Goal: Task Accomplishment & Management: Manage account settings

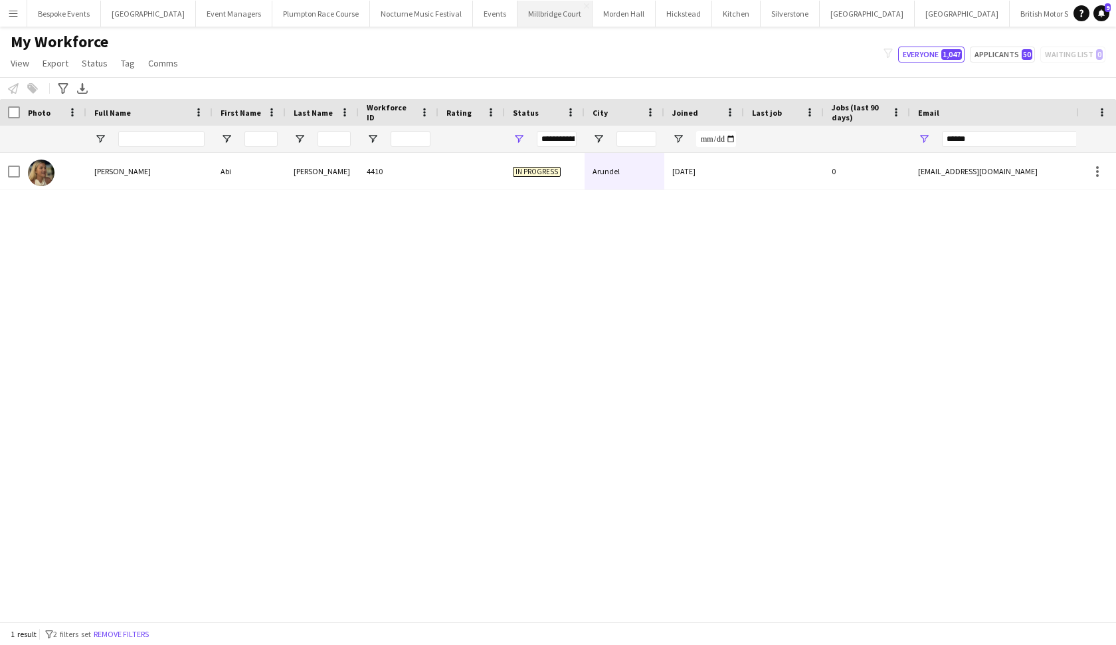
click at [523, 20] on button "Millbridge Court Close" at bounding box center [555, 14] width 75 height 26
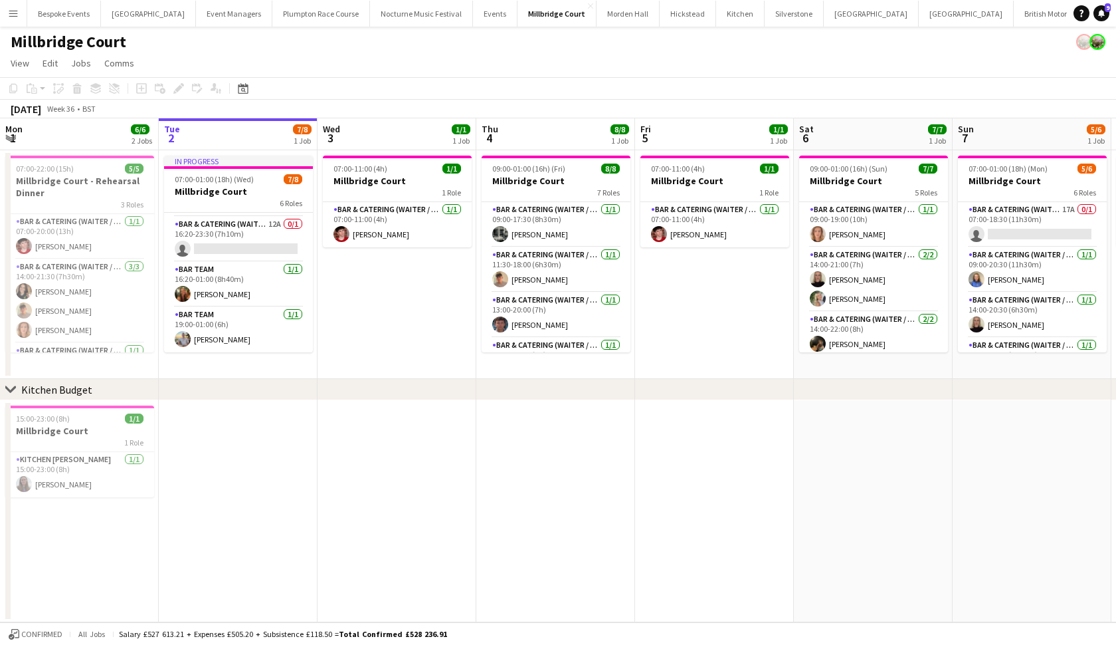
scroll to position [170, 0]
click at [279, 240] on app-card-role "Bar & Catering (Waiter / waitress) 12A 0/1 16:20-23:30 (7h10m) single-neutral-a…" at bounding box center [238, 239] width 149 height 45
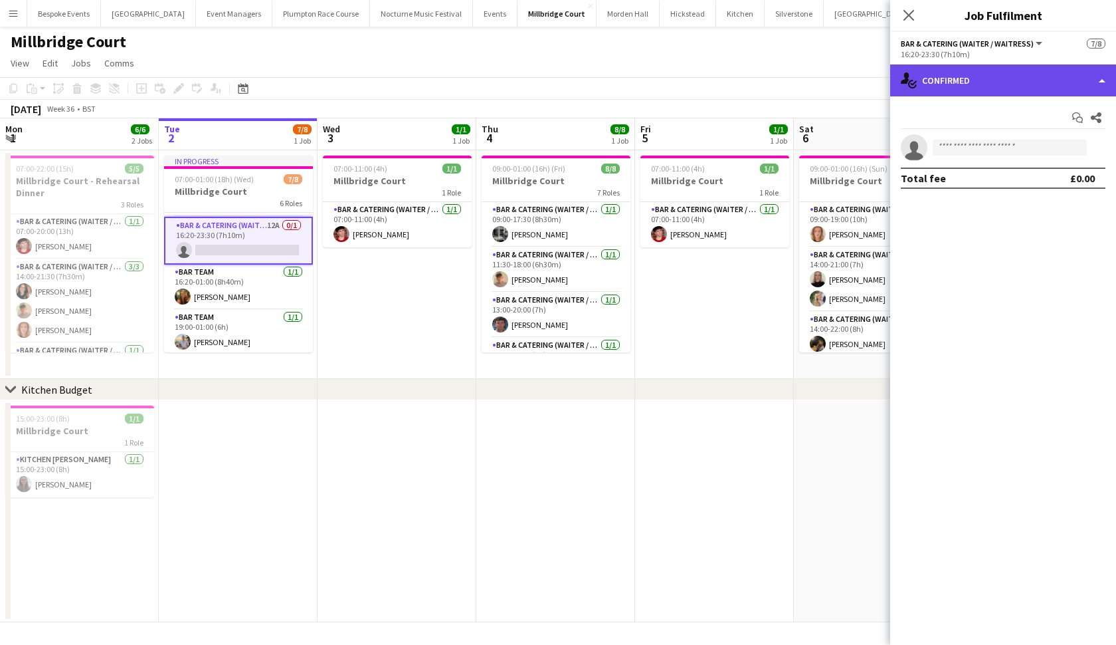
click at [947, 80] on div "single-neutral-actions-check-2 Confirmed" at bounding box center [1003, 80] width 226 height 32
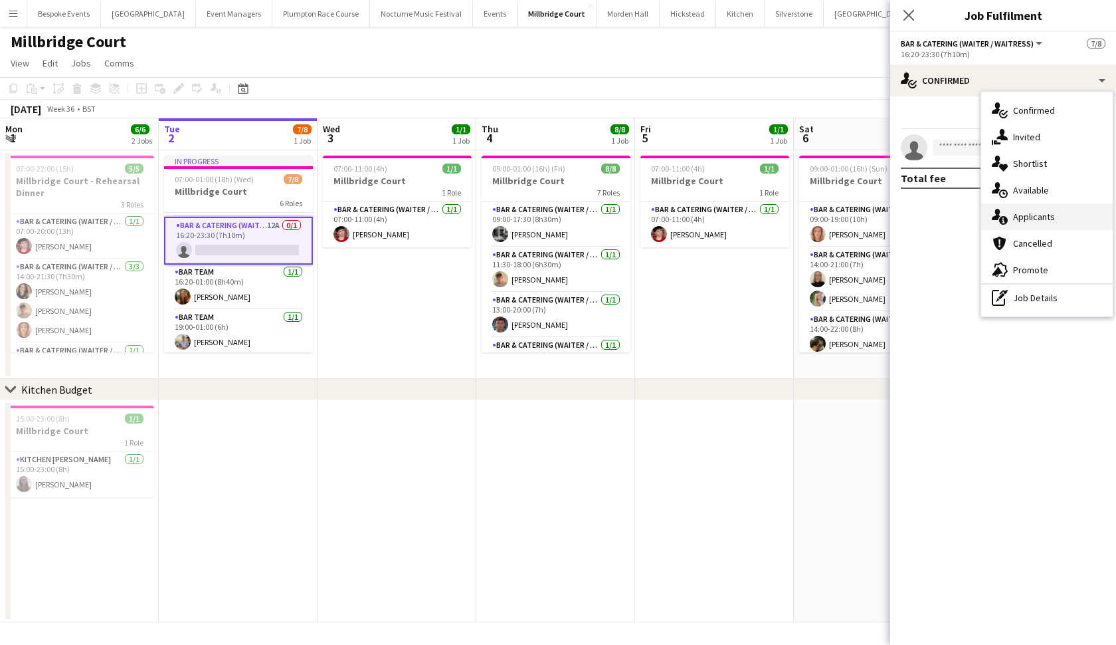
click at [1025, 218] on div "single-neutral-actions-information Applicants" at bounding box center [1047, 216] width 132 height 27
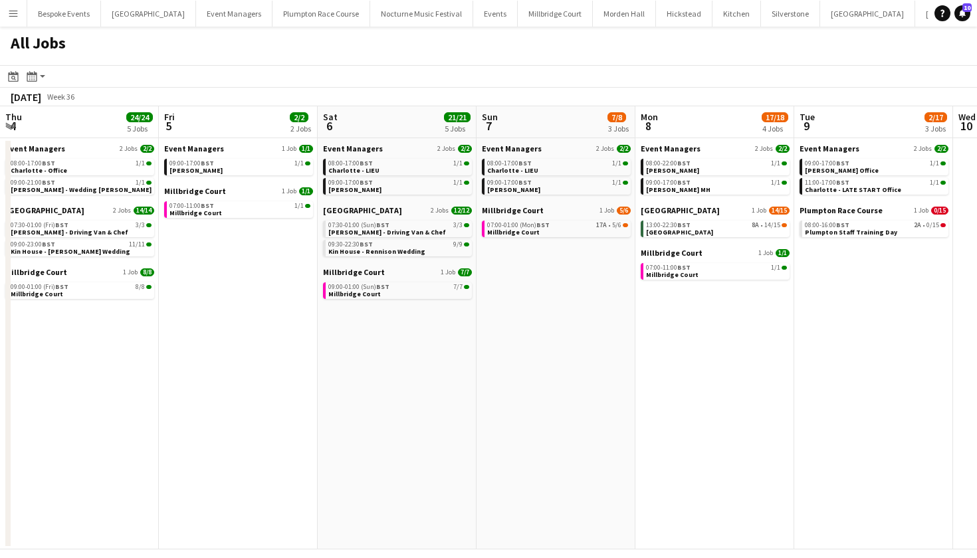
scroll to position [0, 404]
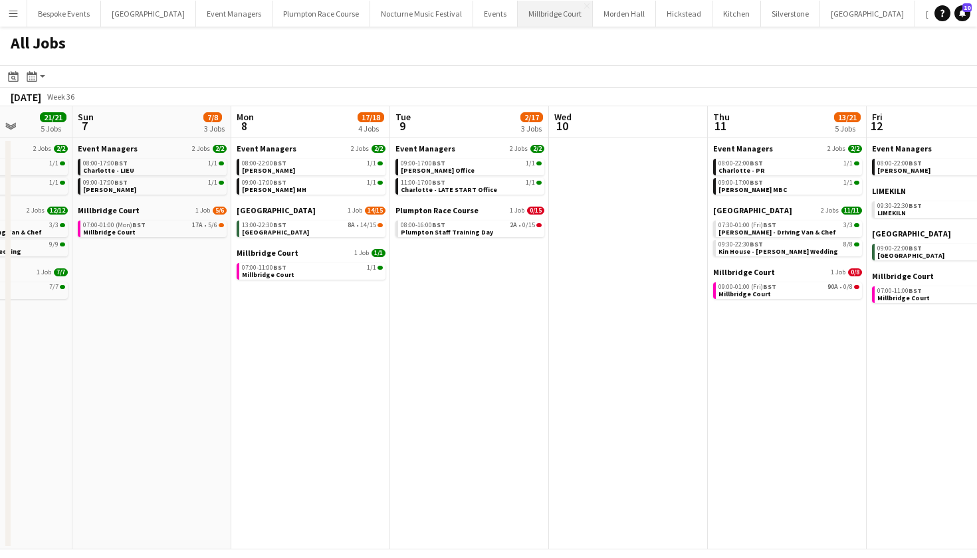
click at [518, 23] on button "Millbridge Court Close" at bounding box center [555, 14] width 75 height 26
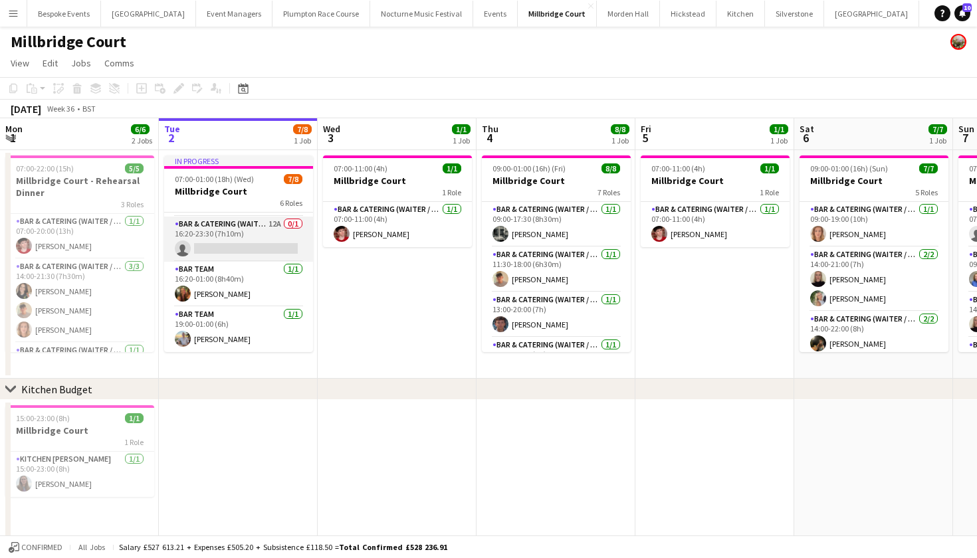
scroll to position [170, 0]
click at [239, 256] on app-card-role "Bar & Catering (Waiter / waitress) 12A 0/1 16:20-23:30 (7h10m) single-neutral-a…" at bounding box center [238, 239] width 149 height 45
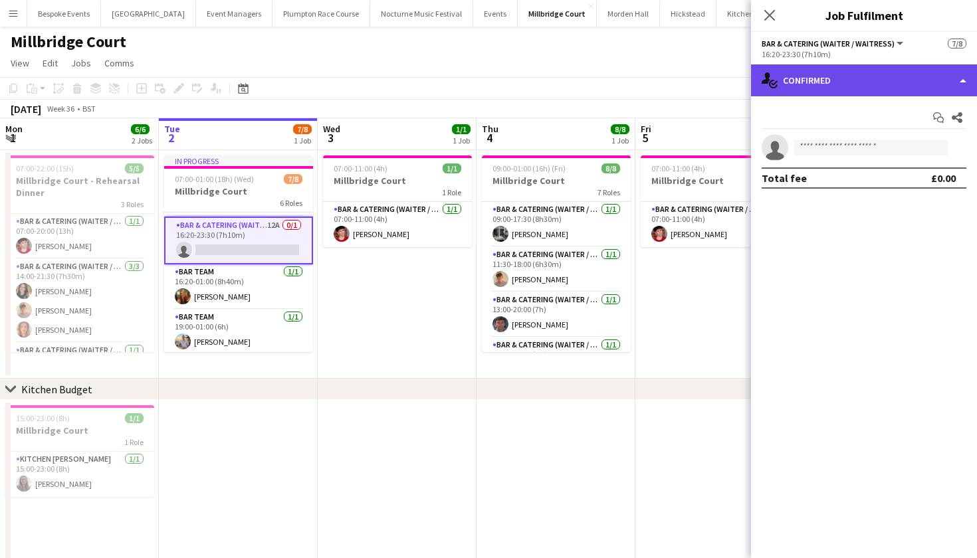
click at [862, 74] on div "single-neutral-actions-check-2 Confirmed" at bounding box center [864, 80] width 226 height 32
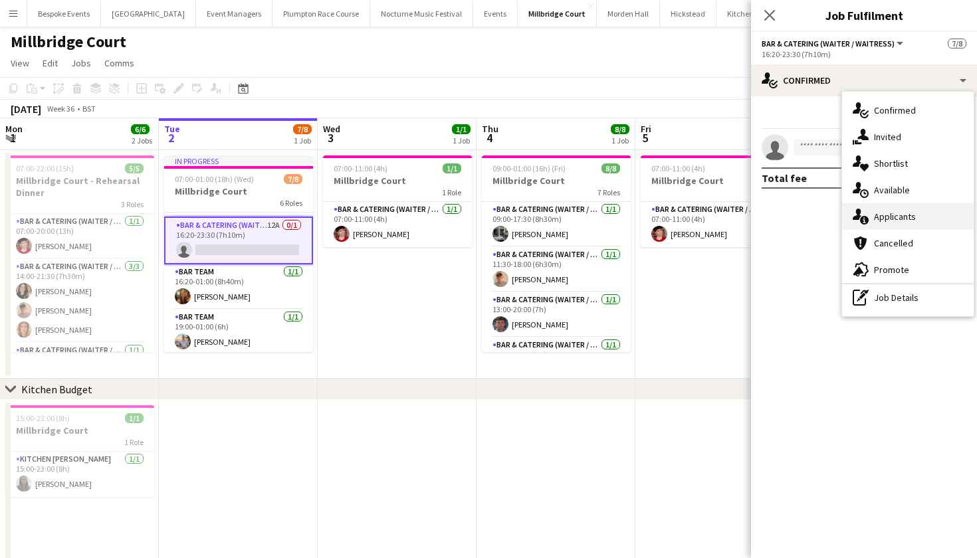
click at [888, 216] on div "single-neutral-actions-information Applicants" at bounding box center [908, 216] width 132 height 27
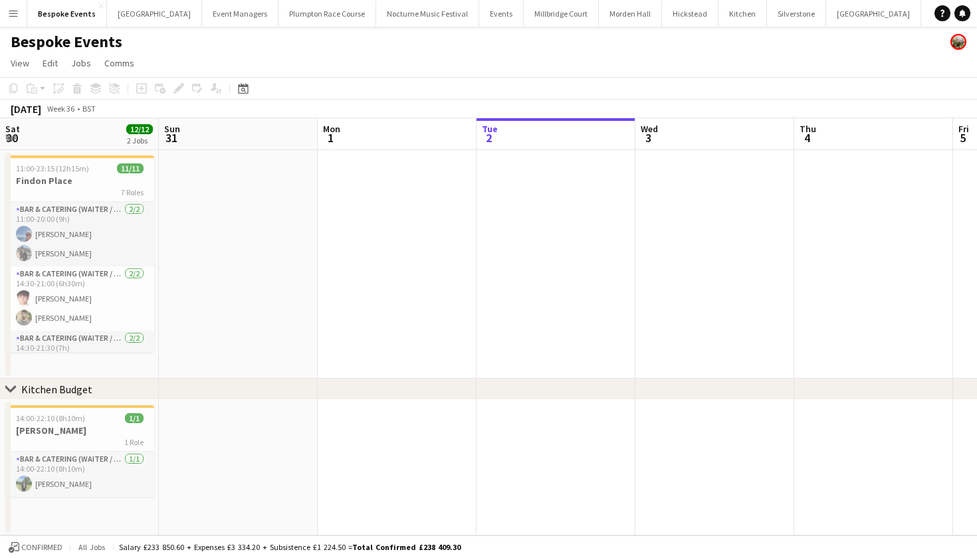
scroll to position [0, 318]
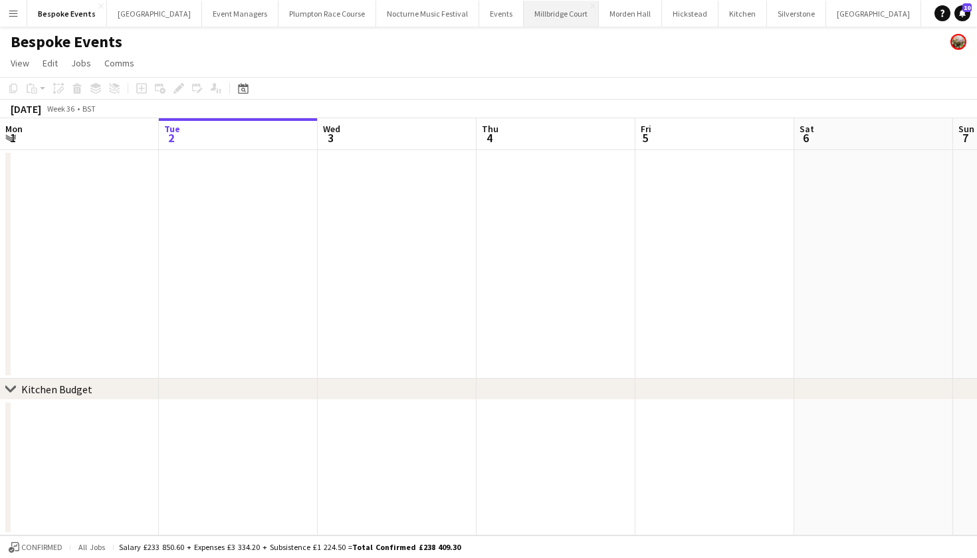
click at [552, 11] on button "[GEOGRAPHIC_DATA]" at bounding box center [561, 14] width 75 height 26
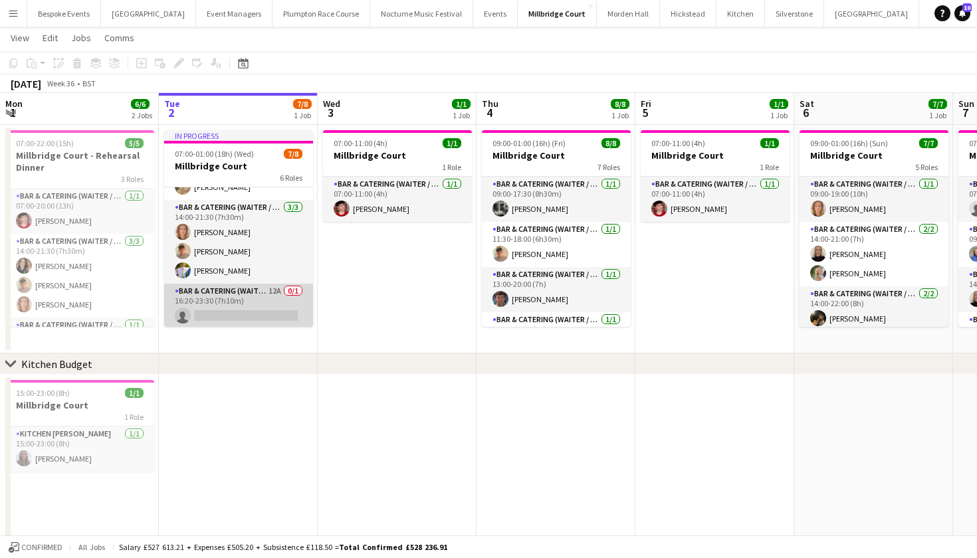
scroll to position [77, 0]
click at [252, 290] on app-card-role "Bar & Catering (Waiter / waitress) 12A 0/1 16:20-23:30 (7h10m) single-neutral-a…" at bounding box center [238, 306] width 149 height 45
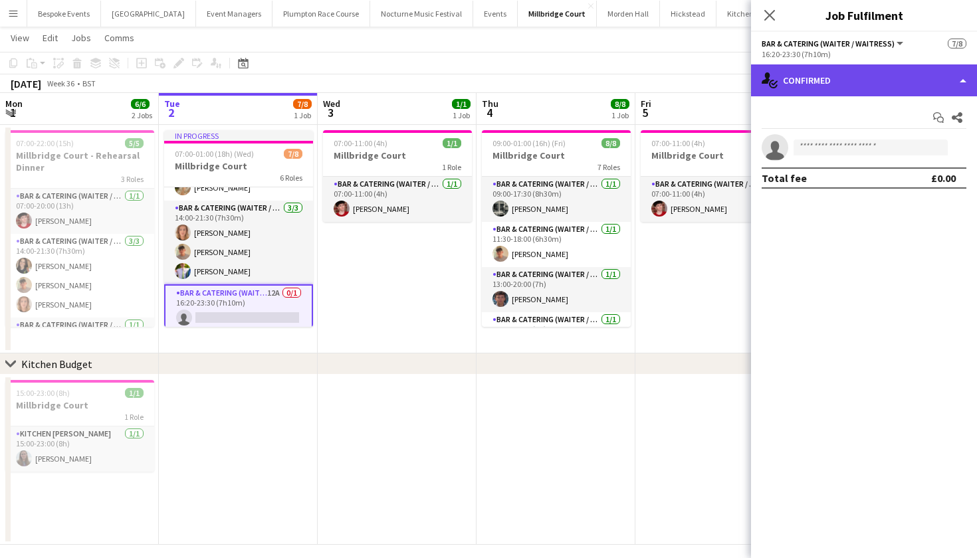
click at [877, 85] on div "single-neutral-actions-check-2 Confirmed" at bounding box center [864, 80] width 226 height 32
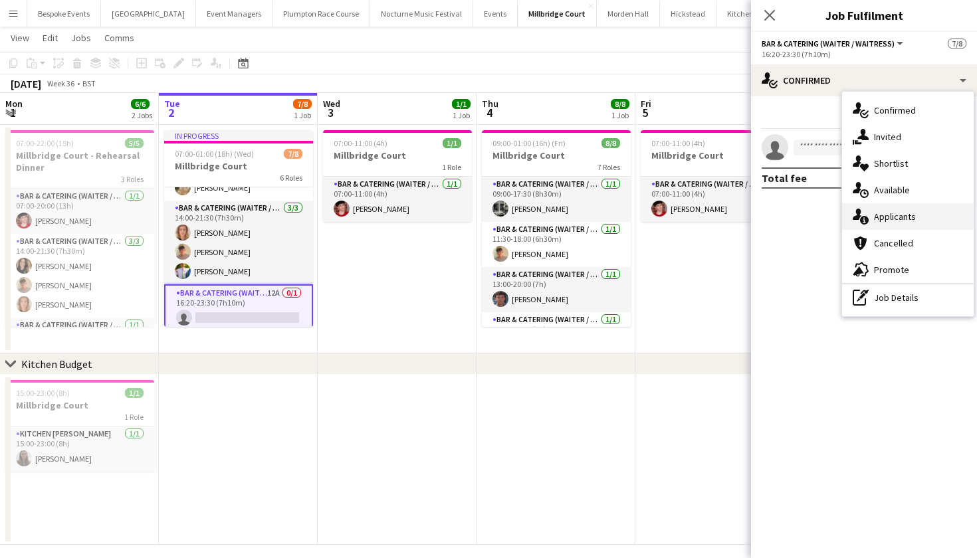
click at [890, 213] on span "Applicants" at bounding box center [895, 217] width 42 height 12
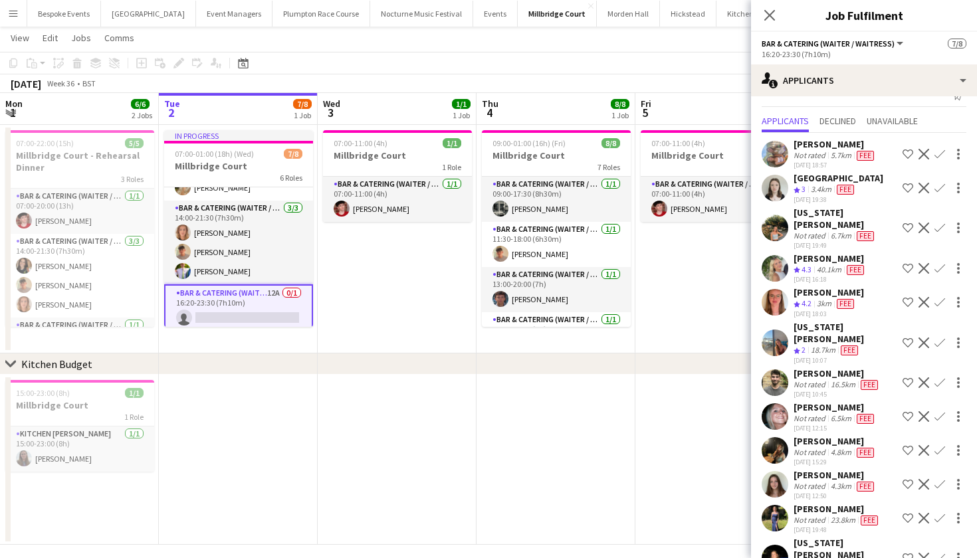
scroll to position [21, 0]
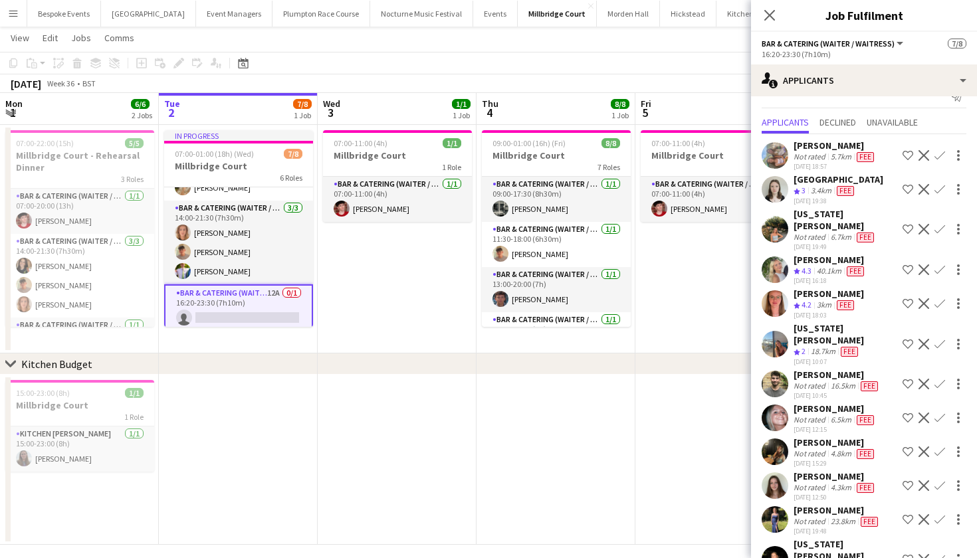
click at [936, 554] on app-icon "Confirm" at bounding box center [939, 559] width 11 height 11
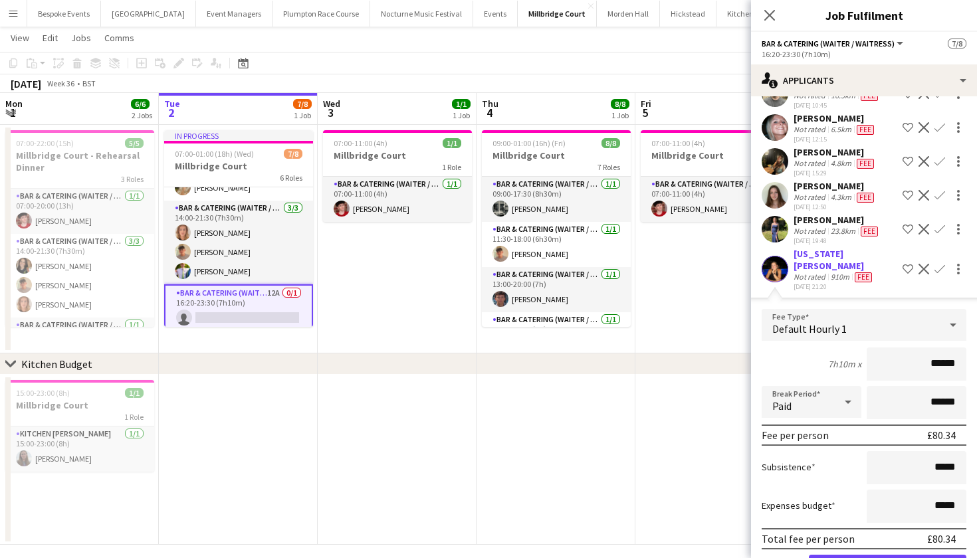
click at [902, 555] on button "Confirm" at bounding box center [887, 568] width 157 height 27
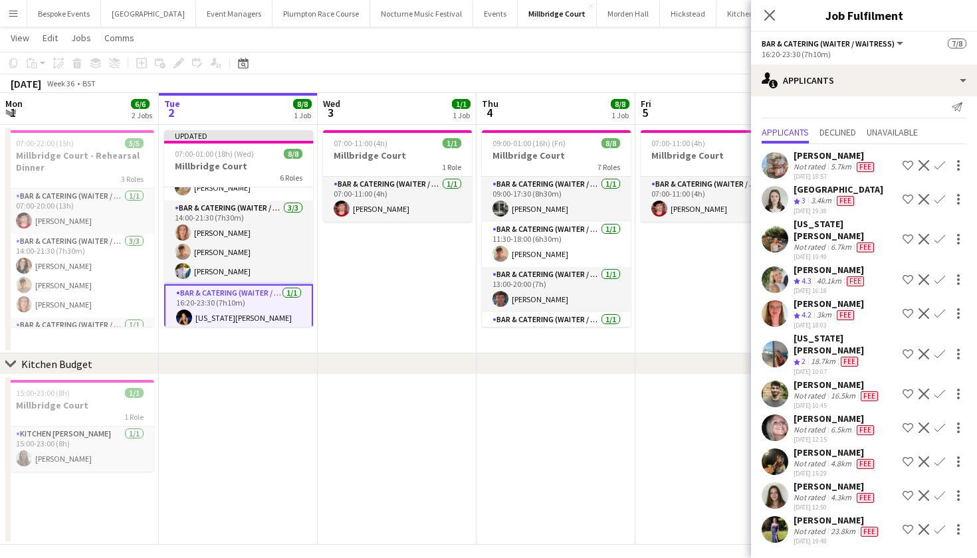
scroll to position [0, 0]
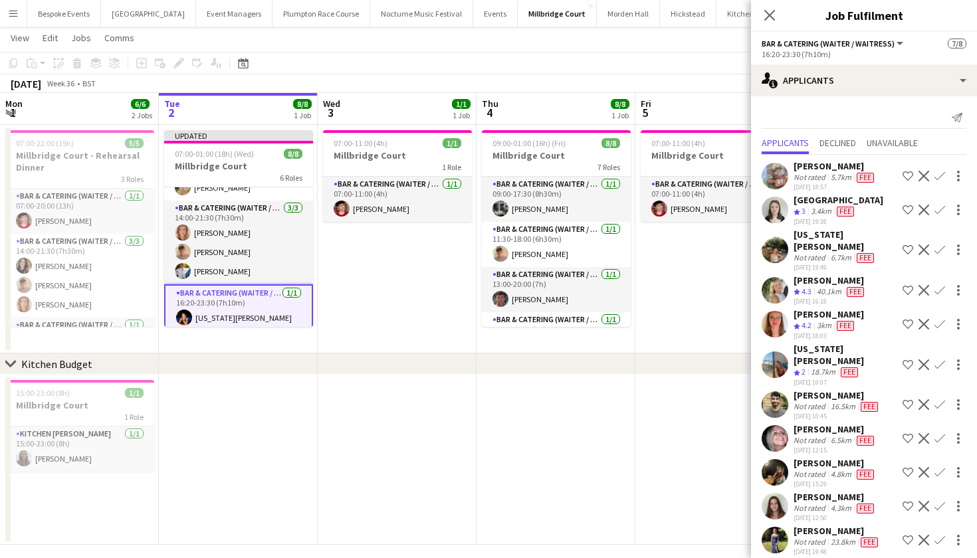
click at [567, 486] on app-date-cell at bounding box center [555, 460] width 159 height 170
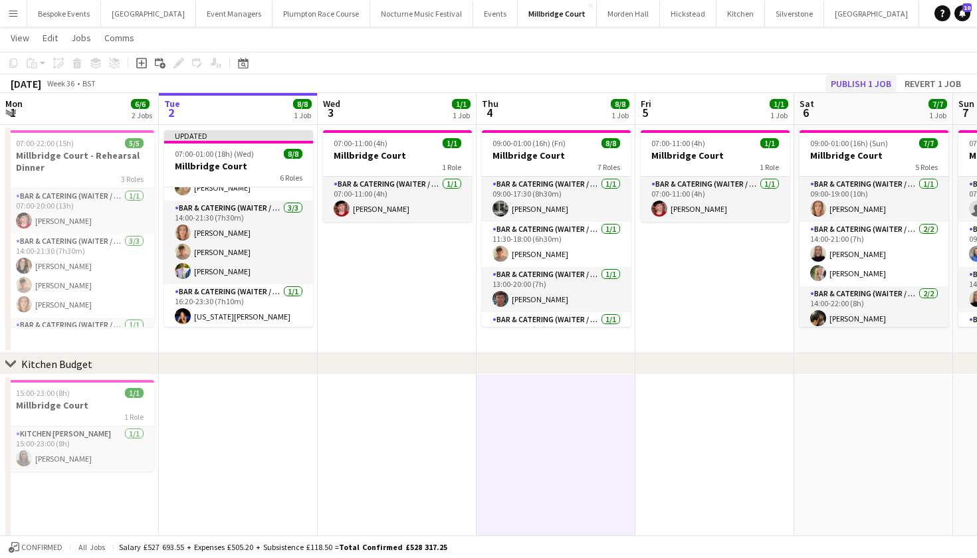
click at [862, 87] on button "Publish 1 job" at bounding box center [860, 83] width 71 height 17
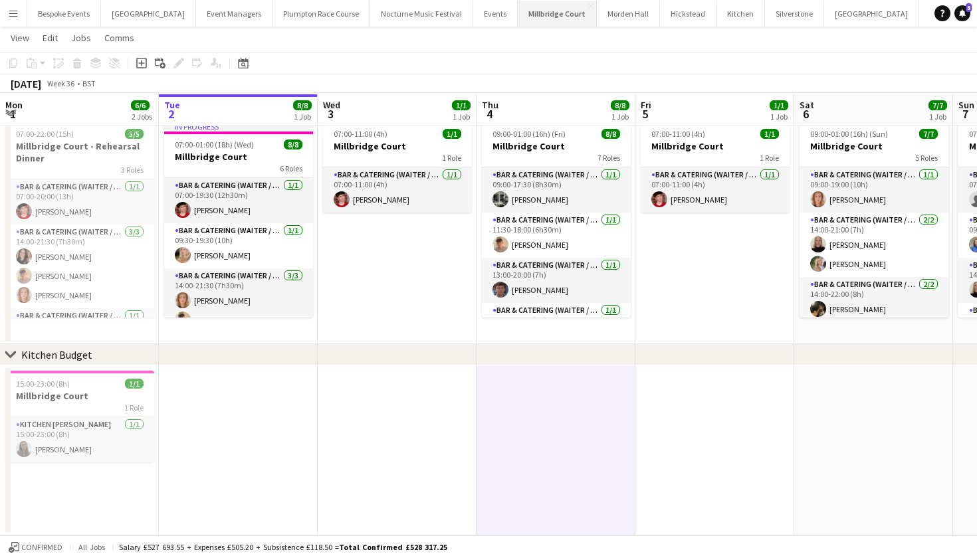
click at [541, 15] on button "Millbridge Court Close" at bounding box center [557, 14] width 79 height 26
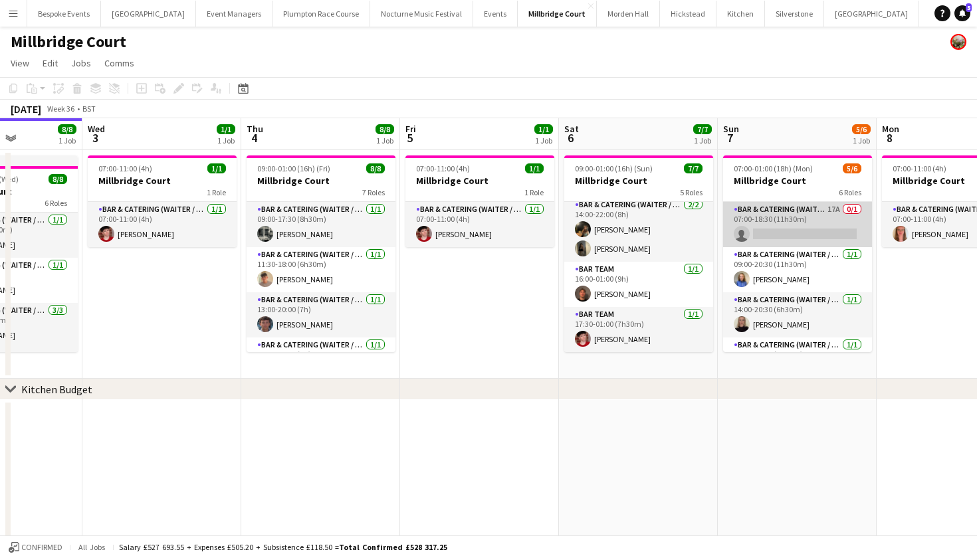
click at [811, 223] on app-card-role "Bar & Catering (Waiter / waitress) 17A 0/1 07:00-18:30 (11h30m) single-neutral-…" at bounding box center [797, 224] width 149 height 45
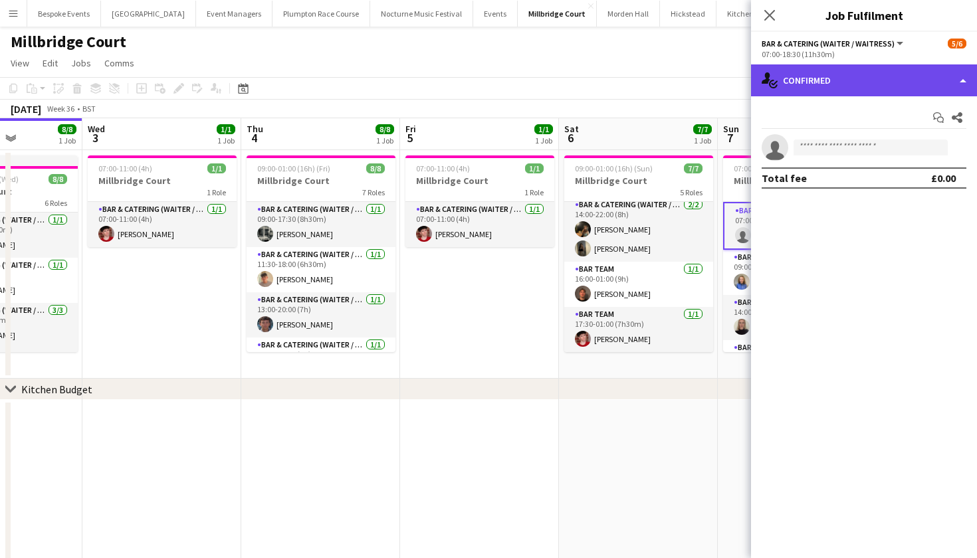
click at [869, 86] on div "single-neutral-actions-check-2 Confirmed" at bounding box center [864, 80] width 226 height 32
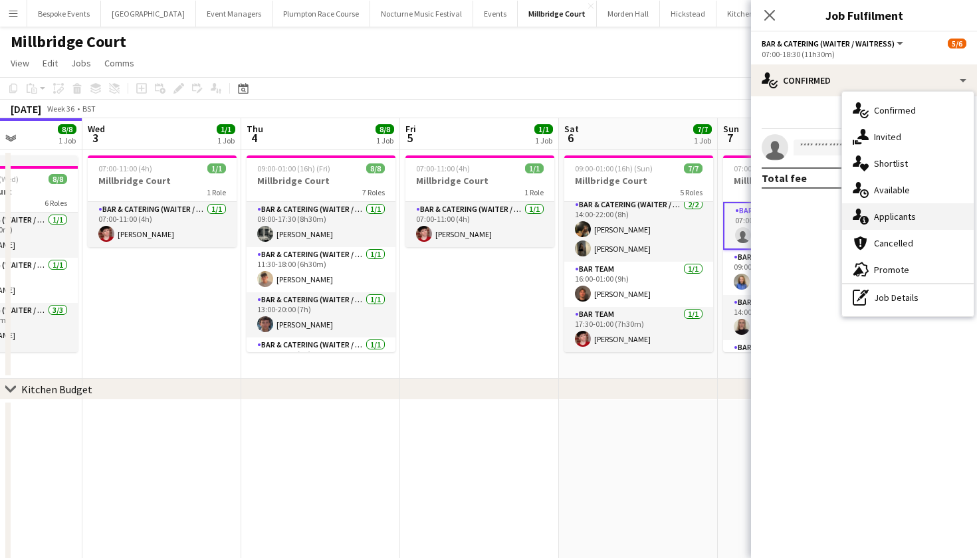
click at [896, 220] on span "Applicants" at bounding box center [895, 217] width 42 height 12
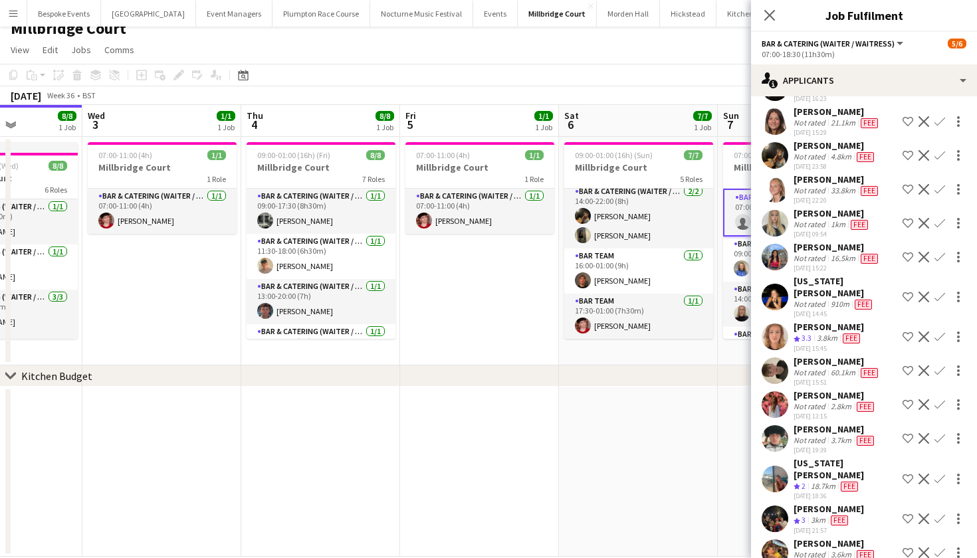
scroll to position [39, 0]
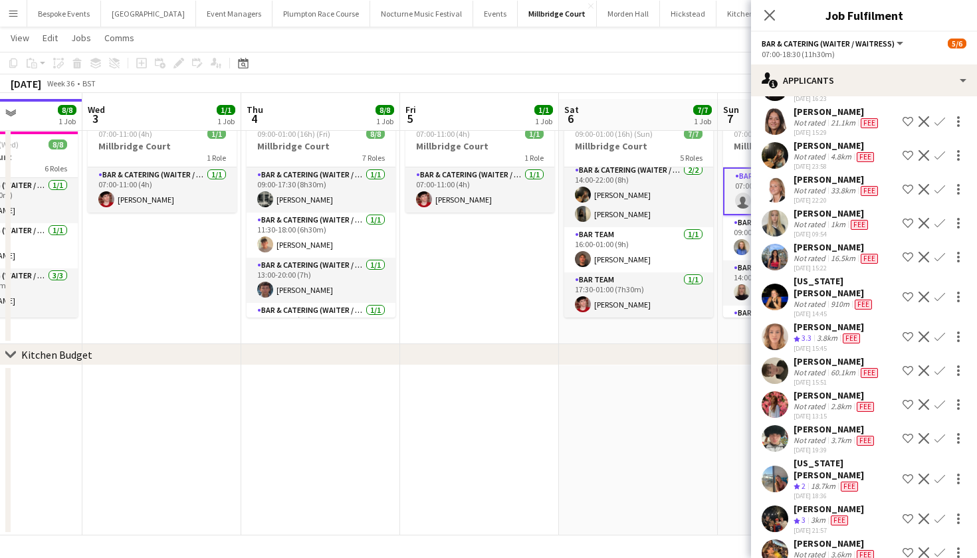
click at [516, 311] on app-date-cell "07:00-11:00 (4h) 1/1 Millbridge Court 1 Role Bar & Catering (Waiter / waitress)…" at bounding box center [479, 230] width 159 height 229
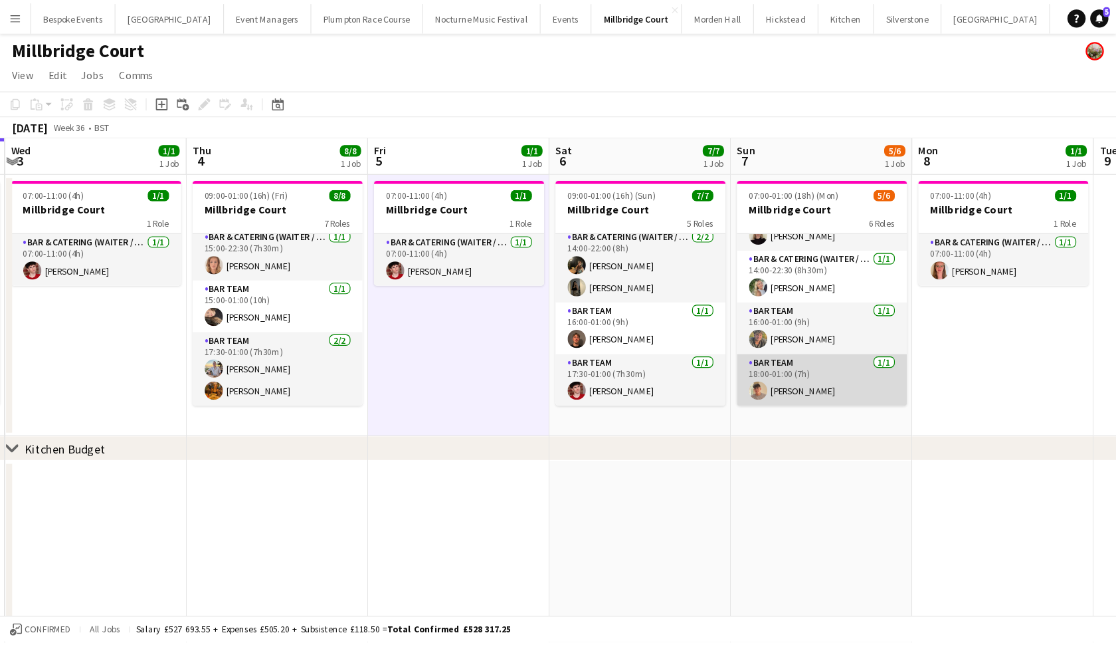
scroll to position [121, 0]
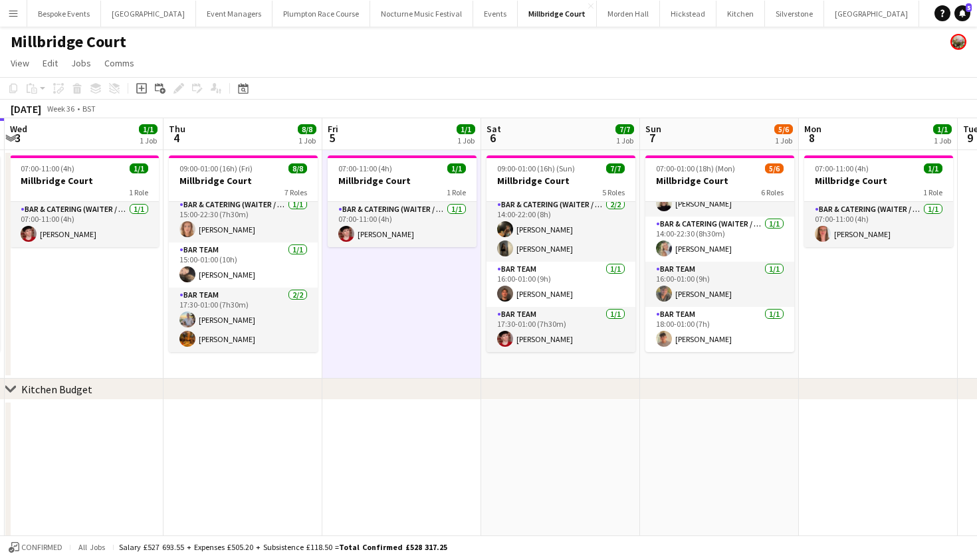
click at [389, 486] on app-date-cell at bounding box center [401, 485] width 159 height 170
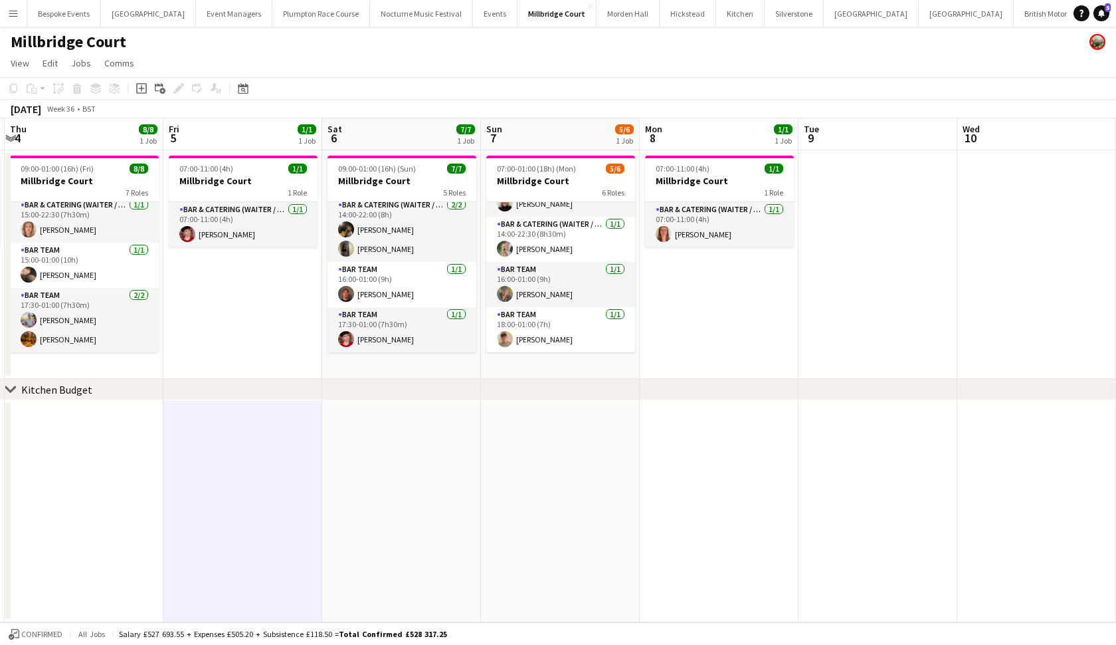
click at [13, 13] on app-icon "Menu" at bounding box center [13, 13] width 11 height 11
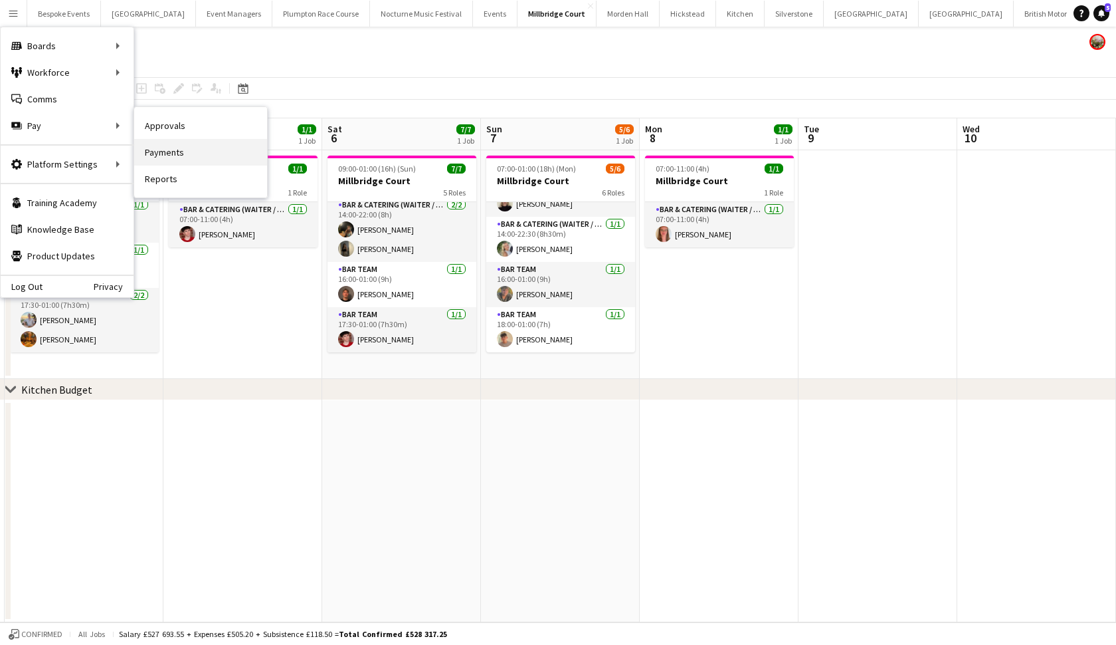
click at [178, 155] on link "Payments" at bounding box center [200, 152] width 133 height 27
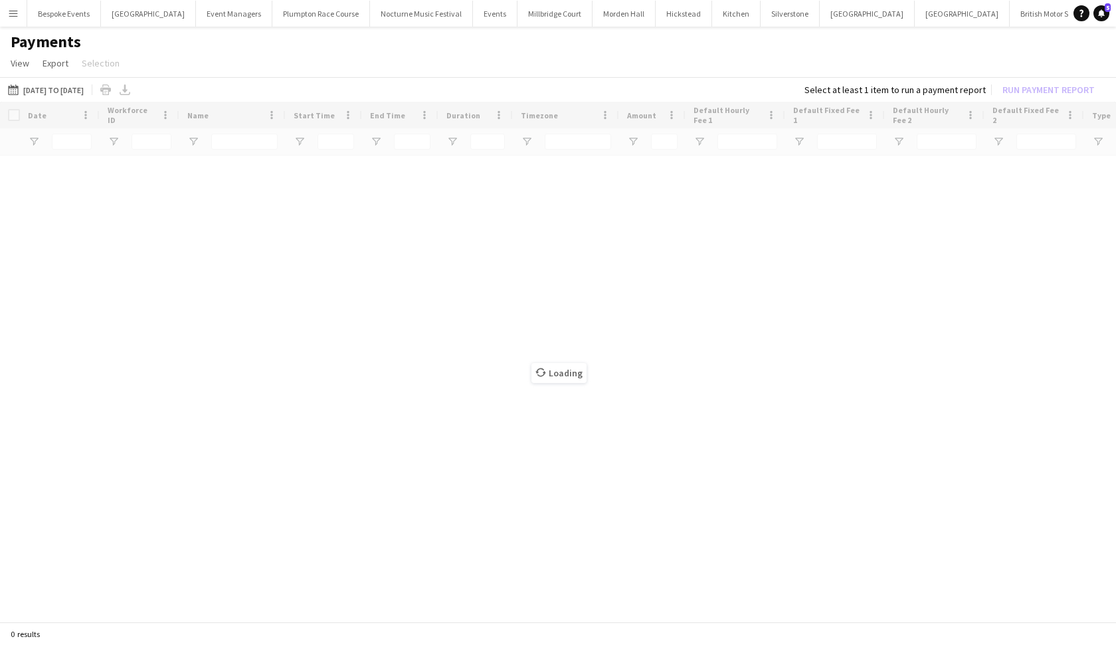
click at [9, 13] on app-icon "Menu" at bounding box center [13, 13] width 11 height 11
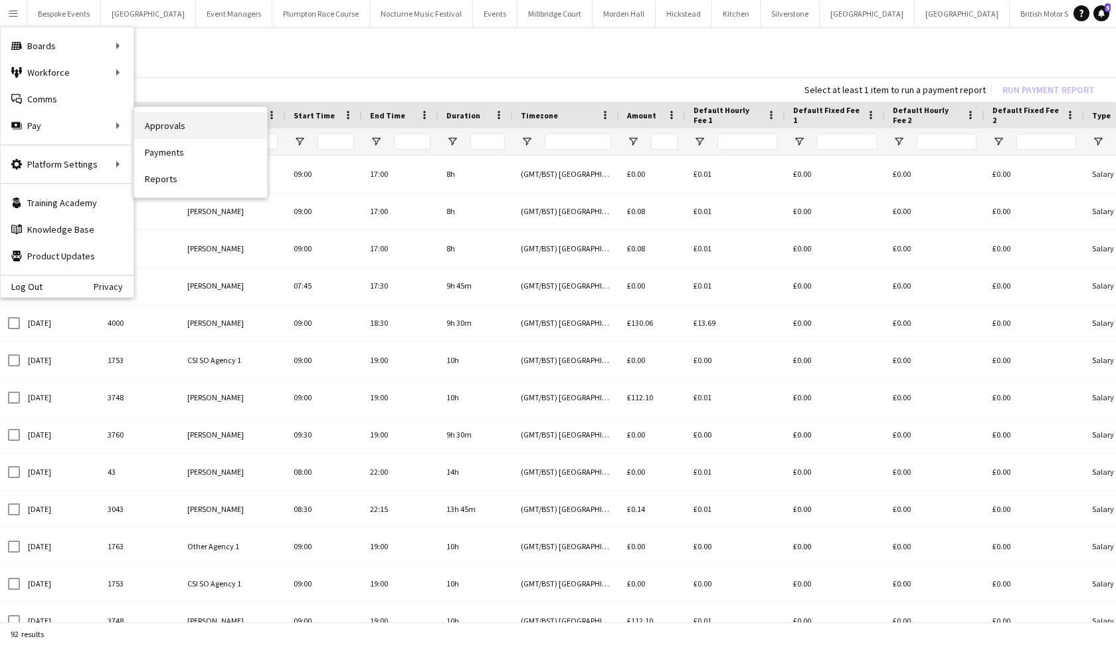
click at [175, 131] on link "Approvals" at bounding box center [200, 125] width 133 height 27
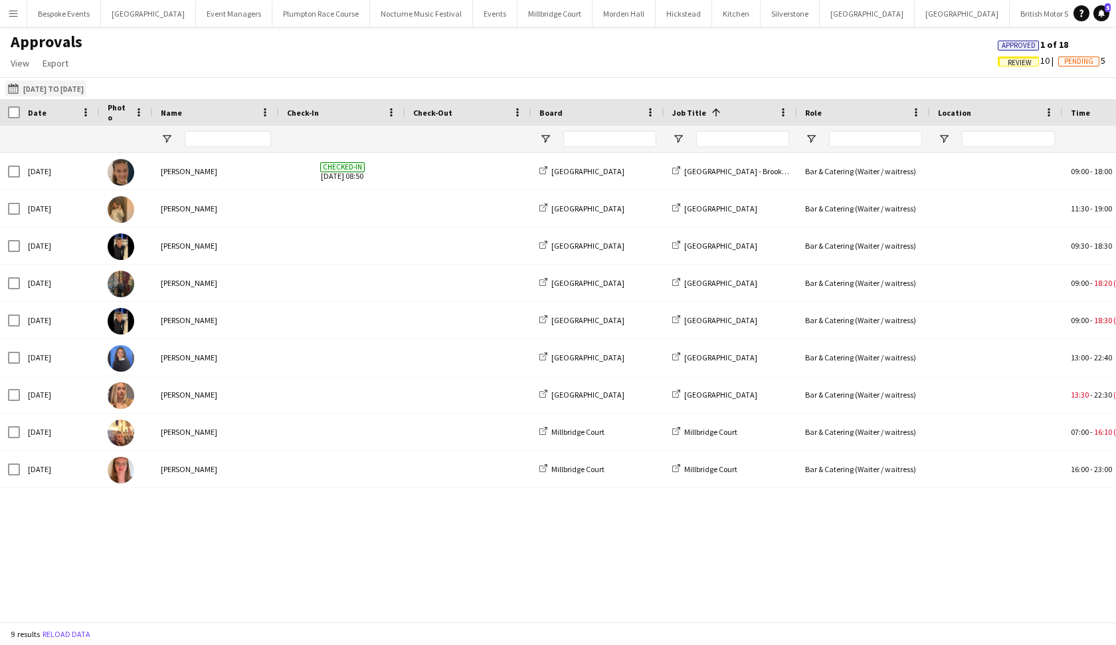
click at [48, 92] on button "18-08-2025 to 23-08-2025 18-08-2025 to 23-08-2025" at bounding box center [45, 88] width 81 height 16
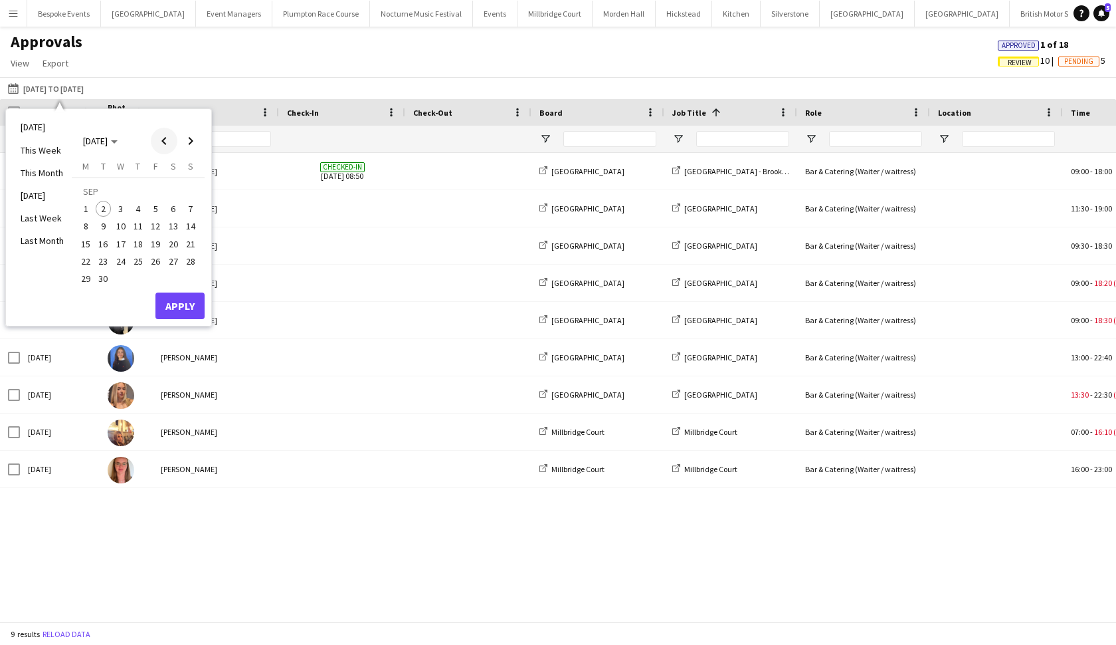
click at [166, 143] on span "Previous month" at bounding box center [164, 141] width 27 height 27
drag, startPoint x: 168, startPoint y: 146, endPoint x: 210, endPoint y: 151, distance: 42.1
click at [211, 151] on div "Today This Week This Month Yesterday Last Week Last Month AUG 2025 AUG 2025 Mon…" at bounding box center [108, 210] width 205 height 203
click at [84, 249] on span "18" at bounding box center [86, 247] width 16 height 16
click at [193, 138] on span "Next month" at bounding box center [190, 141] width 27 height 27
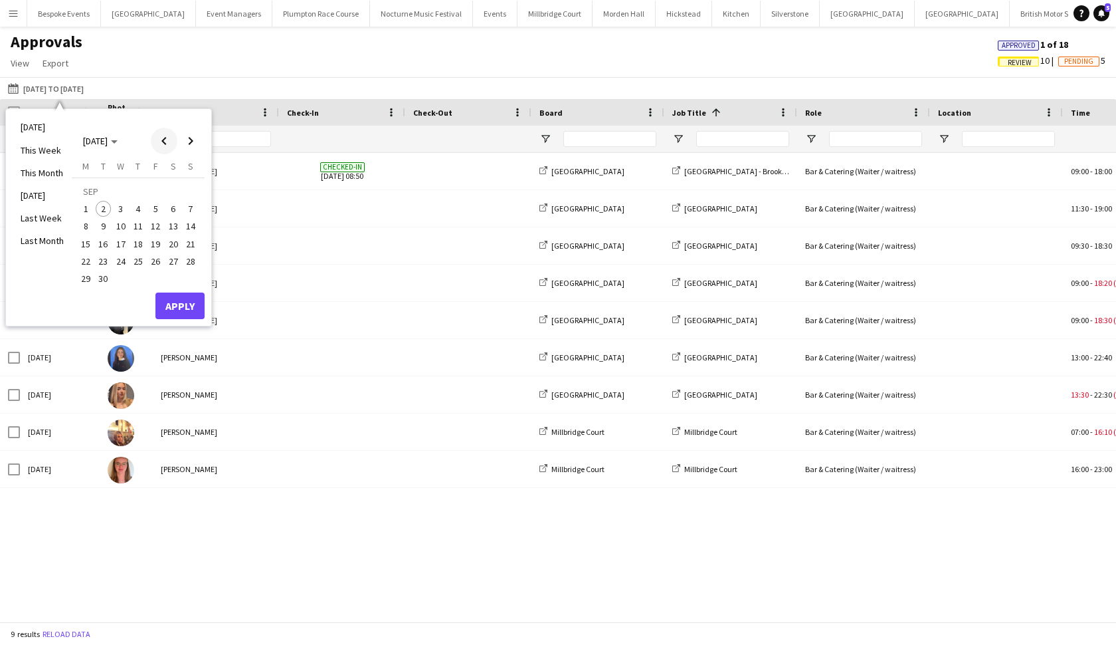
click at [167, 144] on span "Previous month" at bounding box center [164, 141] width 27 height 27
click at [195, 258] on span "31" at bounding box center [191, 264] width 16 height 16
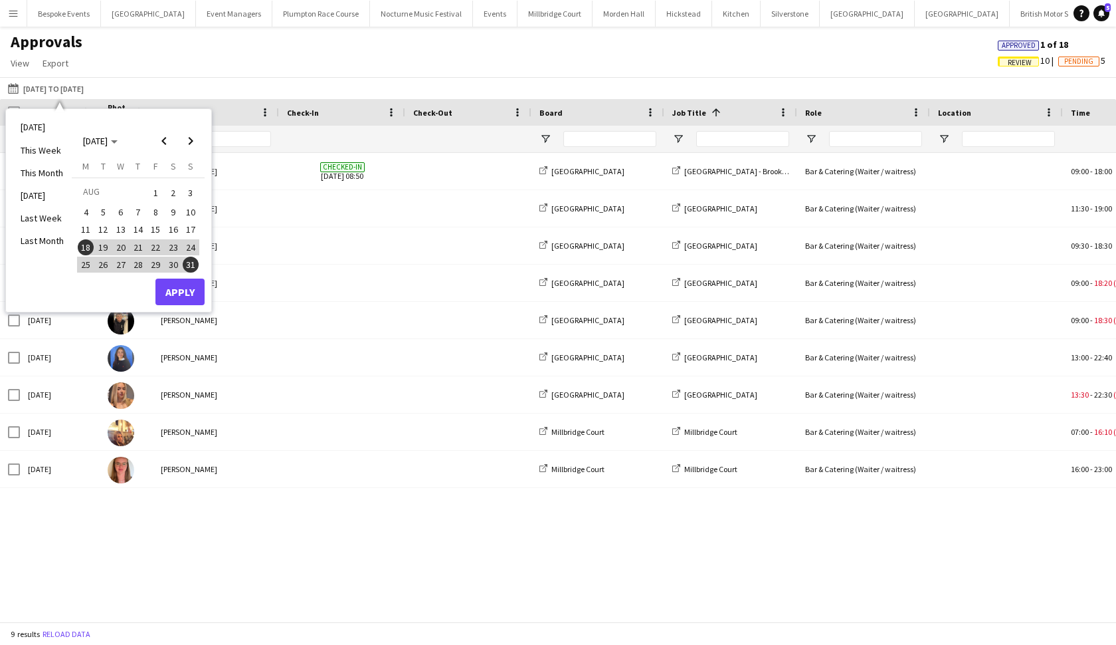
click at [187, 289] on button "Apply" at bounding box center [179, 291] width 49 height 27
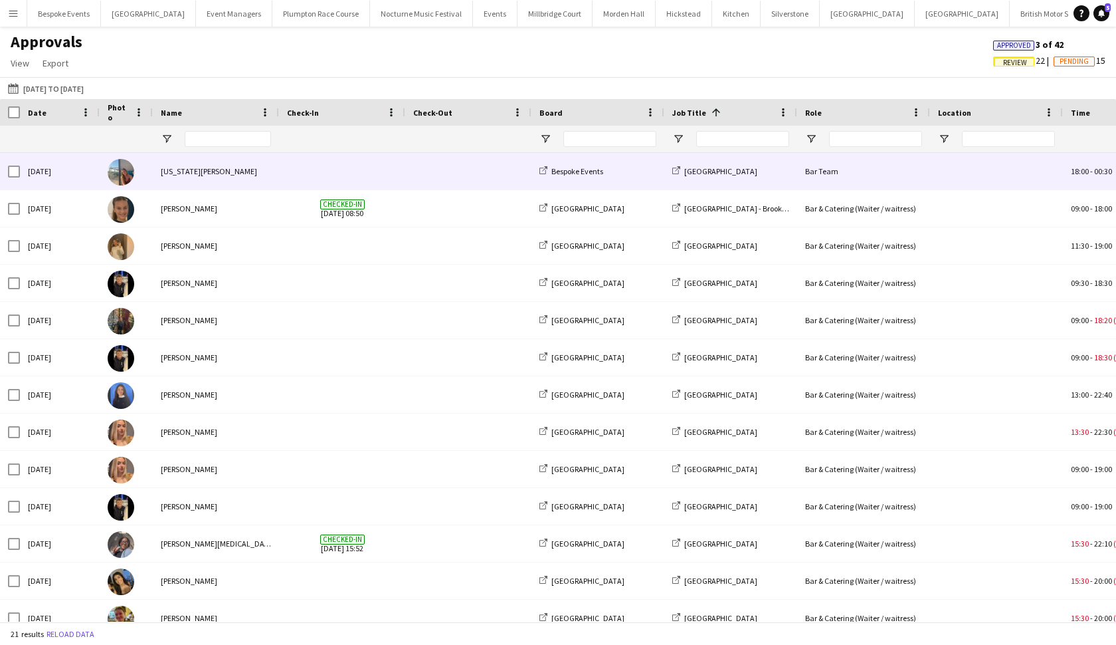
click at [274, 187] on div "georgia willoughby" at bounding box center [216, 171] width 126 height 37
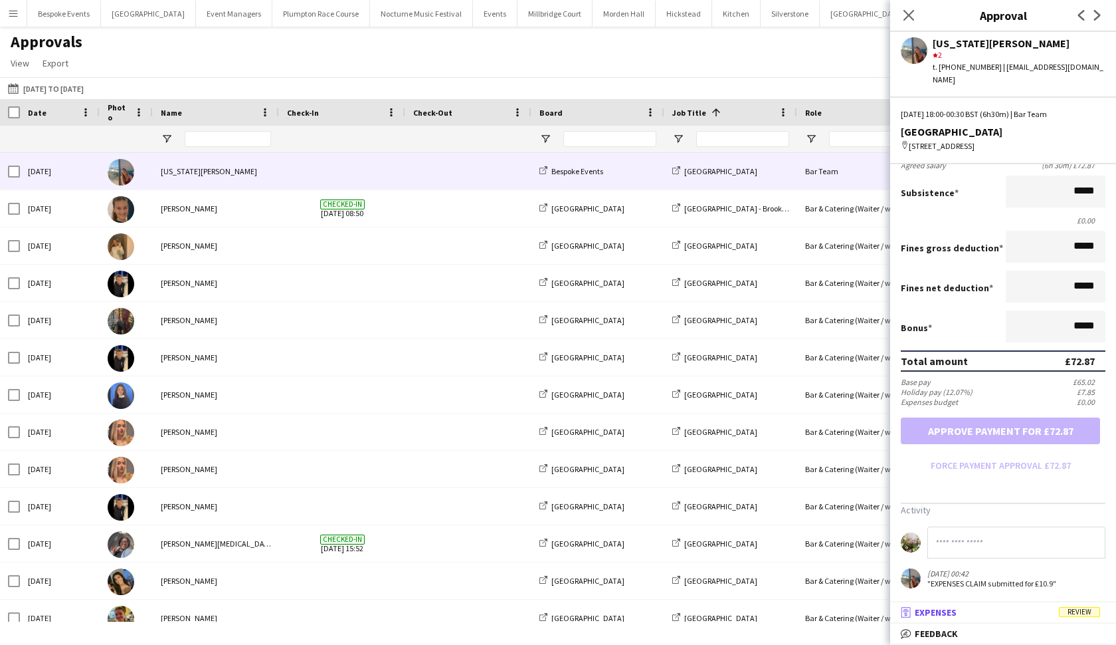
scroll to position [185, 0]
click at [976, 557] on mat-panel-title "receipt Expenses Review" at bounding box center [1000, 612] width 221 height 12
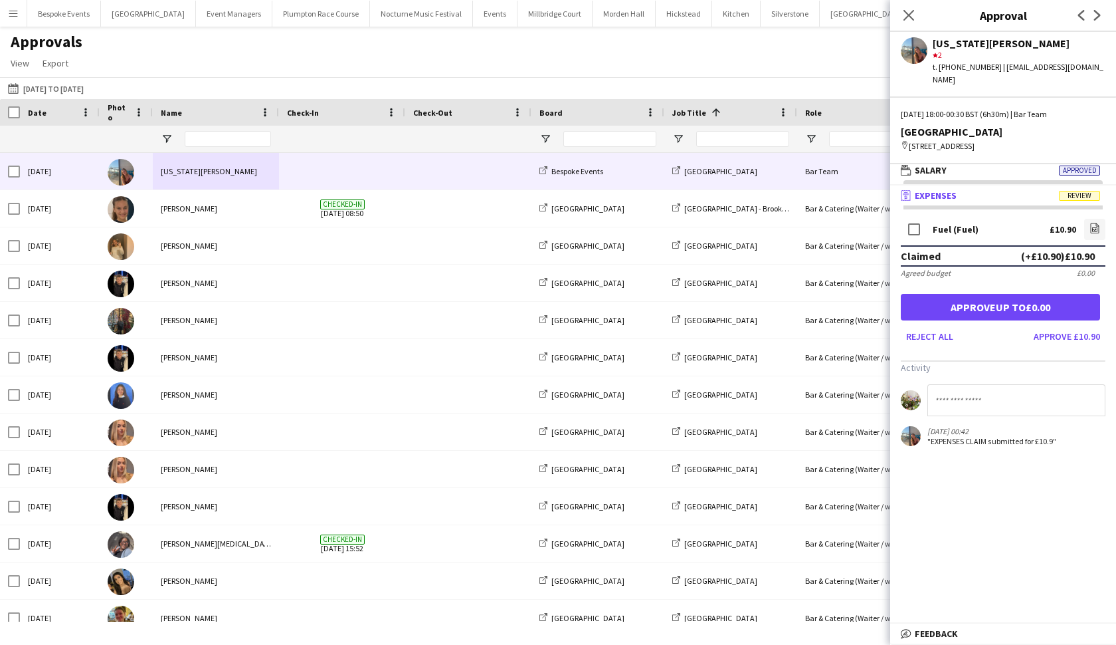
click at [976, 190] on mat-expansion-panel-header "receipt Expenses Review" at bounding box center [1003, 195] width 226 height 20
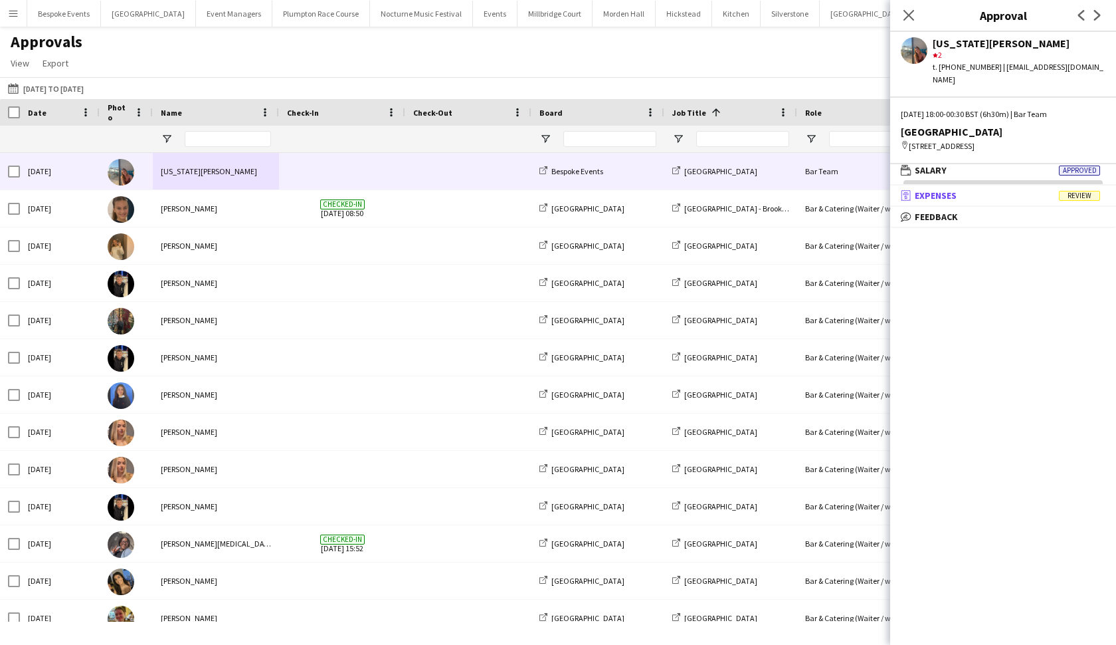
click at [976, 191] on span "Review" at bounding box center [1079, 196] width 41 height 10
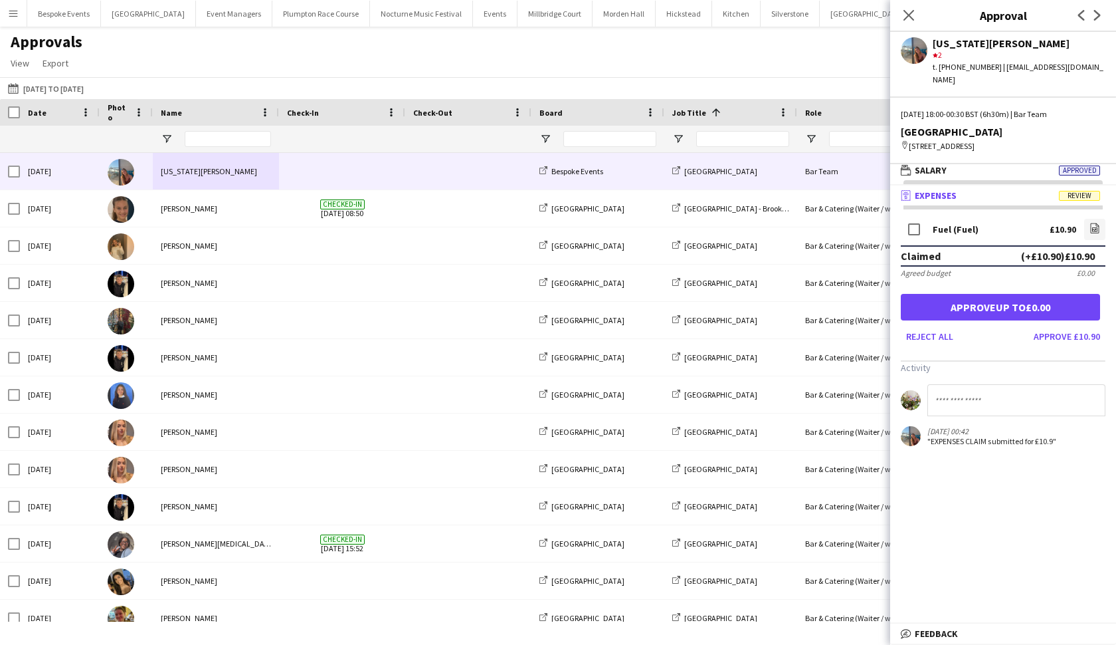
click at [976, 189] on mat-panel-title "receipt Expenses Review" at bounding box center [1000, 195] width 221 height 12
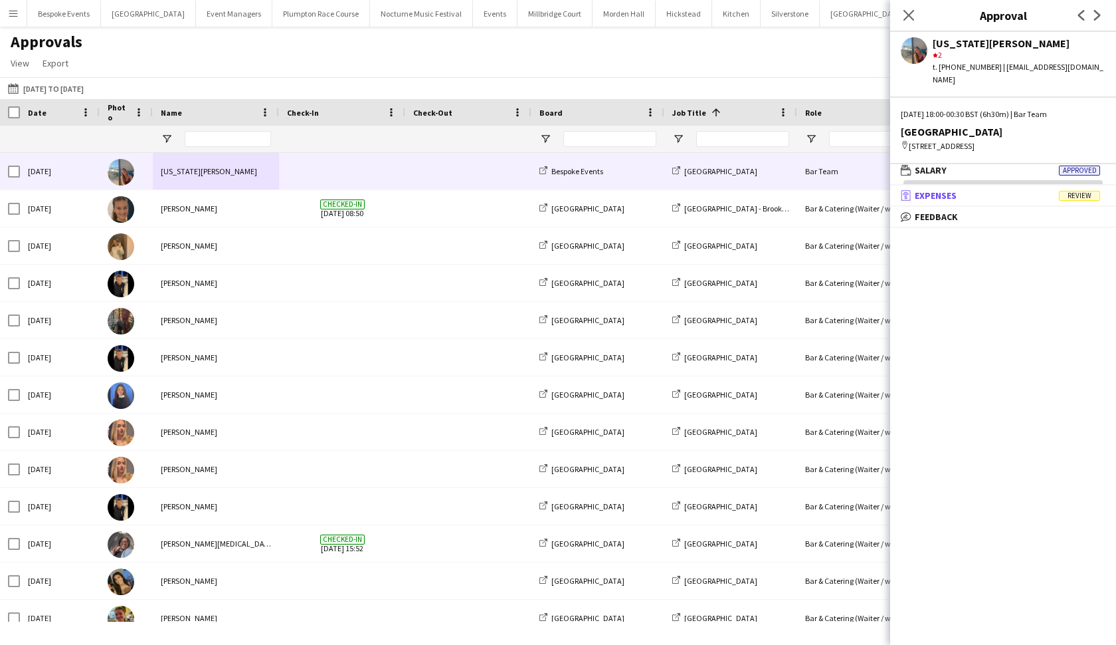
click at [963, 189] on mat-panel-title "receipt Expenses Review" at bounding box center [1000, 195] width 221 height 12
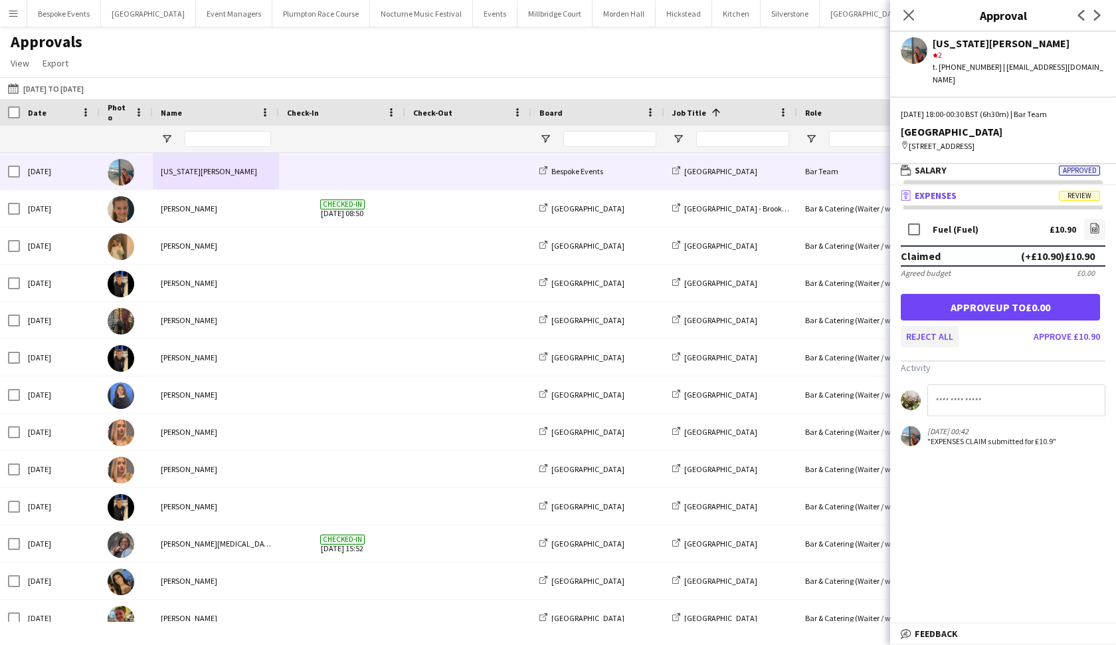
click at [932, 327] on button "Reject all" at bounding box center [930, 336] width 58 height 21
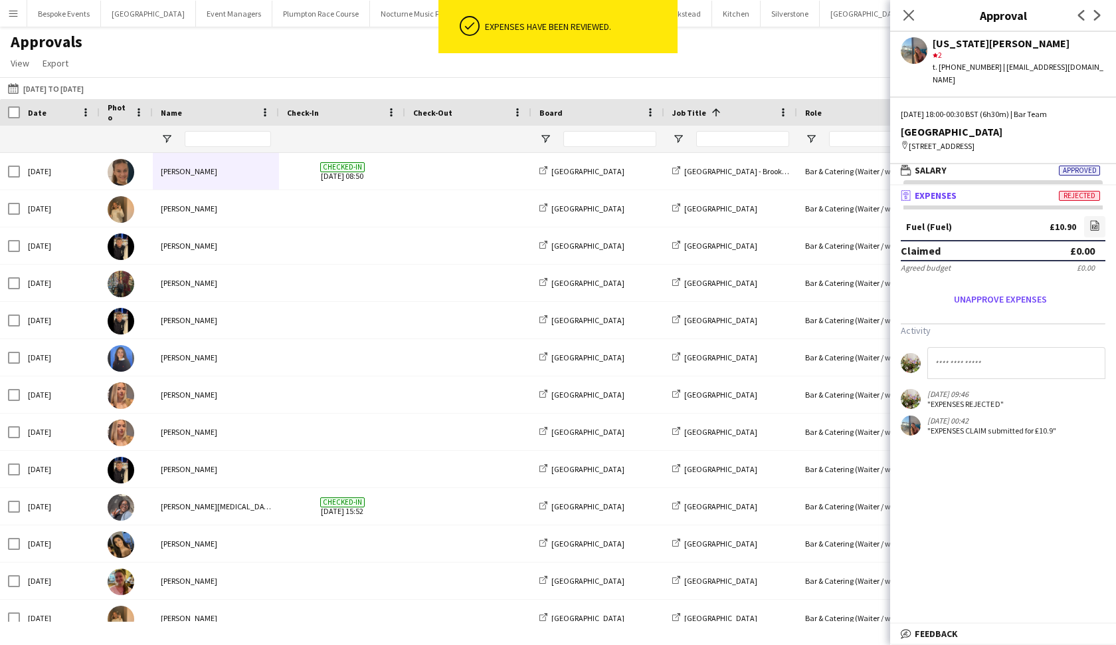
click at [957, 353] on input at bounding box center [1017, 363] width 178 height 32
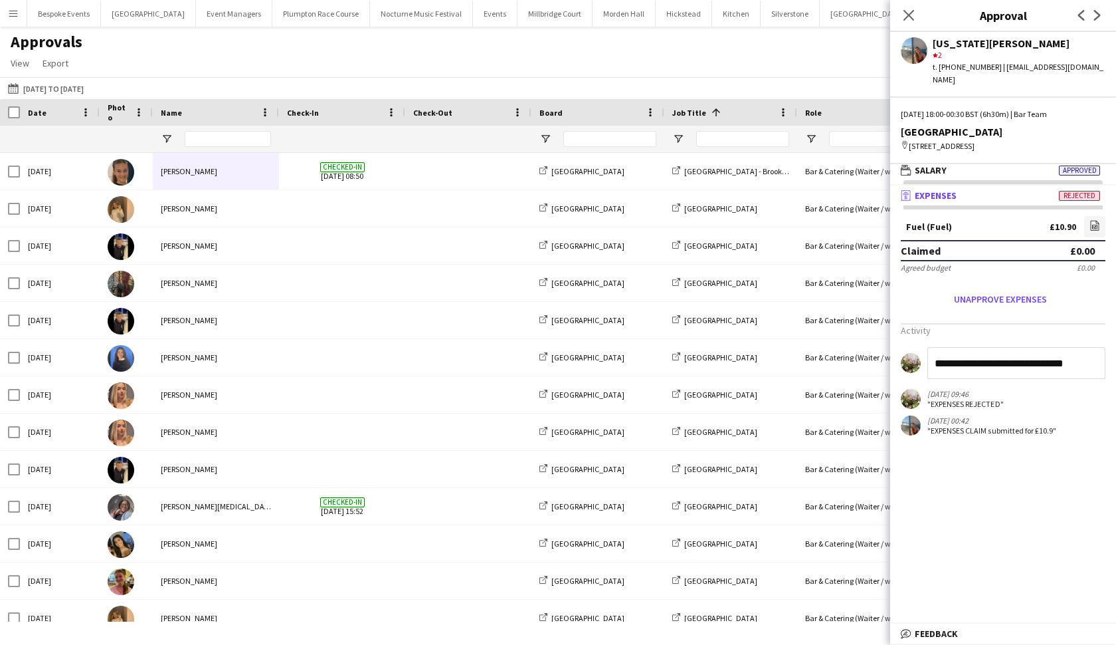
drag, startPoint x: 957, startPoint y: 353, endPoint x: 991, endPoint y: 355, distance: 33.3
click at [976, 355] on input "**********" at bounding box center [1017, 363] width 178 height 32
type input "**********"
click at [904, 14] on icon "Close pop-in" at bounding box center [908, 15] width 13 height 13
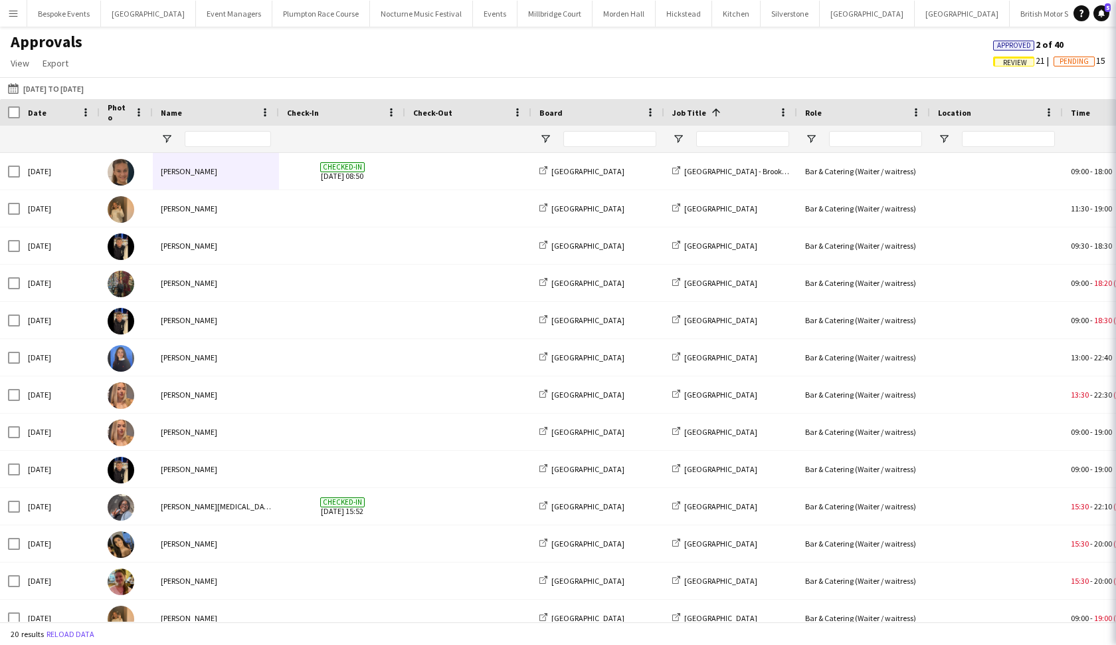
click at [915, 14] on button "Kin House Close" at bounding box center [962, 14] width 95 height 26
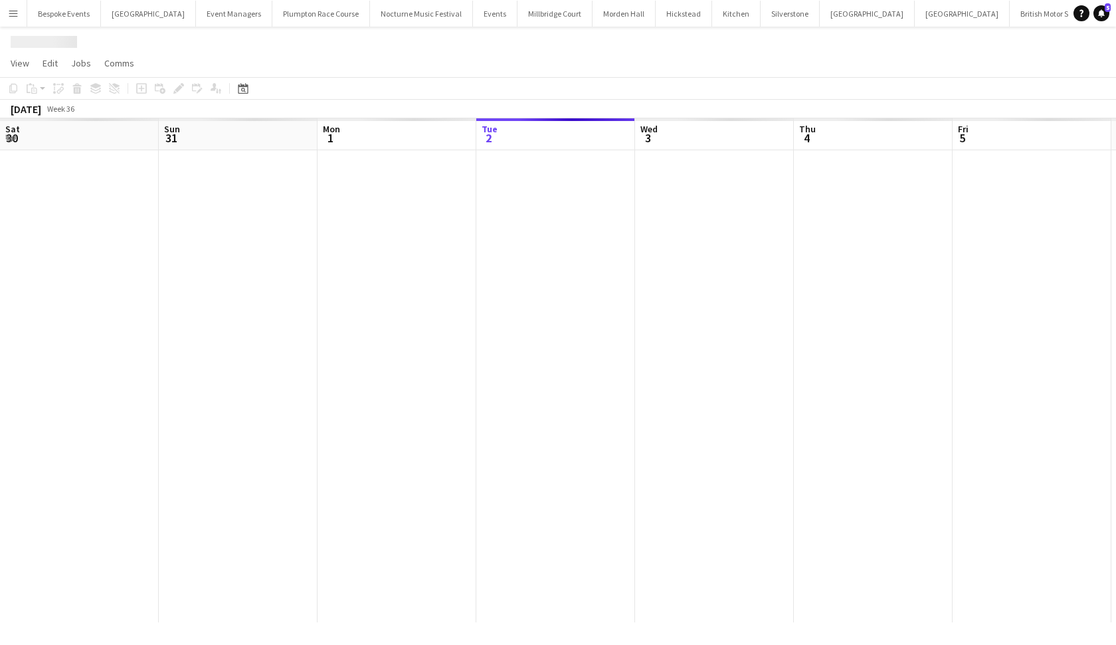
scroll to position [0, 318]
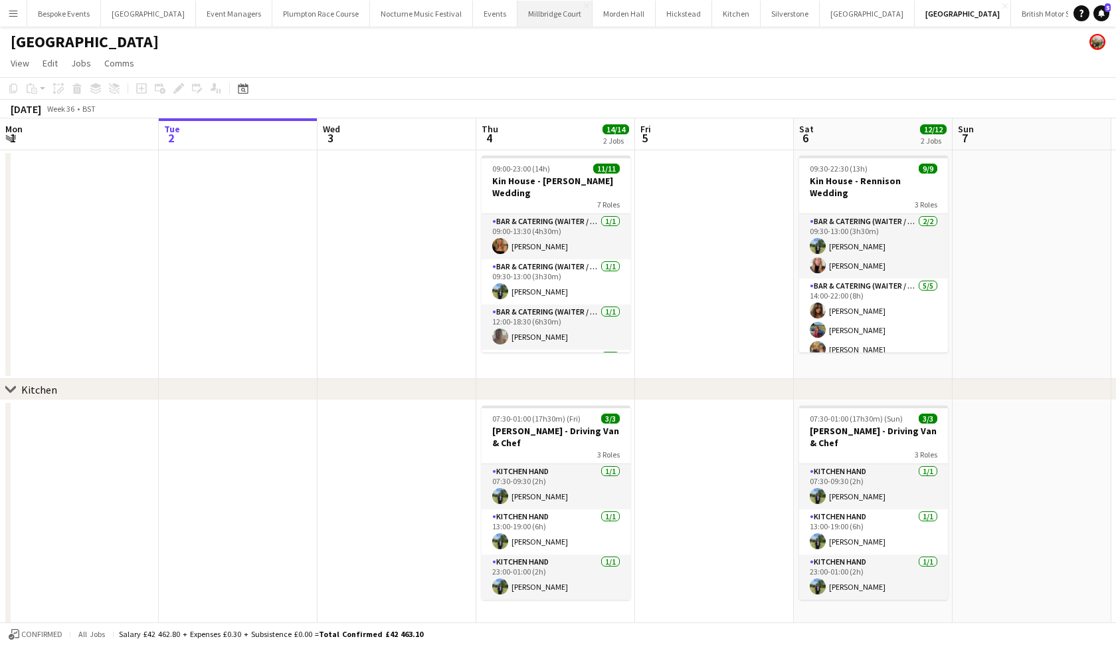
click at [536, 9] on button "Millbridge Court Close" at bounding box center [555, 14] width 75 height 26
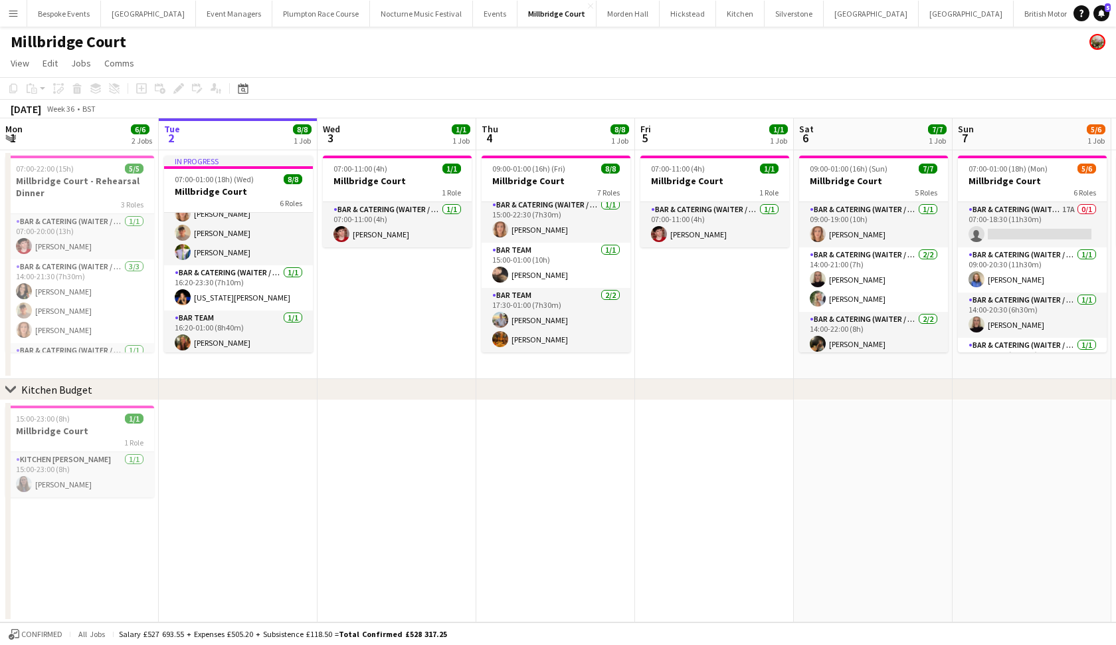
scroll to position [116, 0]
click at [676, 174] on app-job-card "07:00-11:00 (4h) 1/1 Millbridge Court 1 Role Bar & Catering (Waiter / waitress)…" at bounding box center [715, 201] width 149 height 92
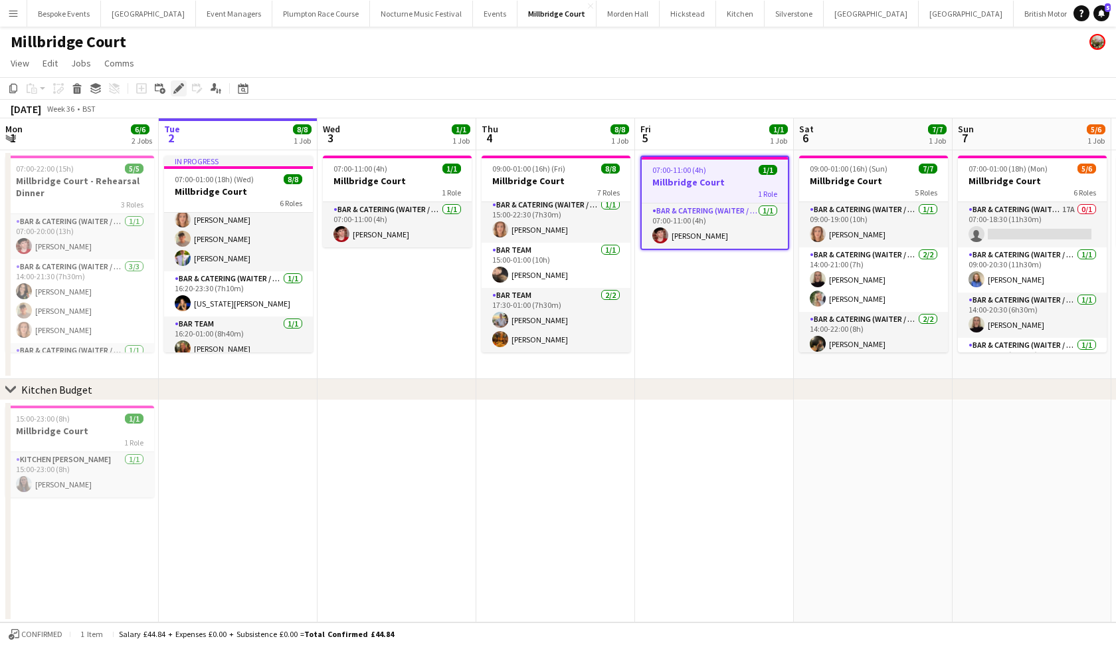
click at [173, 92] on div "Edit" at bounding box center [179, 88] width 16 height 16
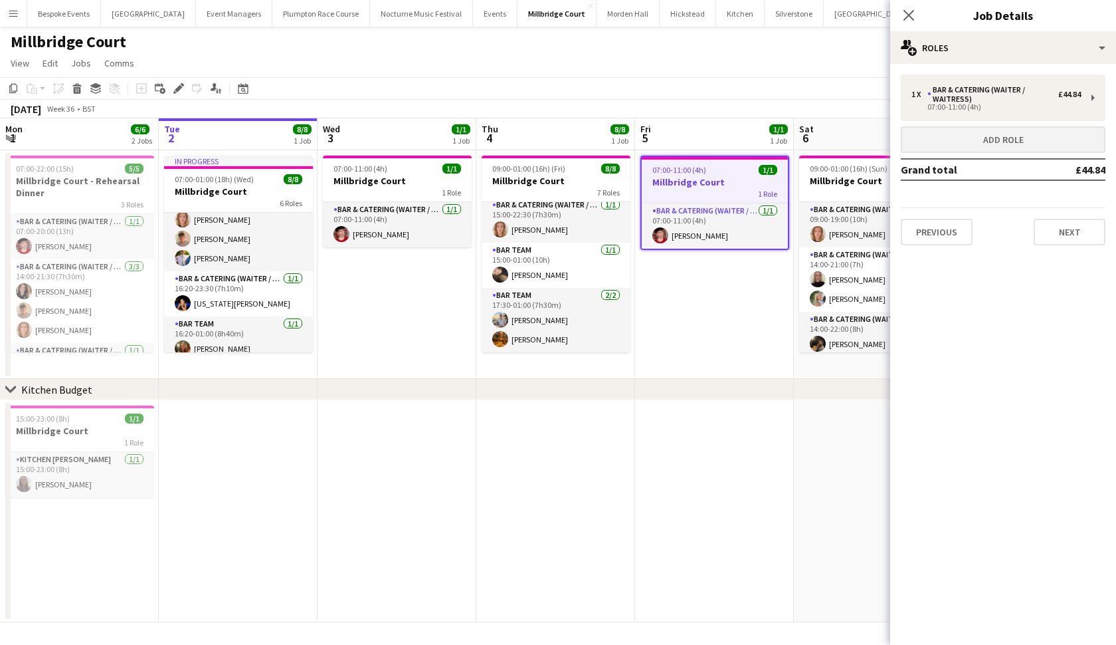
click at [976, 139] on button "Add role" at bounding box center [1003, 139] width 205 height 27
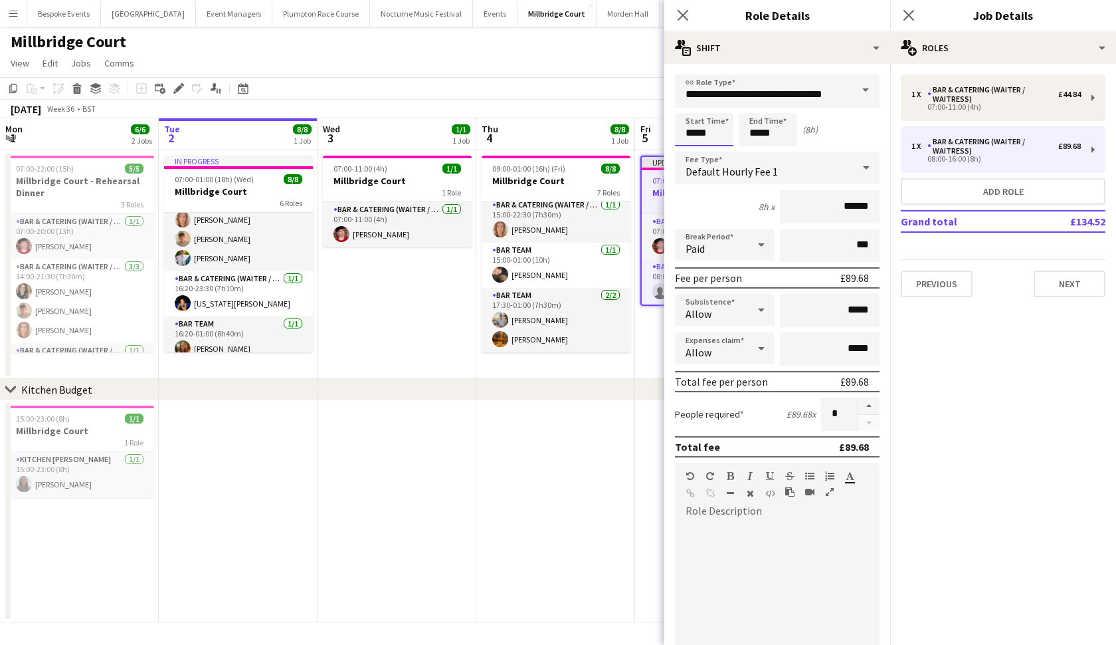
click at [695, 136] on input "*****" at bounding box center [704, 129] width 58 height 33
click at [498, 435] on app-date-cell at bounding box center [555, 511] width 159 height 222
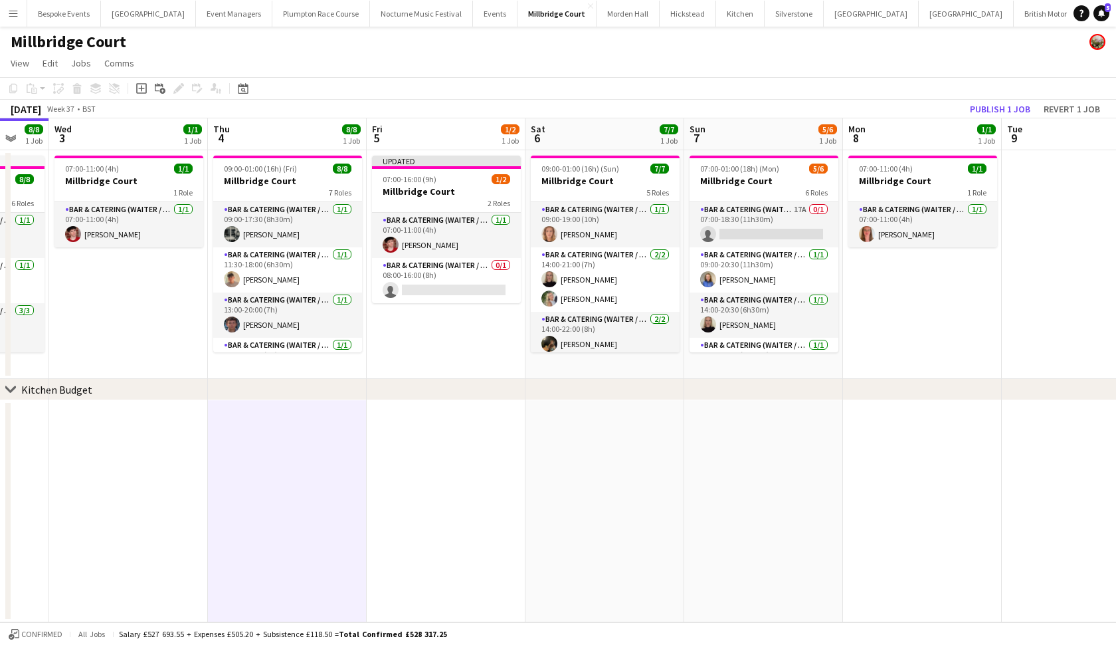
scroll to position [0, 408]
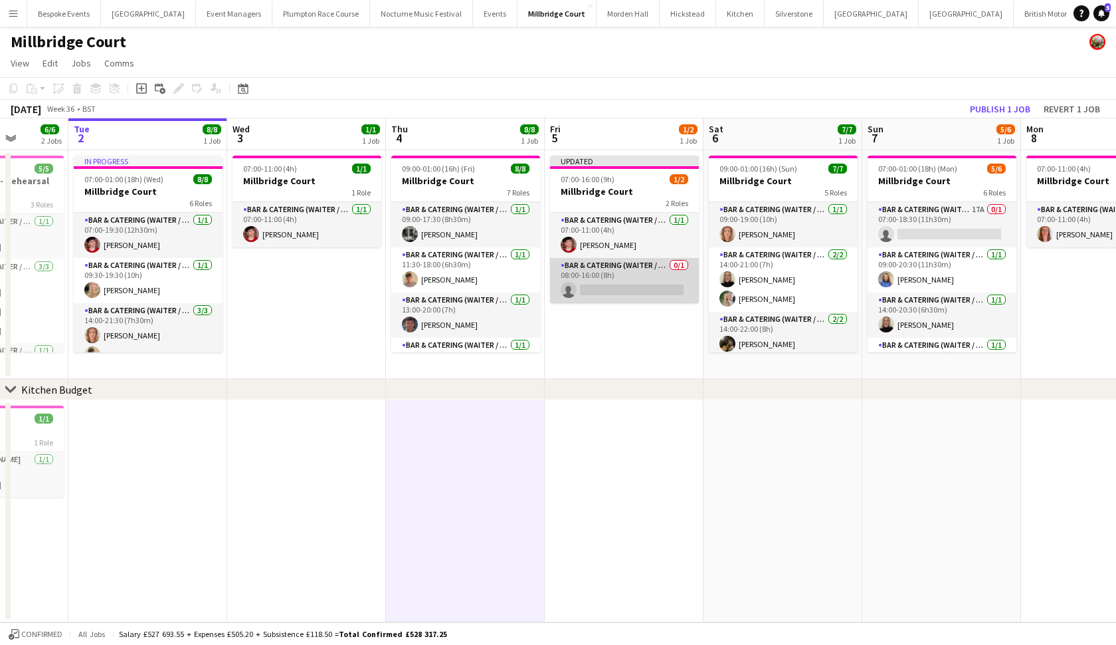
click at [626, 286] on app-card-role "Bar & Catering (Waiter / waitress) 0/1 08:00-16:00 (8h) single-neutral-actions" at bounding box center [624, 280] width 149 height 45
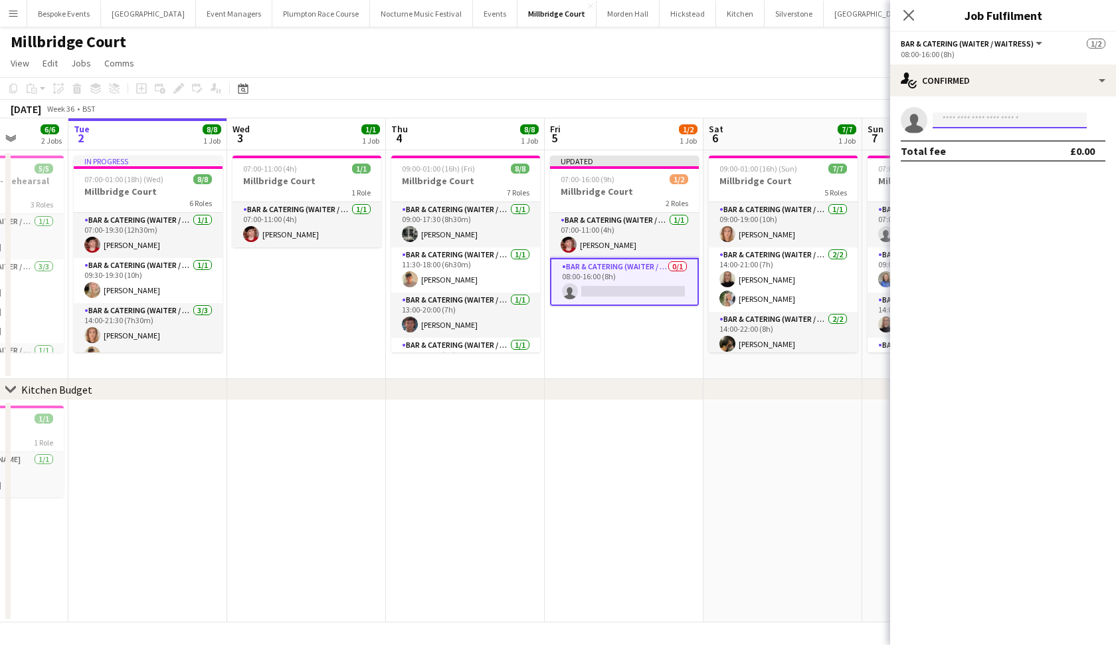
click at [976, 118] on input at bounding box center [1010, 120] width 154 height 16
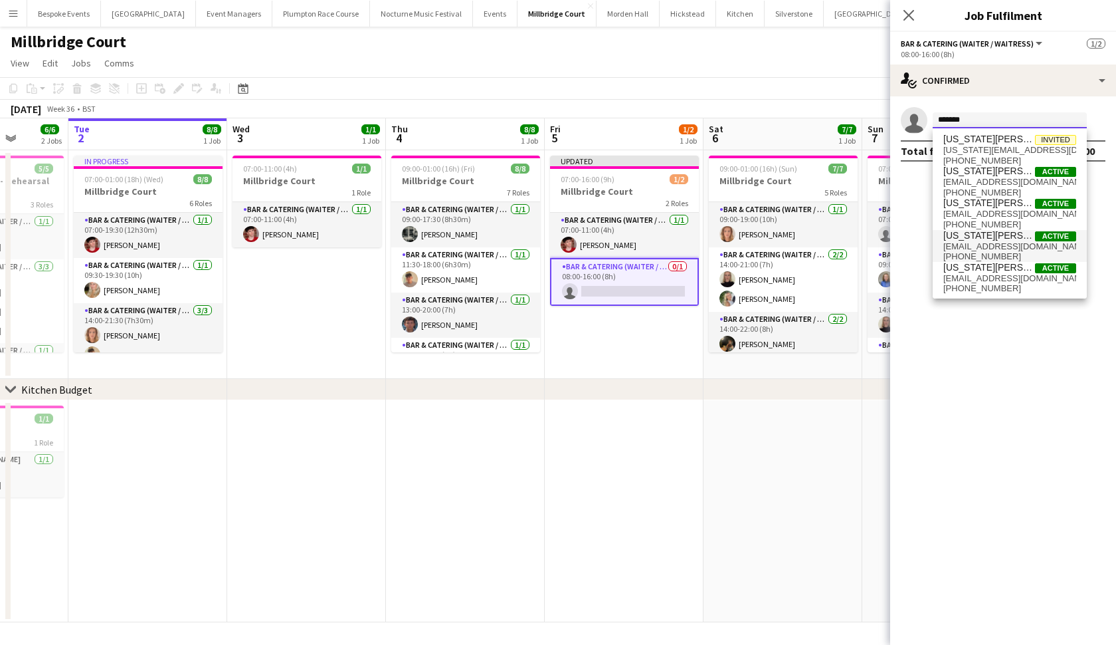
scroll to position [0, 0]
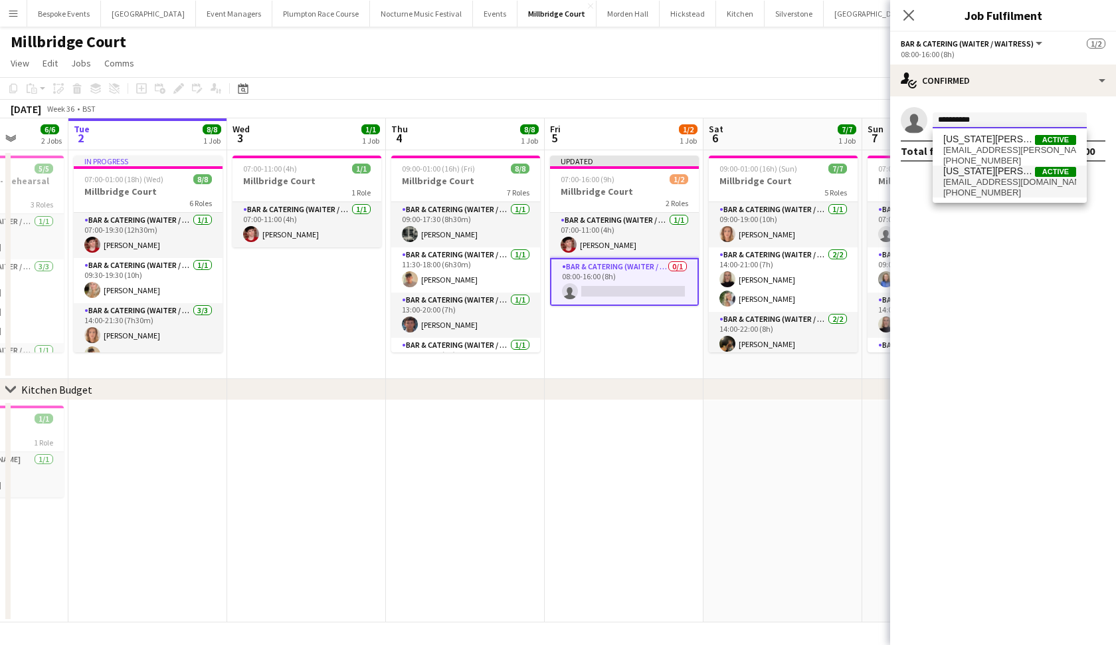
type input "**********"
click at [976, 188] on span "+447555089357" at bounding box center [1009, 192] width 133 height 11
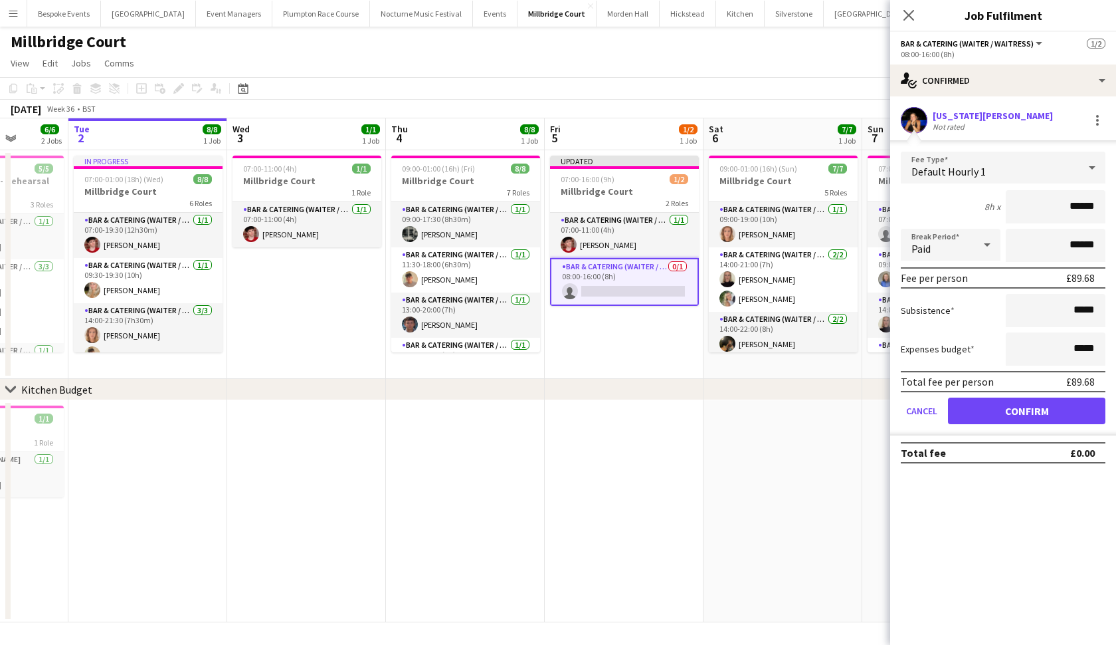
type input "******"
click at [976, 419] on button "Confirm" at bounding box center [1026, 410] width 157 height 27
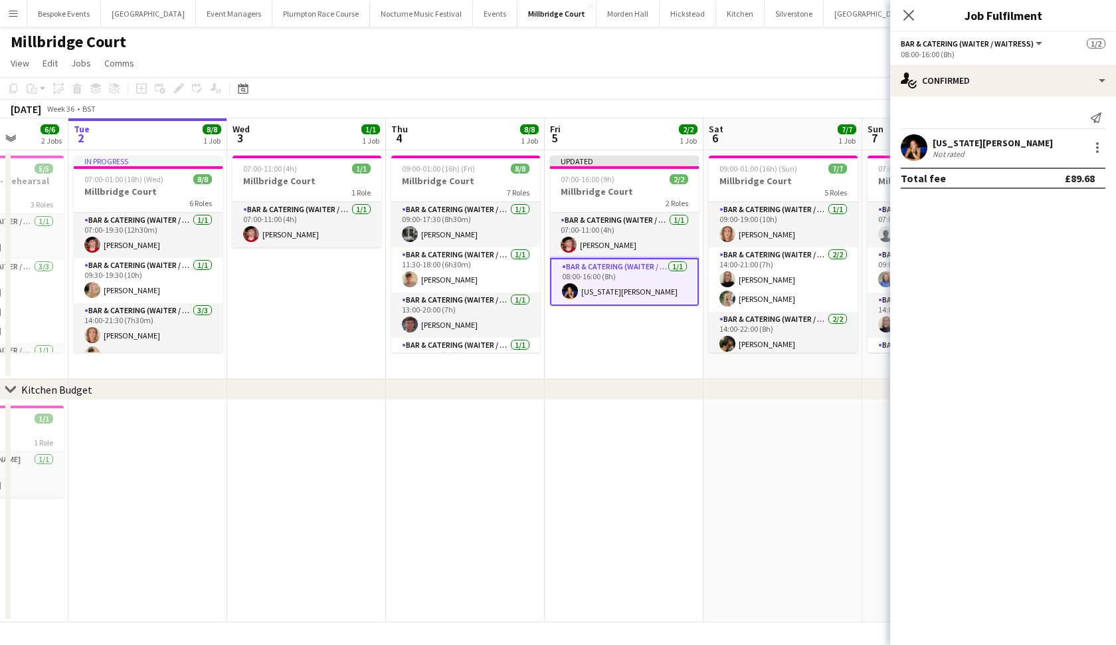
click at [790, 451] on app-date-cell at bounding box center [783, 511] width 159 height 222
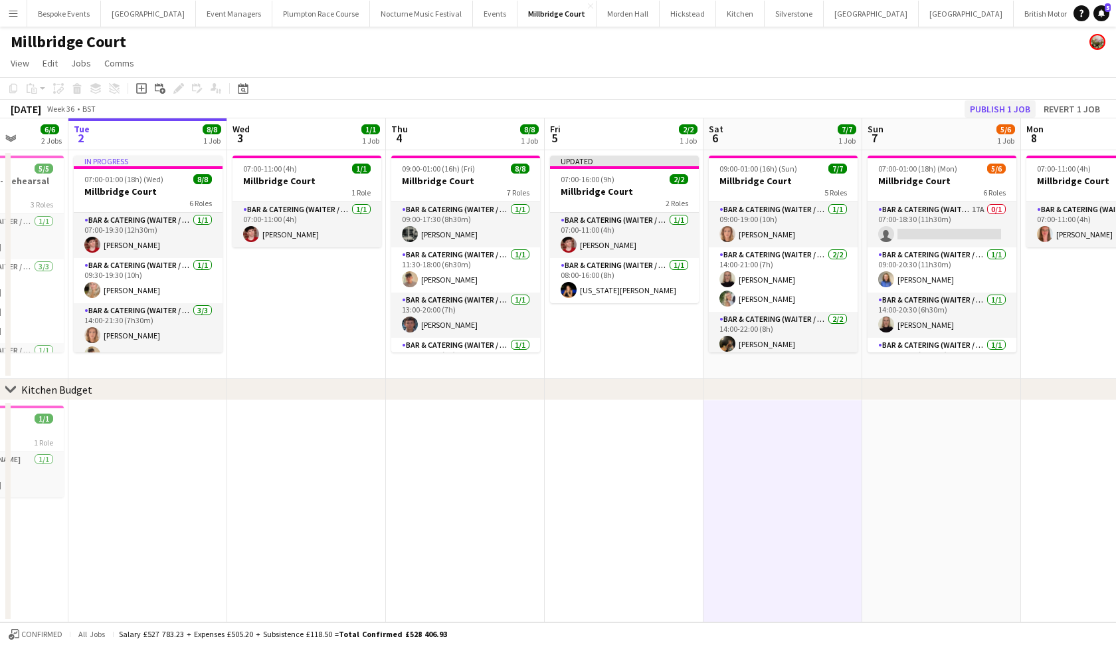
click at [976, 104] on button "Publish 1 job" at bounding box center [1000, 108] width 71 height 17
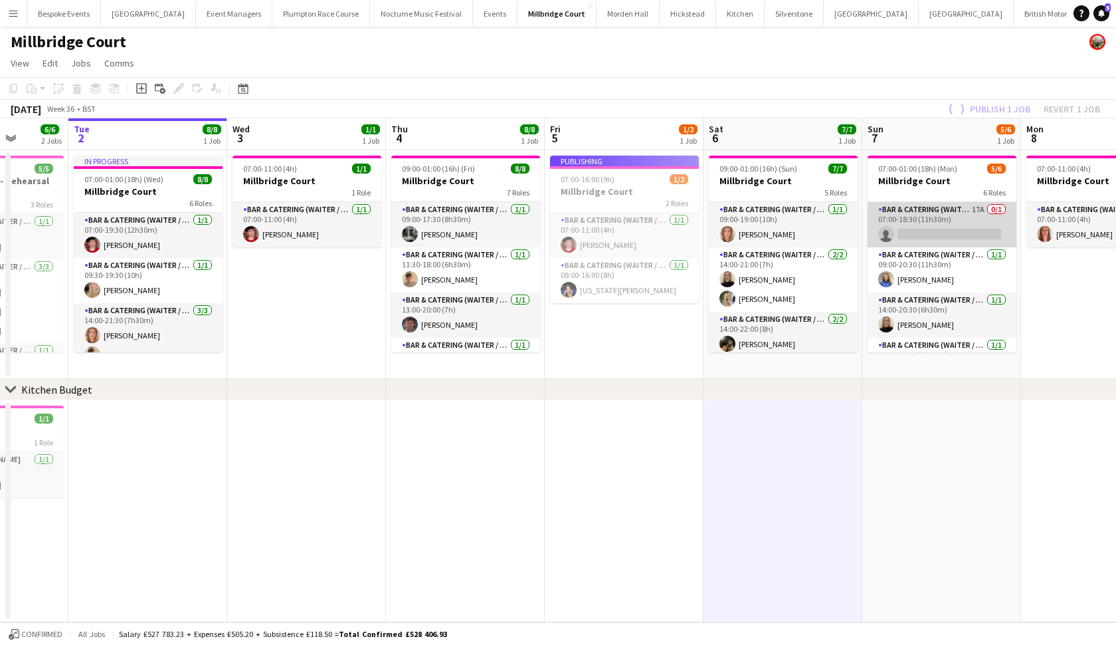
click at [918, 221] on app-card-role "Bar & Catering (Waiter / waitress) 17A 0/1 07:00-18:30 (11h30m) single-neutral-…" at bounding box center [942, 224] width 149 height 45
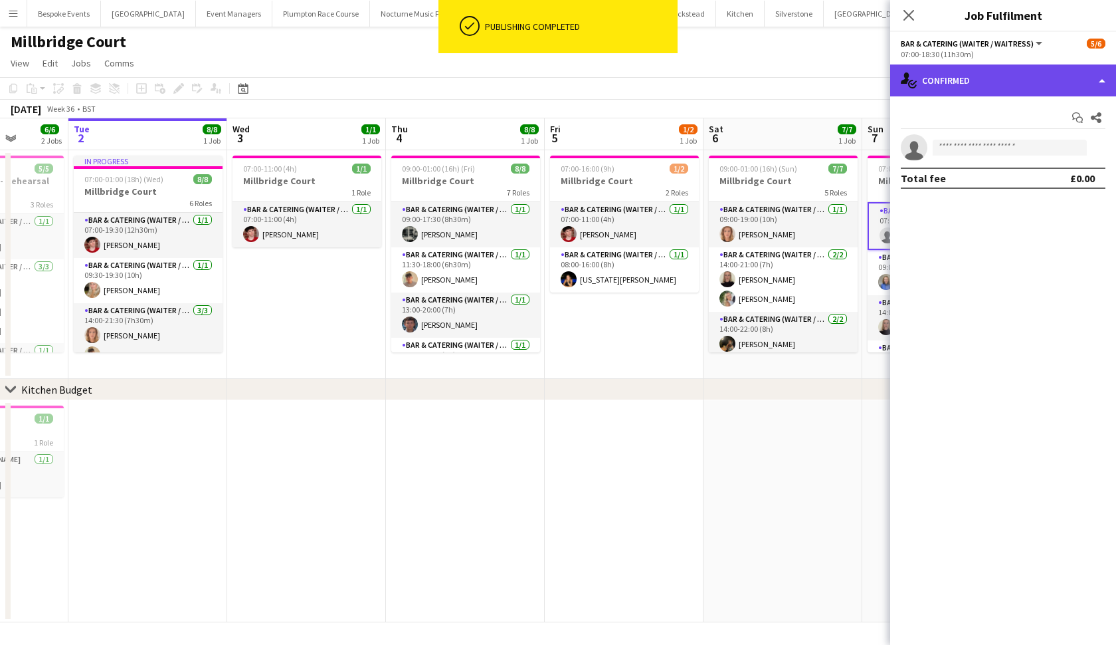
click at [976, 74] on div "single-neutral-actions-check-2 Confirmed" at bounding box center [1003, 80] width 226 height 32
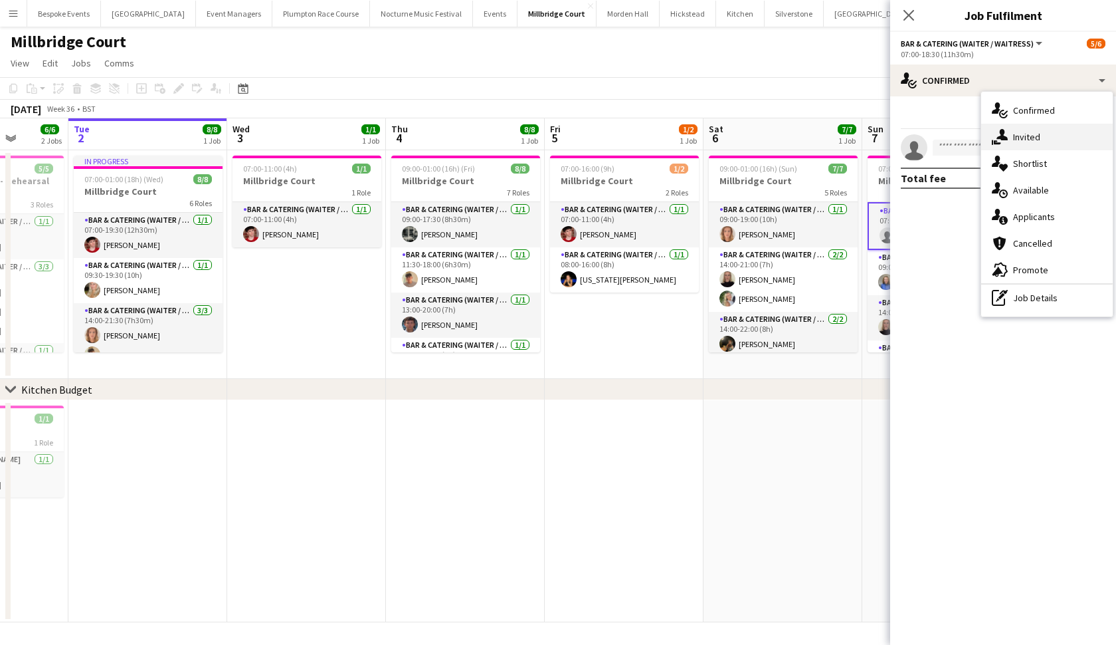
click at [976, 132] on span "Invited" at bounding box center [1026, 137] width 27 height 12
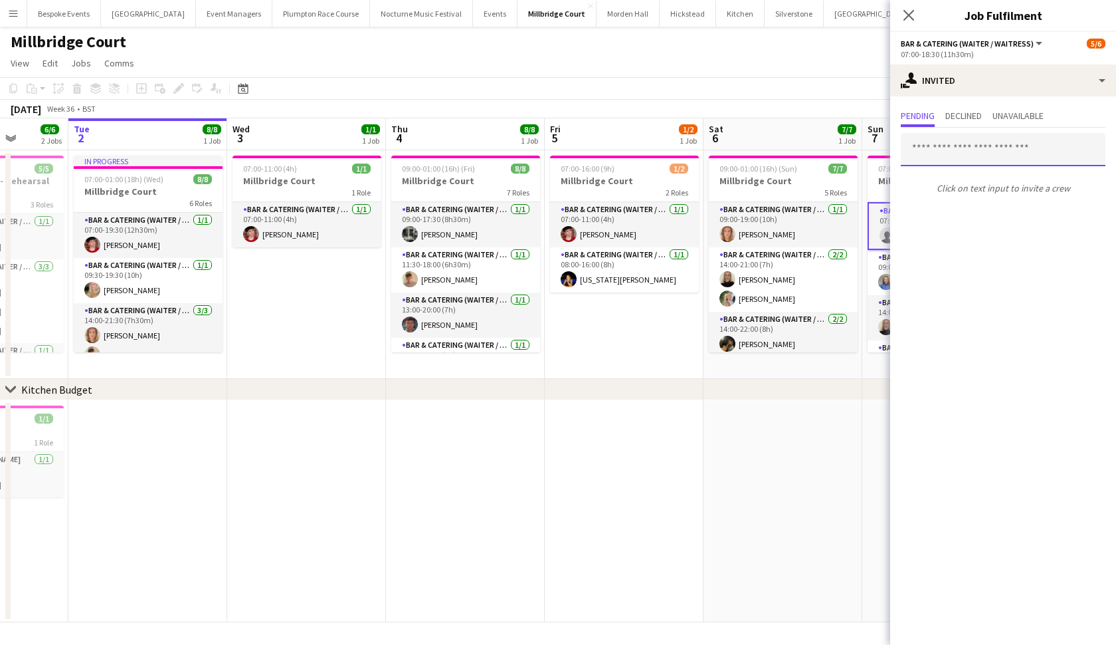
click at [942, 156] on input "text" at bounding box center [1003, 149] width 205 height 33
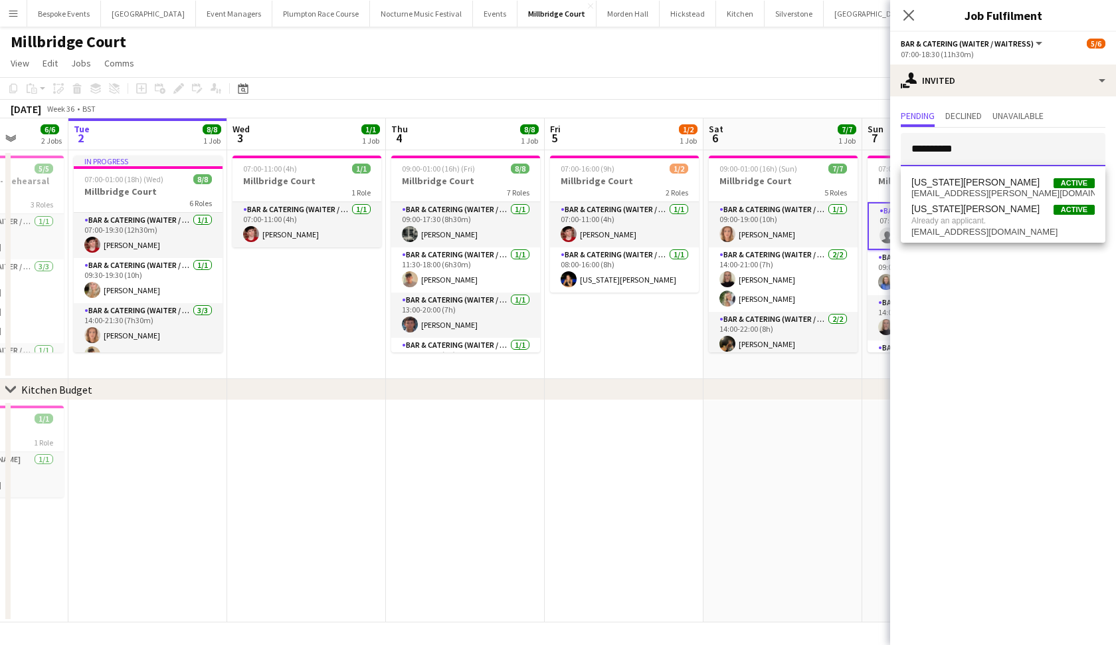
type input "**********"
click at [837, 448] on app-date-cell at bounding box center [783, 511] width 159 height 222
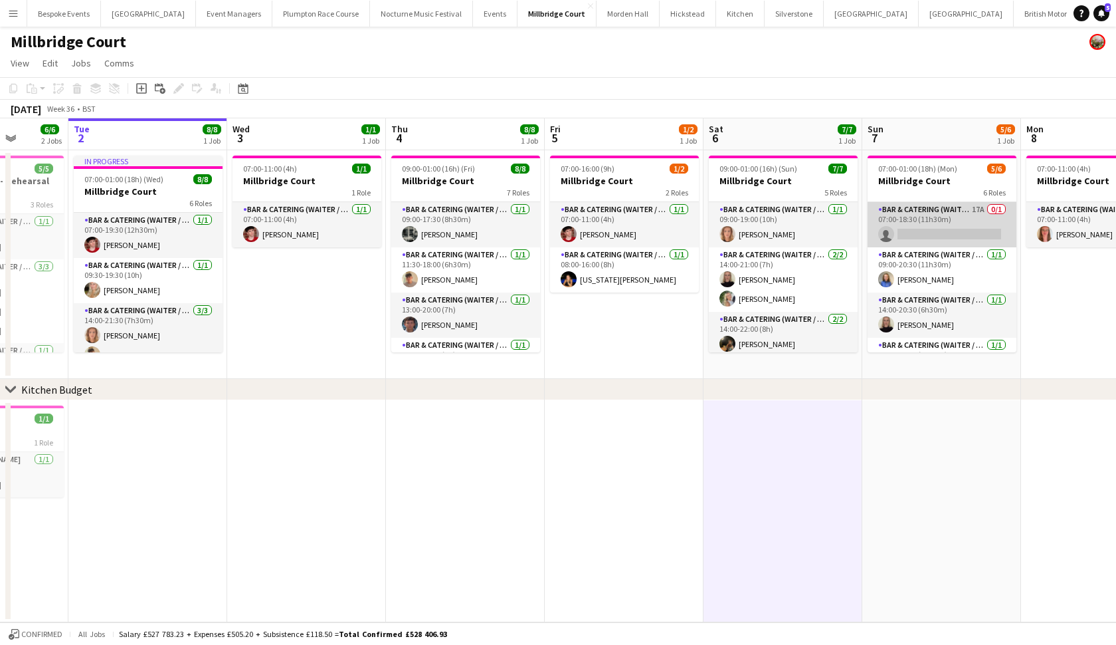
click at [954, 215] on app-card-role "Bar & Catering (Waiter / waitress) 17A 0/1 07:00-18:30 (11h30m) single-neutral-…" at bounding box center [942, 224] width 149 height 45
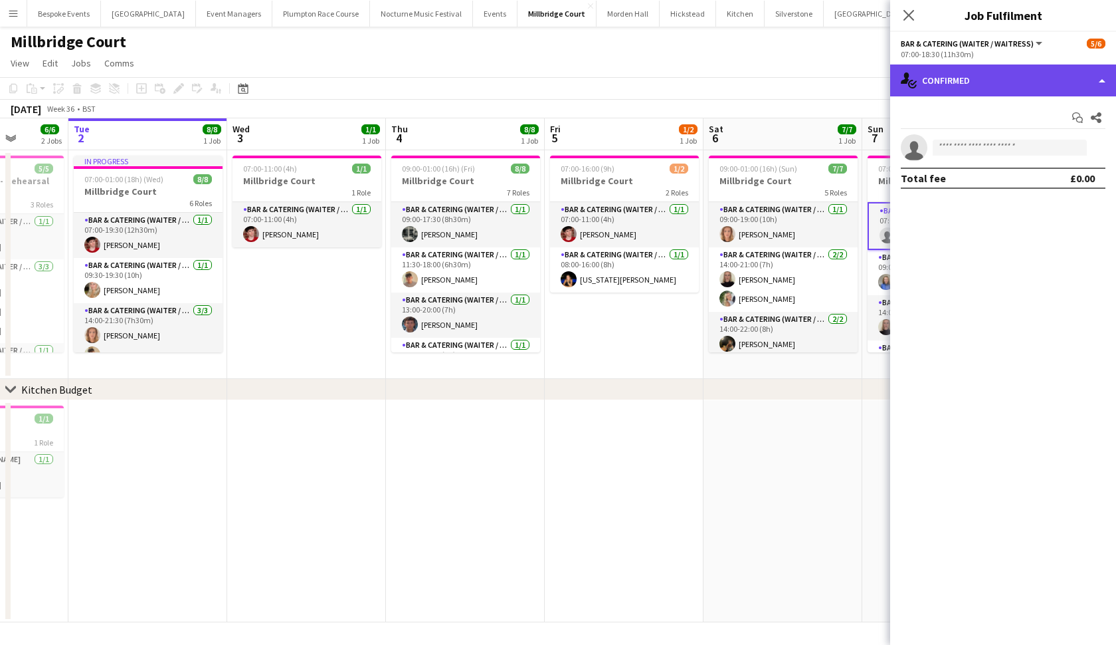
click at [964, 75] on div "single-neutral-actions-check-2 Confirmed" at bounding box center [1003, 80] width 226 height 32
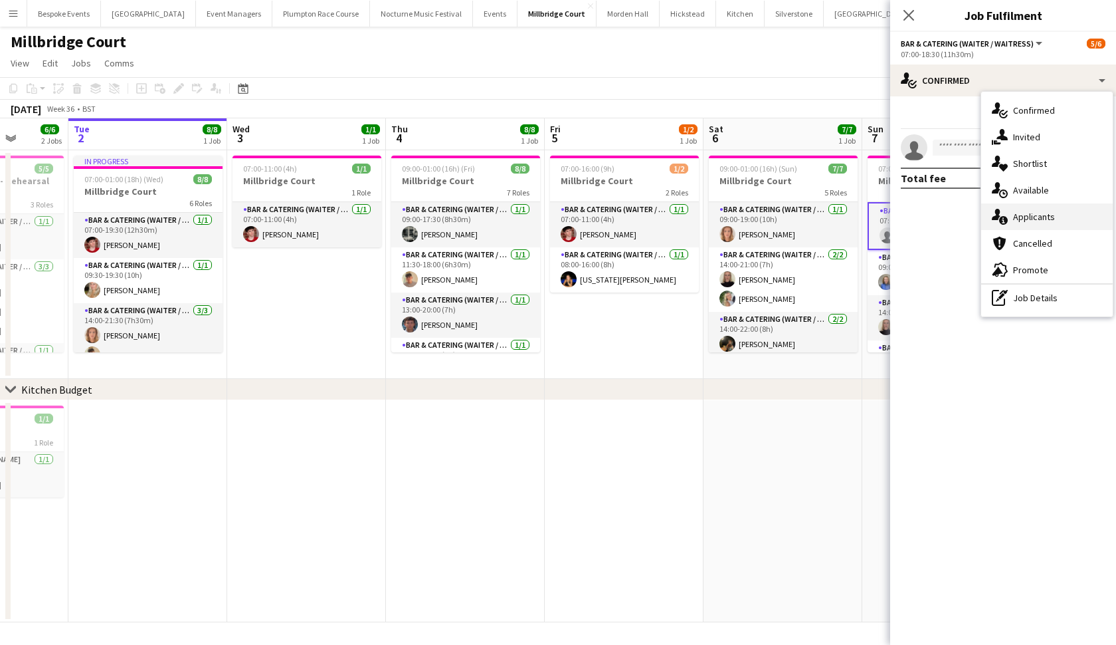
click at [976, 211] on span "Applicants" at bounding box center [1034, 217] width 42 height 12
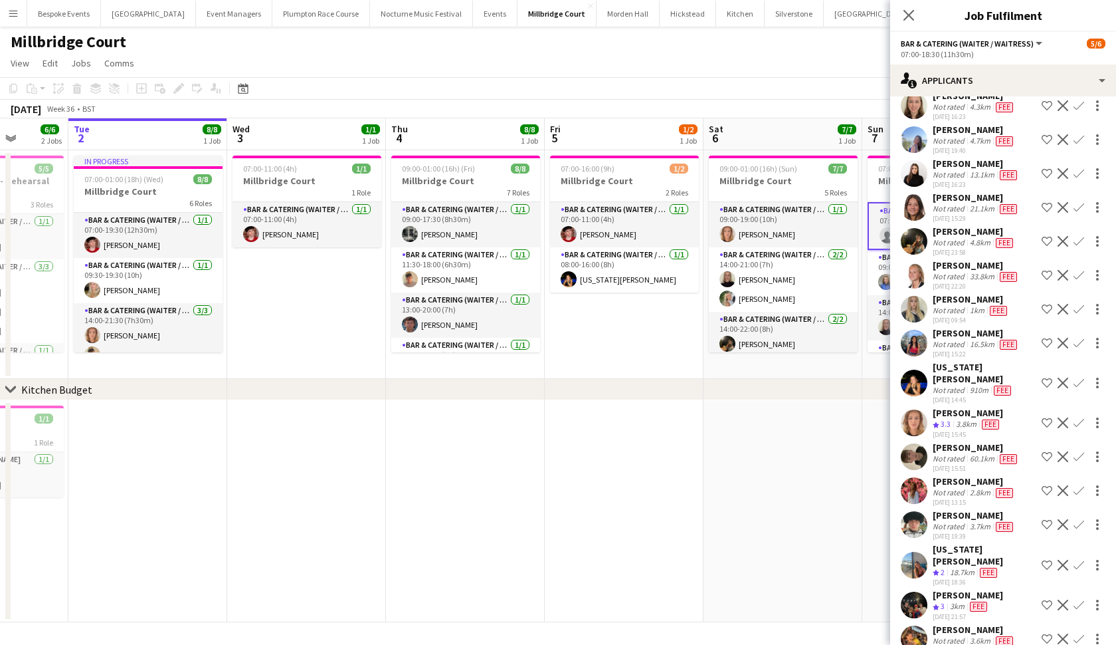
scroll to position [70, 0]
click at [976, 378] on app-icon "Confirm" at bounding box center [1079, 383] width 11 height 11
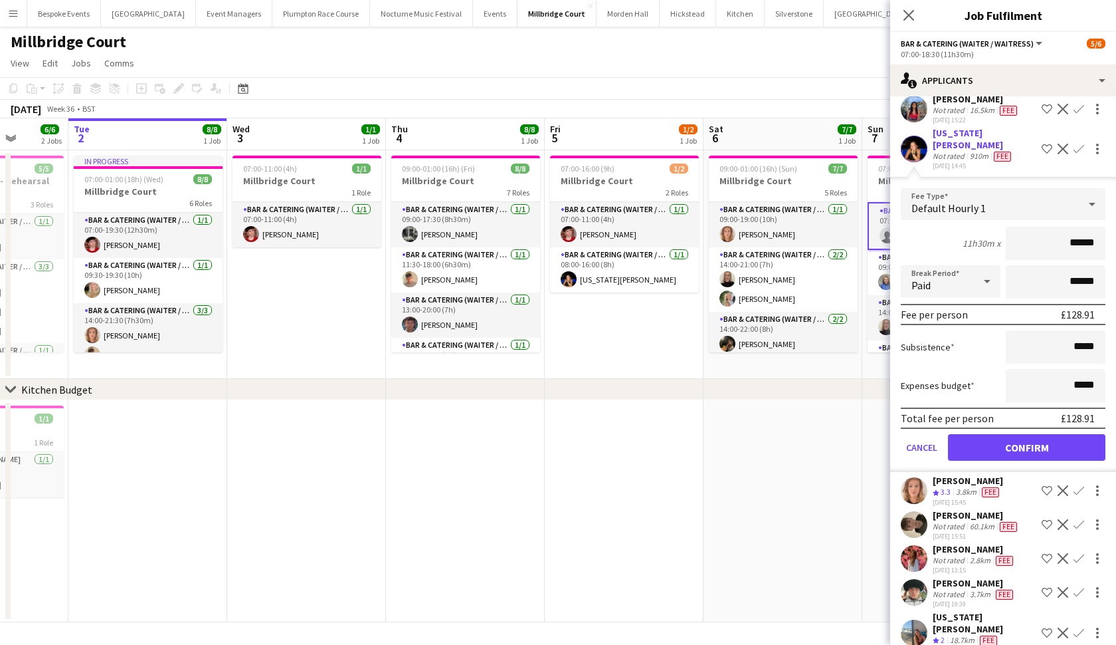
click at [976, 435] on button "Confirm" at bounding box center [1026, 447] width 157 height 27
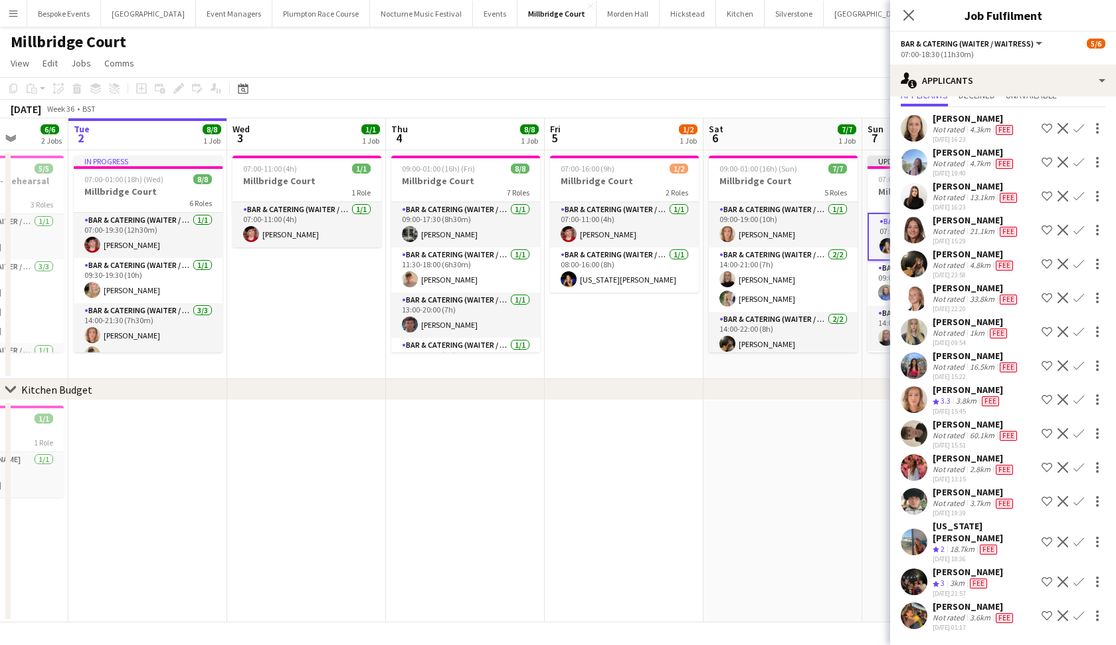
scroll to position [36, 0]
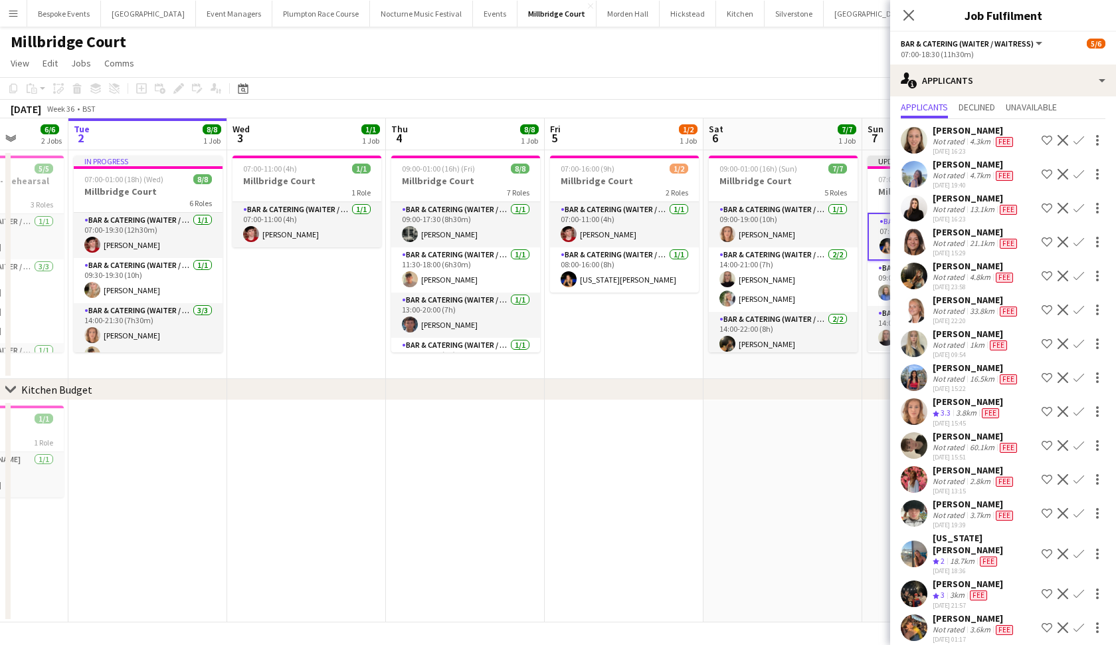
click at [861, 506] on app-date-cell at bounding box center [783, 511] width 159 height 222
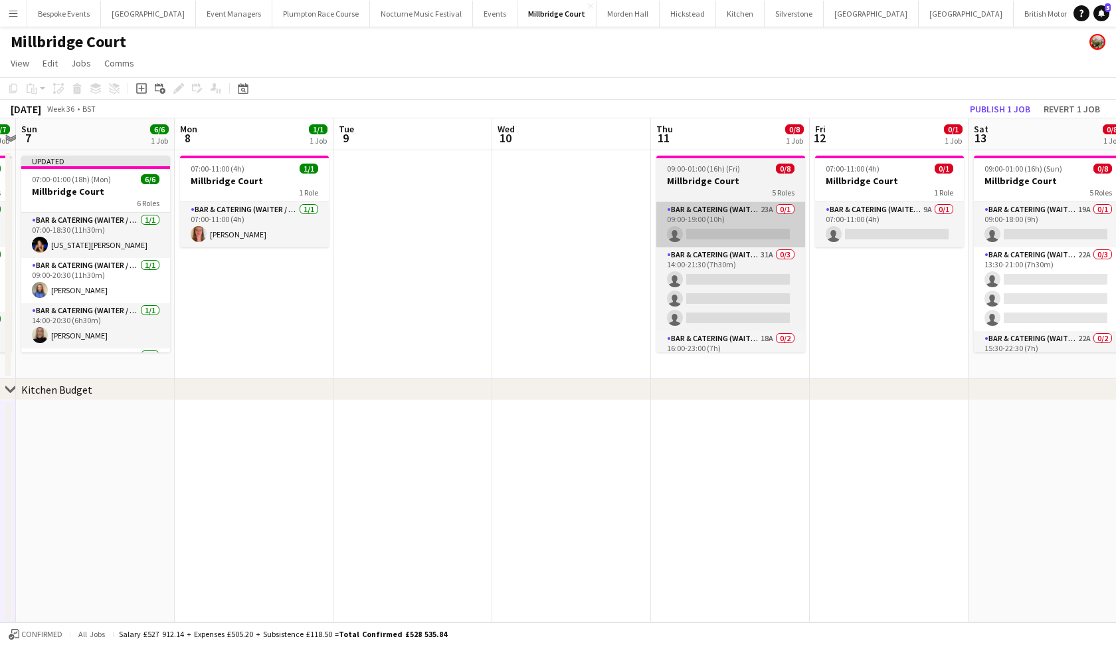
scroll to position [0, 627]
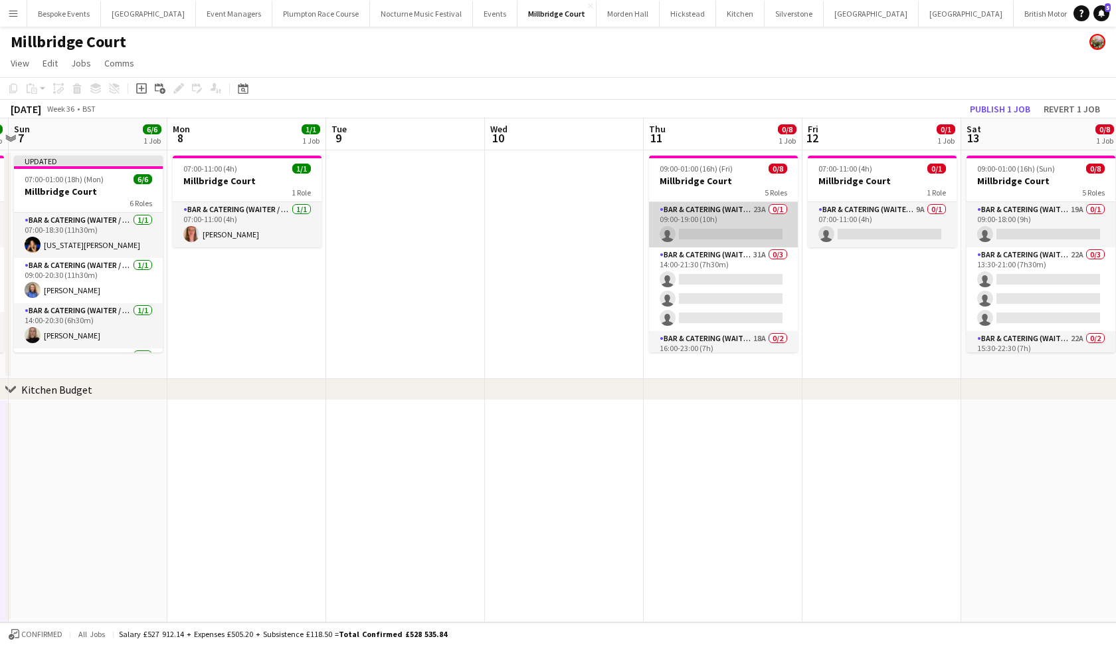
click at [726, 223] on app-card-role "Bar & Catering (Waiter / waitress) 23A 0/1 09:00-19:00 (10h) single-neutral-act…" at bounding box center [723, 224] width 149 height 45
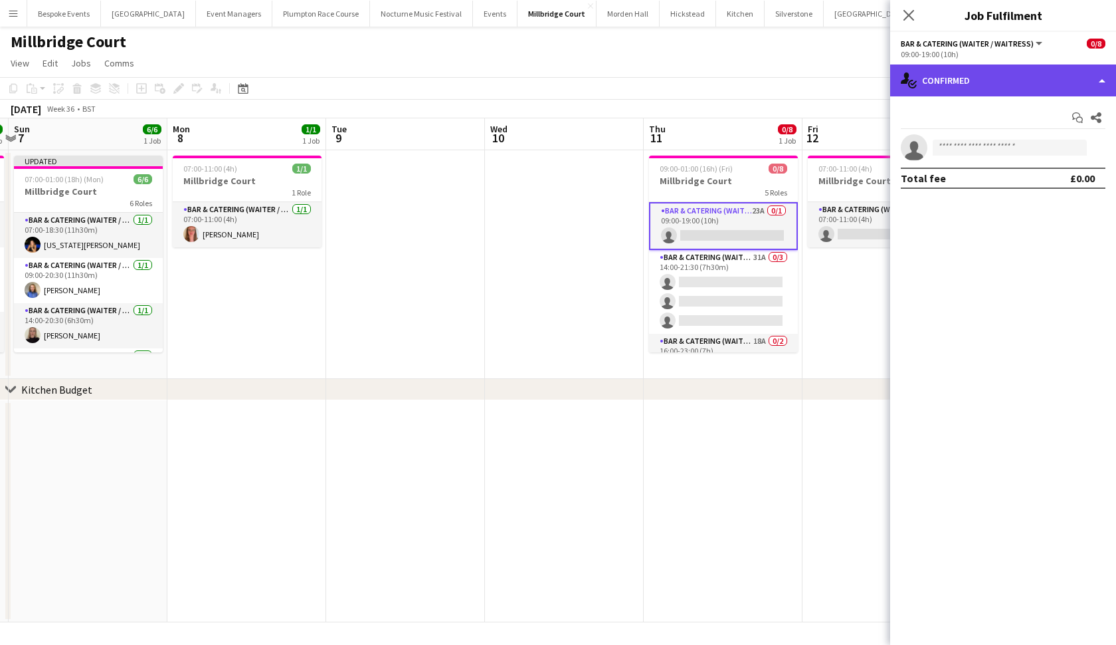
click at [976, 80] on div "single-neutral-actions-check-2 Confirmed" at bounding box center [1003, 80] width 226 height 32
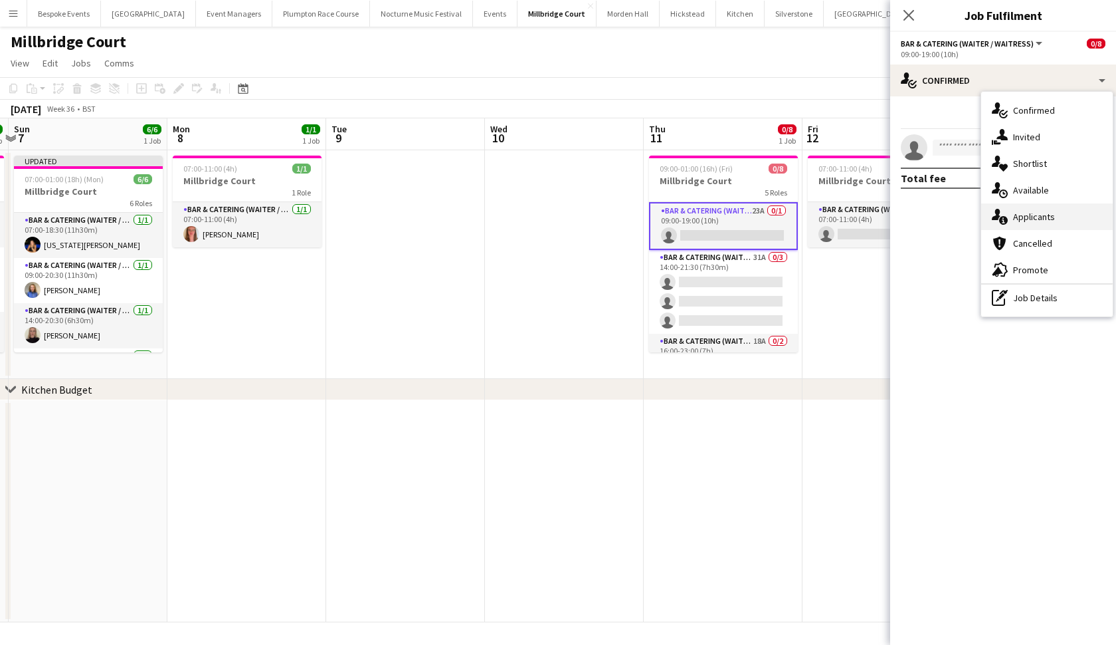
click at [976, 212] on span "Applicants" at bounding box center [1034, 217] width 42 height 12
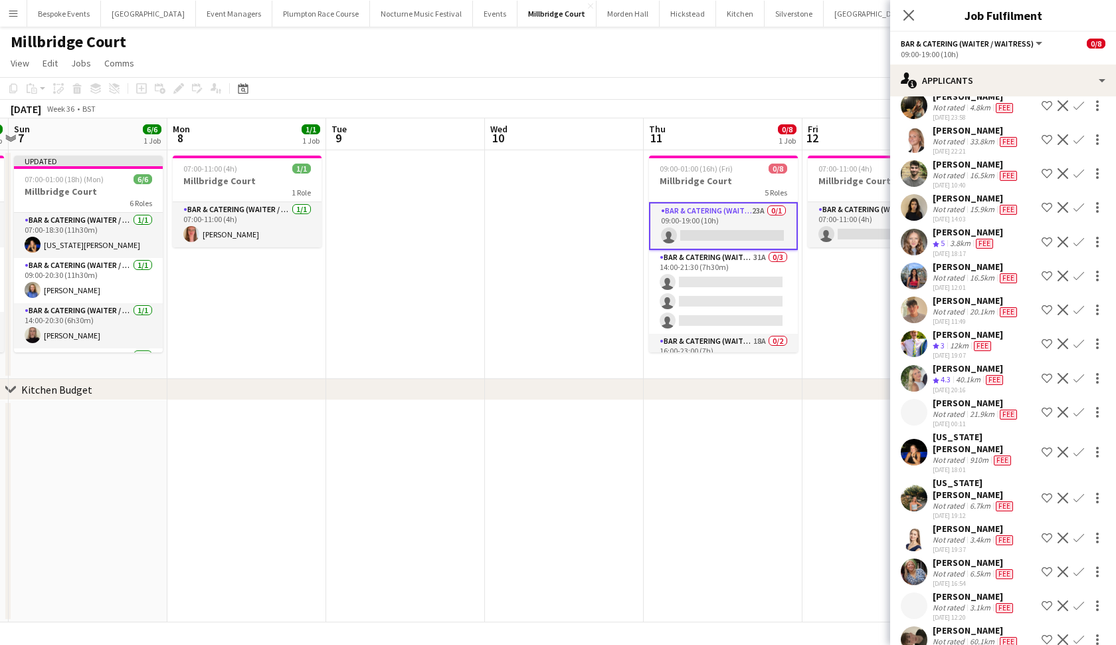
scroll to position [308, 0]
click at [976, 448] on app-icon "Confirm" at bounding box center [1079, 452] width 11 height 11
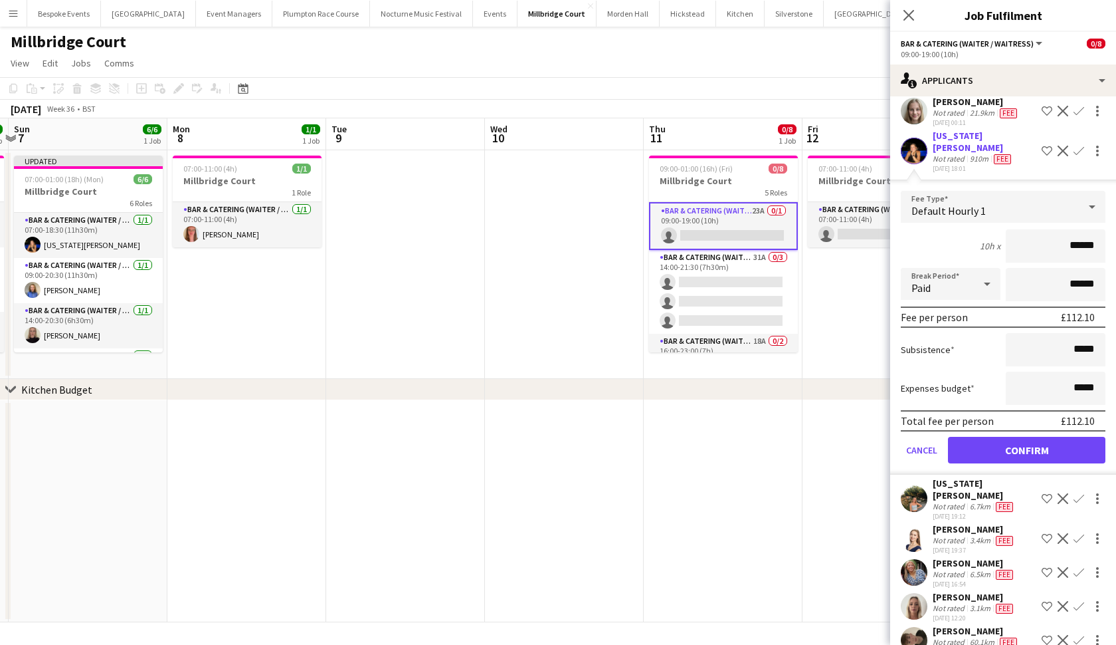
click at [976, 444] on button "Confirm" at bounding box center [1026, 450] width 157 height 27
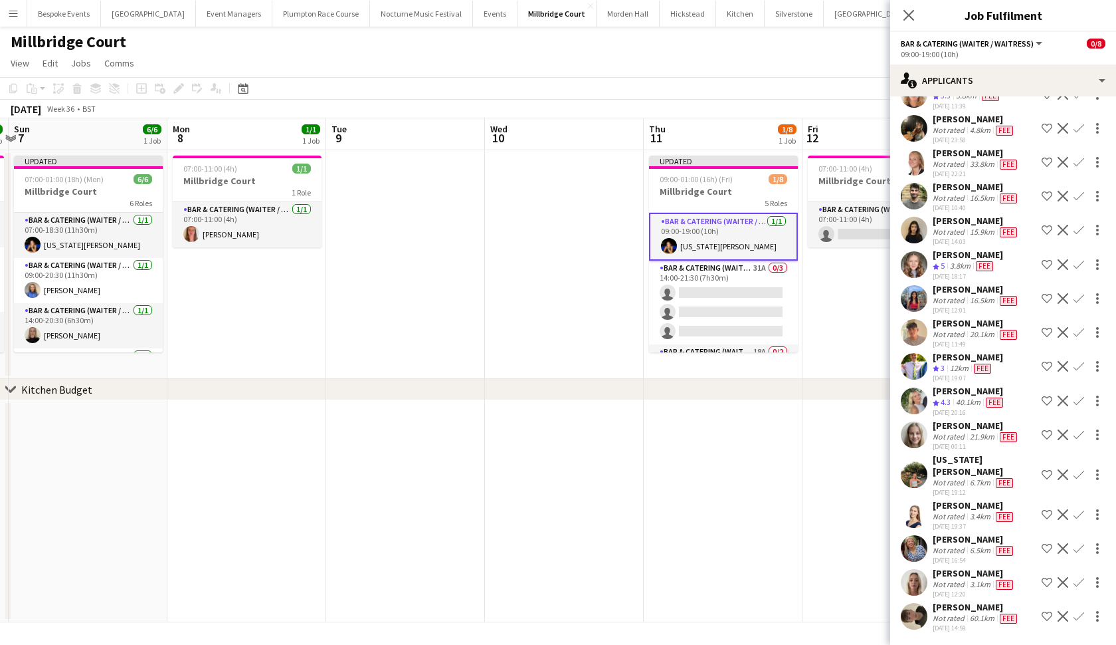
scroll to position [274, 0]
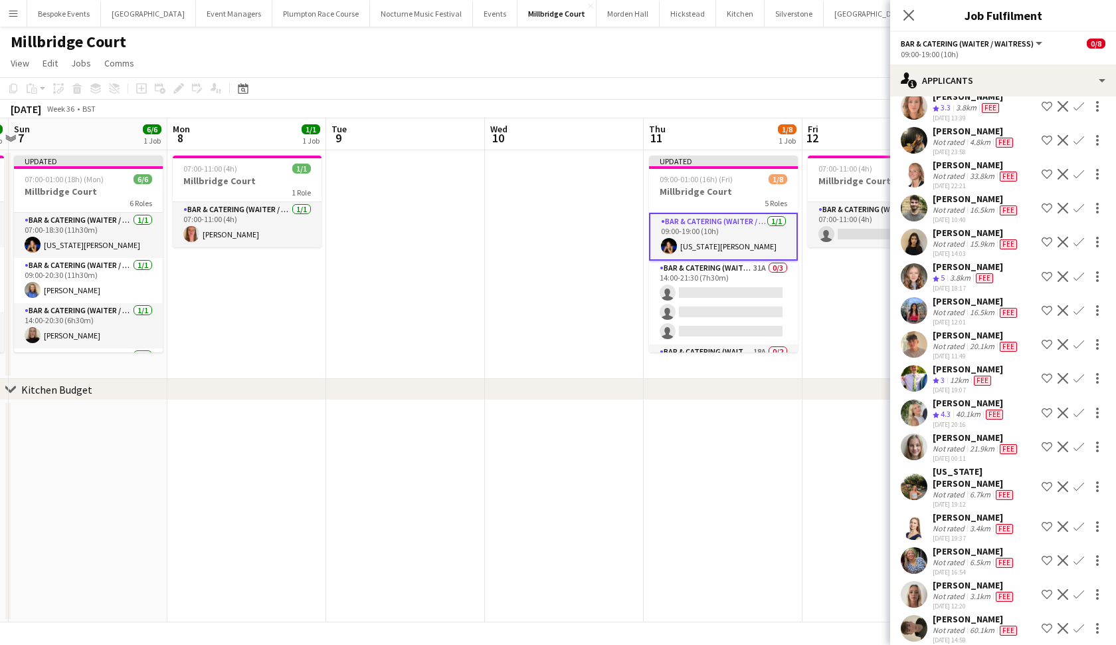
click at [708, 505] on app-date-cell at bounding box center [723, 511] width 159 height 222
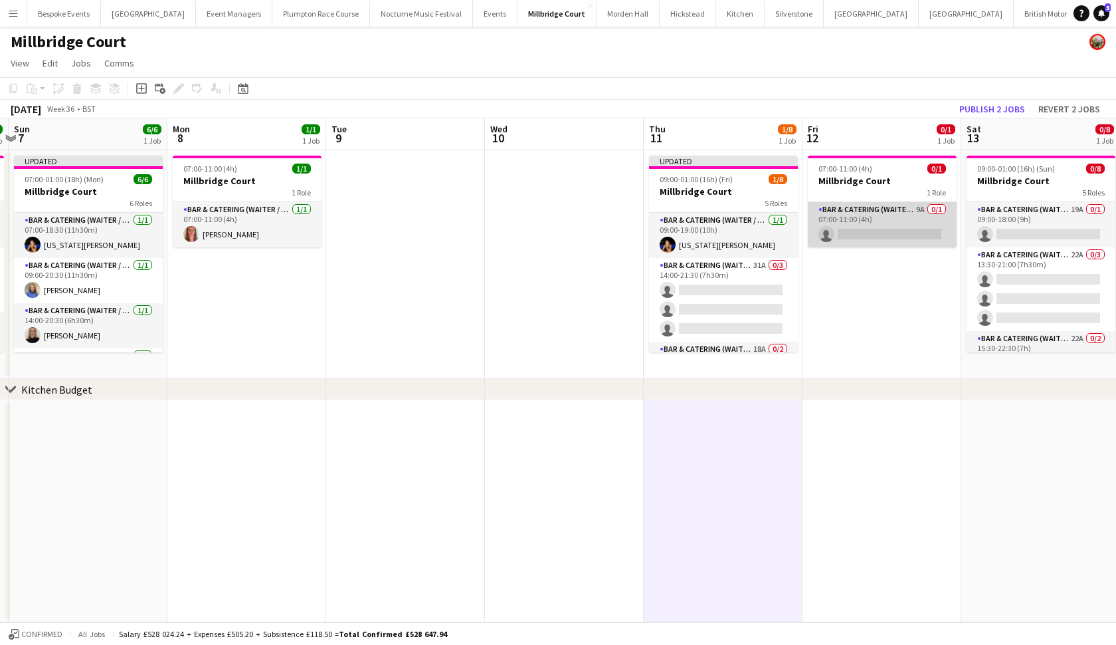
click at [848, 229] on app-card-role "Bar & Catering (Waiter / waitress) 9A 0/1 07:00-11:00 (4h) single-neutral-actio…" at bounding box center [882, 224] width 149 height 45
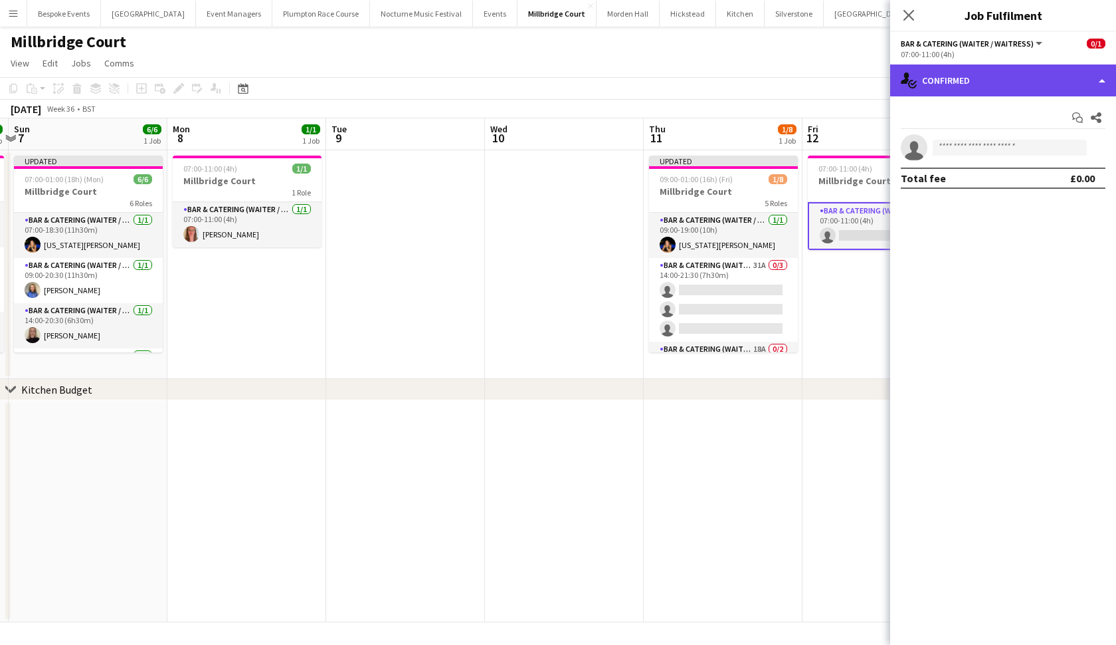
click at [976, 82] on div "single-neutral-actions-check-2 Confirmed" at bounding box center [1003, 80] width 226 height 32
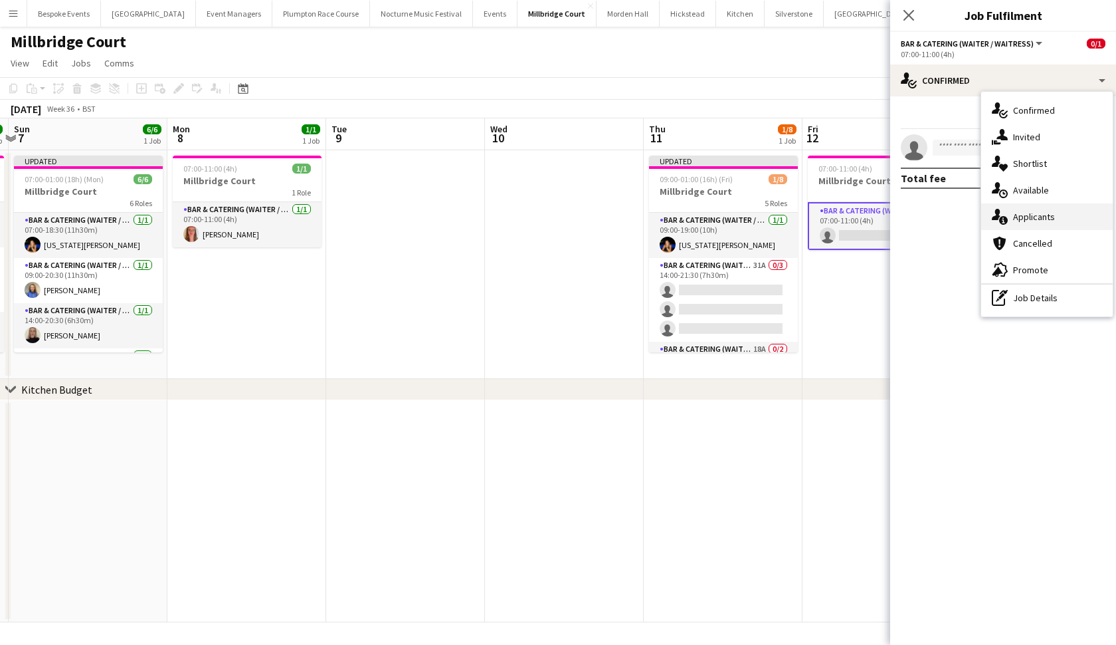
click at [976, 218] on span "Applicants" at bounding box center [1034, 217] width 42 height 12
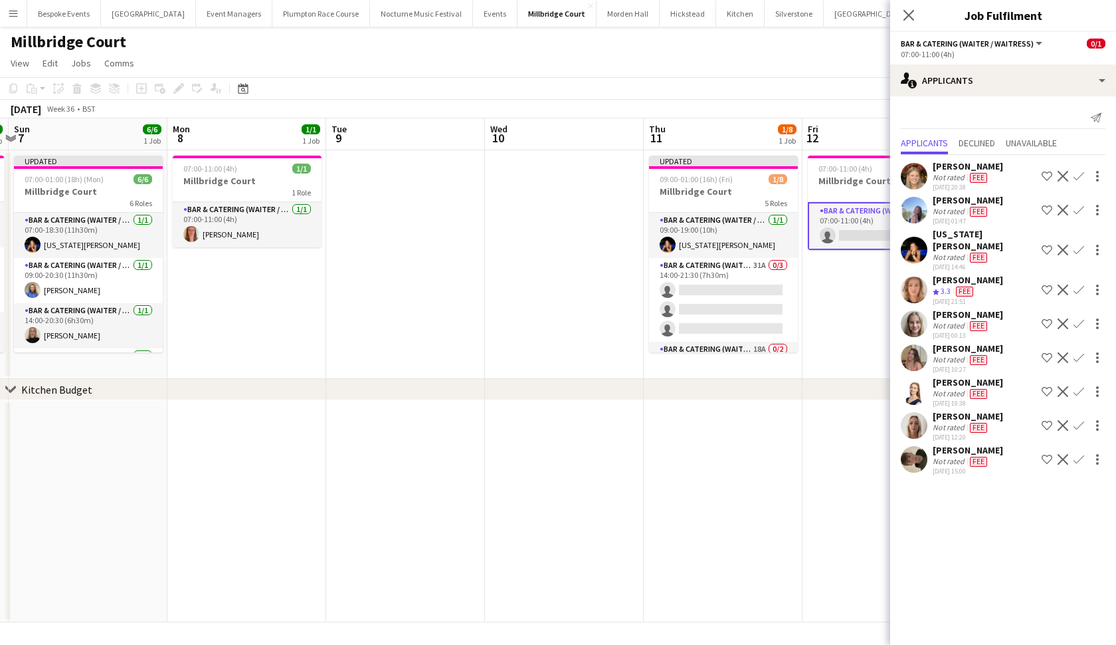
click at [976, 245] on app-icon "Confirm" at bounding box center [1079, 250] width 11 height 11
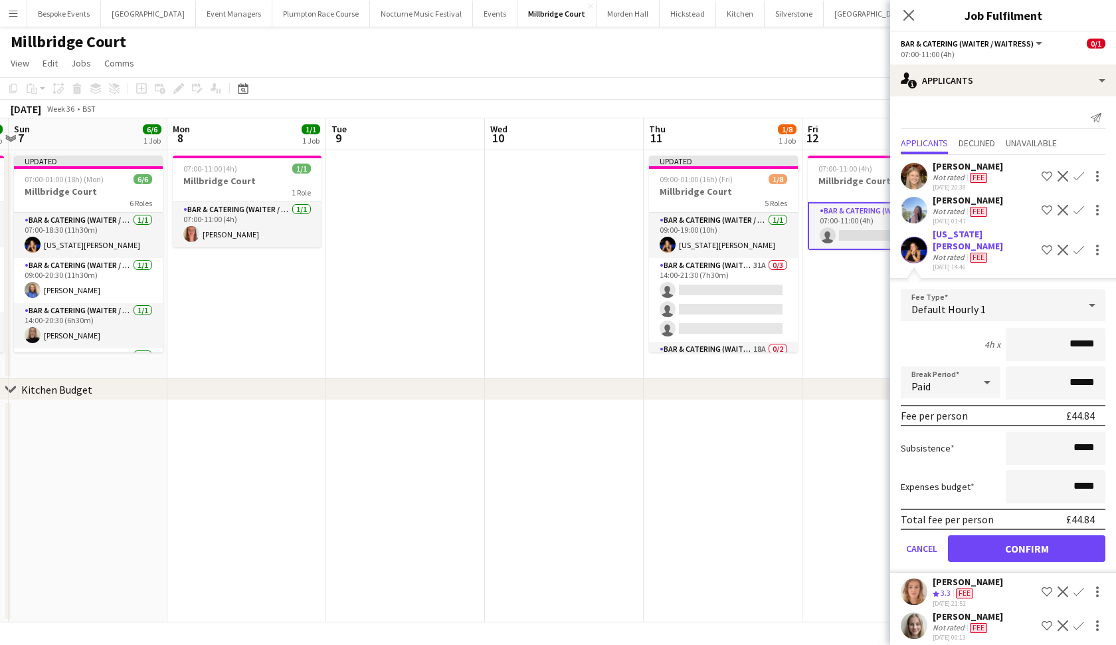
click at [976, 540] on button "Confirm" at bounding box center [1026, 548] width 157 height 27
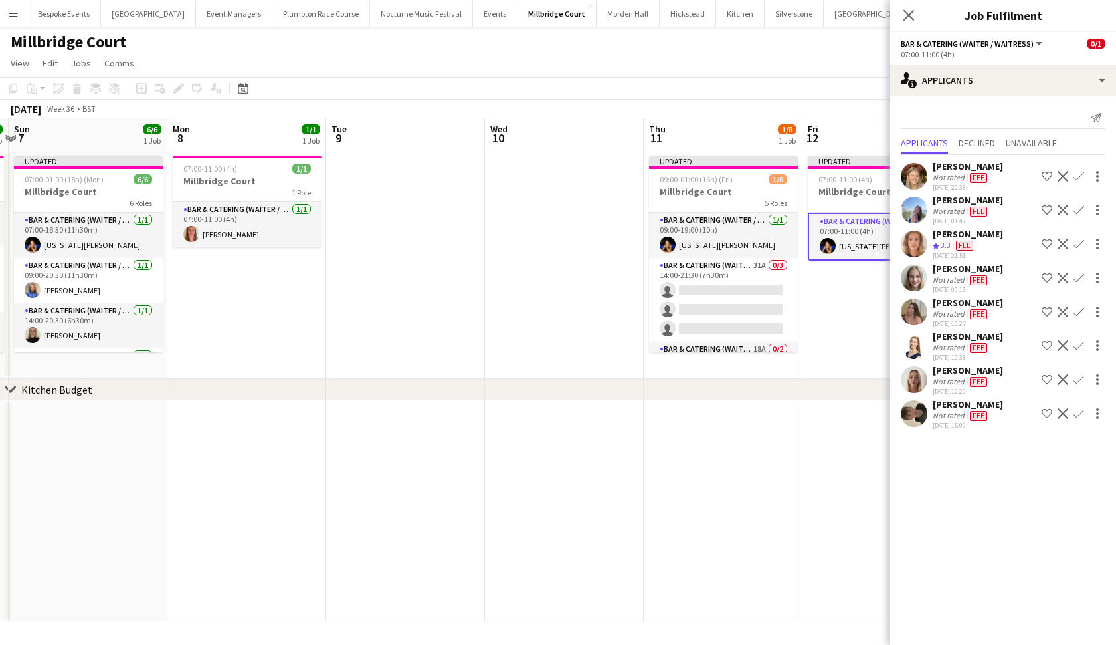
click at [813, 475] on app-date-cell at bounding box center [882, 511] width 159 height 222
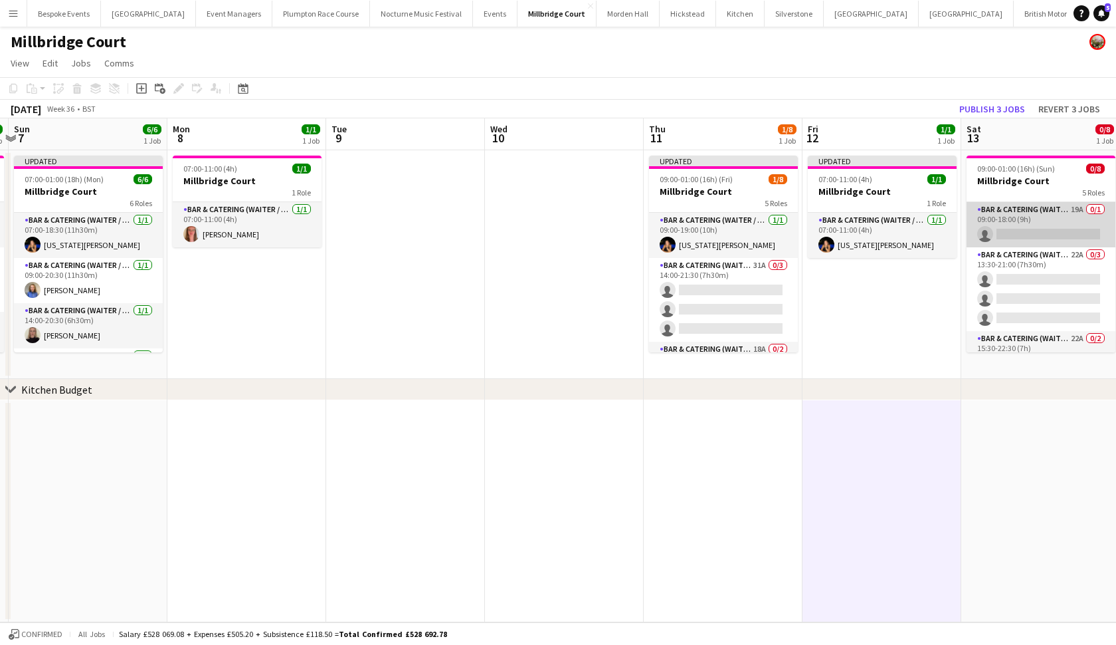
click at [976, 221] on app-card-role "Bar & Catering (Waiter / waitress) 19A 0/1 09:00-18:00 (9h) single-neutral-acti…" at bounding box center [1041, 224] width 149 height 45
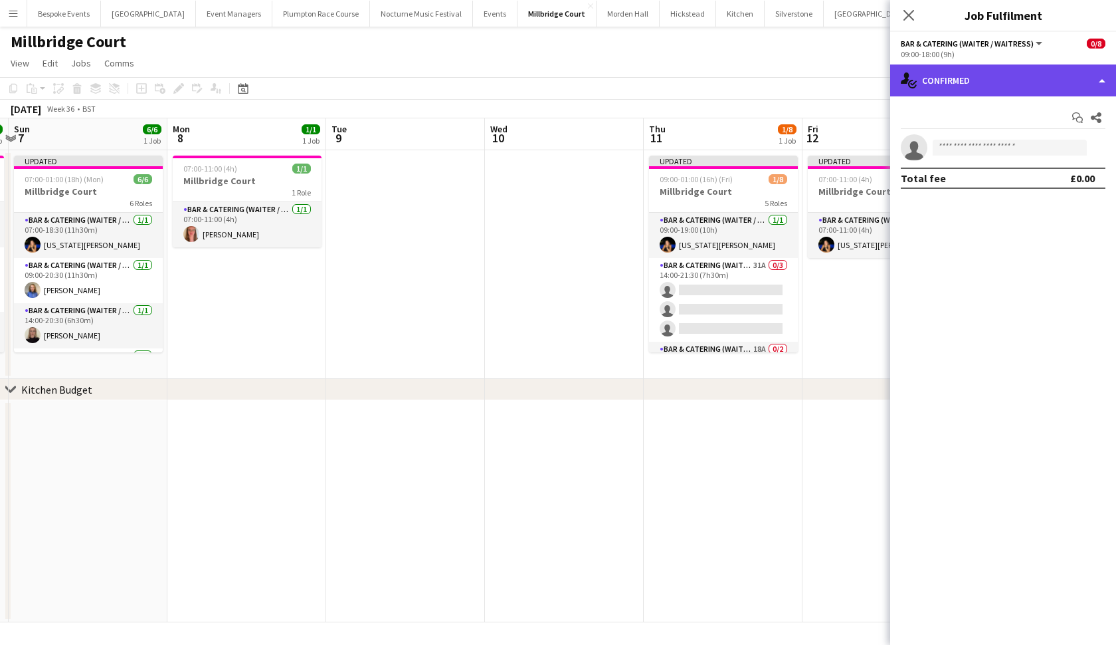
click at [976, 84] on div "single-neutral-actions-check-2 Confirmed" at bounding box center [1003, 80] width 226 height 32
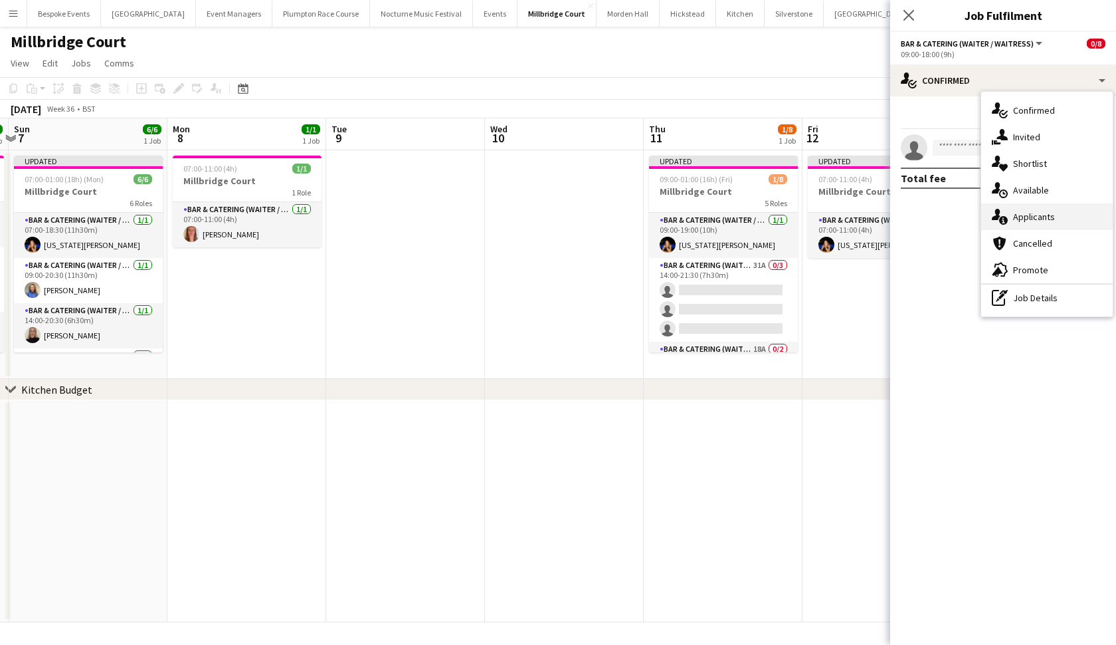
click at [976, 215] on span "Applicants" at bounding box center [1034, 217] width 42 height 12
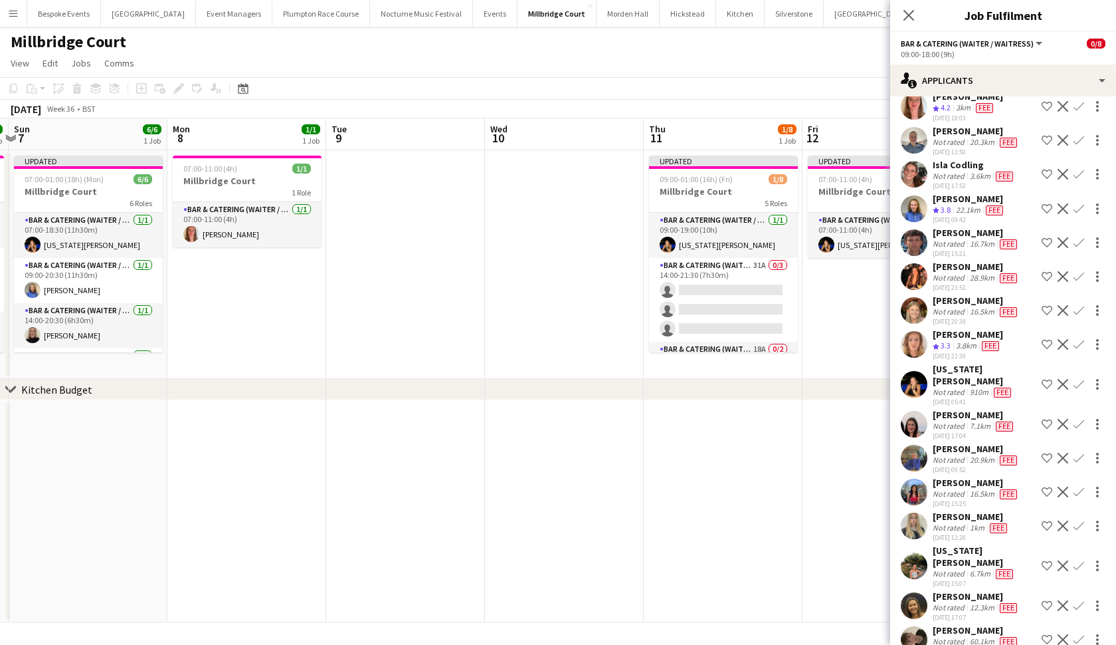
scroll to position [0, 0]
click at [976, 379] on app-icon "Confirm" at bounding box center [1079, 384] width 11 height 11
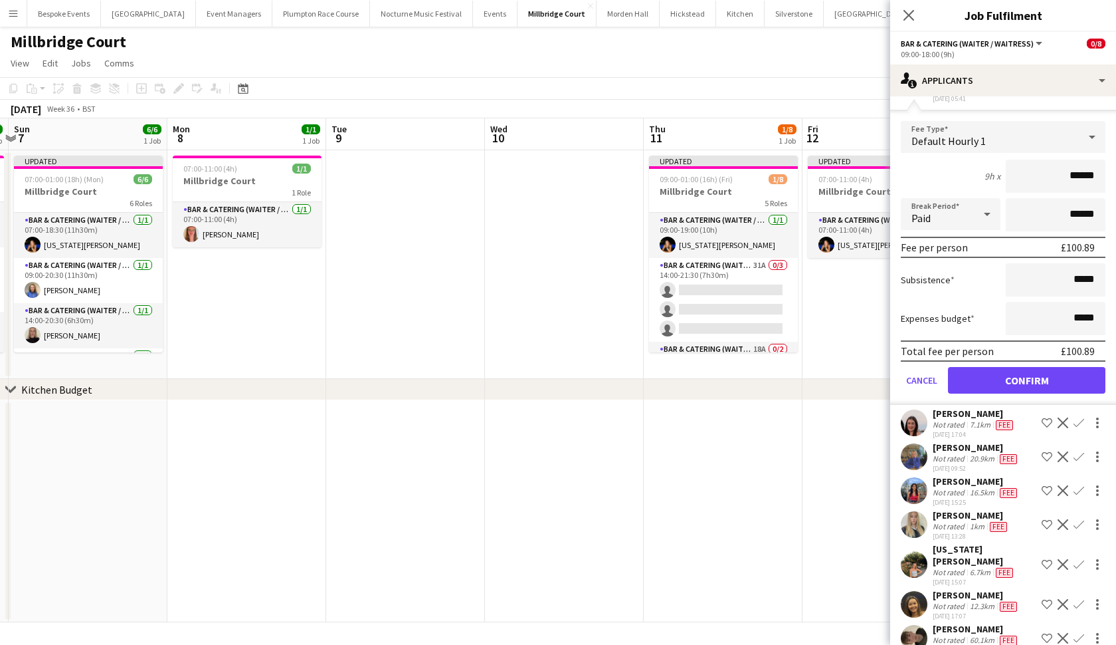
scroll to position [371, 0]
click at [976, 371] on button "Confirm" at bounding box center [1026, 381] width 157 height 27
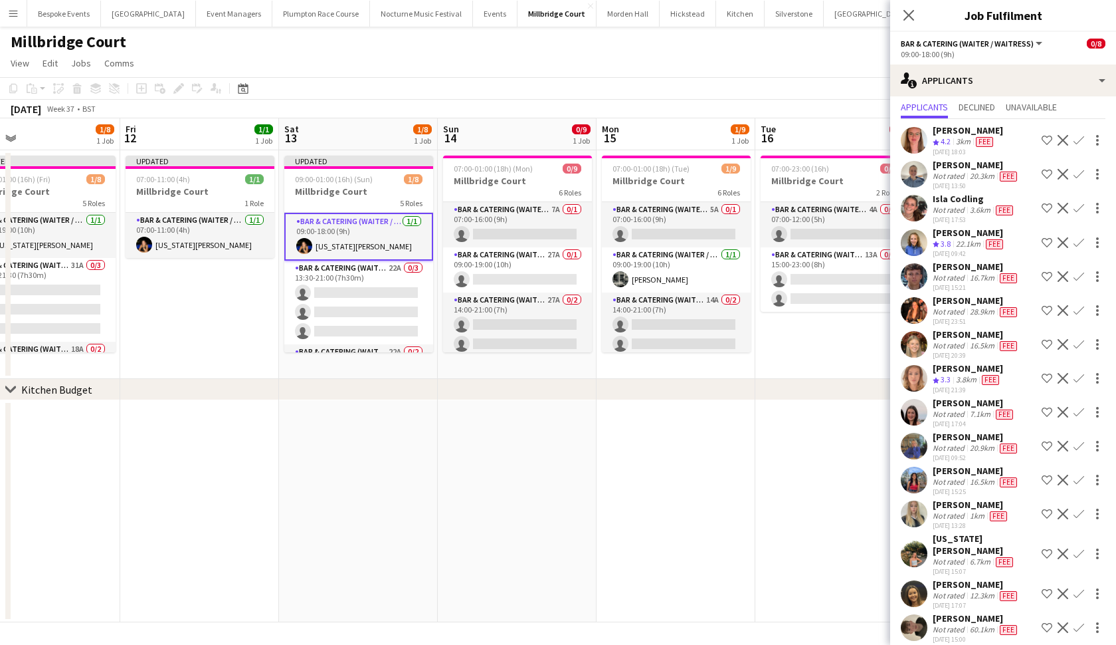
scroll to position [0, 430]
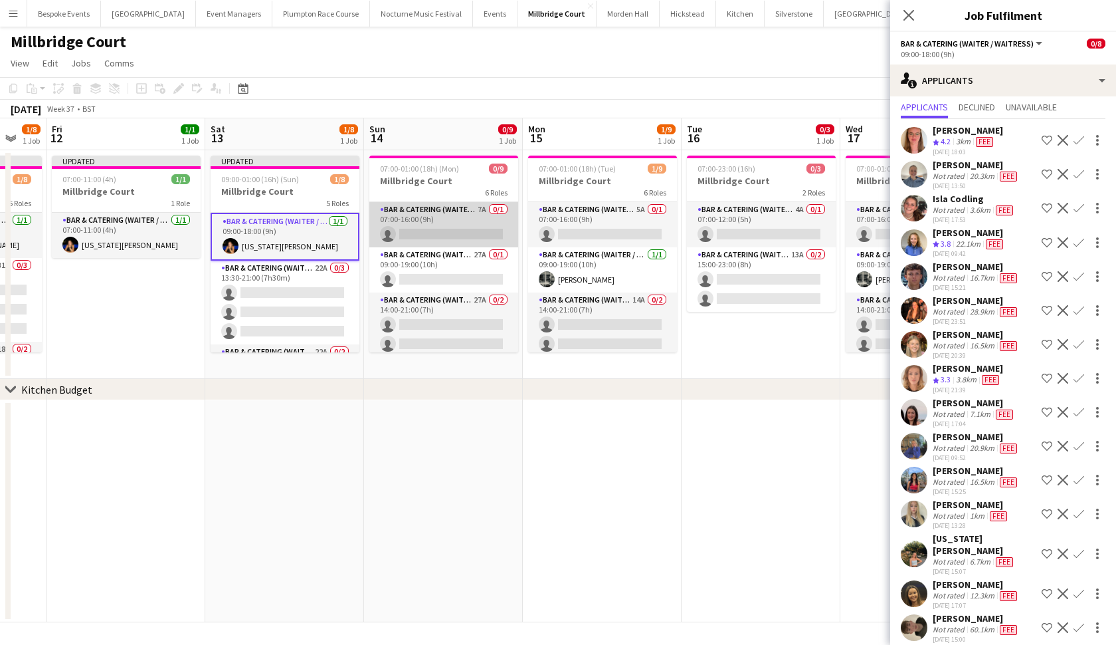
click at [501, 225] on app-card-role "Bar & Catering (Waiter / waitress) 7A 0/1 07:00-16:00 (9h) single-neutral-actio…" at bounding box center [443, 224] width 149 height 45
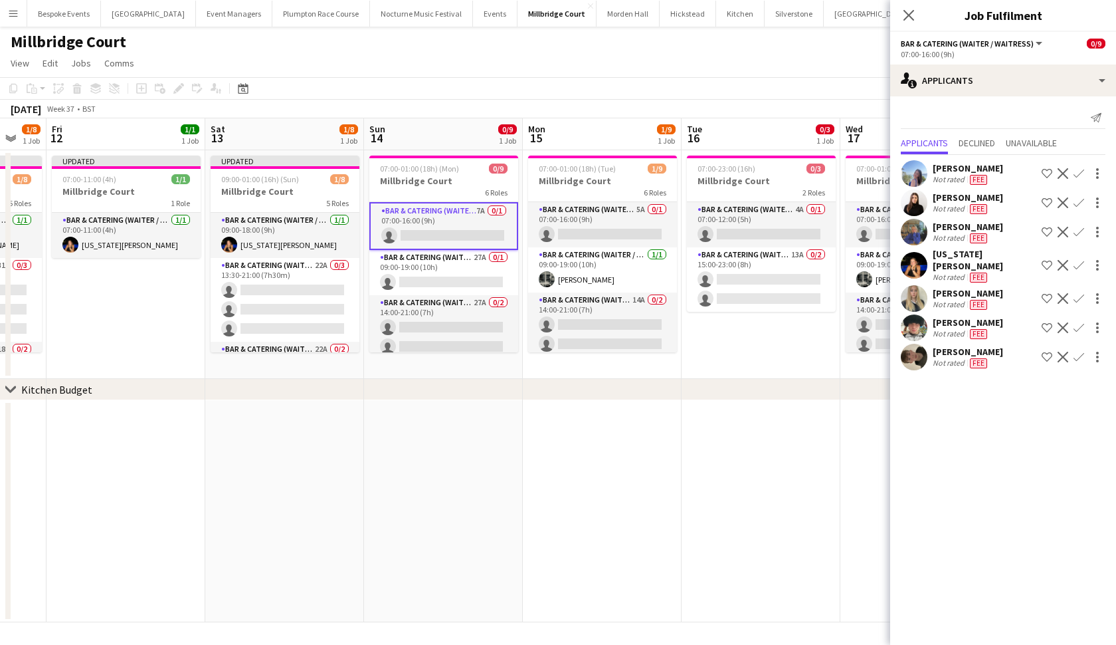
scroll to position [0, 0]
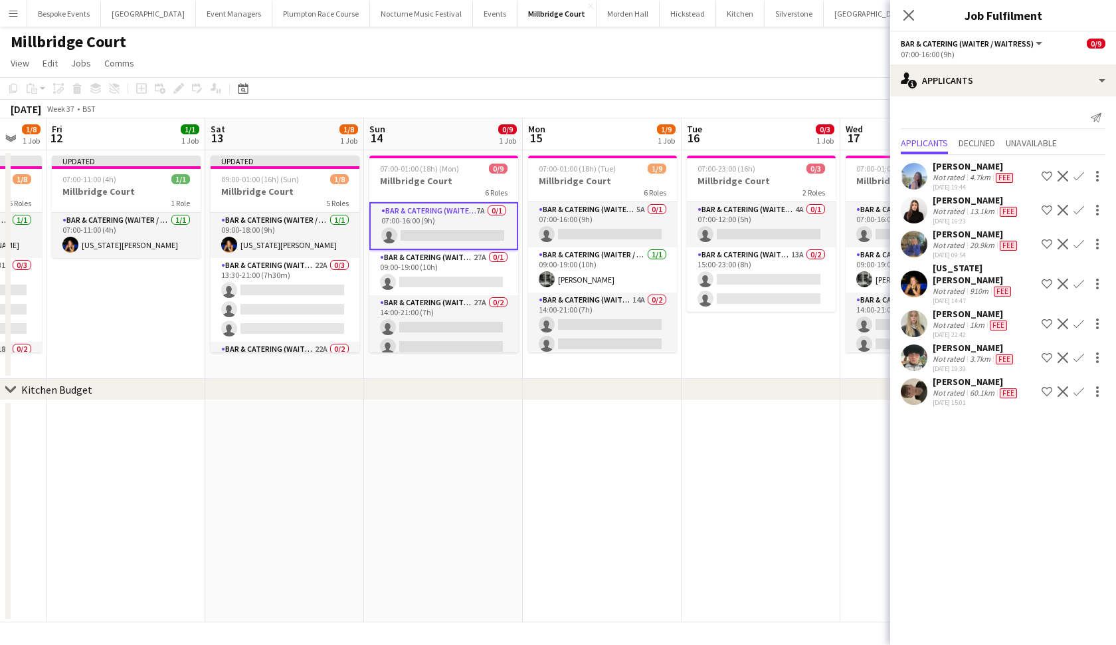
click at [976, 280] on app-icon "Confirm" at bounding box center [1079, 283] width 11 height 11
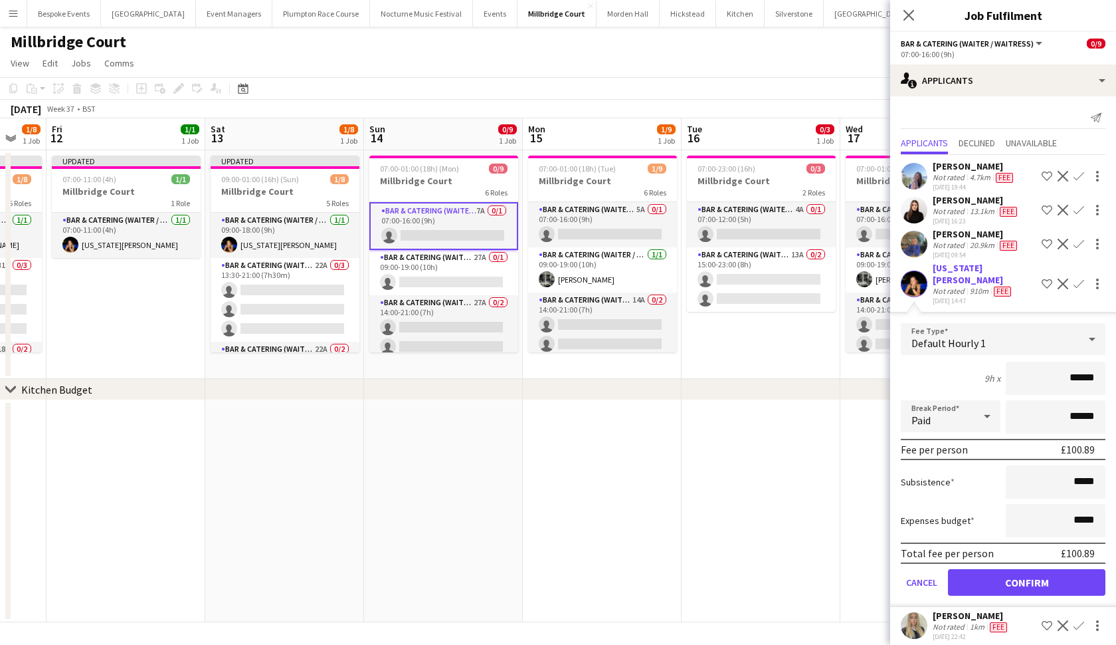
click at [976, 557] on button "Confirm" at bounding box center [1026, 582] width 157 height 27
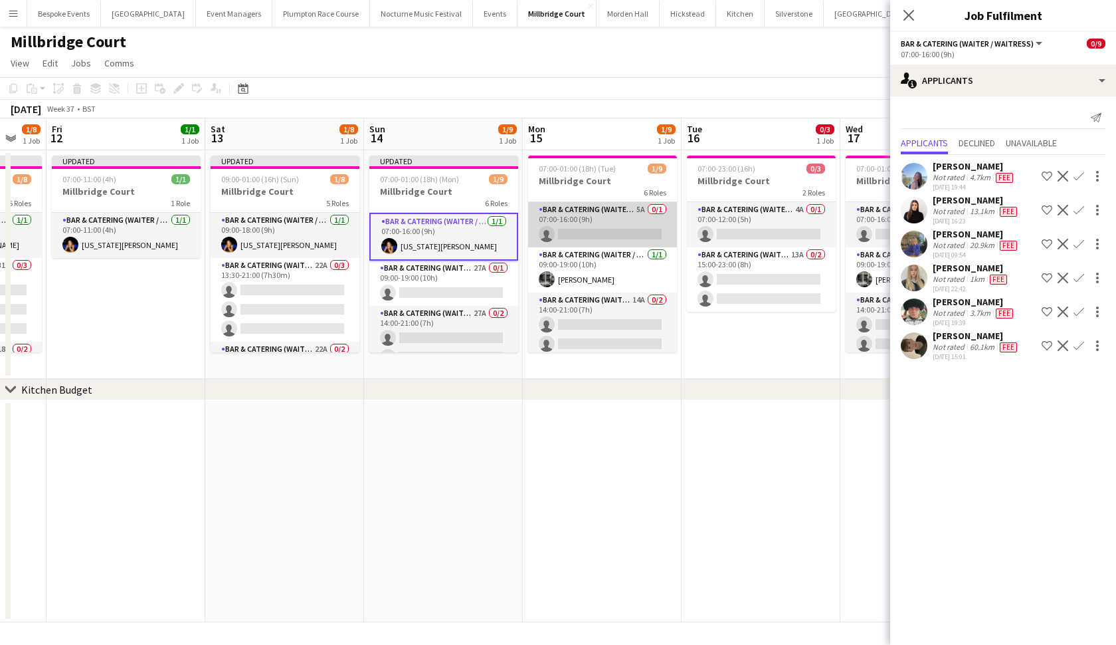
click at [633, 227] on app-card-role "Bar & Catering (Waiter / waitress) 5A 0/1 07:00-16:00 (9h) single-neutral-actio…" at bounding box center [602, 224] width 149 height 45
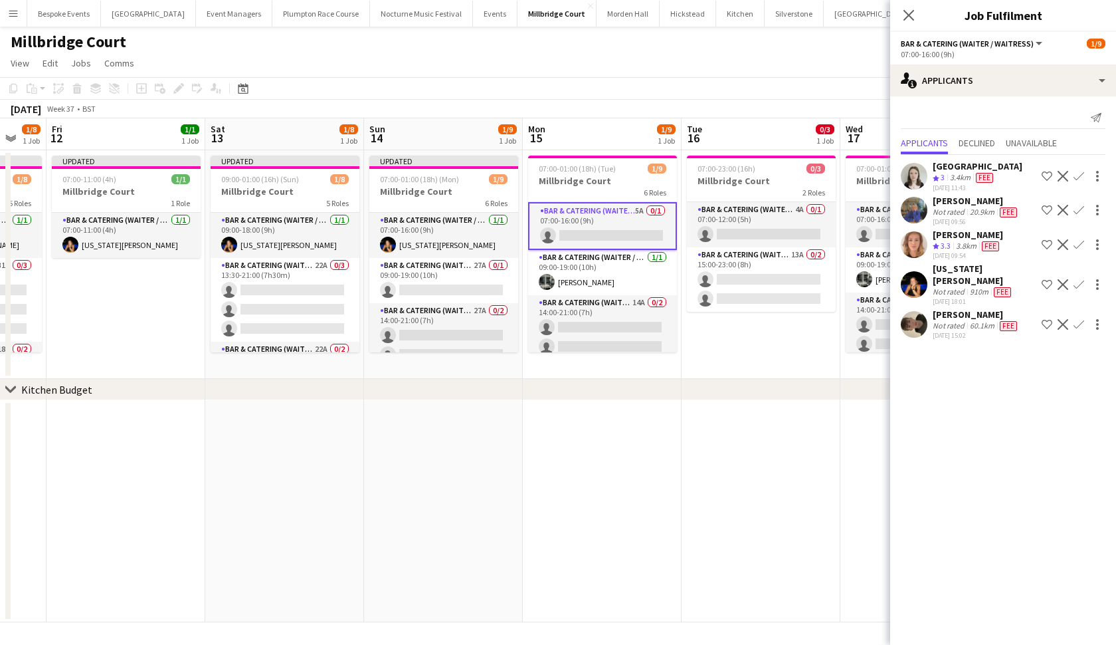
click at [976, 279] on app-icon "Confirm" at bounding box center [1079, 284] width 11 height 11
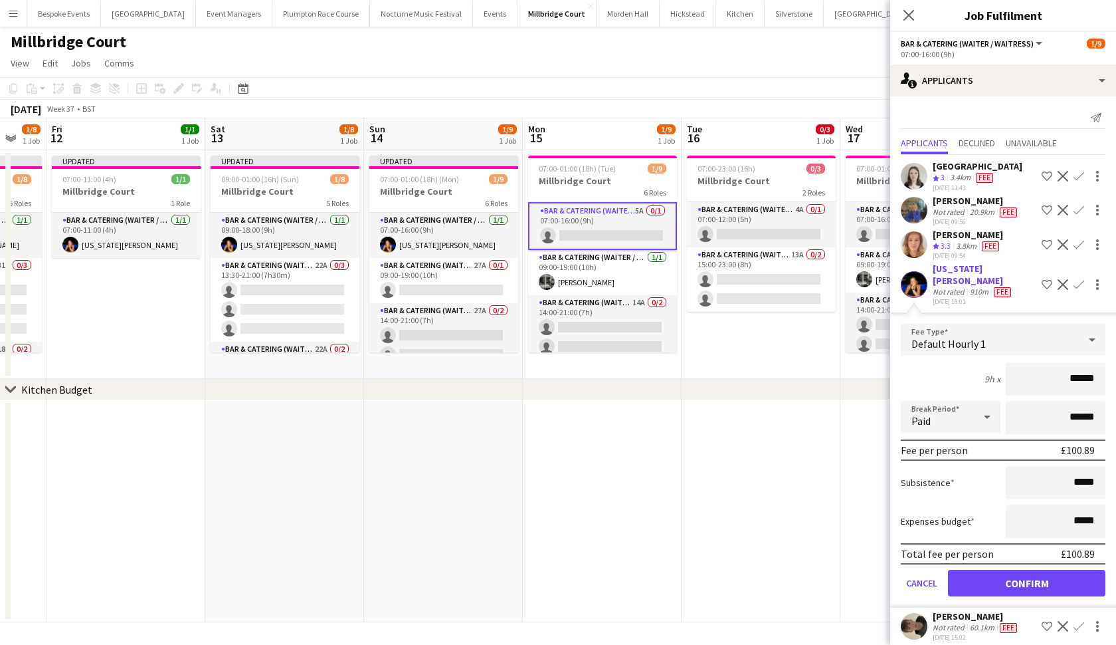
click at [976, 557] on button "Confirm" at bounding box center [1026, 582] width 157 height 27
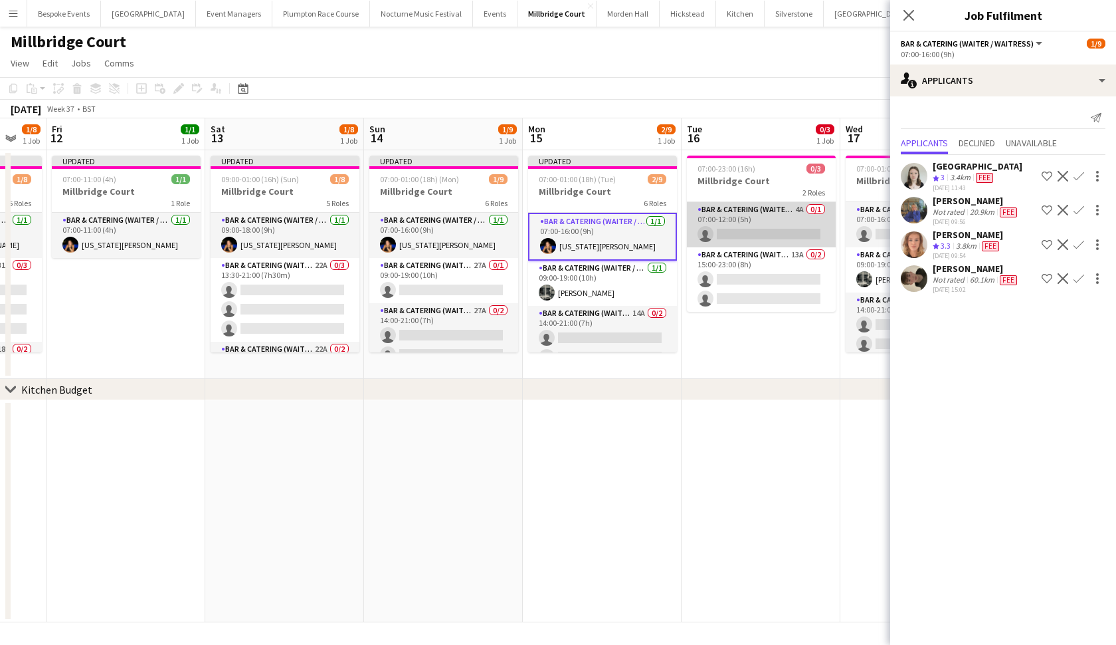
click at [793, 225] on app-card-role "Bar & Catering (Waiter / waitress) 4A 0/1 07:00-12:00 (5h) single-neutral-actio…" at bounding box center [761, 224] width 149 height 45
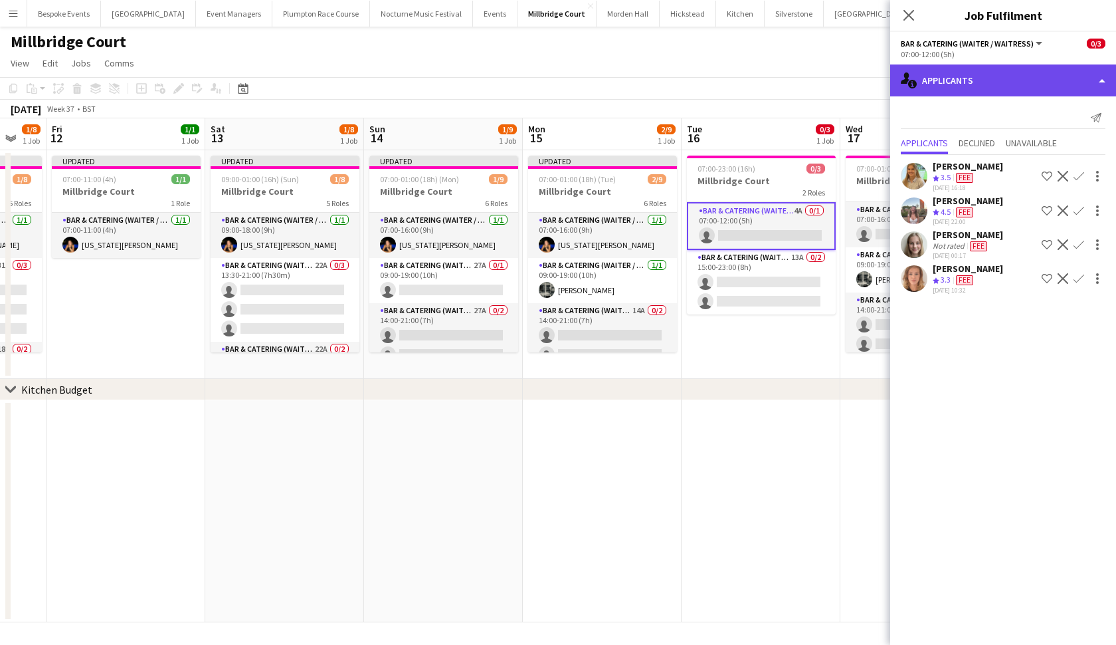
click at [971, 84] on div "single-neutral-actions-information Applicants" at bounding box center [1003, 80] width 226 height 32
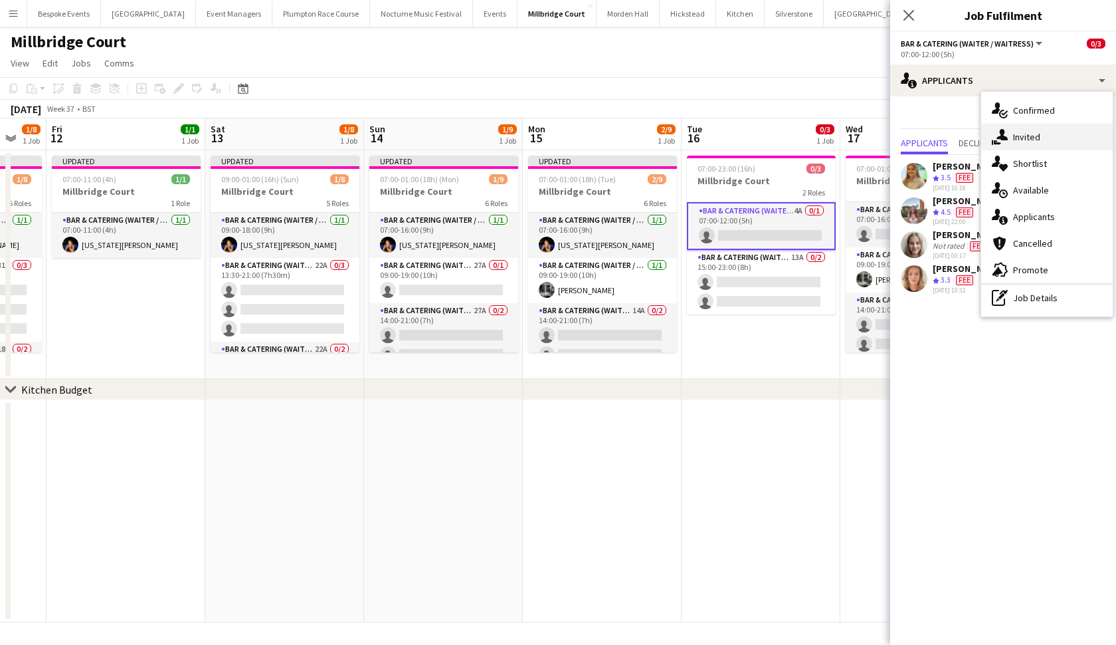
click at [976, 133] on span "Invited" at bounding box center [1026, 137] width 27 height 12
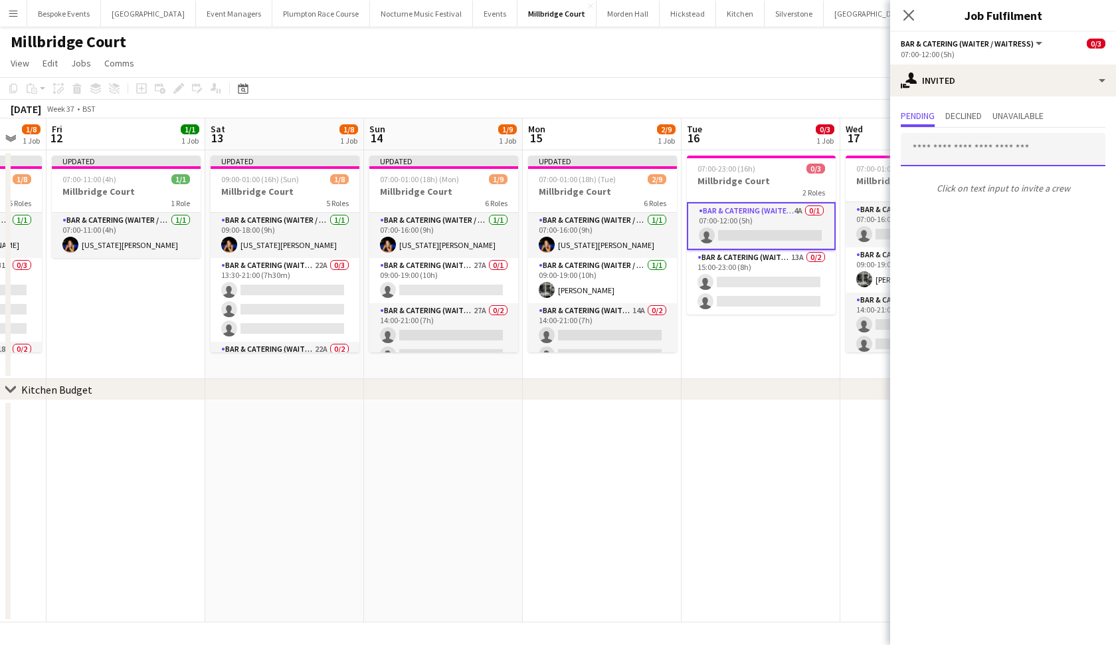
click at [976, 155] on input "text" at bounding box center [1003, 149] width 205 height 33
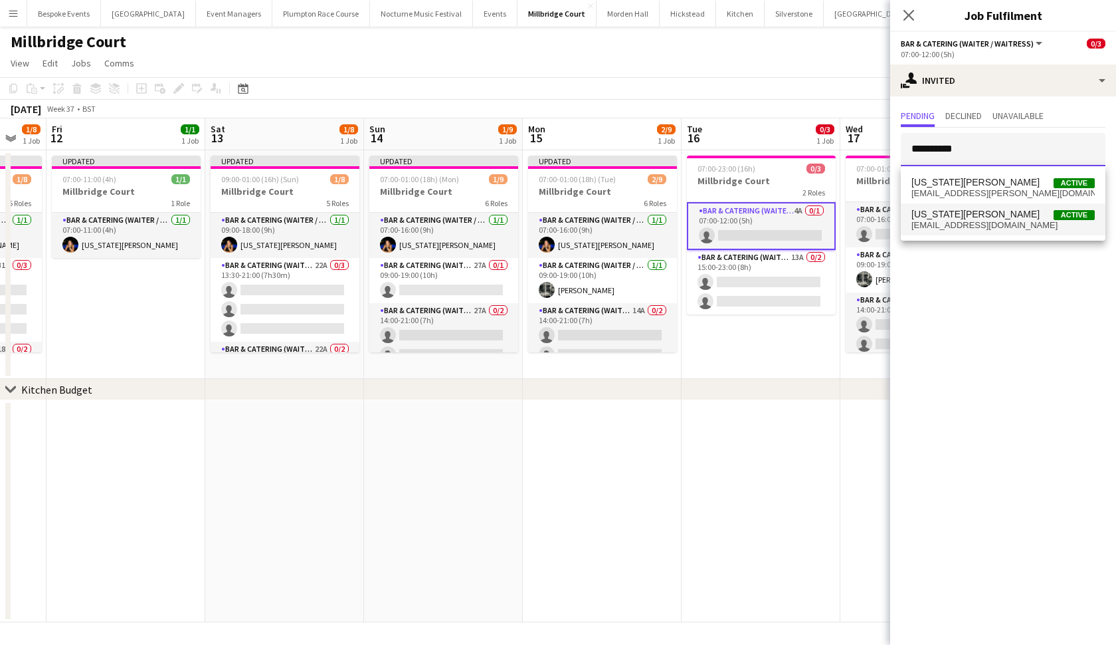
type input "**********"
click at [976, 221] on span "georgiastrode@icloud.com" at bounding box center [1003, 225] width 183 height 11
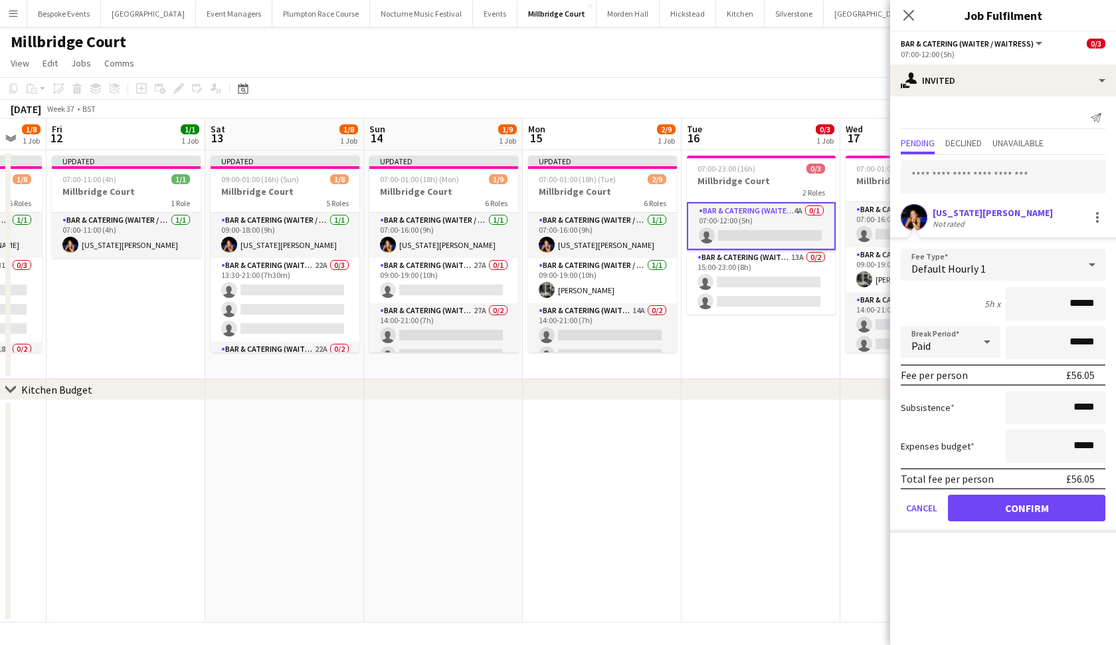
click at [976, 507] on button "Confirm" at bounding box center [1026, 507] width 157 height 27
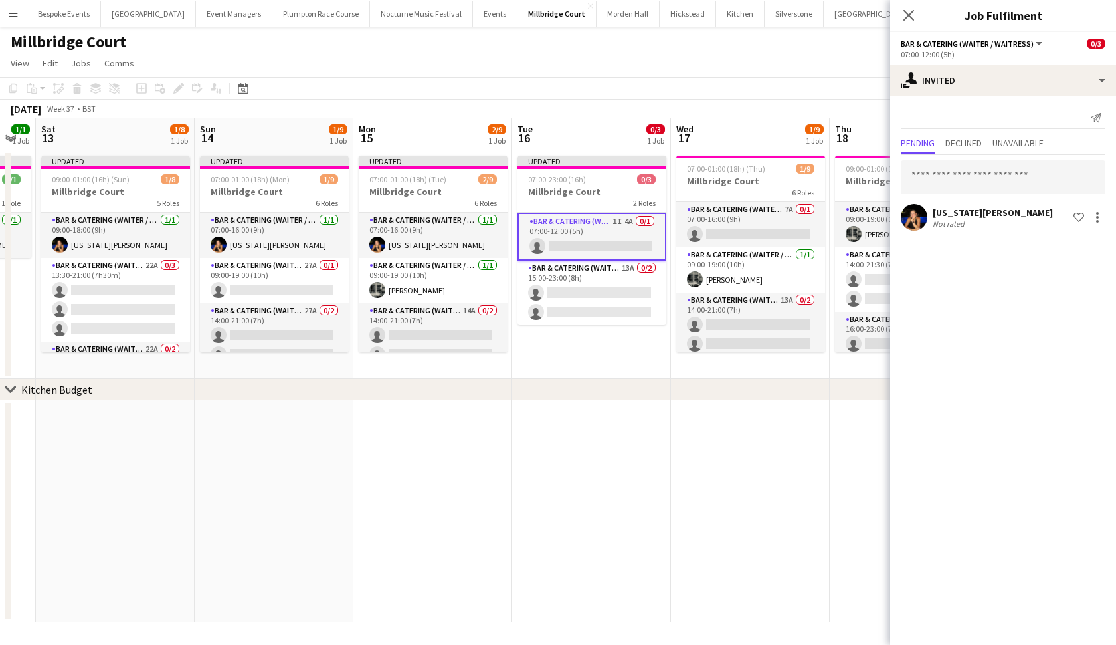
scroll to position [0, 600]
click at [771, 207] on app-card-role "Bar & Catering (Waiter / waitress) 7A 0/1 07:00-16:00 (9h) single-neutral-actio…" at bounding box center [750, 224] width 149 height 45
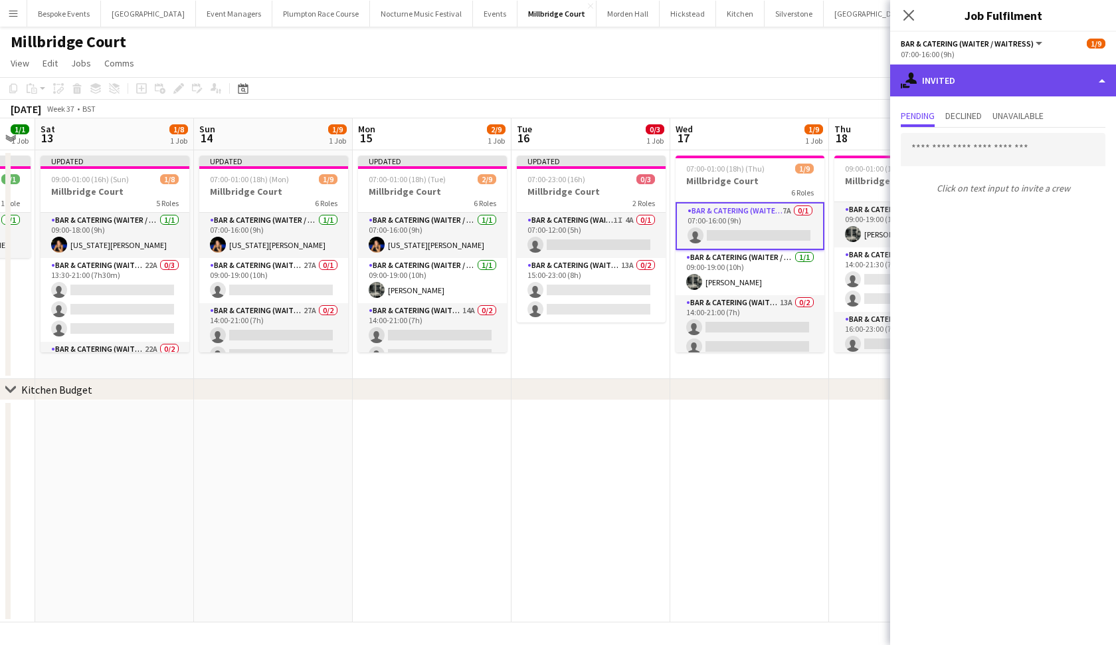
click at [971, 70] on div "single-neutral-actions-share-1 Invited" at bounding box center [1003, 80] width 226 height 32
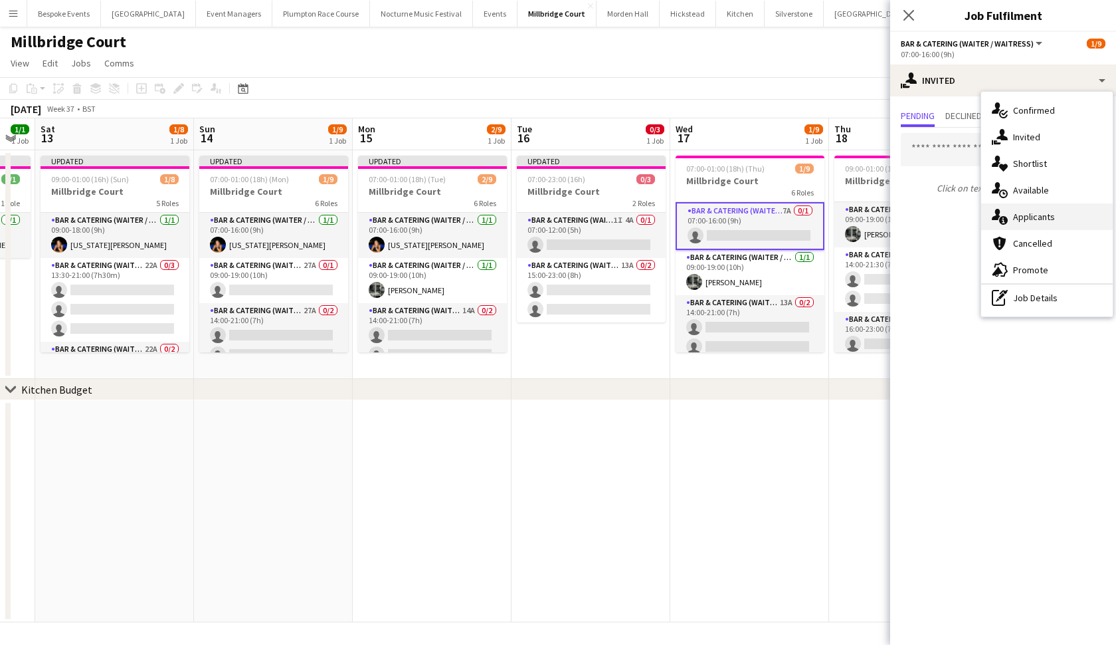
click at [976, 222] on span "Applicants" at bounding box center [1034, 217] width 42 height 12
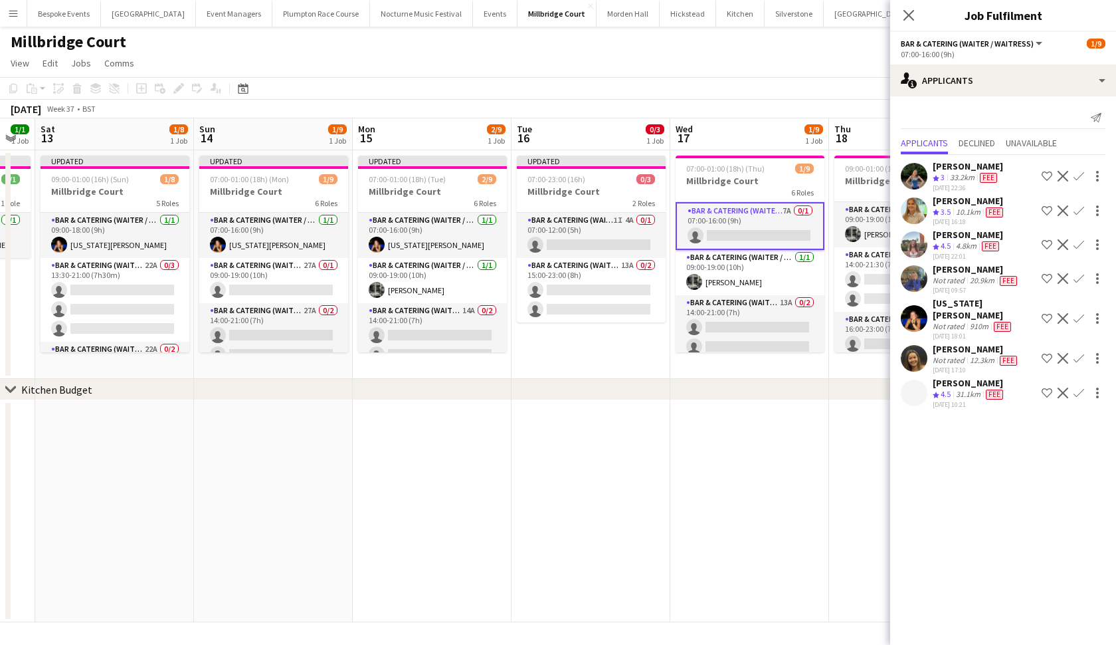
click at [976, 313] on app-icon "Confirm" at bounding box center [1079, 318] width 11 height 11
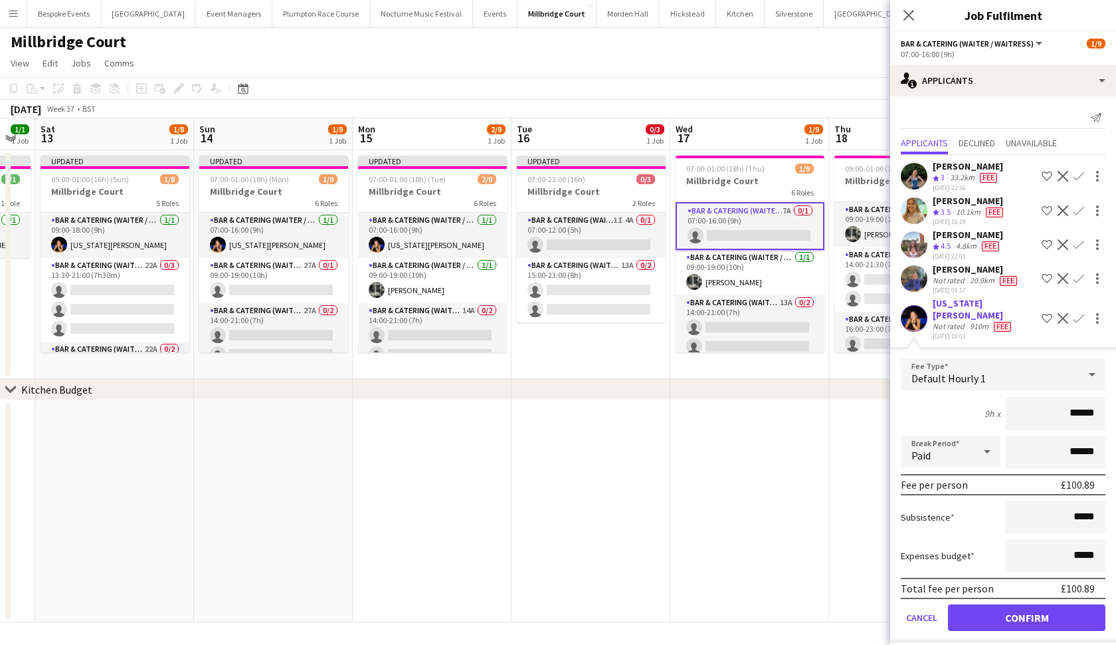
click at [976, 557] on button "Confirm" at bounding box center [1026, 617] width 157 height 27
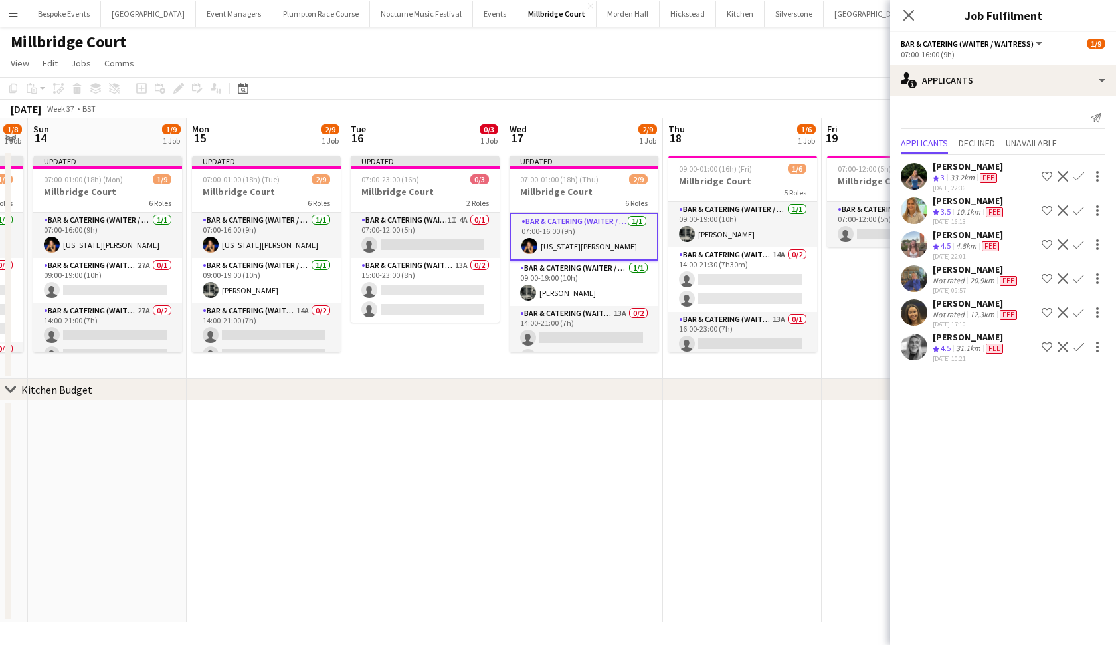
scroll to position [0, 629]
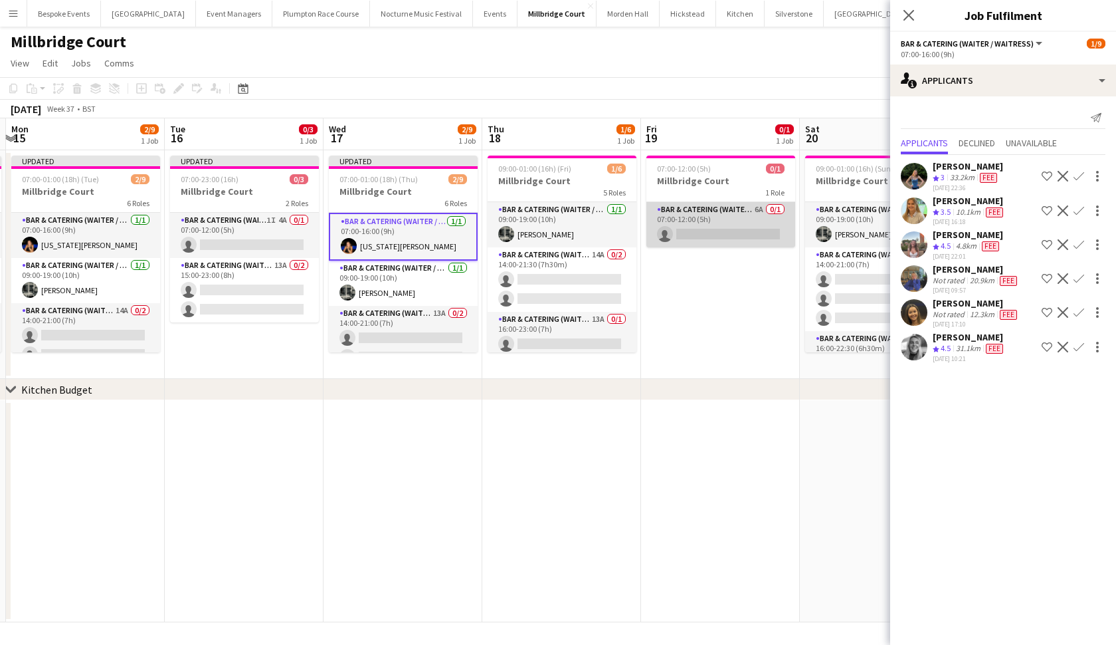
click at [733, 213] on app-card-role "Bar & Catering (Waiter / waitress) 6A 0/1 07:00-12:00 (5h) single-neutral-actio…" at bounding box center [720, 224] width 149 height 45
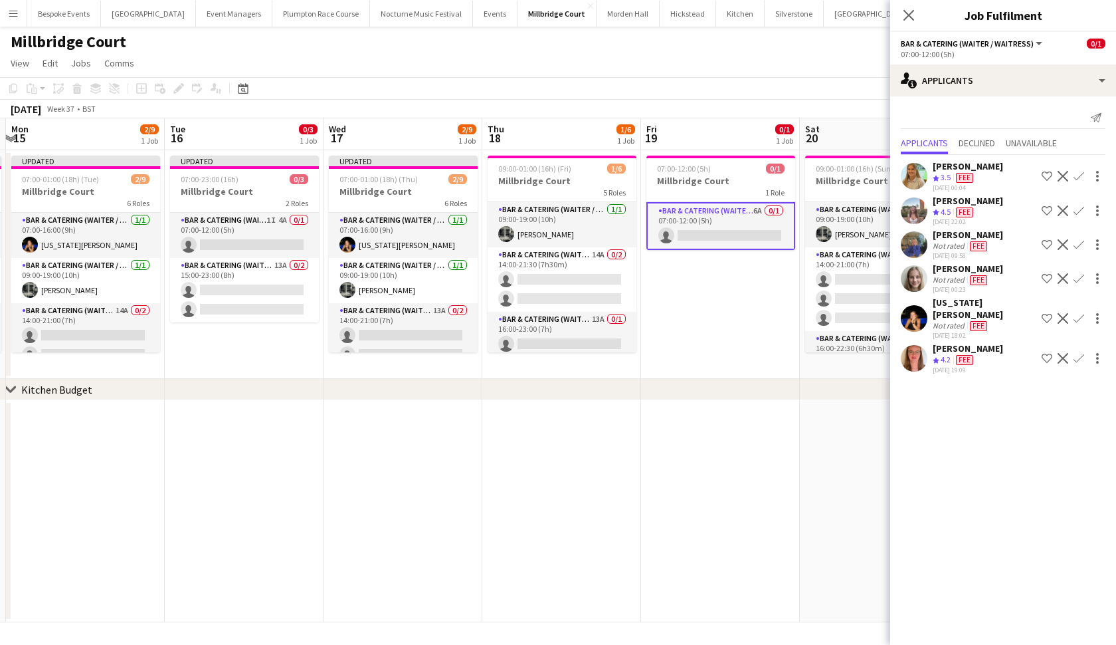
click at [976, 313] on app-icon "Confirm" at bounding box center [1079, 318] width 11 height 11
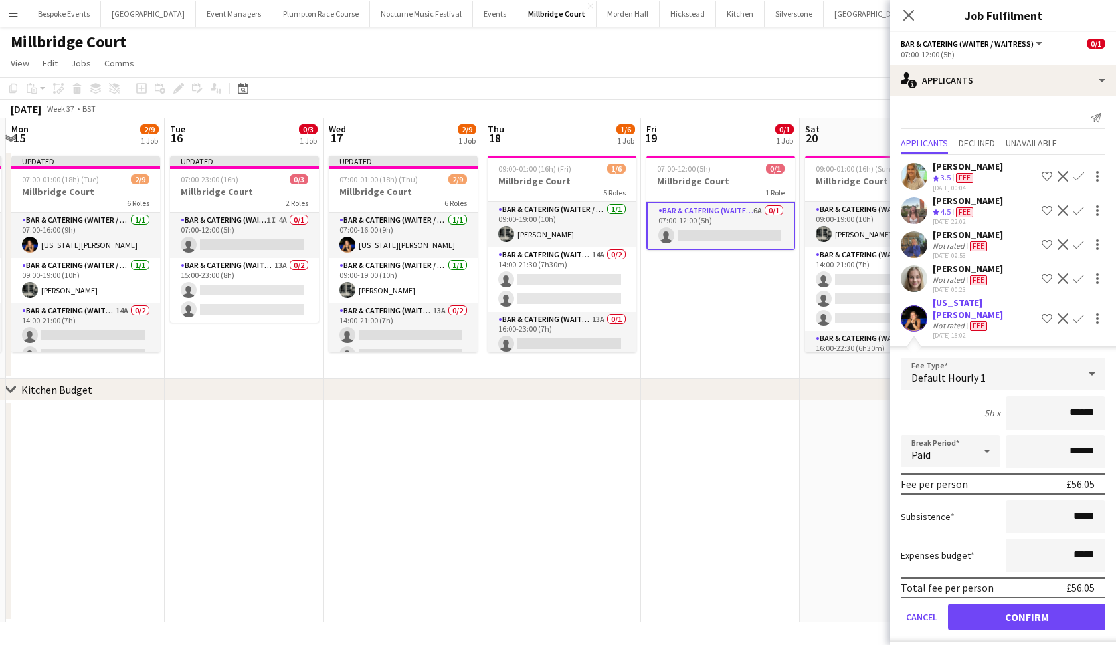
click at [976, 557] on button "Confirm" at bounding box center [1026, 616] width 157 height 27
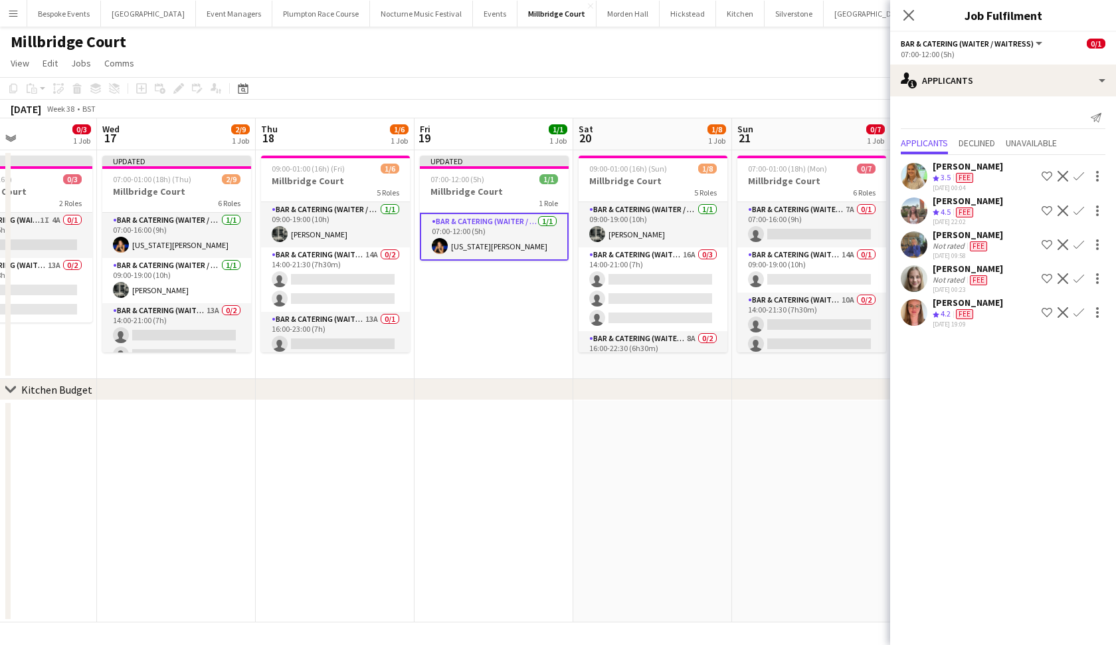
scroll to position [0, 397]
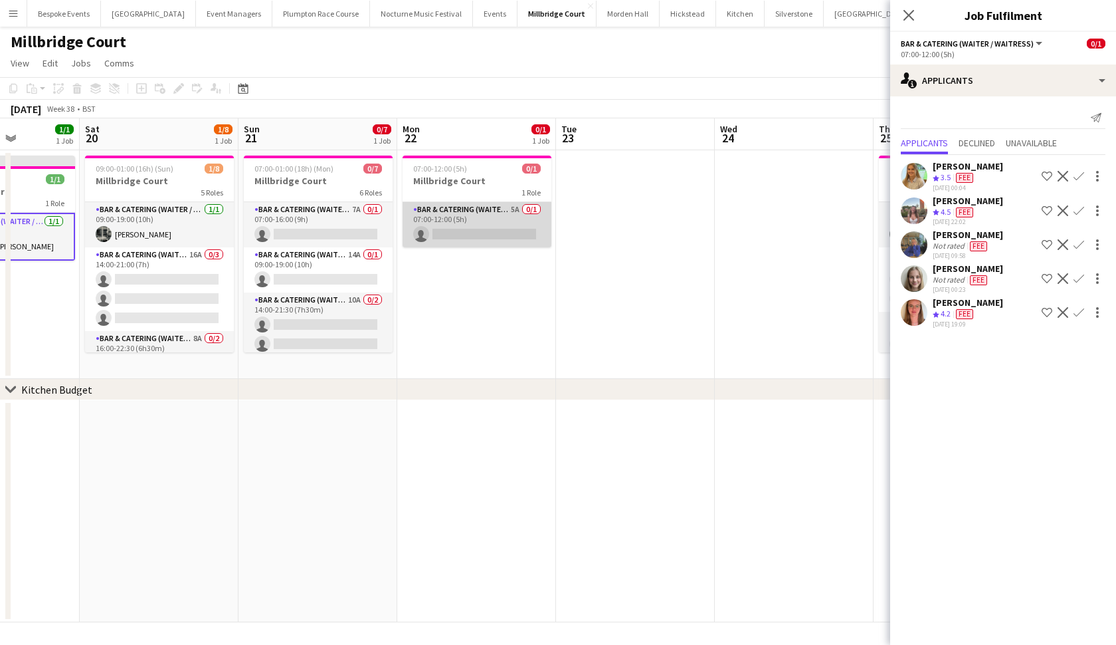
click at [528, 206] on app-card-role "Bar & Catering (Waiter / waitress) 5A 0/1 07:00-12:00 (5h) single-neutral-actio…" at bounding box center [477, 224] width 149 height 45
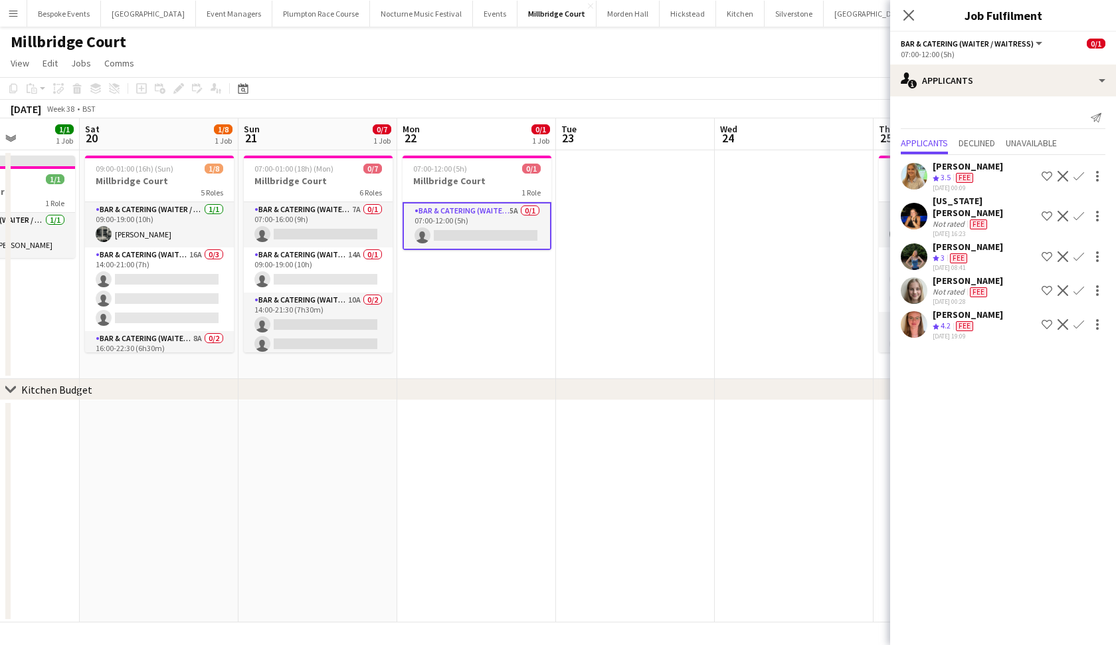
click at [976, 211] on app-icon "Confirm" at bounding box center [1079, 216] width 11 height 11
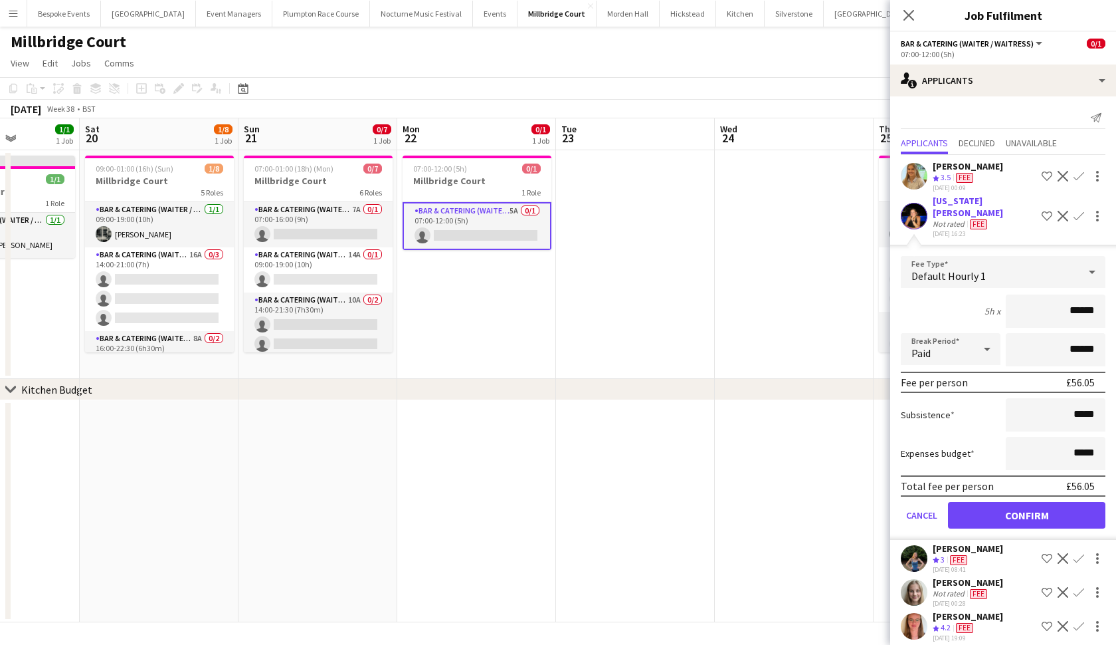
click at [976, 502] on button "Confirm" at bounding box center [1026, 515] width 157 height 27
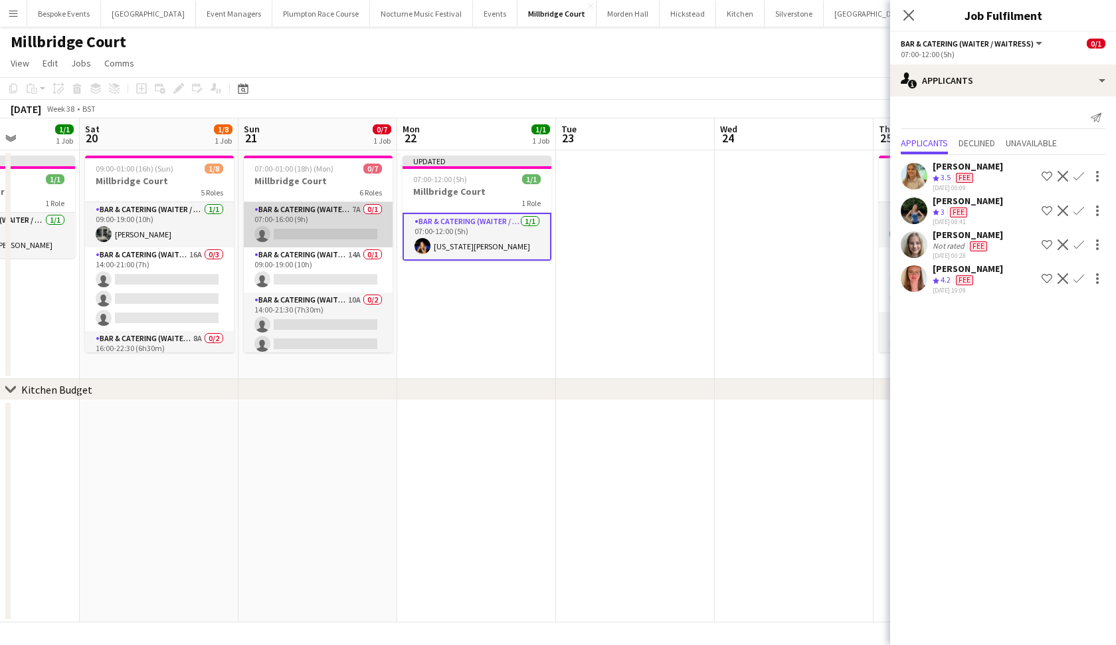
click at [361, 235] on app-card-role "Bar & Catering (Waiter / waitress) 7A 0/1 07:00-16:00 (9h) single-neutral-actio…" at bounding box center [318, 224] width 149 height 45
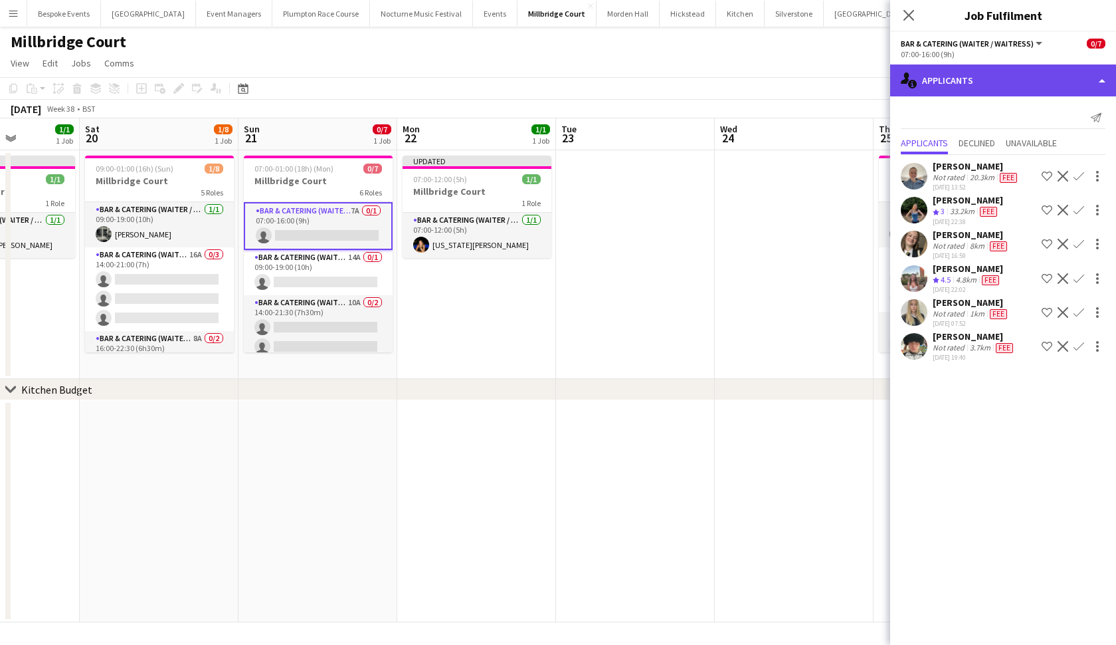
click at [951, 83] on div "single-neutral-actions-information Applicants" at bounding box center [1003, 80] width 226 height 32
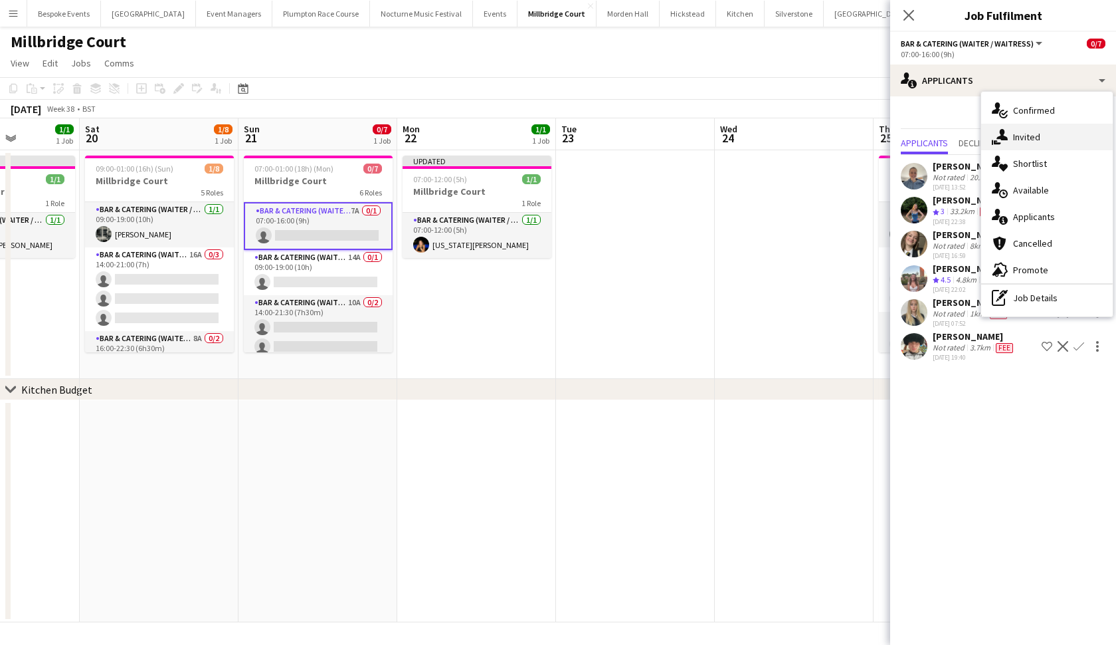
click at [976, 140] on span "Invited" at bounding box center [1026, 137] width 27 height 12
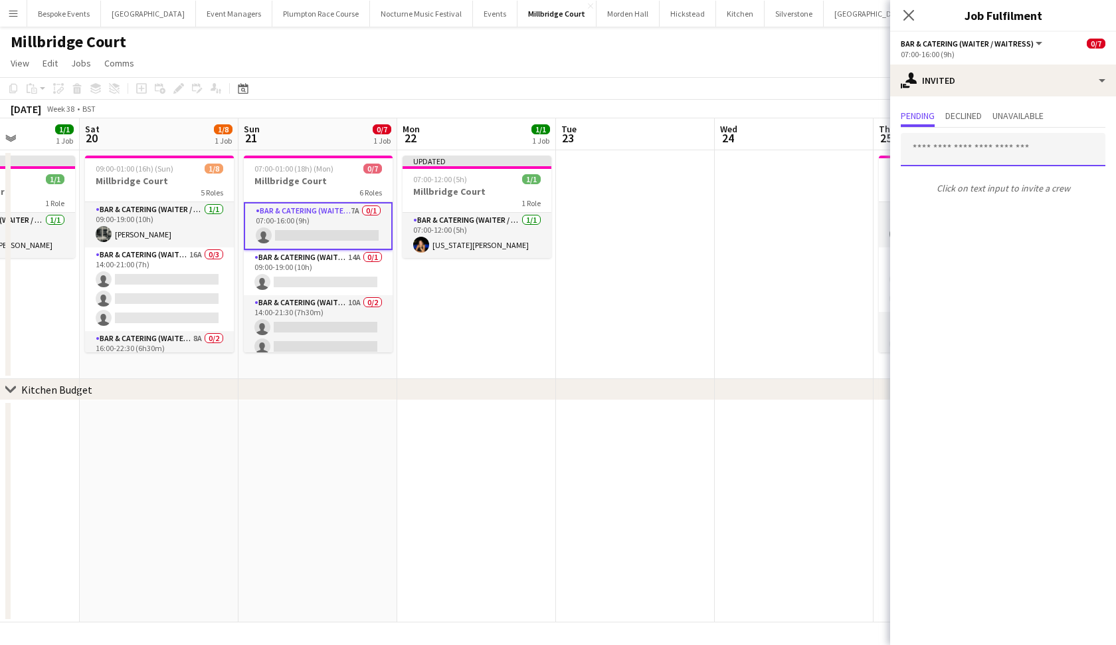
click at [976, 152] on input "text" at bounding box center [1003, 149] width 205 height 33
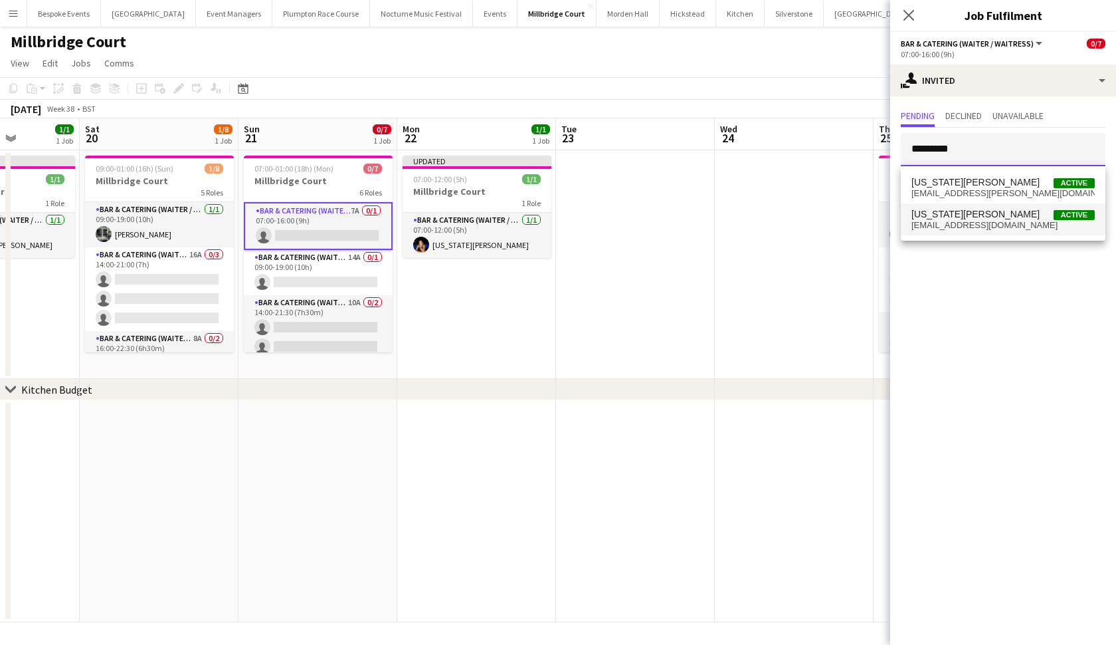
type input "*********"
click at [961, 231] on mat-option "Georgia Strode Active georgiastrode@icloud.com" at bounding box center [1003, 219] width 205 height 32
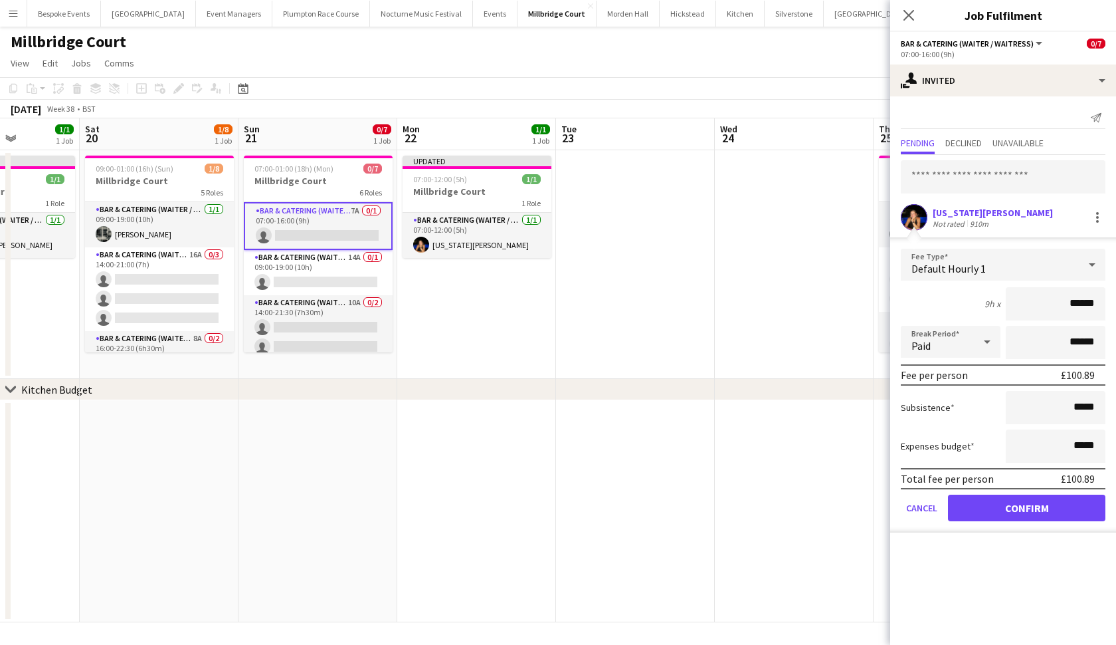
click at [976, 512] on button "Confirm" at bounding box center [1026, 507] width 157 height 27
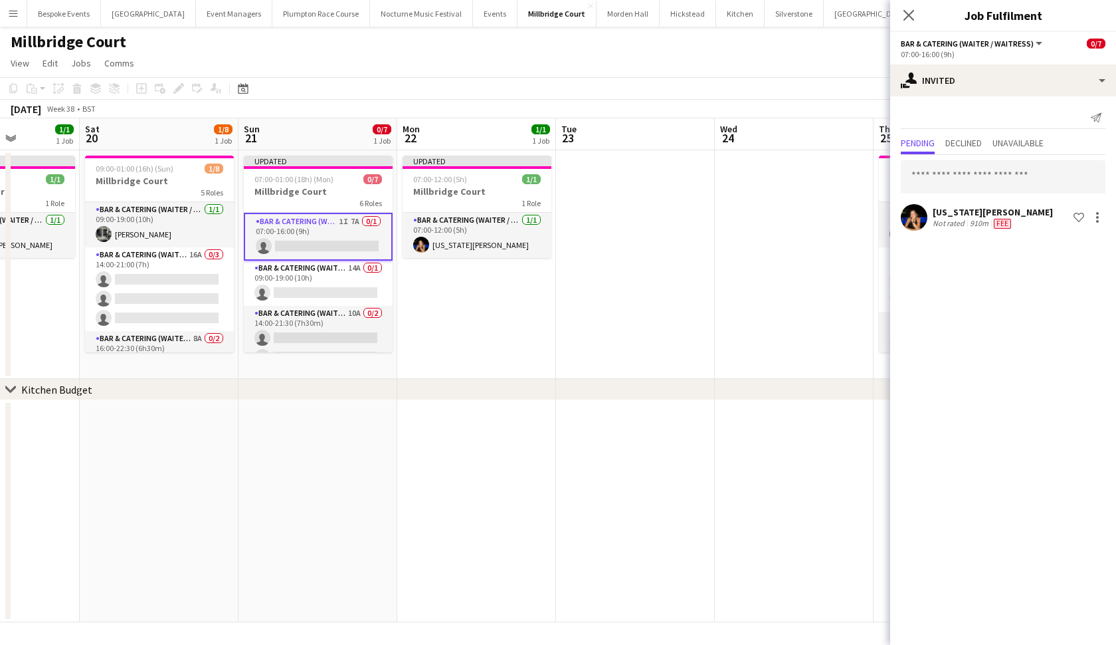
click at [751, 319] on app-date-cell at bounding box center [794, 264] width 159 height 229
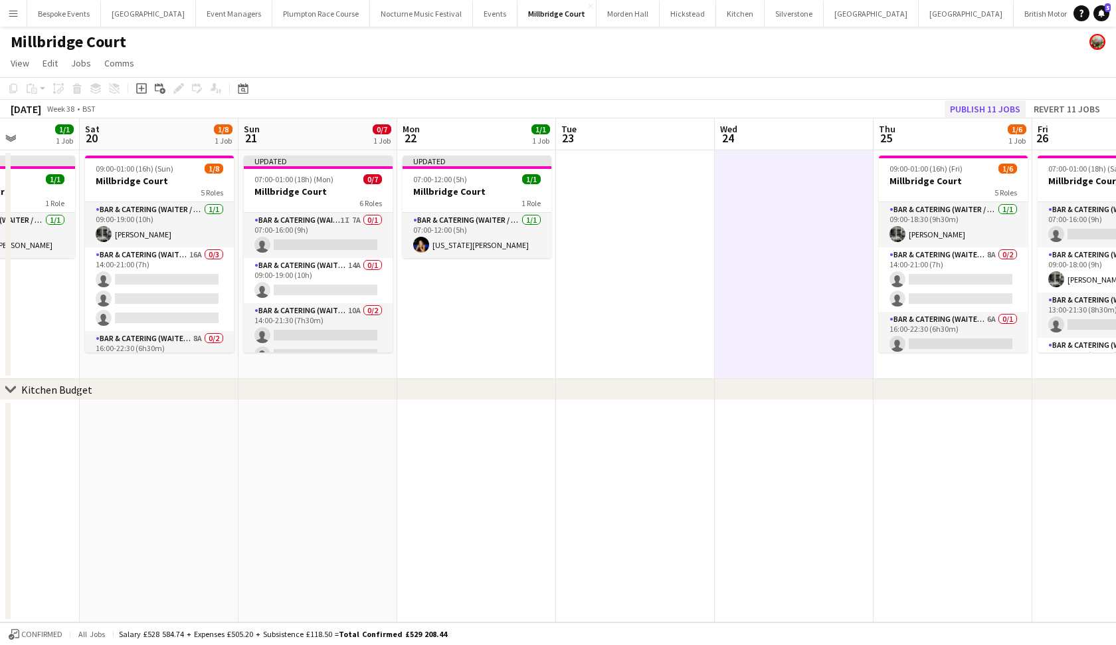
click at [976, 108] on button "Publish 11 jobs" at bounding box center [985, 108] width 81 height 17
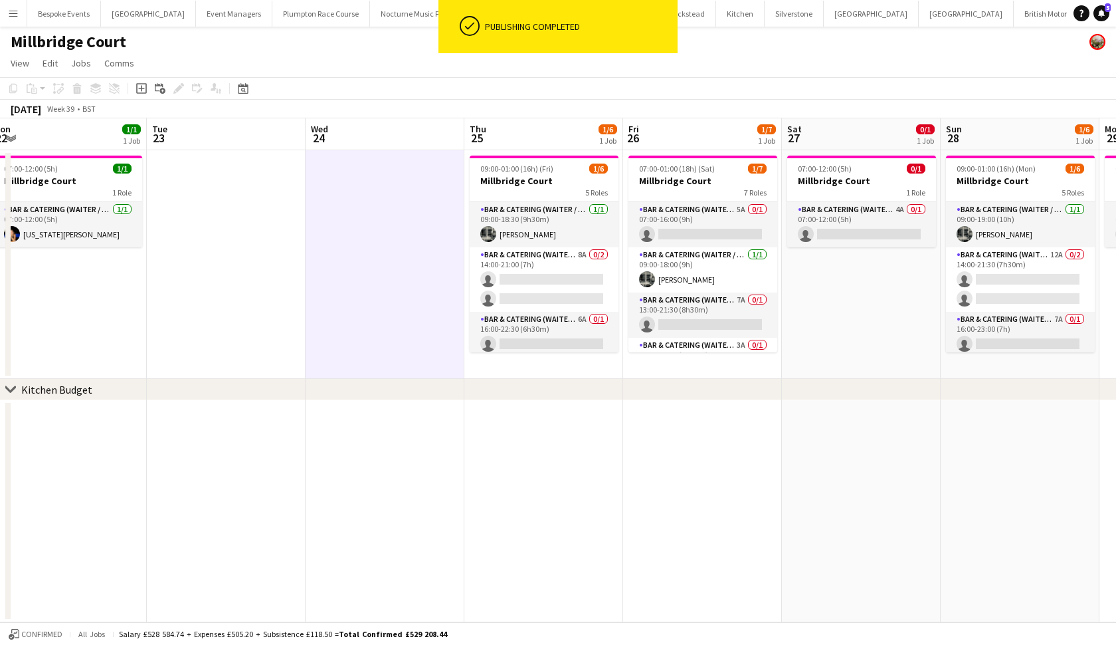
scroll to position [0, 500]
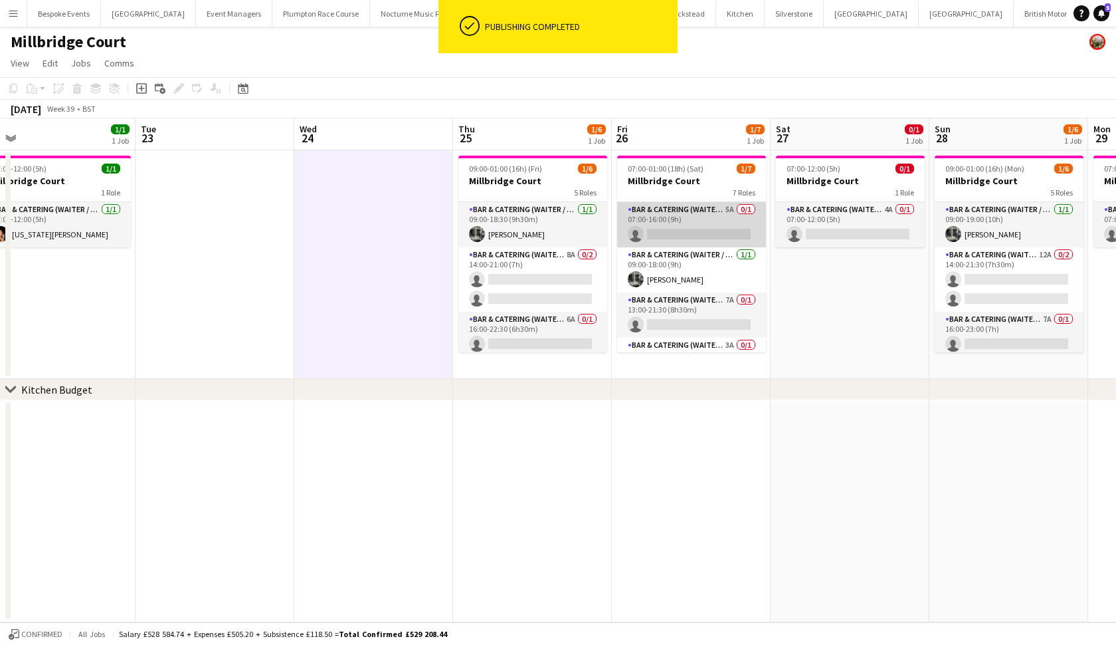
click at [683, 214] on app-card-role "Bar & Catering (Waiter / waitress) 5A 0/1 07:00-16:00 (9h) single-neutral-actio…" at bounding box center [691, 224] width 149 height 45
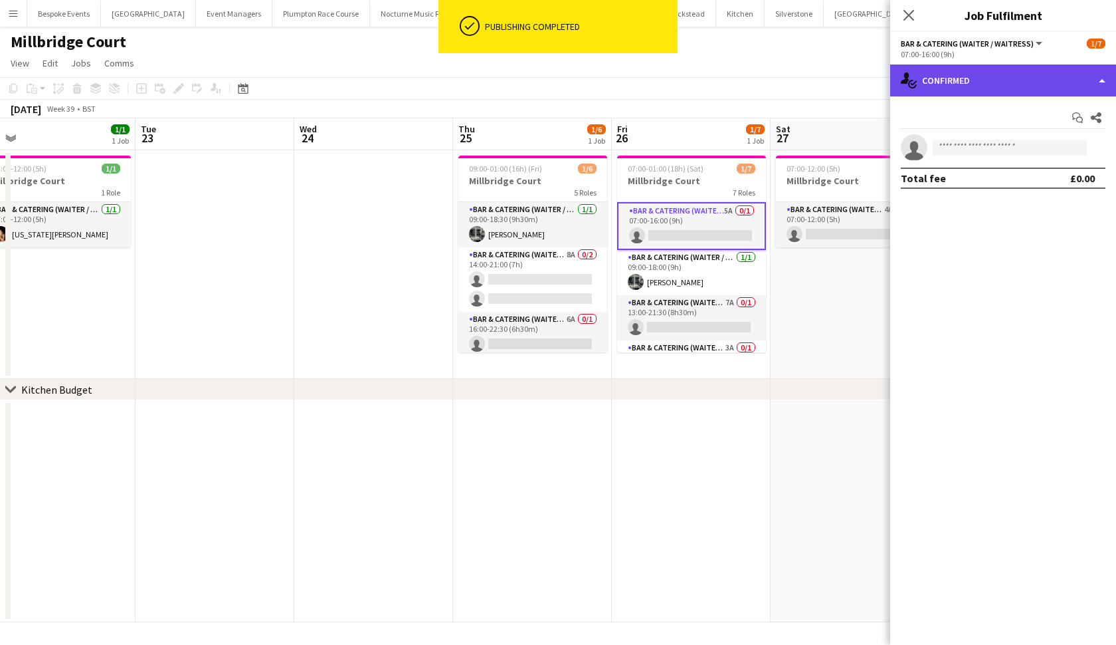
click at [955, 83] on div "single-neutral-actions-check-2 Confirmed" at bounding box center [1003, 80] width 226 height 32
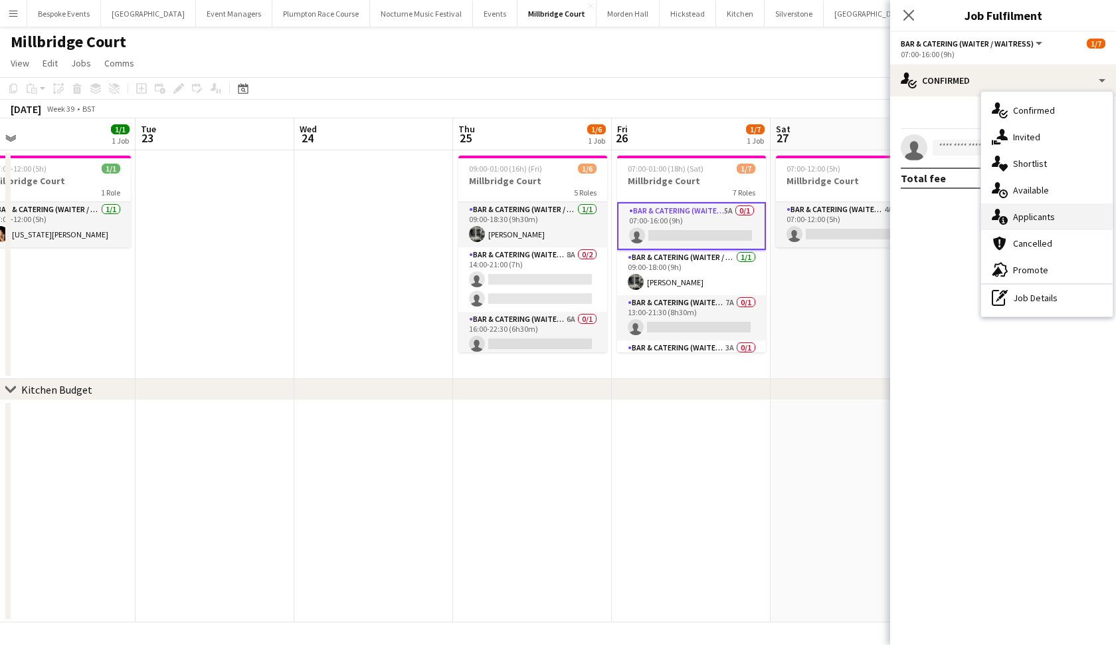
click at [976, 220] on span "Applicants" at bounding box center [1034, 217] width 42 height 12
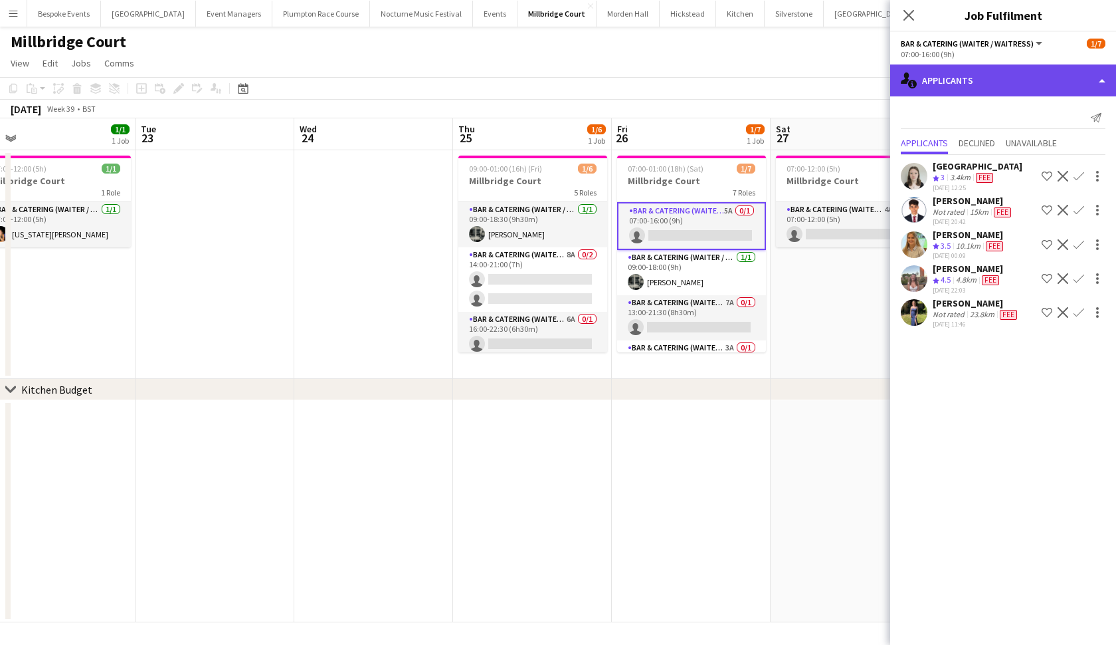
click at [976, 71] on div "single-neutral-actions-information Applicants" at bounding box center [1003, 80] width 226 height 32
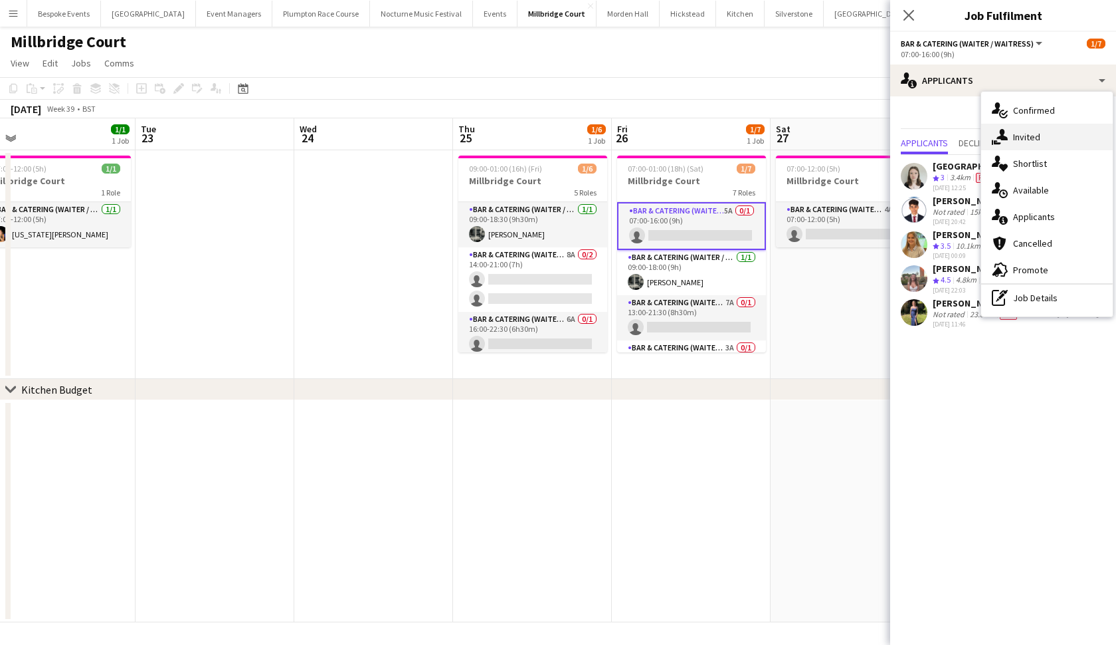
click at [976, 136] on span "Invited" at bounding box center [1026, 137] width 27 height 12
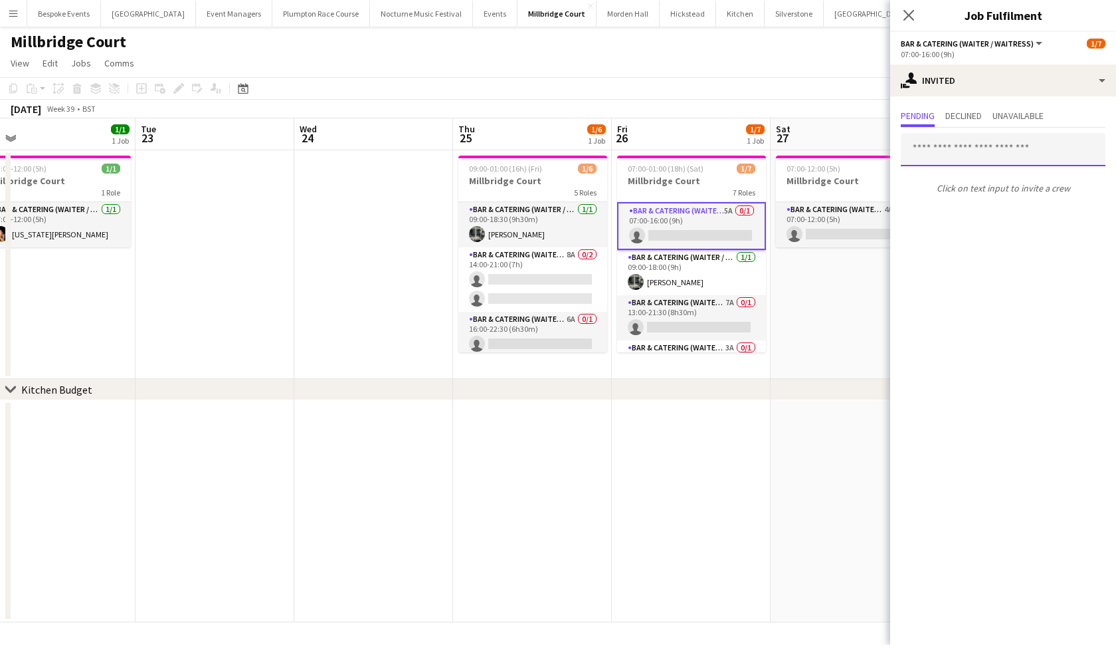
click at [971, 155] on input "text" at bounding box center [1003, 149] width 205 height 33
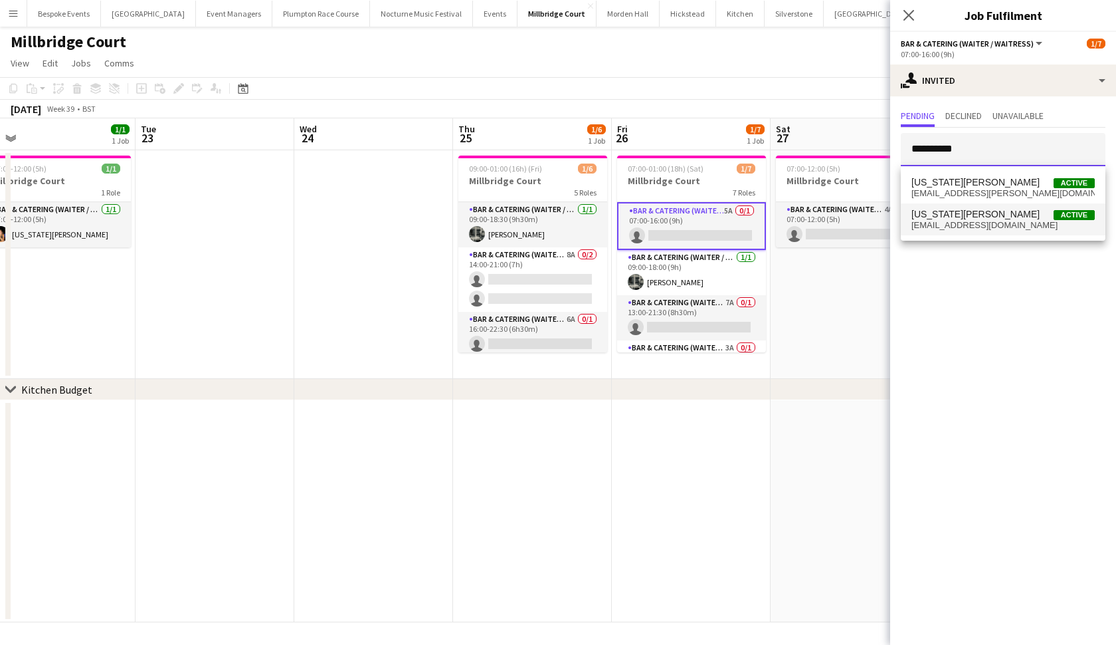
type input "**********"
click at [976, 232] on mat-option "Georgia Strode Active georgiastrode@icloud.com" at bounding box center [1003, 219] width 205 height 32
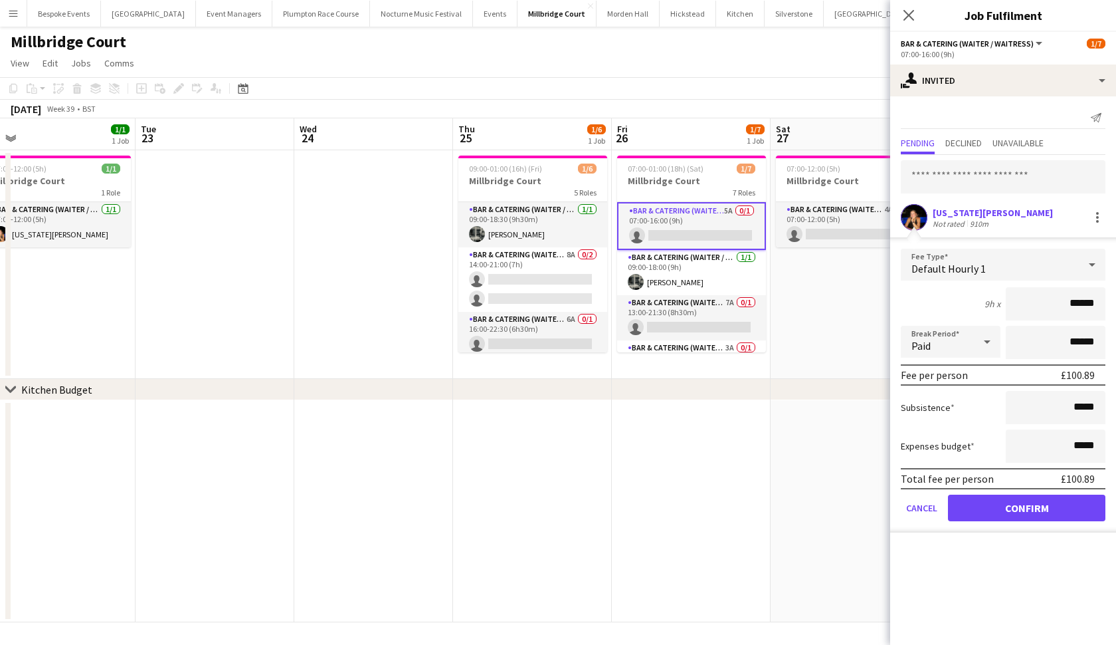
click at [976, 505] on button "Confirm" at bounding box center [1026, 507] width 157 height 27
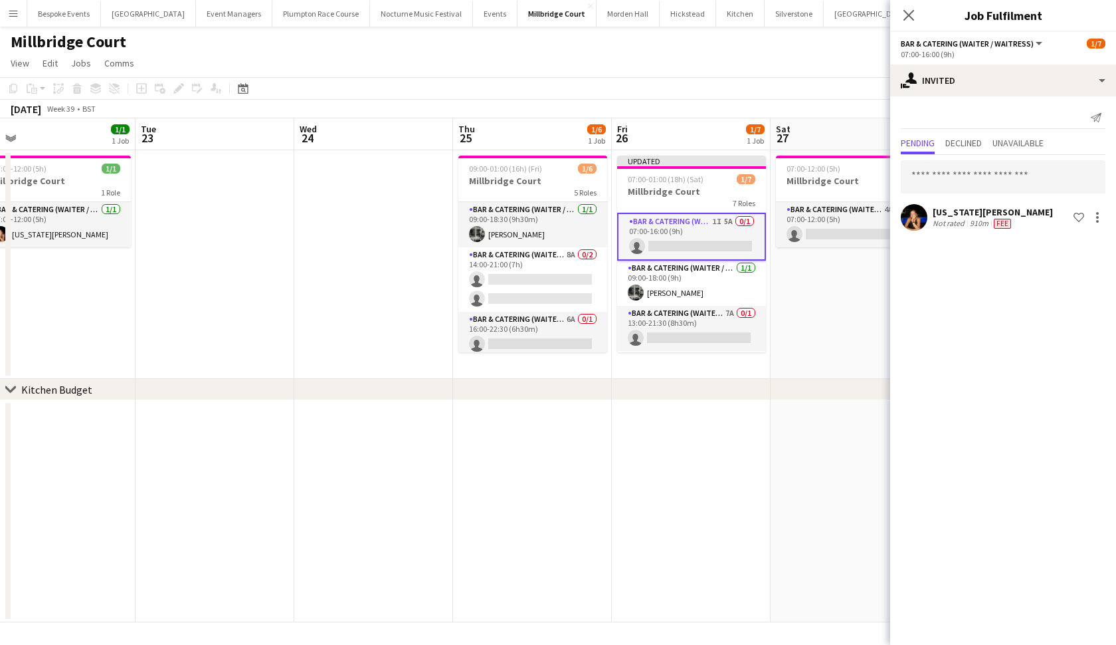
click at [858, 314] on app-date-cell "07:00-12:00 (5h) 0/1 Millbridge Court 1 Role Bar & Catering (Waiter / waitress)…" at bounding box center [850, 264] width 159 height 229
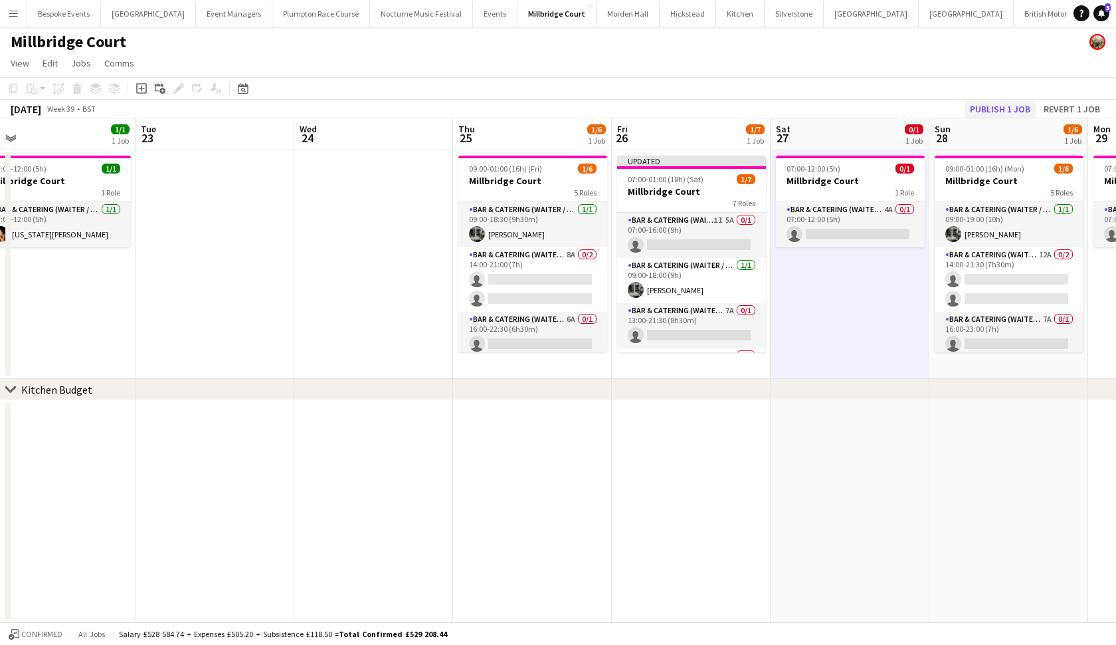
click at [976, 100] on button "Publish 1 job" at bounding box center [1000, 108] width 71 height 17
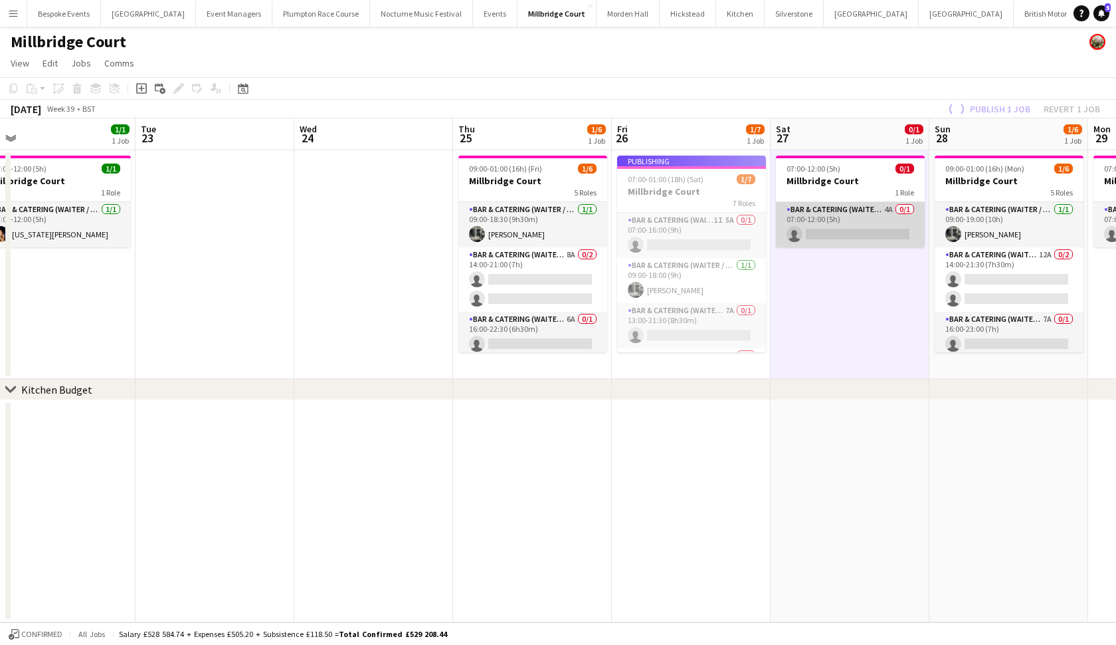
click at [861, 214] on app-card-role "Bar & Catering (Waiter / waitress) 4A 0/1 07:00-12:00 (5h) single-neutral-actio…" at bounding box center [850, 224] width 149 height 45
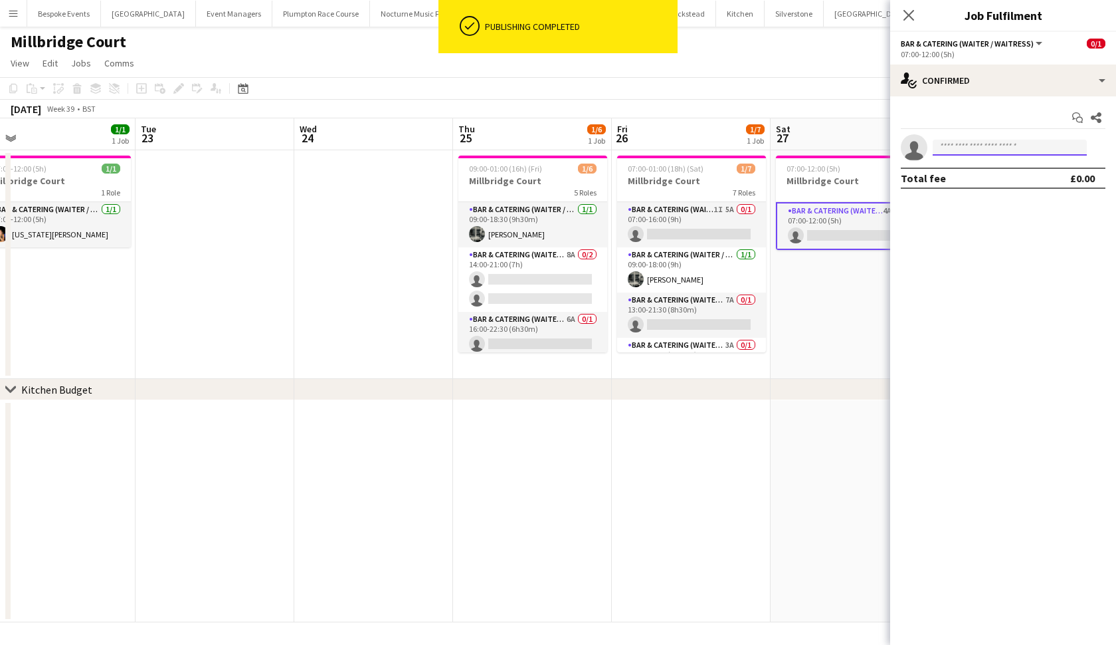
click at [976, 142] on input at bounding box center [1010, 148] width 154 height 16
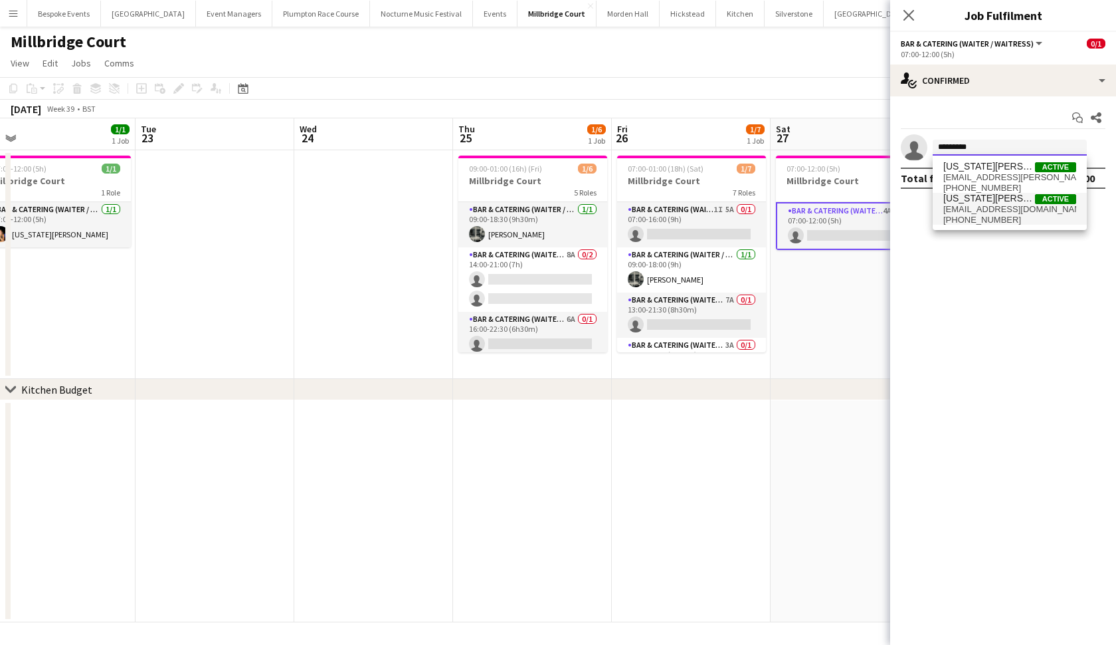
type input "*********"
click at [976, 211] on span "georgiastrode@icloud.com" at bounding box center [1009, 209] width 133 height 11
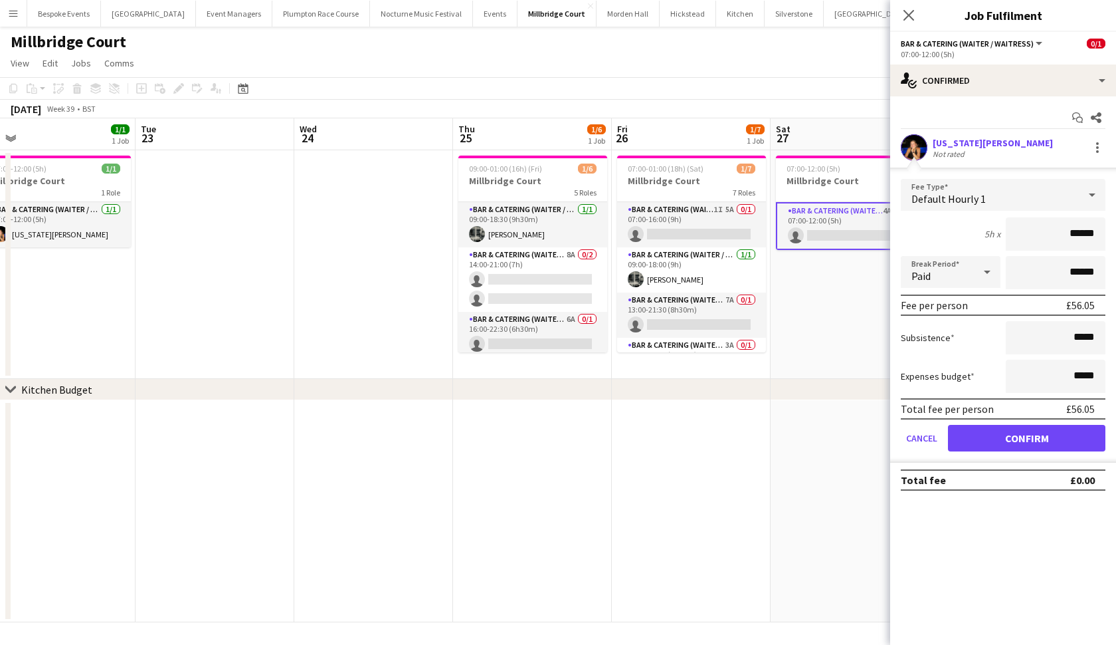
click at [976, 437] on button "Confirm" at bounding box center [1026, 438] width 157 height 27
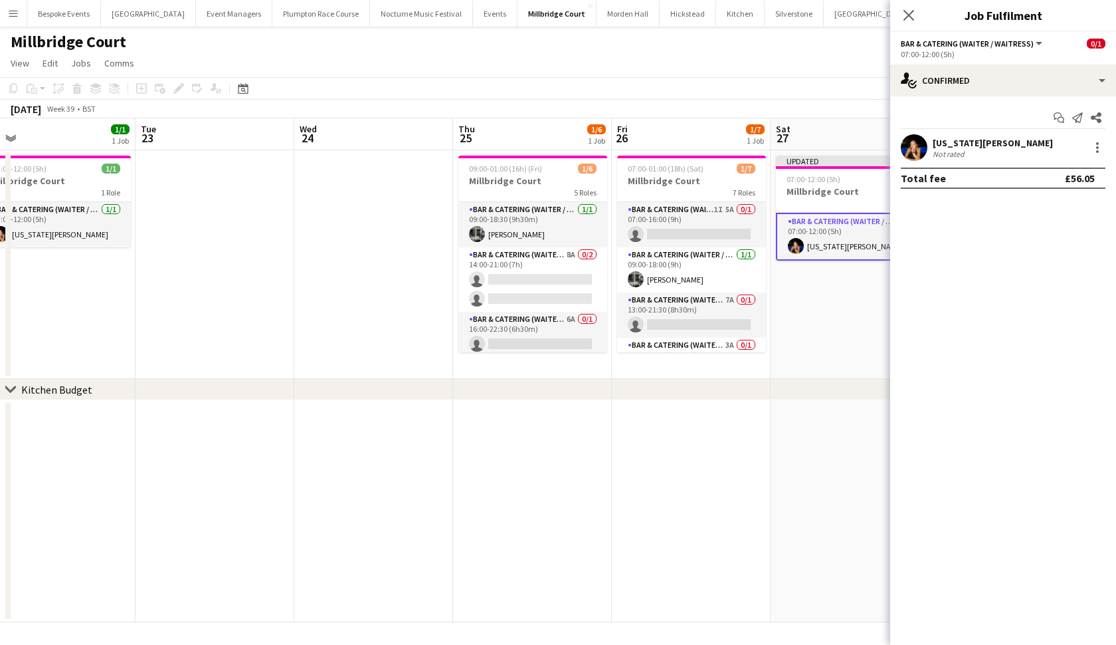
click at [866, 320] on app-date-cell "Updated 07:00-12:00 (5h) 1/1 Millbridge Court 1 Role Bar & Catering (Waiter / w…" at bounding box center [850, 264] width 159 height 229
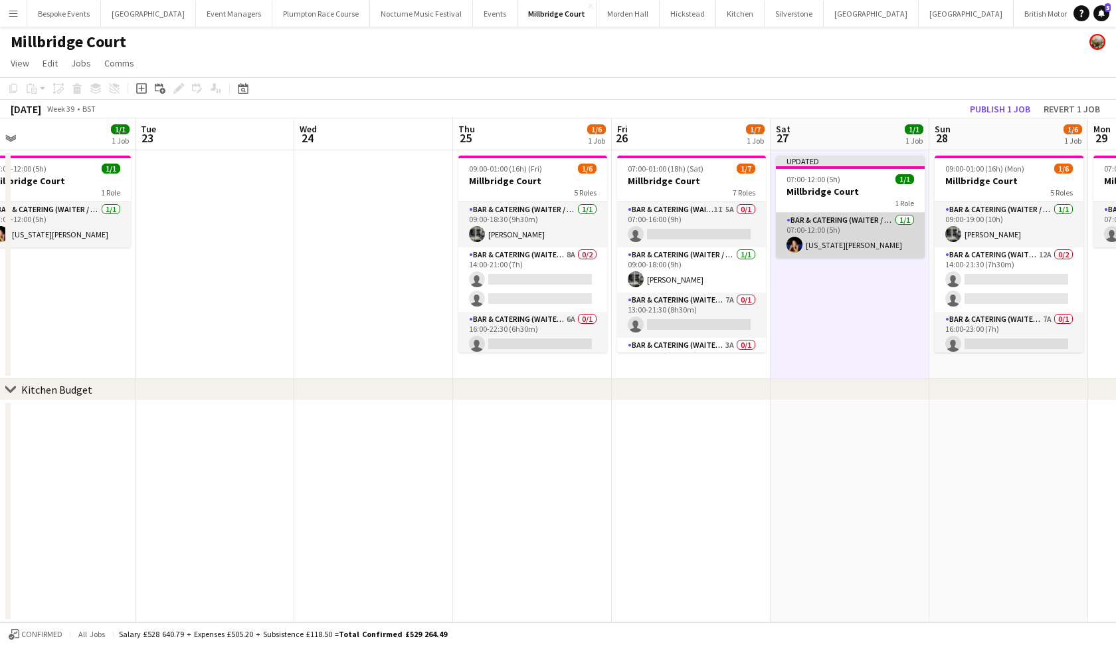
click at [858, 233] on app-card-role "Bar & Catering (Waiter / waitress) 1/1 07:00-12:00 (5h) Georgia Strode" at bounding box center [850, 235] width 149 height 45
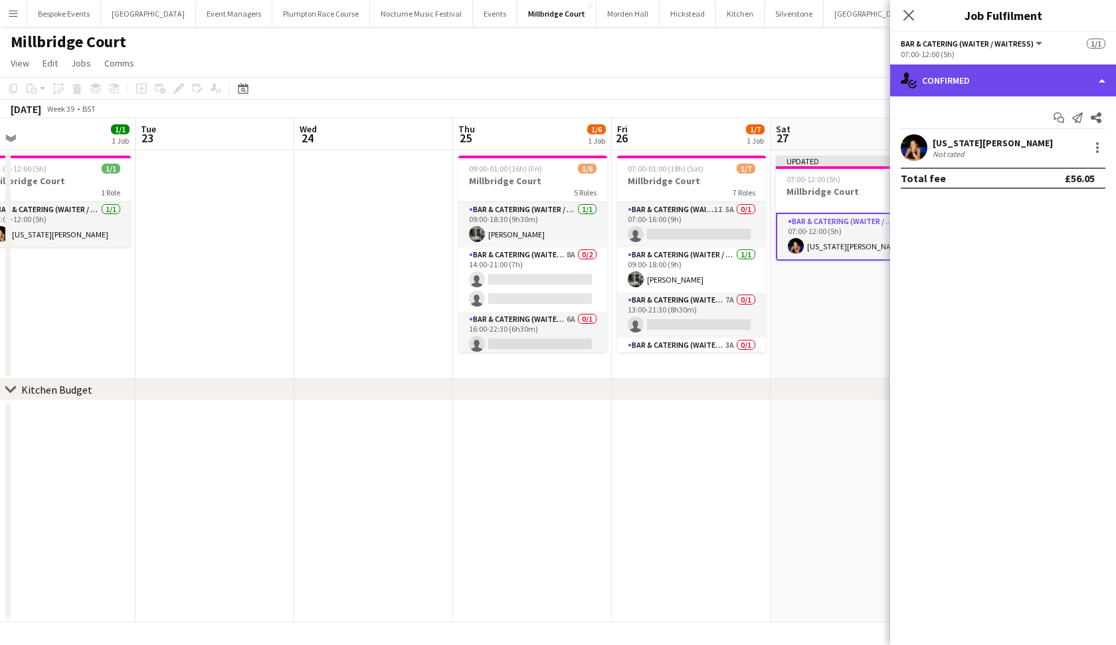
click at [976, 85] on div "single-neutral-actions-check-2 Confirmed" at bounding box center [1003, 80] width 226 height 32
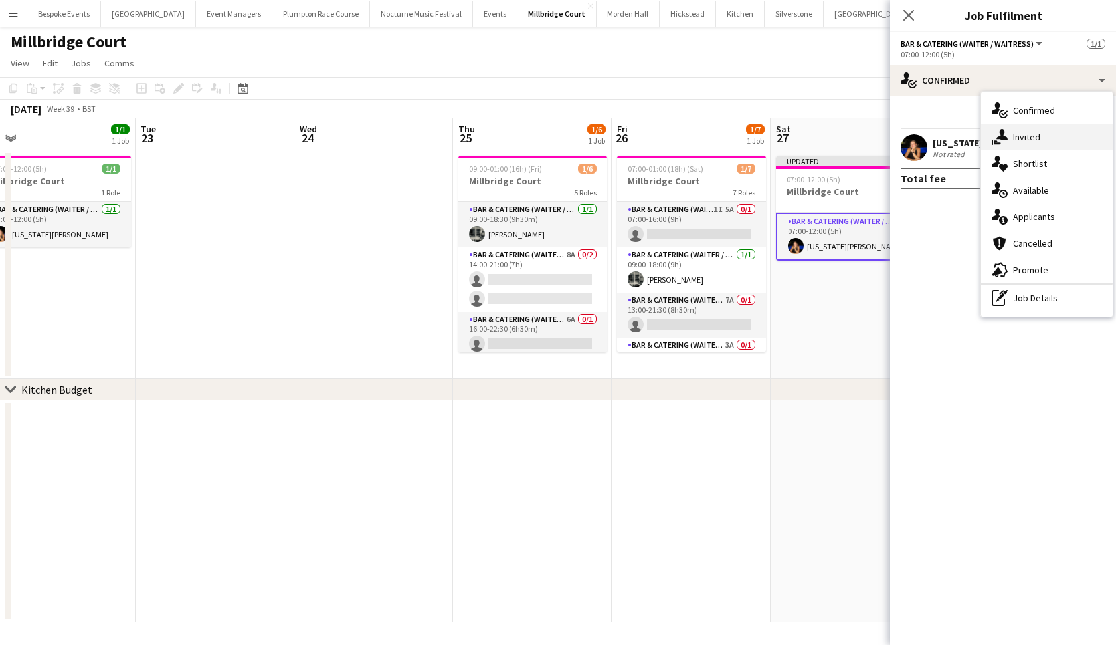
click at [976, 138] on span "Invited" at bounding box center [1026, 137] width 27 height 12
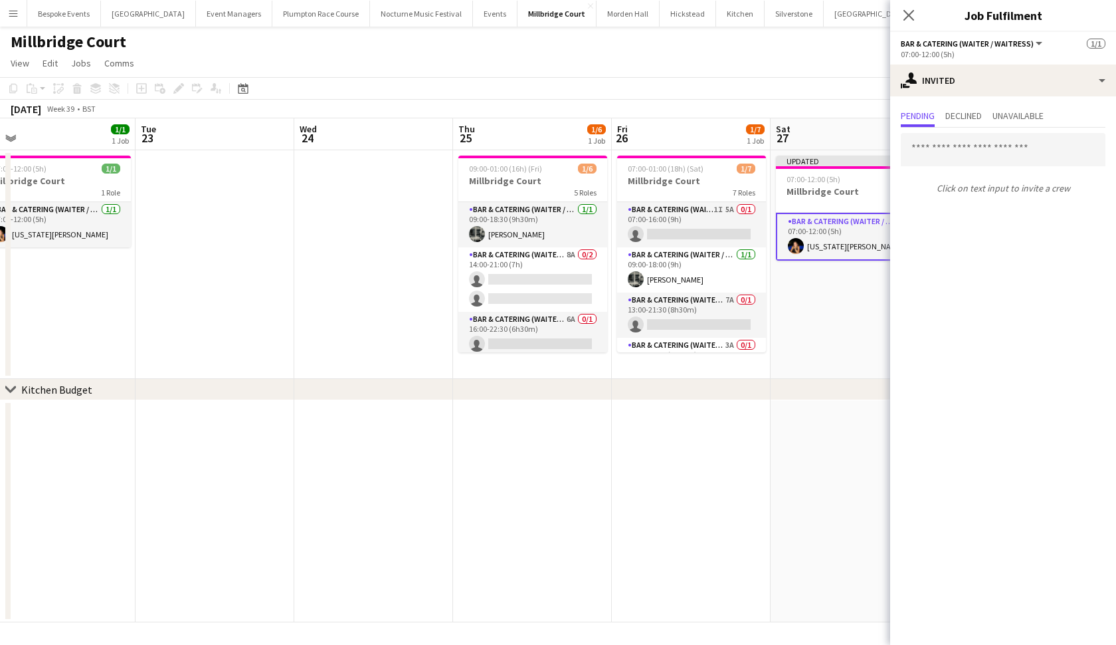
click at [866, 322] on app-date-cell "Updated 07:00-12:00 (5h) 1/1 Millbridge Court 1 Role Bar & Catering (Waiter / w…" at bounding box center [850, 264] width 159 height 229
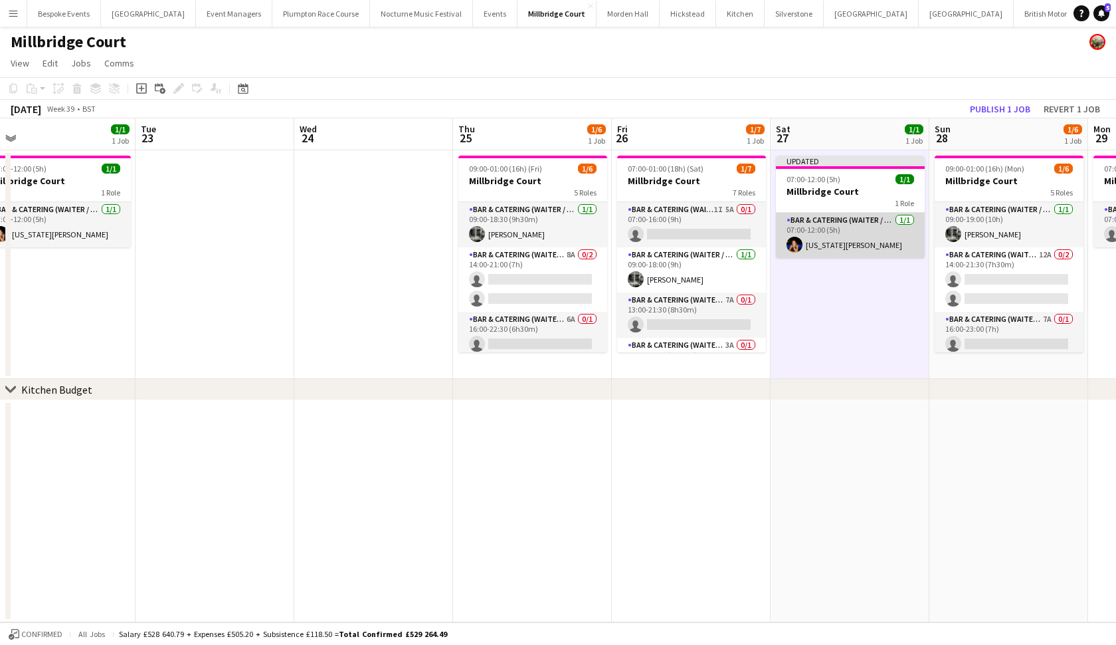
click at [866, 245] on app-card-role "Bar & Catering (Waiter / waitress) 1/1 07:00-12:00 (5h) Georgia Strode" at bounding box center [850, 235] width 149 height 45
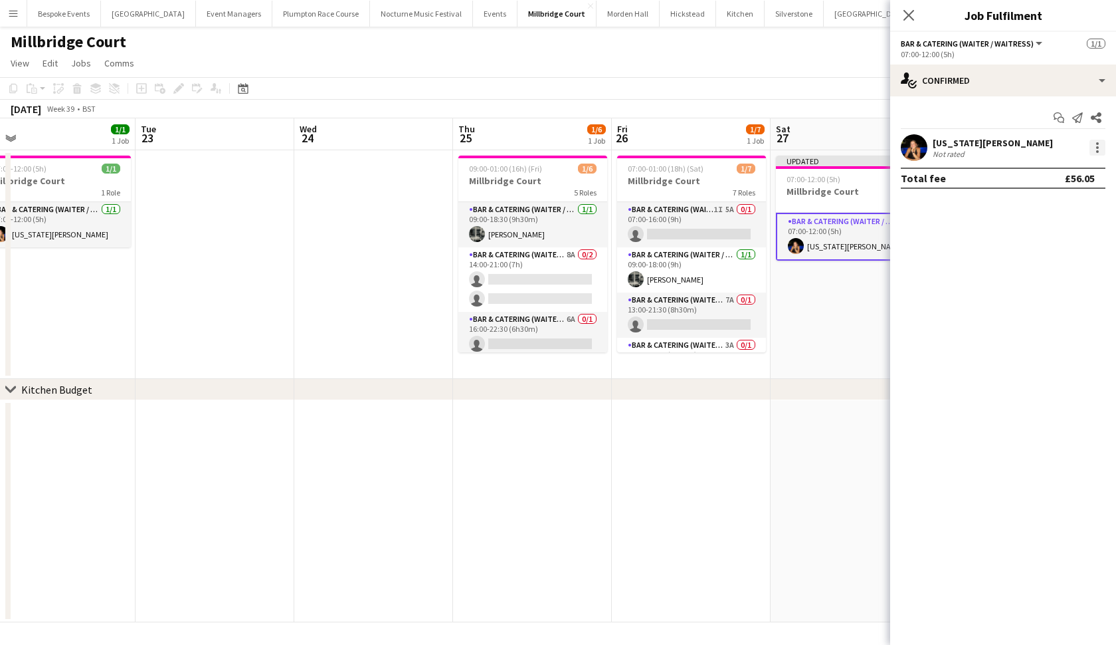
click at [976, 140] on div at bounding box center [1098, 148] width 16 height 16
click at [976, 297] on span "Remove" at bounding box center [1033, 299] width 40 height 11
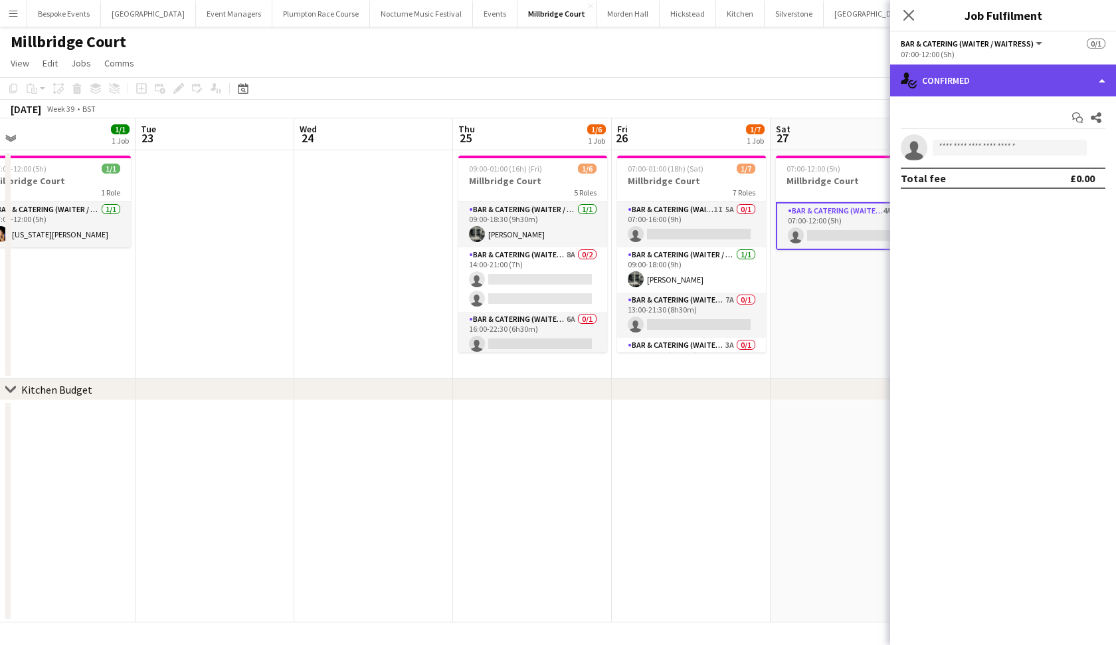
click at [971, 91] on div "single-neutral-actions-check-2 Confirmed" at bounding box center [1003, 80] width 226 height 32
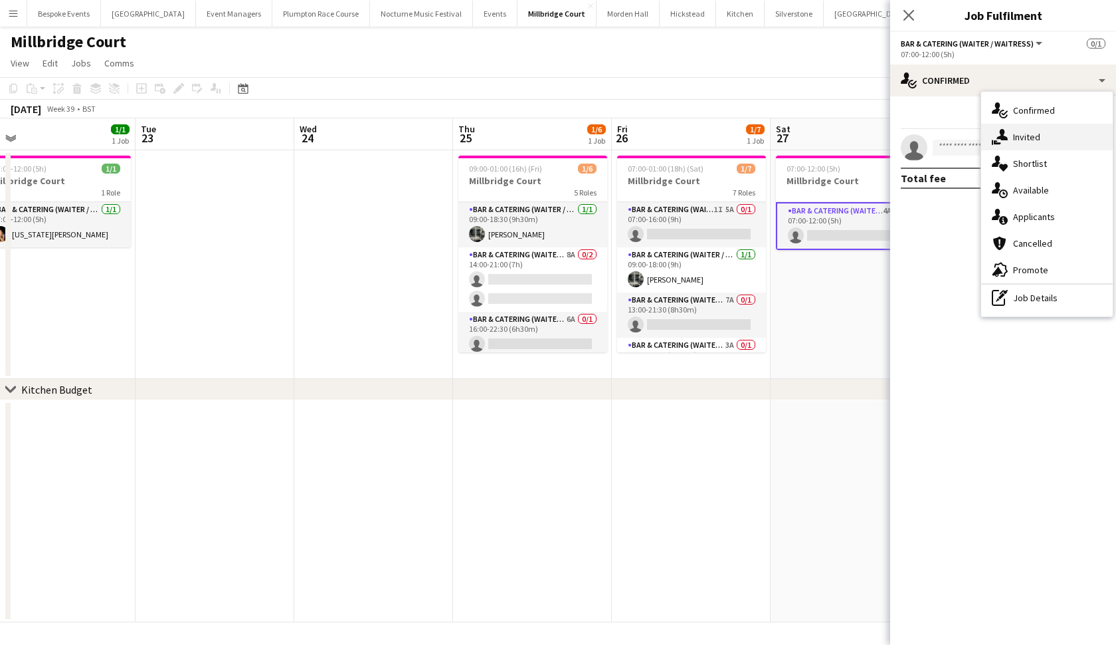
click at [976, 147] on div "single-neutral-actions-share-1 Invited" at bounding box center [1047, 137] width 132 height 27
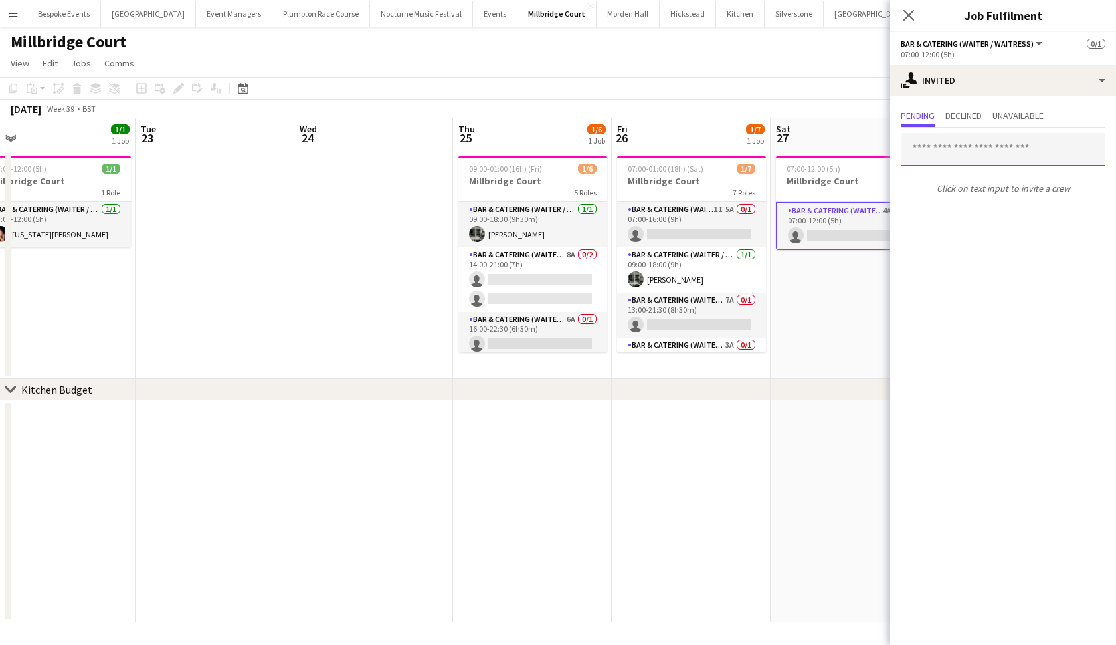
click at [976, 151] on input "text" at bounding box center [1003, 149] width 205 height 33
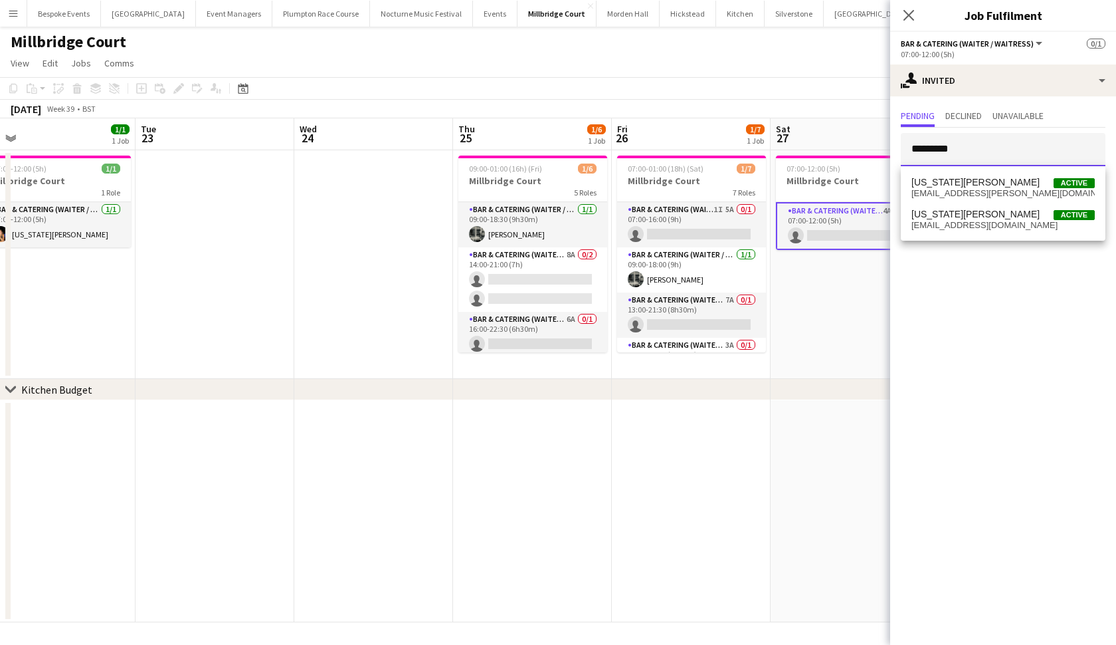
type input "*********"
drag, startPoint x: 962, startPoint y: 219, endPoint x: 977, endPoint y: 214, distance: 16.0
click at [976, 214] on div "Georgia Stacey Active georgiamay.stacey@icloud.com Georgia Strode Active georgi…" at bounding box center [1003, 203] width 205 height 74
click at [976, 214] on span "Georgia Strode Active" at bounding box center [1003, 214] width 183 height 11
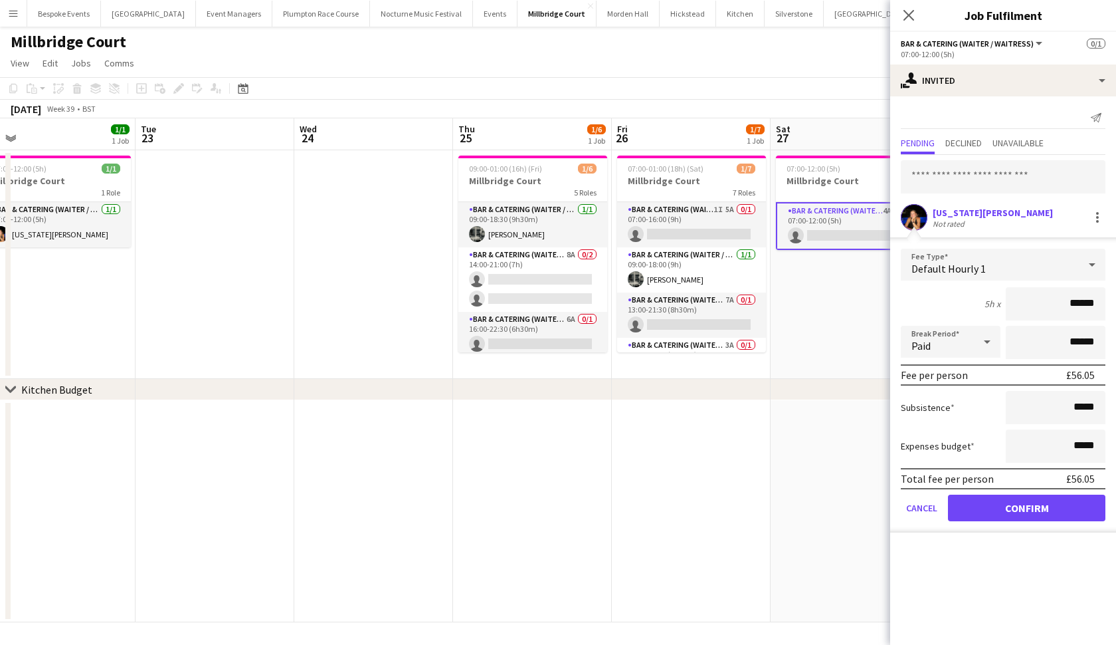
click at [976, 508] on button "Confirm" at bounding box center [1026, 507] width 157 height 27
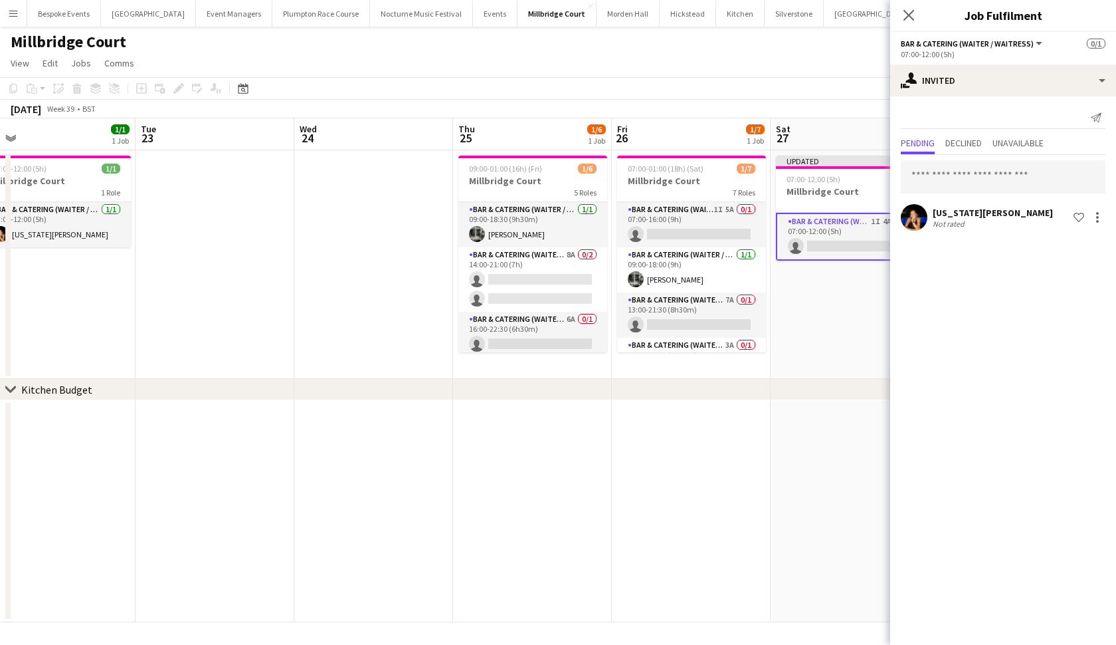
click at [848, 401] on app-date-cell at bounding box center [850, 511] width 159 height 222
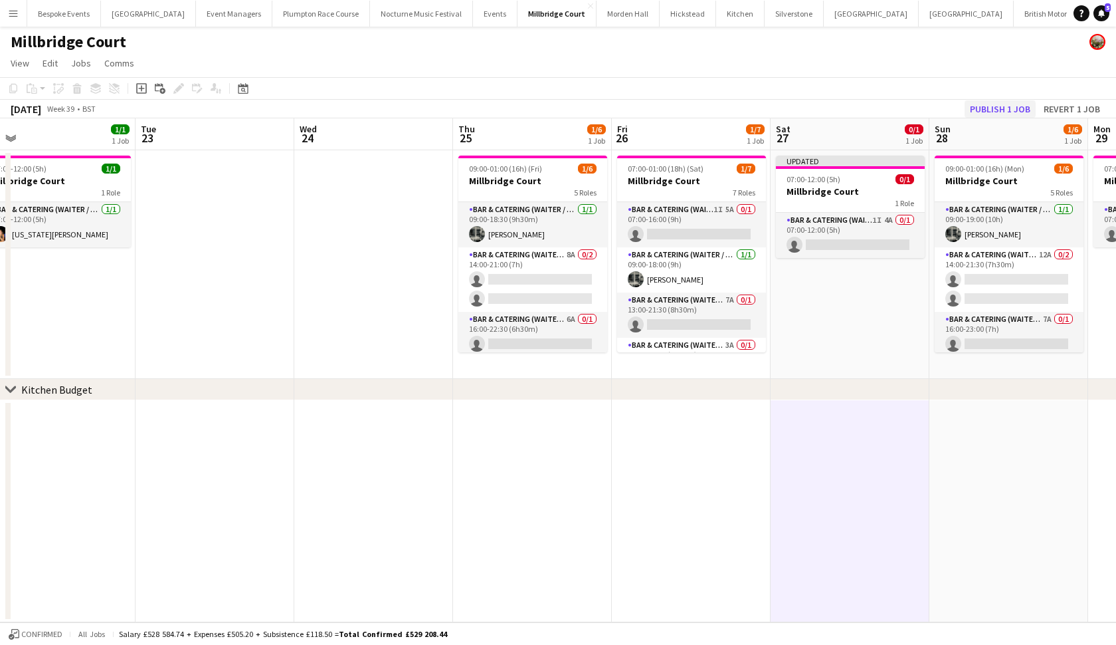
click at [976, 104] on button "Publish 1 job" at bounding box center [1000, 108] width 71 height 17
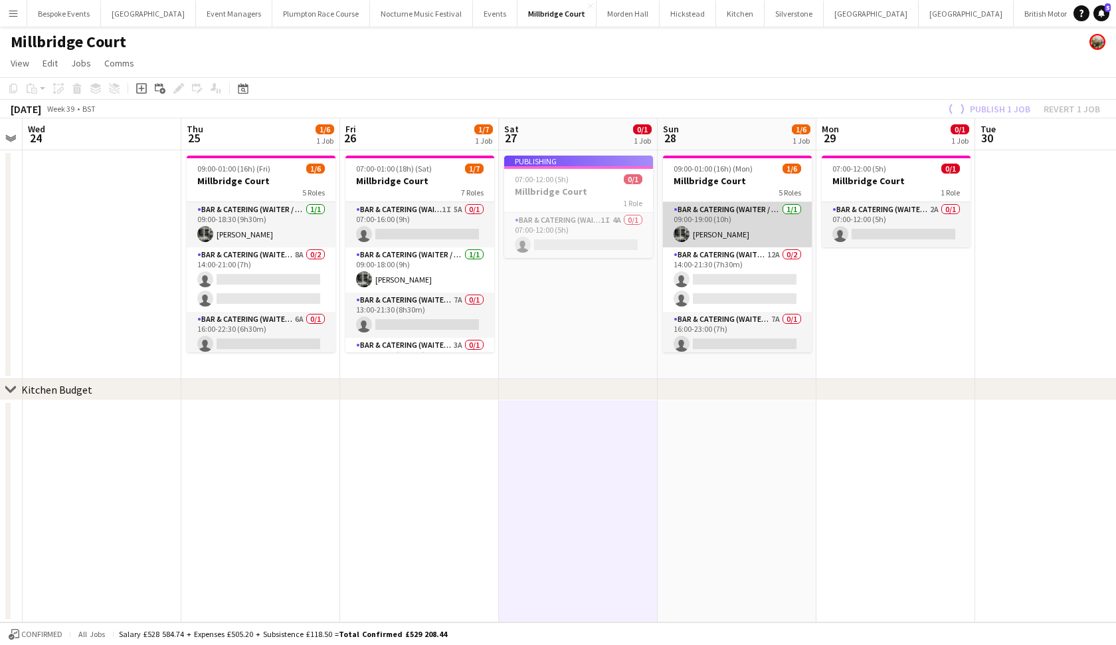
scroll to position [0, 498]
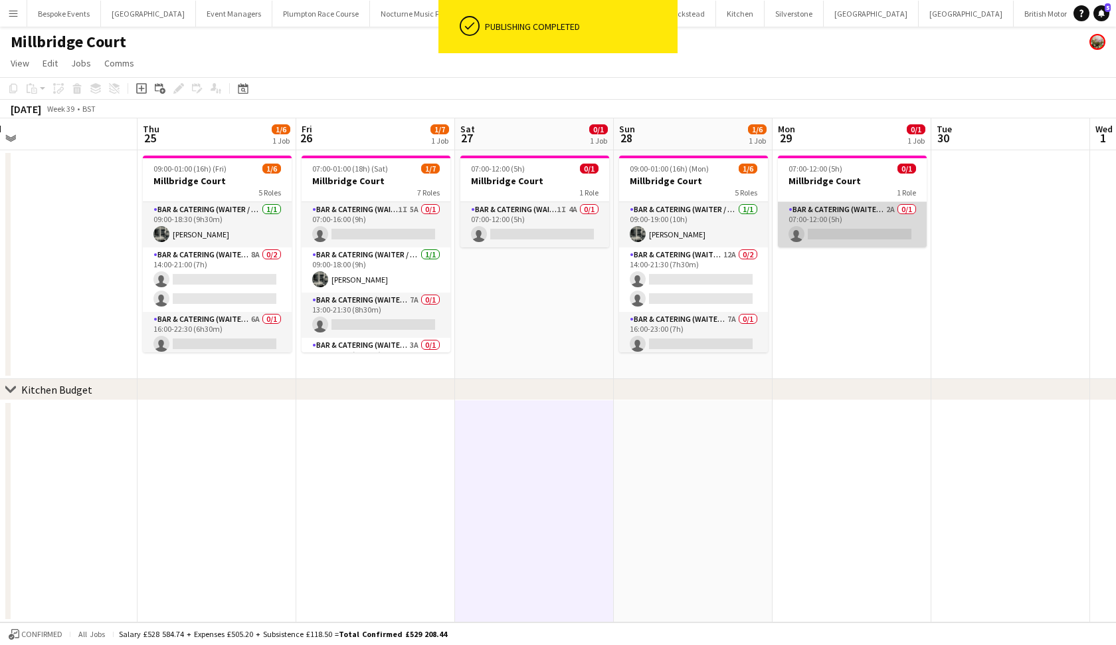
click at [888, 221] on app-card-role "Bar & Catering (Waiter / waitress) 2A 0/1 07:00-12:00 (5h) single-neutral-actio…" at bounding box center [852, 224] width 149 height 45
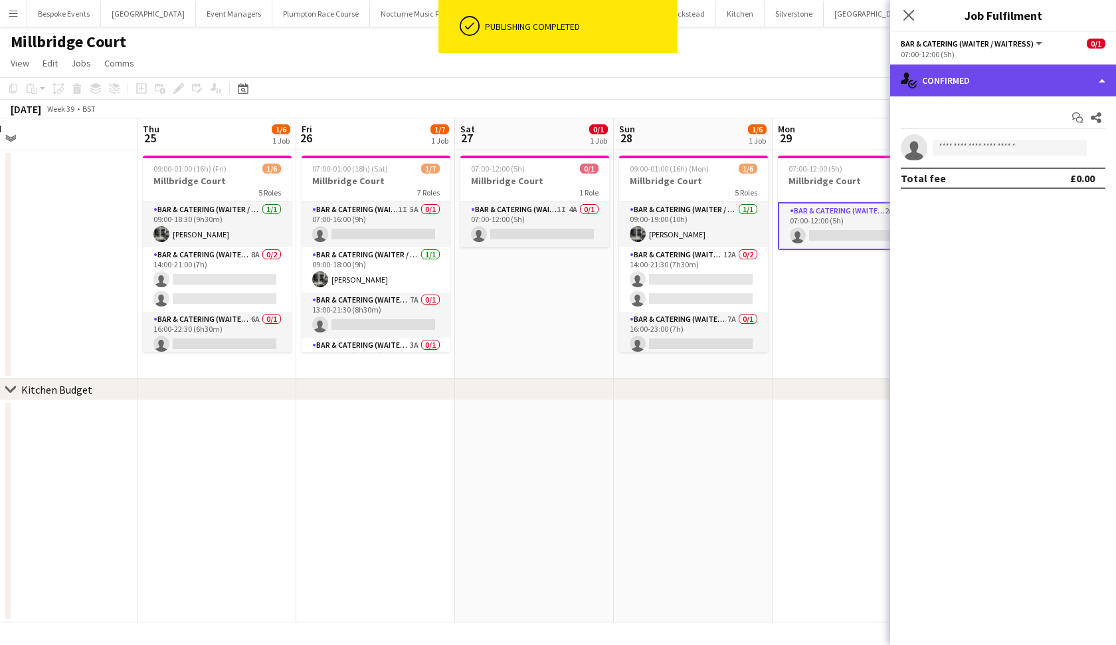
click at [976, 78] on div "single-neutral-actions-check-2 Confirmed" at bounding box center [1003, 80] width 226 height 32
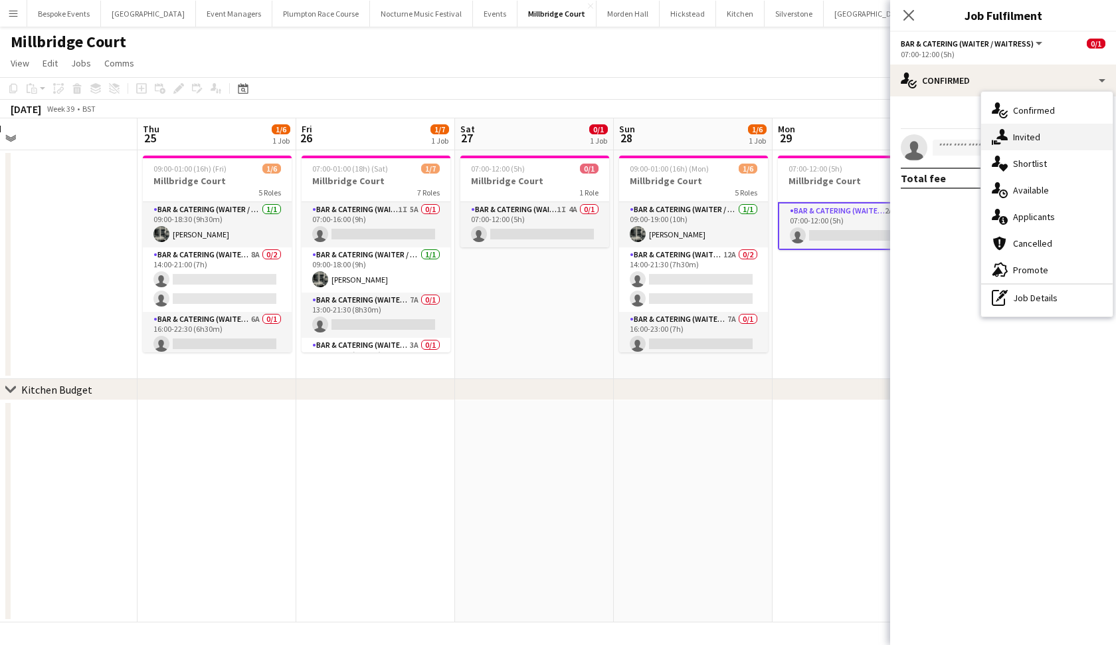
click at [976, 144] on div "single-neutral-actions-share-1 Invited" at bounding box center [1047, 137] width 132 height 27
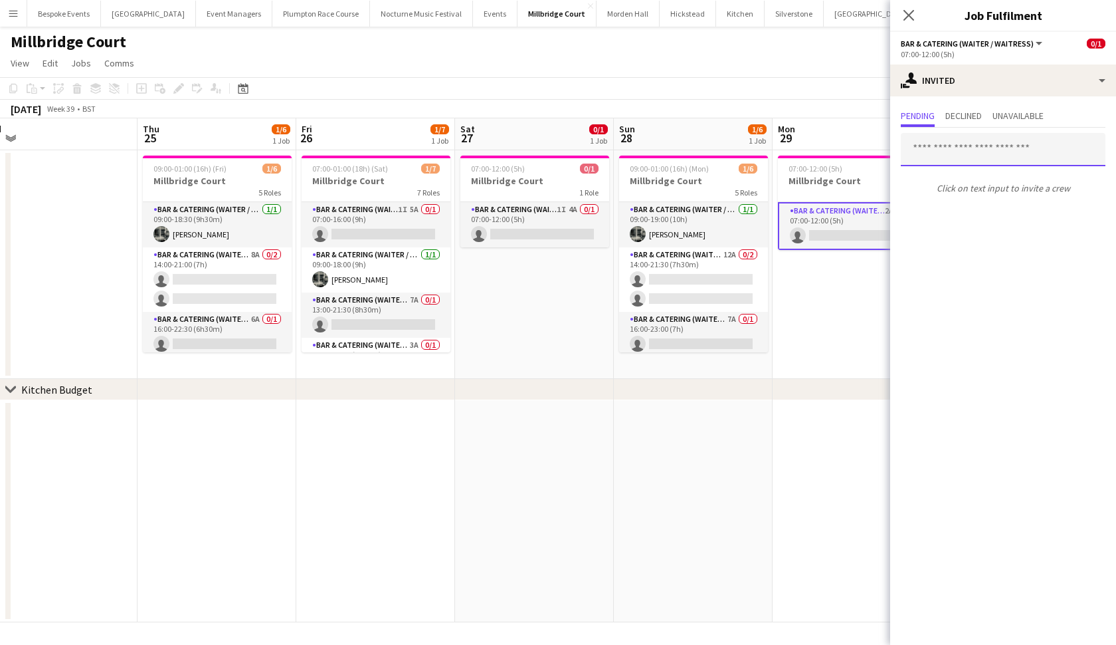
click at [976, 156] on input "text" at bounding box center [1003, 149] width 205 height 33
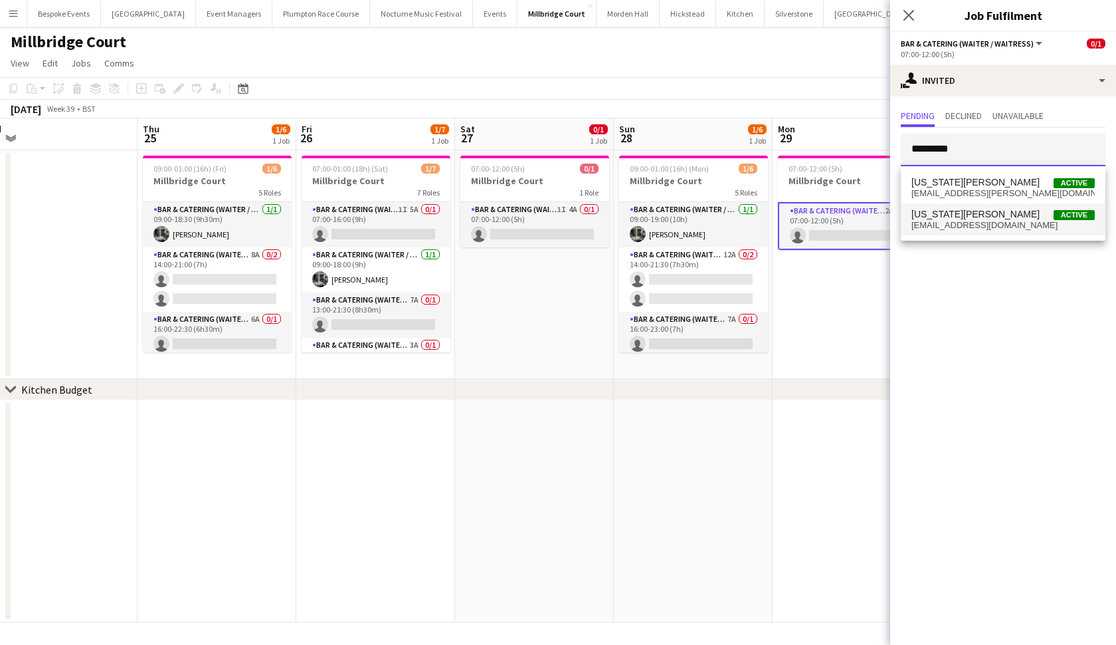
type input "*********"
click at [976, 208] on mat-option "Georgia Strode Active georgiastrode@icloud.com" at bounding box center [1003, 219] width 205 height 32
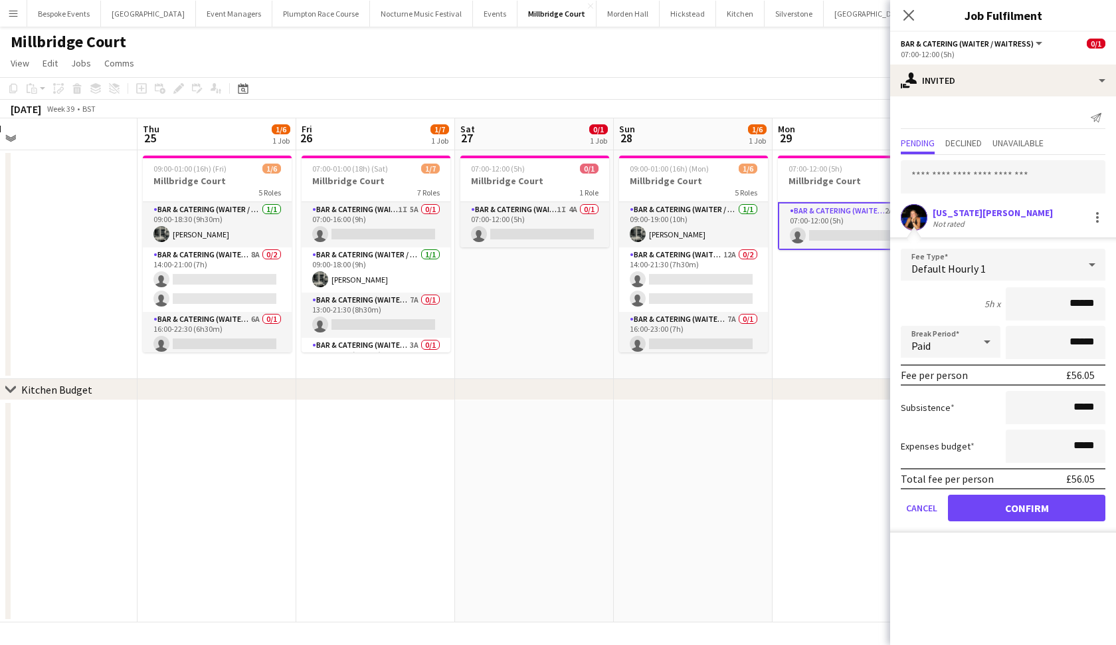
click at [976, 507] on button "Confirm" at bounding box center [1026, 507] width 157 height 27
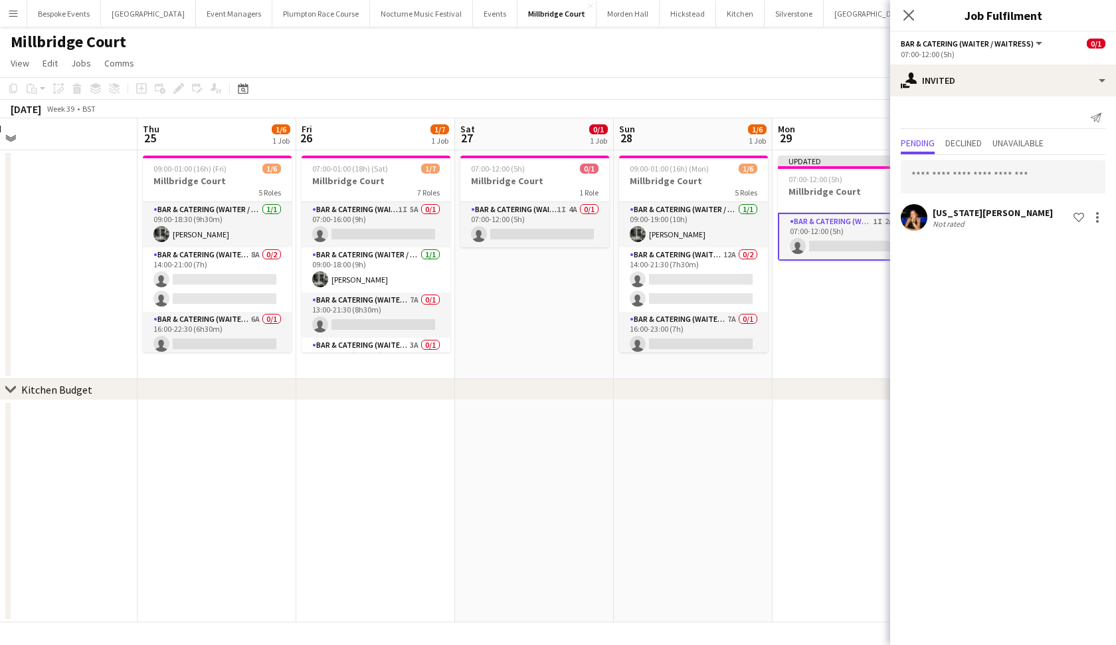
click at [842, 319] on app-date-cell "Updated 07:00-12:00 (5h) 0/1 Millbridge Court 1 Role Bar & Catering (Waiter / w…" at bounding box center [852, 264] width 159 height 229
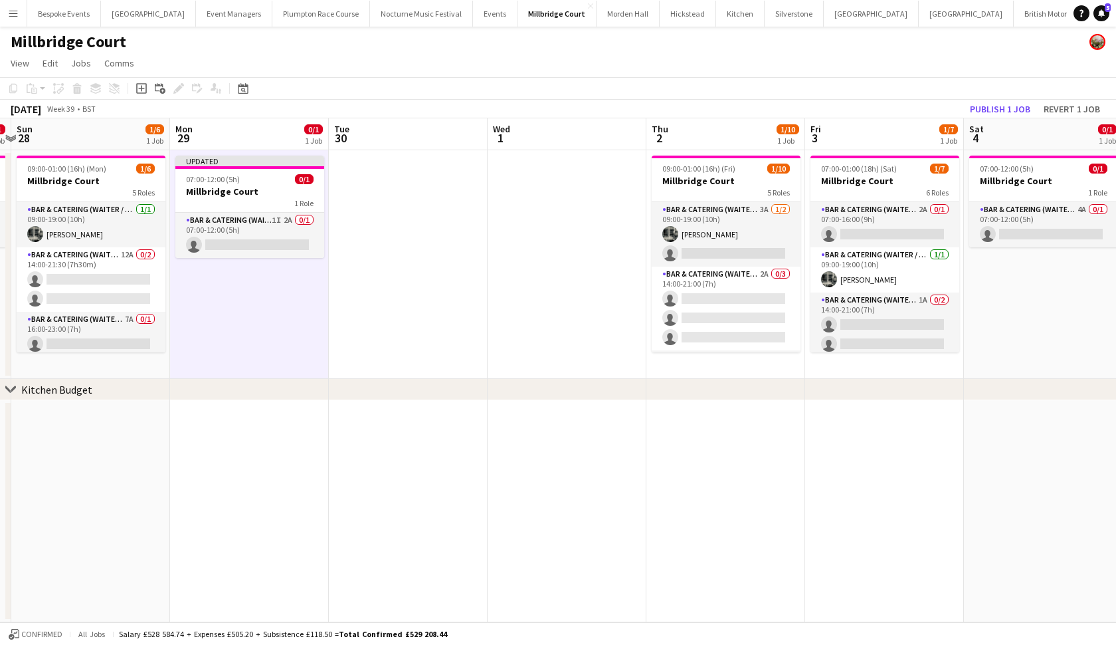
scroll to position [0, 468]
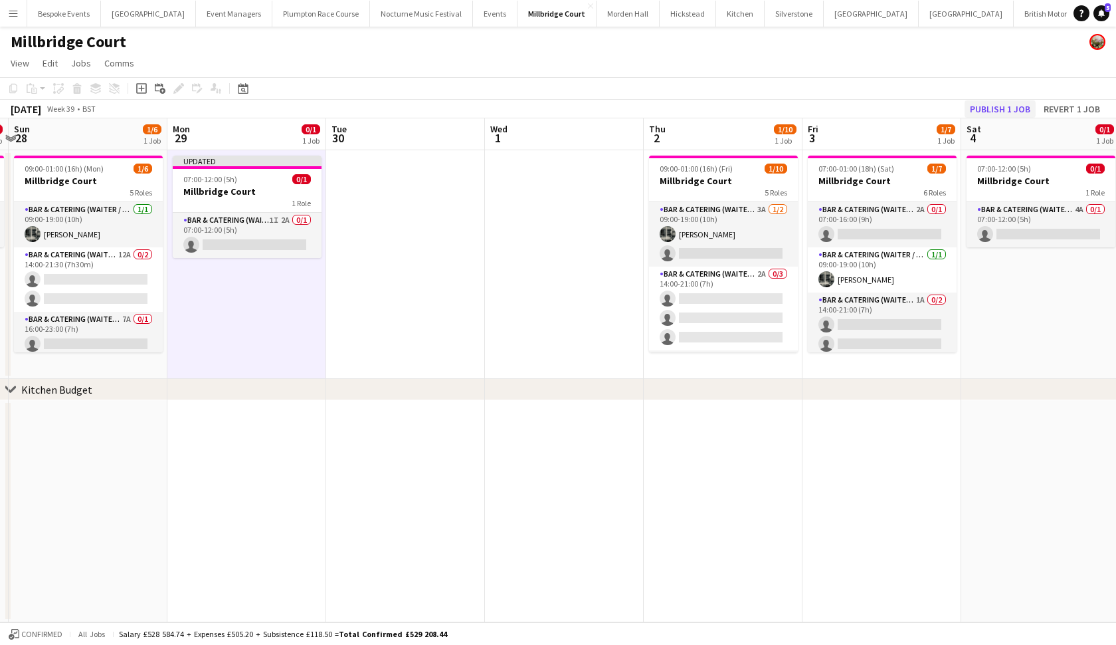
click at [976, 114] on button "Publish 1 job" at bounding box center [1000, 108] width 71 height 17
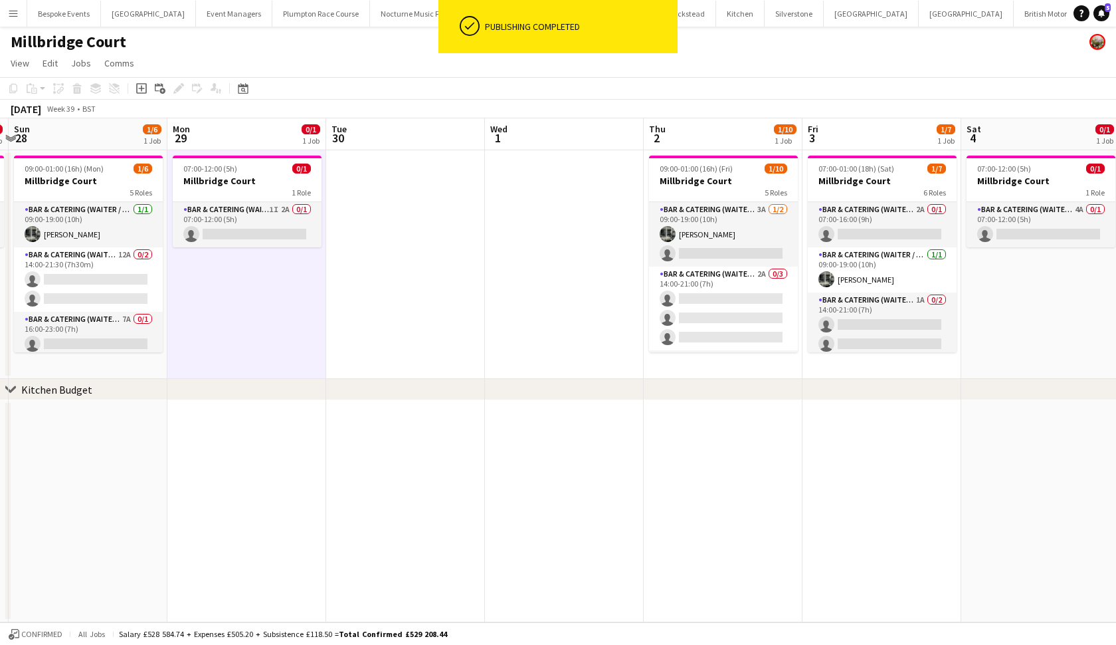
click at [569, 219] on app-date-cell at bounding box center [564, 264] width 159 height 229
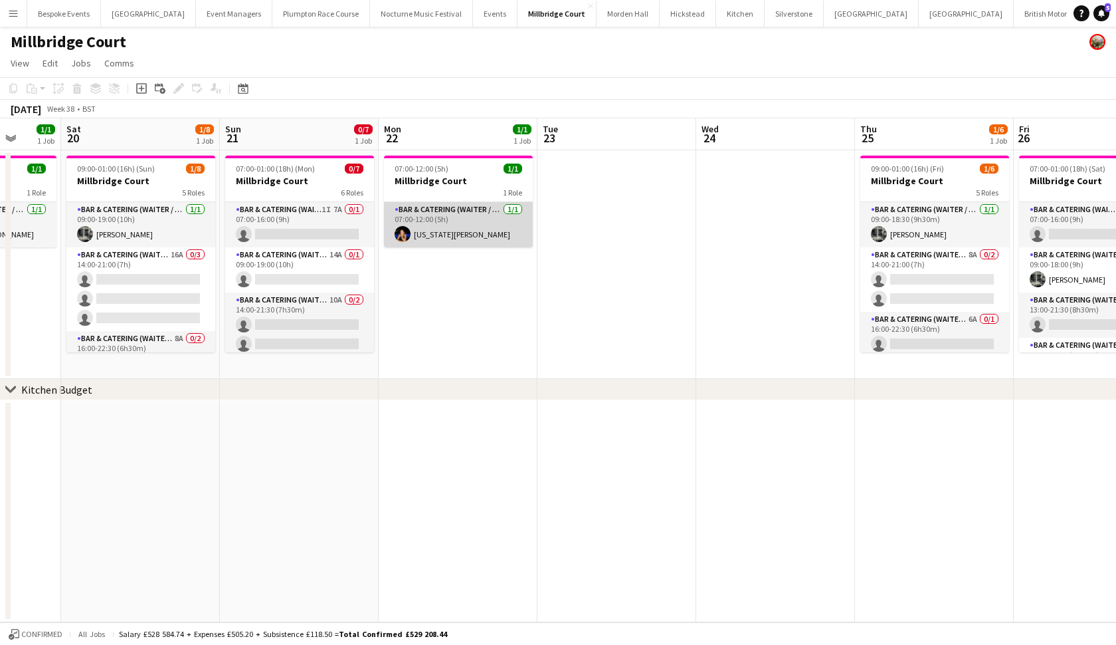
scroll to position [0, 487]
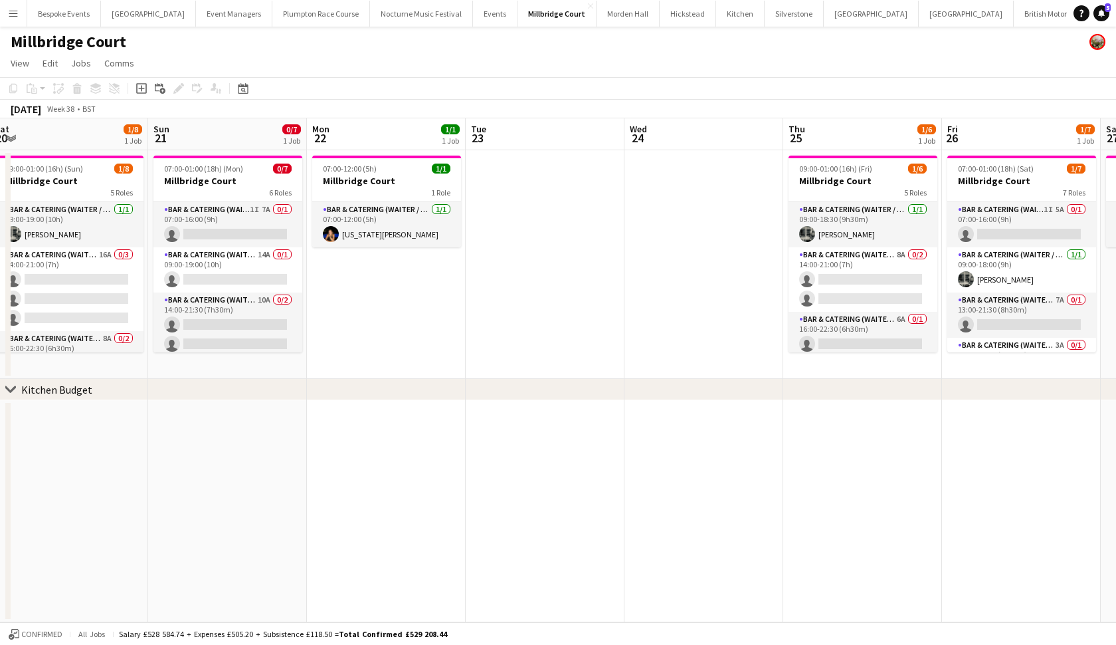
click at [14, 14] on app-icon "Menu" at bounding box center [13, 13] width 11 height 11
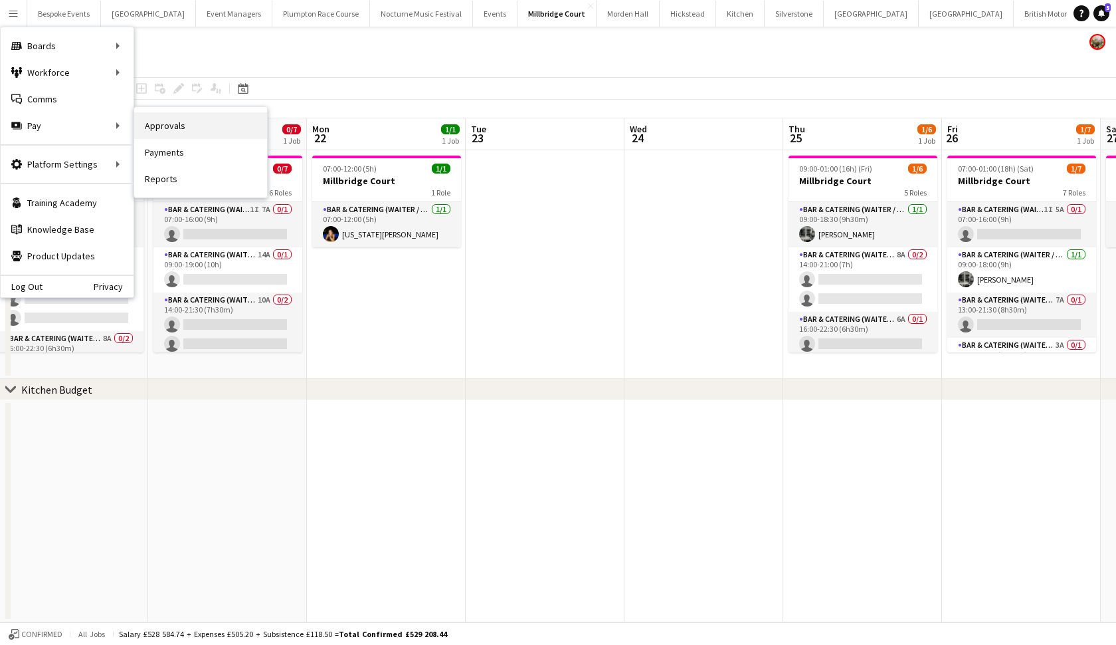
click at [159, 124] on link "Approvals" at bounding box center [200, 125] width 133 height 27
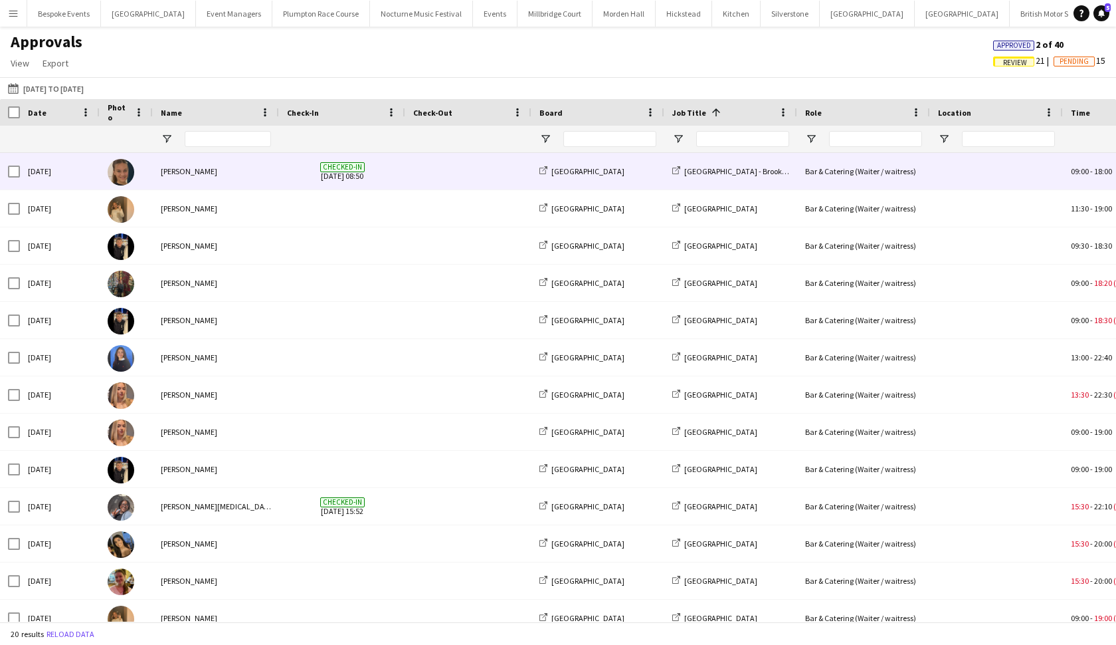
click at [250, 165] on div "Olivia Roberts" at bounding box center [216, 171] width 126 height 37
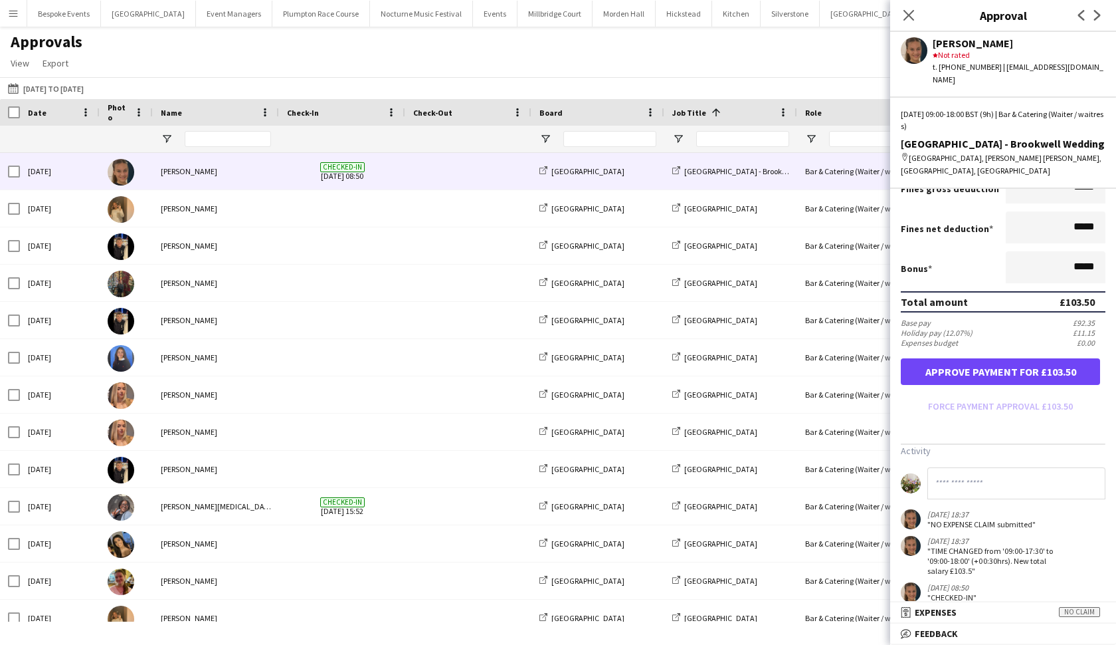
click at [976, 358] on button "Approve payment for £103.50" at bounding box center [1000, 371] width 199 height 27
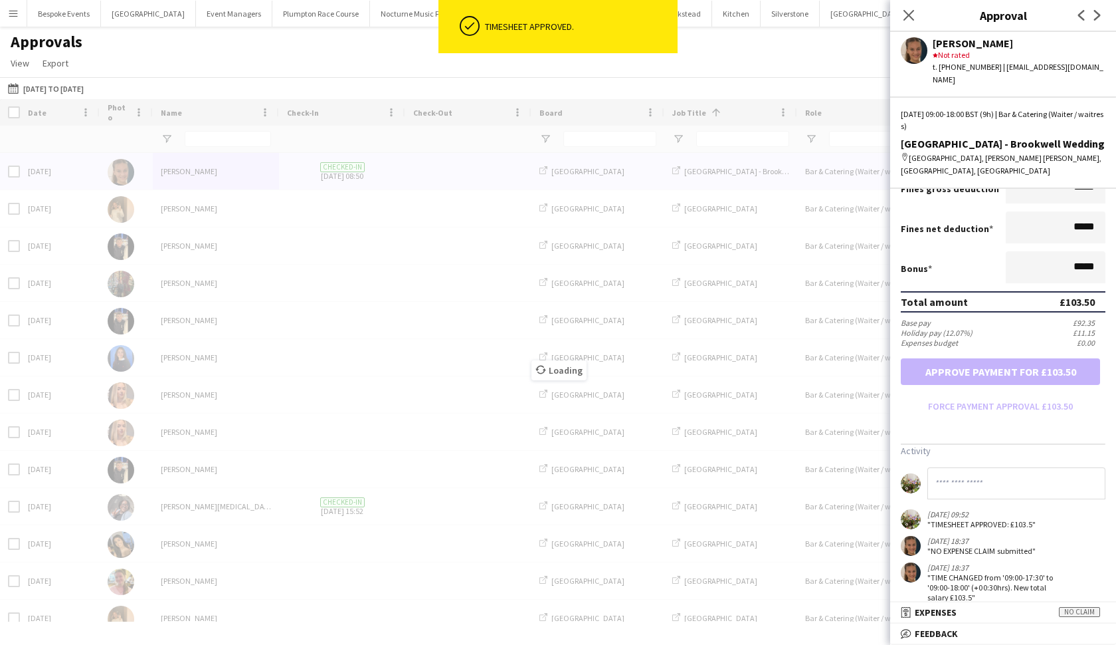
scroll to position [141, 0]
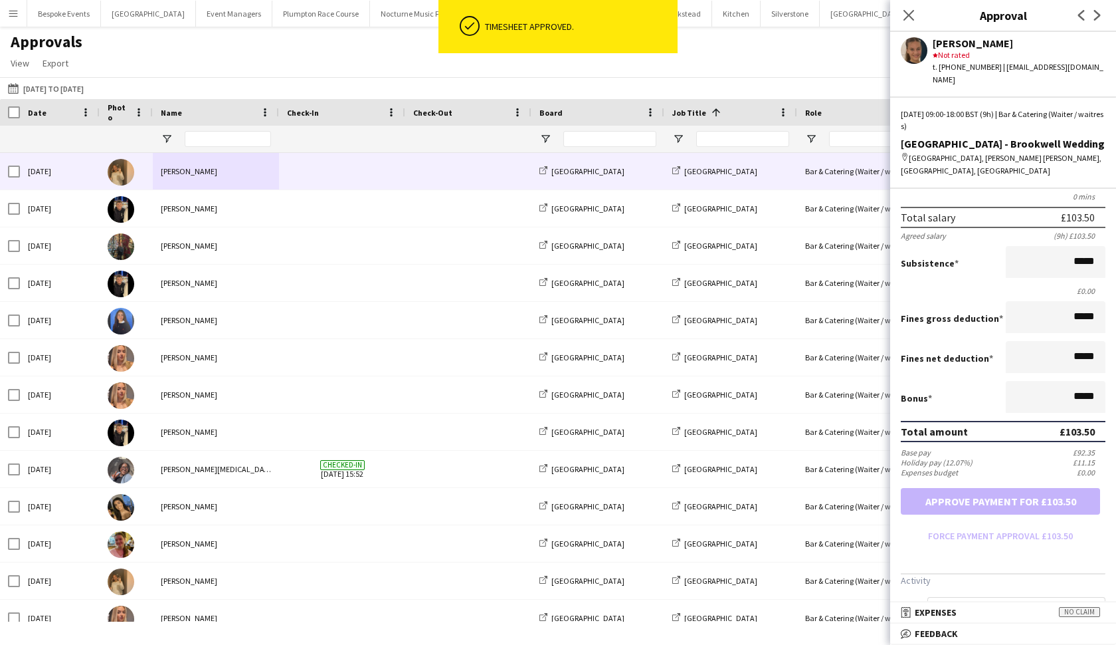
click at [232, 183] on div "[PERSON_NAME]" at bounding box center [216, 171] width 126 height 37
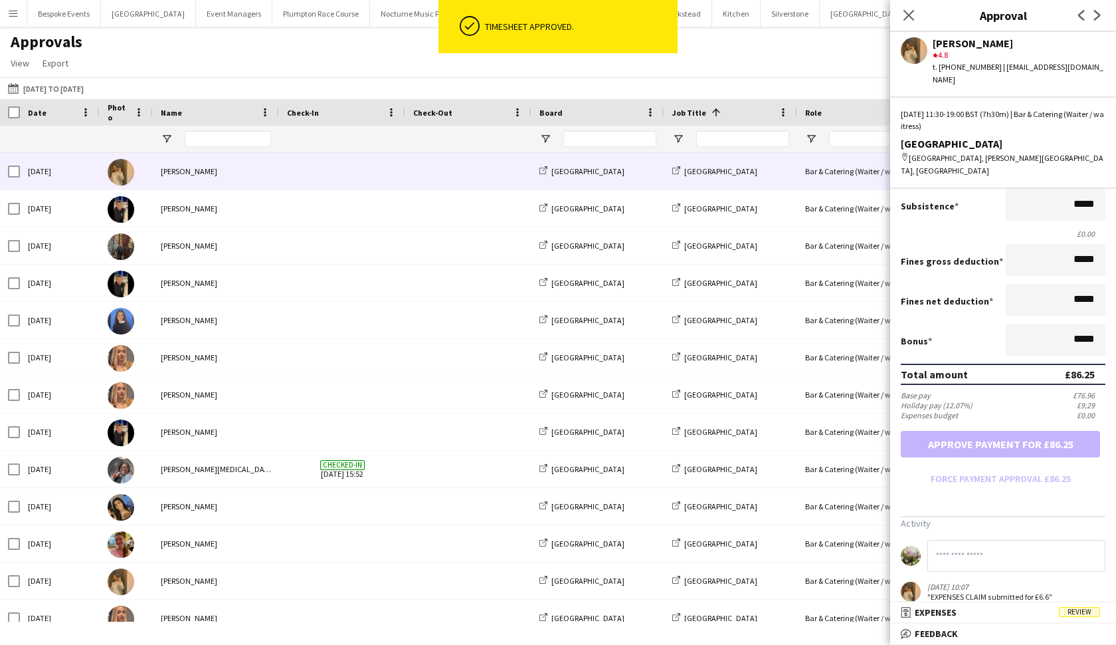
scroll to position [197, 0]
click at [976, 557] on mat-panel-title "receipt Expenses Review" at bounding box center [1000, 612] width 221 height 12
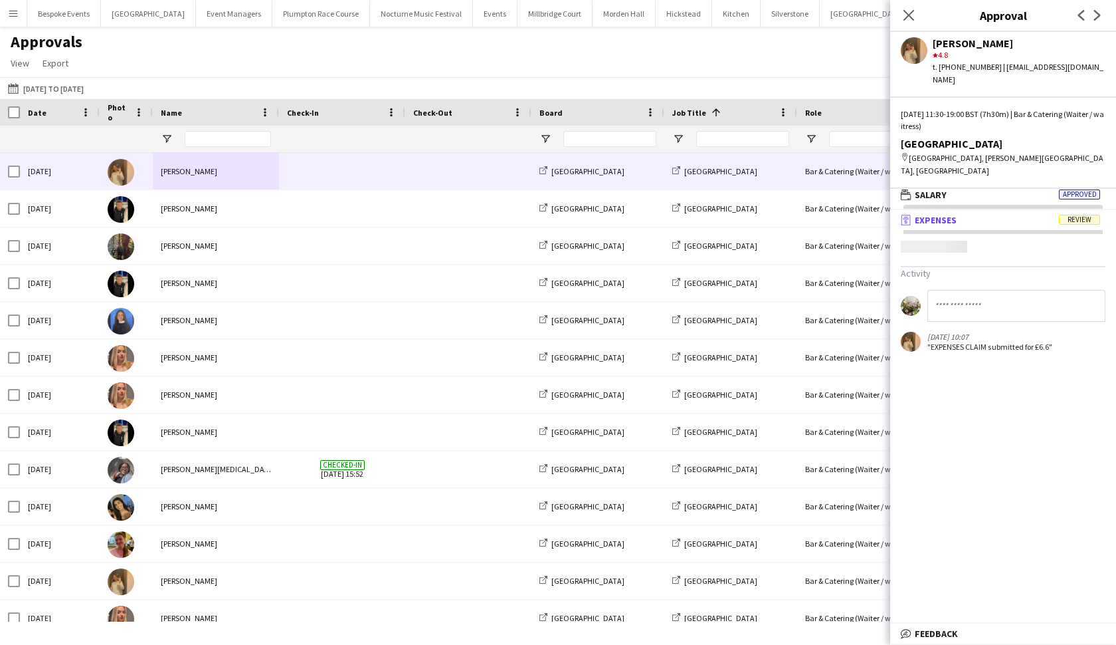
scroll to position [4, 0]
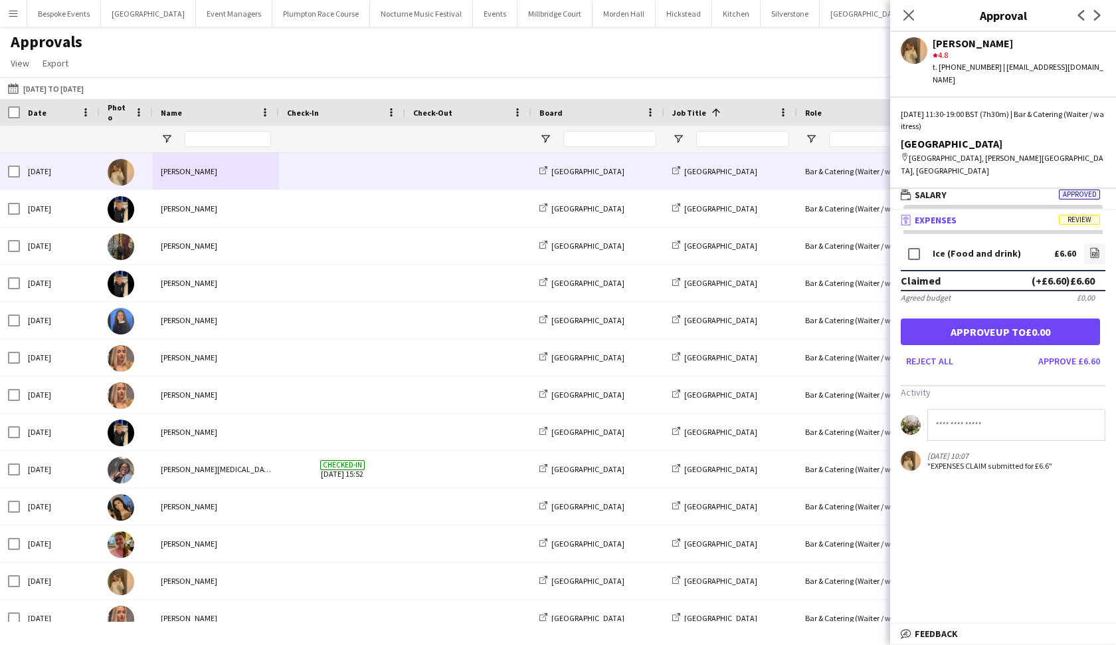
click at [976, 318] on button "Approve up to £0.00" at bounding box center [1000, 331] width 199 height 27
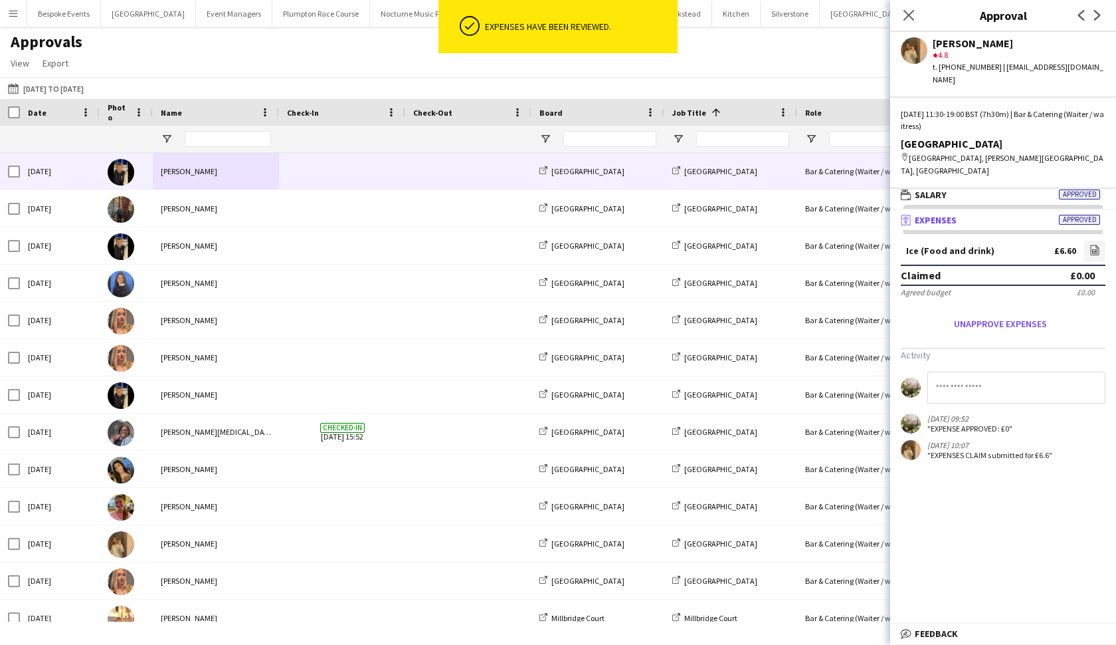
click at [220, 171] on div "[PERSON_NAME]" at bounding box center [216, 171] width 126 height 37
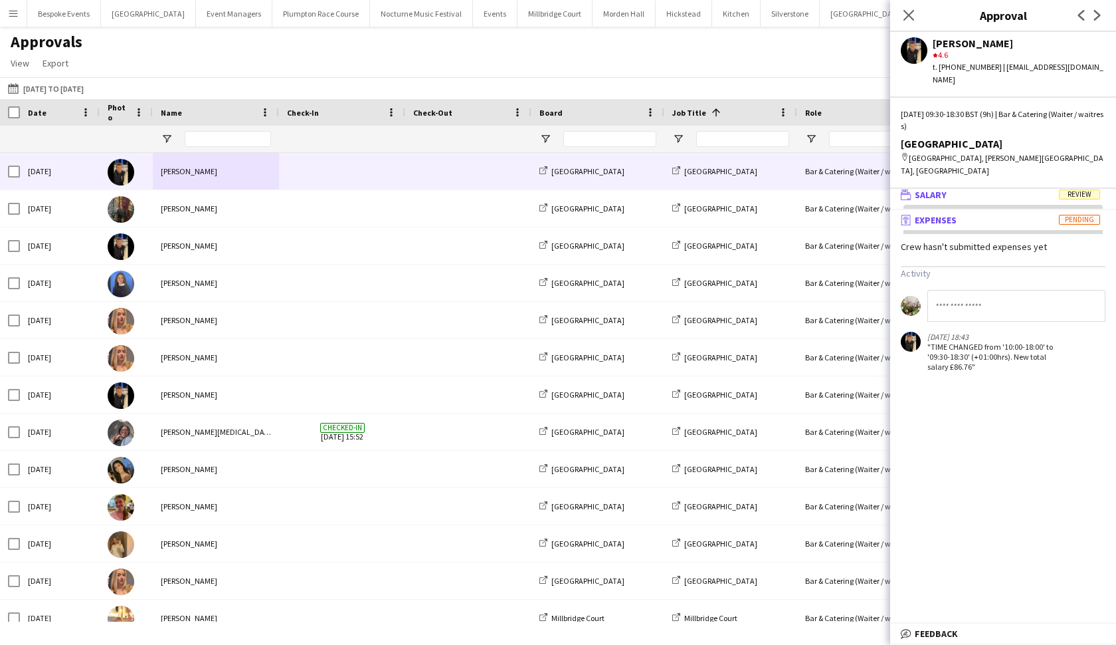
click at [976, 185] on mat-expansion-panel-header "wallet Salary Review" at bounding box center [1003, 195] width 226 height 20
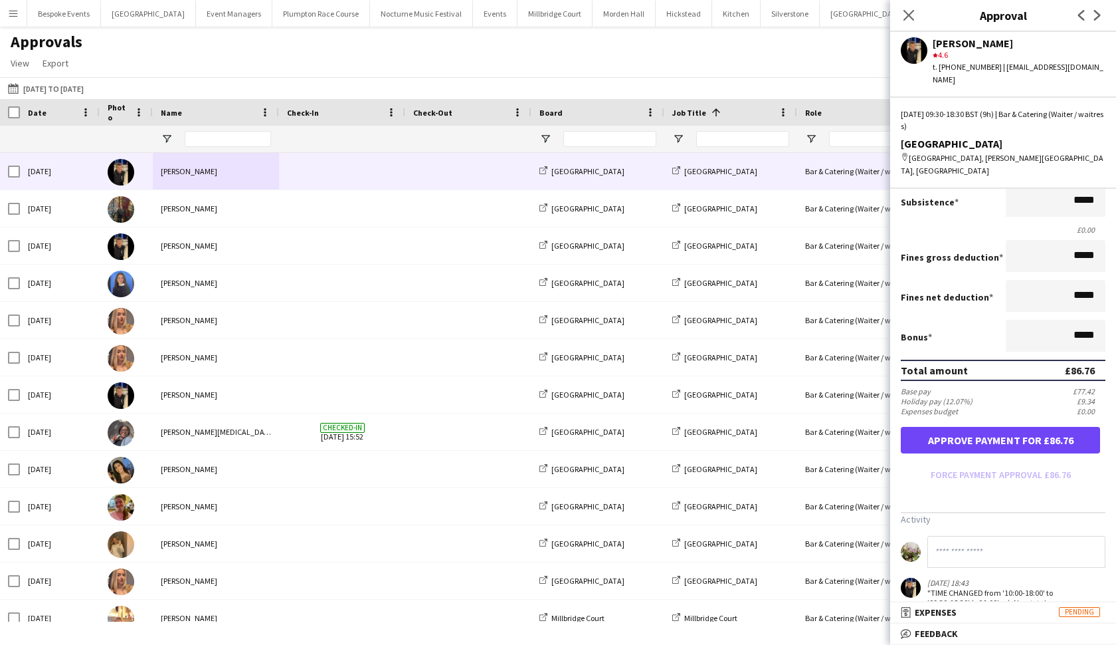
scroll to position [204, 0]
click at [976, 425] on button "Approve payment for £86.76" at bounding box center [1000, 438] width 199 height 27
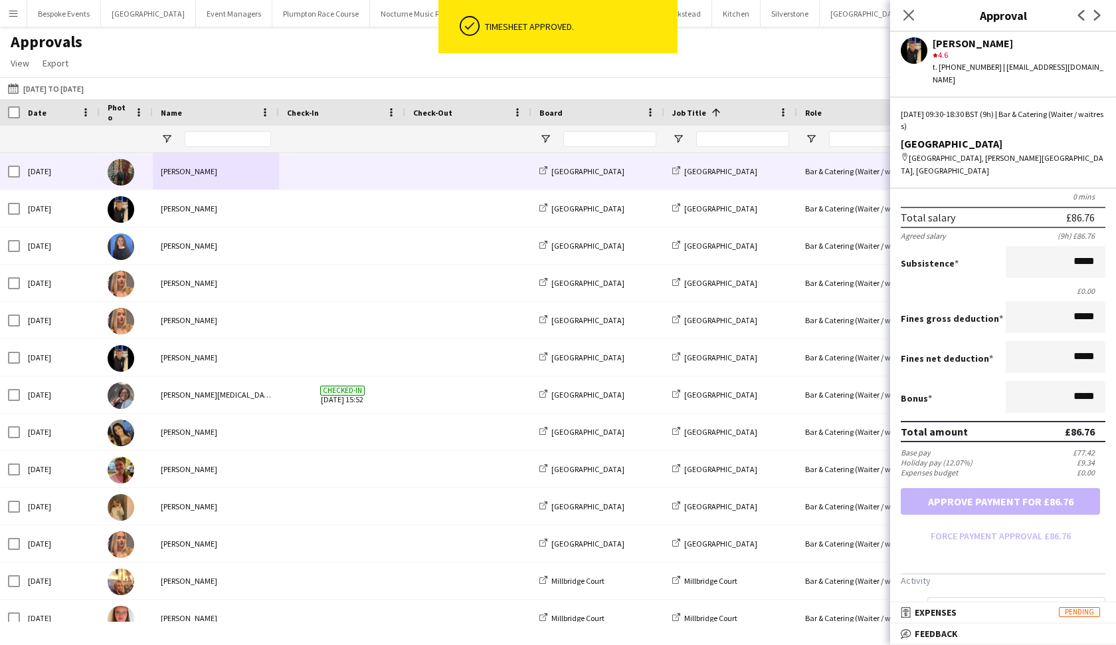
click at [207, 164] on div "[PERSON_NAME]" at bounding box center [216, 171] width 126 height 37
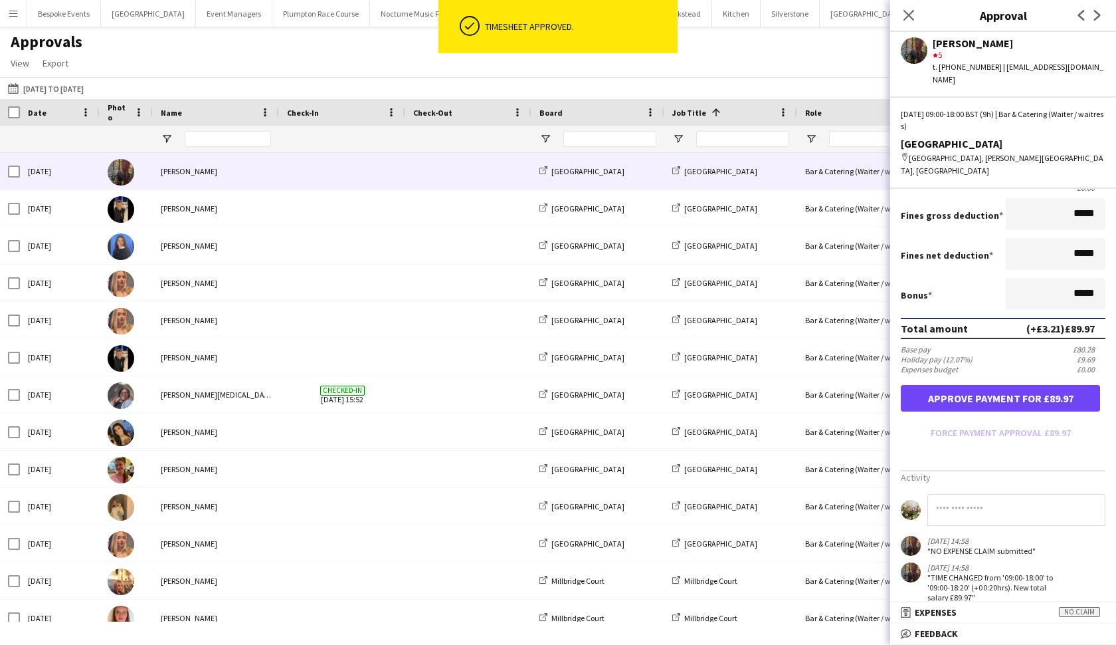
click at [976, 385] on button "Approve payment for £89.97" at bounding box center [1000, 398] width 199 height 27
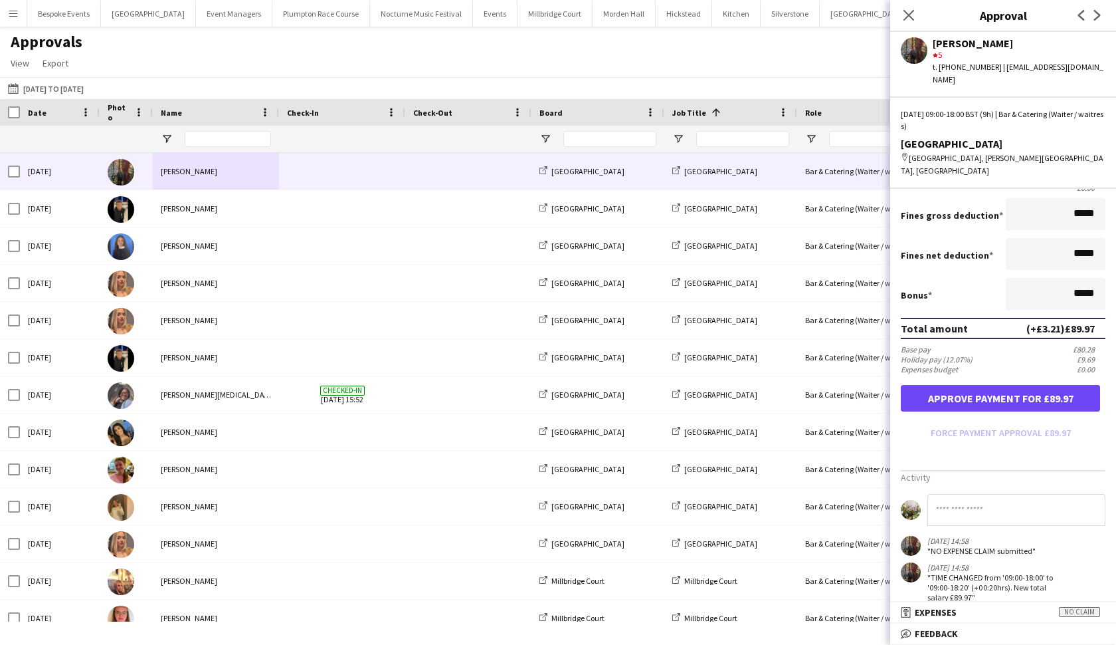
scroll to position [141, 0]
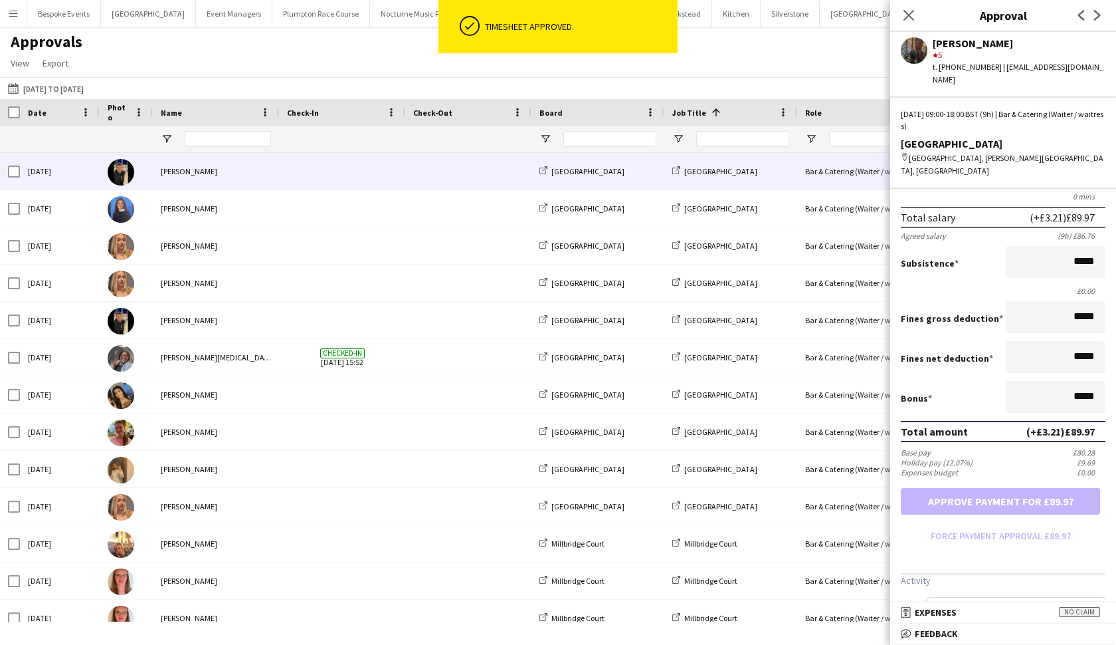
click at [205, 181] on div "[PERSON_NAME]" at bounding box center [216, 171] width 126 height 37
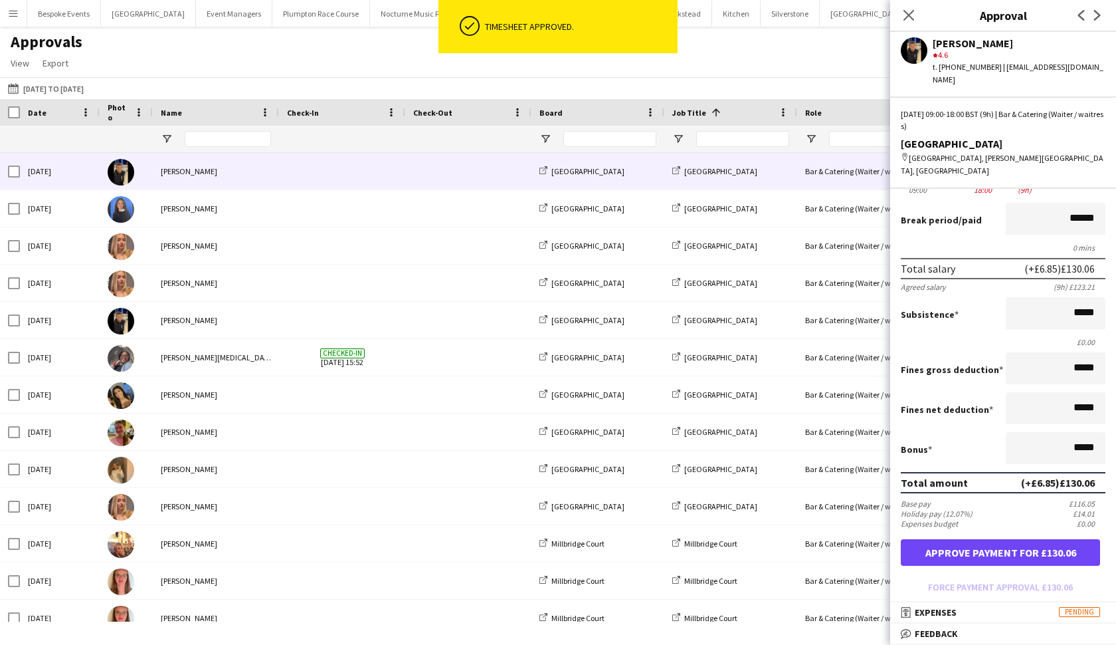
scroll to position [102, 0]
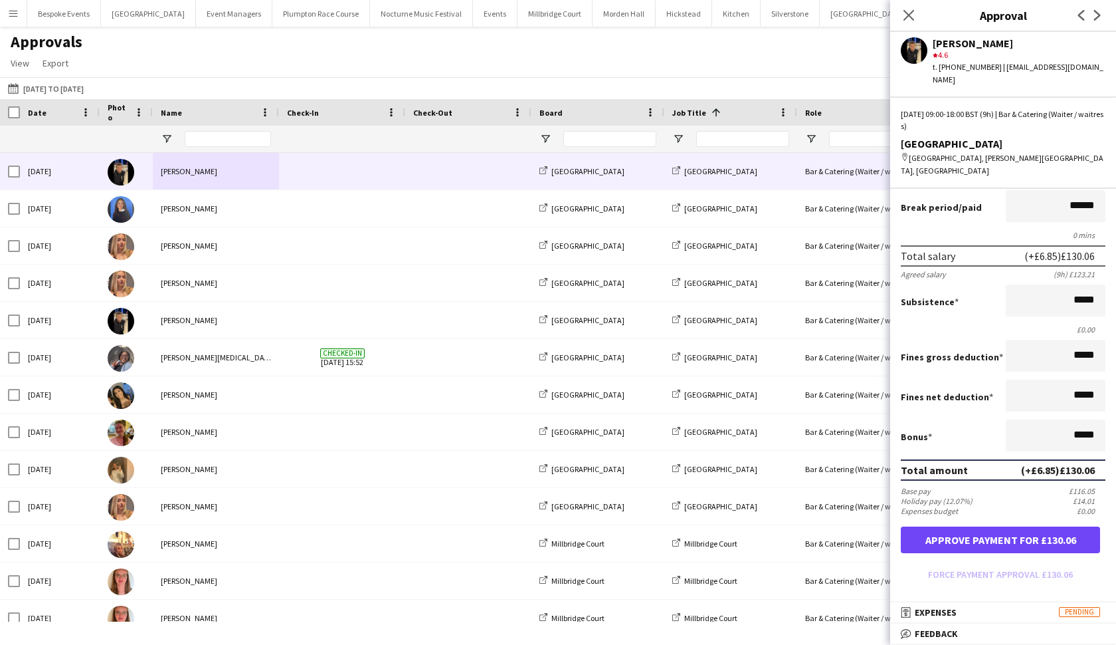
click at [976, 526] on button "Approve payment for £130.06" at bounding box center [1000, 539] width 199 height 27
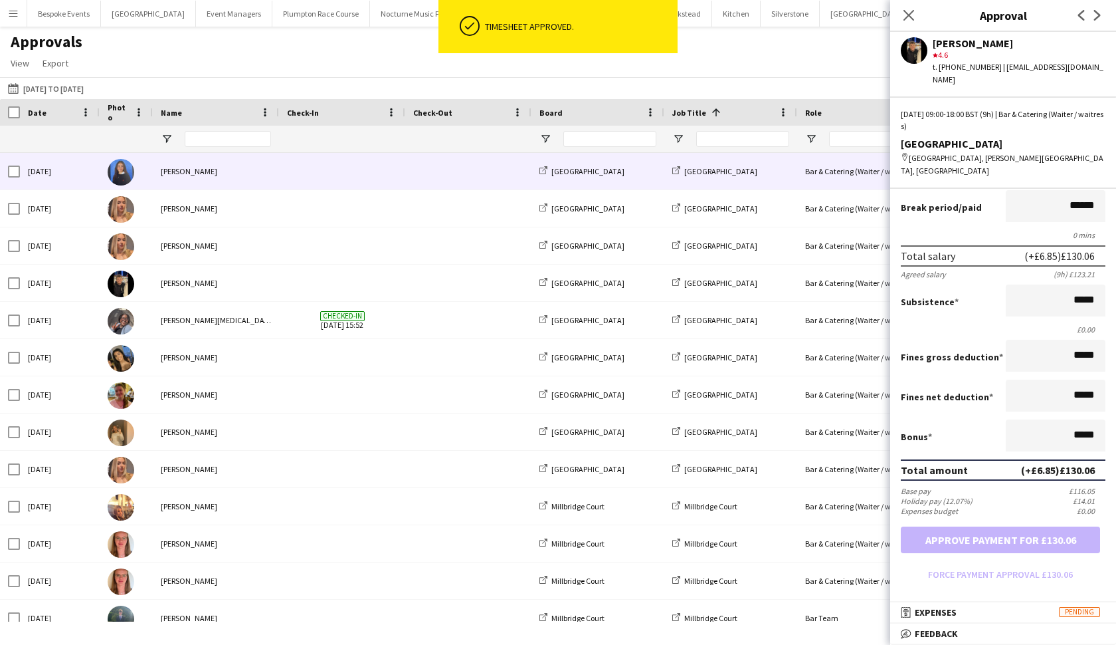
click at [163, 176] on div "[PERSON_NAME]" at bounding box center [216, 171] width 126 height 37
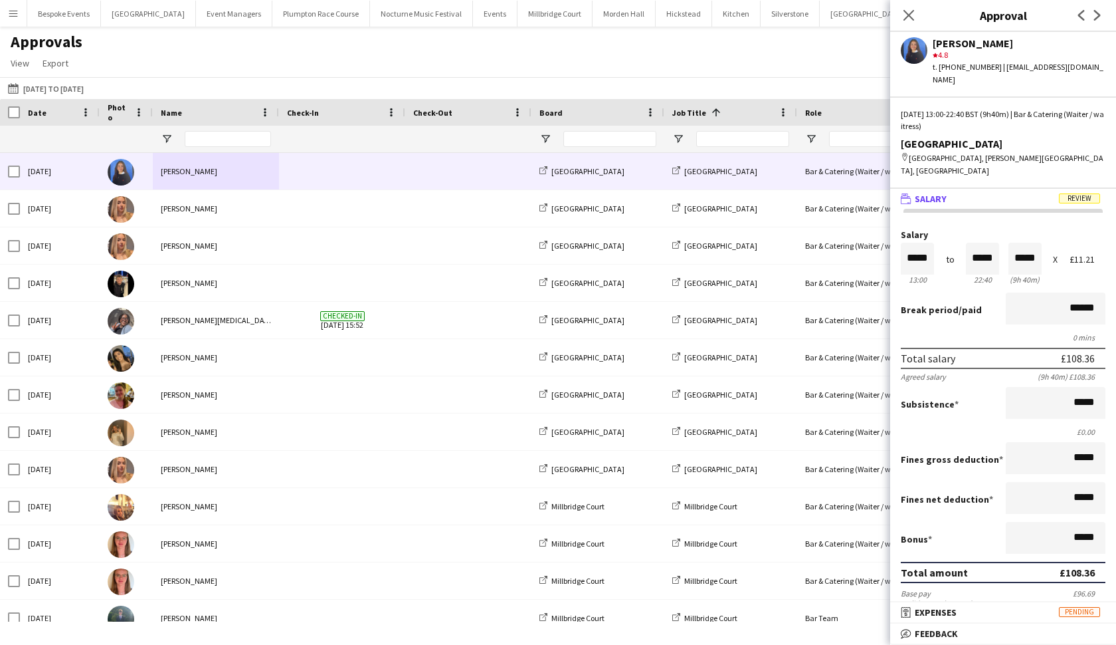
click at [976, 193] on span "Review" at bounding box center [1079, 198] width 41 height 10
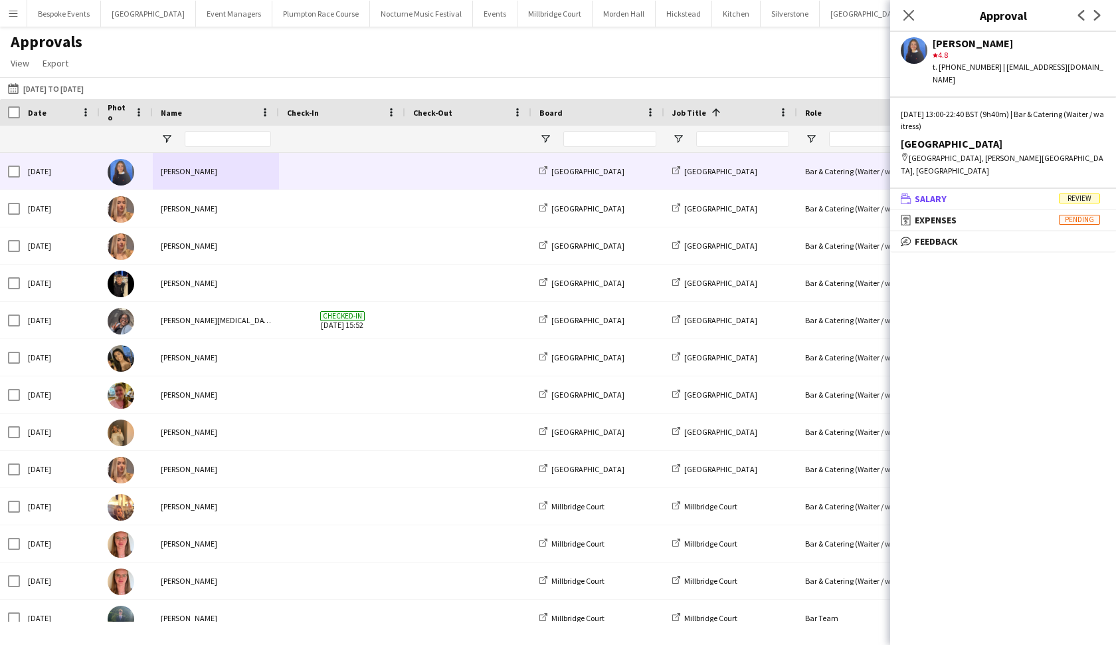
click at [976, 193] on mat-panel-title "wallet Salary Review" at bounding box center [1000, 199] width 221 height 12
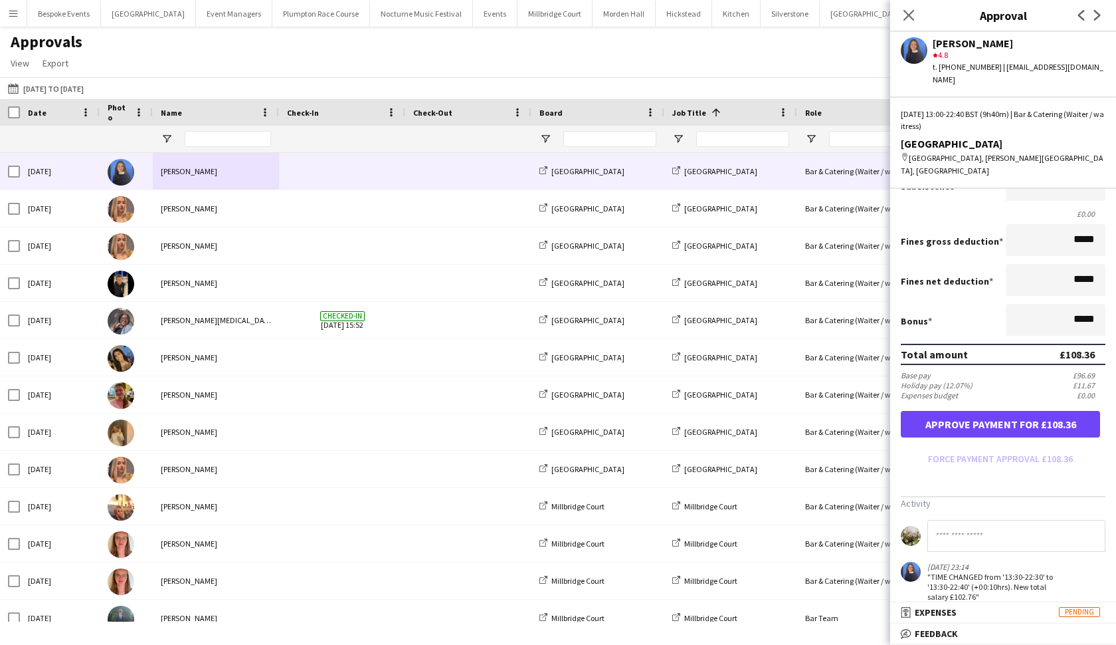
scroll to position [217, 0]
click at [976, 411] on button "Approve payment for £108.36" at bounding box center [1000, 424] width 199 height 27
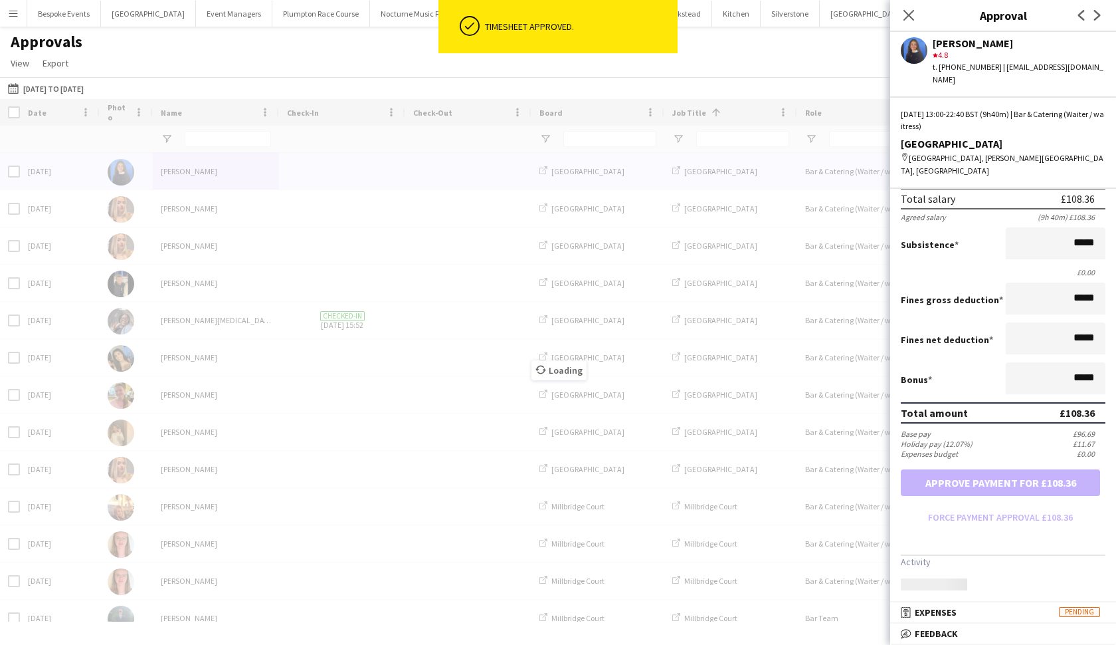
scroll to position [141, 0]
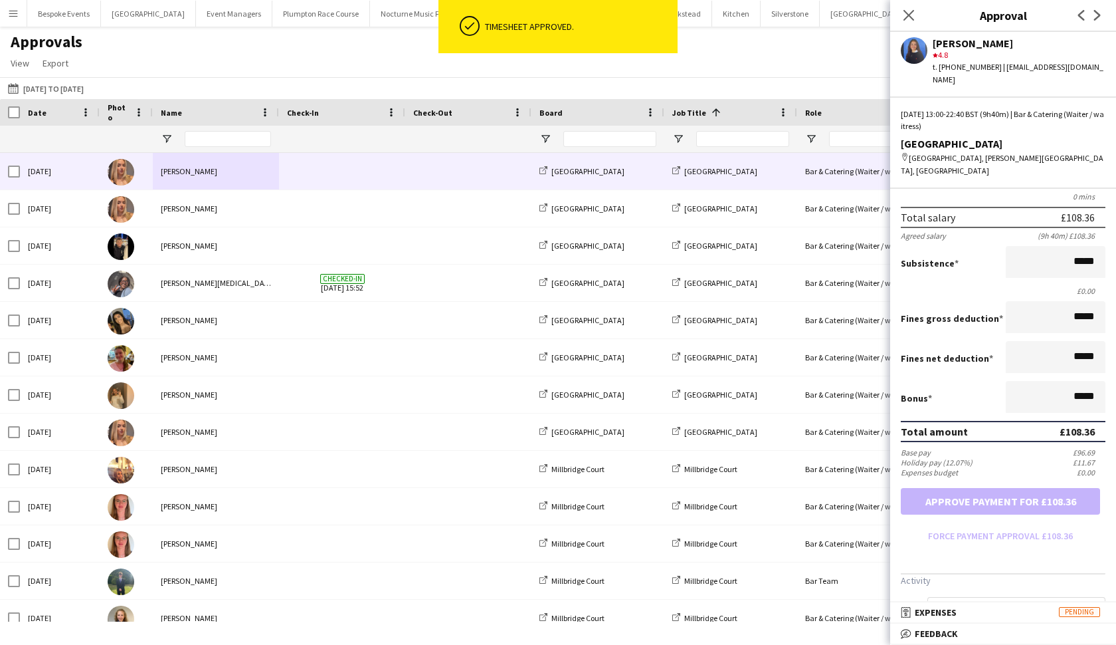
click at [185, 176] on div "[PERSON_NAME]" at bounding box center [216, 171] width 126 height 37
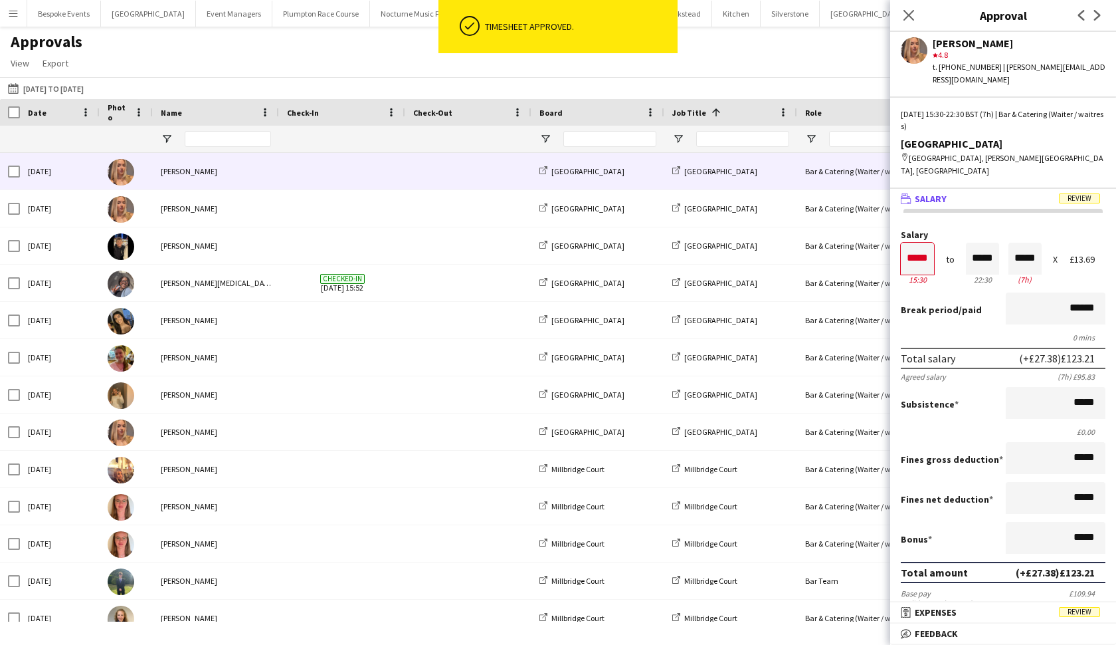
click at [940, 193] on span "Salary" at bounding box center [931, 199] width 32 height 12
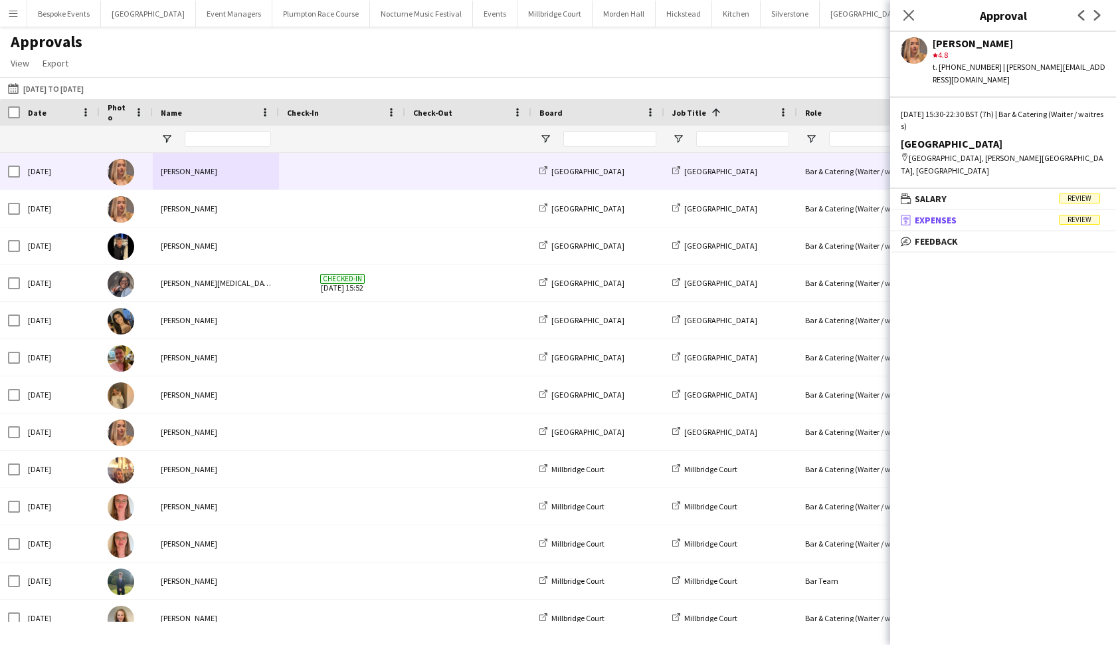
click at [942, 214] on span "Expenses" at bounding box center [936, 220] width 42 height 12
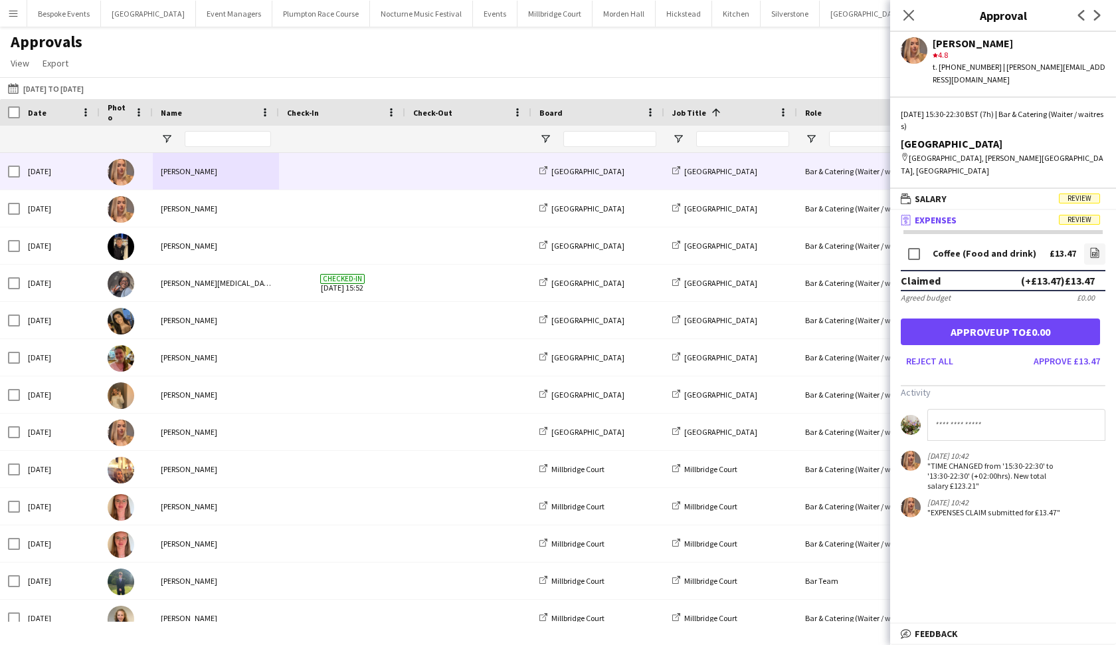
click at [955, 318] on button "Approve up to £0.00" at bounding box center [1000, 331] width 199 height 27
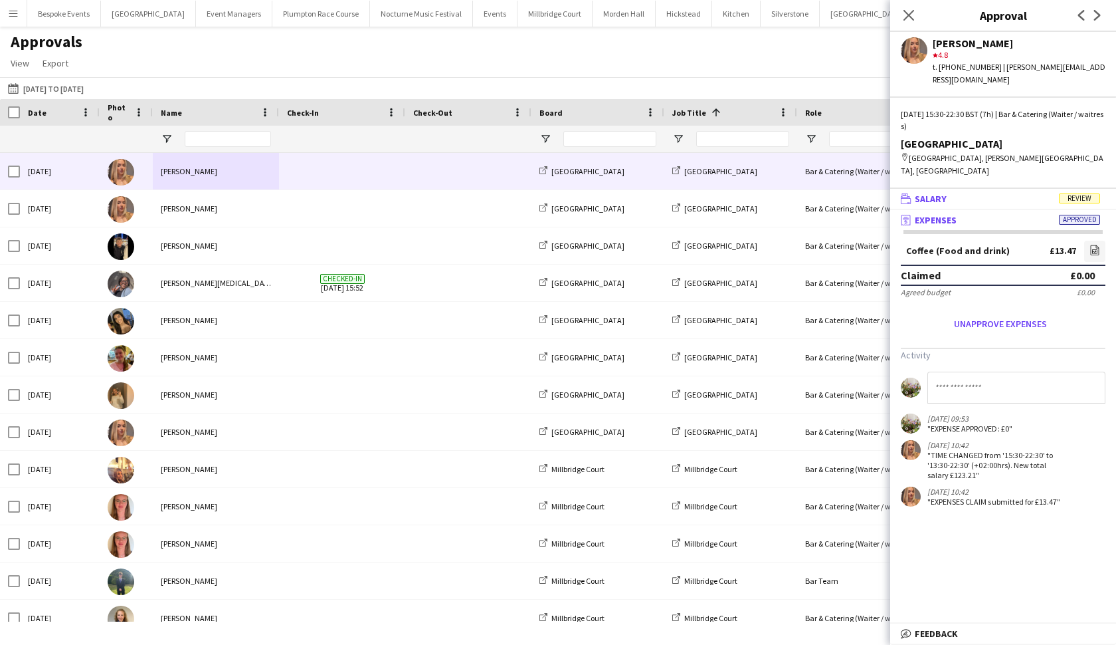
click at [976, 193] on mat-panel-title "wallet Salary Review" at bounding box center [1000, 199] width 221 height 12
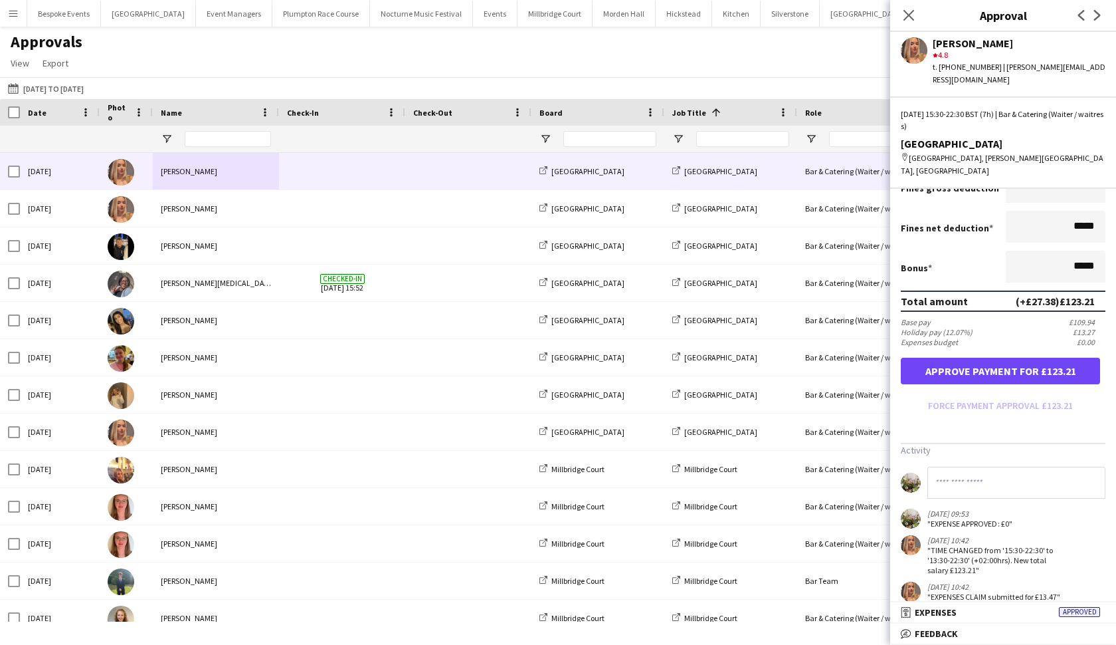
scroll to position [270, 0]
click at [976, 358] on button "Approve payment for £123.21" at bounding box center [1000, 371] width 199 height 27
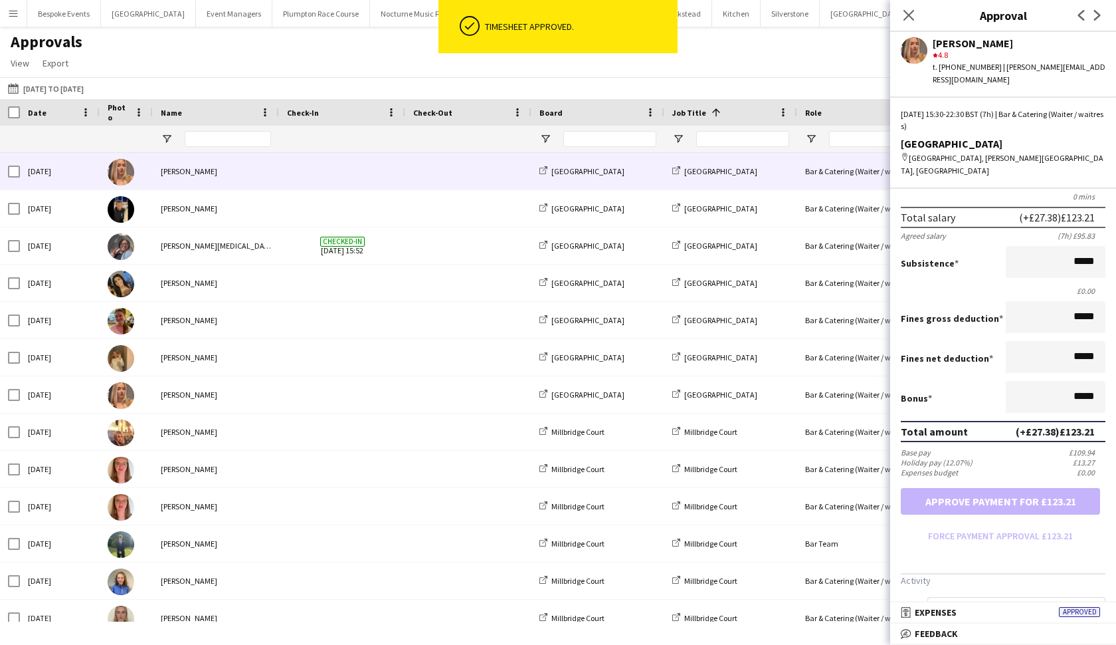
click at [213, 185] on div "[PERSON_NAME]" at bounding box center [216, 171] width 126 height 37
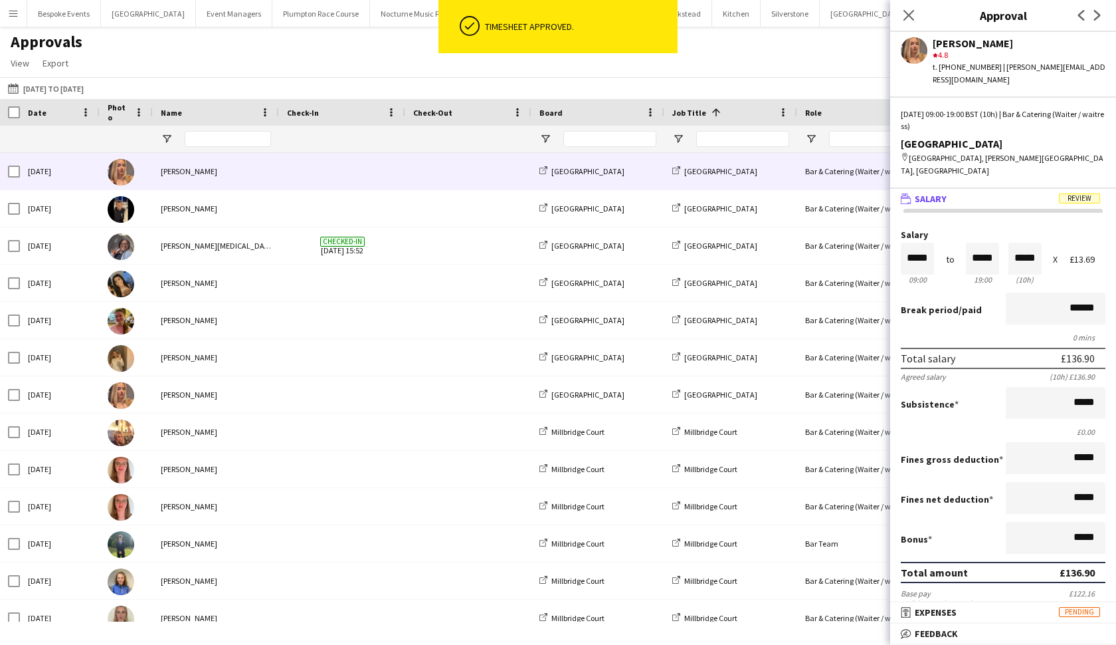
click at [976, 193] on mat-panel-title "wallet Salary Review" at bounding box center [1000, 199] width 221 height 12
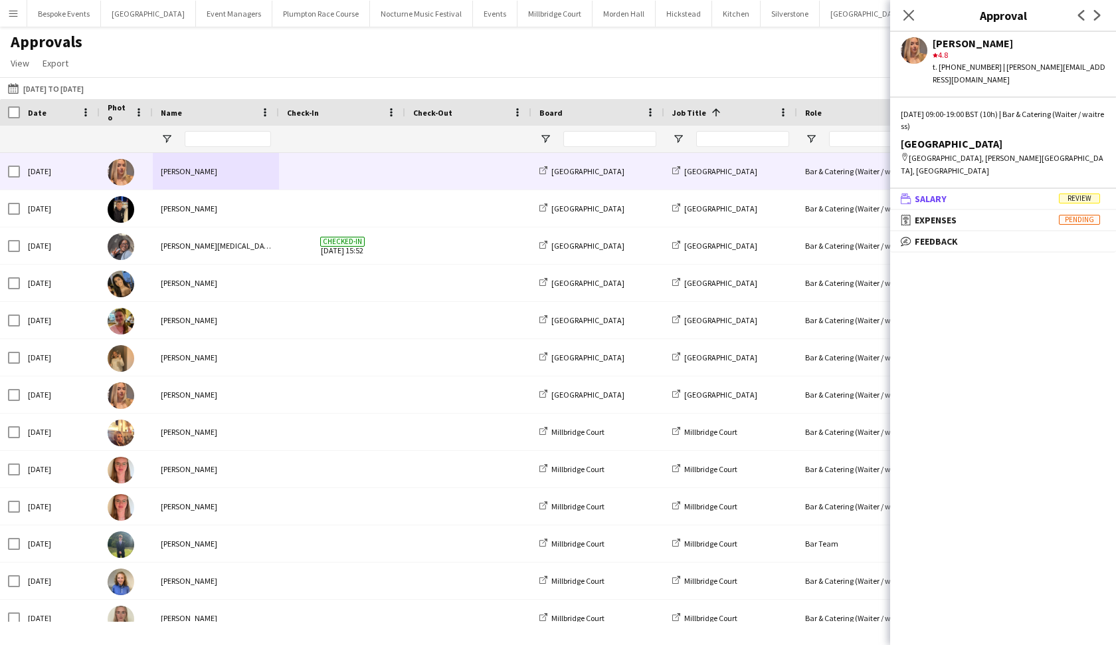
click at [976, 193] on mat-panel-title "wallet Salary Review" at bounding box center [1000, 199] width 221 height 12
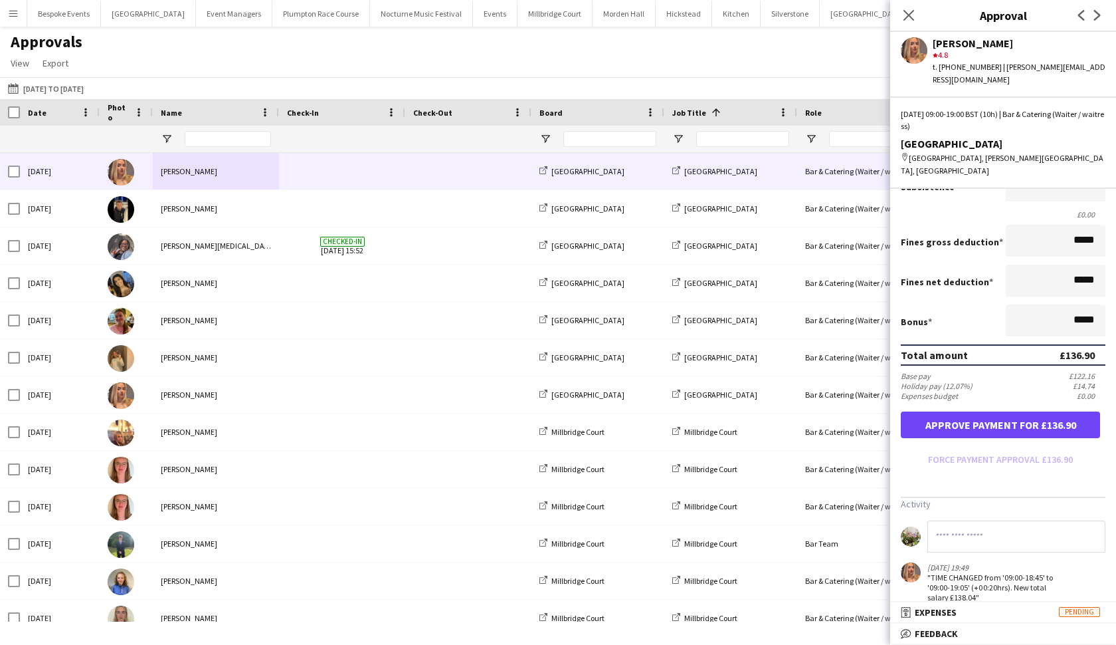
click at [976, 411] on button "Approve payment for £136.90" at bounding box center [1000, 424] width 199 height 27
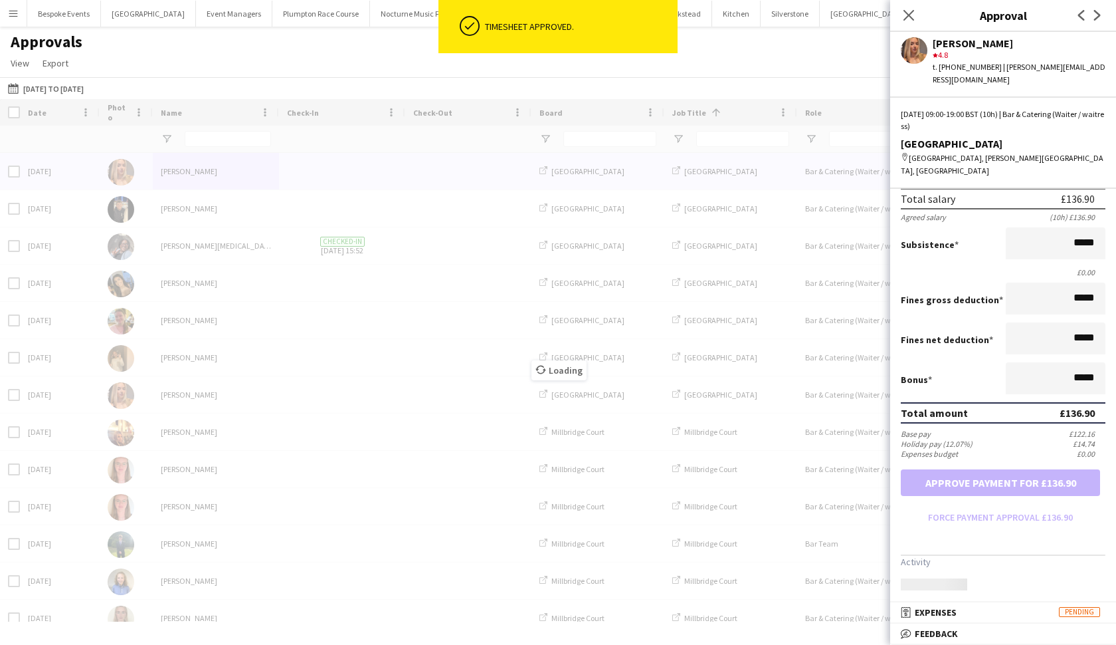
scroll to position [141, 0]
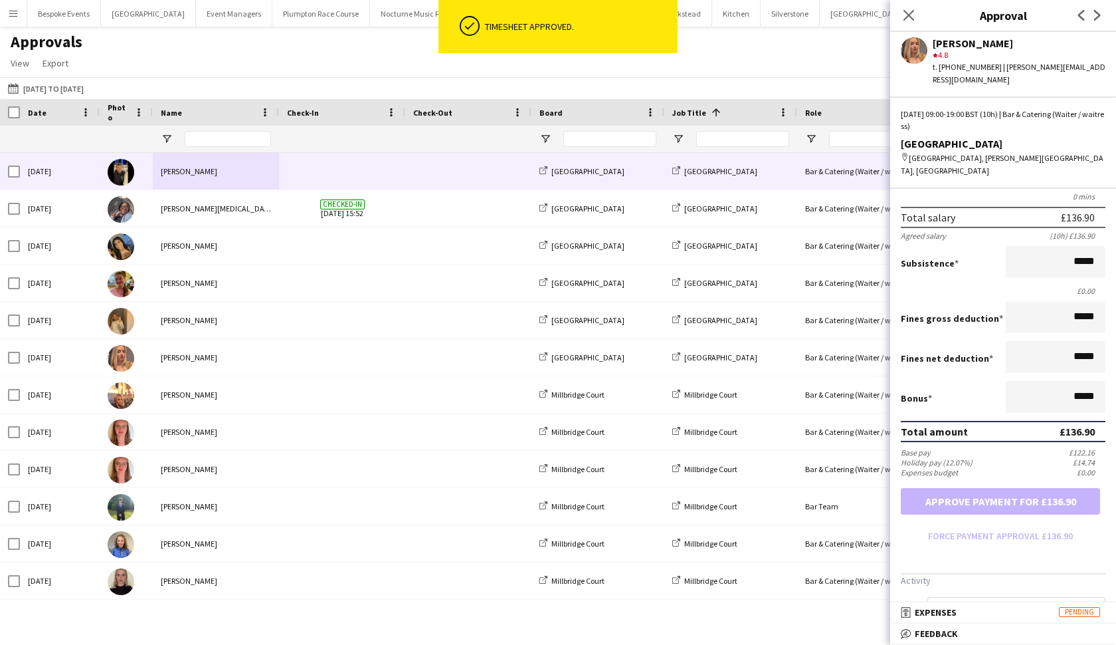
click at [159, 179] on div "[PERSON_NAME]" at bounding box center [216, 171] width 126 height 37
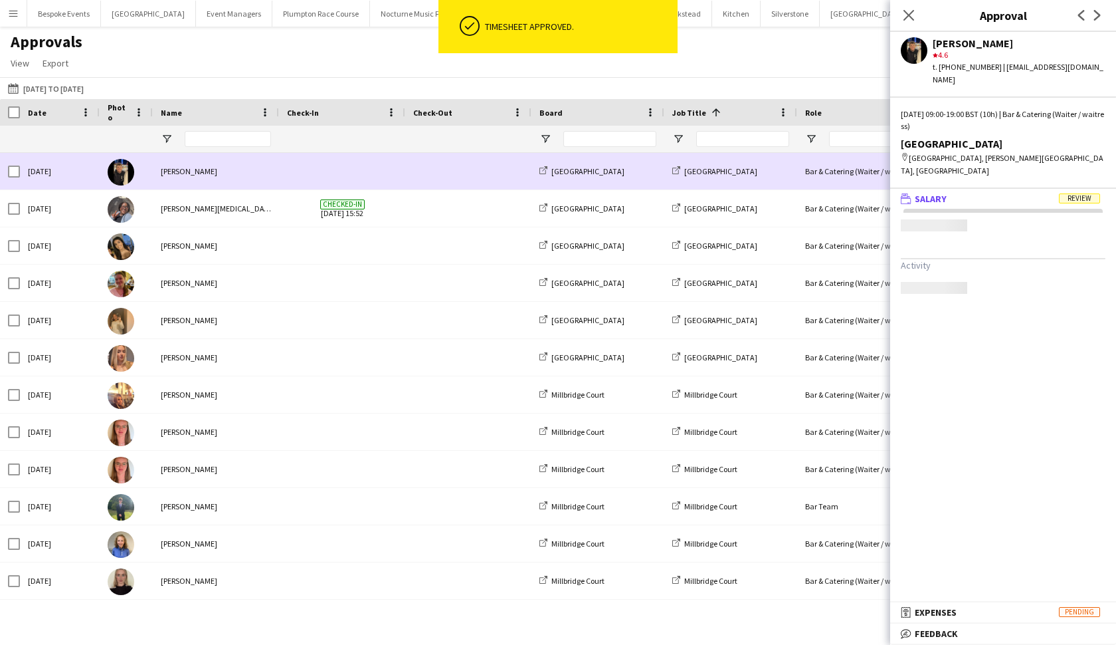
scroll to position [0, 0]
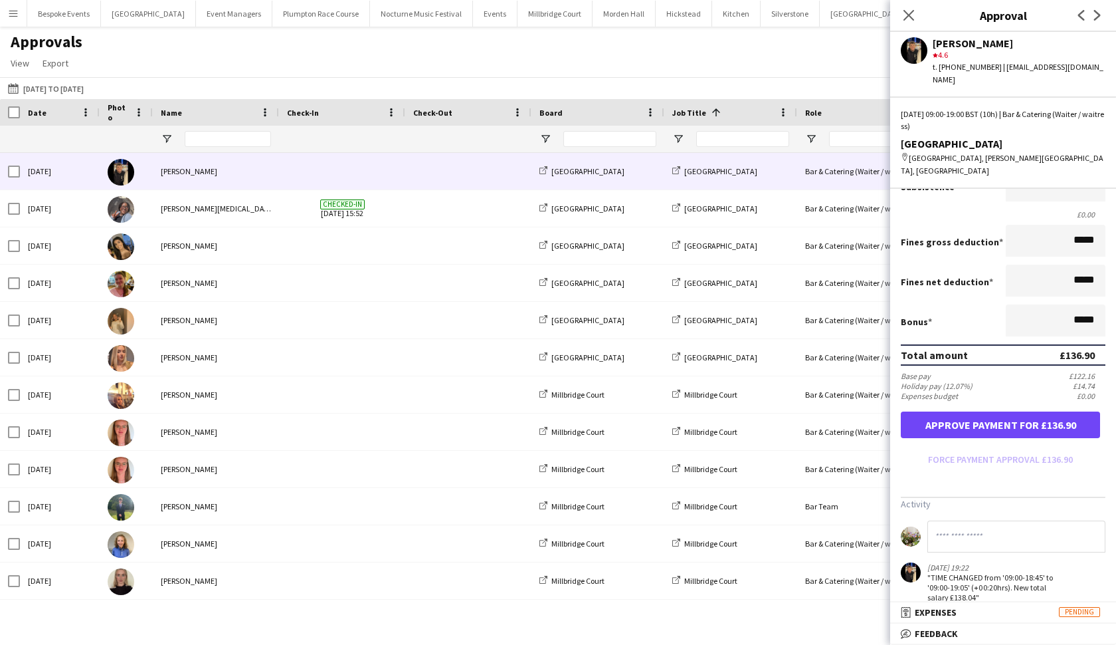
click at [976, 413] on button "Approve payment for £136.90" at bounding box center [1000, 424] width 199 height 27
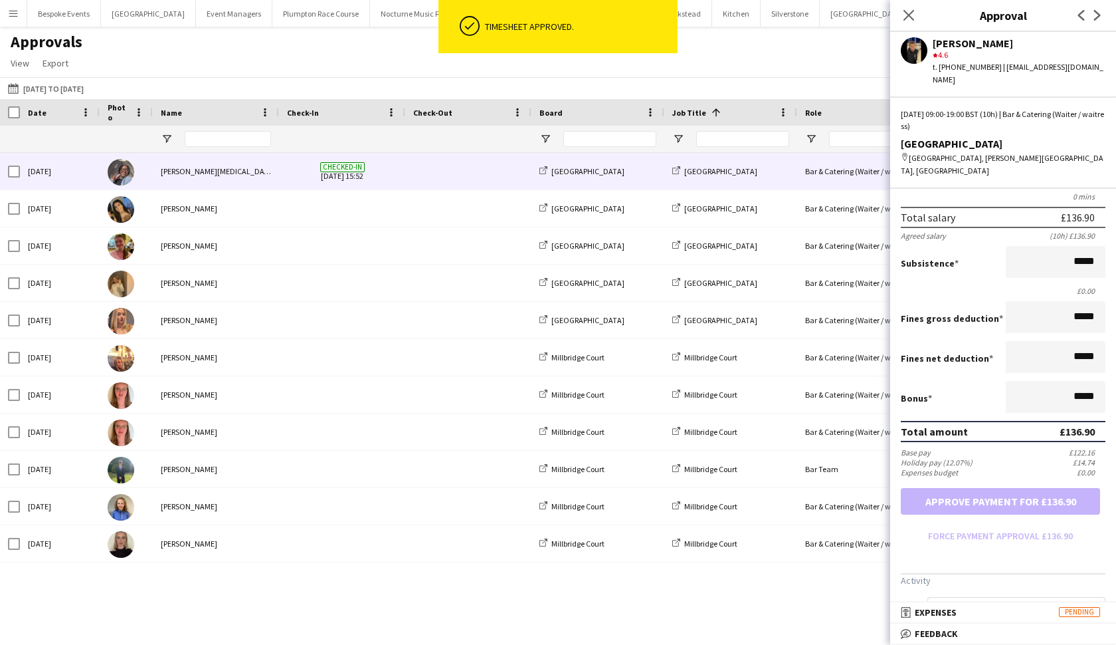
click at [208, 169] on div "[PERSON_NAME]" at bounding box center [216, 171] width 126 height 37
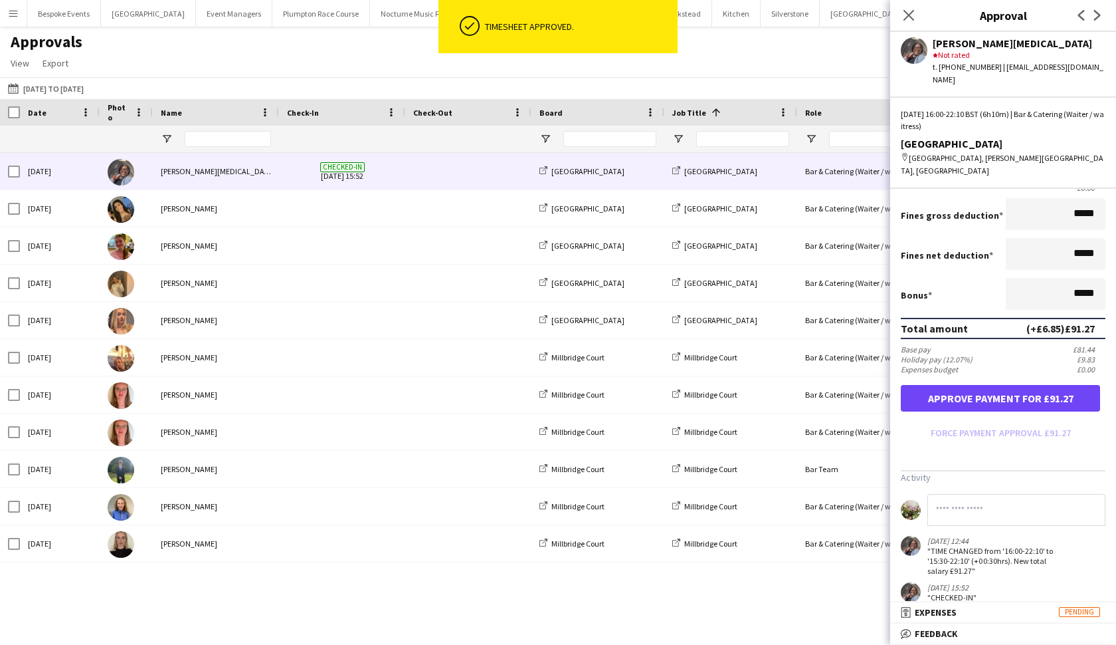
click at [976, 385] on button "Approve payment for £91.27" at bounding box center [1000, 398] width 199 height 27
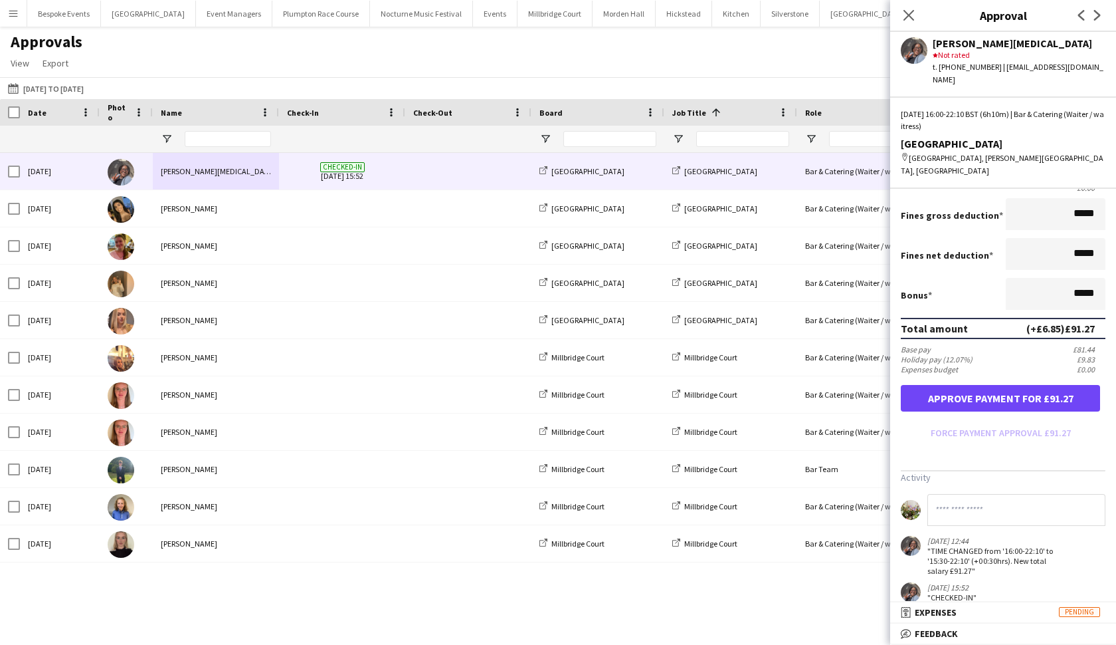
scroll to position [141, 0]
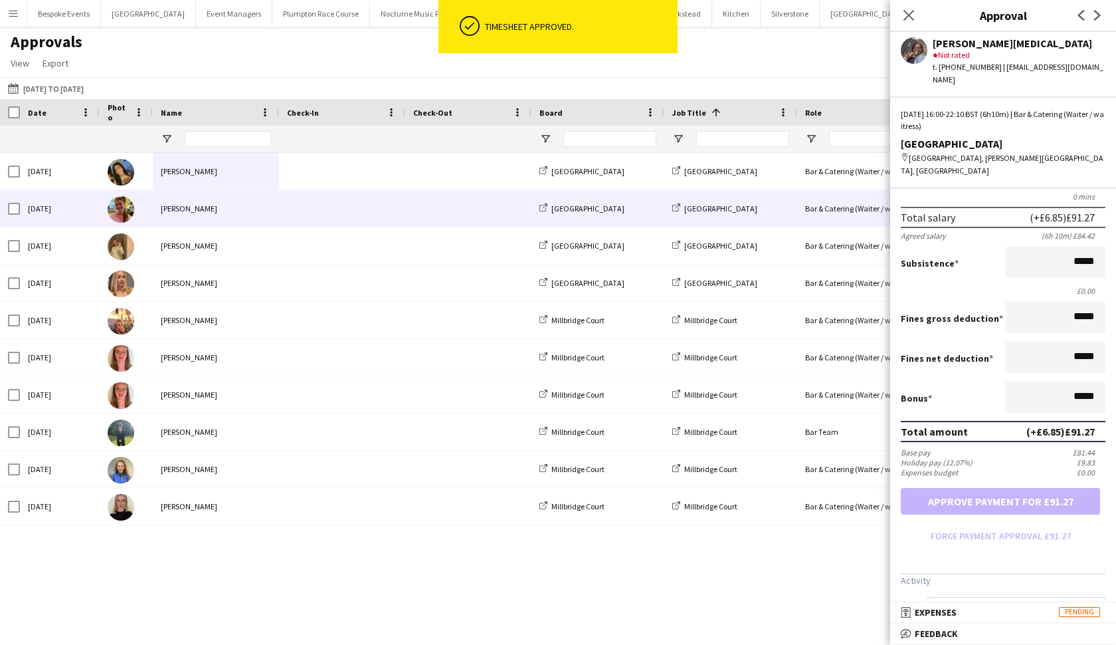
click at [159, 192] on div "[PERSON_NAME]" at bounding box center [216, 208] width 126 height 37
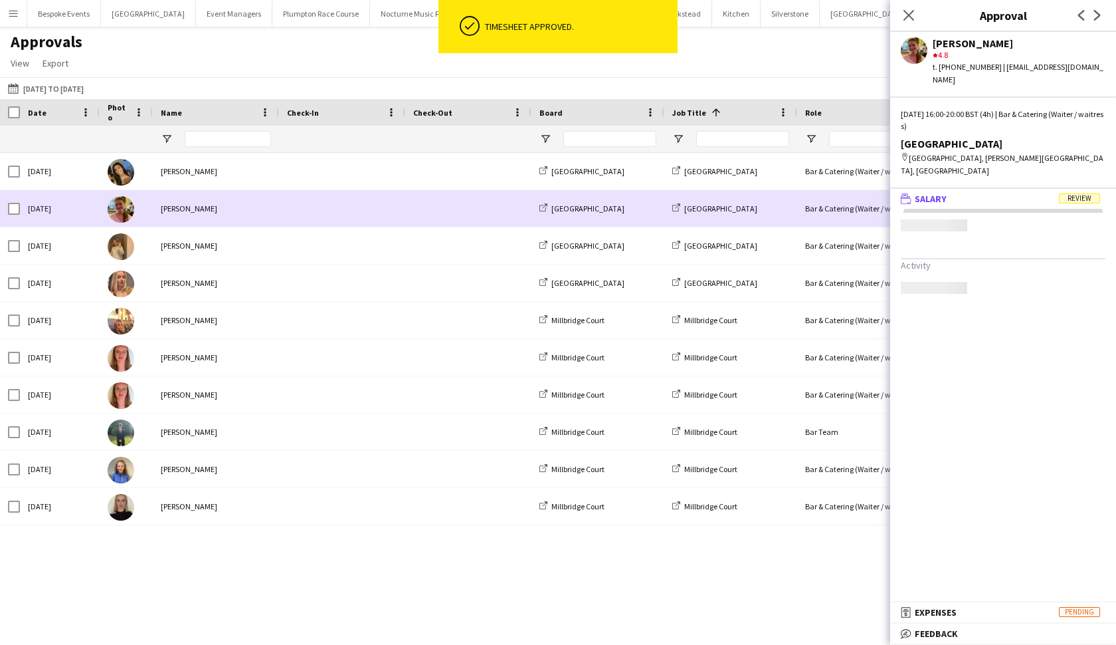
scroll to position [0, 0]
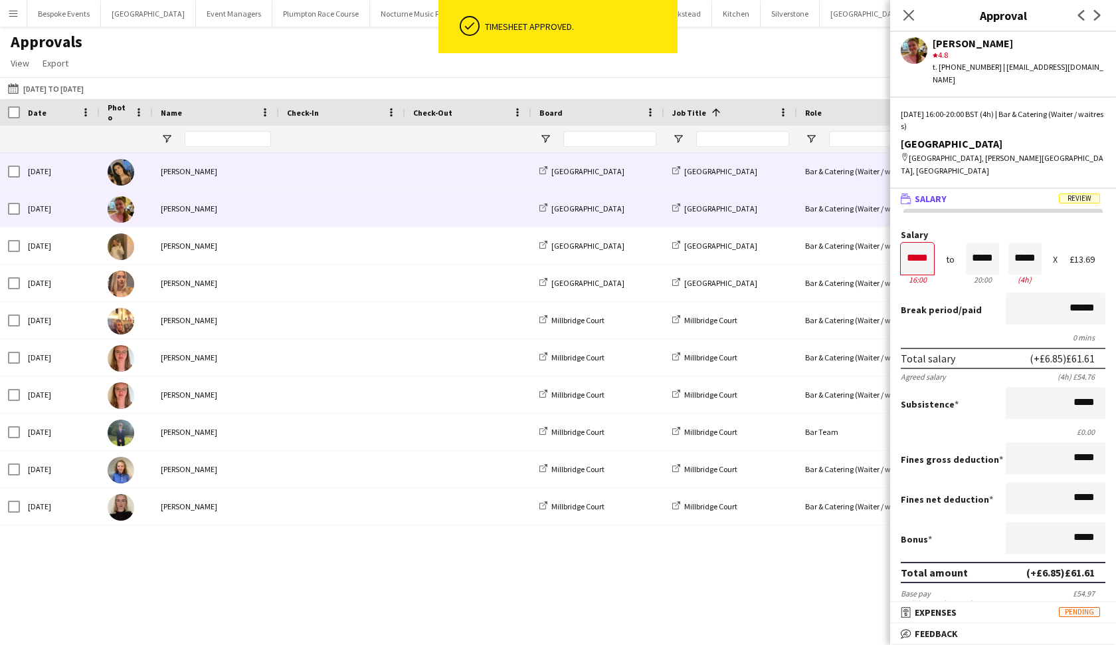
click at [157, 180] on div "[PERSON_NAME]" at bounding box center [216, 171] width 126 height 37
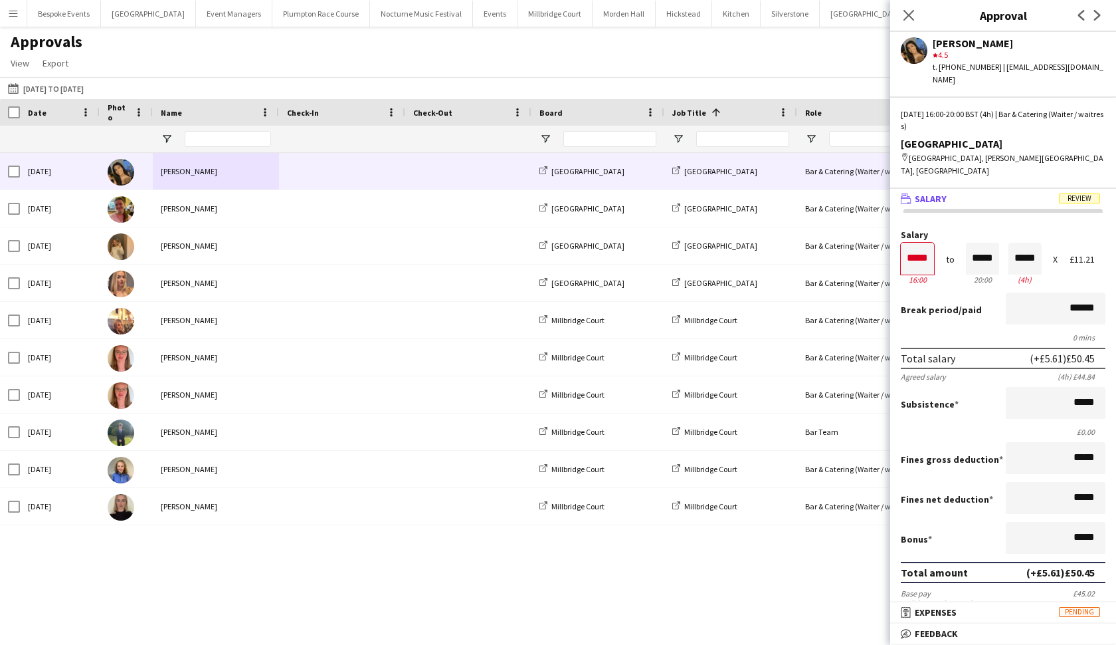
click at [976, 193] on span "Review" at bounding box center [1079, 198] width 41 height 10
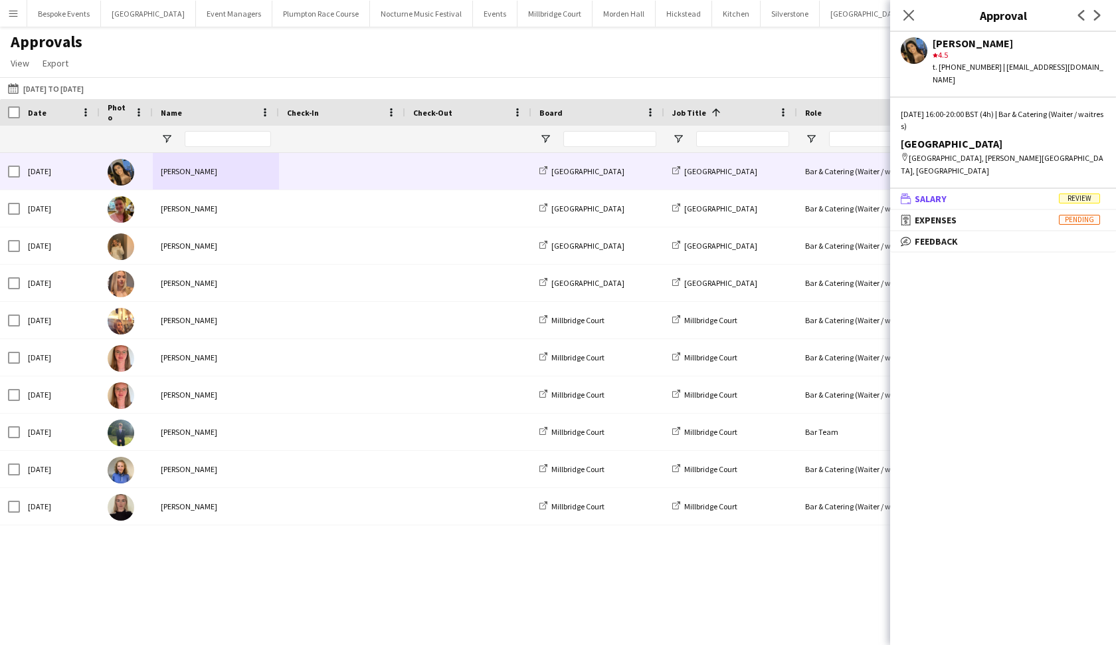
click at [976, 193] on span "Review" at bounding box center [1079, 198] width 41 height 10
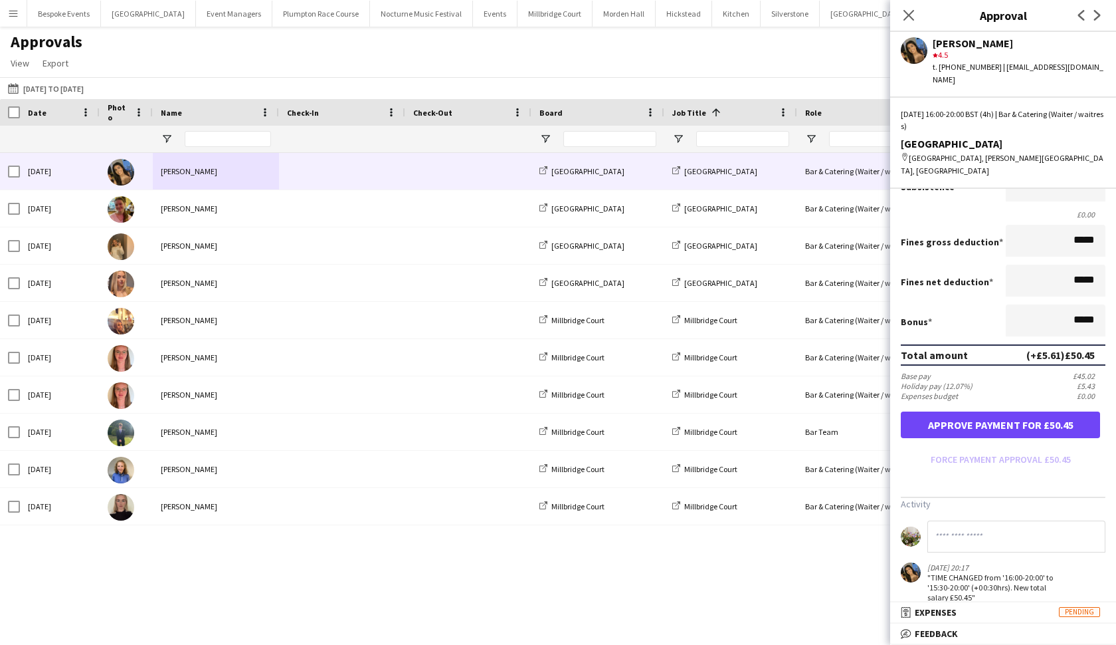
click at [976, 412] on button "Approve payment for £50.45" at bounding box center [1000, 424] width 199 height 27
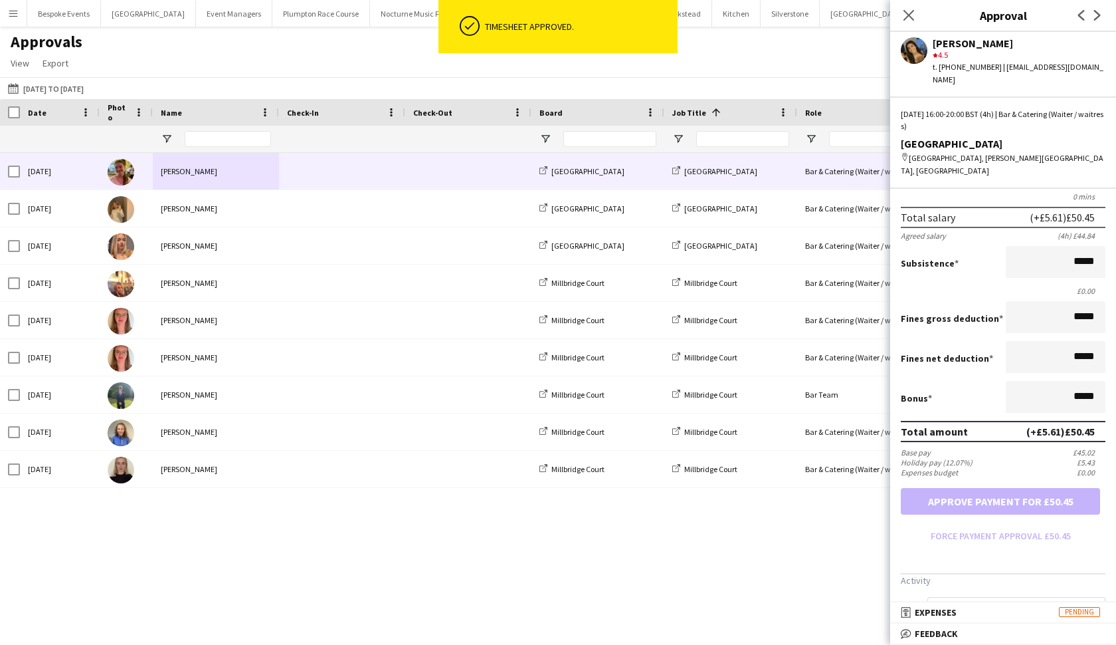
click at [158, 173] on div "[PERSON_NAME]" at bounding box center [216, 171] width 126 height 37
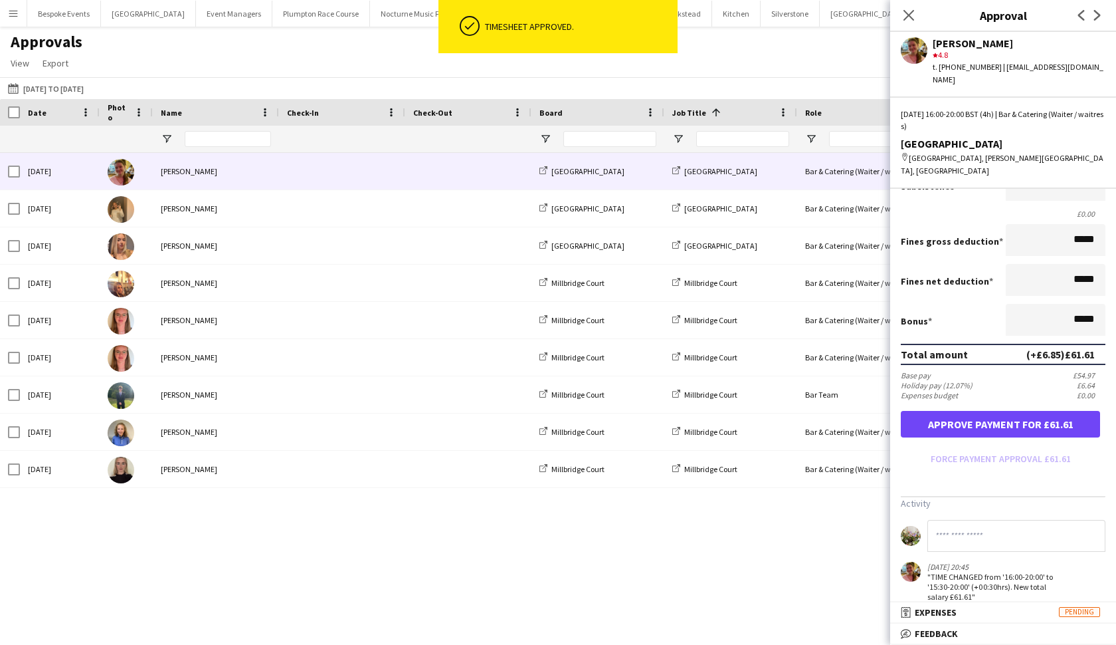
scroll to position [217, 0]
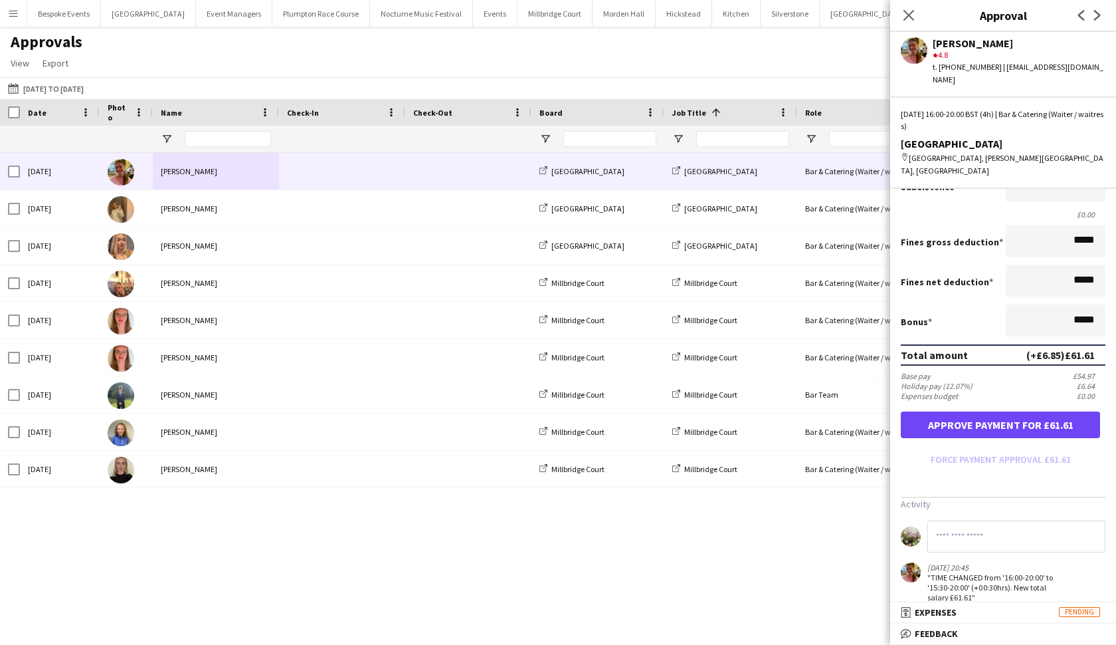
drag, startPoint x: 987, startPoint y: 410, endPoint x: 1013, endPoint y: 536, distance: 128.9
click at [976, 537] on app-approvals-popin-salary-tab "Salary ***** 16:00 to ***** 20:00 ***** (4h) X £13.69 Break period /paid ******…" at bounding box center [1003, 307] width 226 height 589
click at [976, 557] on mat-panel-title "receipt Expenses Pending" at bounding box center [1000, 612] width 221 height 12
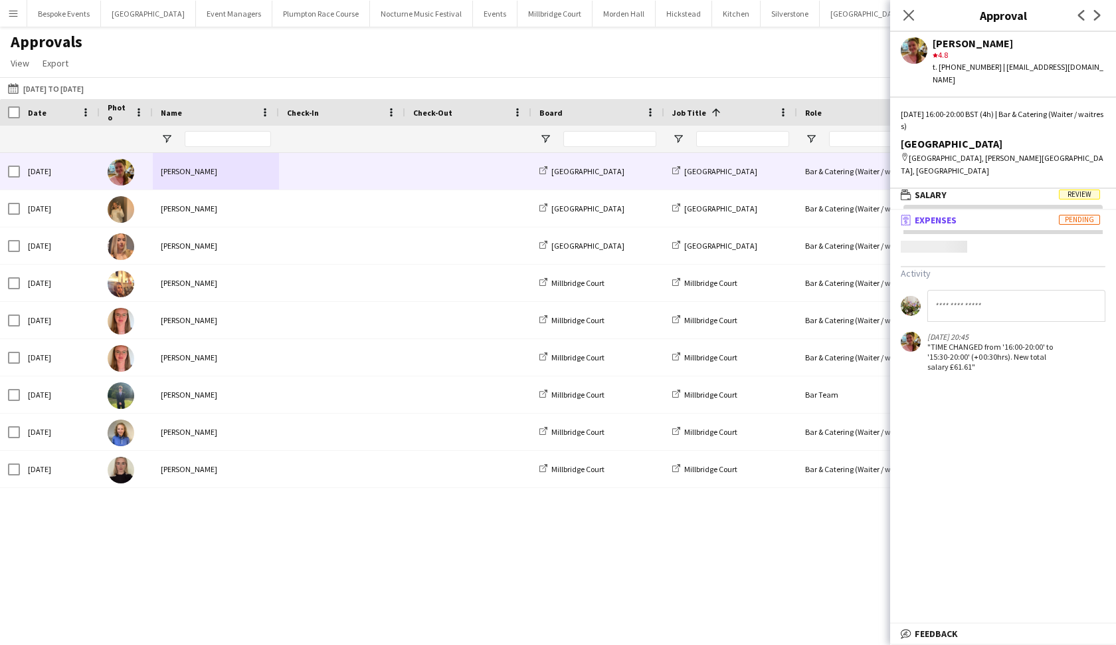
scroll to position [4, 0]
click at [972, 189] on mat-panel-title "wallet Salary Review" at bounding box center [1000, 195] width 221 height 12
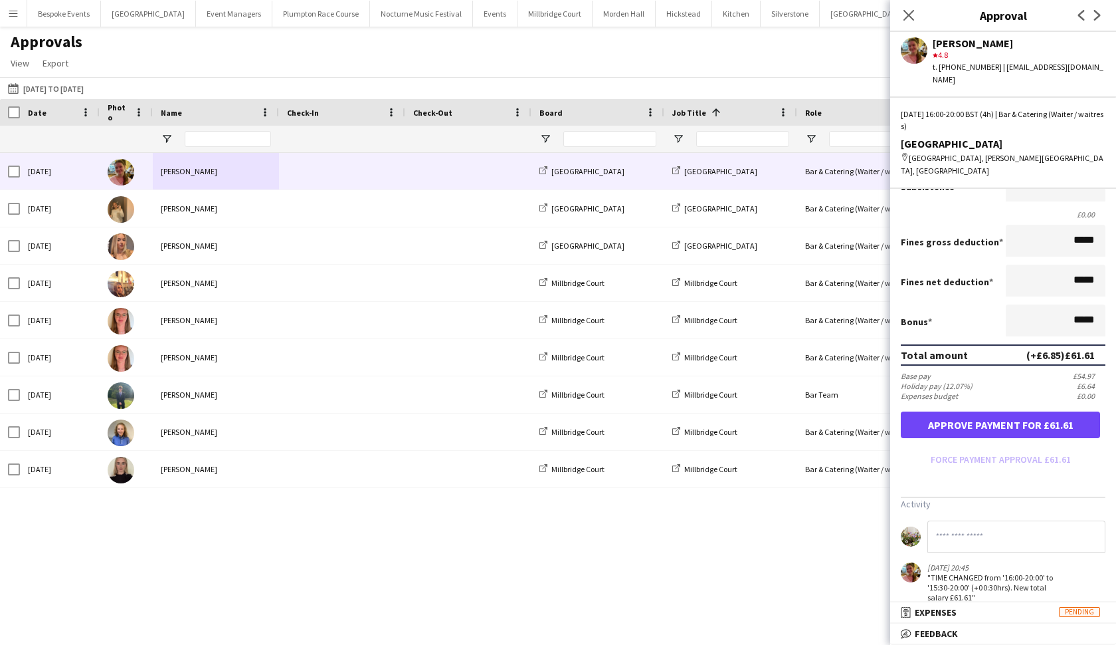
click at [976, 411] on button "Approve payment for £61.61" at bounding box center [1000, 424] width 199 height 27
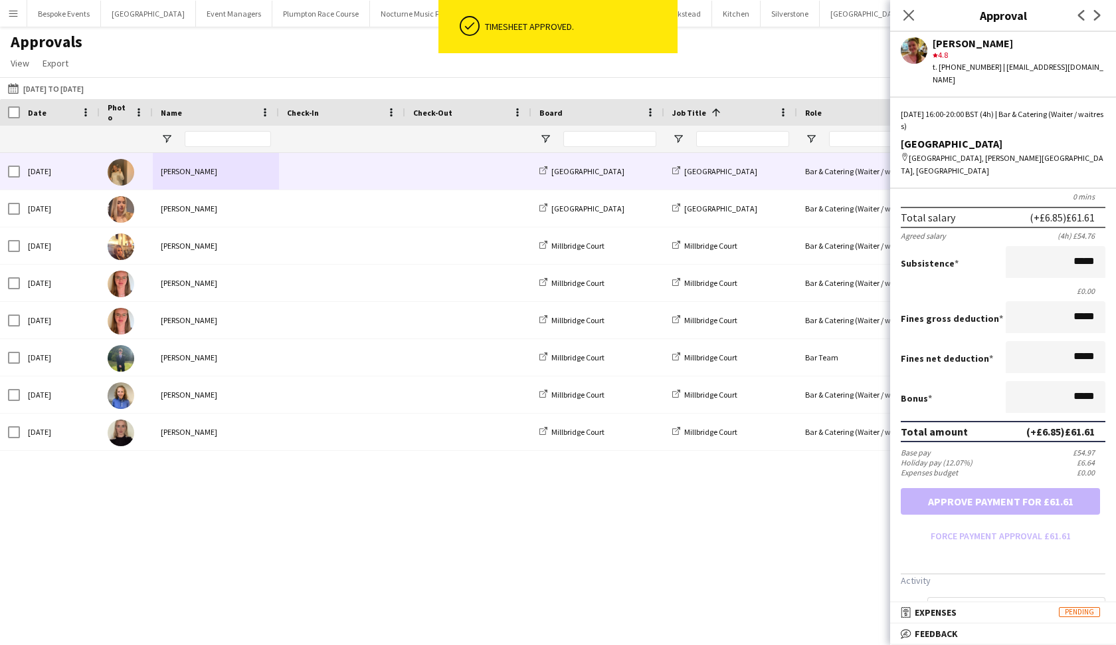
click at [178, 175] on div "[PERSON_NAME]" at bounding box center [216, 171] width 126 height 37
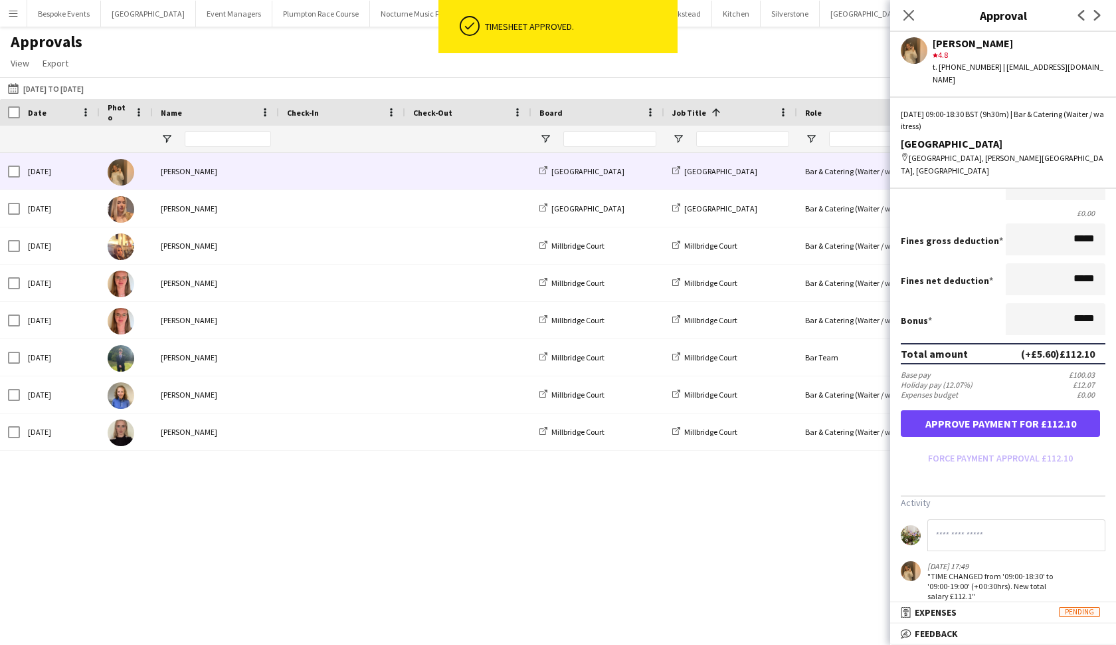
scroll to position [217, 0]
click at [976, 411] on button "Approve payment for £112.10" at bounding box center [1000, 424] width 199 height 27
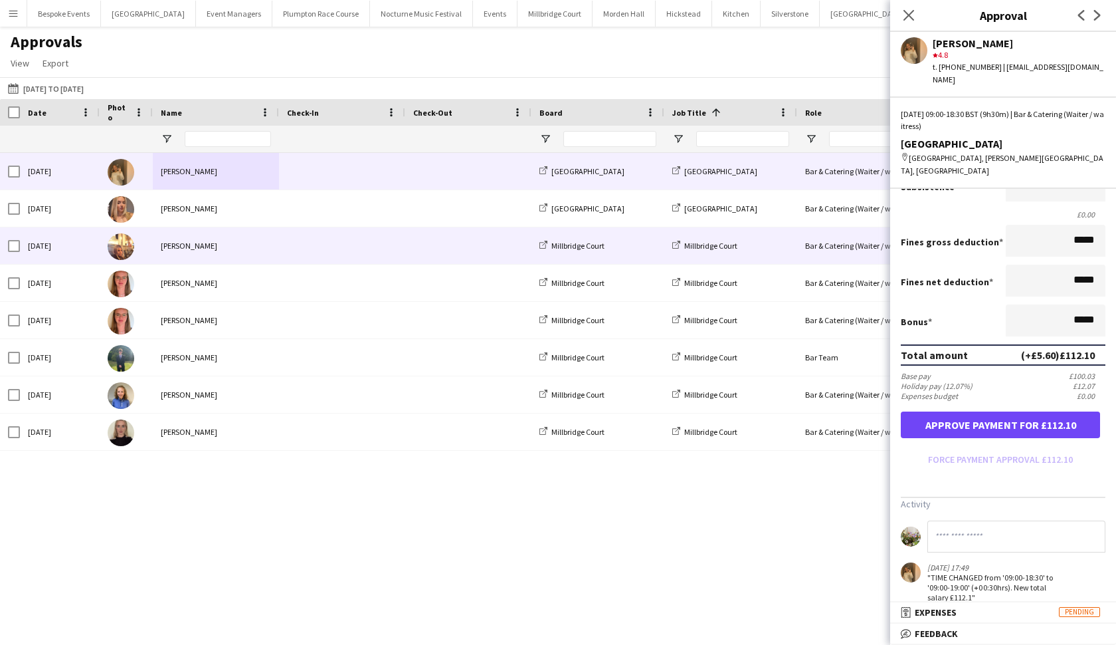
scroll to position [141, 0]
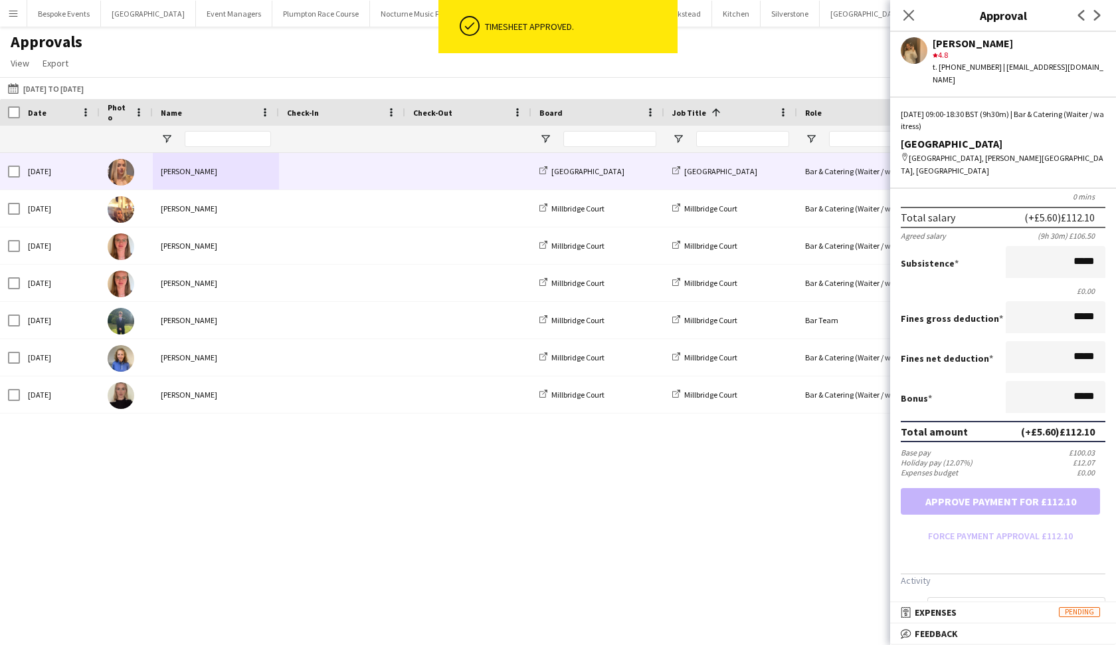
click at [226, 181] on div "[PERSON_NAME]" at bounding box center [216, 171] width 126 height 37
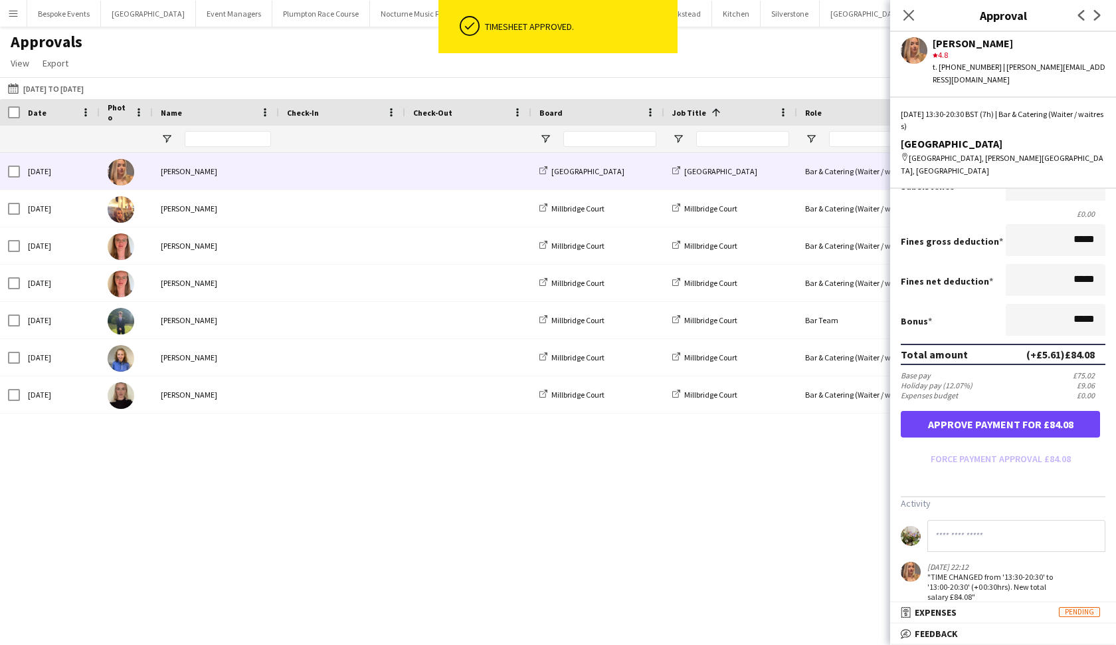
scroll to position [217, 0]
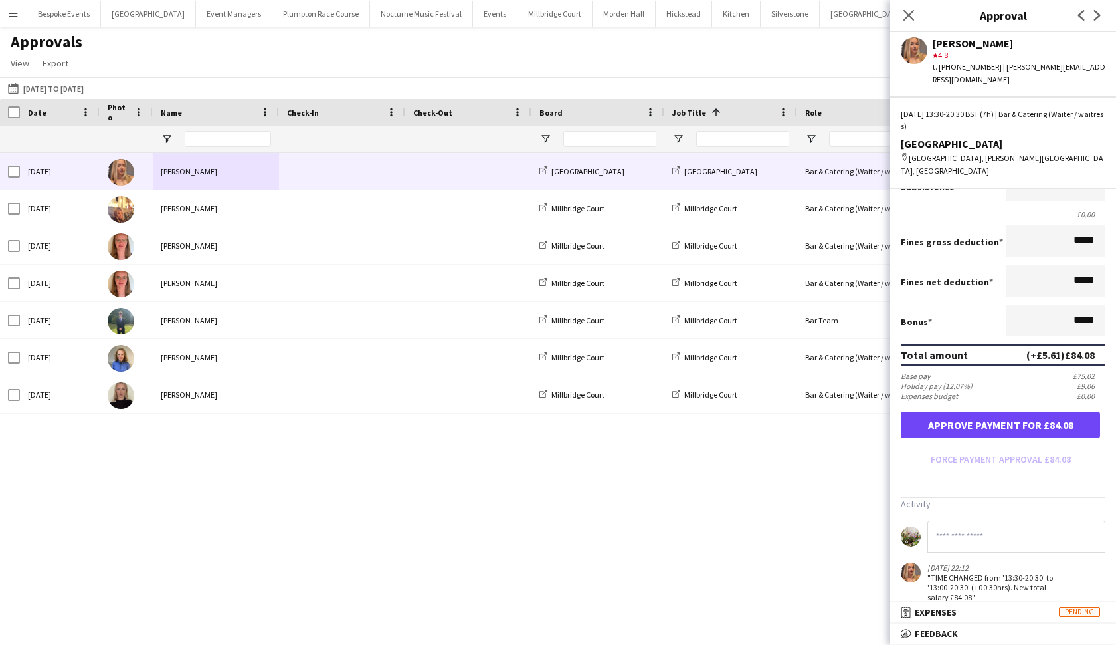
click at [976, 411] on button "Approve payment for £84.08" at bounding box center [1000, 424] width 199 height 27
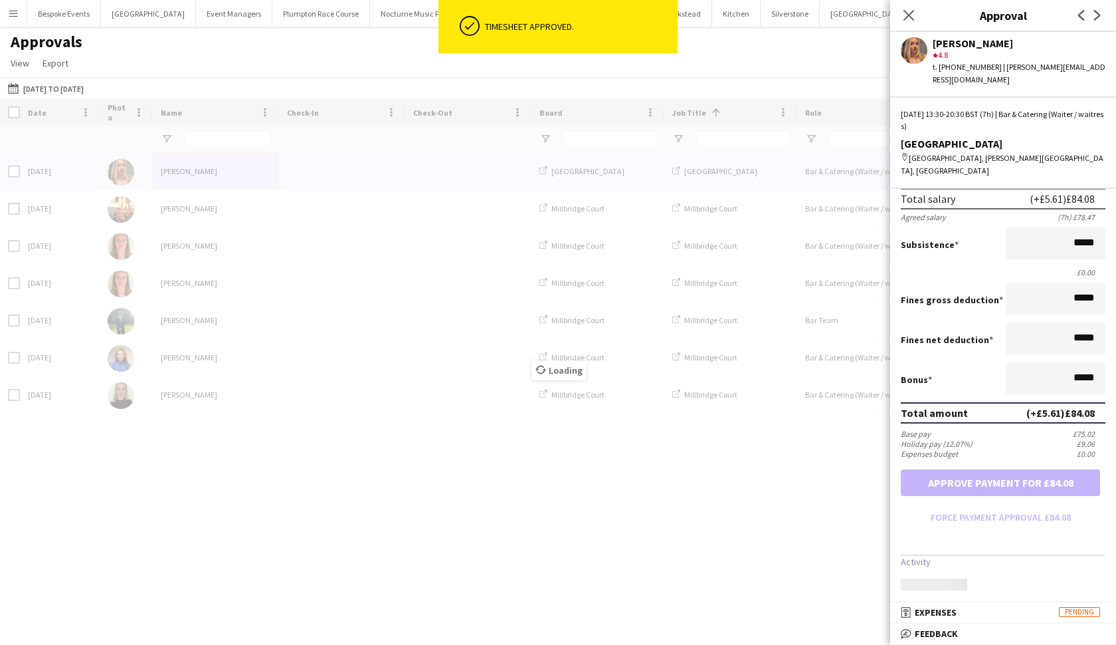
scroll to position [141, 0]
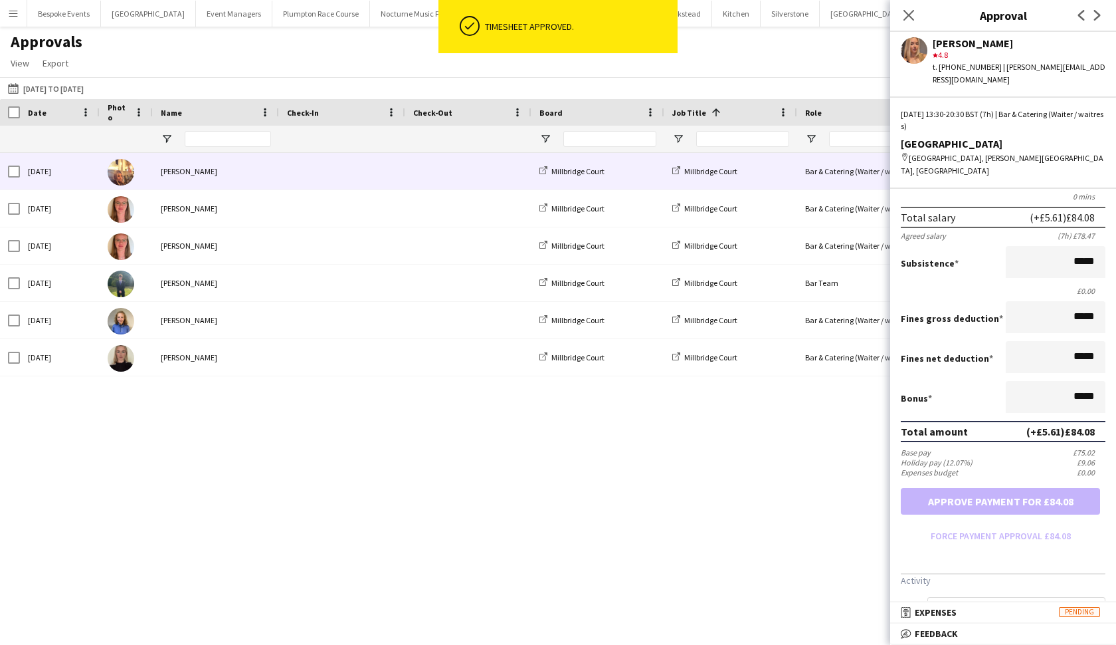
click at [151, 177] on div at bounding box center [126, 171] width 53 height 37
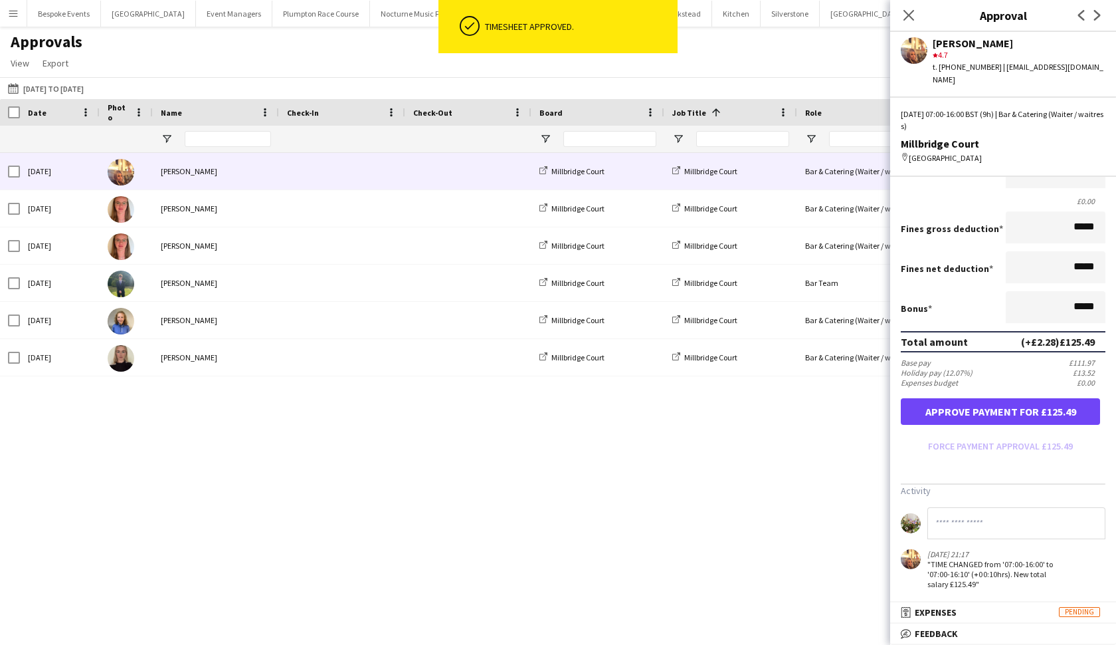
scroll to position [217, 0]
click at [971, 403] on button "Approve payment for £125.49" at bounding box center [1000, 412] width 199 height 27
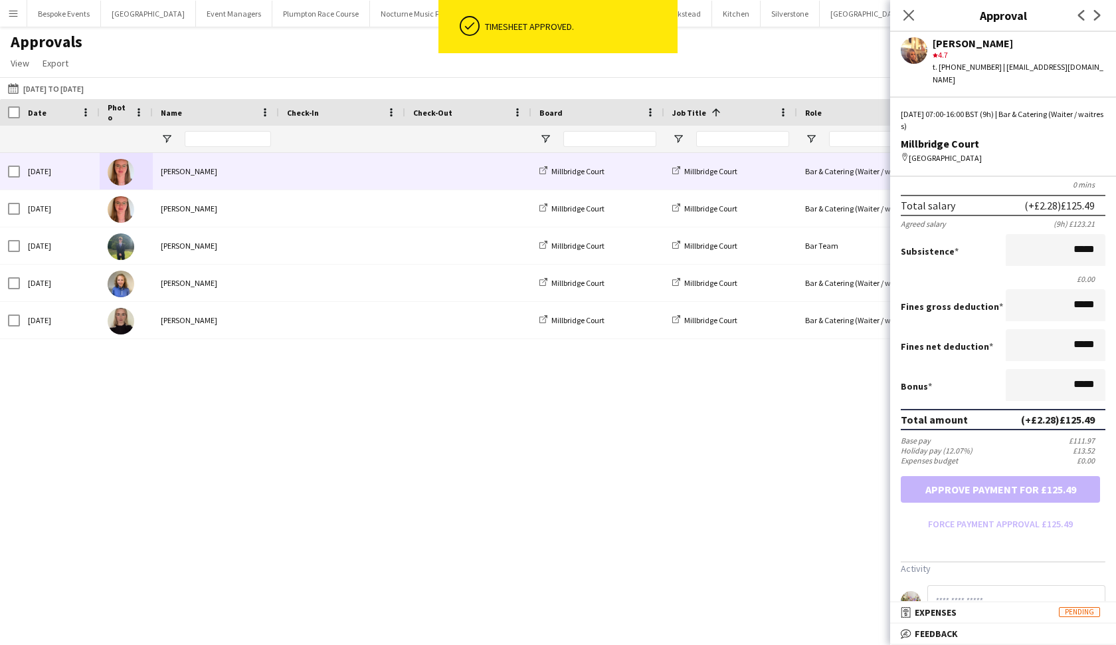
click at [175, 181] on div "[PERSON_NAME]" at bounding box center [216, 171] width 126 height 37
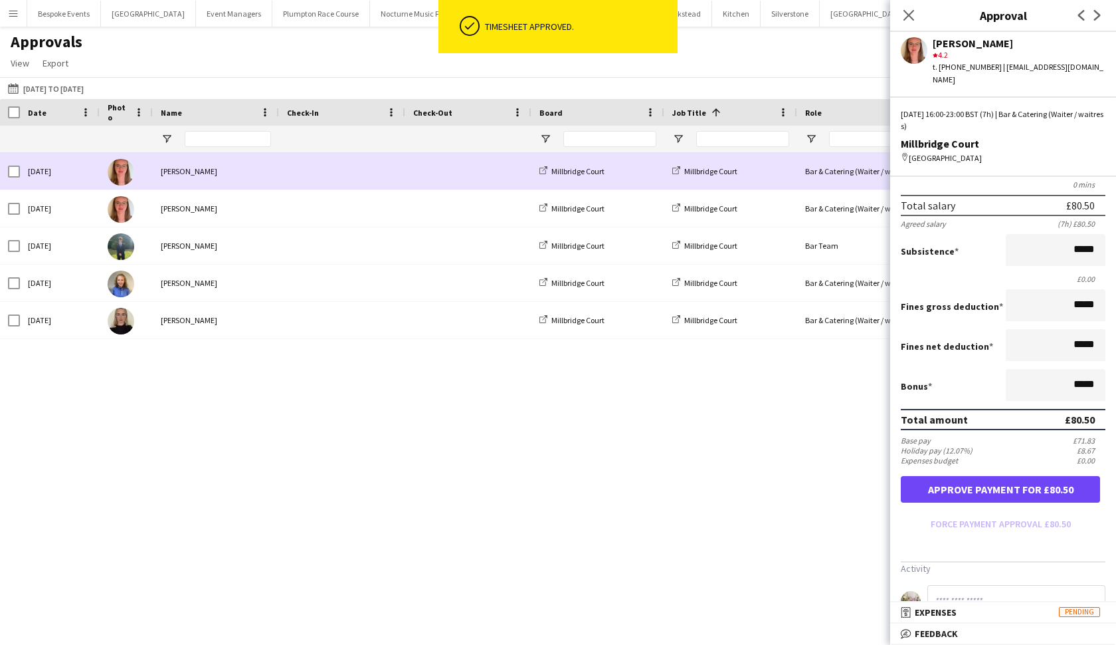
scroll to position [0, 0]
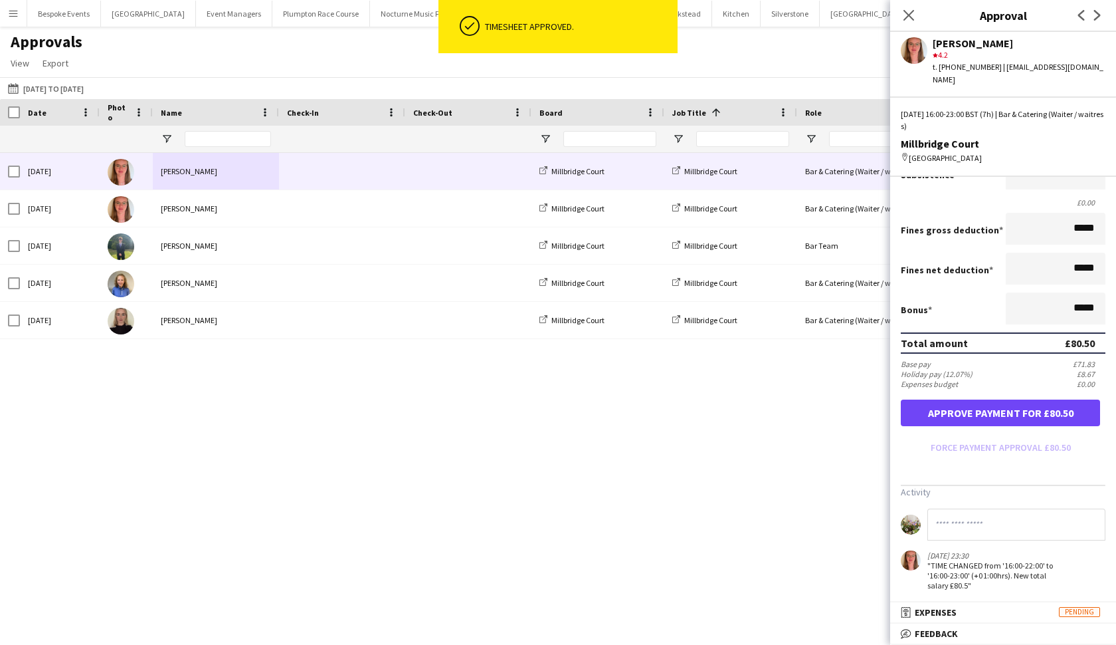
click at [976, 413] on button "Approve payment for £80.50" at bounding box center [1000, 412] width 199 height 27
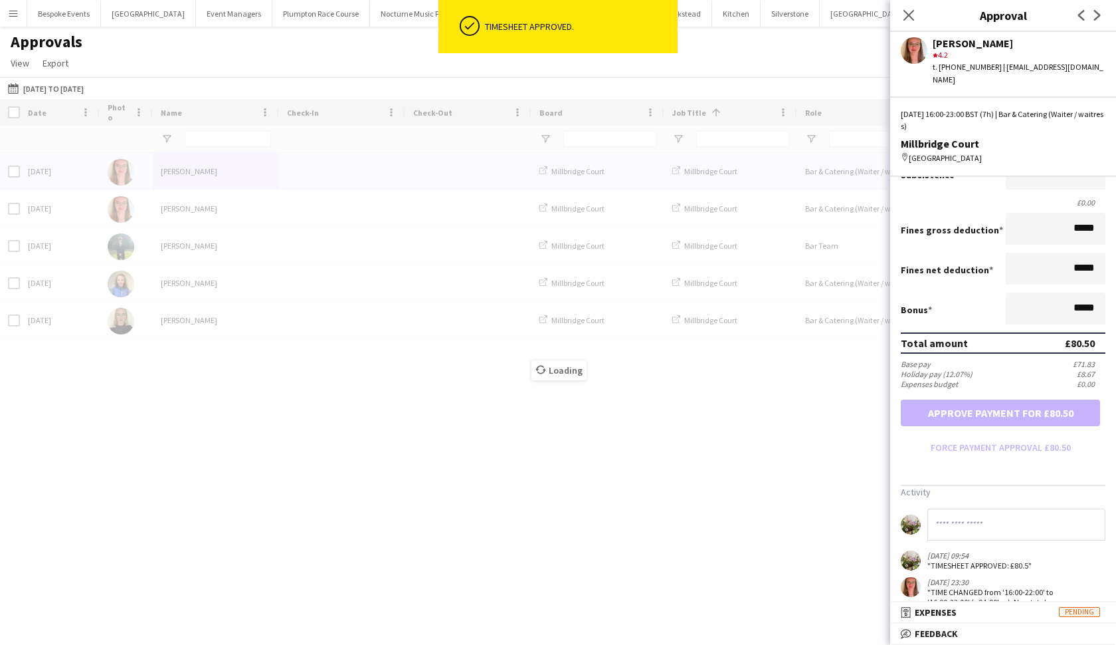
scroll to position [141, 0]
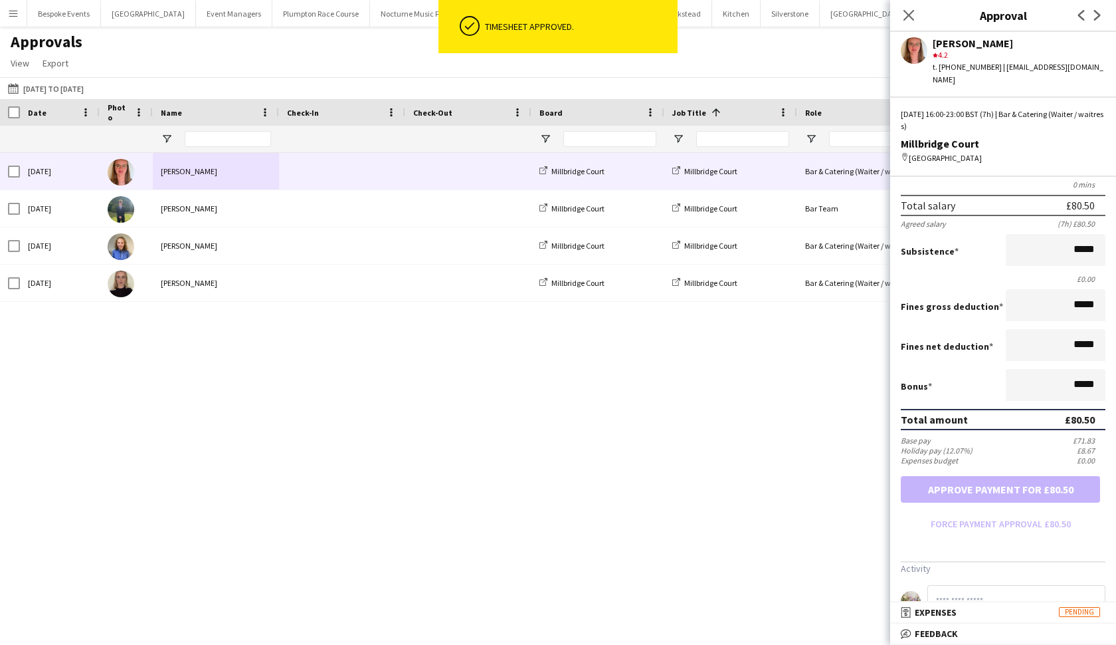
click at [223, 180] on div "[PERSON_NAME]" at bounding box center [216, 171] width 126 height 37
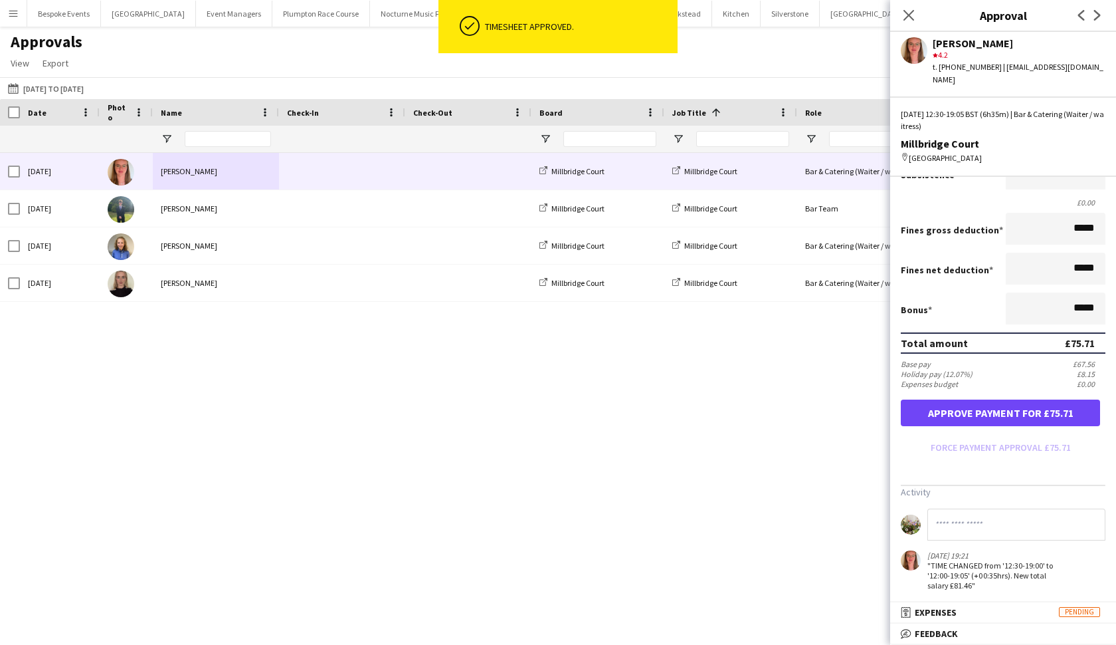
click at [976, 412] on button "Approve payment for £75.71" at bounding box center [1000, 412] width 199 height 27
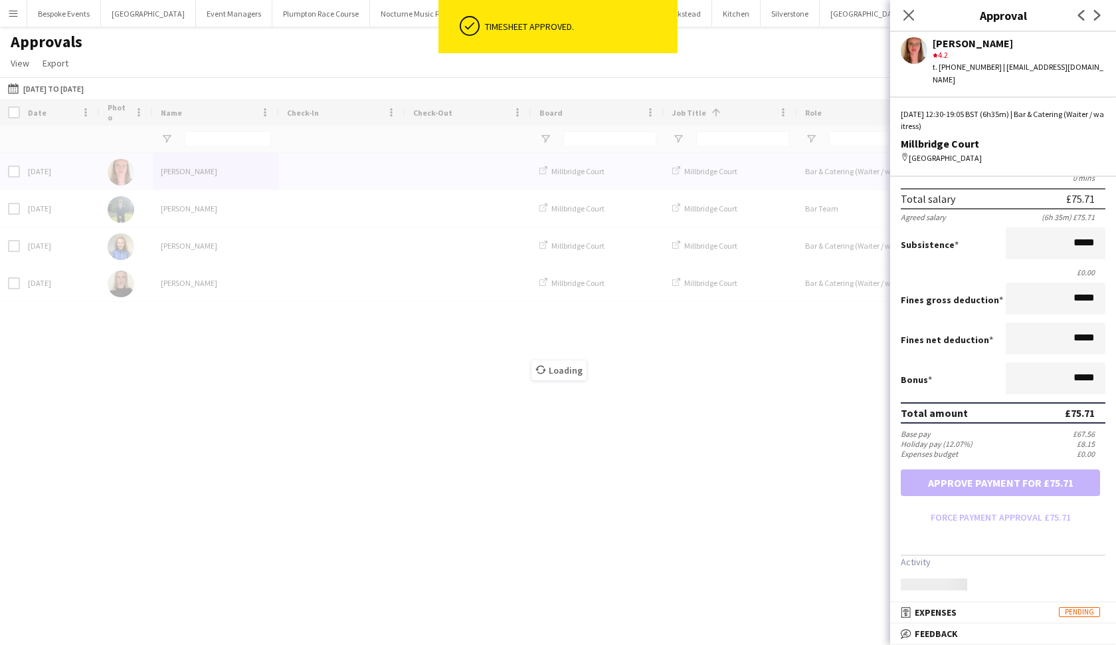
scroll to position [141, 0]
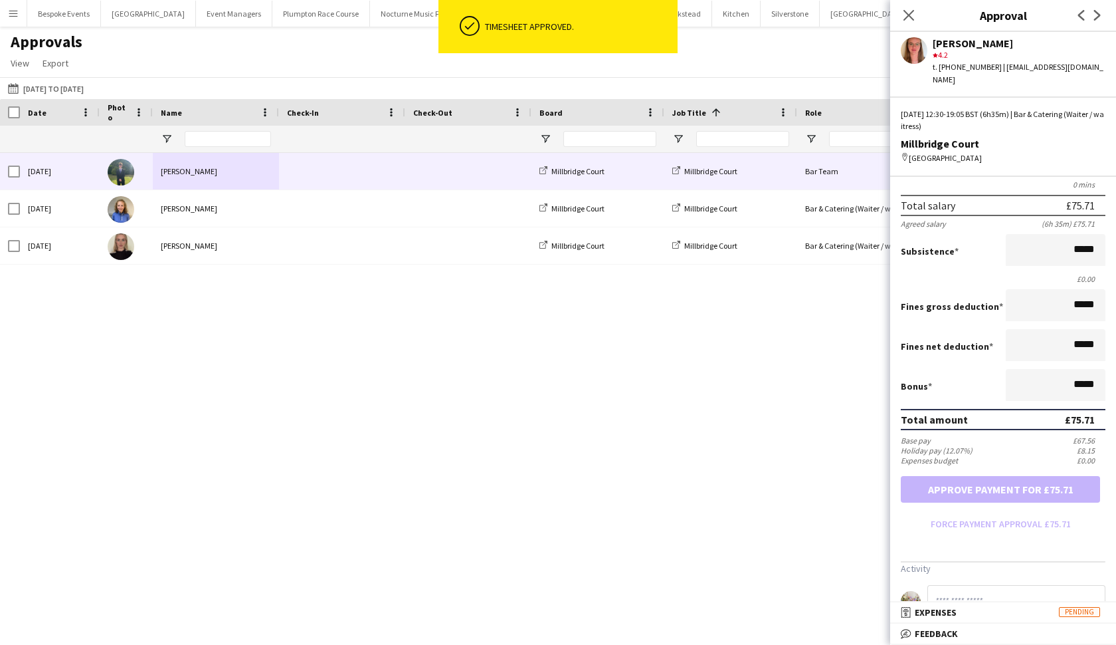
click at [179, 171] on div "Tom Mortimer" at bounding box center [216, 171] width 126 height 37
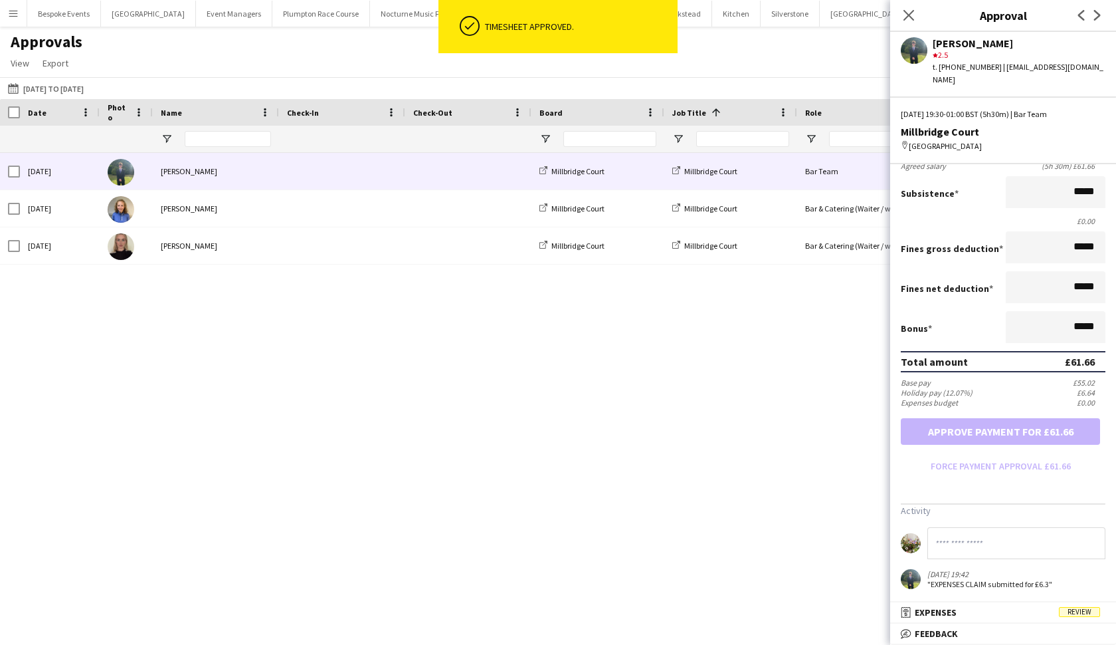
scroll to position [185, 0]
click at [974, 445] on form "Salary ***** 19:30 to ***** 01:00 ***** (5h 30m) X £11.21 Break period /paid **…" at bounding box center [1003, 248] width 226 height 457
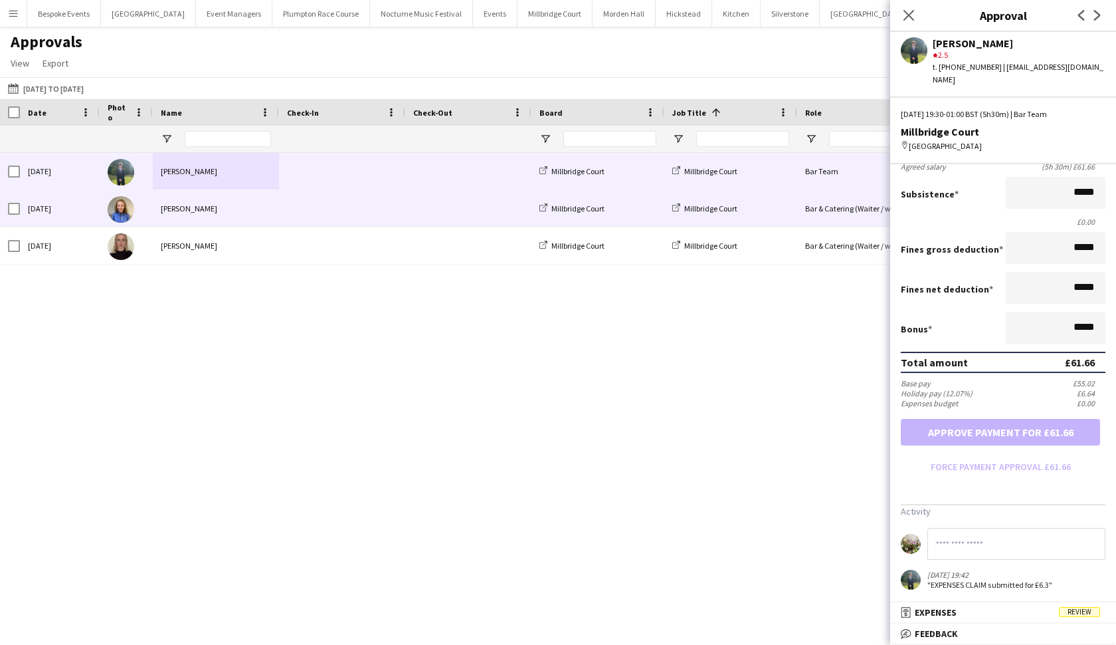
click at [161, 207] on div "[PERSON_NAME]" at bounding box center [216, 208] width 126 height 37
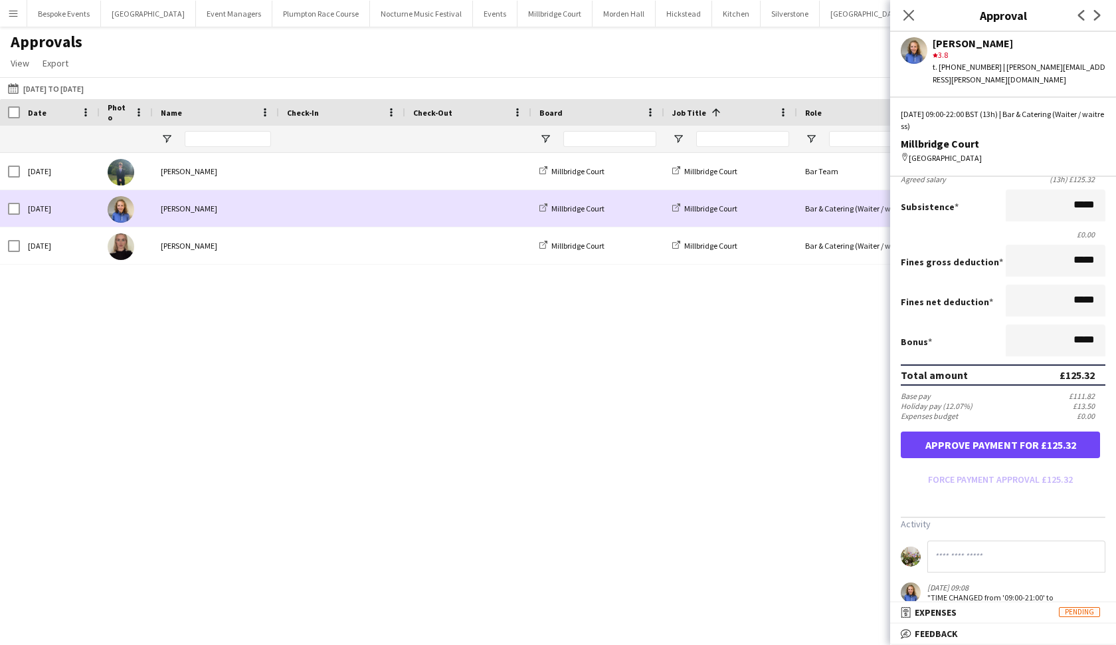
scroll to position [0, 0]
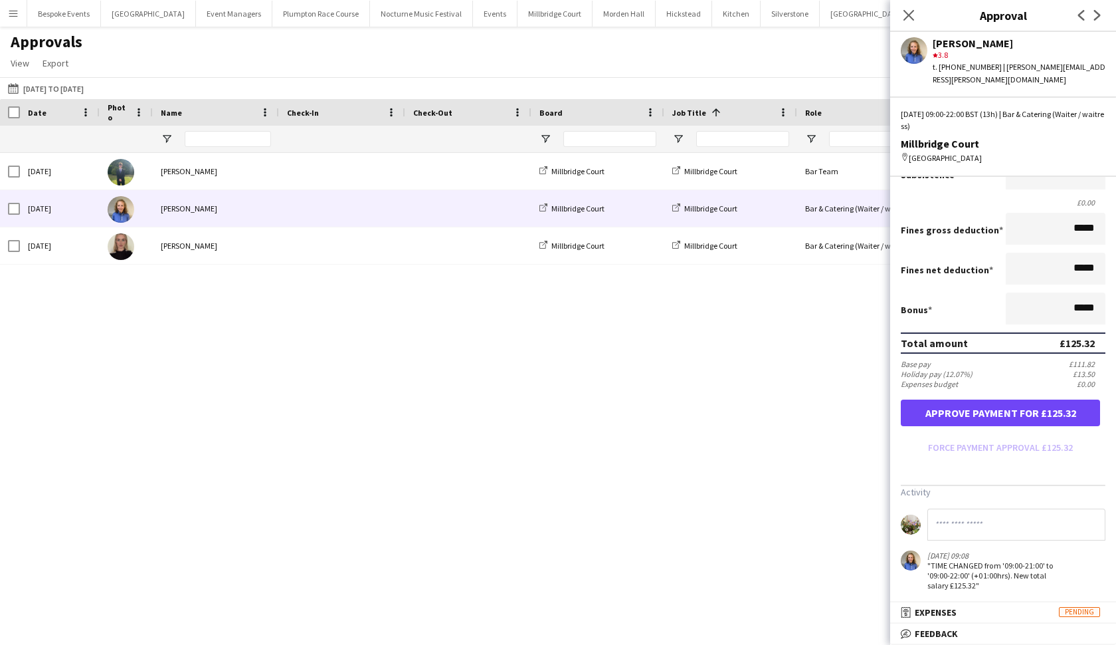
click at [976, 409] on button "Approve payment for £125.32" at bounding box center [1000, 412] width 199 height 27
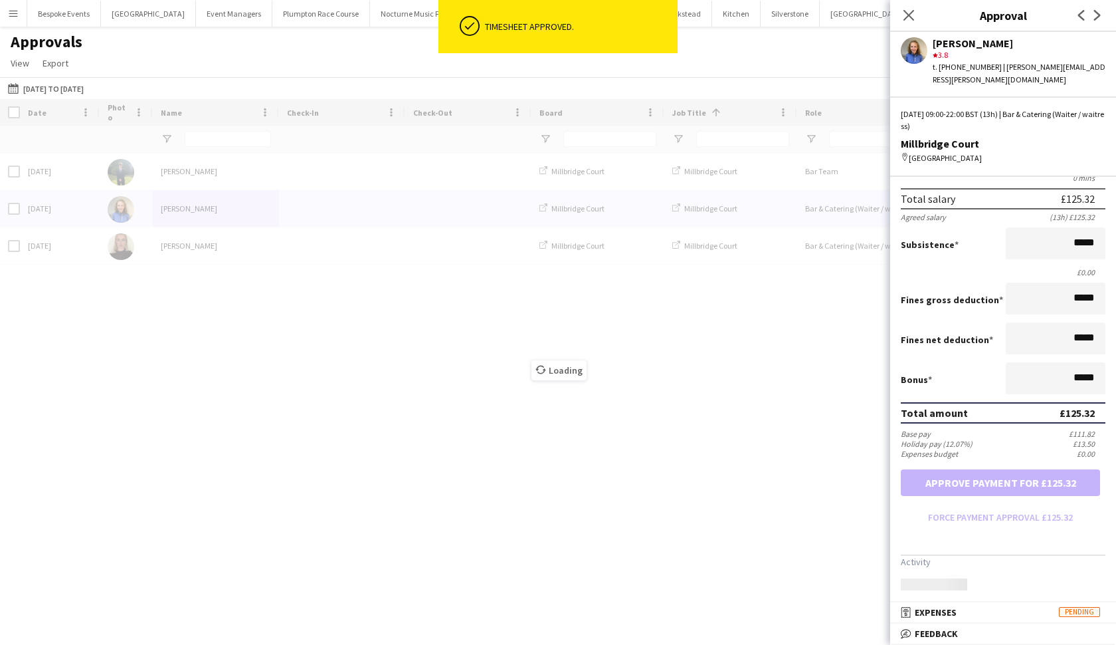
scroll to position [141, 0]
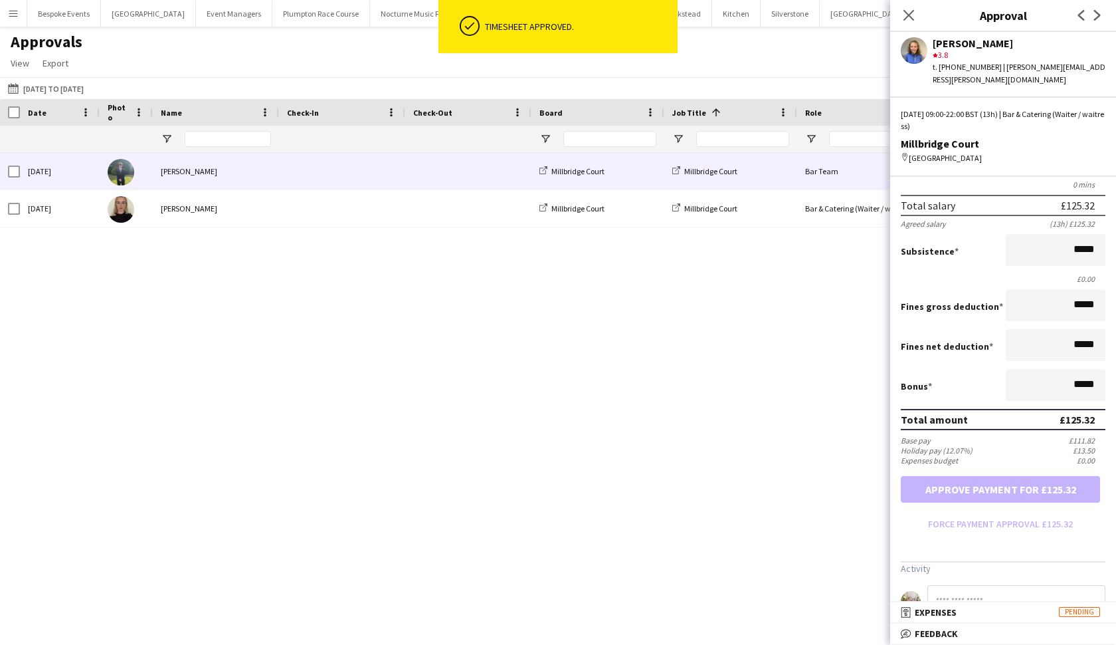
click at [172, 172] on div "Tom Mortimer" at bounding box center [216, 171] width 126 height 37
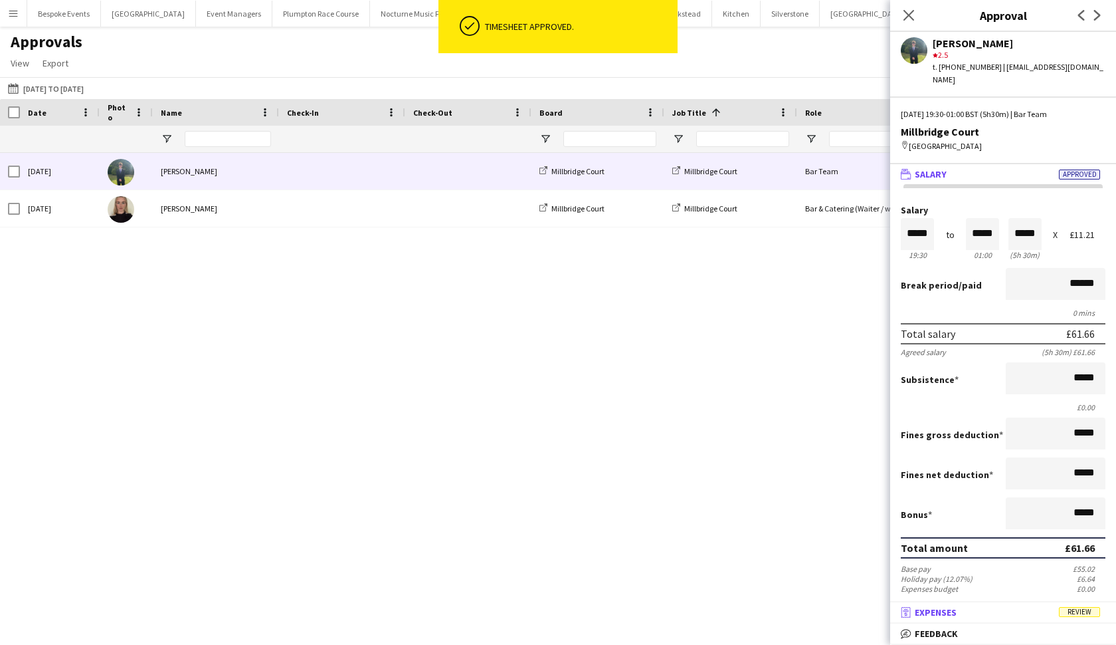
click at [920, 557] on span "Expenses" at bounding box center [936, 612] width 42 height 12
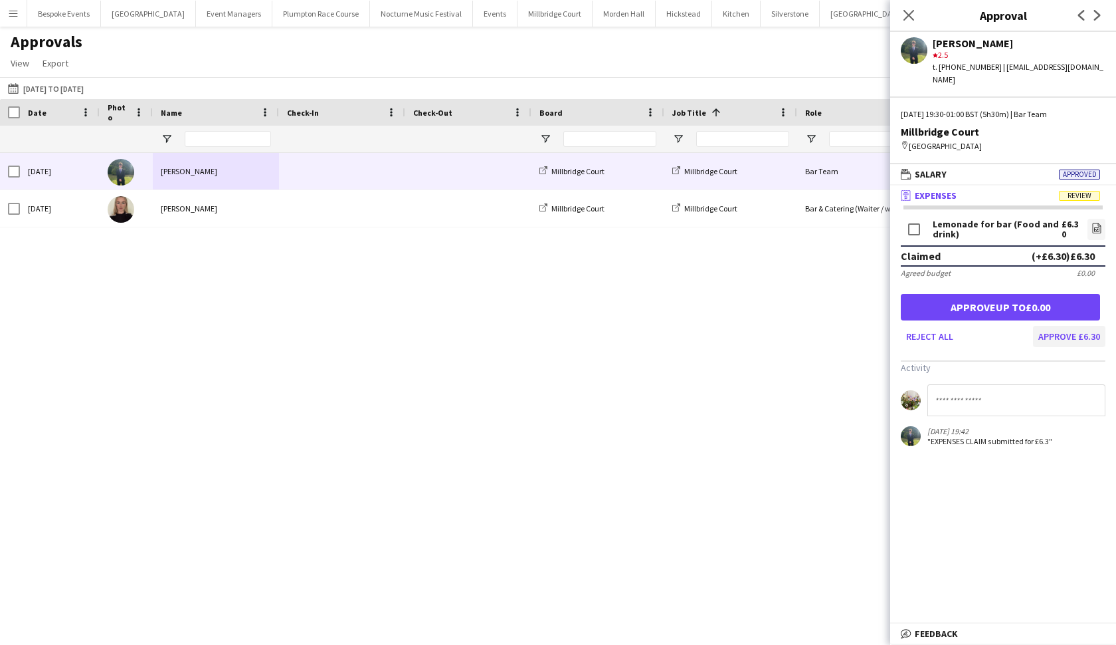
click at [976, 326] on button "Approve £6.30" at bounding box center [1069, 336] width 72 height 21
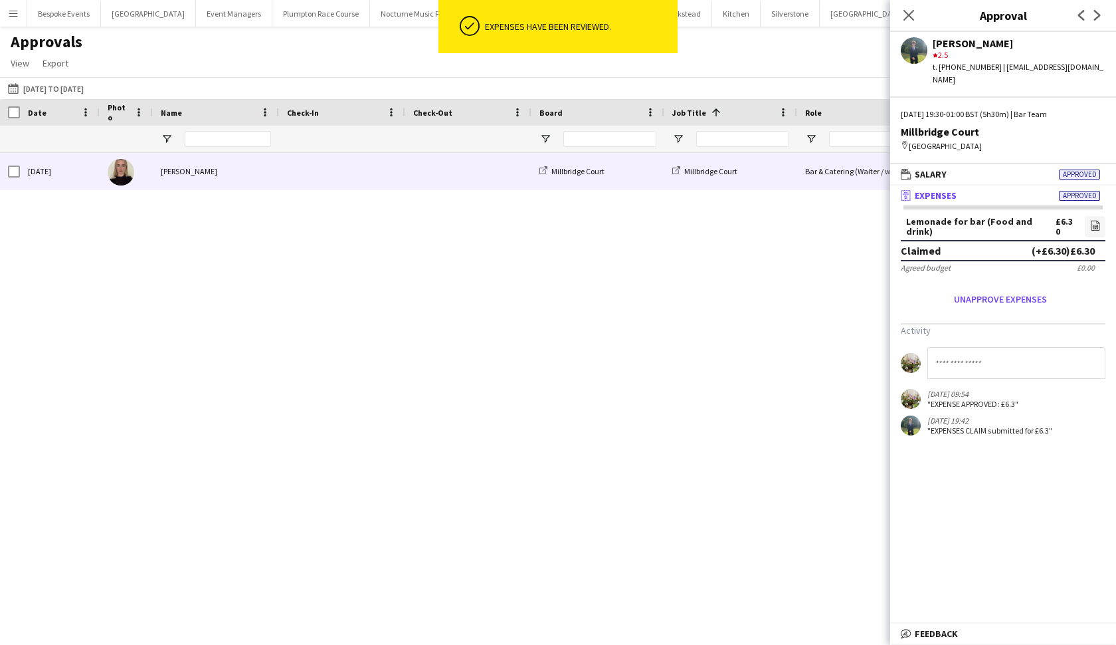
click at [176, 167] on div "[PERSON_NAME]" at bounding box center [216, 171] width 126 height 37
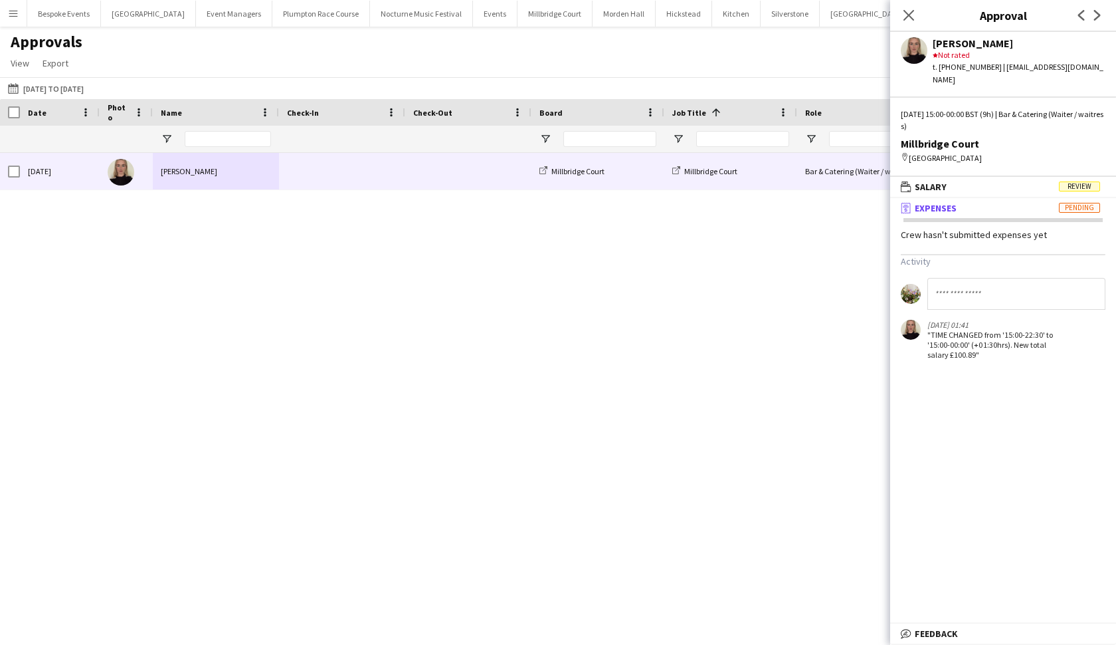
click at [976, 202] on mat-panel-title "receipt Expenses Pending" at bounding box center [1000, 208] width 221 height 12
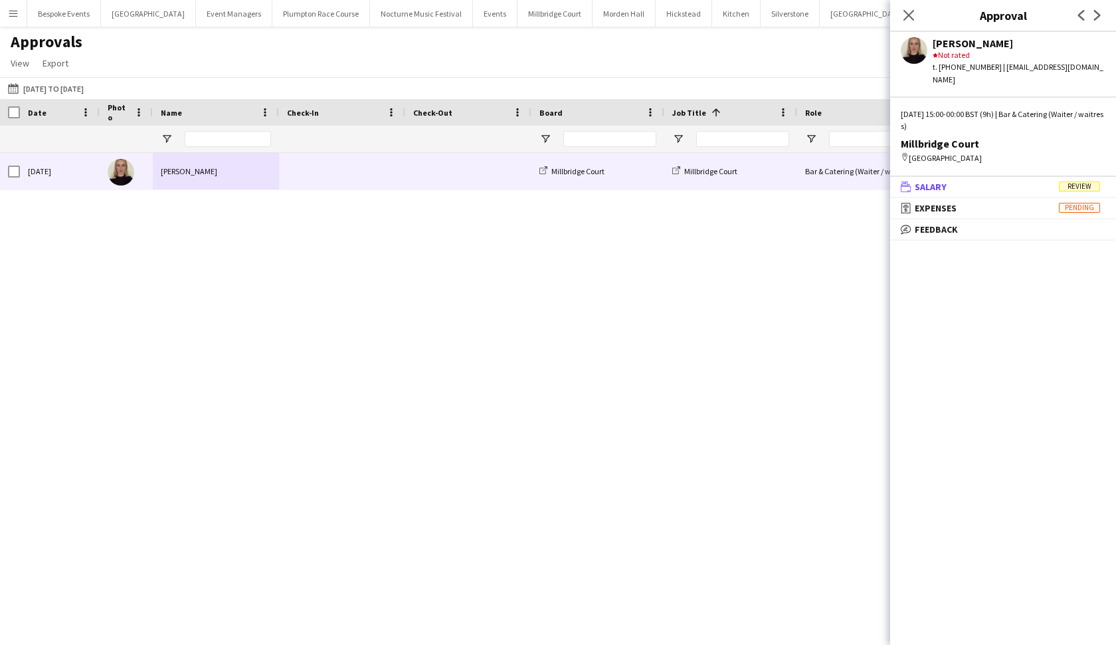
click at [976, 181] on mat-panel-title "wallet Salary Review" at bounding box center [1000, 187] width 221 height 12
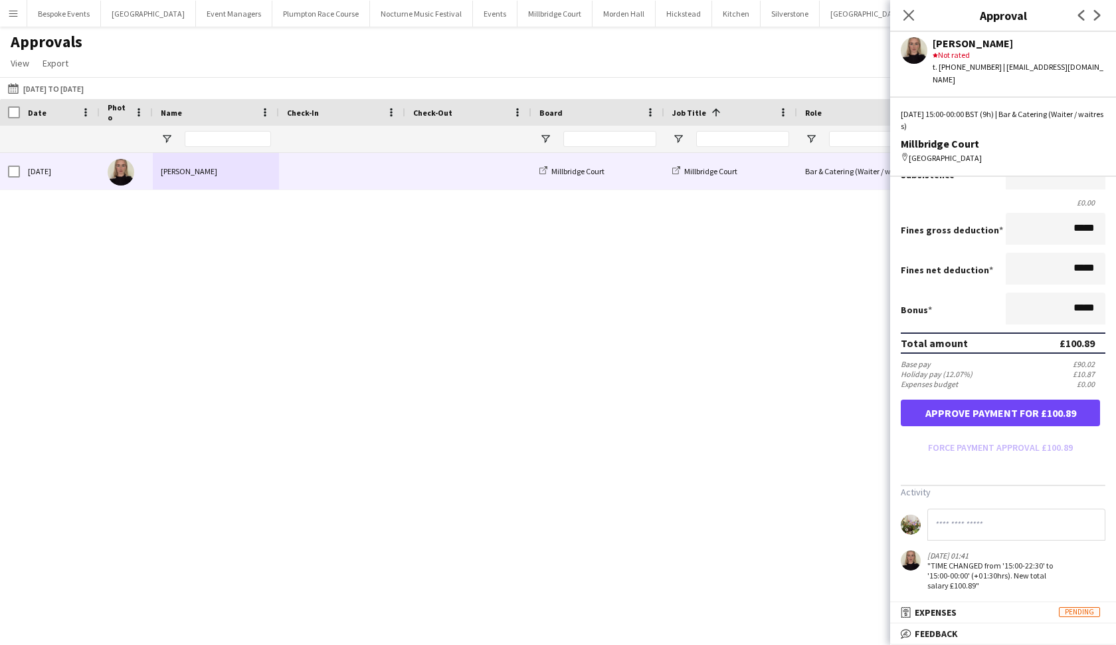
click at [976, 399] on button "Approve payment for £100.89" at bounding box center [1000, 412] width 199 height 27
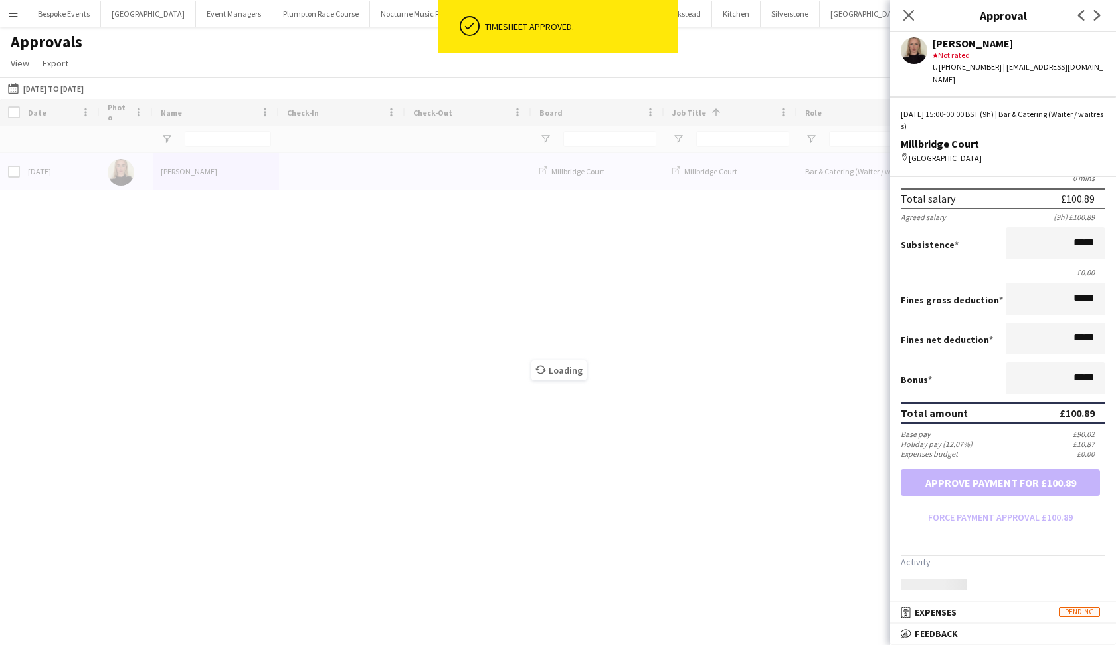
scroll to position [141, 0]
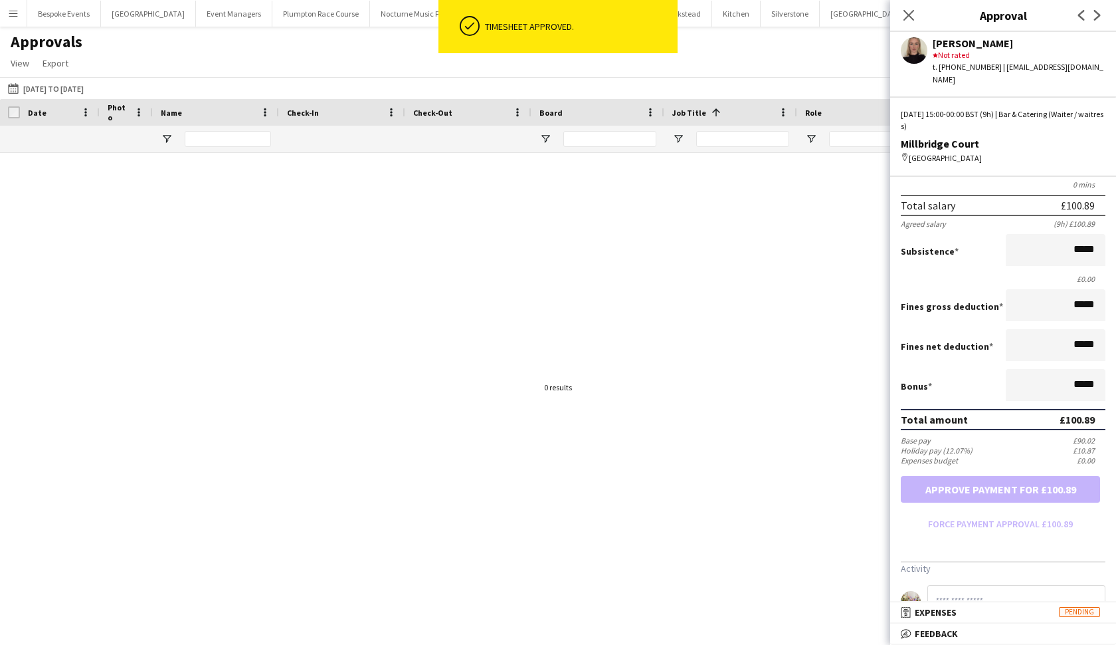
click at [721, 350] on div at bounding box center [558, 387] width 1116 height 468
click at [21, 15] on button "Menu" at bounding box center [13, 13] width 27 height 27
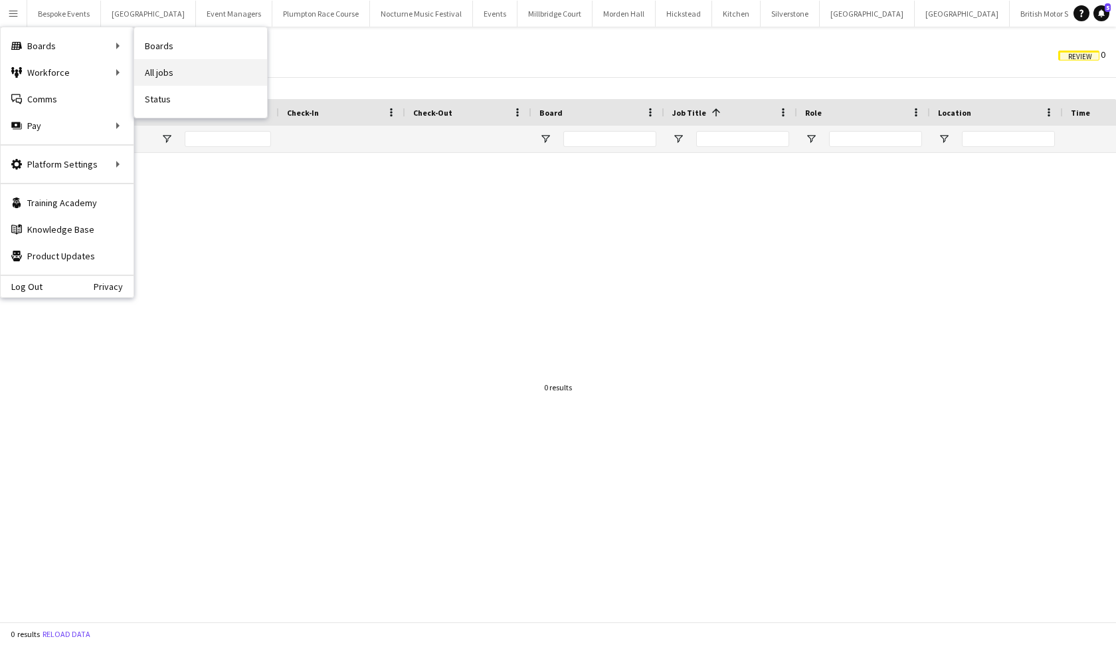
click at [160, 80] on link "All jobs" at bounding box center [200, 72] width 133 height 27
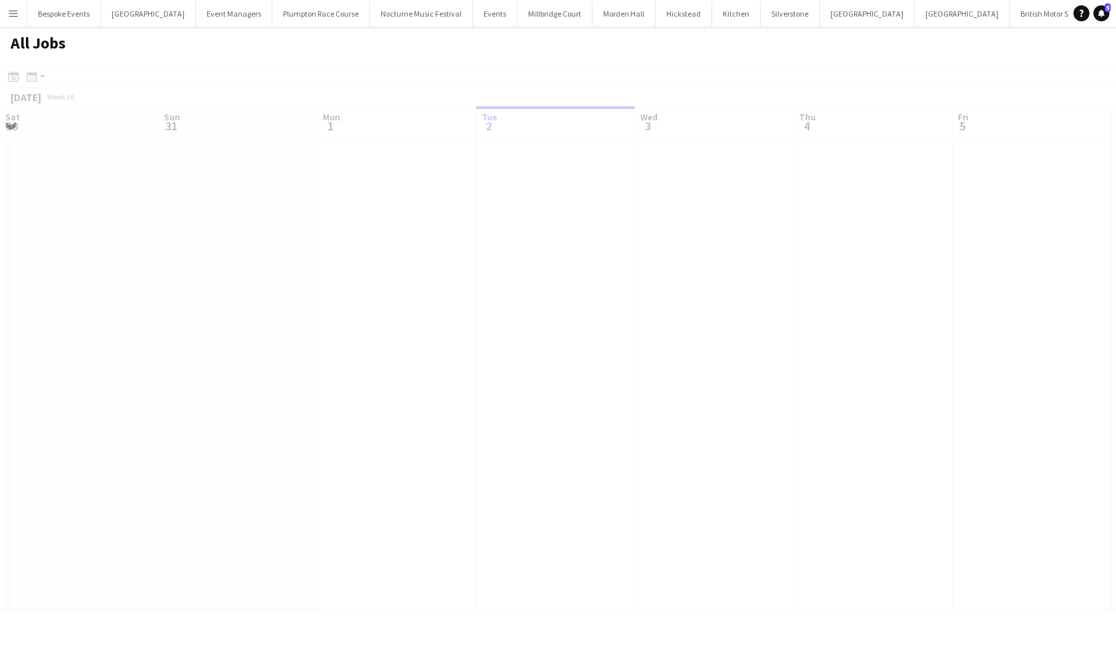
scroll to position [0, 318]
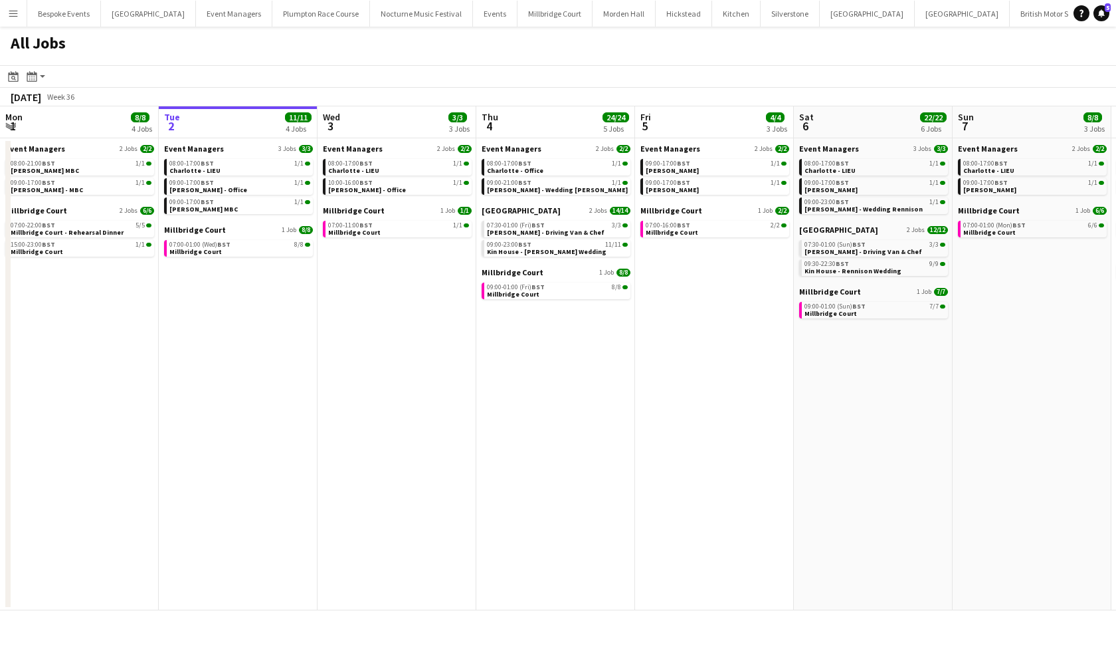
click at [15, 19] on button "Menu" at bounding box center [13, 13] width 27 height 27
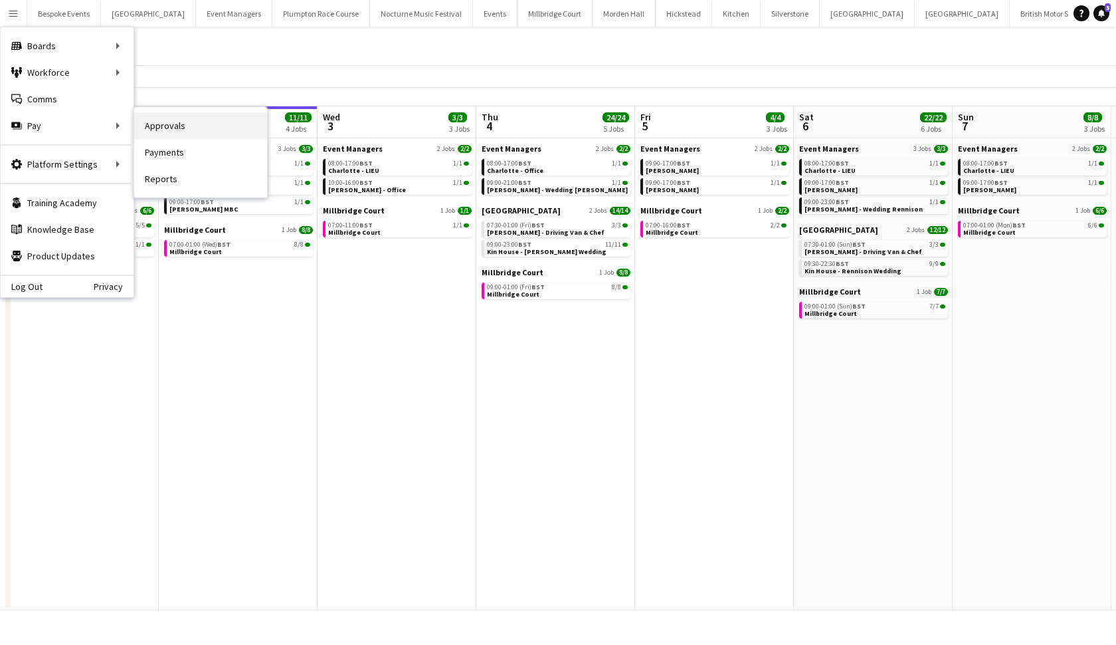
click at [163, 131] on link "Approvals" at bounding box center [200, 125] width 133 height 27
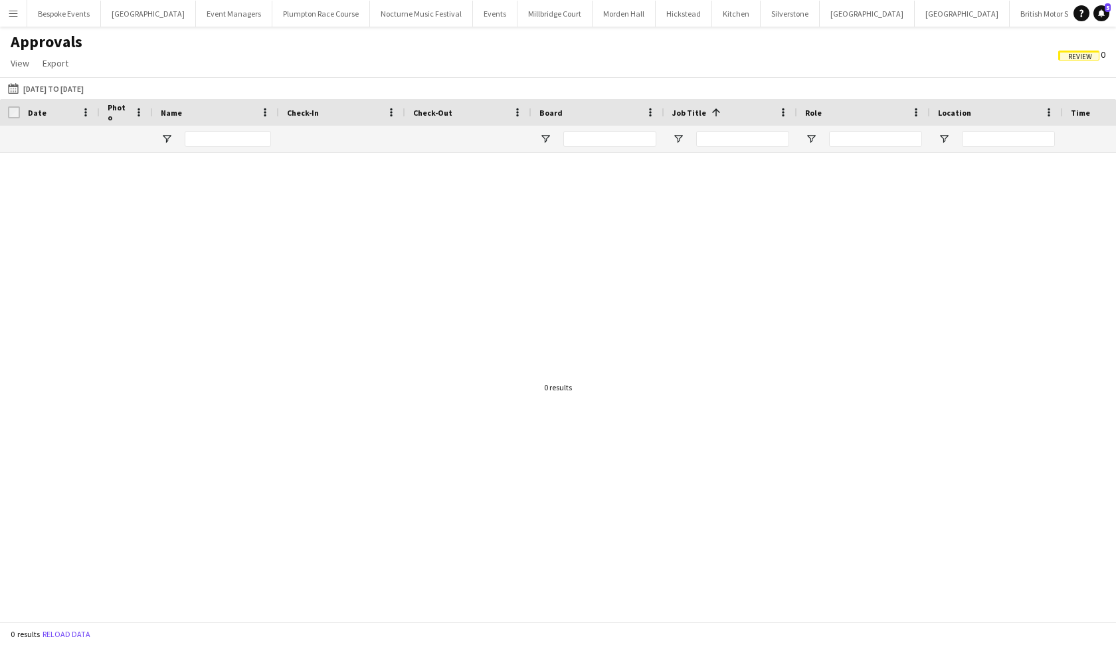
click at [7, 21] on button "Menu" at bounding box center [13, 13] width 27 height 27
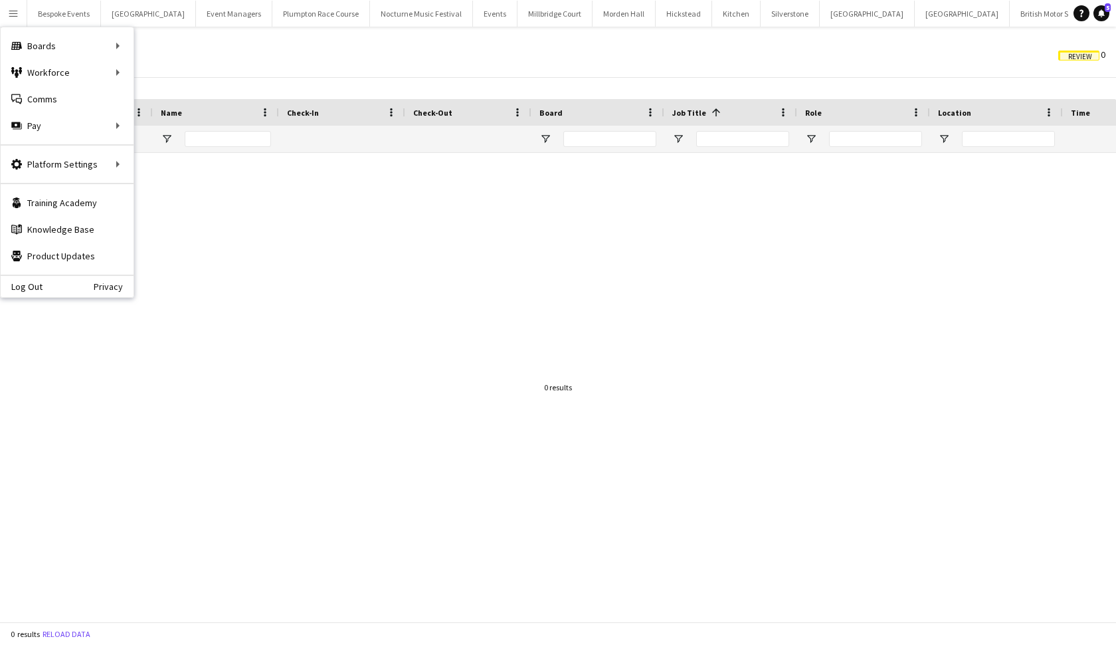
click at [421, 37] on div "Approvals View Customise view Customise filters Reset Filters Reset View Reset …" at bounding box center [558, 54] width 1116 height 45
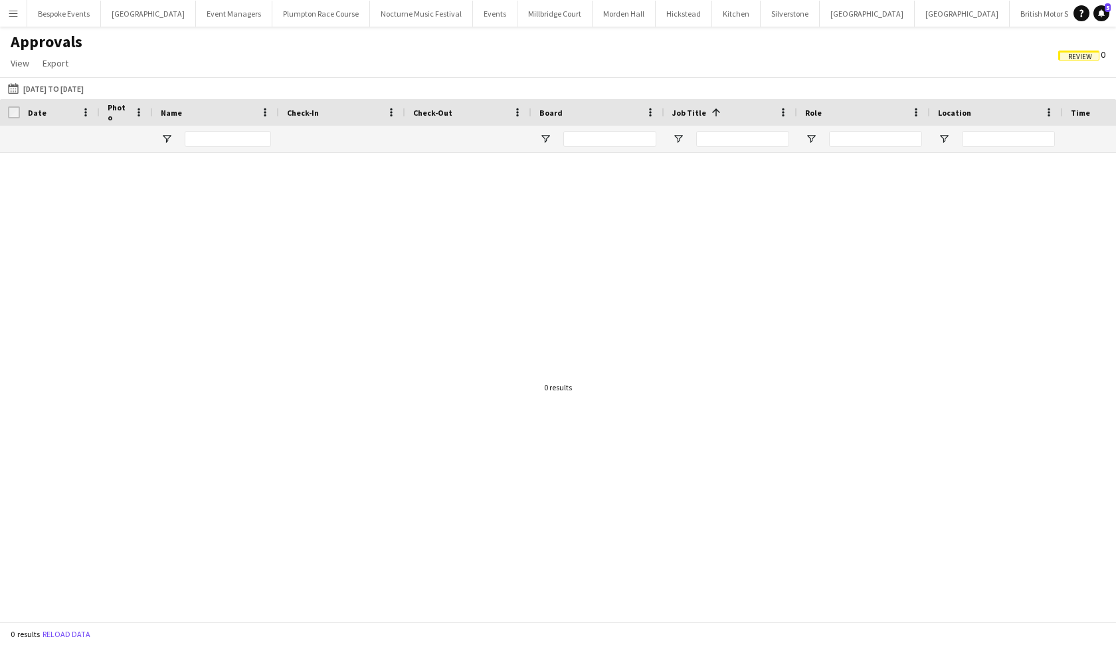
click at [15, 15] on app-icon "Menu" at bounding box center [13, 13] width 11 height 11
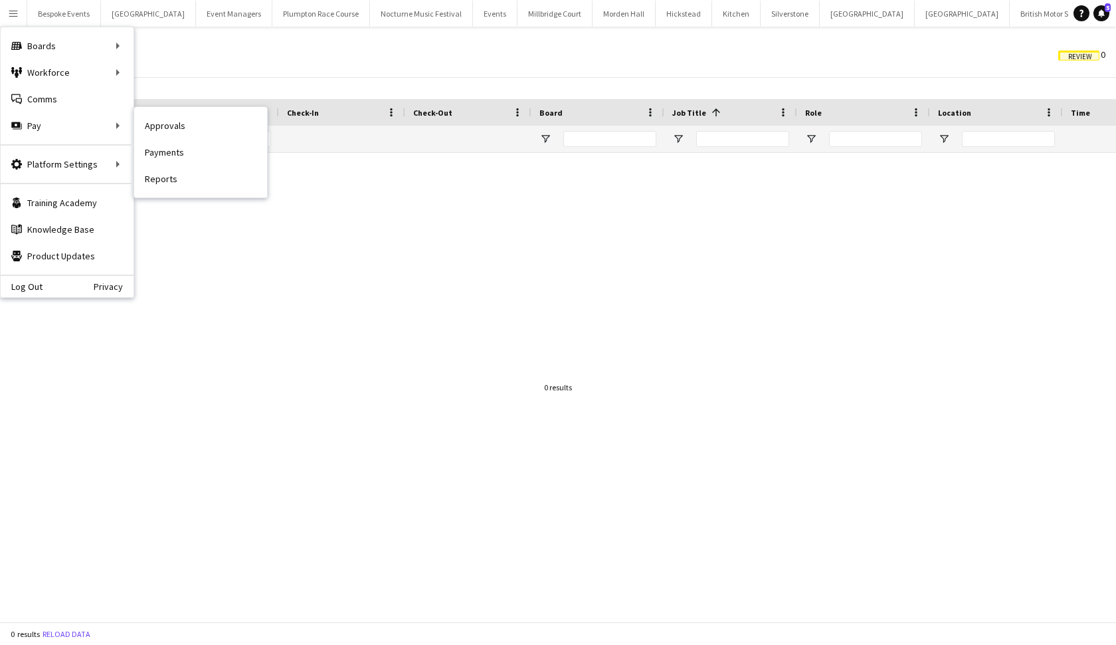
drag, startPoint x: 170, startPoint y: 120, endPoint x: 169, endPoint y: 109, distance: 10.7
click at [170, 123] on link "Approvals" at bounding box center [200, 125] width 133 height 27
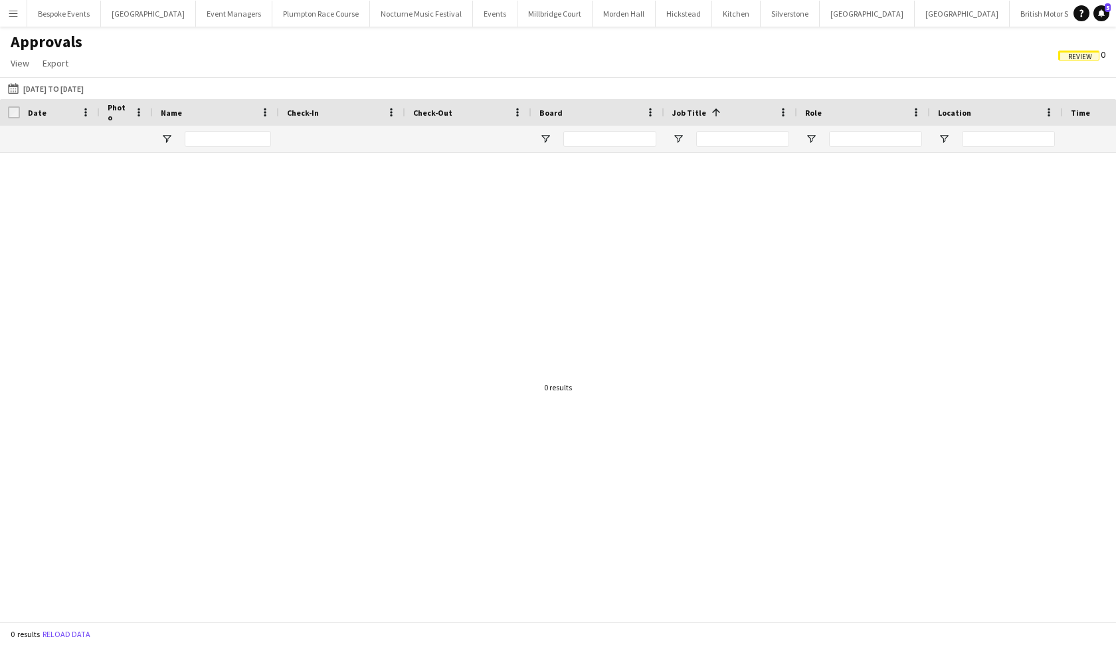
click at [1, 17] on button "Menu" at bounding box center [13, 13] width 27 height 27
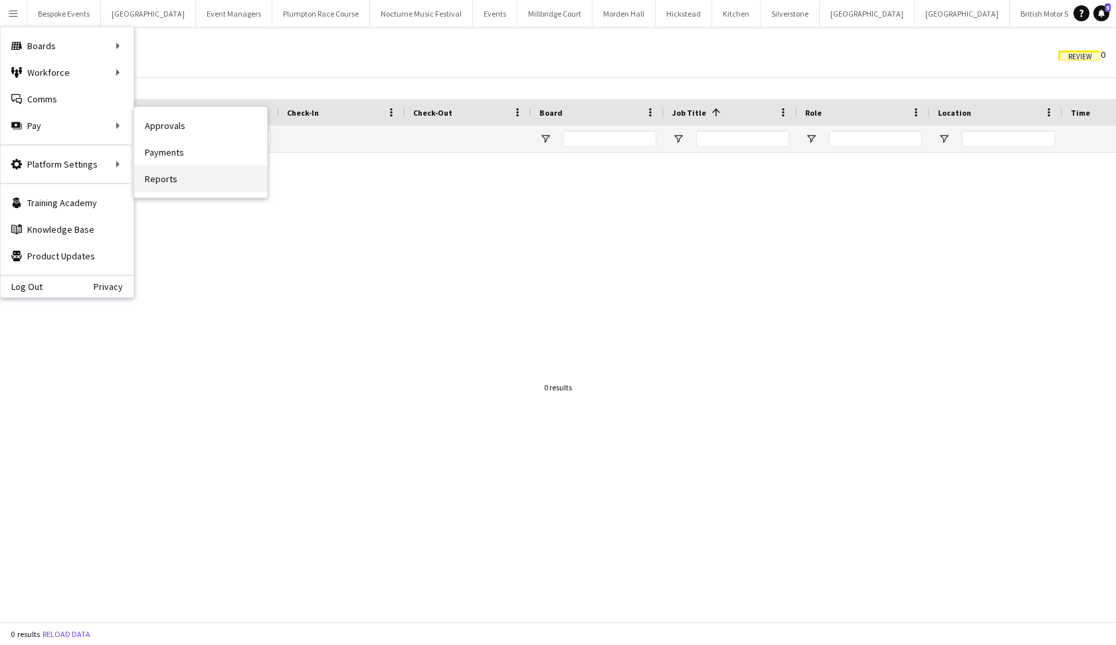
click at [162, 181] on link "Reports" at bounding box center [200, 178] width 133 height 27
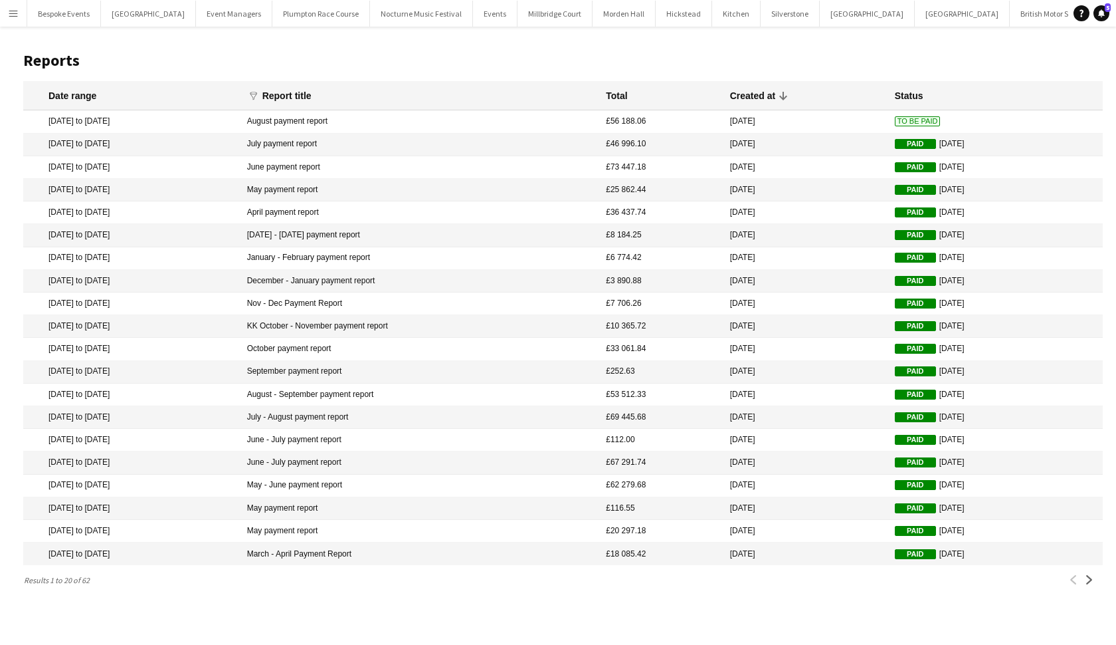
click at [16, 7] on button "Menu" at bounding box center [13, 13] width 27 height 27
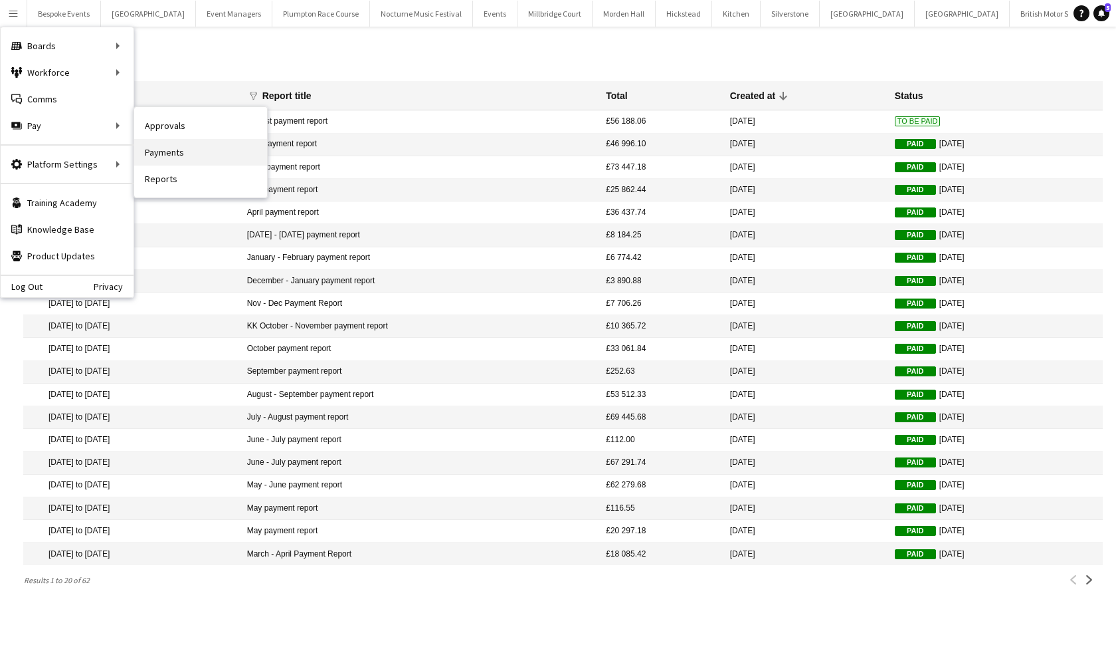
click at [172, 155] on link "Payments" at bounding box center [200, 152] width 133 height 27
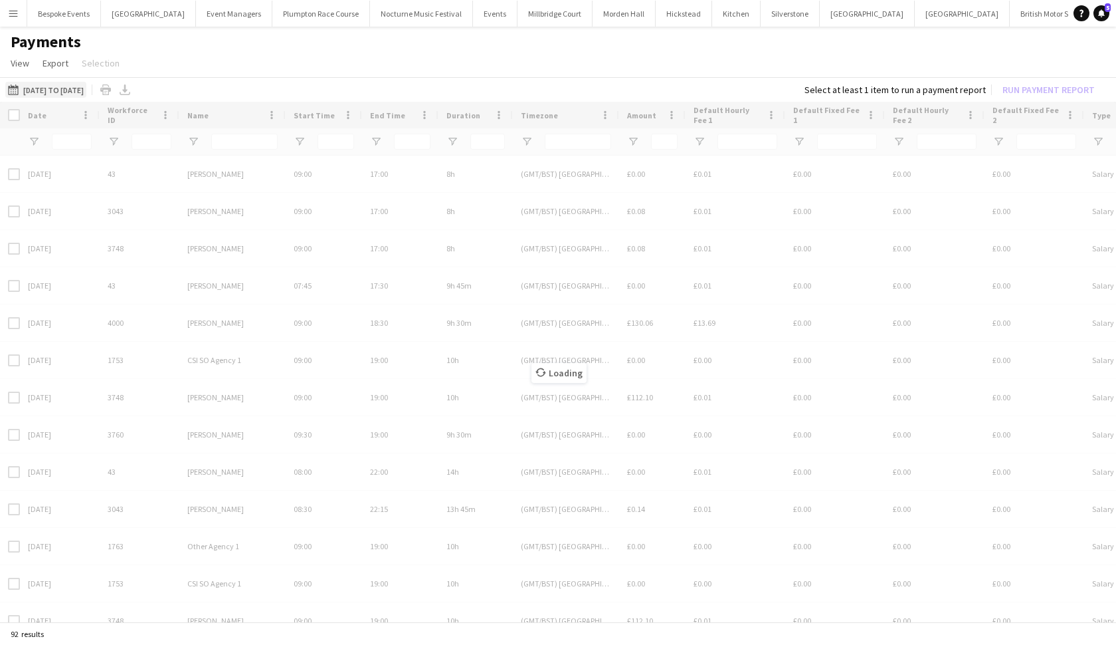
click at [52, 88] on button "21-07-2025 to 17-08-2025 21-07-2025 to 17-08-2025" at bounding box center [45, 90] width 81 height 16
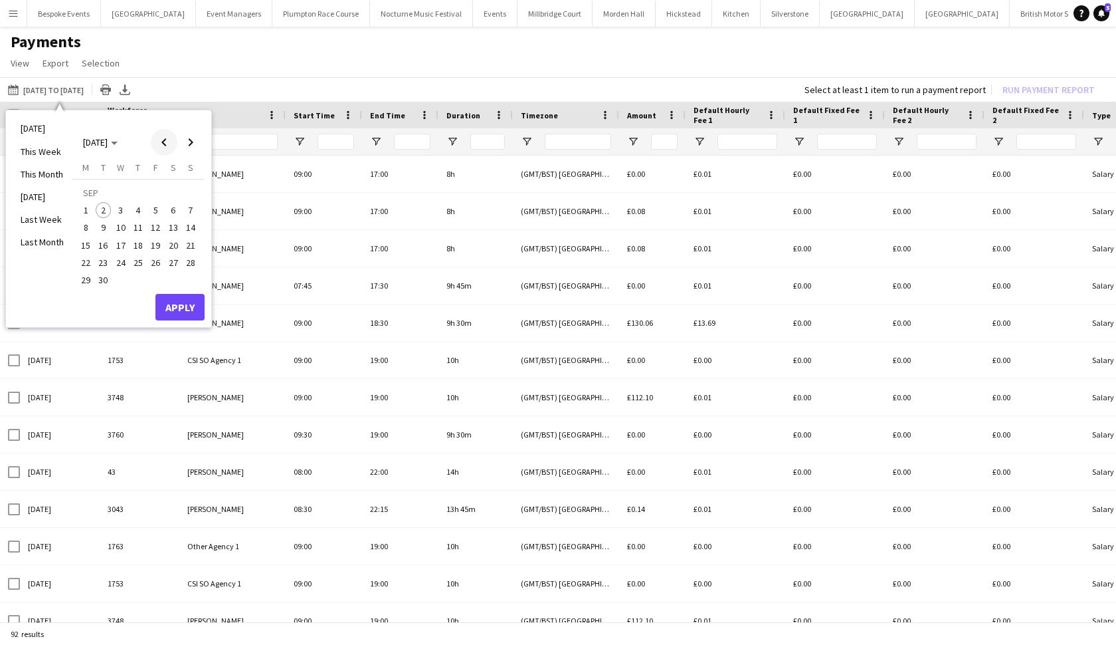
click at [173, 147] on span "Previous month" at bounding box center [164, 142] width 27 height 27
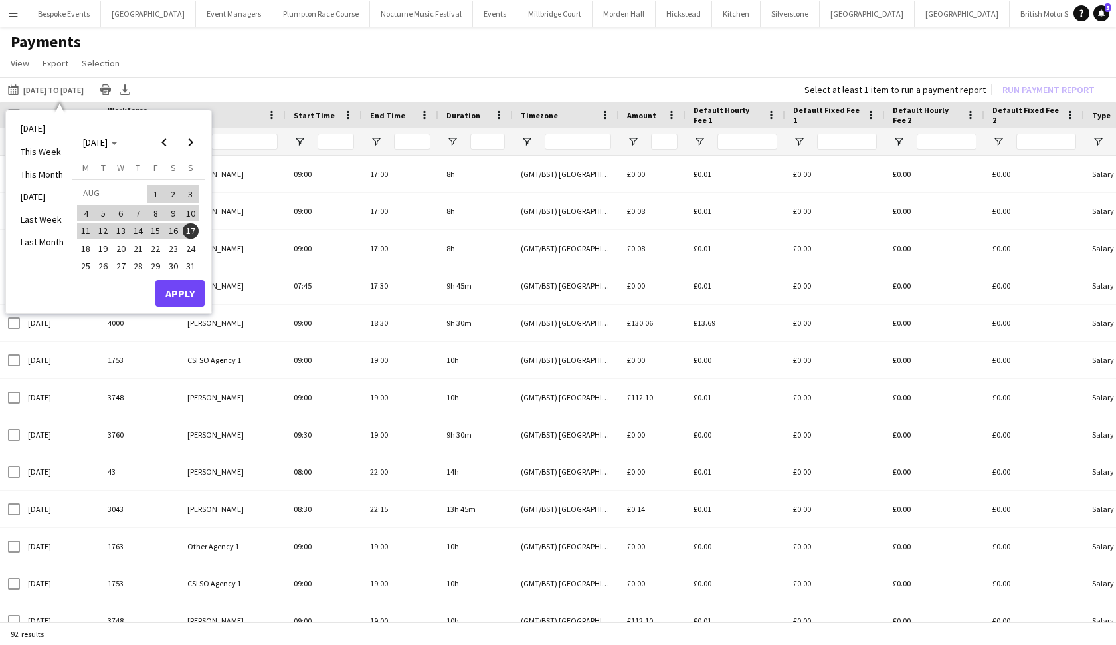
click at [80, 247] on span "18" at bounding box center [86, 249] width 16 height 16
click at [195, 260] on span "31" at bounding box center [191, 266] width 16 height 16
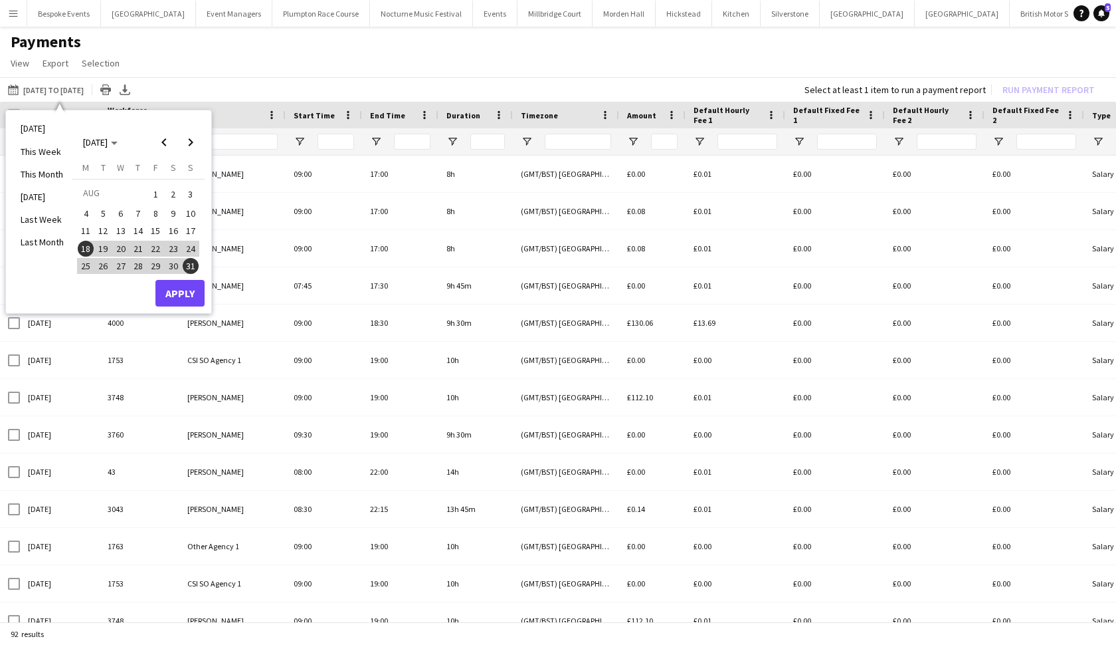
click at [195, 290] on button "Apply" at bounding box center [179, 293] width 49 height 27
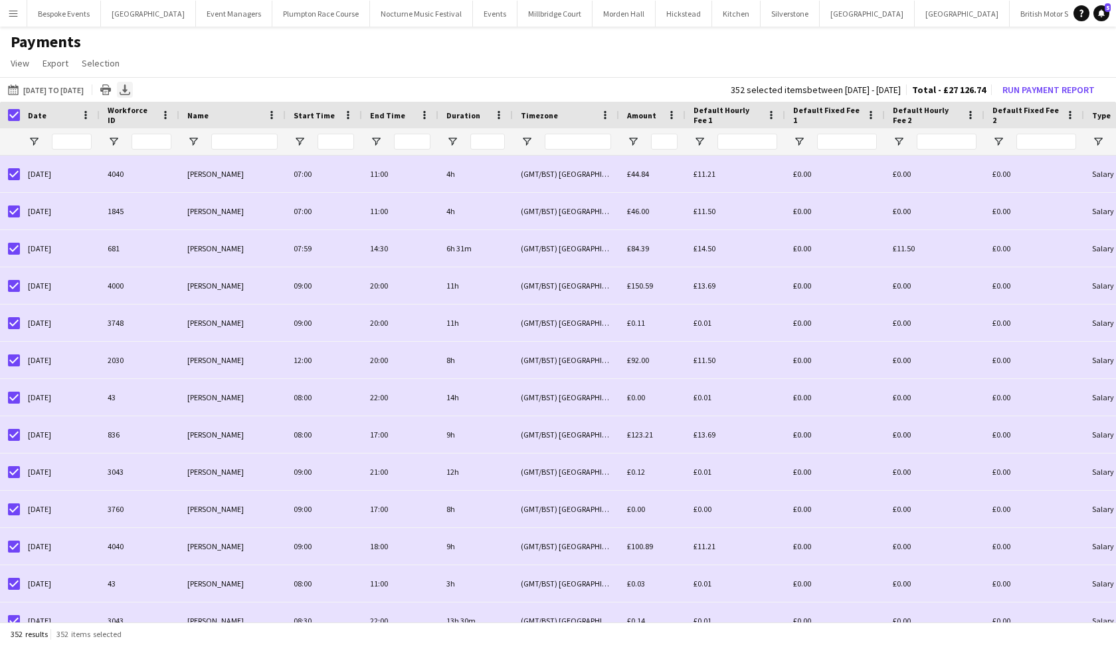
click at [130, 92] on icon "Export XLSX" at bounding box center [125, 89] width 11 height 11
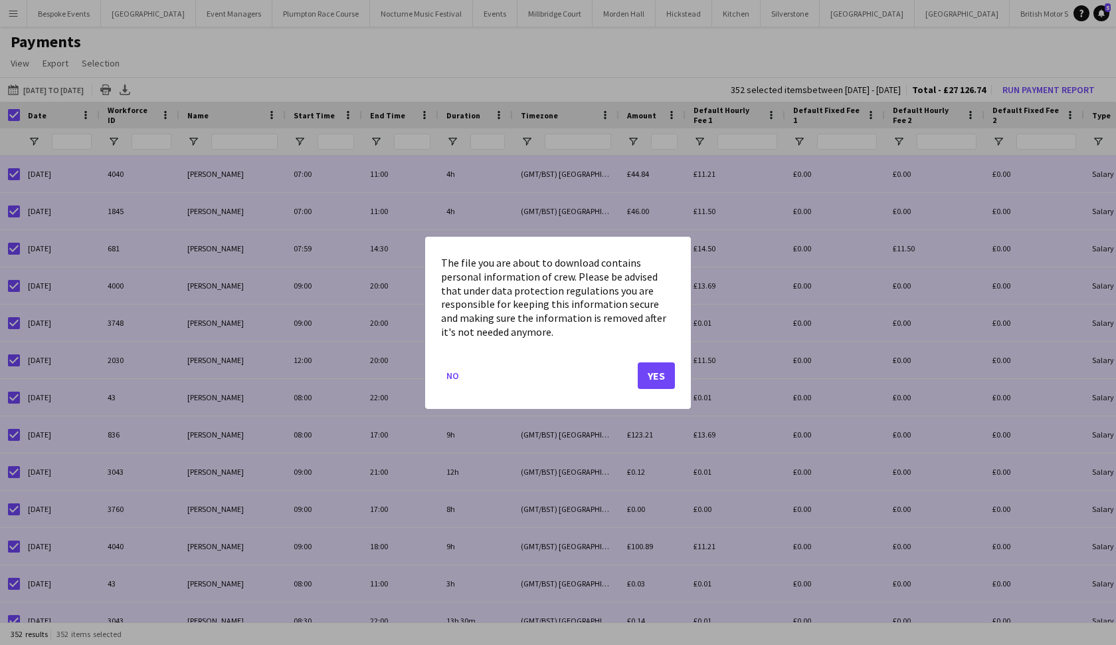
click at [659, 370] on button "Yes" at bounding box center [656, 374] width 37 height 27
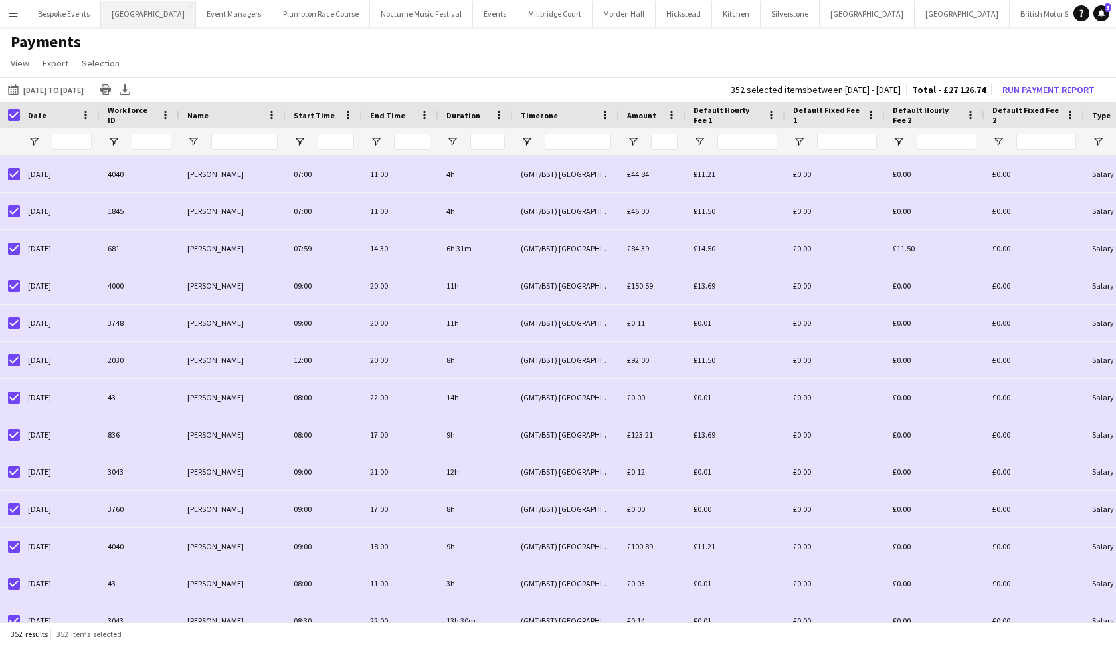
click at [157, 11] on button "[GEOGRAPHIC_DATA] Close" at bounding box center [148, 14] width 95 height 26
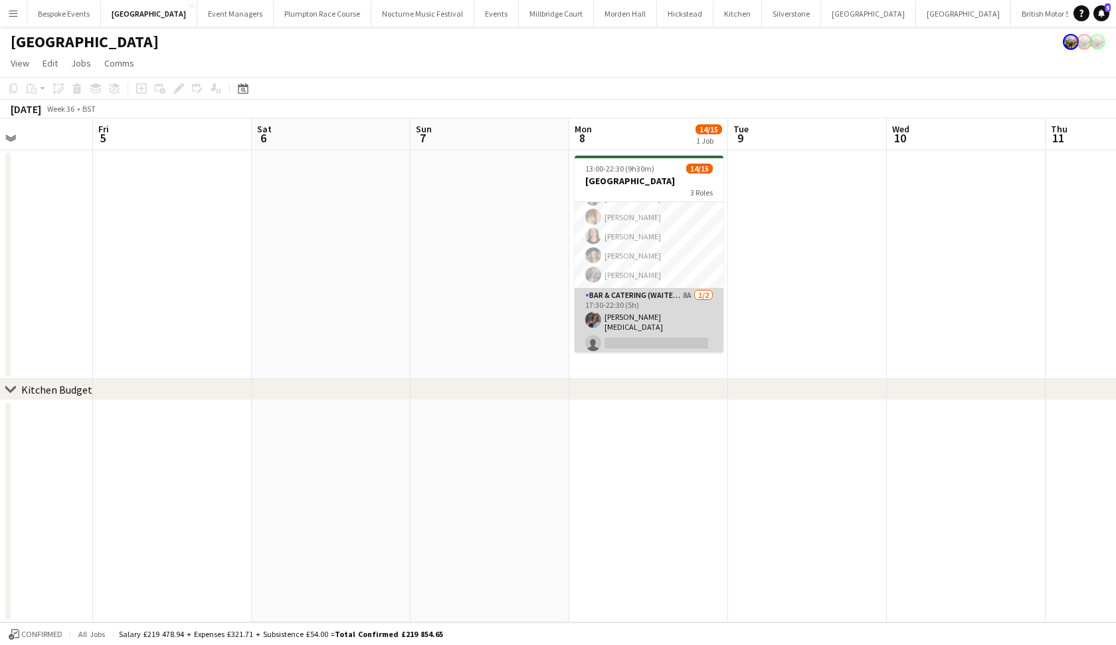
click at [668, 316] on app-card-role "Bar & Catering (Waiter / waitress) 8A 1/2 17:30-22:30 (5h) Deborah Edema single…" at bounding box center [649, 322] width 149 height 68
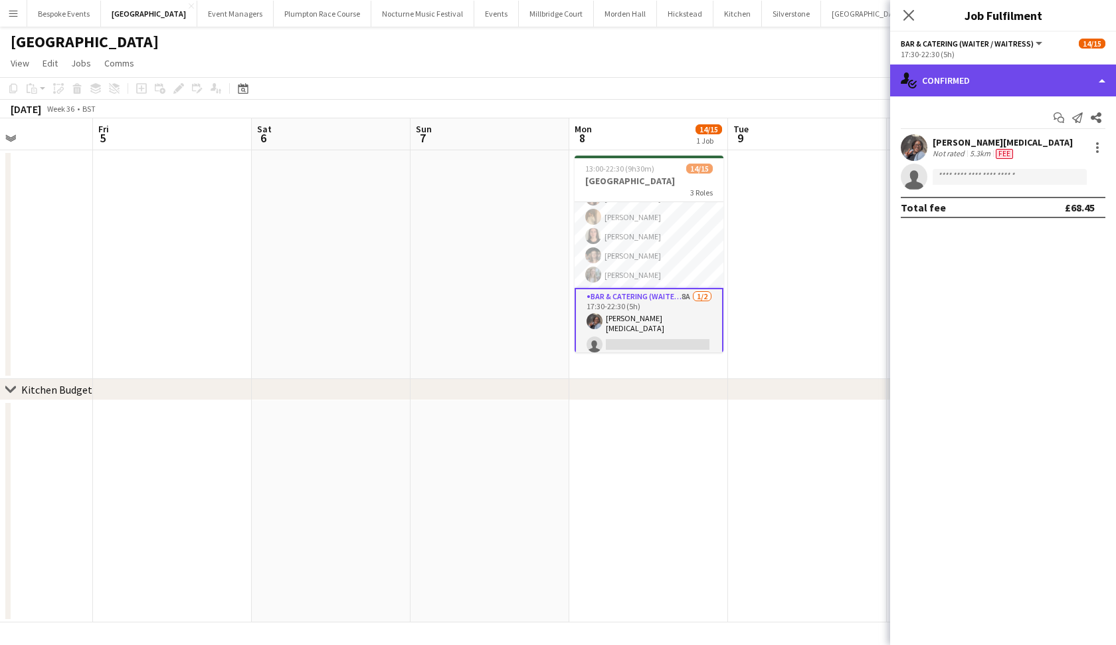
click at [976, 84] on div "single-neutral-actions-check-2 Confirmed" at bounding box center [1003, 80] width 226 height 32
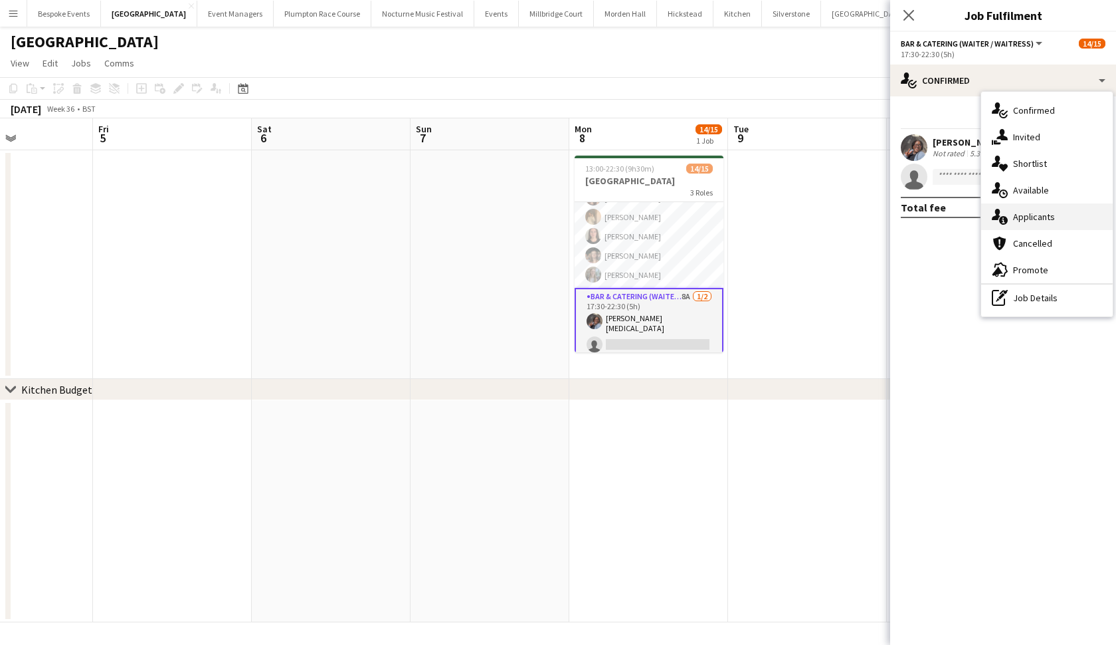
click at [976, 214] on icon "single-neutral-actions-information" at bounding box center [1000, 217] width 16 height 16
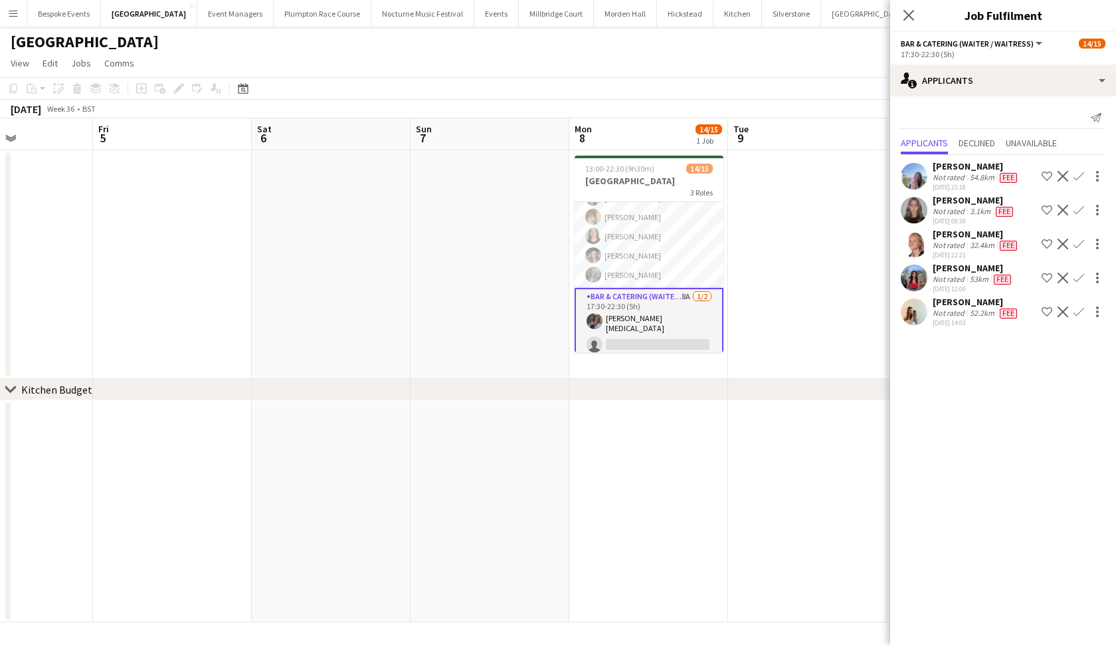
click at [696, 437] on app-date-cell at bounding box center [648, 511] width 159 height 222
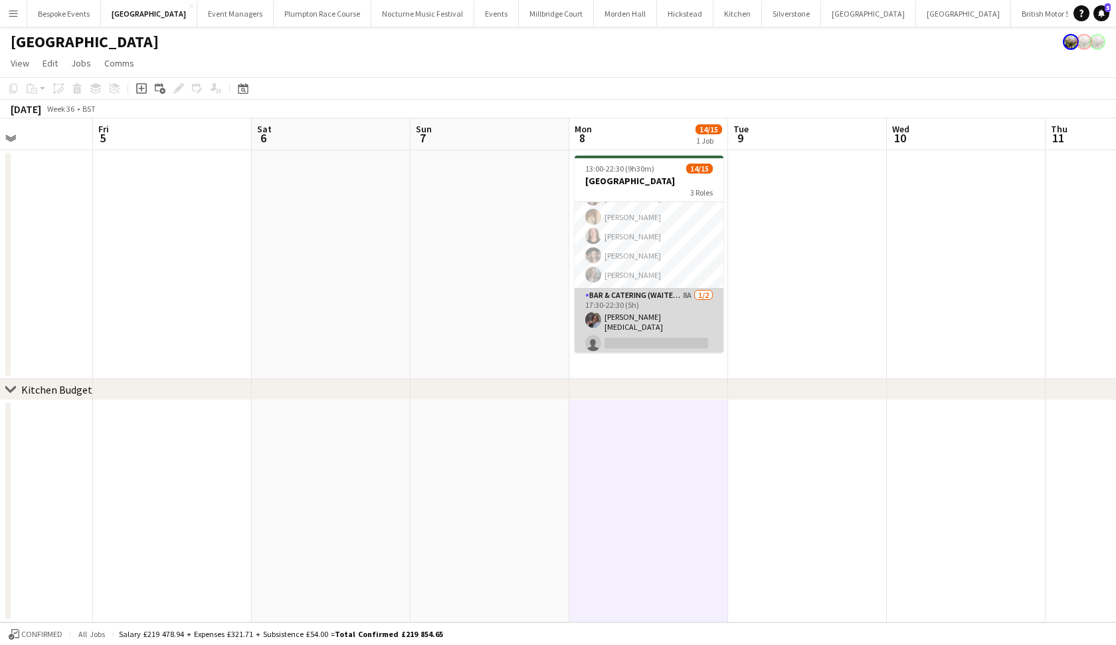
click at [653, 326] on app-card-role "Bar & Catering (Waiter / waitress) 8A 1/2 17:30-22:30 (5h) Deborah Edema single…" at bounding box center [649, 322] width 149 height 68
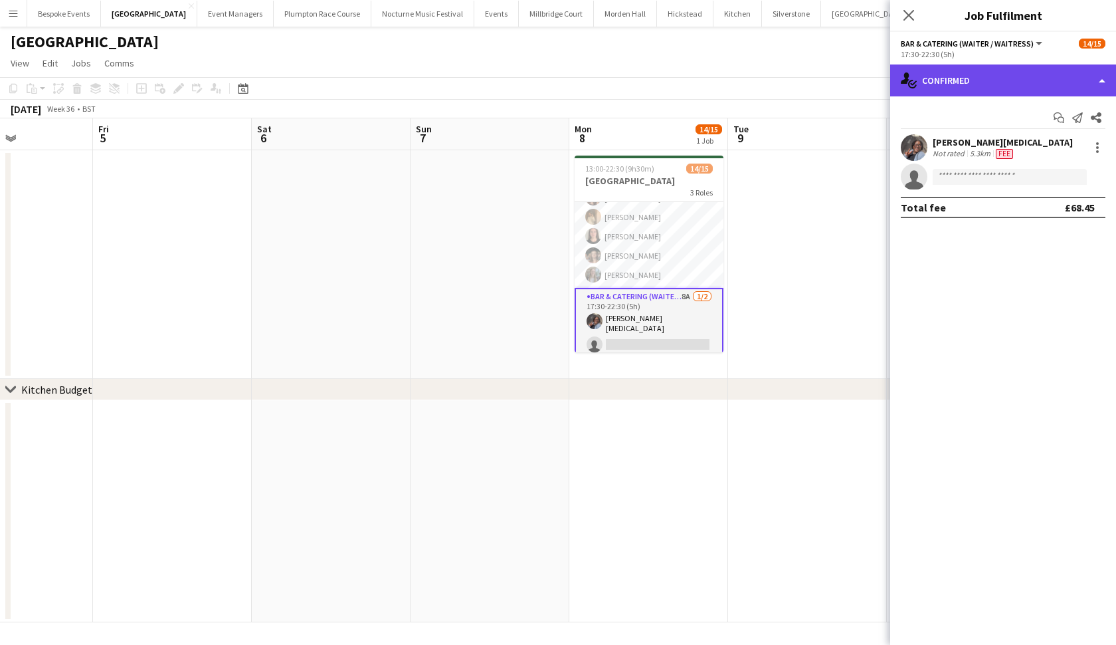
click at [928, 72] on div "single-neutral-actions-check-2 Confirmed" at bounding box center [1003, 80] width 226 height 32
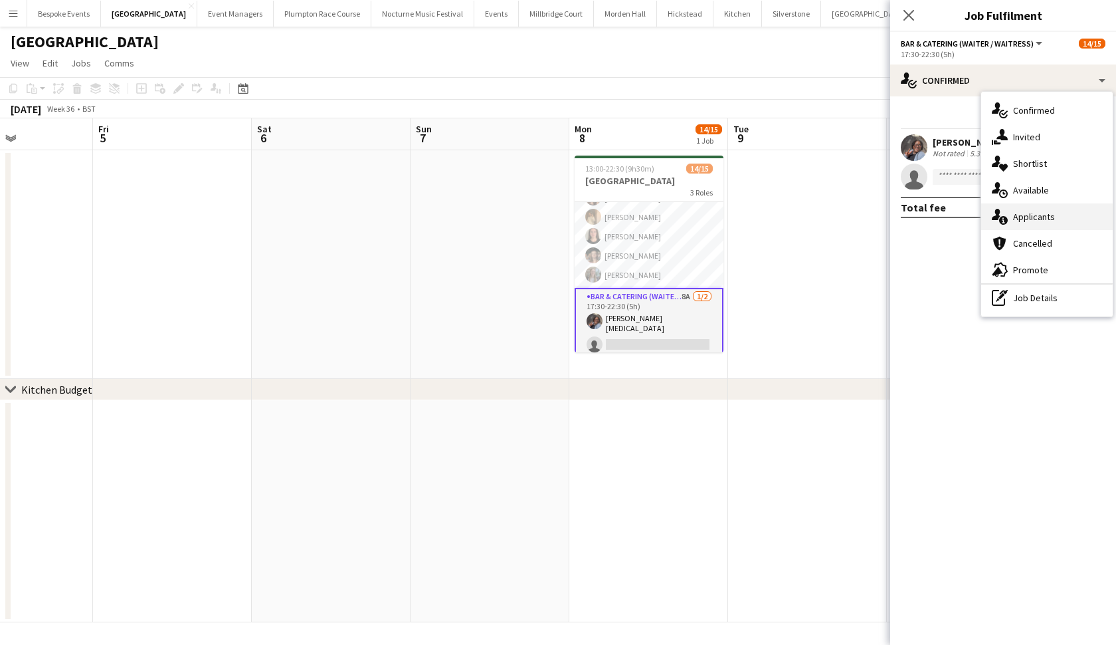
click at [976, 220] on span "Applicants" at bounding box center [1034, 217] width 42 height 12
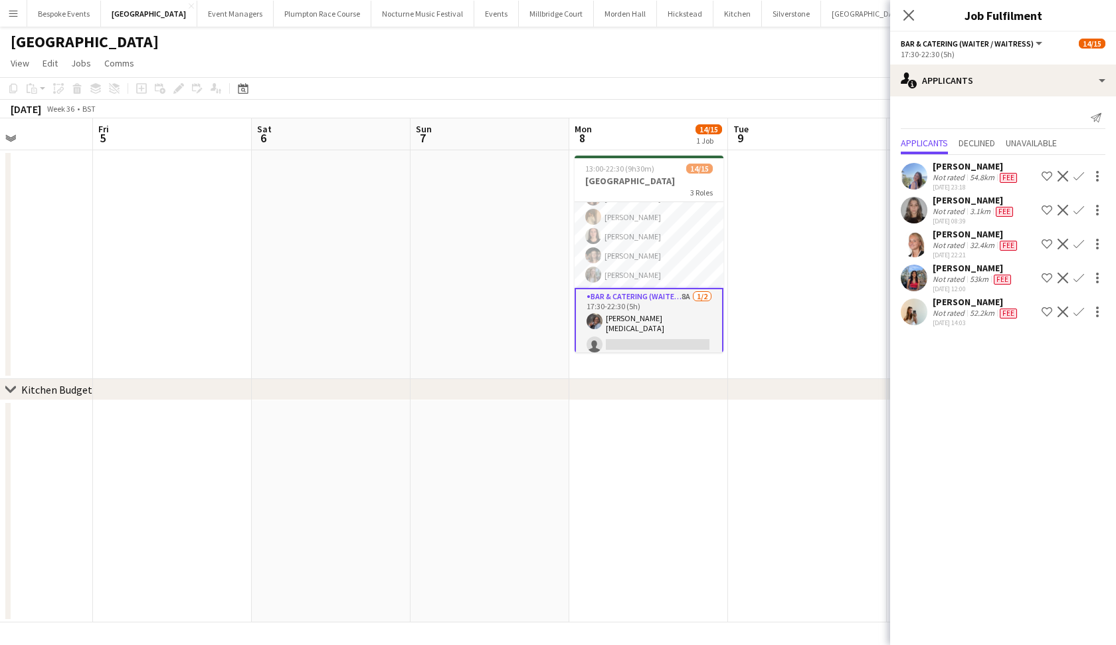
click at [813, 233] on app-date-cell at bounding box center [807, 264] width 159 height 229
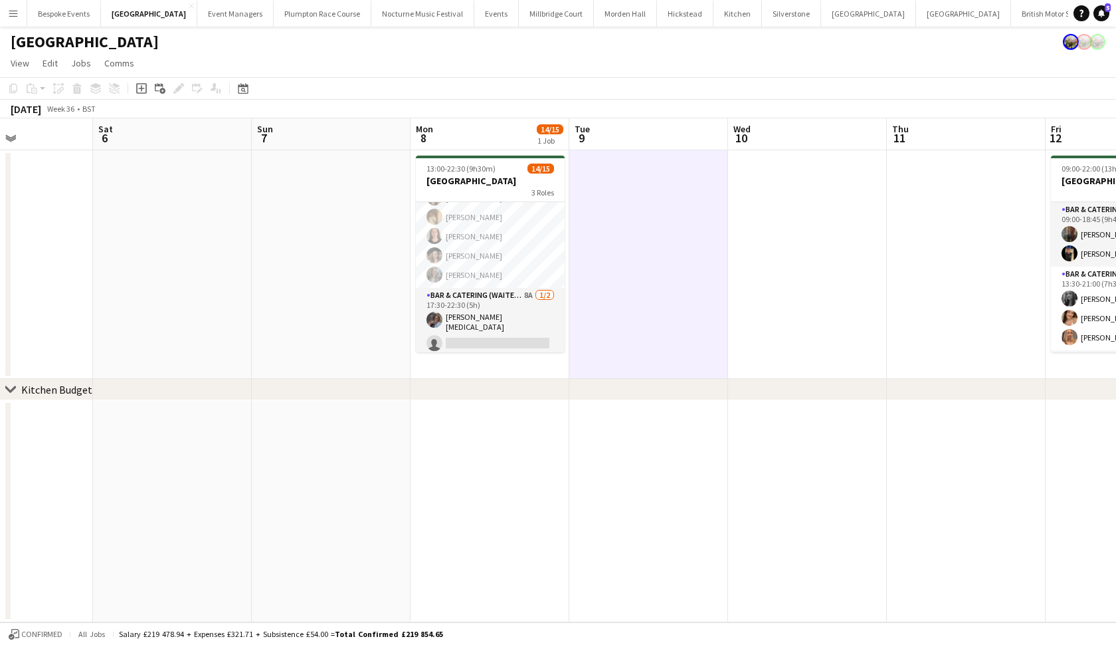
click at [17, 17] on app-icon "Menu" at bounding box center [13, 13] width 11 height 11
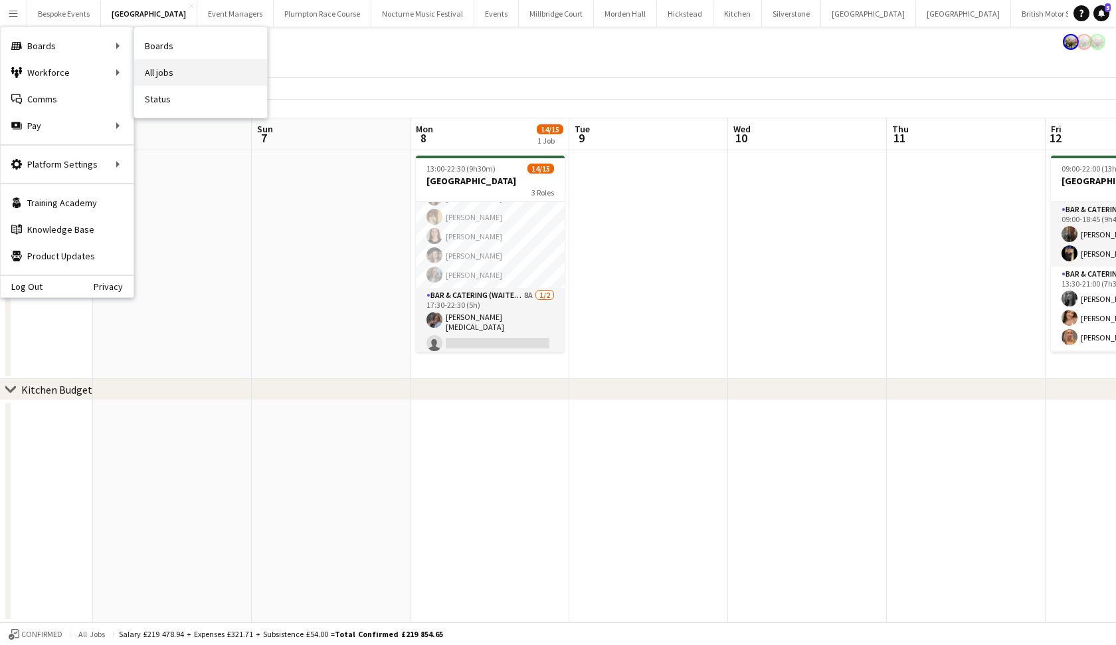
click at [169, 77] on link "All jobs" at bounding box center [200, 72] width 133 height 27
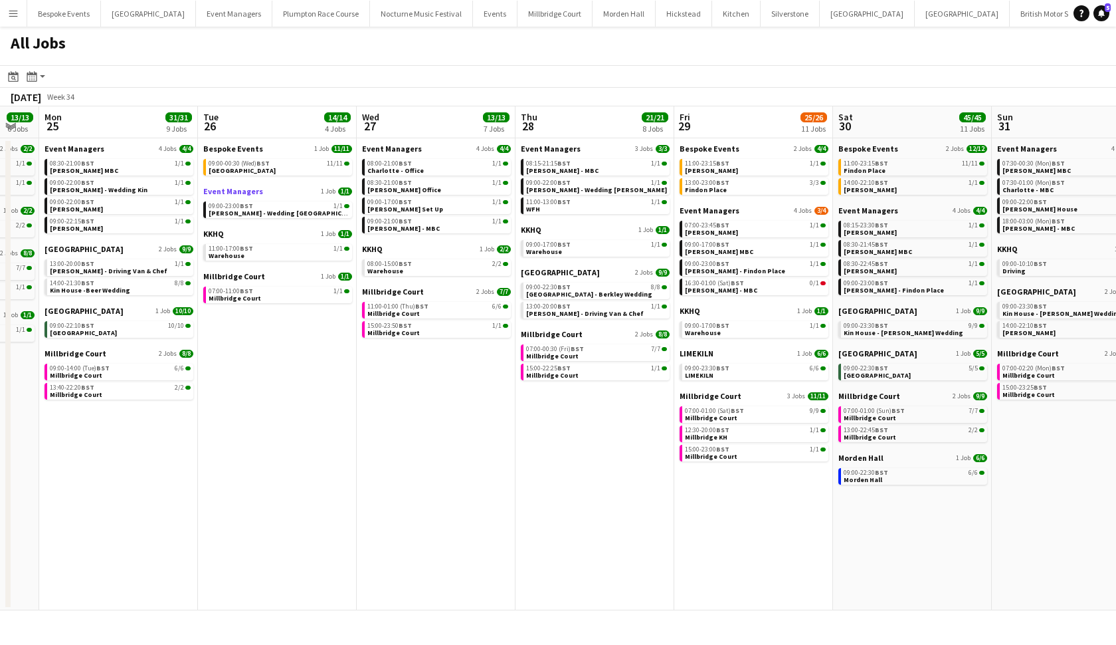
scroll to position [0, 277]
click at [132, 326] on div "09:00-22:10 BST 10/10" at bounding box center [121, 325] width 141 height 7
click at [126, 377] on link "09:00-14:00 (Tue) BST 6/6 Millbridge Court" at bounding box center [121, 370] width 141 height 15
click at [298, 167] on link "09:00-00:30 (Wed) BST 11/11 Avington Park" at bounding box center [280, 166] width 141 height 15
click at [454, 270] on link "08:00-15:00 BST 2/2 Warehouse" at bounding box center [439, 266] width 141 height 15
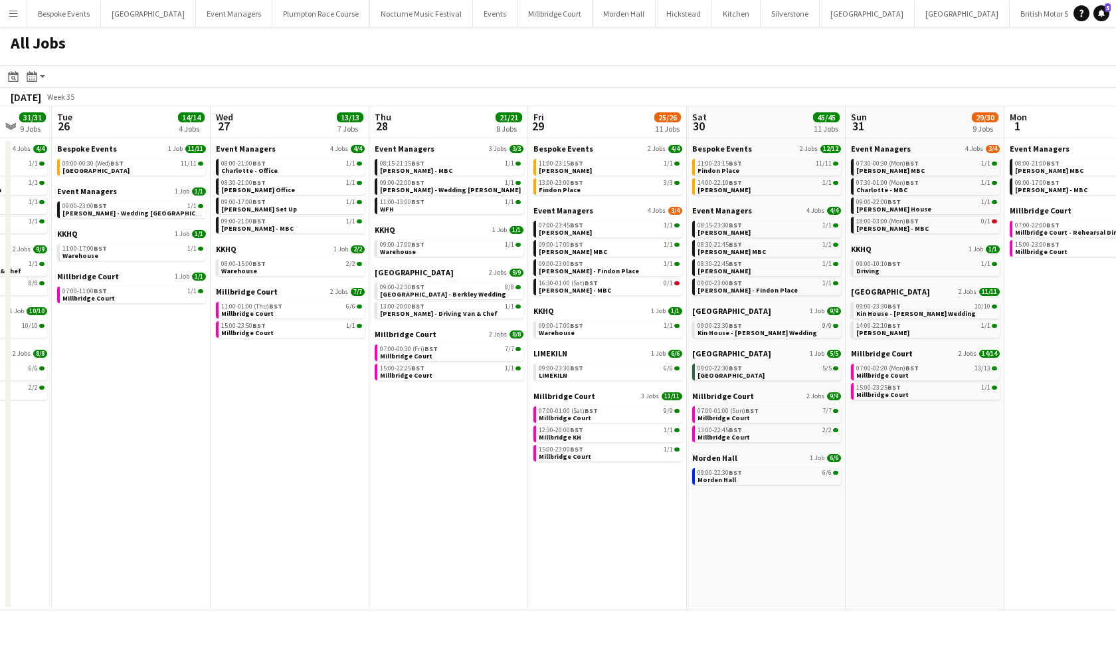
scroll to position [0, 425]
click at [474, 289] on div "09:00-22:30 BST 8/8" at bounding box center [449, 287] width 141 height 7
click at [582, 194] on app-brief-job-card "13:00-23:00 BST 3/3 Findon Place" at bounding box center [607, 186] width 149 height 17
click at [558, 191] on span "Findon Place" at bounding box center [559, 189] width 42 height 9
click at [616, 373] on link "09:00-23:30 BST 6/6 LIMEKILN" at bounding box center [608, 370] width 141 height 15
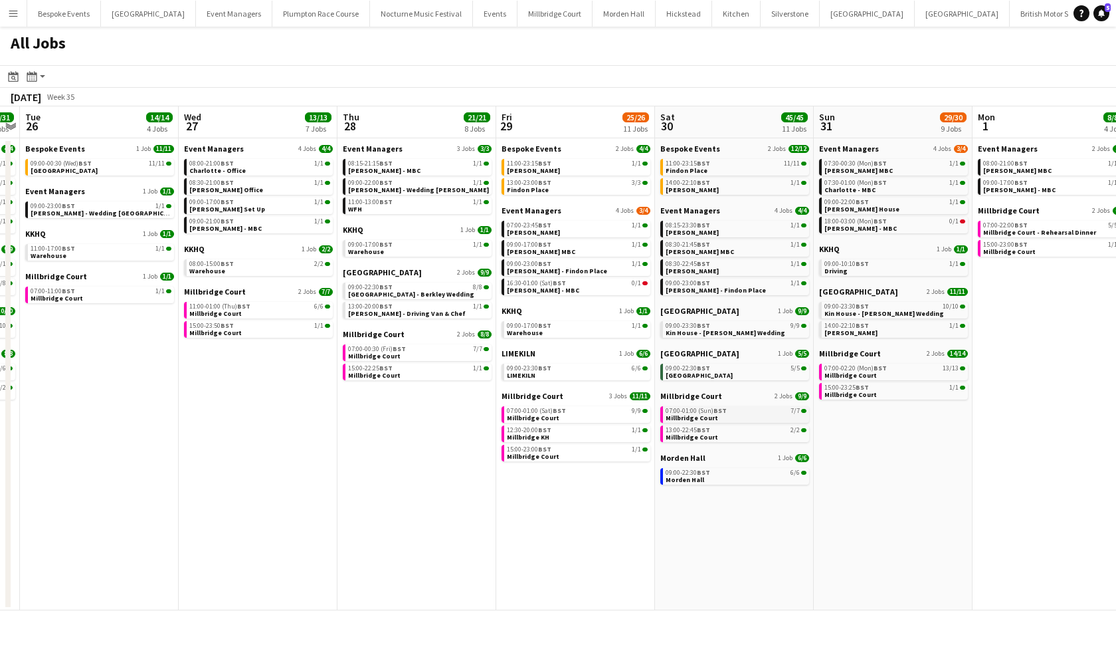
scroll to position [0, 460]
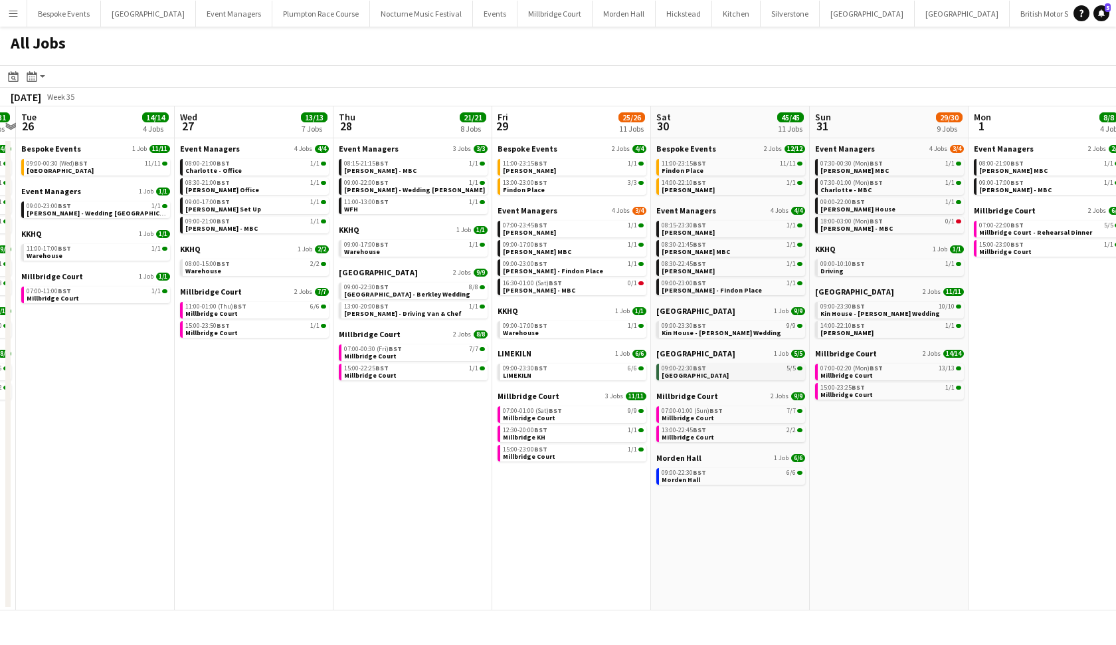
click at [707, 373] on link "09:00-22:30 BST 5/5 Micklefield Hall" at bounding box center [732, 370] width 141 height 15
click at [15, 16] on app-icon "Menu" at bounding box center [13, 13] width 11 height 11
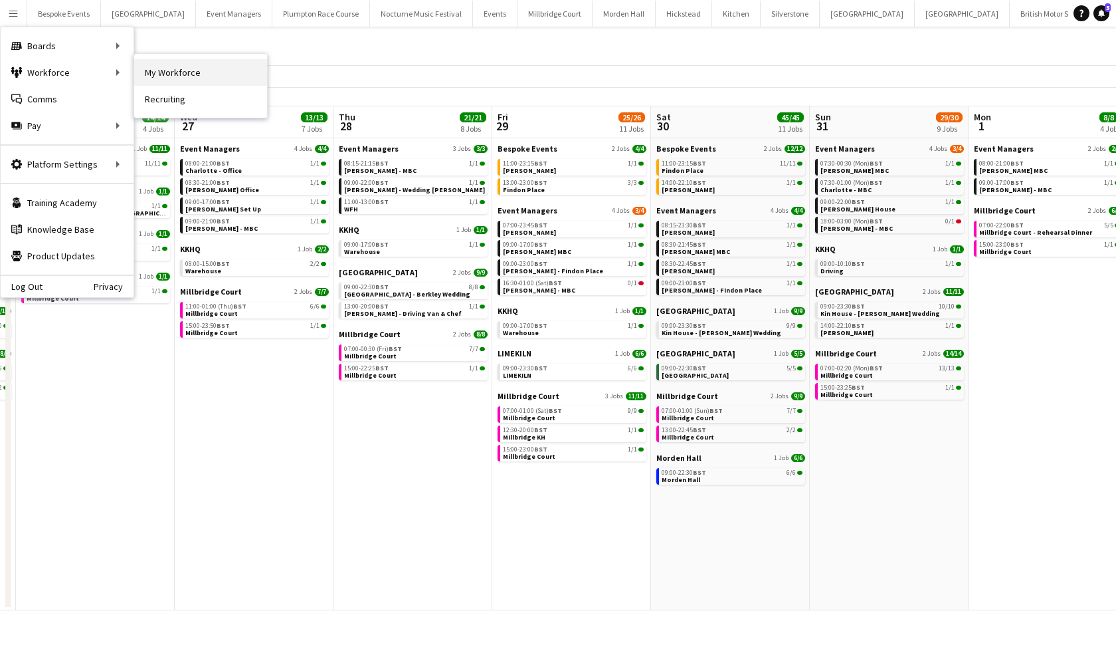
click at [169, 82] on link "My Workforce" at bounding box center [200, 72] width 133 height 27
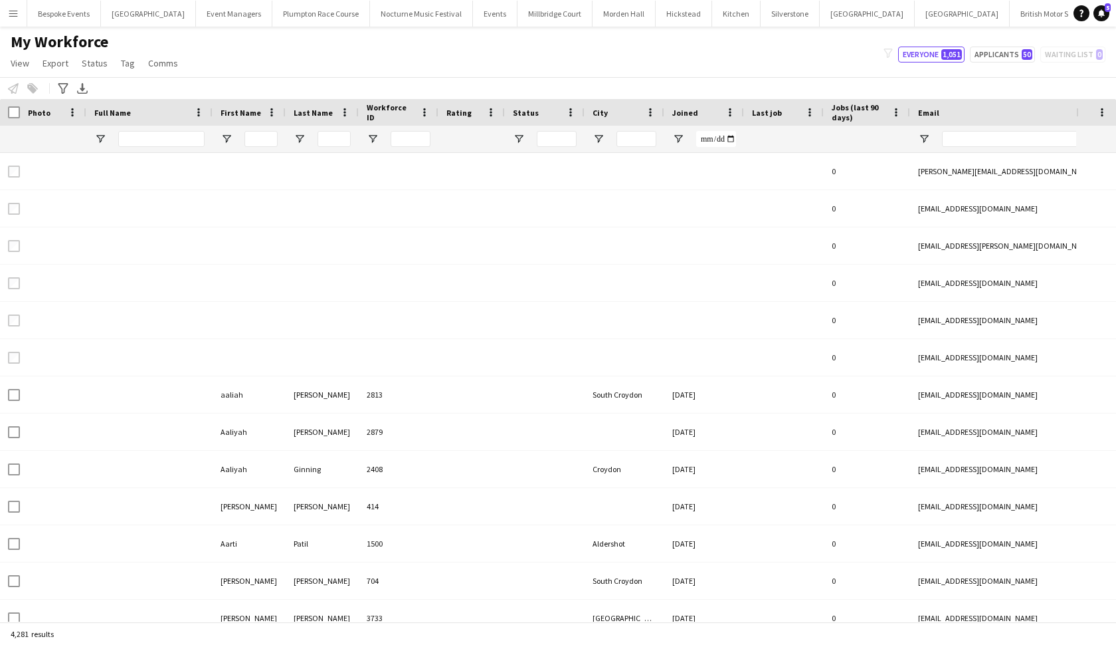
type input "******"
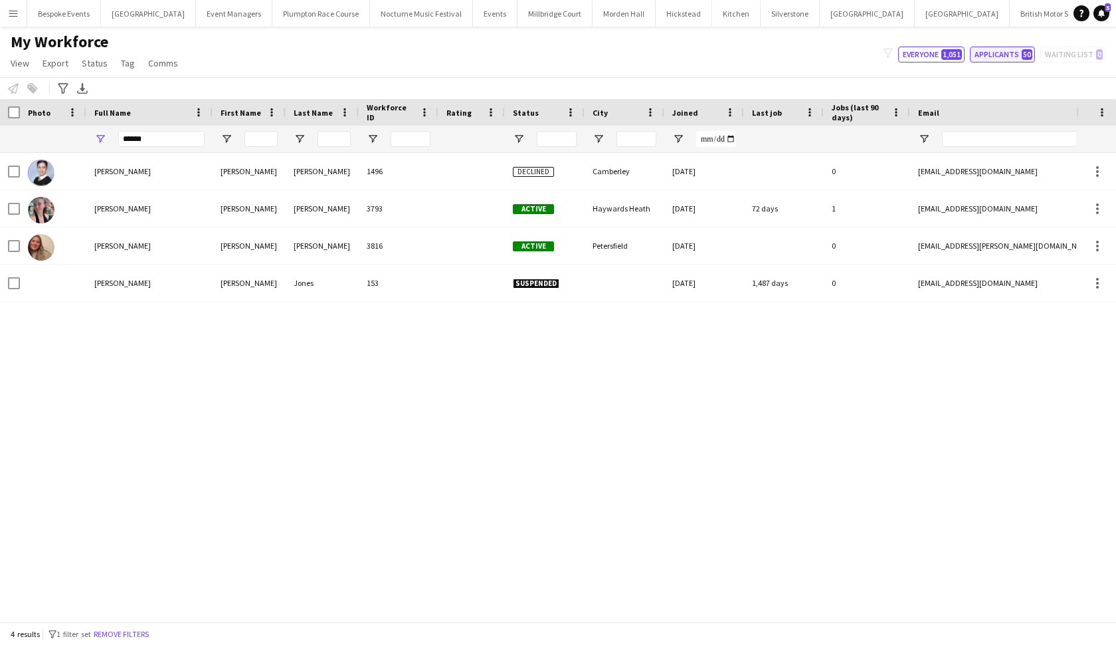
click at [976, 49] on button "Applicants 50" at bounding box center [1002, 55] width 65 height 16
type input "**********"
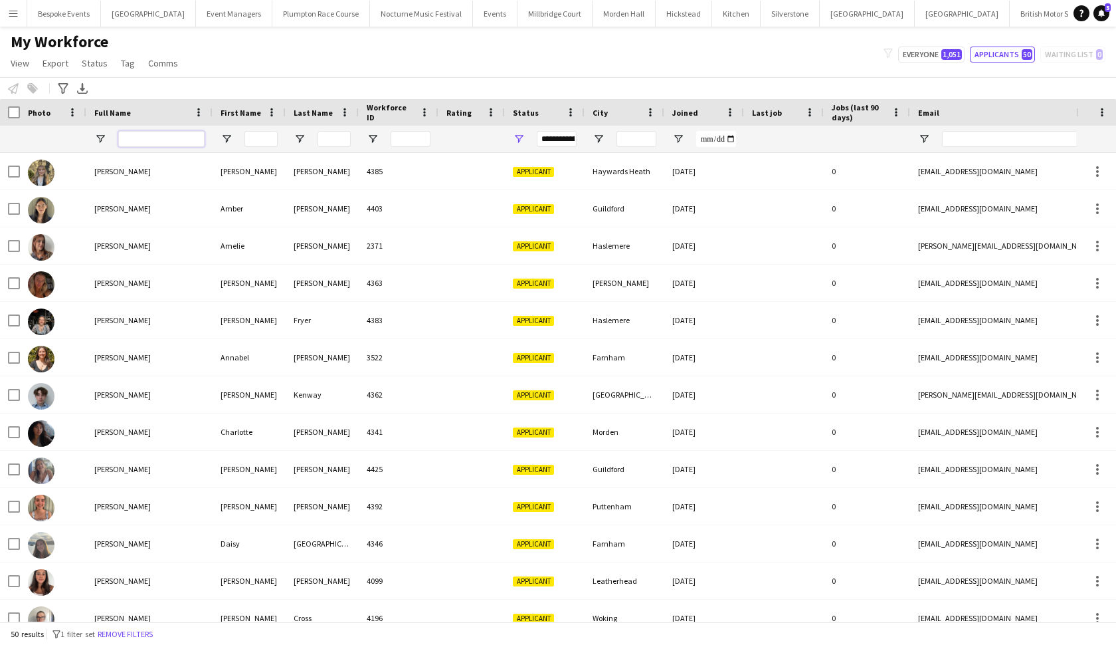
click at [175, 136] on input "Full Name Filter Input" at bounding box center [161, 139] width 86 height 16
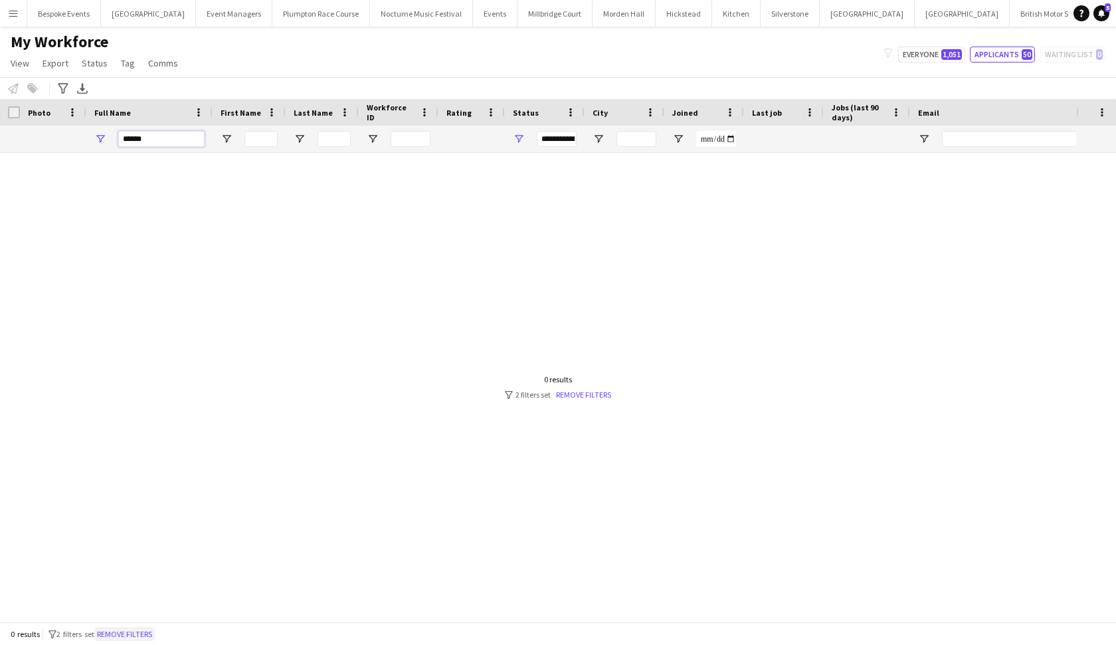
type input "******"
click at [148, 557] on button "Remove filters" at bounding box center [124, 634] width 60 height 15
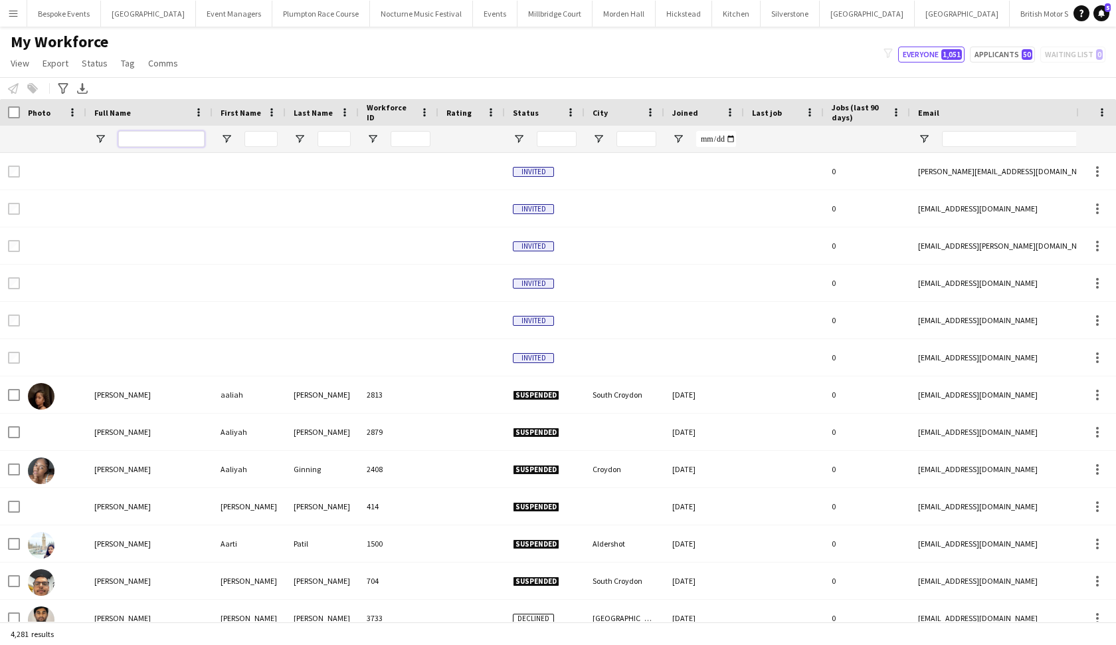
click at [168, 142] on input "Full Name Filter Input" at bounding box center [161, 139] width 86 height 16
type input "******"
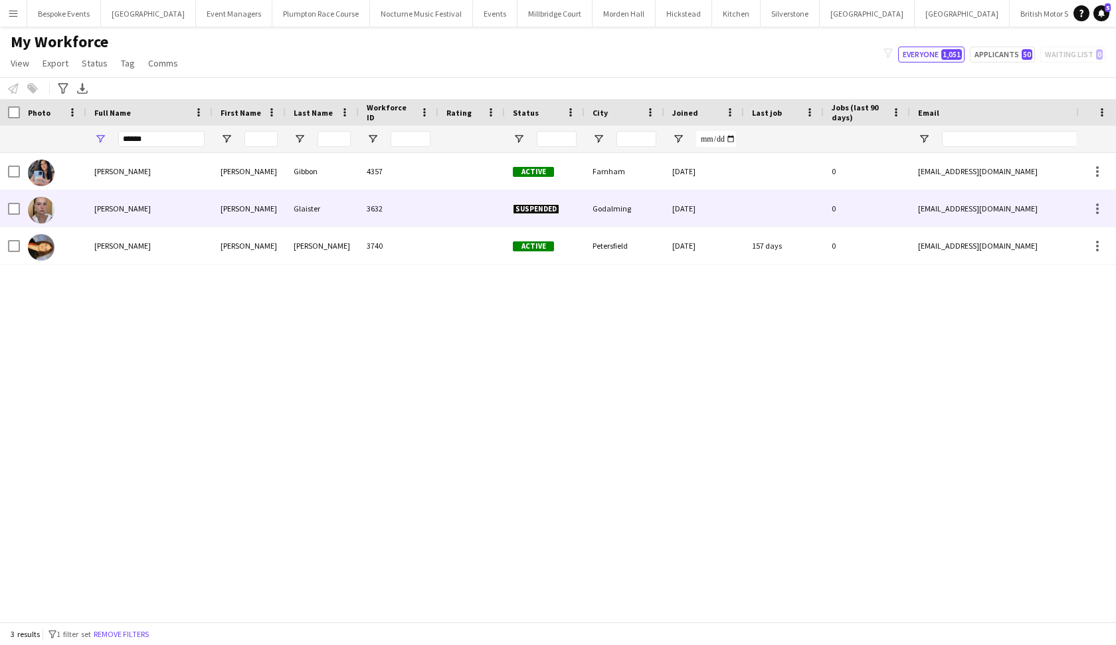
click at [126, 206] on span "Hattie Glaister" at bounding box center [122, 208] width 56 height 10
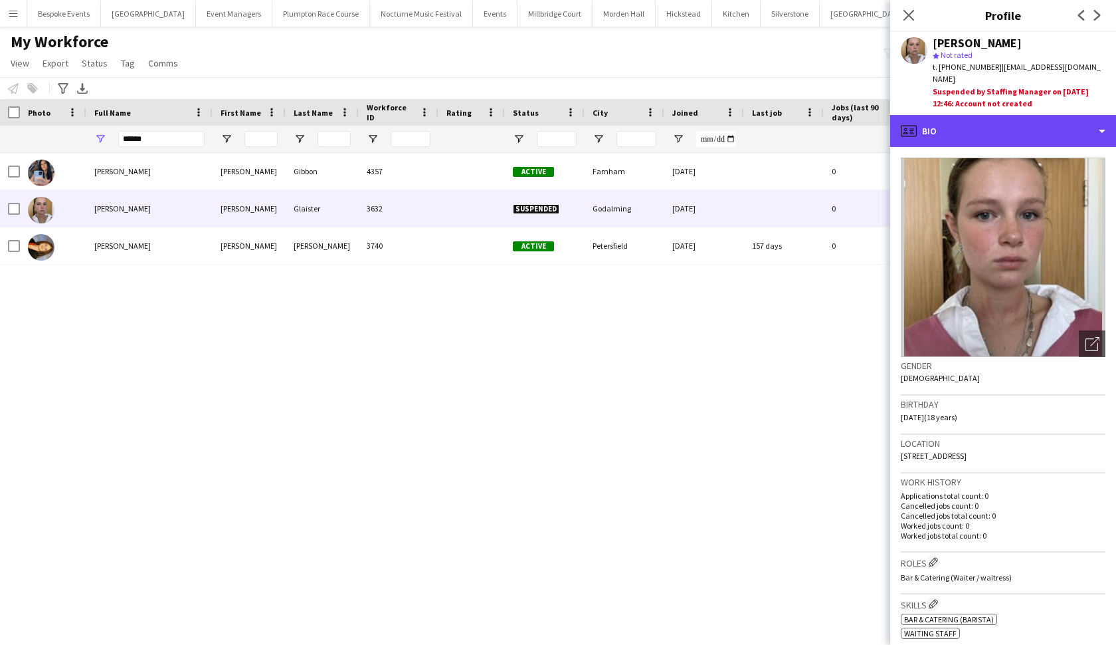
click at [976, 129] on div "profile Bio" at bounding box center [1003, 131] width 226 height 32
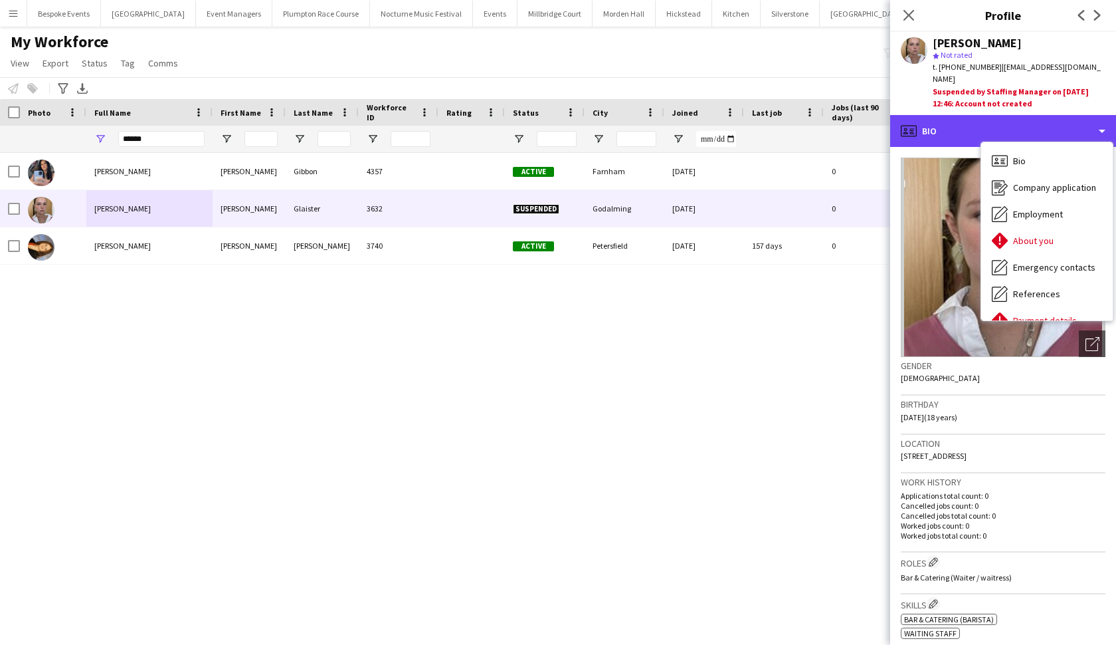
click at [976, 129] on div "profile Bio Bio Bio Company application Company application Employment Employme…" at bounding box center [1003, 380] width 226 height 530
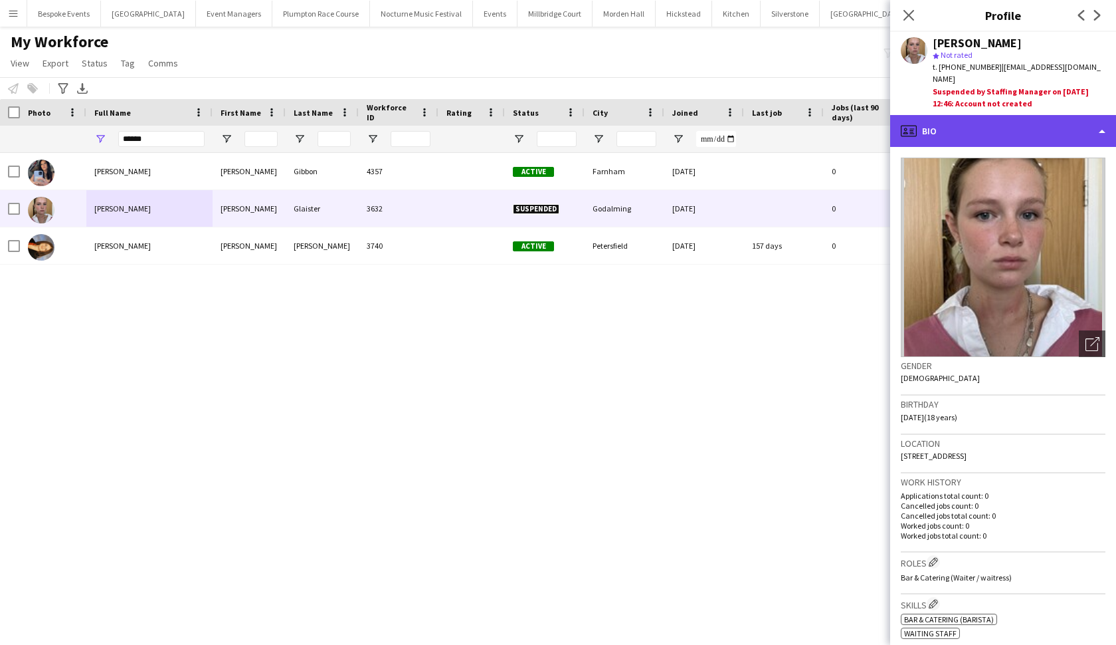
click at [976, 129] on div "profile Bio" at bounding box center [1003, 131] width 226 height 32
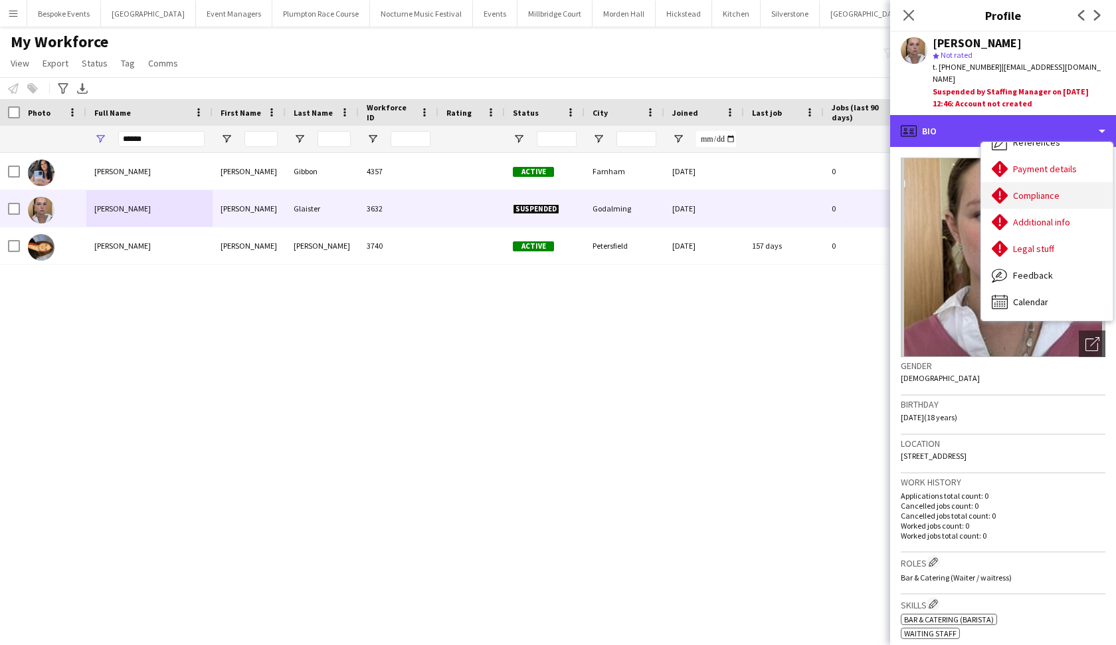
scroll to position [151, 0]
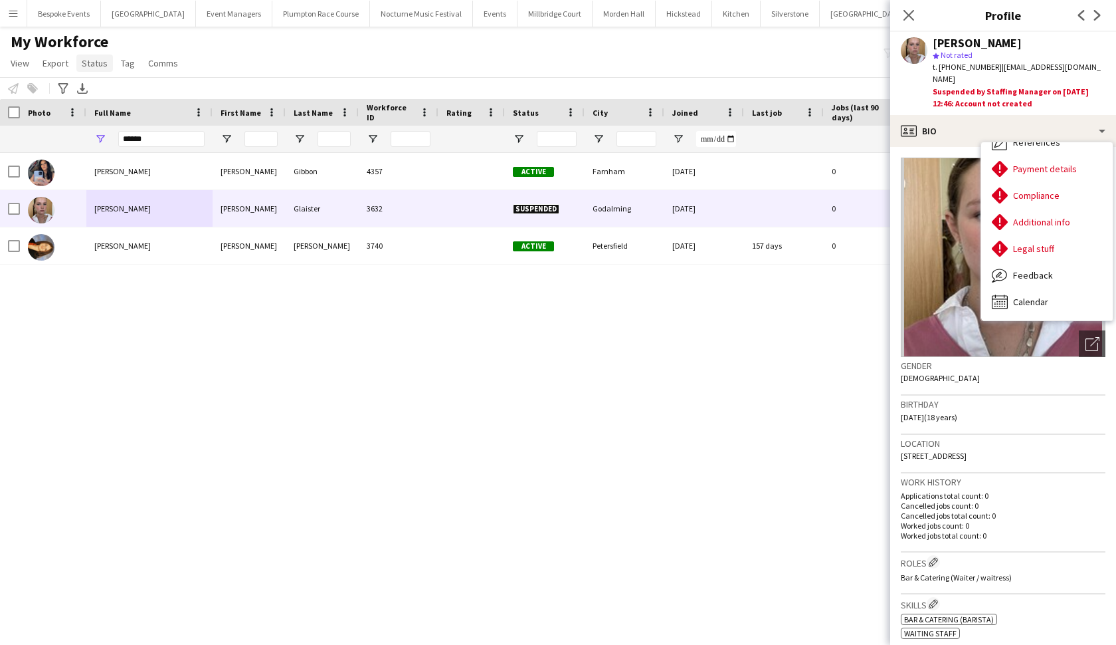
click at [96, 65] on span "Status" at bounding box center [95, 63] width 26 height 12
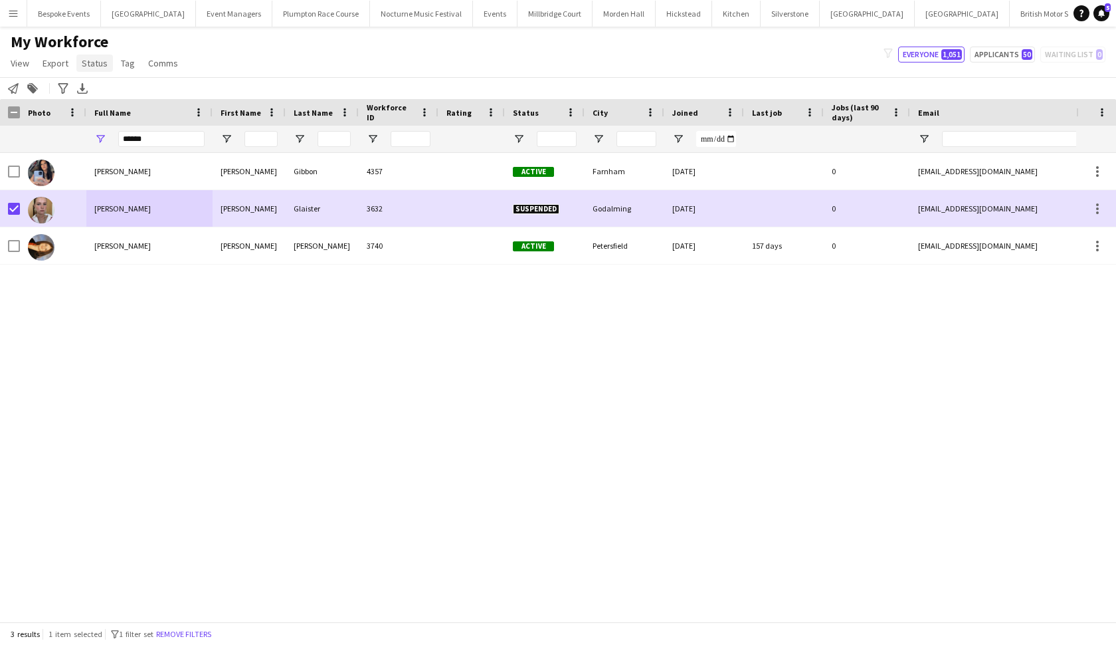
click at [89, 70] on link "Status" at bounding box center [94, 62] width 37 height 17
click at [124, 84] on link "Edit" at bounding box center [122, 92] width 93 height 28
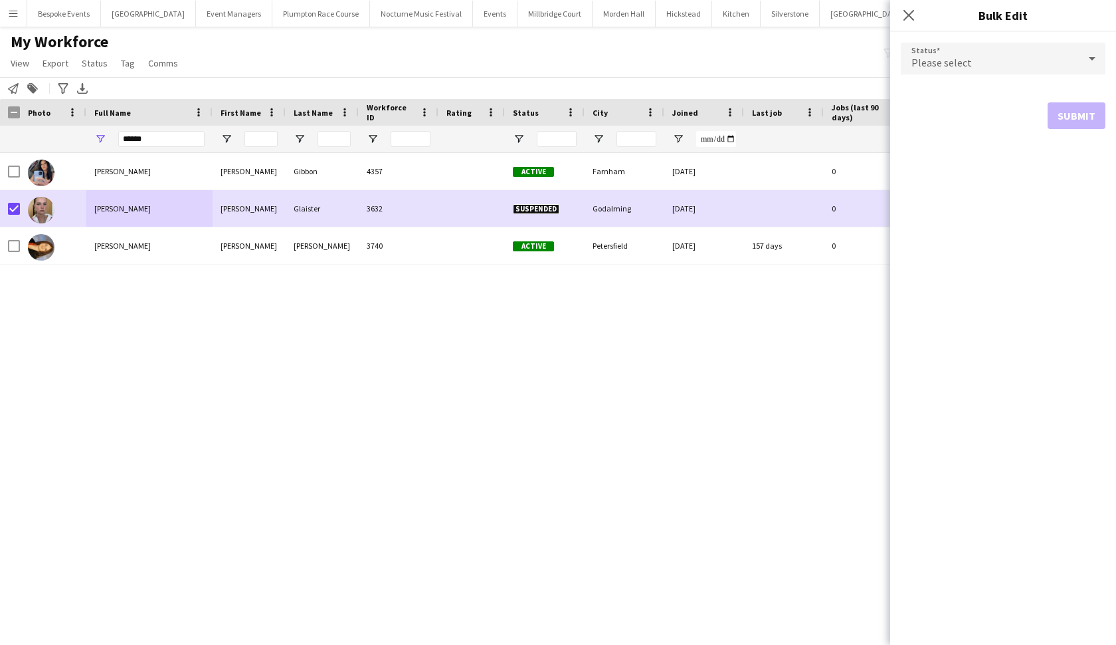
click at [976, 58] on div "Please select" at bounding box center [990, 59] width 178 height 32
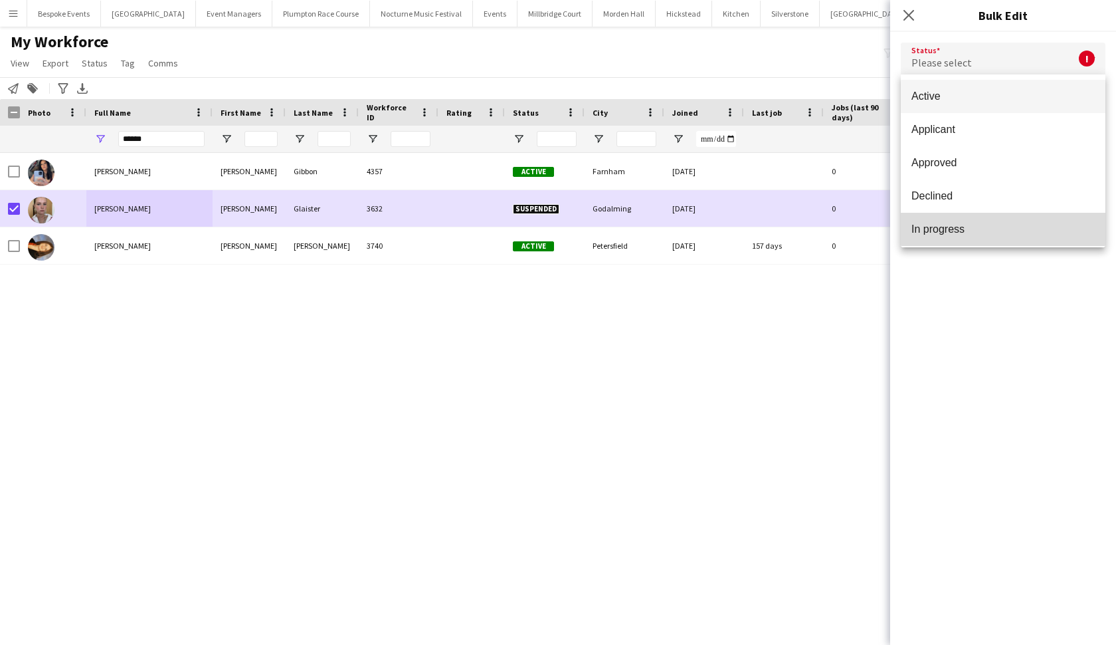
click at [959, 219] on mat-option "In progress" at bounding box center [1003, 229] width 205 height 33
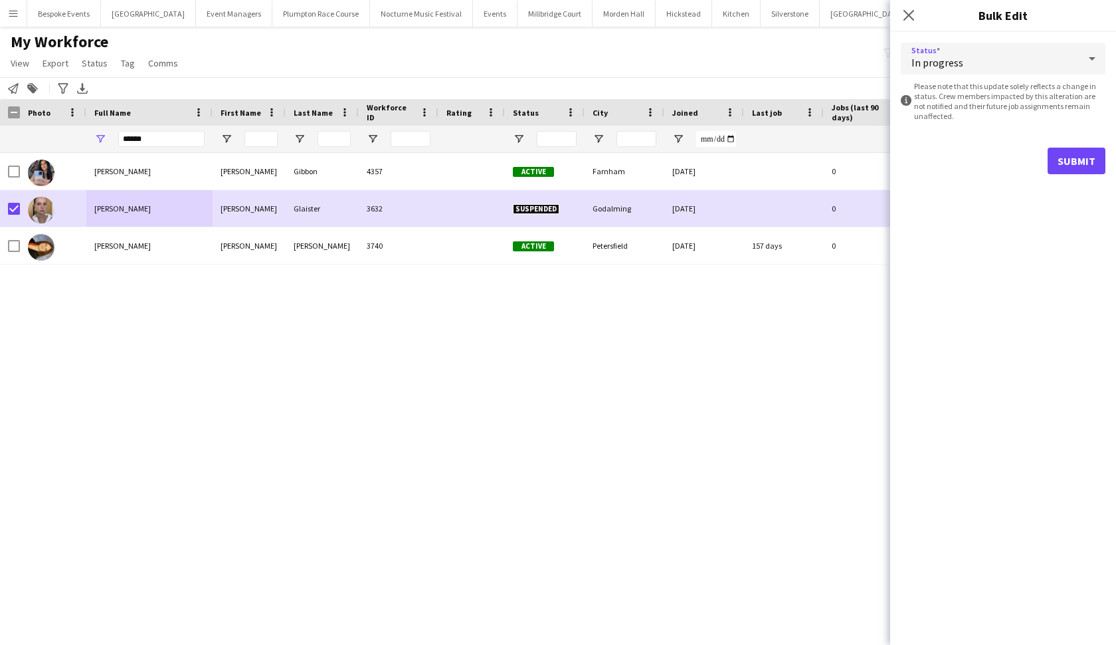
click at [976, 159] on button "Submit" at bounding box center [1077, 161] width 58 height 27
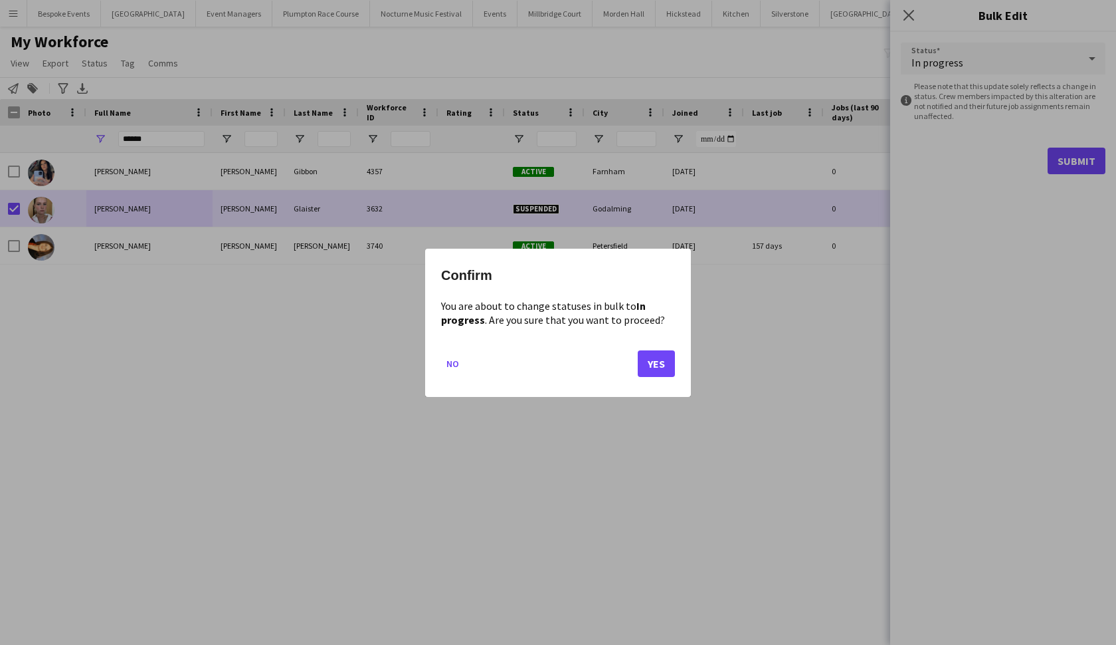
click at [660, 359] on button "Yes" at bounding box center [656, 362] width 37 height 27
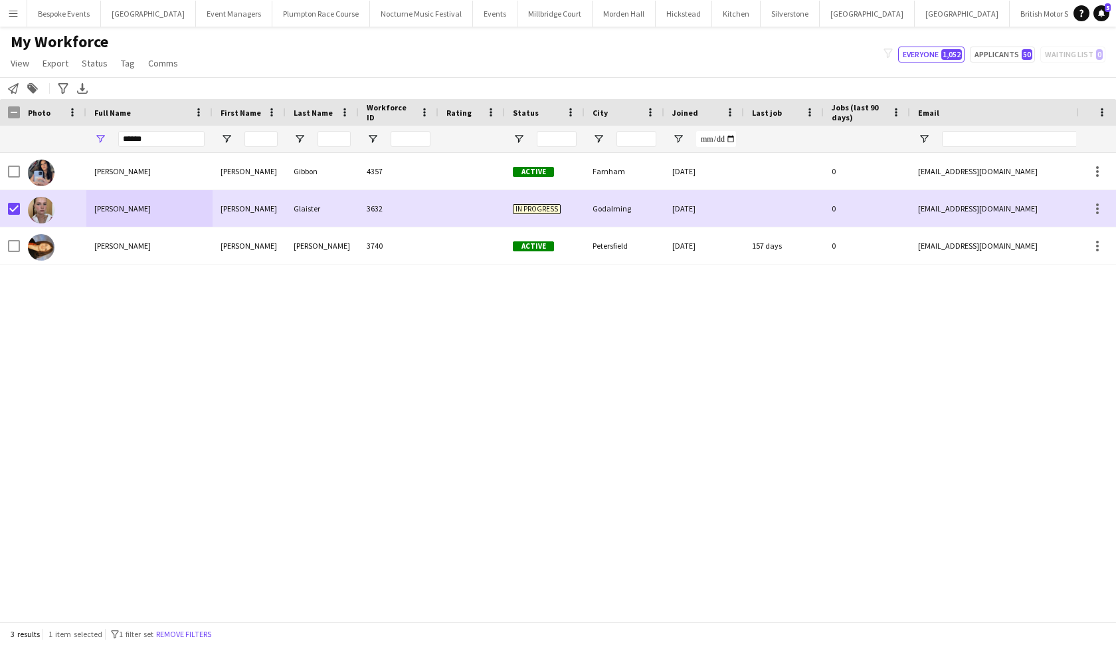
click at [11, 12] on app-icon "Menu" at bounding box center [13, 13] width 11 height 11
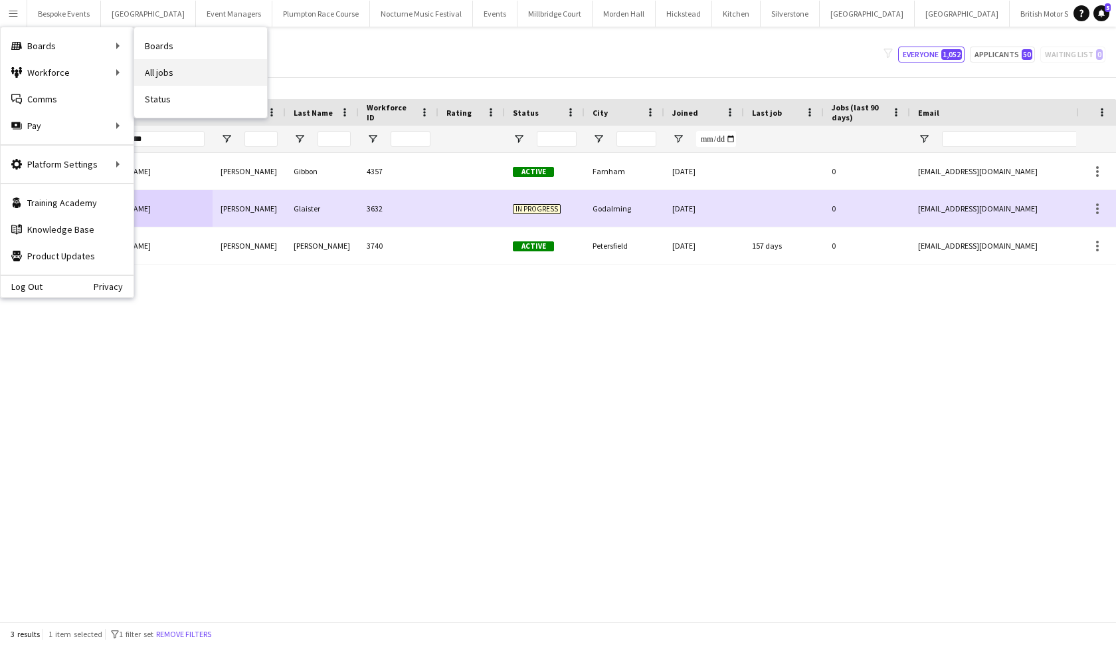
click at [175, 71] on link "All jobs" at bounding box center [200, 72] width 133 height 27
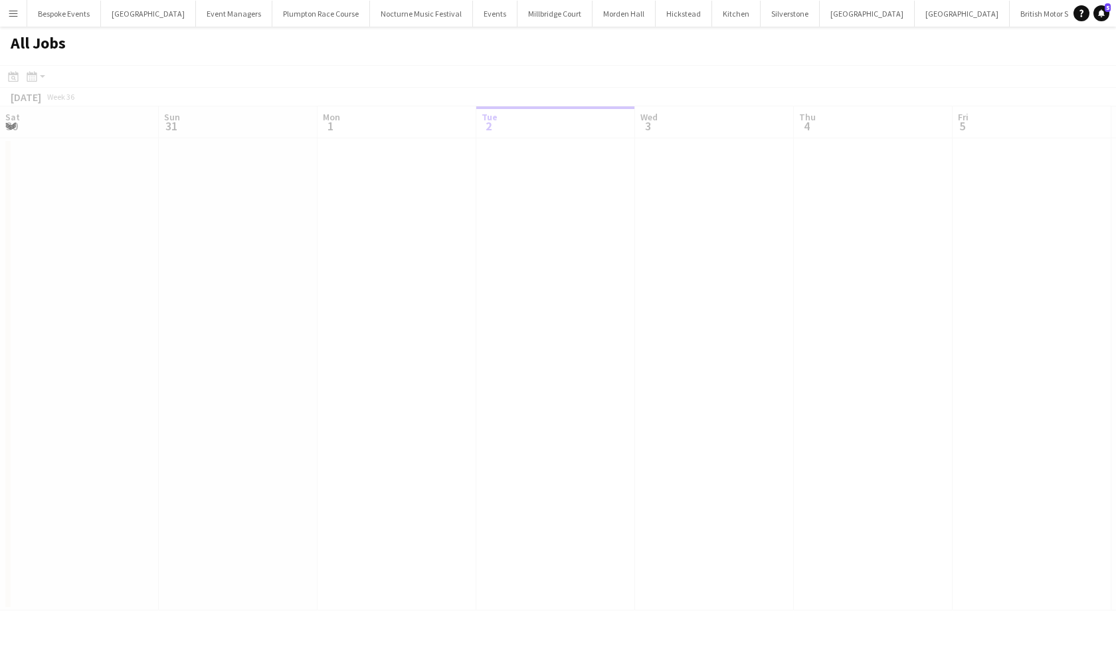
scroll to position [0, 318]
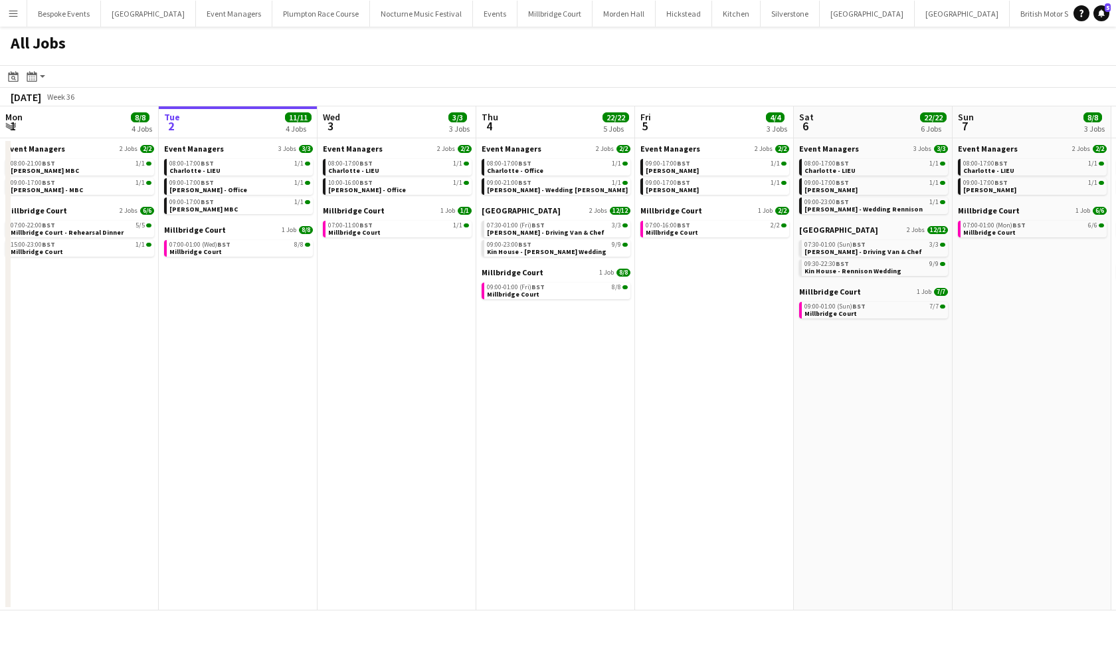
click at [20, 18] on button "Menu" at bounding box center [13, 13] width 27 height 27
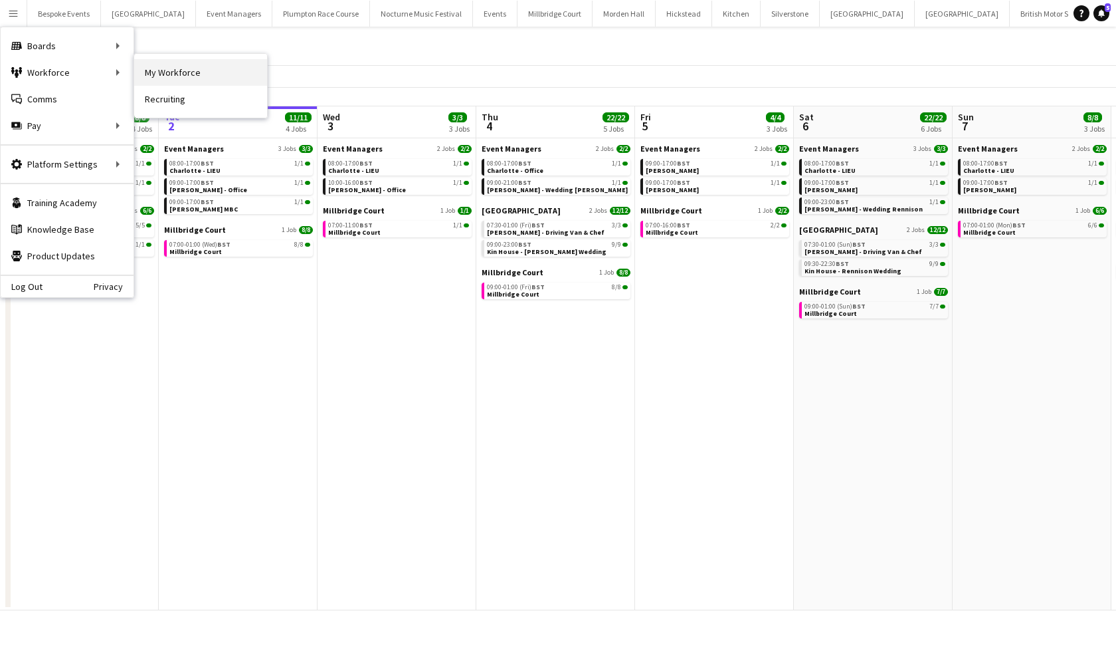
click at [149, 74] on link "My Workforce" at bounding box center [200, 72] width 133 height 27
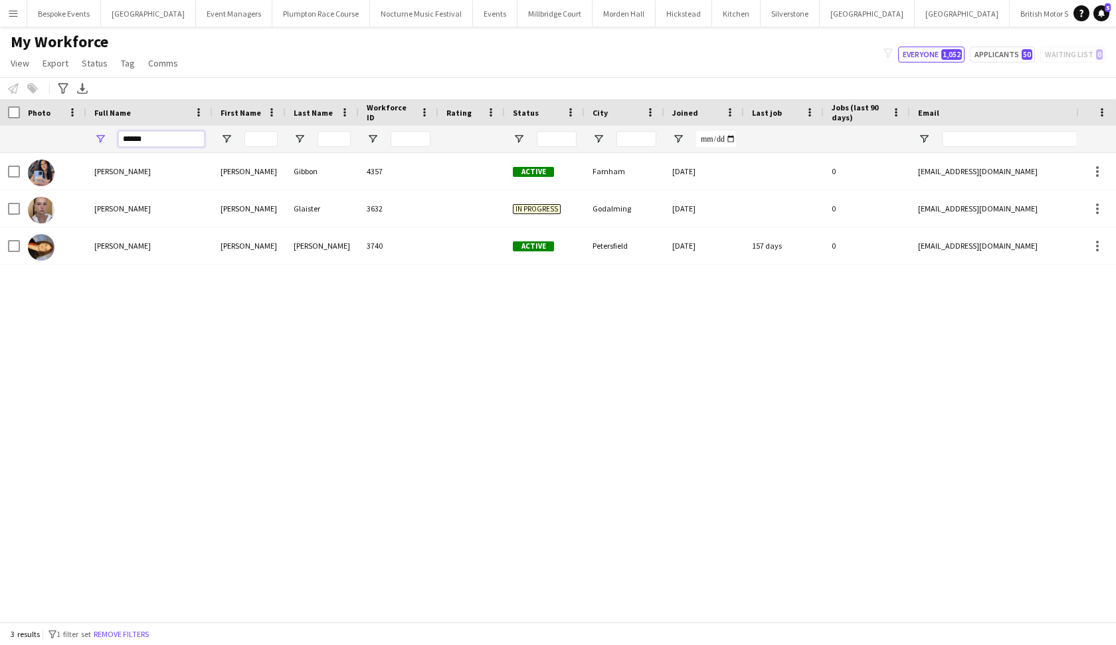
click at [180, 138] on input "******" at bounding box center [161, 139] width 86 height 16
type input "*"
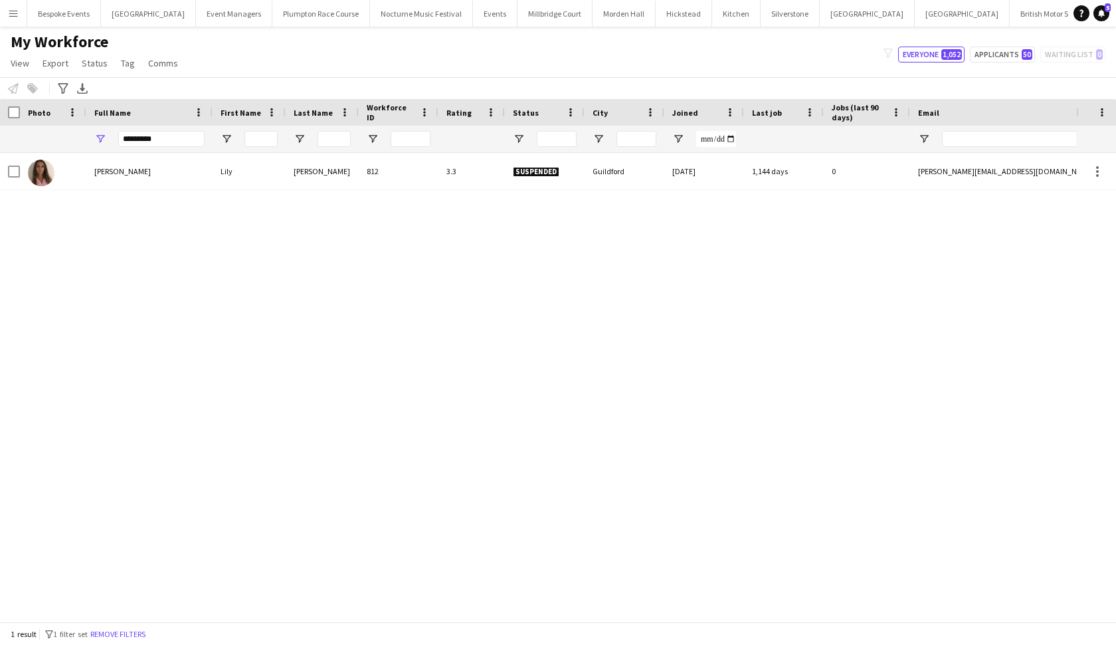
click at [424, 402] on div "Lily Stanley Lily Stanley 812 3.3 Suspended Guildford 14-06-2022 1,144 days 0 l…" at bounding box center [538, 387] width 1076 height 468
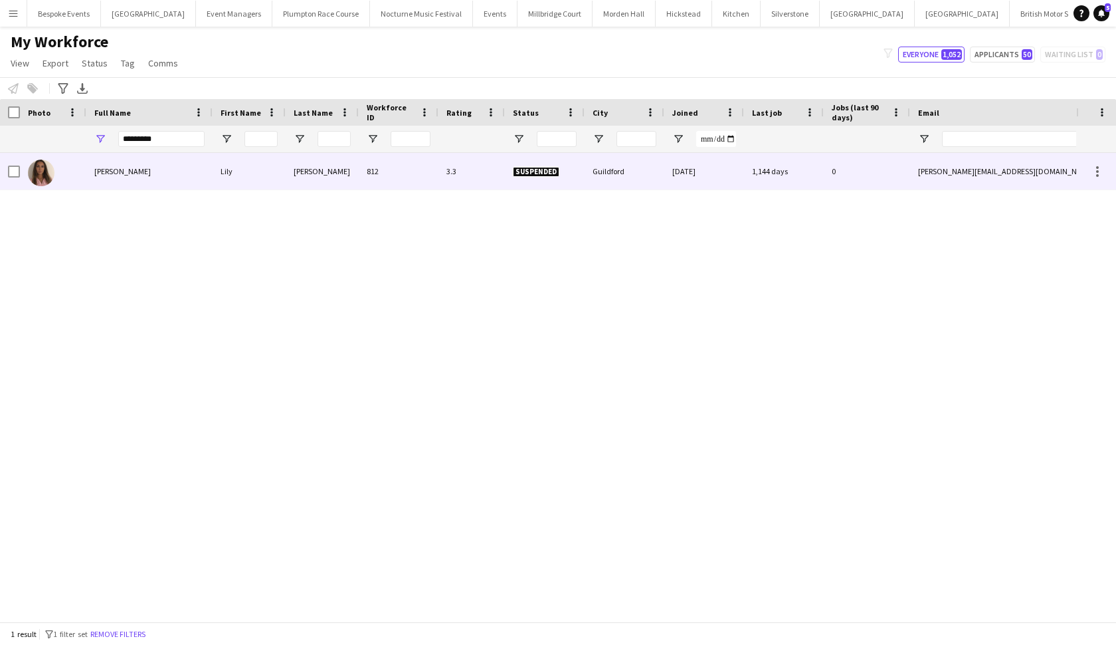
click at [432, 176] on div "812" at bounding box center [399, 171] width 80 height 37
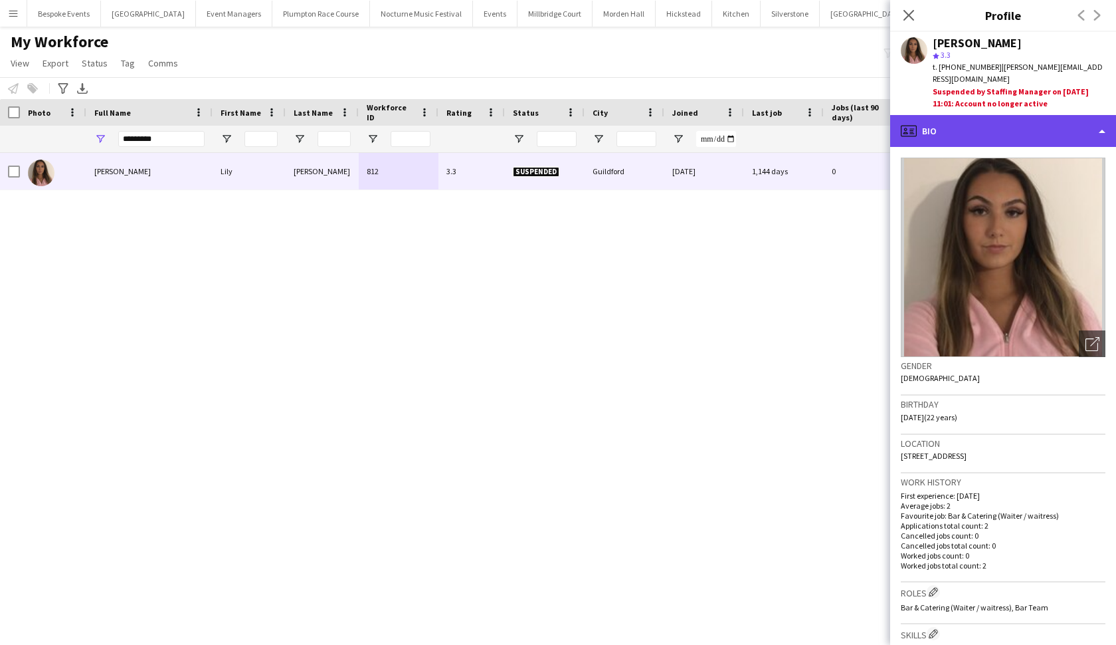
click at [969, 126] on div "profile Bio" at bounding box center [1003, 131] width 226 height 32
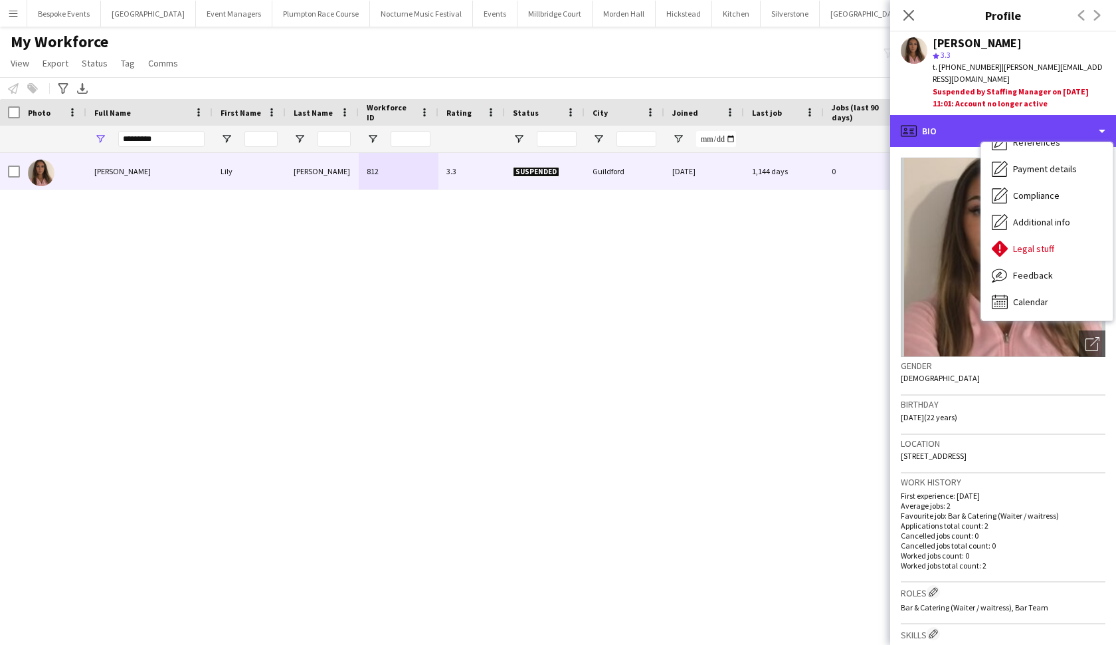
scroll to position [151, 0]
click at [914, 123] on icon "profile" at bounding box center [909, 131] width 16 height 16
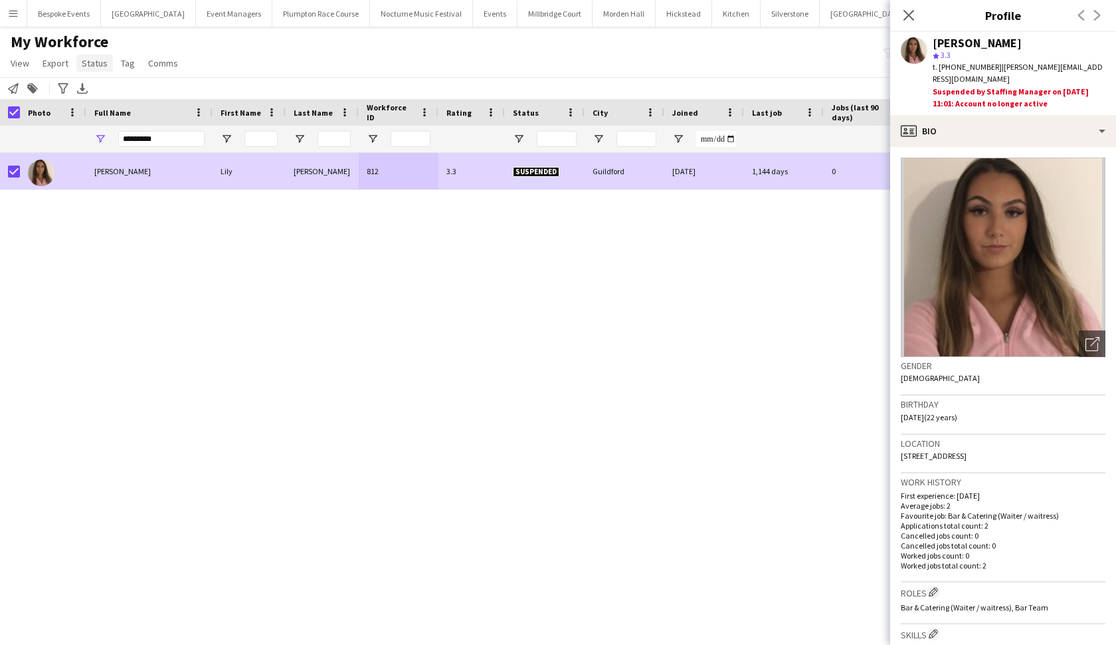
click at [88, 70] on link "Status" at bounding box center [94, 62] width 37 height 17
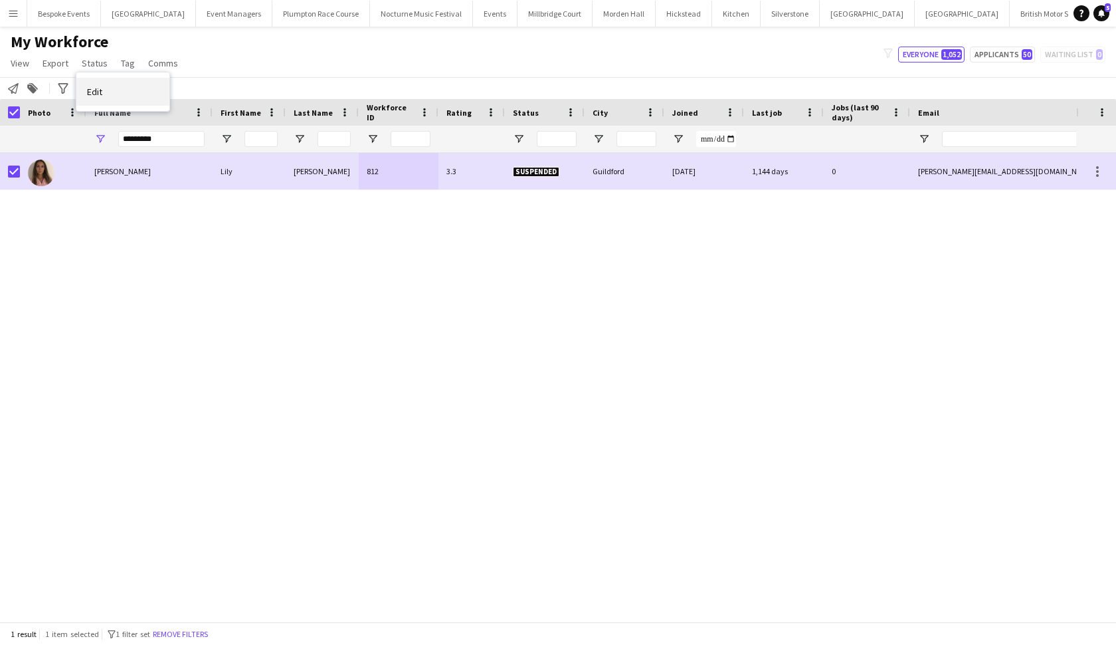
click at [108, 84] on link "Edit" at bounding box center [122, 92] width 93 height 28
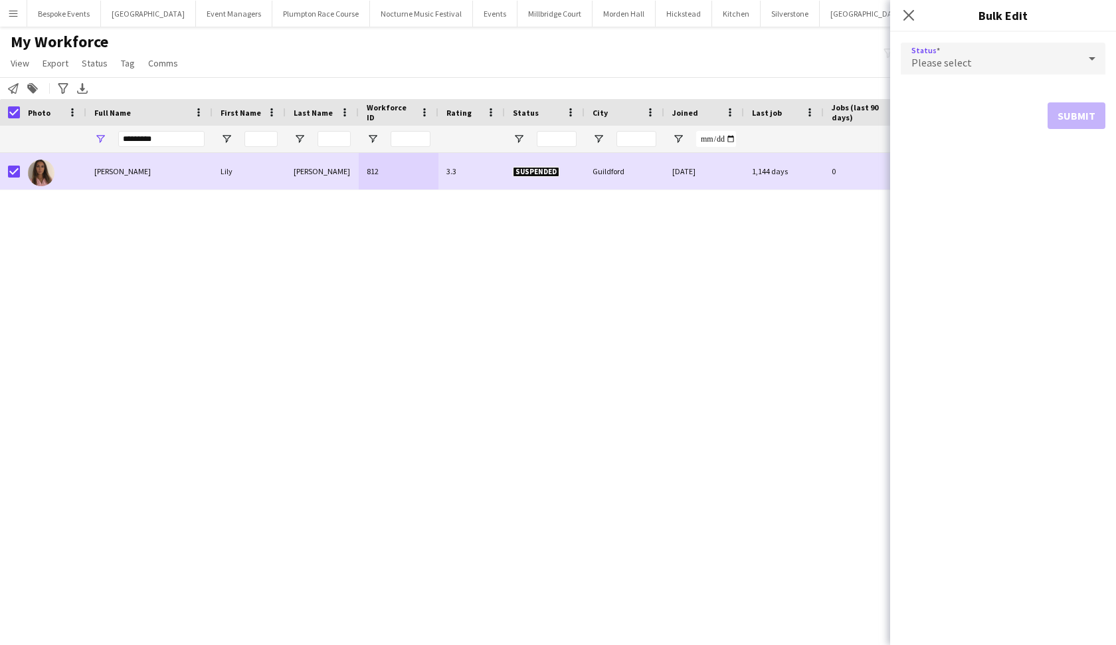
click at [976, 71] on div "Please select" at bounding box center [990, 59] width 178 height 32
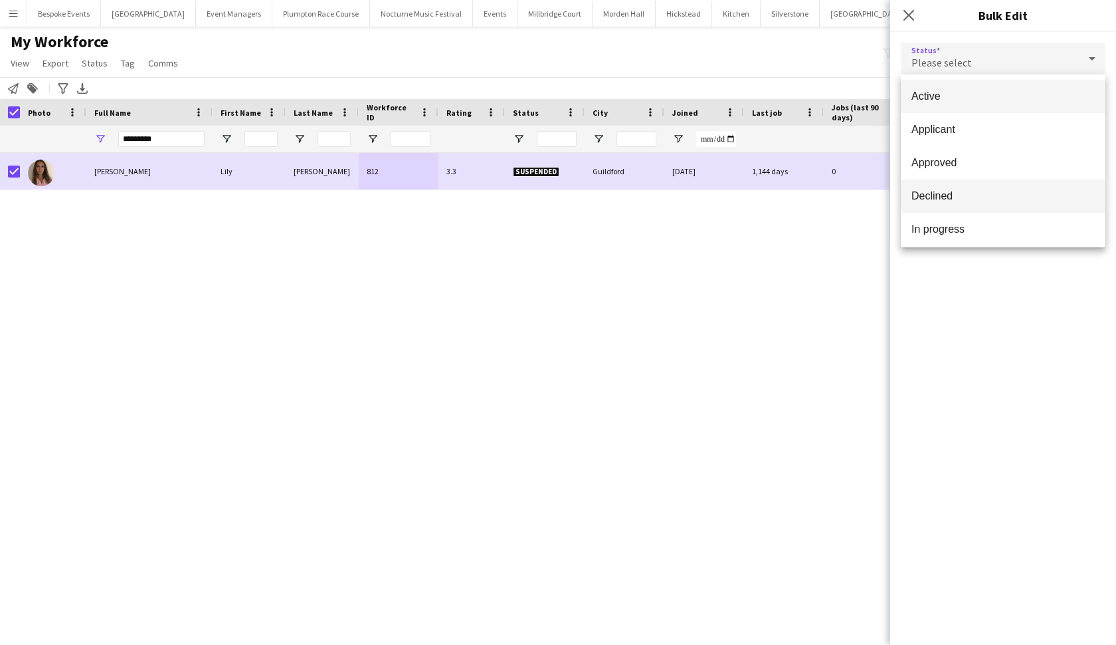
scroll to position [0, 0]
click at [976, 236] on mat-option "In progress" at bounding box center [1003, 229] width 205 height 33
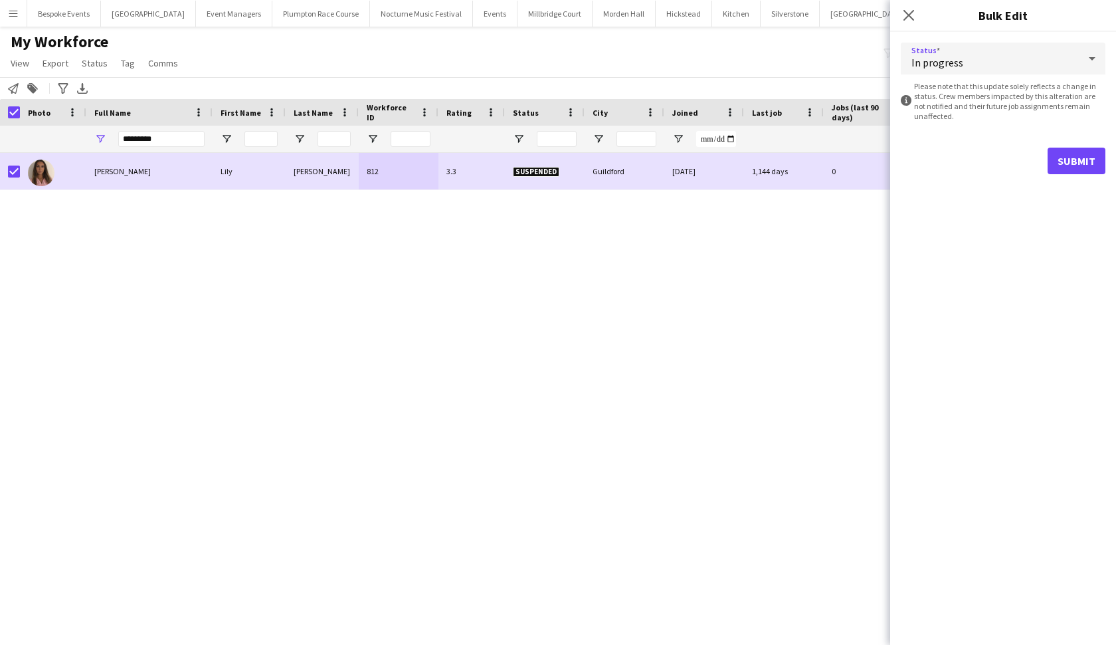
click at [976, 166] on button "Submit" at bounding box center [1077, 161] width 58 height 27
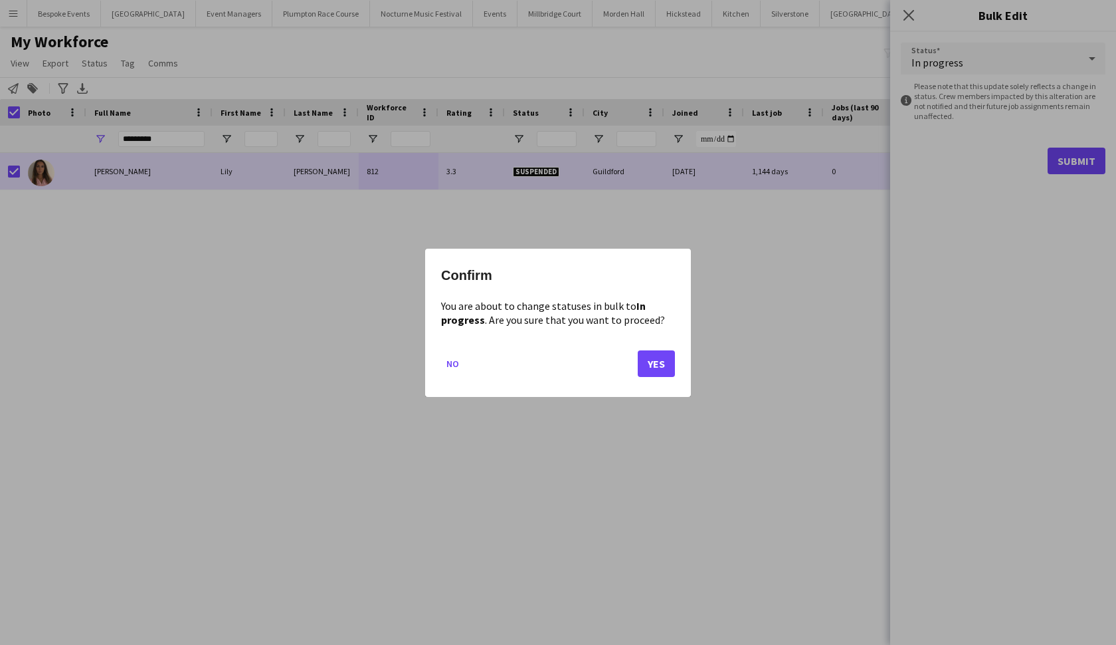
click at [670, 362] on button "Yes" at bounding box center [656, 362] width 37 height 27
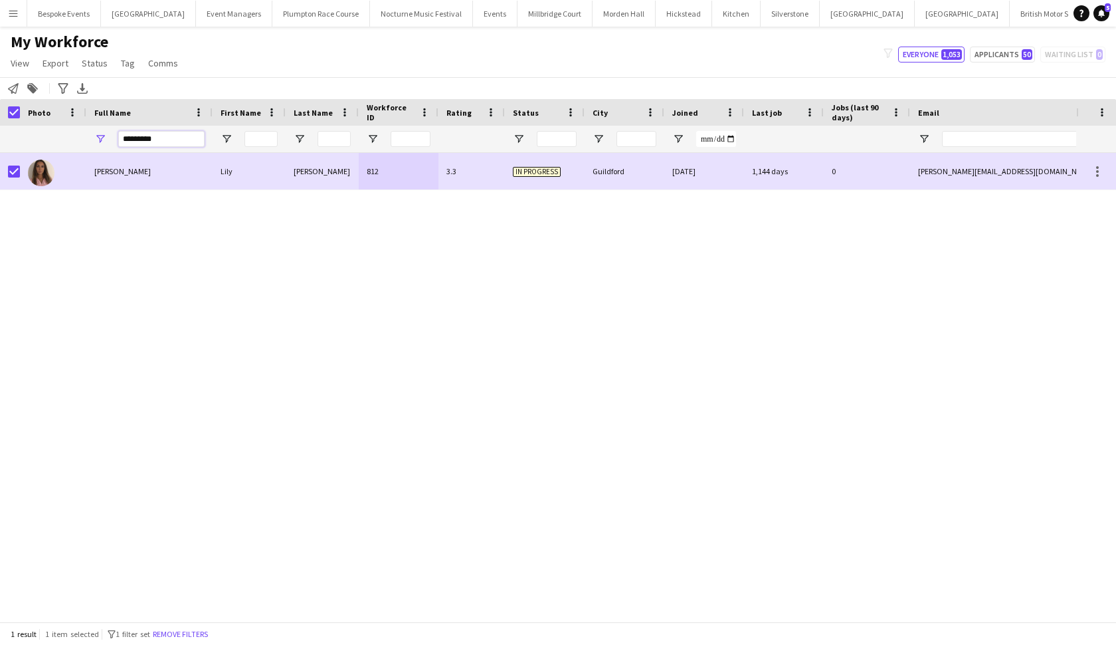
click at [161, 141] on input "*********" at bounding box center [161, 139] width 86 height 16
type input "*"
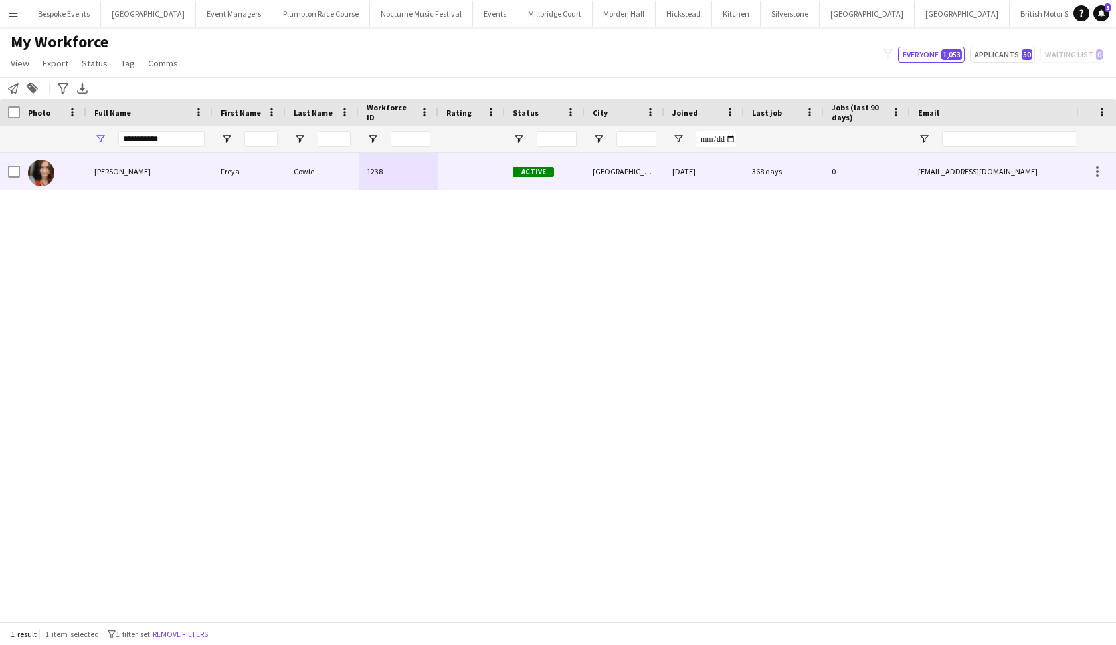
click at [100, 170] on span "Freya Cowie" at bounding box center [122, 171] width 56 height 10
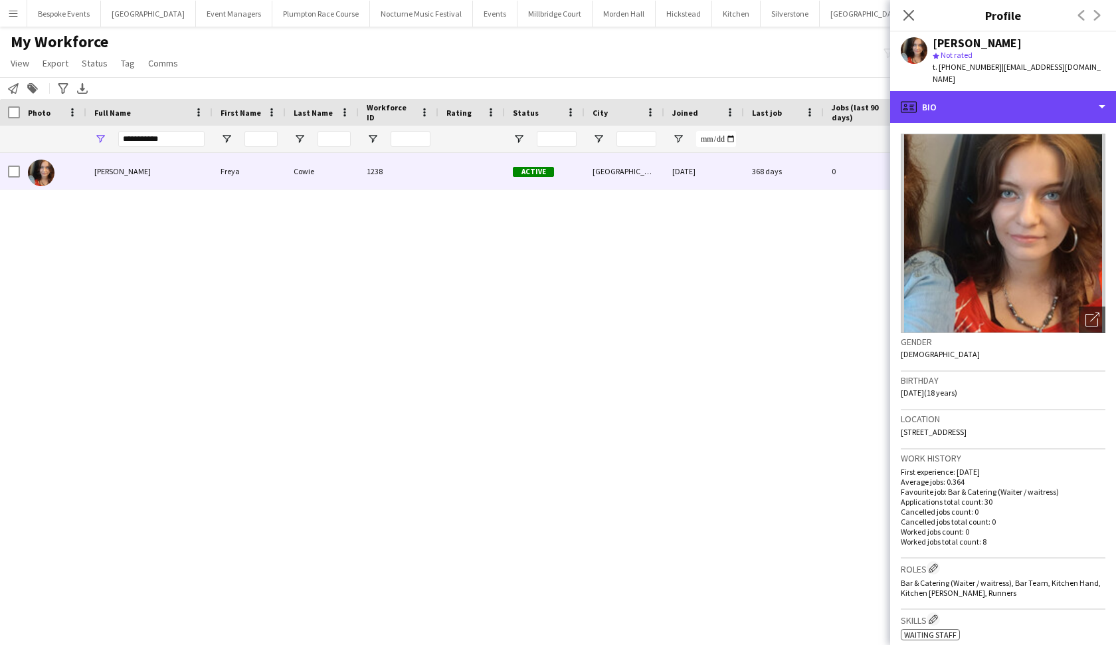
click at [976, 105] on div "profile Bio" at bounding box center [1003, 107] width 226 height 32
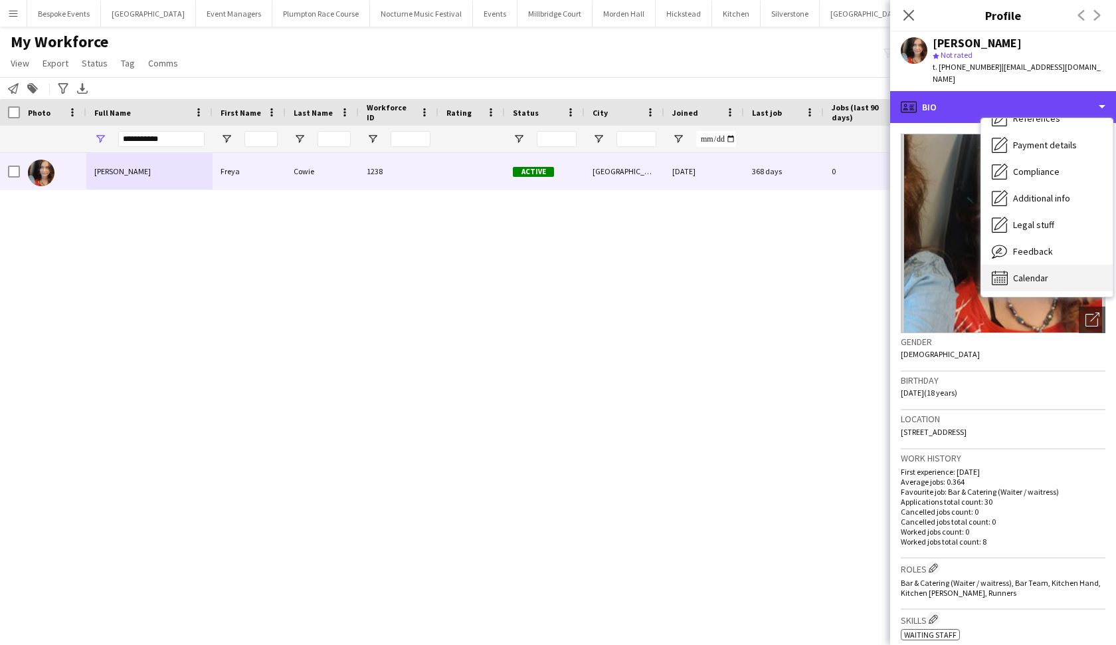
scroll to position [151, 0]
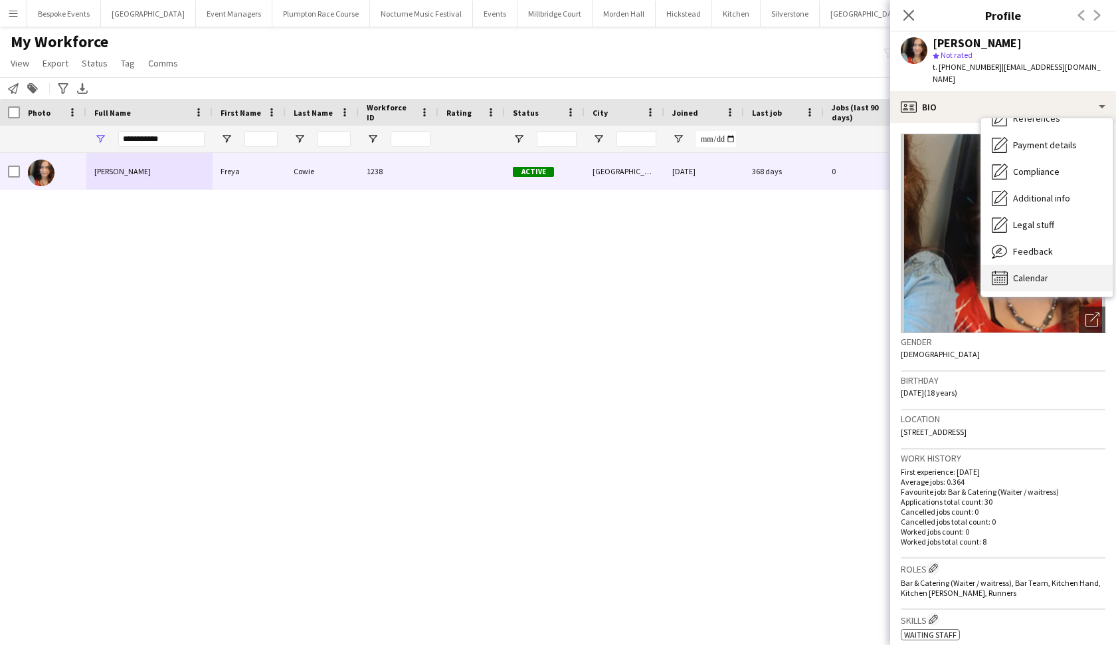
click at [976, 264] on div "Calendar Calendar" at bounding box center [1047, 277] width 132 height 27
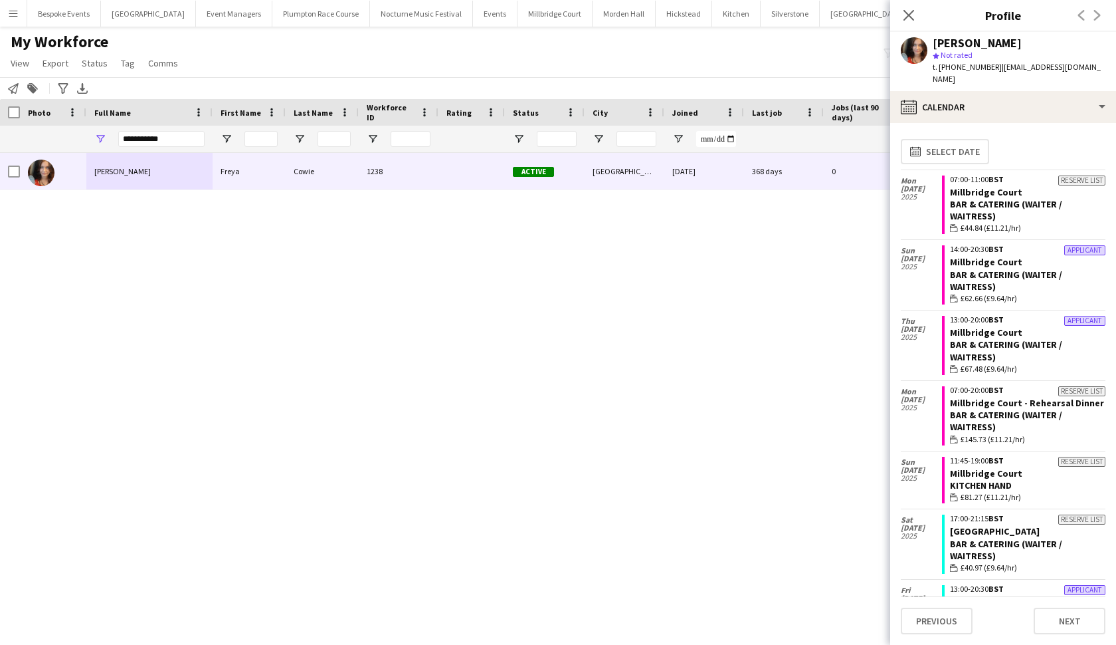
scroll to position [0, 0]
click at [165, 142] on input "**********" at bounding box center [161, 139] width 86 height 16
type input "*"
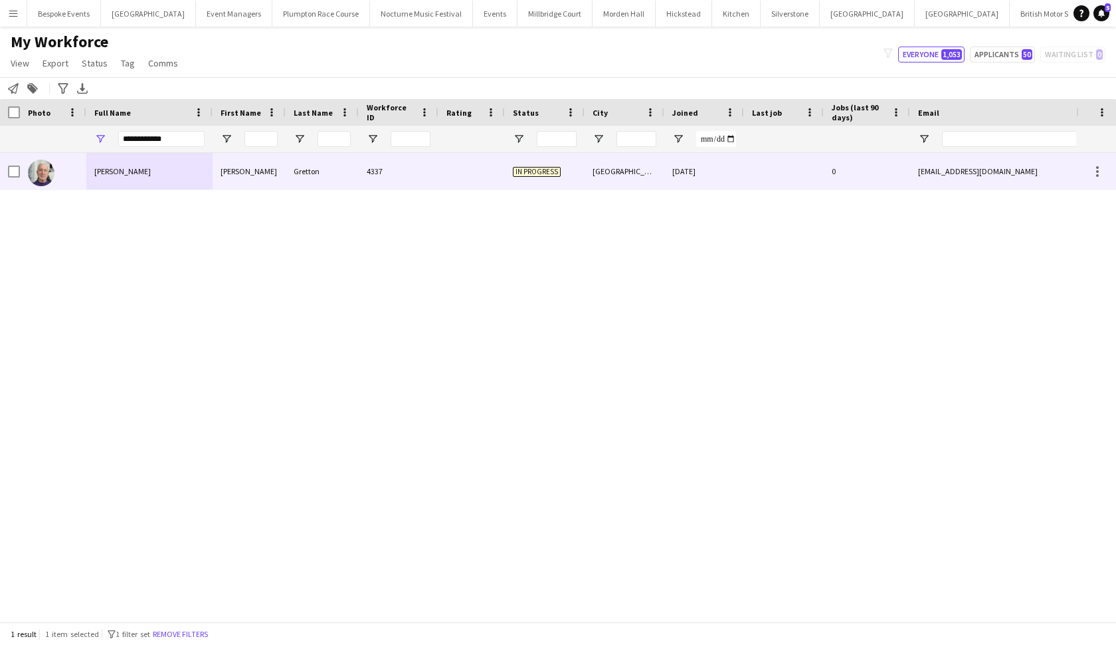
drag, startPoint x: 188, startPoint y: 178, endPoint x: 242, endPoint y: 183, distance: 54.1
click at [242, 183] on div "Peter" at bounding box center [249, 171] width 73 height 37
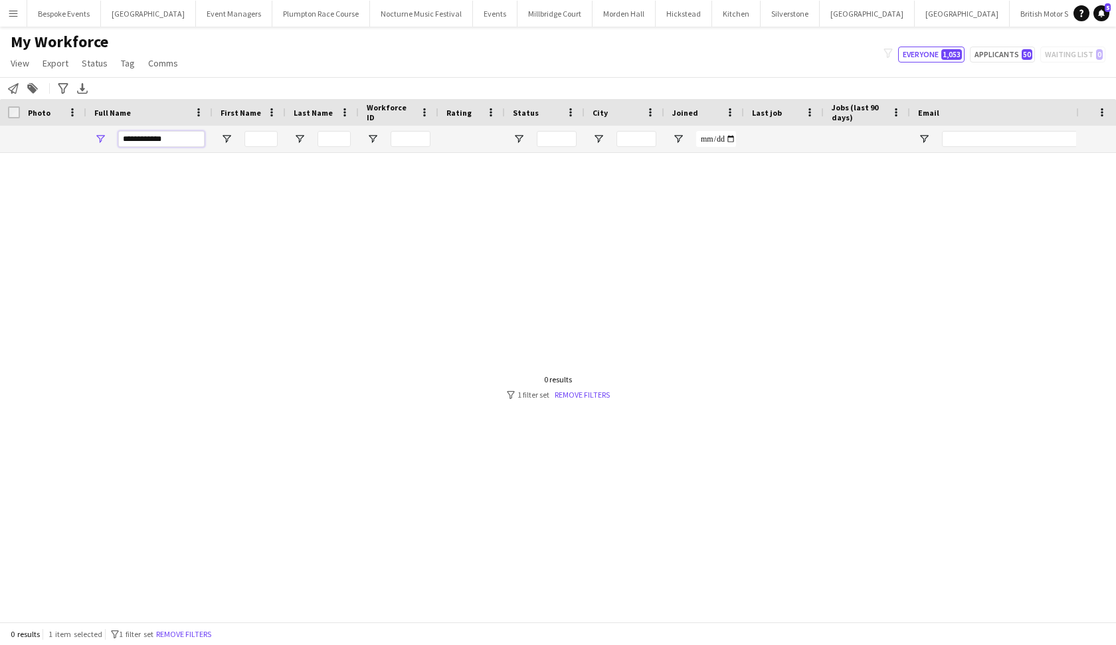
click at [145, 139] on input "**********" at bounding box center [161, 139] width 86 height 16
click at [156, 138] on input "**********" at bounding box center [161, 139] width 86 height 16
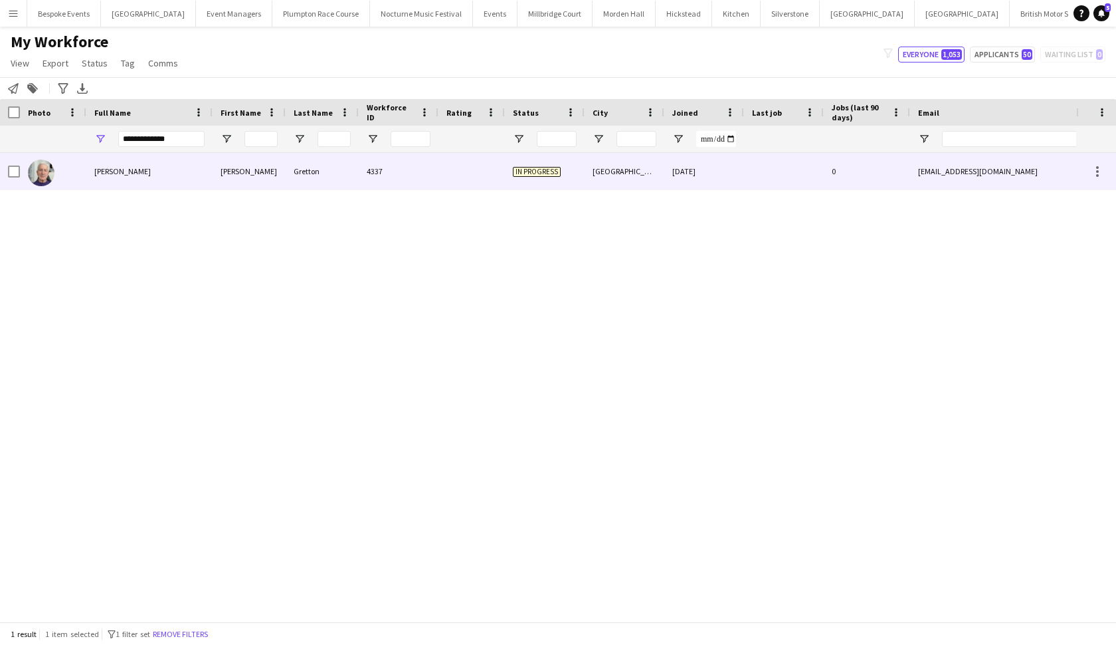
click at [162, 171] on div "Peter Gretton" at bounding box center [149, 171] width 126 height 37
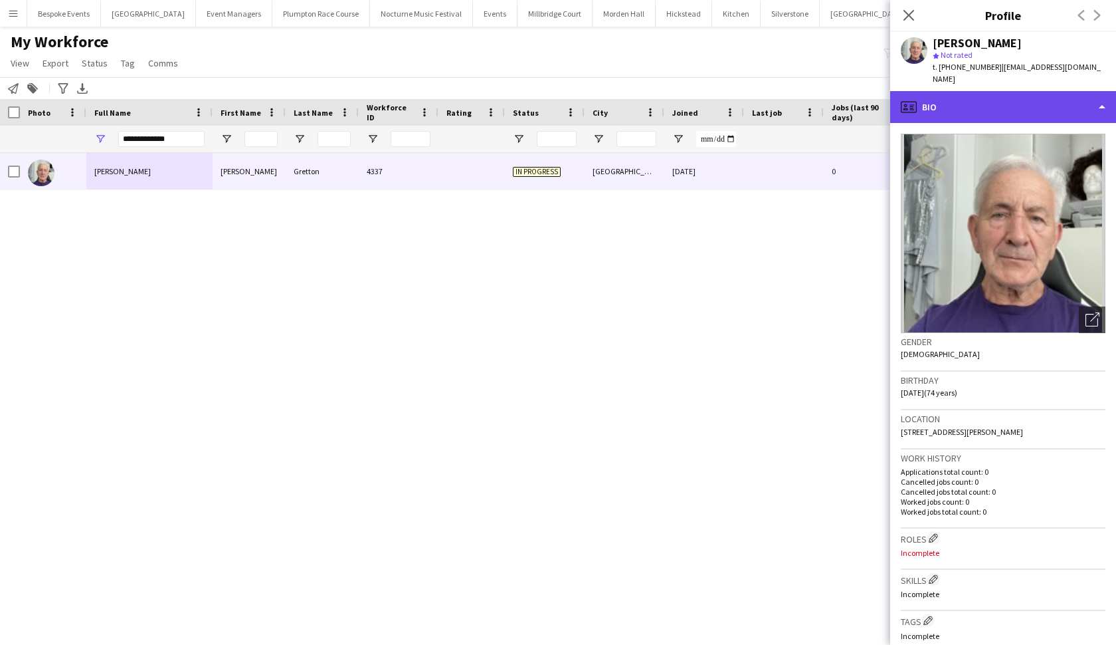
click at [966, 100] on div "profile Bio" at bounding box center [1003, 107] width 226 height 32
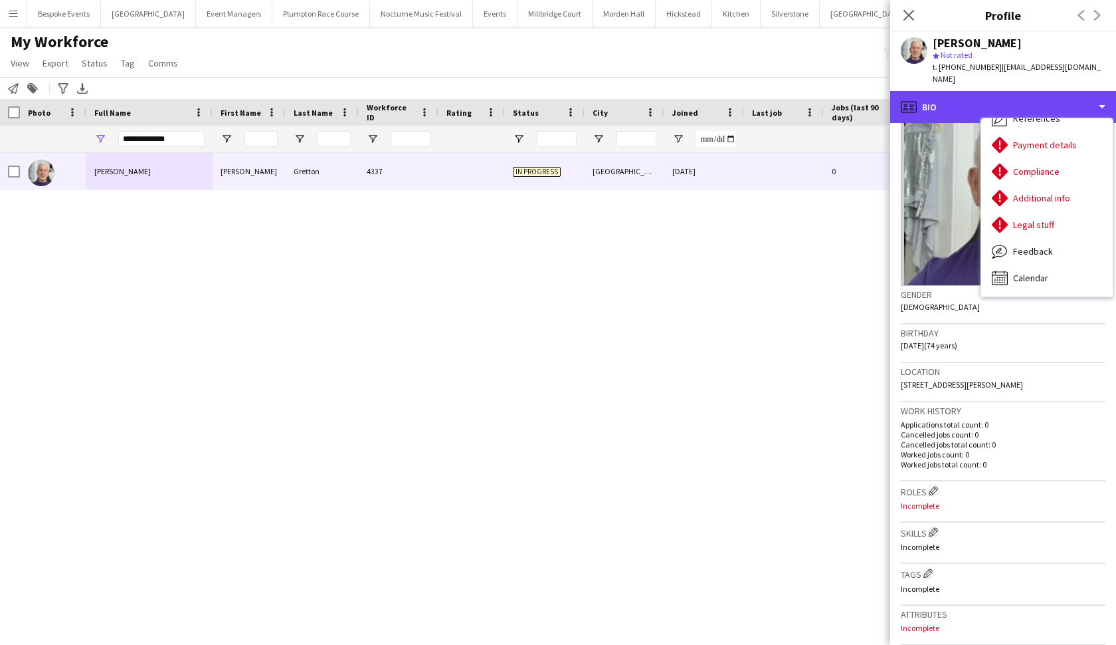
scroll to position [151, 0]
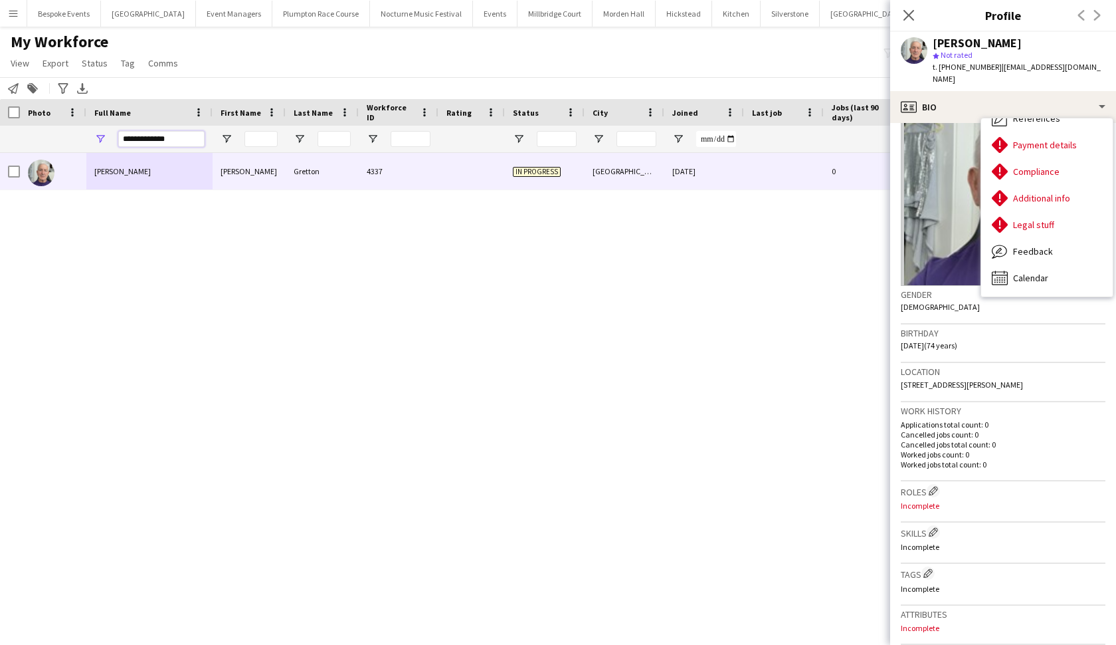
click at [181, 138] on input "**********" at bounding box center [161, 139] width 86 height 16
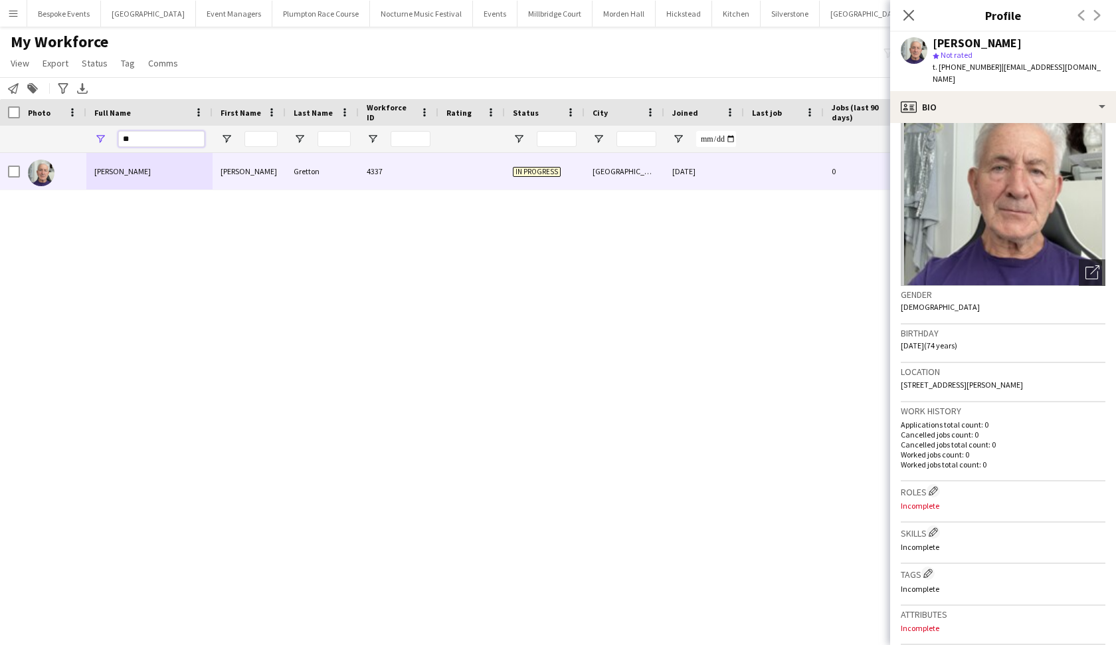
type input "*"
type input "**********"
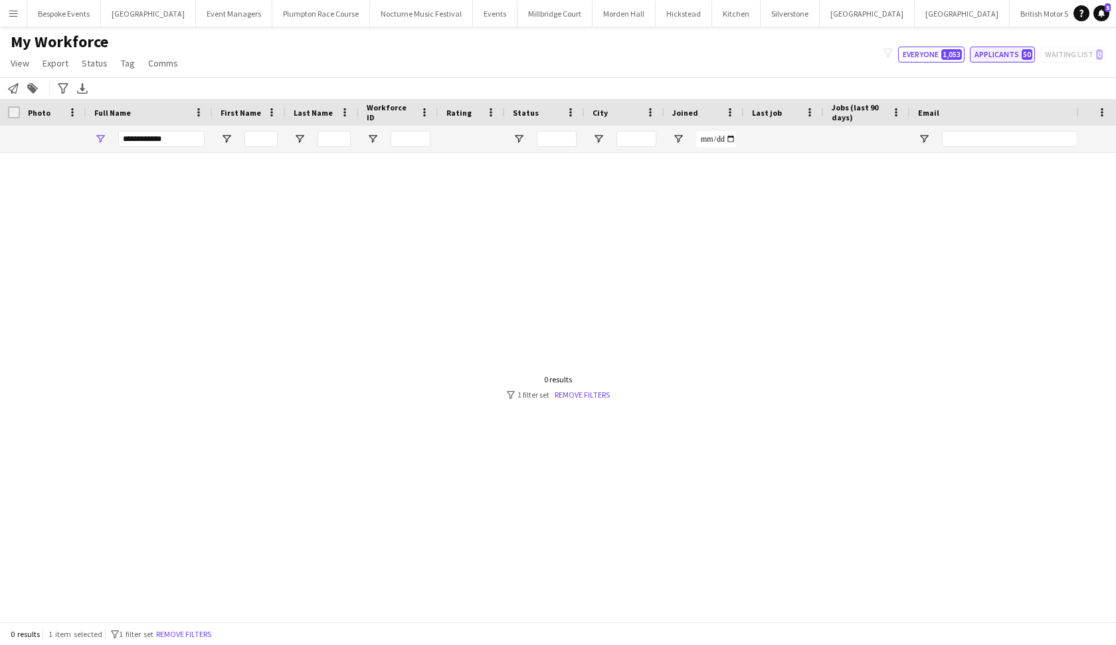
click at [976, 48] on button "Applicants 50" at bounding box center [1002, 55] width 65 height 16
type input "**********"
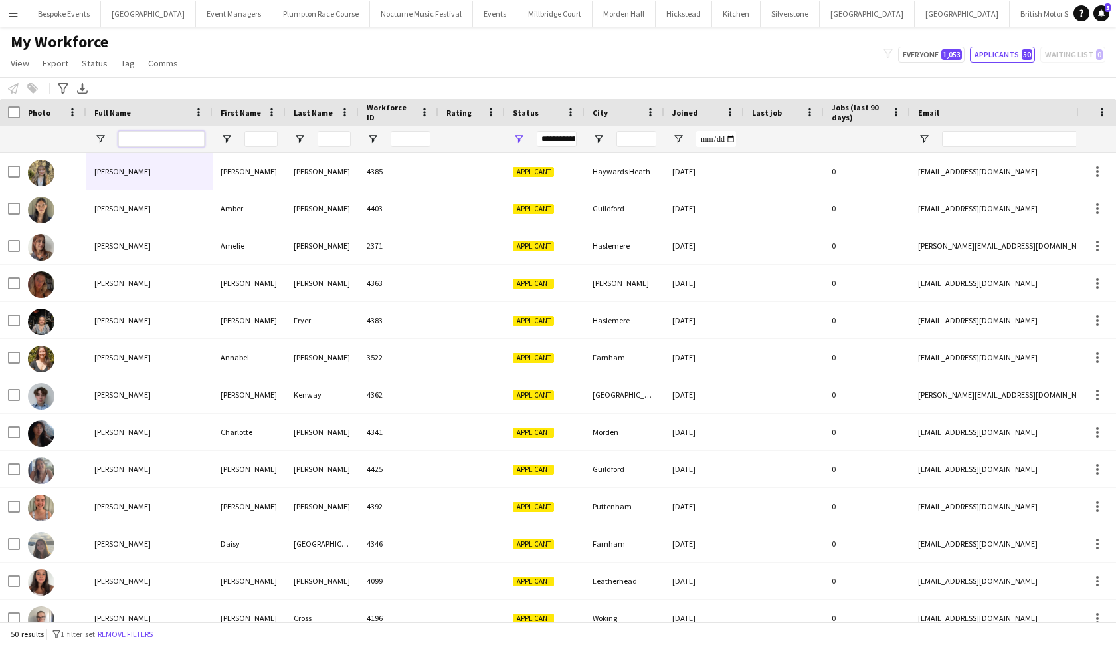
click at [179, 142] on input "Full Name Filter Input" at bounding box center [161, 139] width 86 height 16
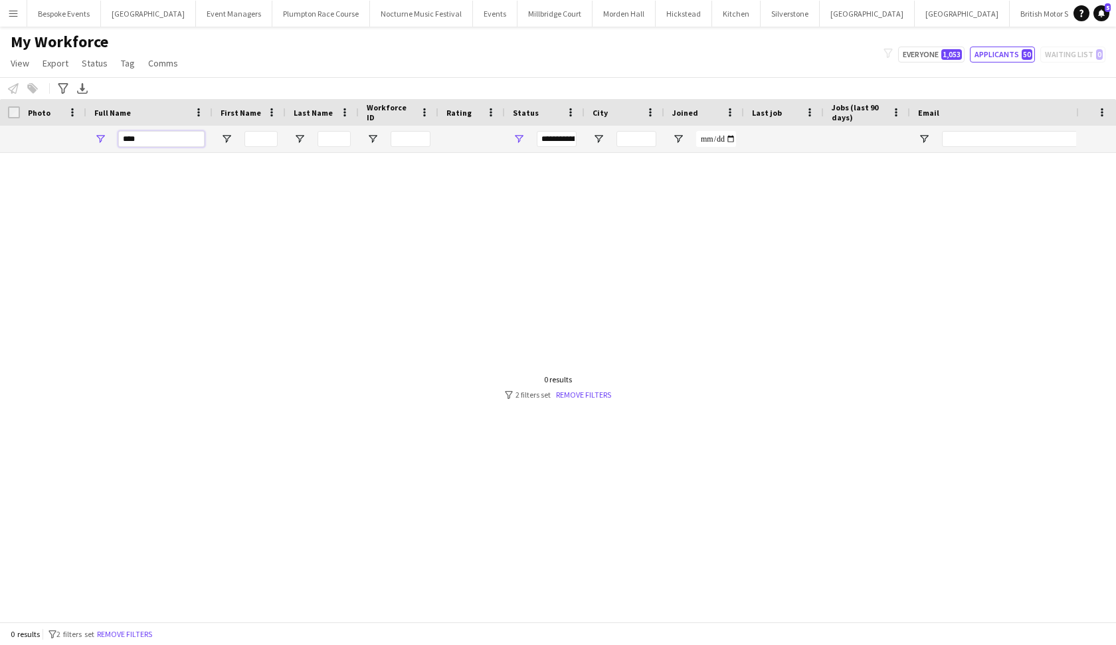
type input "****"
click at [15, 17] on app-icon "Menu" at bounding box center [13, 13] width 11 height 11
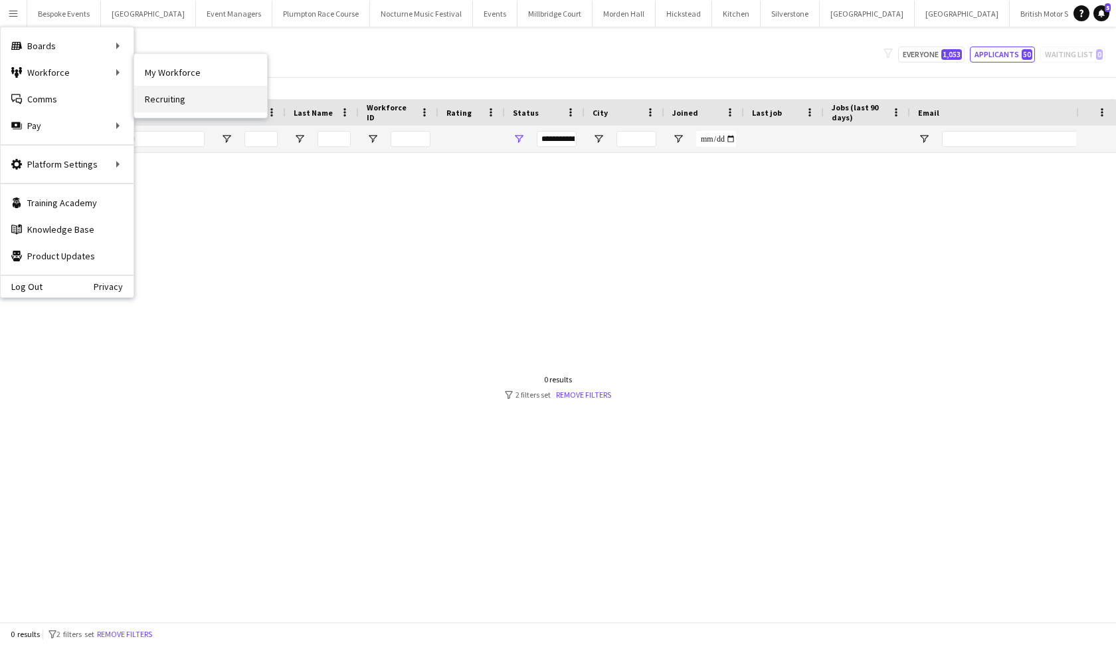
click at [142, 97] on link "Recruiting" at bounding box center [200, 99] width 133 height 27
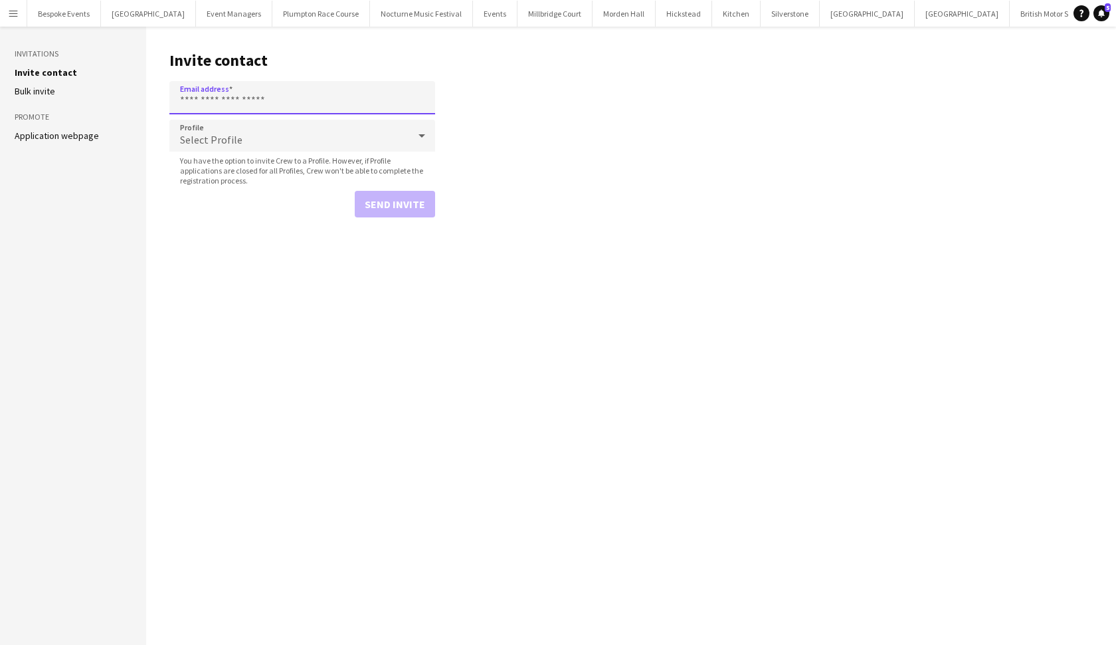
click at [247, 108] on input "Email address" at bounding box center [302, 97] width 266 height 33
paste input "**********"
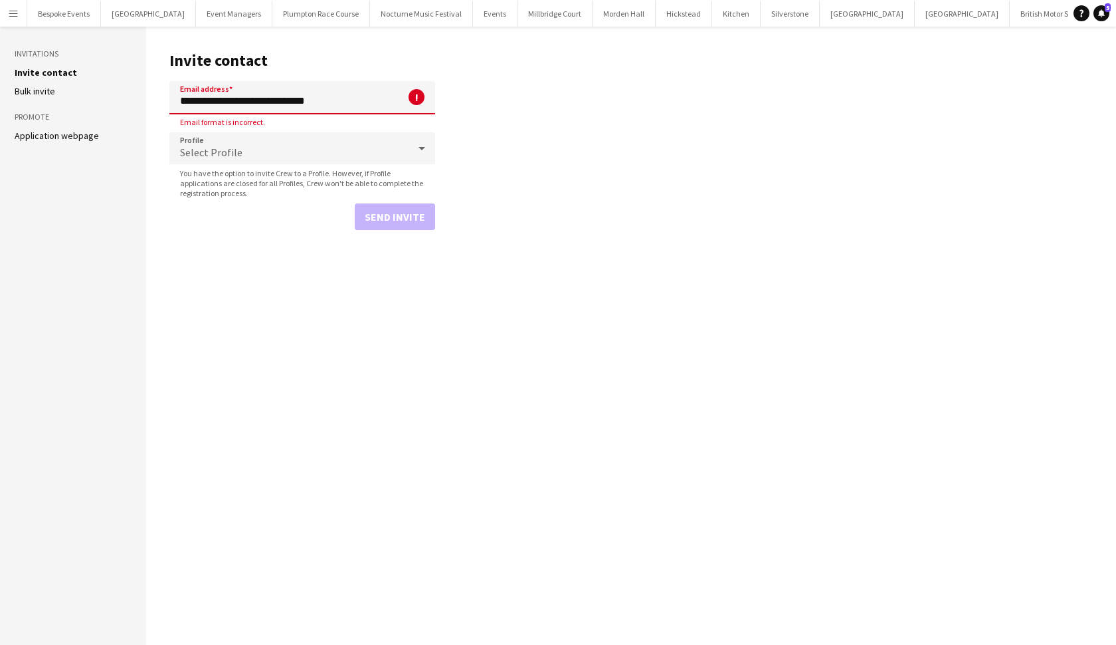
click at [212, 102] on input "**********" at bounding box center [302, 97] width 266 height 33
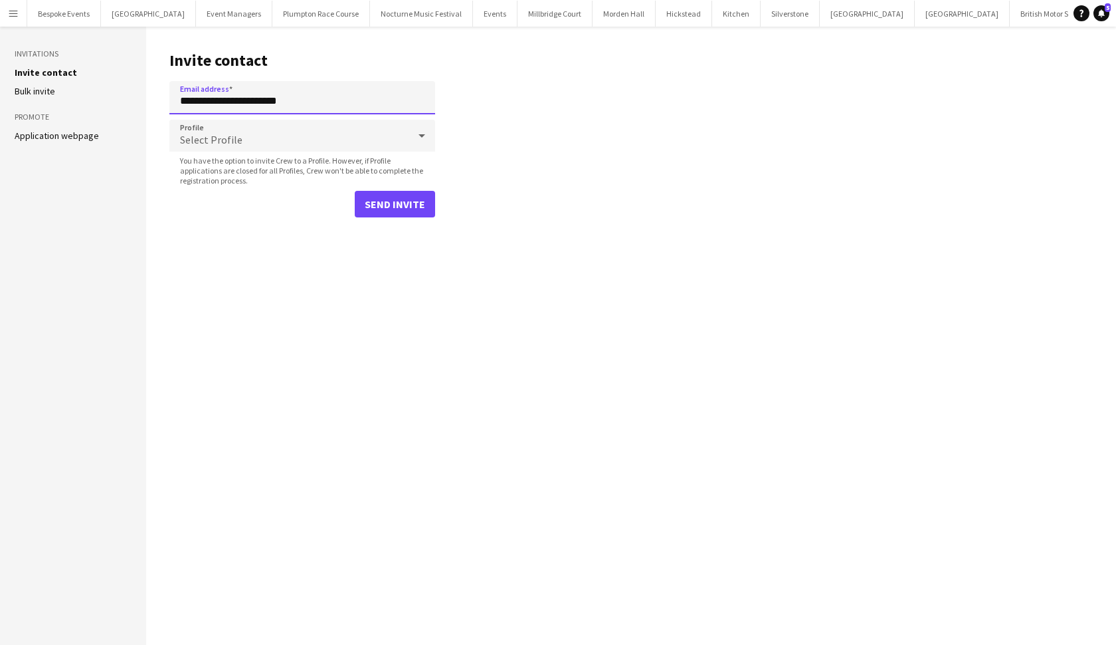
type input "**********"
click at [389, 210] on button "Send invite" at bounding box center [395, 204] width 80 height 27
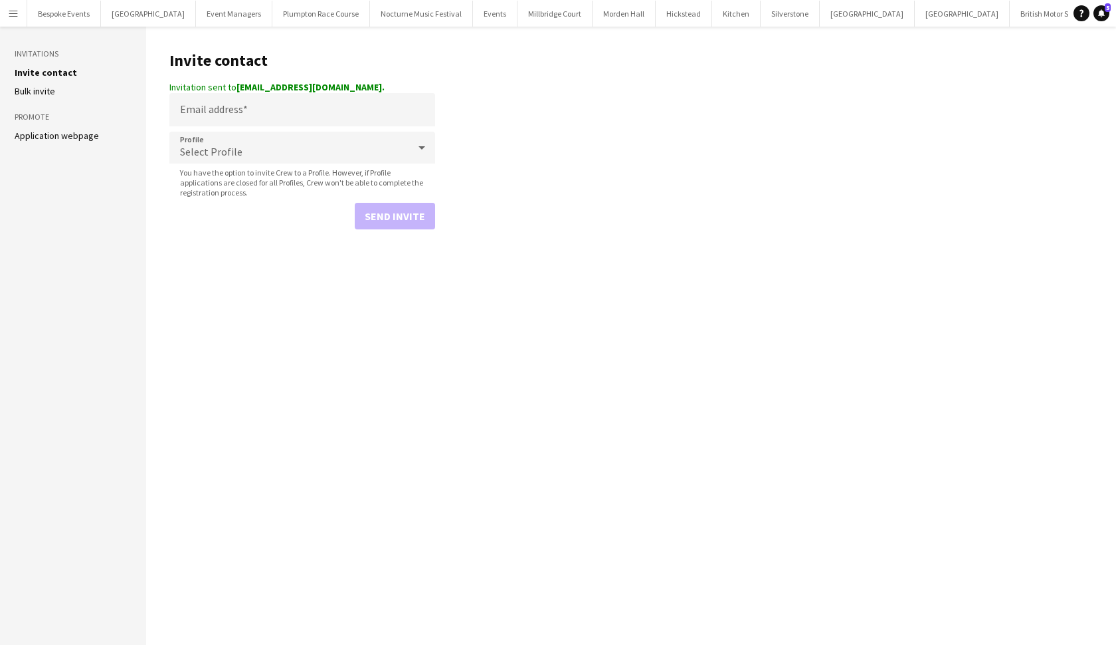
click at [302, 10] on button "Plumpton Race Course Close" at bounding box center [321, 14] width 98 height 26
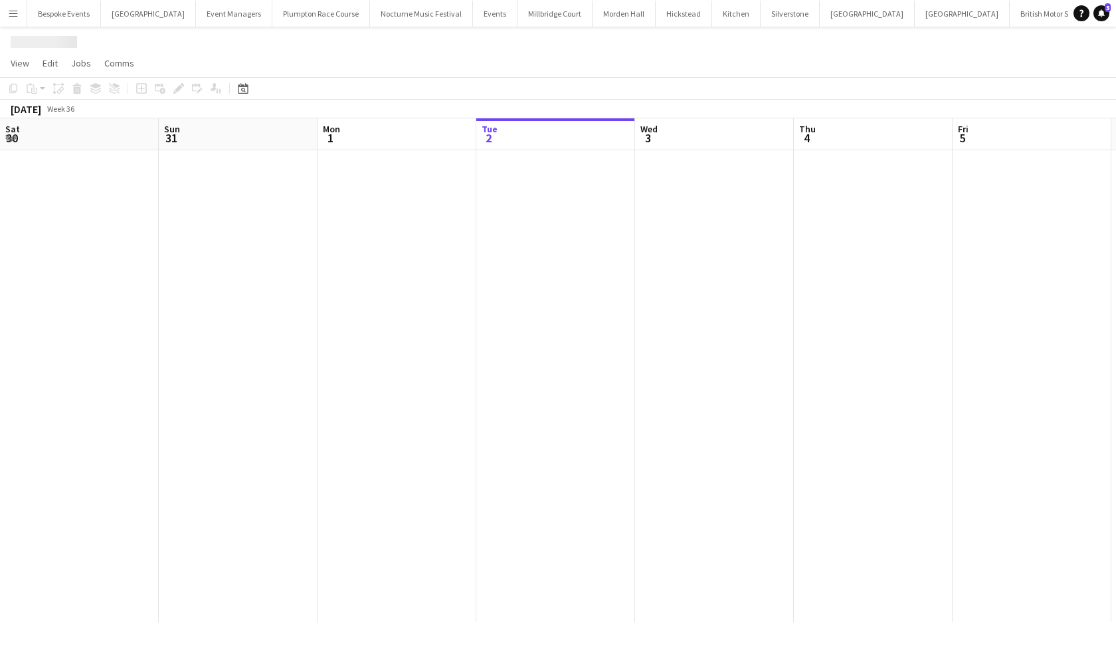
click at [302, 10] on button "Plumpton Race Course Close" at bounding box center [321, 14] width 98 height 26
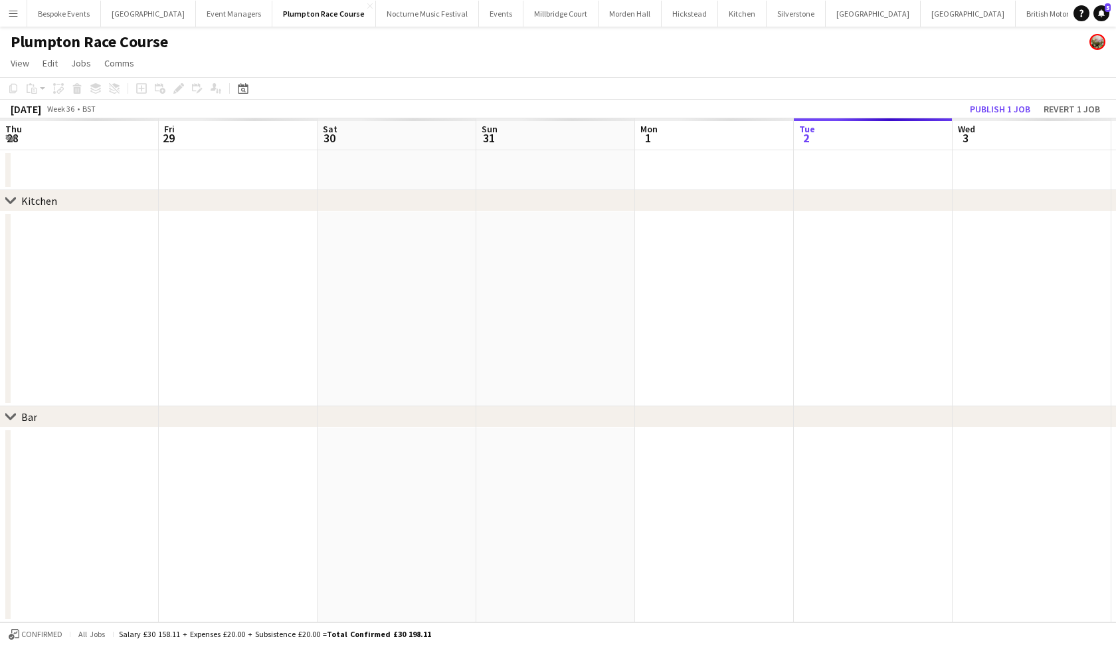
scroll to position [0, 318]
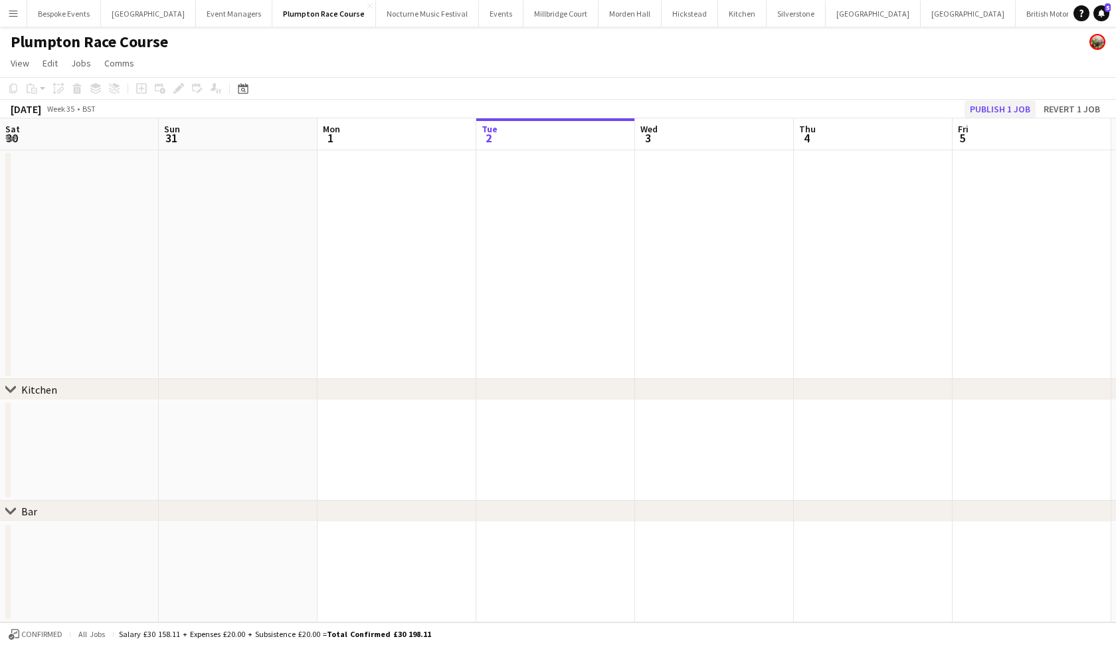
click at [976, 115] on button "Publish 1 job" at bounding box center [1000, 108] width 71 height 17
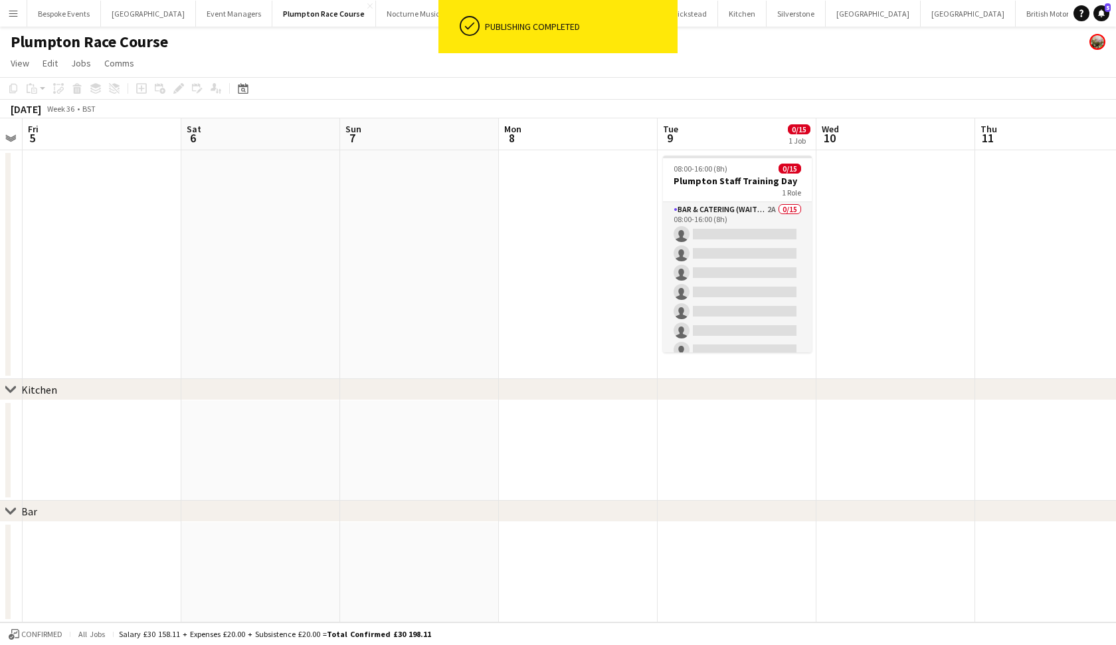
scroll to position [0, 391]
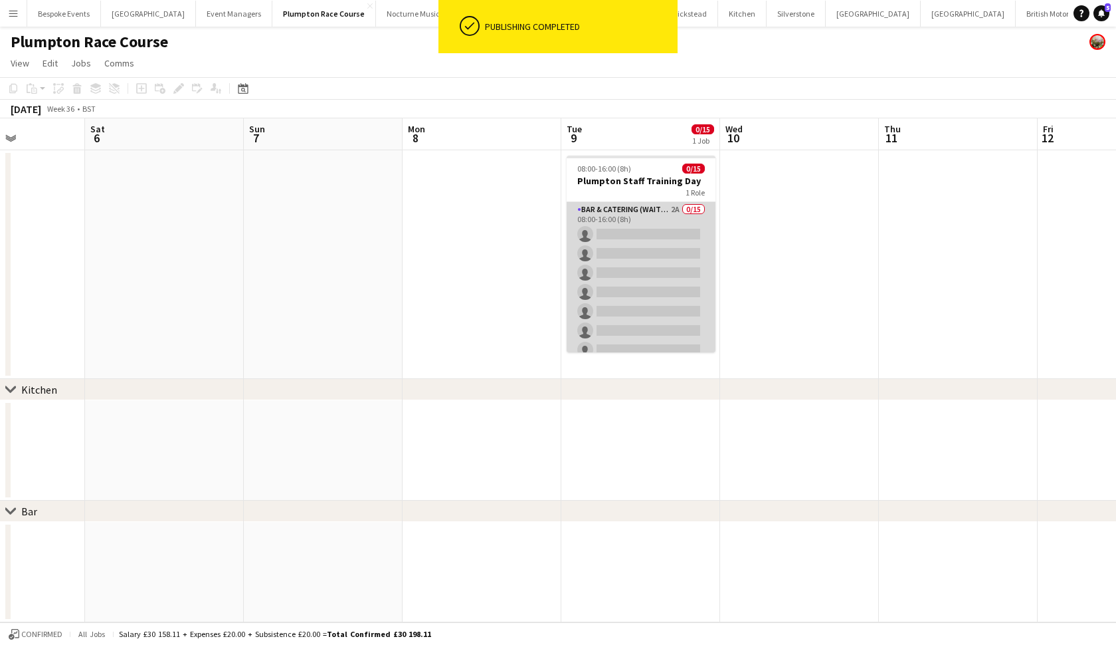
click at [688, 261] on app-card-role "Bar & Catering (Waiter / waitress) 2A 0/15 08:00-16:00 (8h) single-neutral-acti…" at bounding box center [641, 359] width 149 height 315
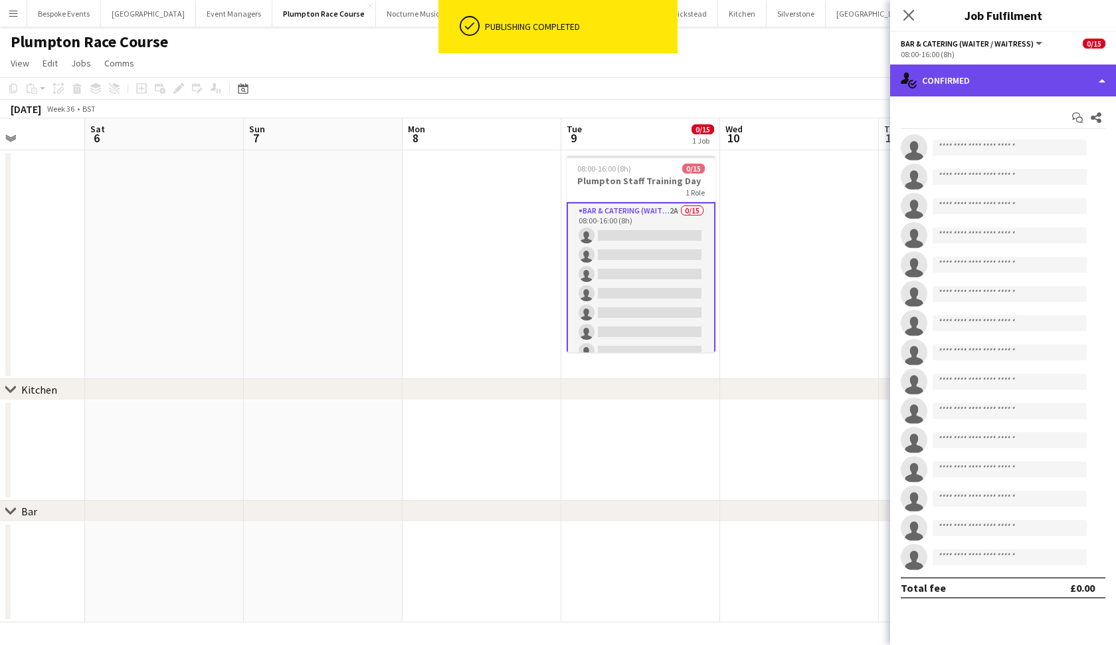
click at [976, 73] on div "single-neutral-actions-check-2 Confirmed" at bounding box center [1003, 80] width 226 height 32
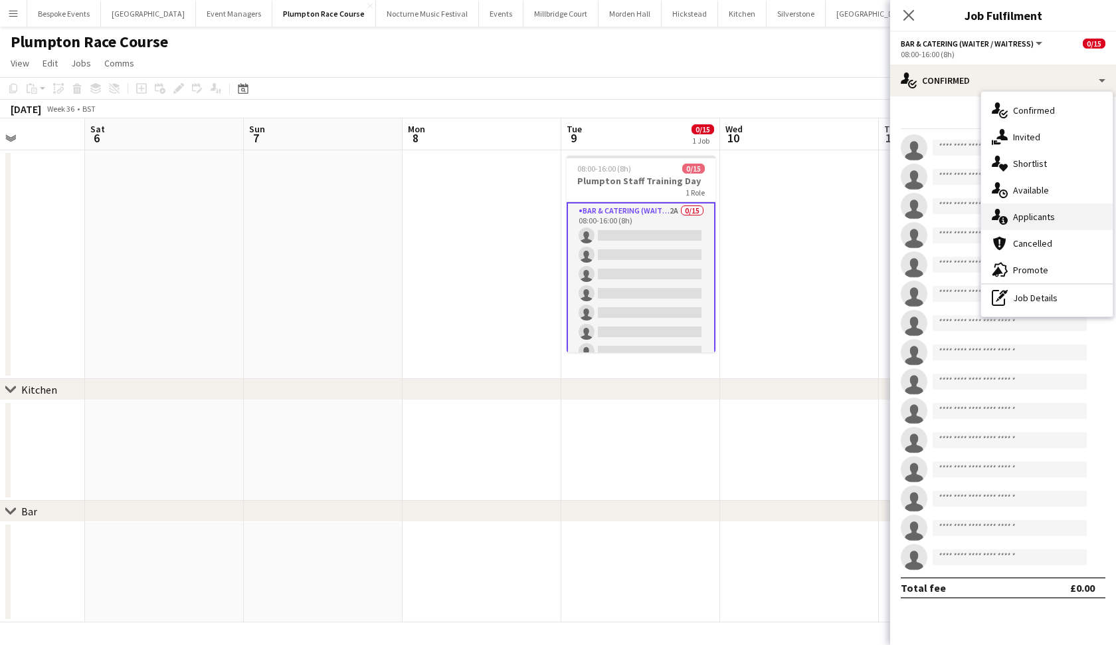
click at [976, 220] on span "Applicants" at bounding box center [1034, 217] width 42 height 12
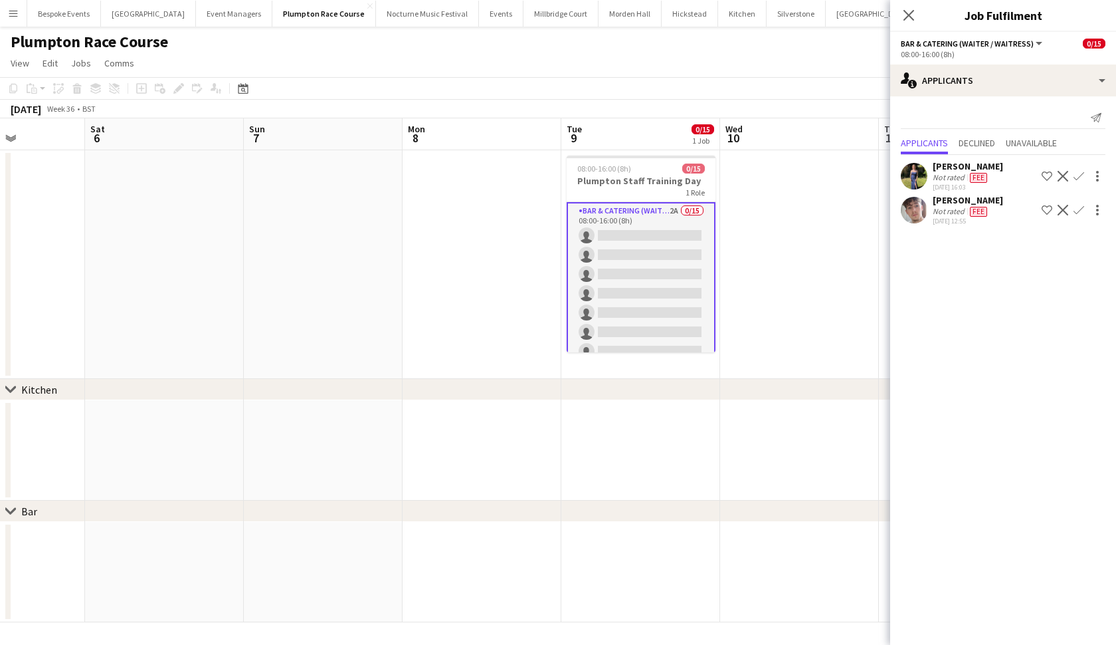
click at [976, 172] on app-icon "Confirm" at bounding box center [1079, 176] width 11 height 11
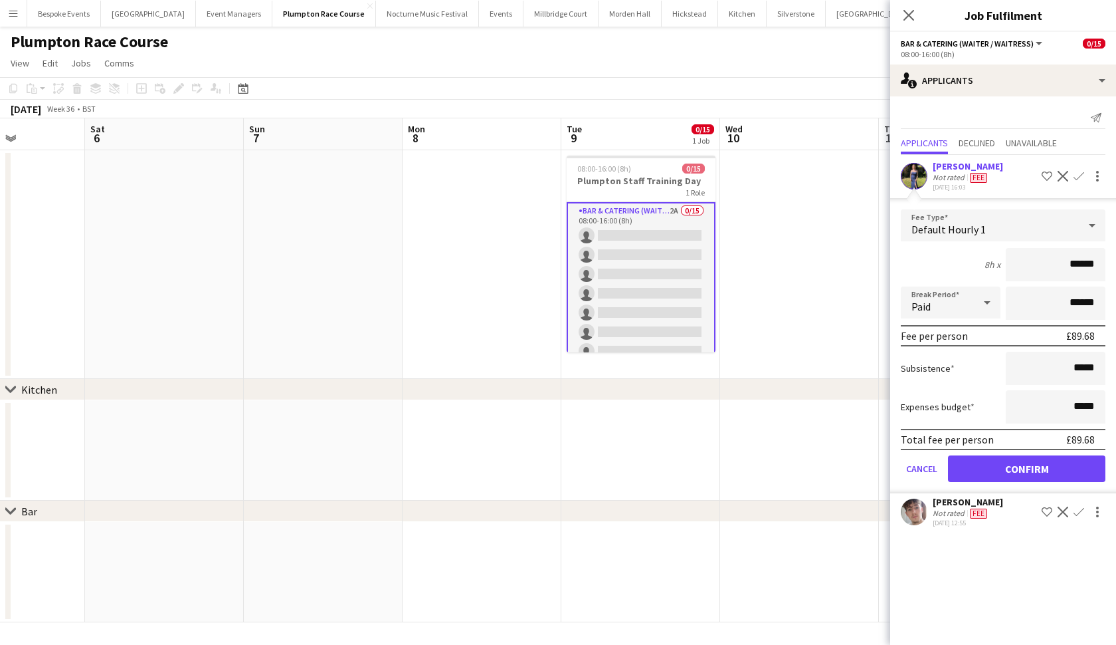
click at [976, 480] on button "Confirm" at bounding box center [1026, 468] width 157 height 27
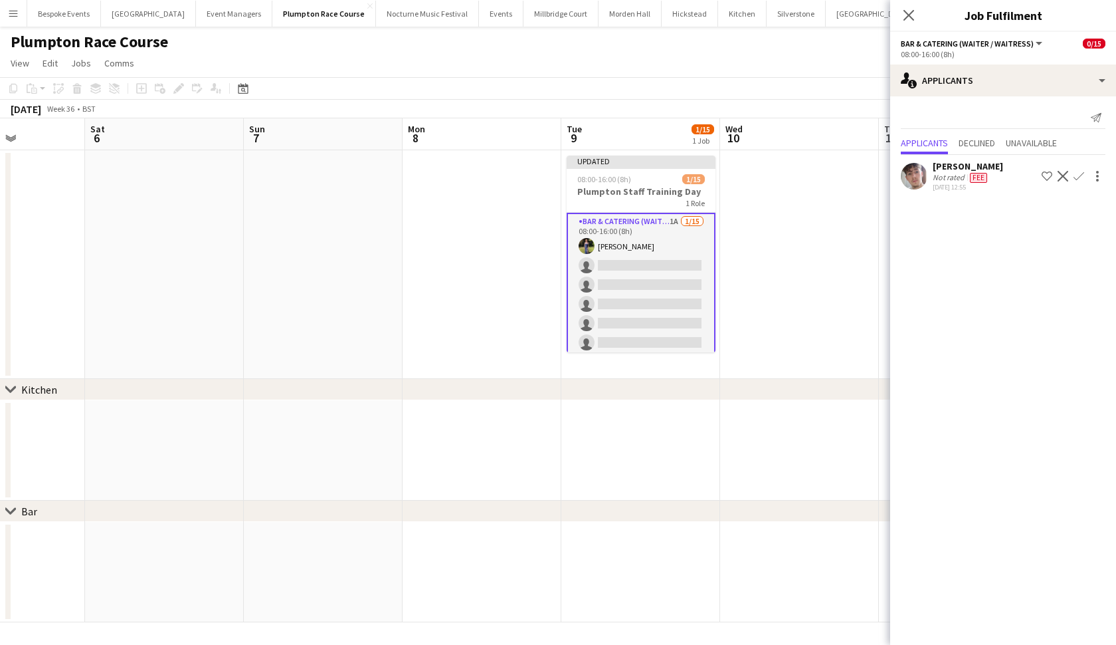
click at [976, 169] on button "Confirm" at bounding box center [1079, 176] width 16 height 16
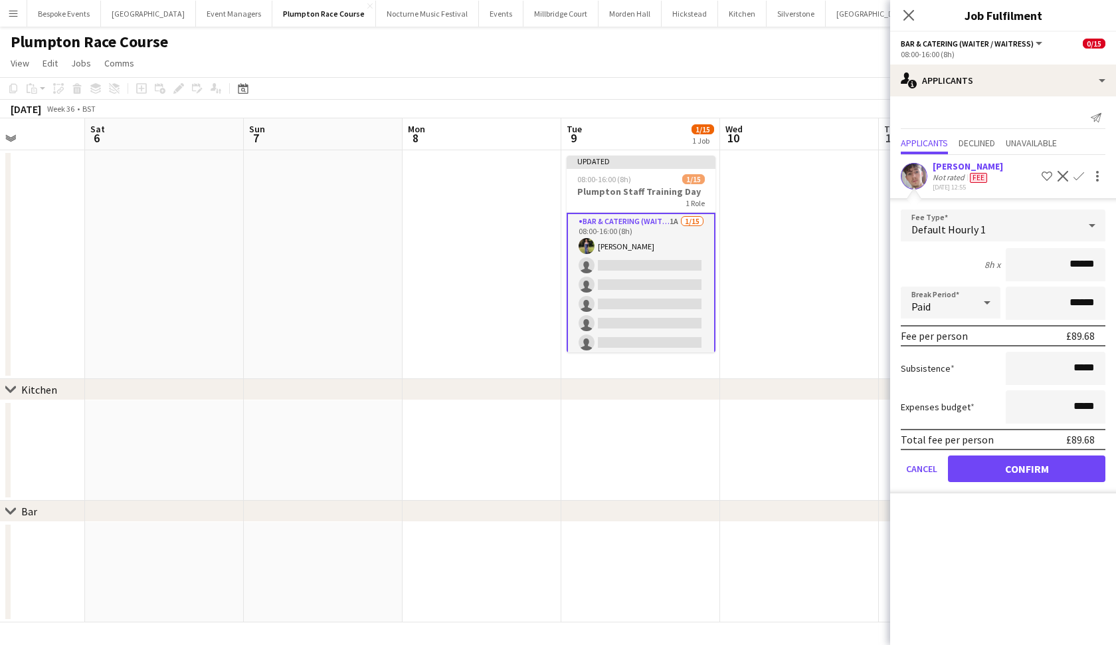
click at [976, 464] on button "Confirm" at bounding box center [1026, 468] width 157 height 27
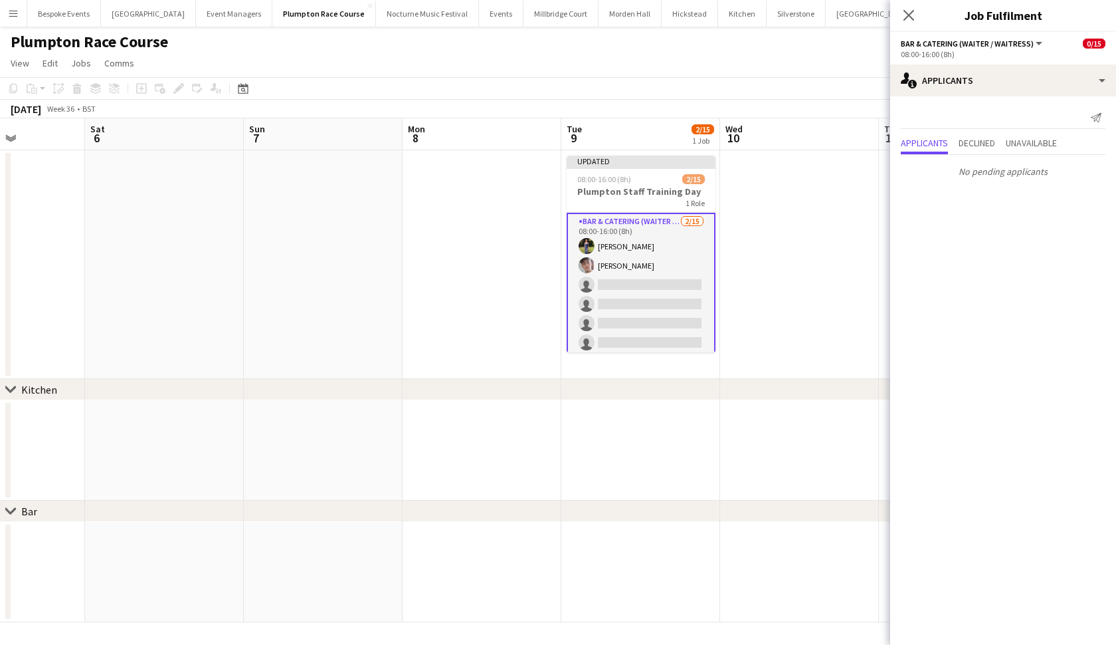
click at [817, 248] on app-date-cell at bounding box center [799, 264] width 159 height 229
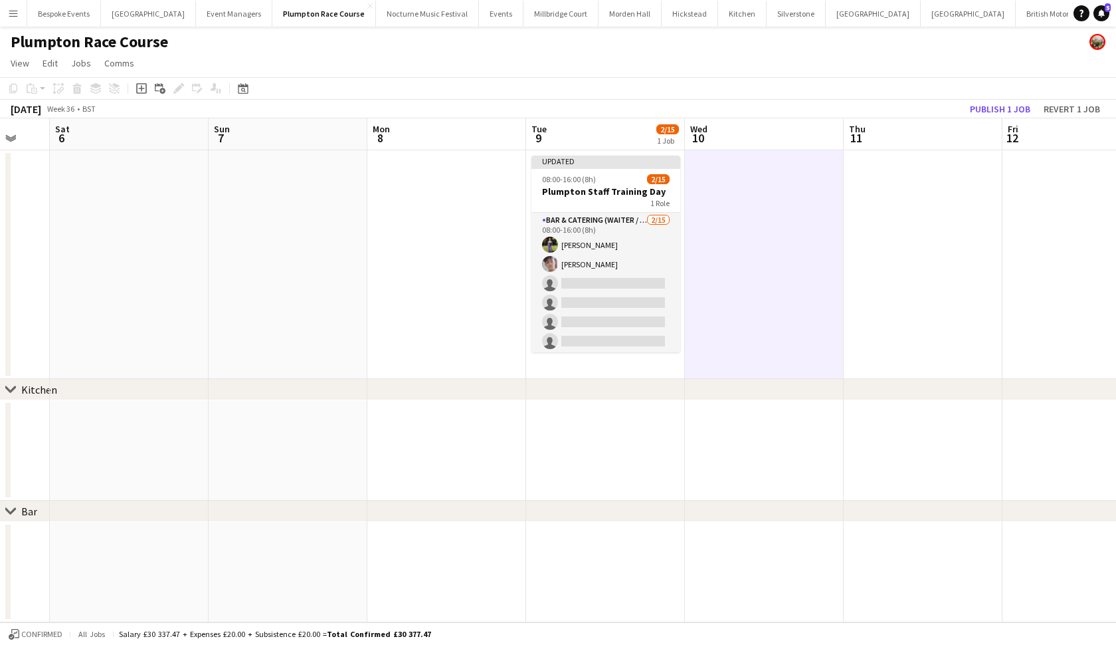
scroll to position [0, 429]
click at [976, 111] on button "Publish 1 job" at bounding box center [1000, 108] width 71 height 17
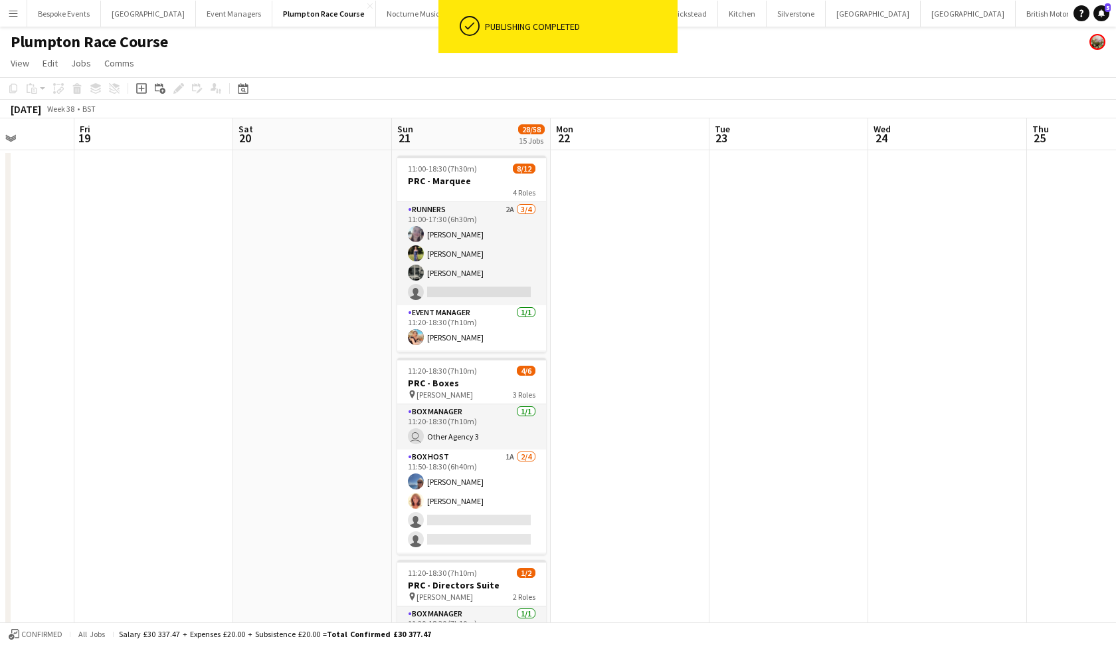
scroll to position [0, 555]
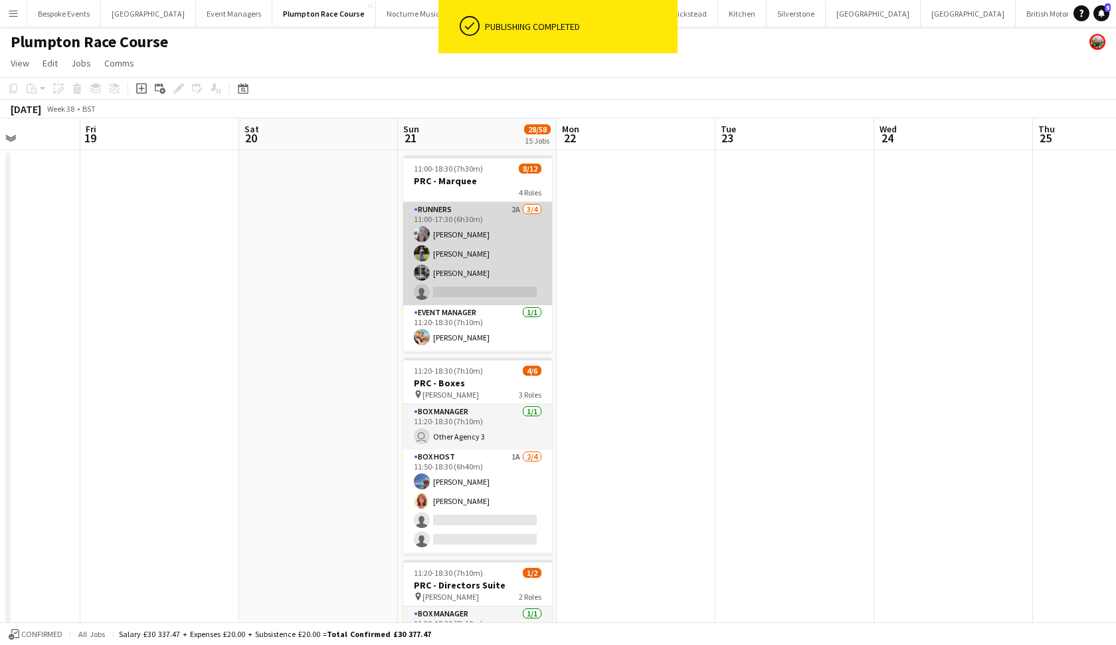
click at [520, 254] on app-card-role "Runners 2A 3/4 11:00-17:30 (6h30m) Ella Kennedy Holly Hunter Molly Middlehurst …" at bounding box center [477, 253] width 149 height 103
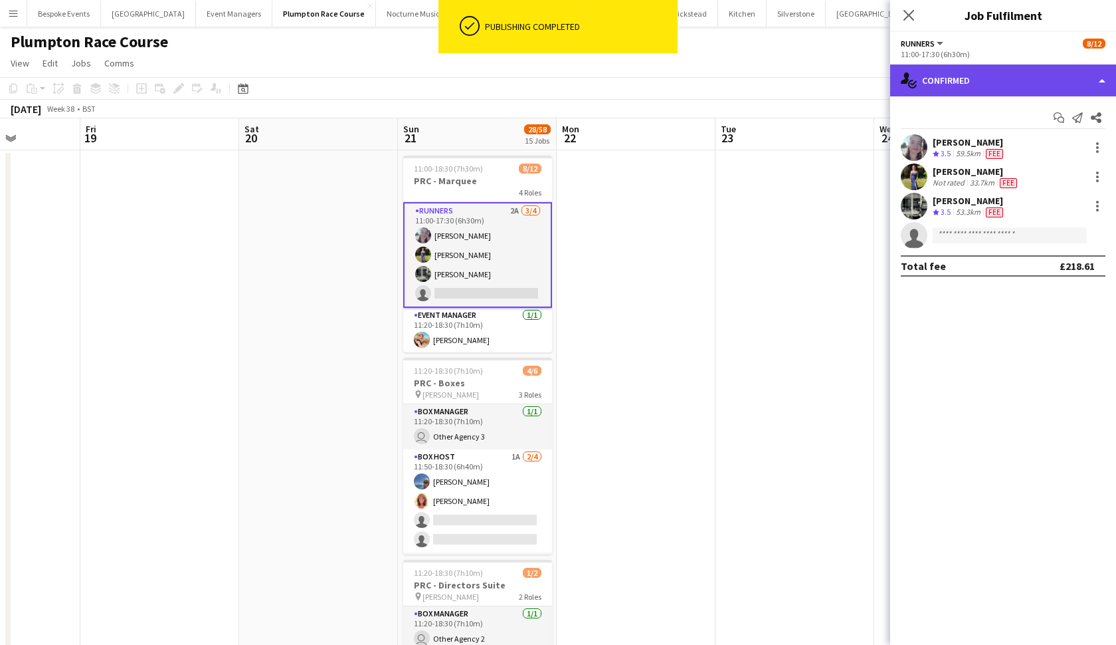
click at [976, 92] on div "single-neutral-actions-check-2 Confirmed" at bounding box center [1003, 80] width 226 height 32
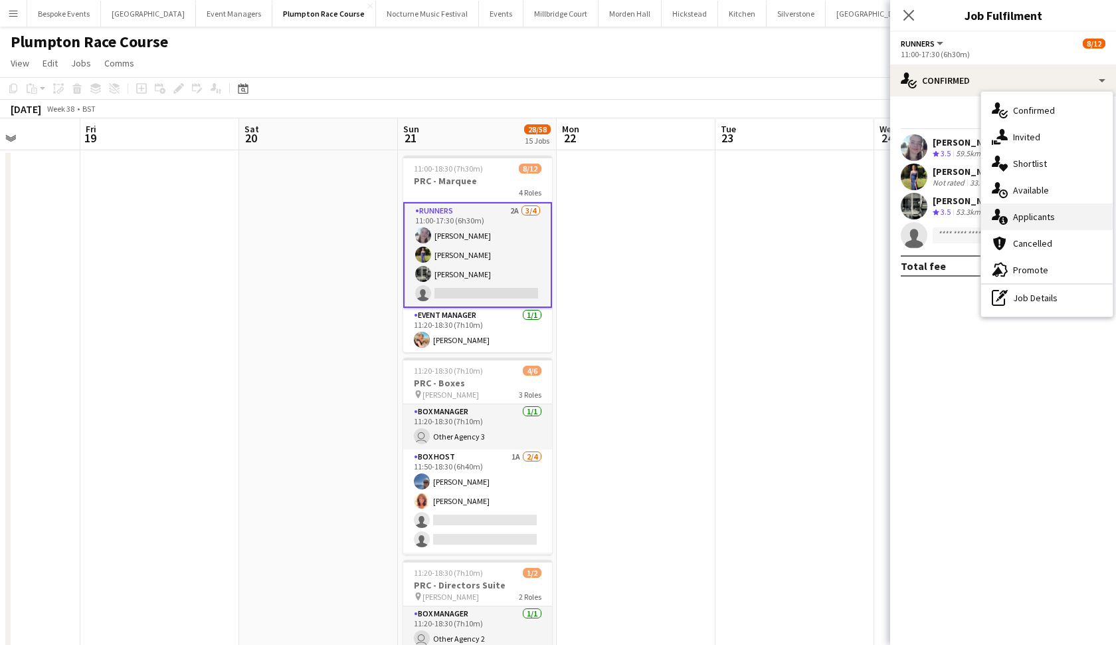
click at [976, 208] on div "single-neutral-actions-information Applicants" at bounding box center [1047, 216] width 132 height 27
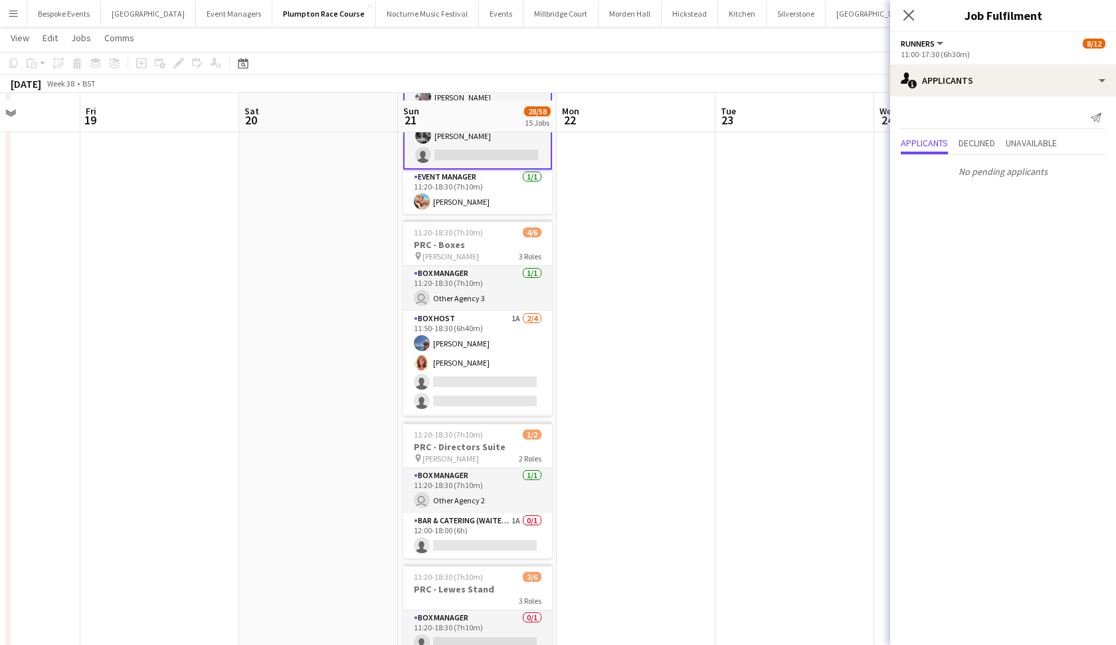
scroll to position [146, 0]
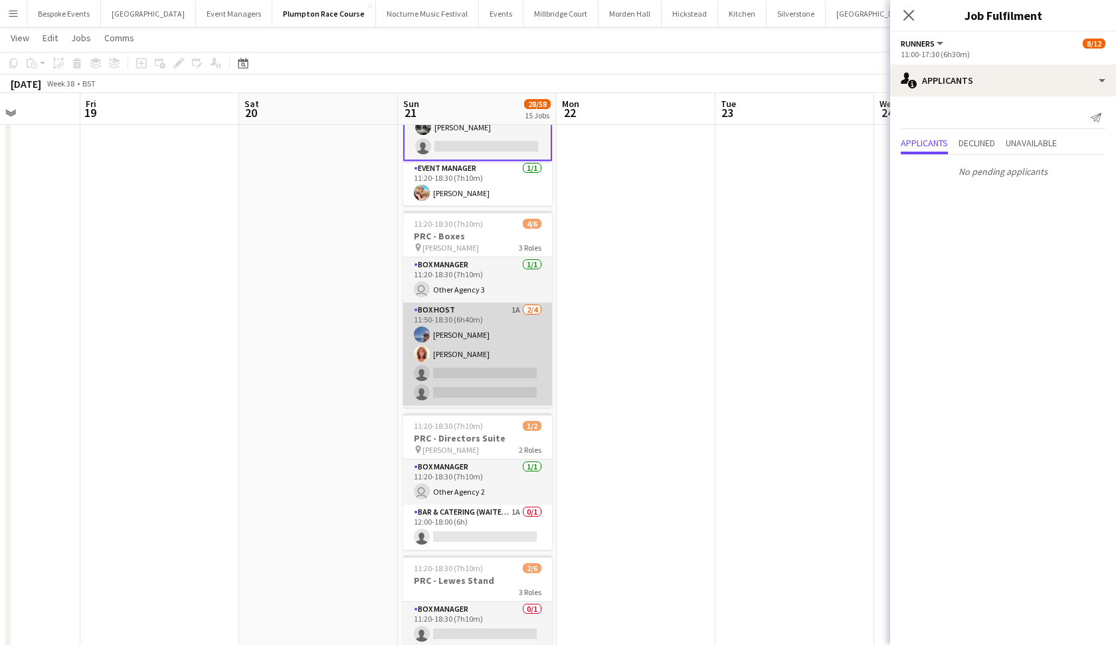
click at [459, 371] on app-card-role "Box Host 1A 2/4 11:50-18:30 (6h40m) Erika Cummings Annette Woolman single-neutr…" at bounding box center [477, 353] width 149 height 103
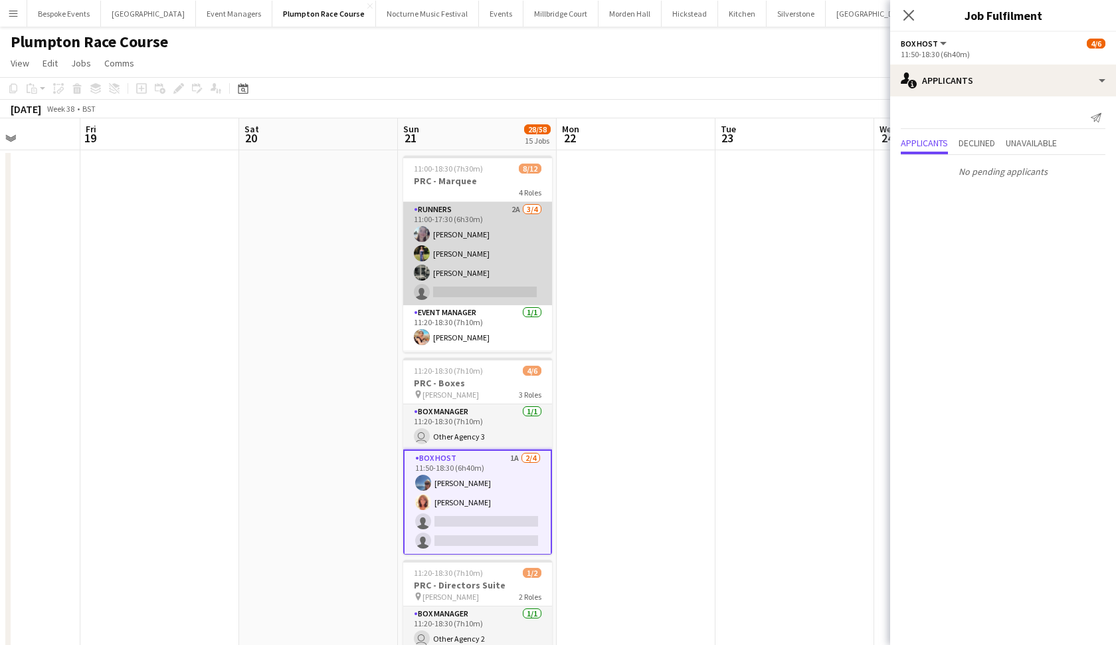
scroll to position [-1, 0]
click at [507, 266] on app-card-role "Runners 2A 3/4 11:00-17:30 (6h30m) Ella Kennedy Holly Hunter Molly Middlehurst …" at bounding box center [477, 253] width 149 height 103
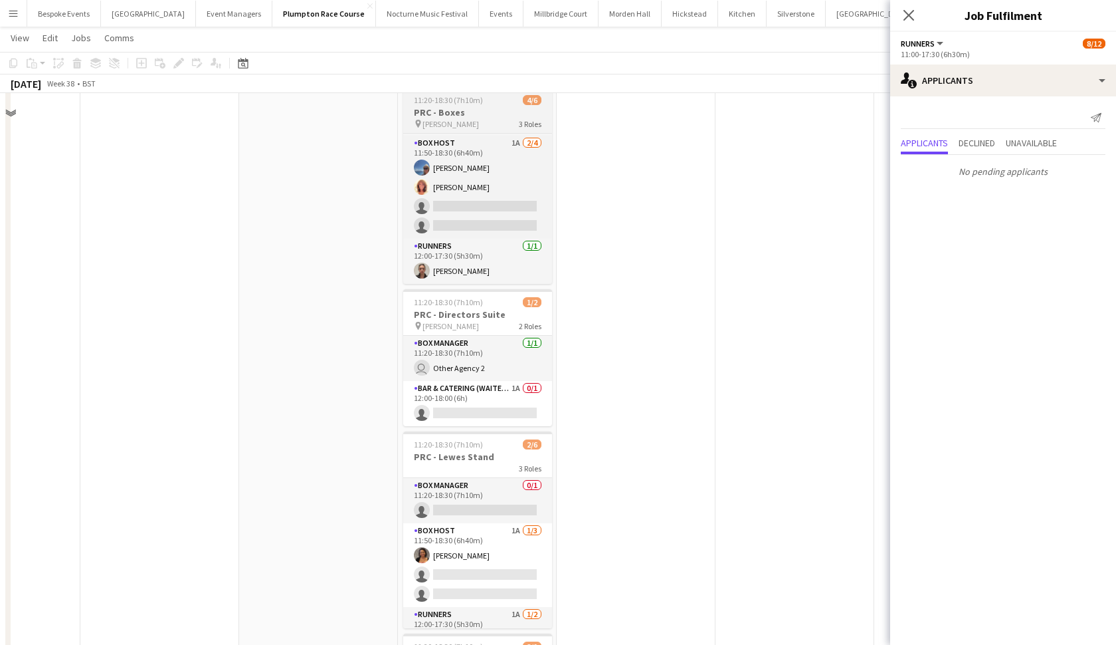
scroll to position [274, 0]
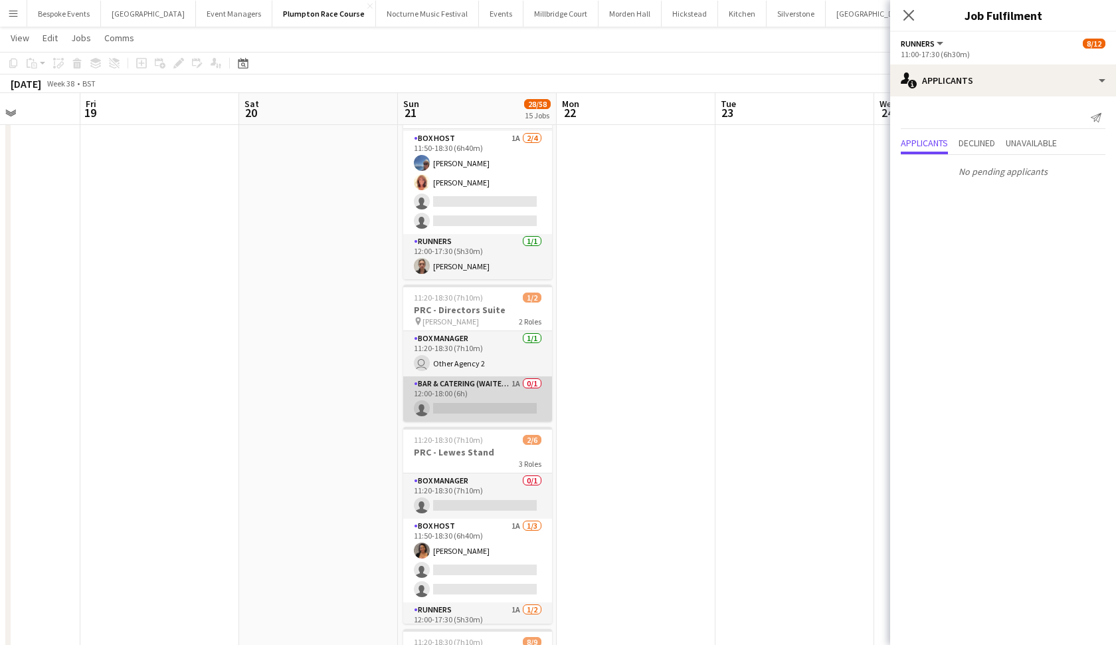
click at [464, 405] on app-card-role "Bar & Catering (Waiter / waitress) 1A 0/1 12:00-18:00 (6h) single-neutral-actio…" at bounding box center [477, 398] width 149 height 45
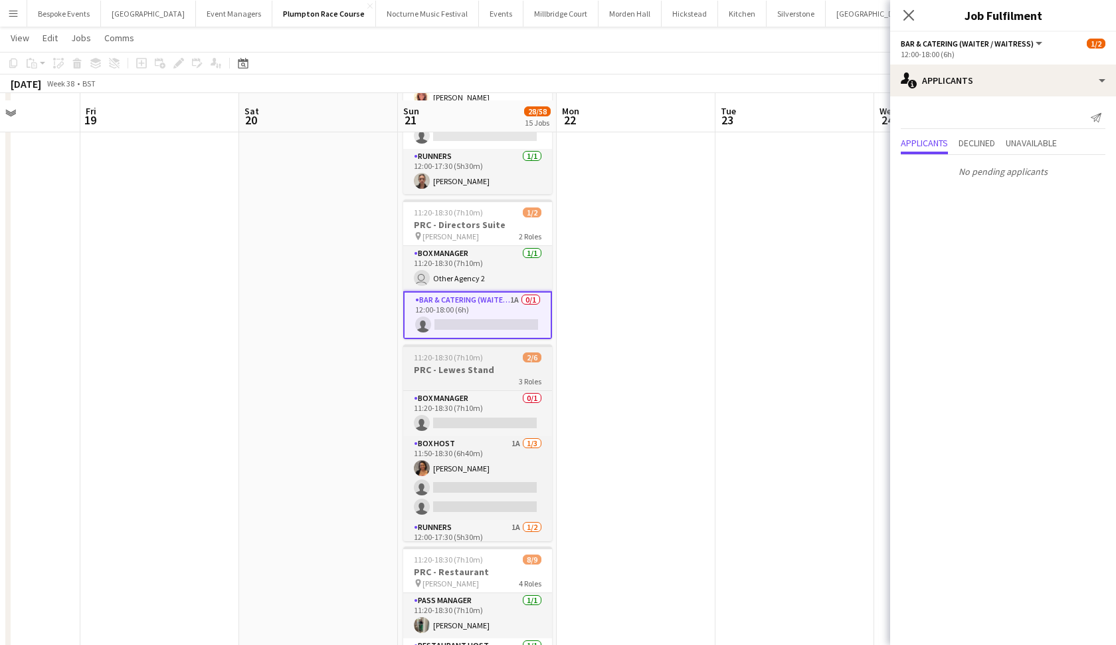
scroll to position [366, 0]
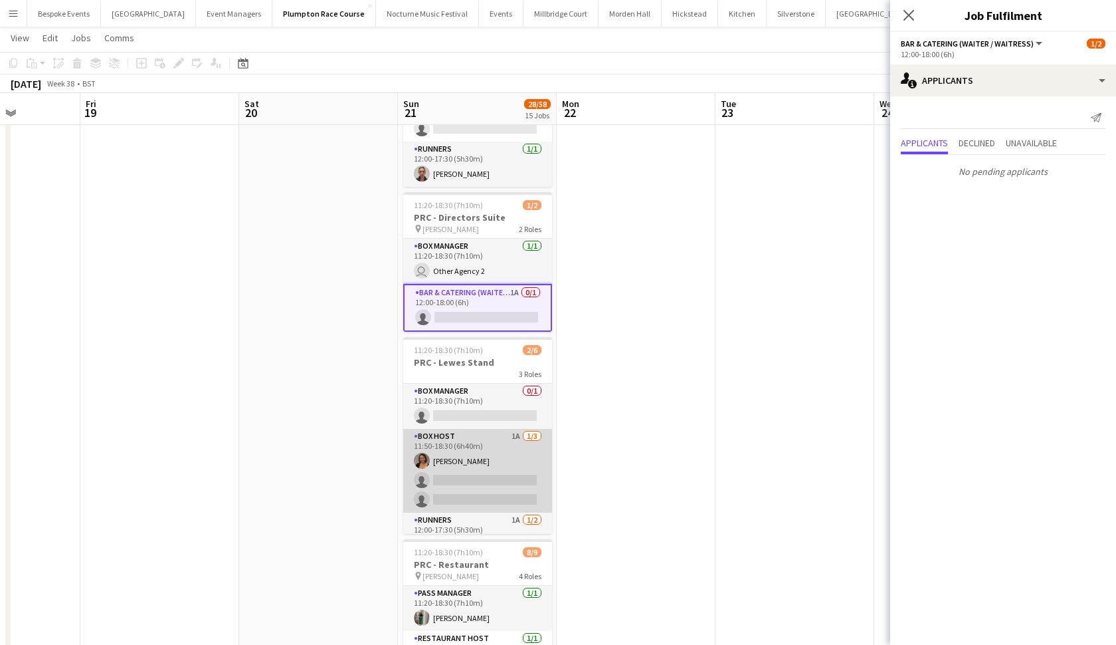
click at [472, 453] on app-card-role "Box Host 1A 1/3 11:50-18:30 (6h40m) Camilla Nchindo single-neutral-actions sing…" at bounding box center [477, 471] width 149 height 84
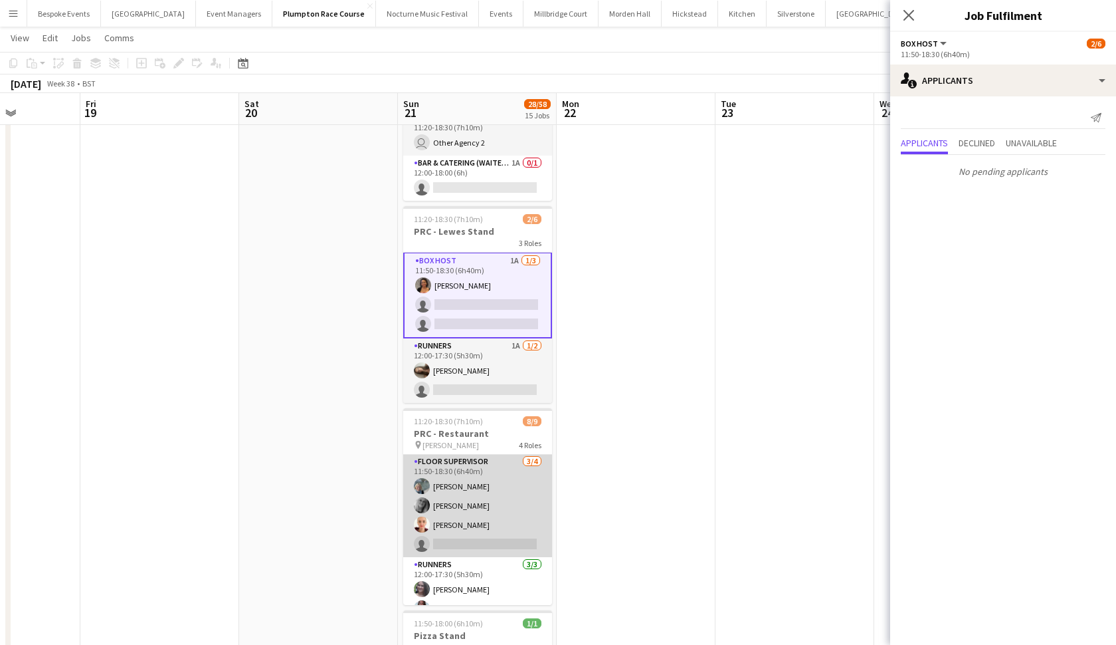
scroll to position [99, 0]
click at [472, 495] on app-card-role "Floor Supervisor 3/4 11:50-18:30 (6h40m) Melissa Johnson kay woolnough Francesk…" at bounding box center [477, 497] width 149 height 103
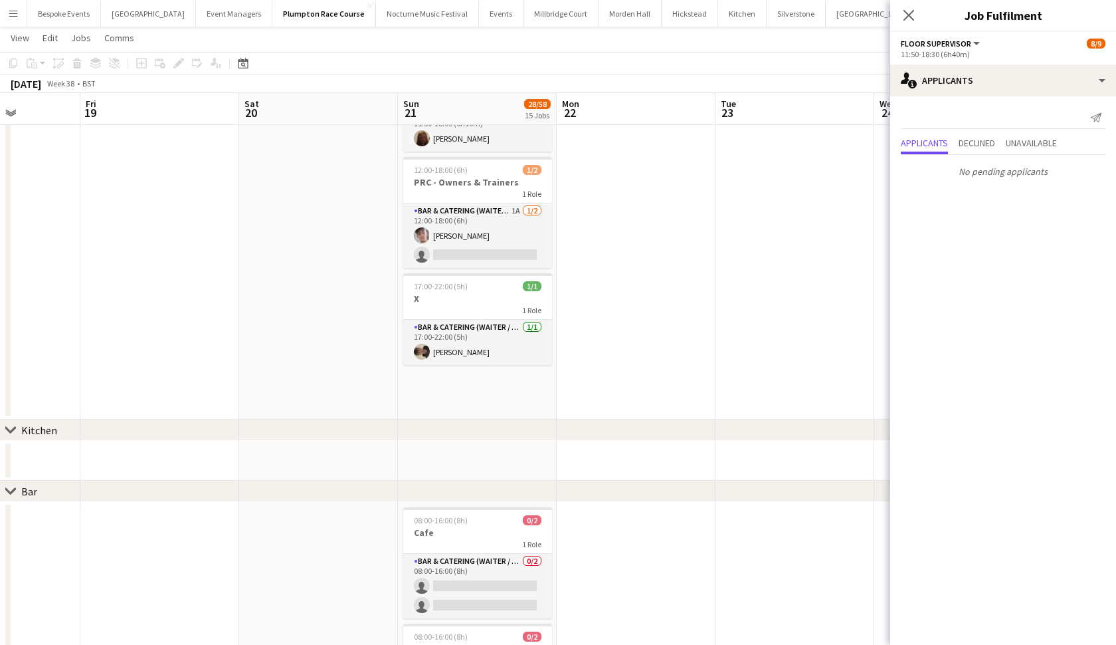
scroll to position [1046, 0]
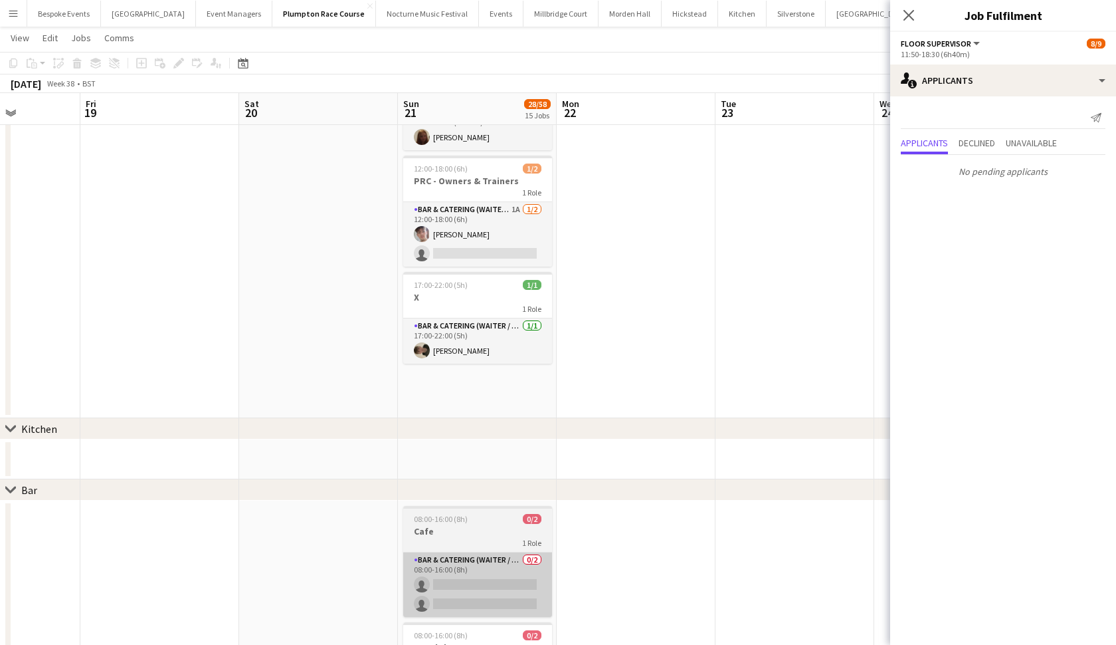
click at [443, 557] on app-card-role "Bar & Catering (Waiter / waitress) 0/2 08:00-16:00 (8h) single-neutral-actions …" at bounding box center [477, 584] width 149 height 64
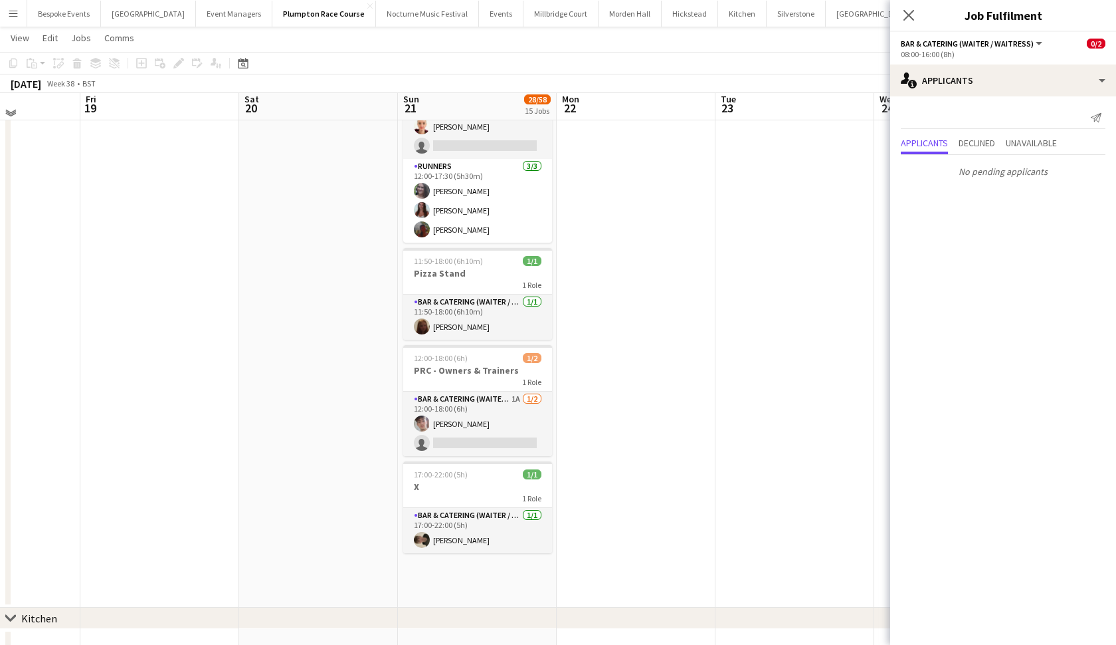
scroll to position [852, 0]
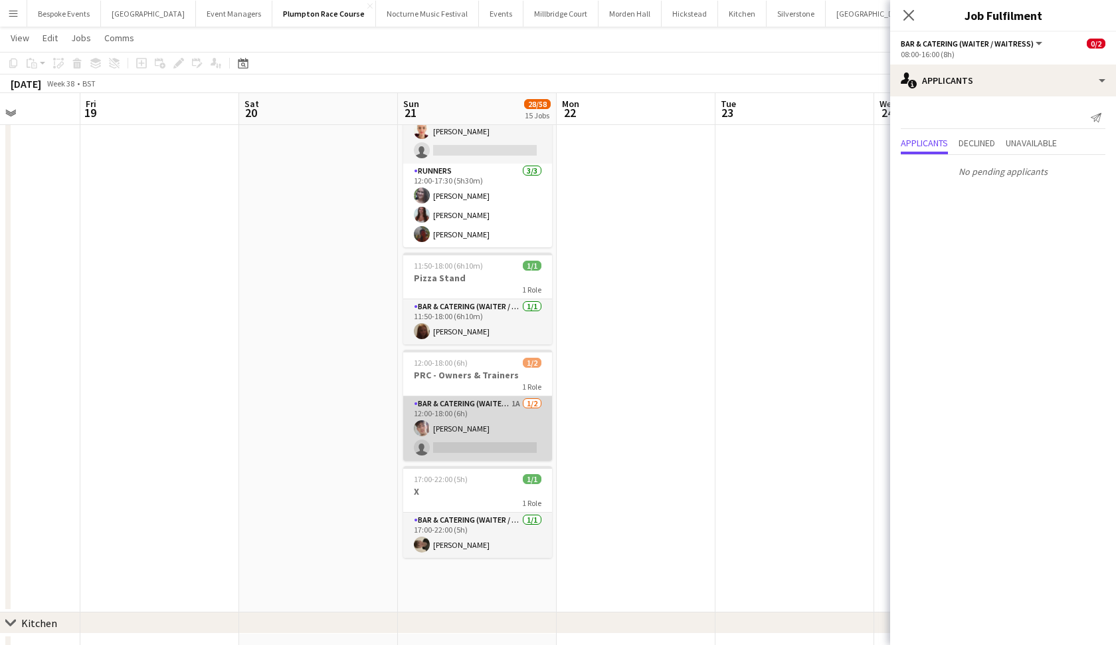
click at [491, 416] on app-card-role "Bar & Catering (Waiter / waitress) 1A 1/2 12:00-18:00 (6h) Sebastian Menin sing…" at bounding box center [477, 428] width 149 height 64
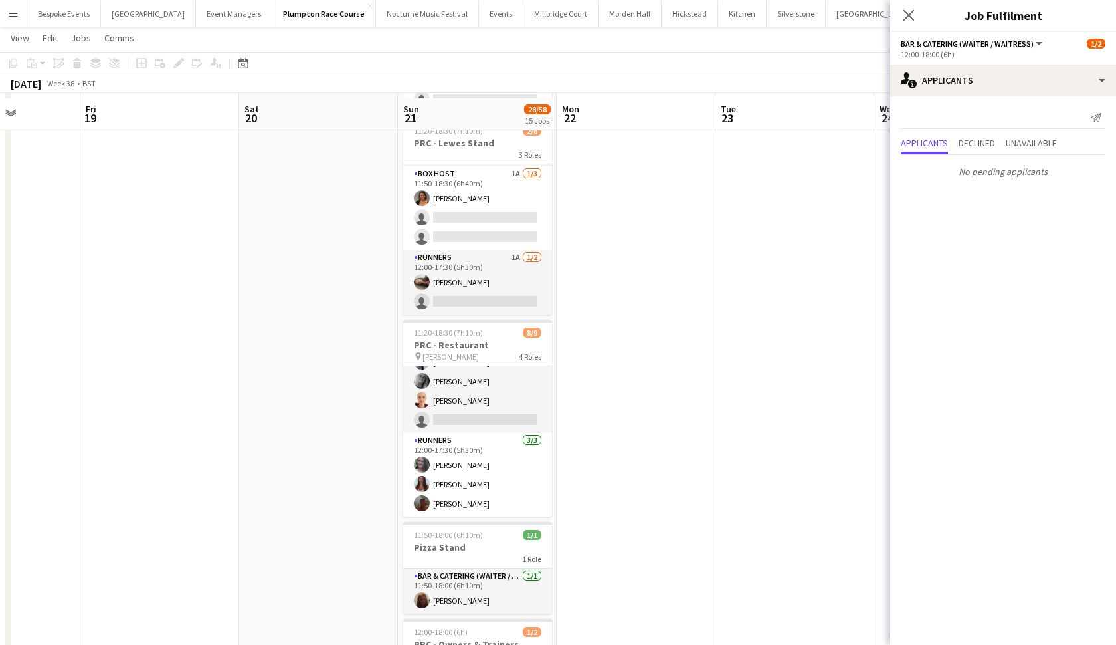
scroll to position [578, 0]
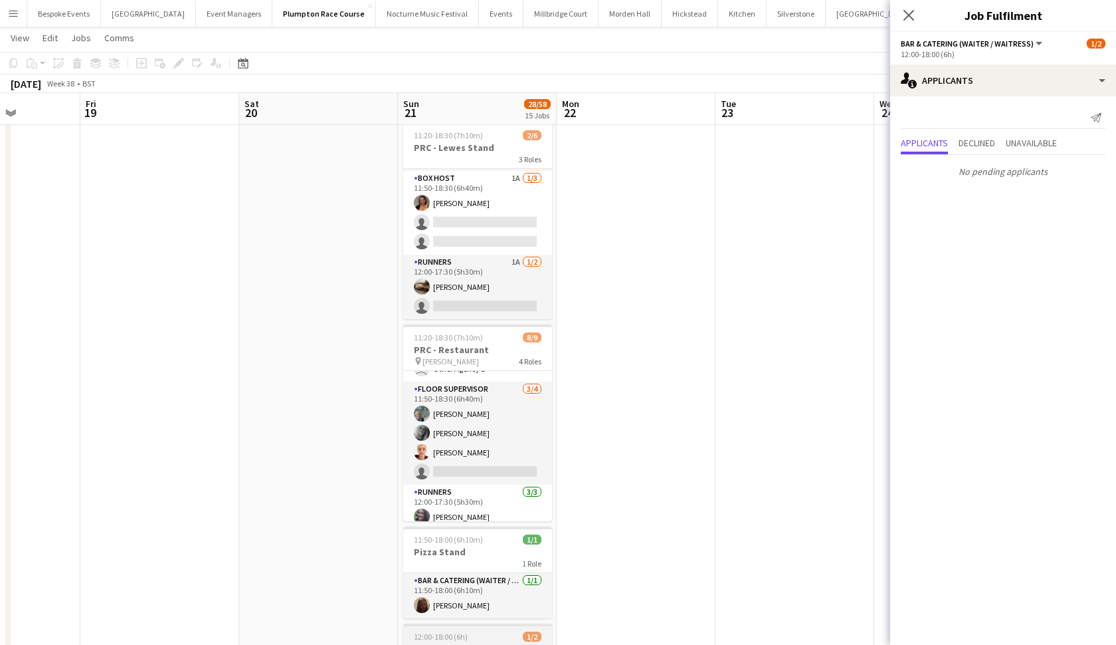
click at [491, 416] on app-card-role "Floor Supervisor 3/4 11:50-18:30 (6h40m) Melissa Johnson kay woolnough Francesk…" at bounding box center [477, 432] width 149 height 103
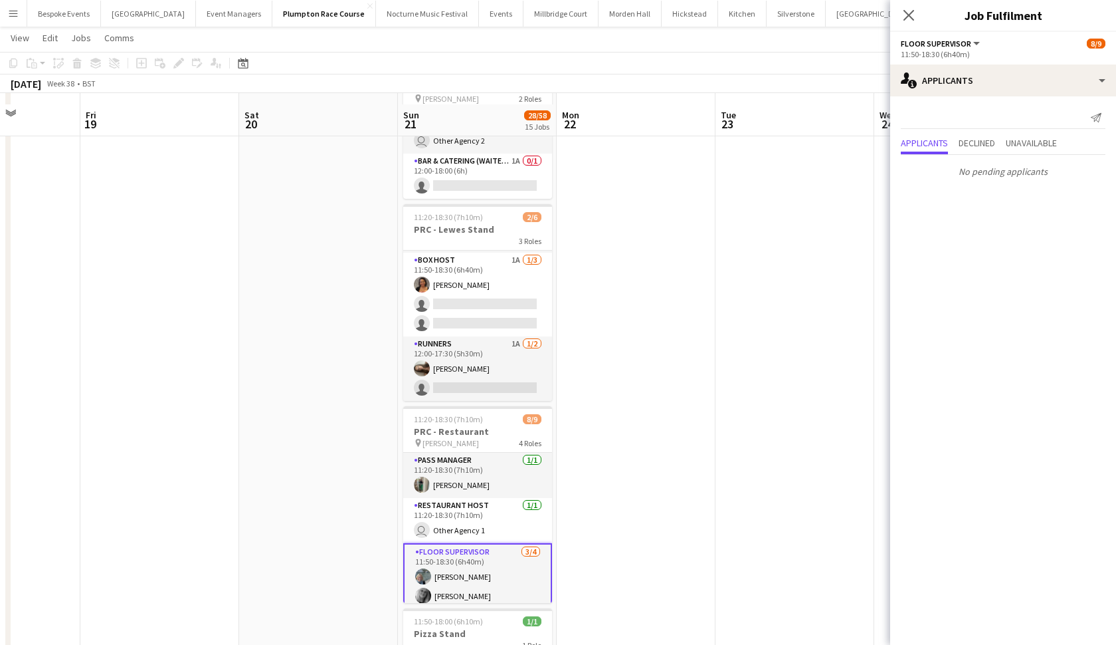
scroll to position [460, 0]
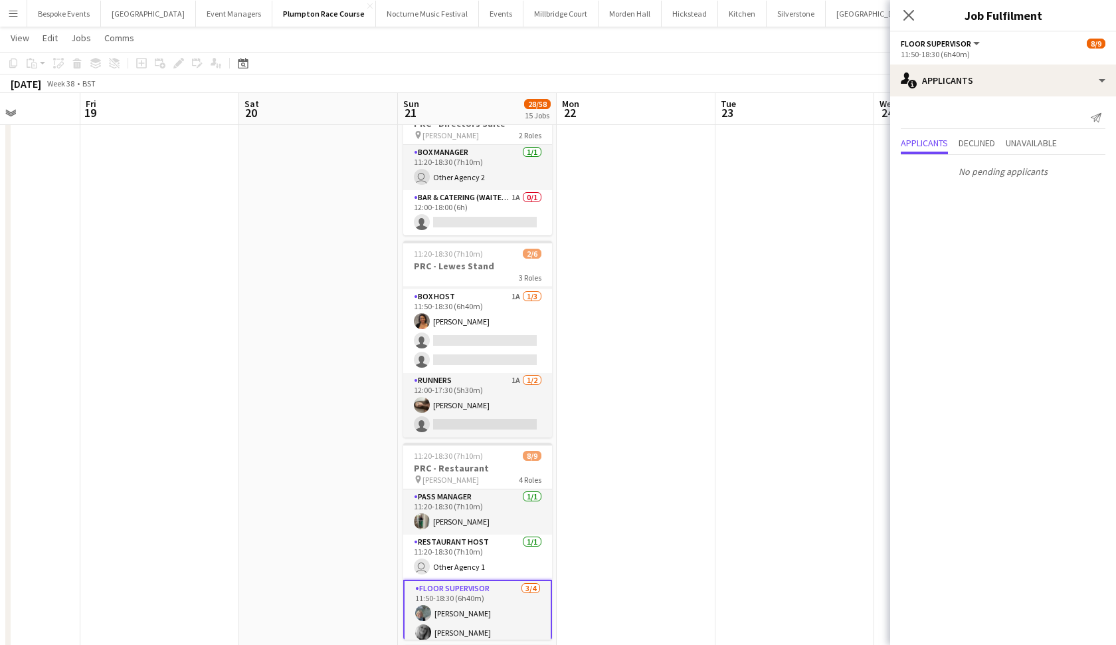
click at [491, 416] on app-card-role "Runners 1A 1/2 12:00-17:30 (5h30m) Jessica Haines single-neutral-actions" at bounding box center [477, 405] width 149 height 64
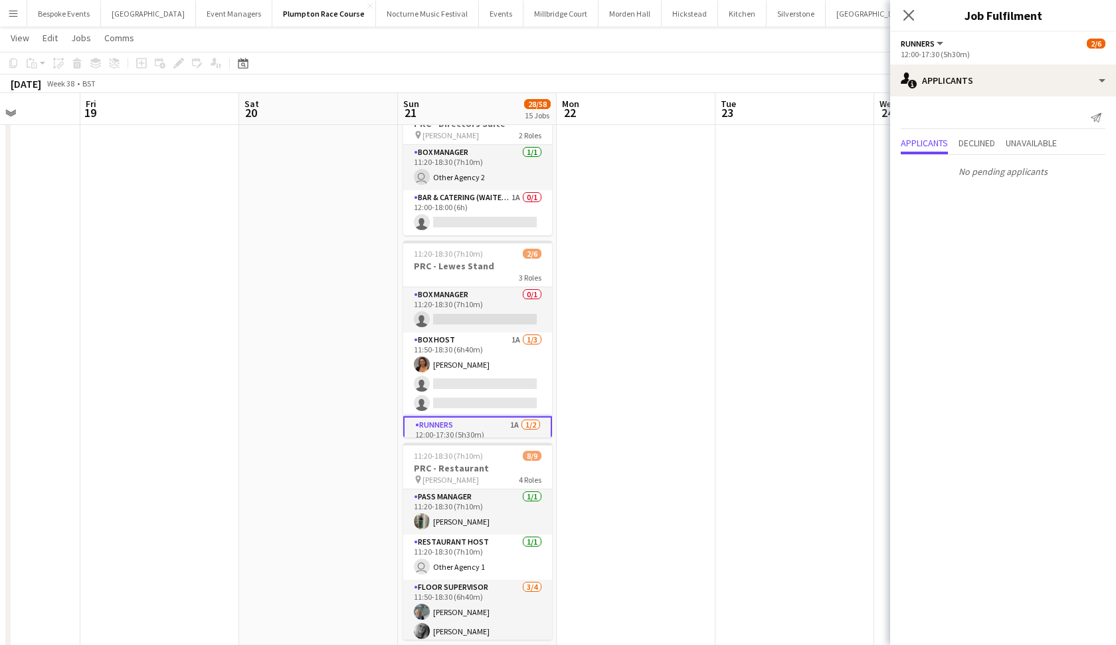
scroll to position [0, 0]
click at [491, 416] on div "Box Manager 0/1 11:20-18:30 (7h10m) single-neutral-actions Box Host 1A 1/3 11:5…" at bounding box center [477, 361] width 149 height 151
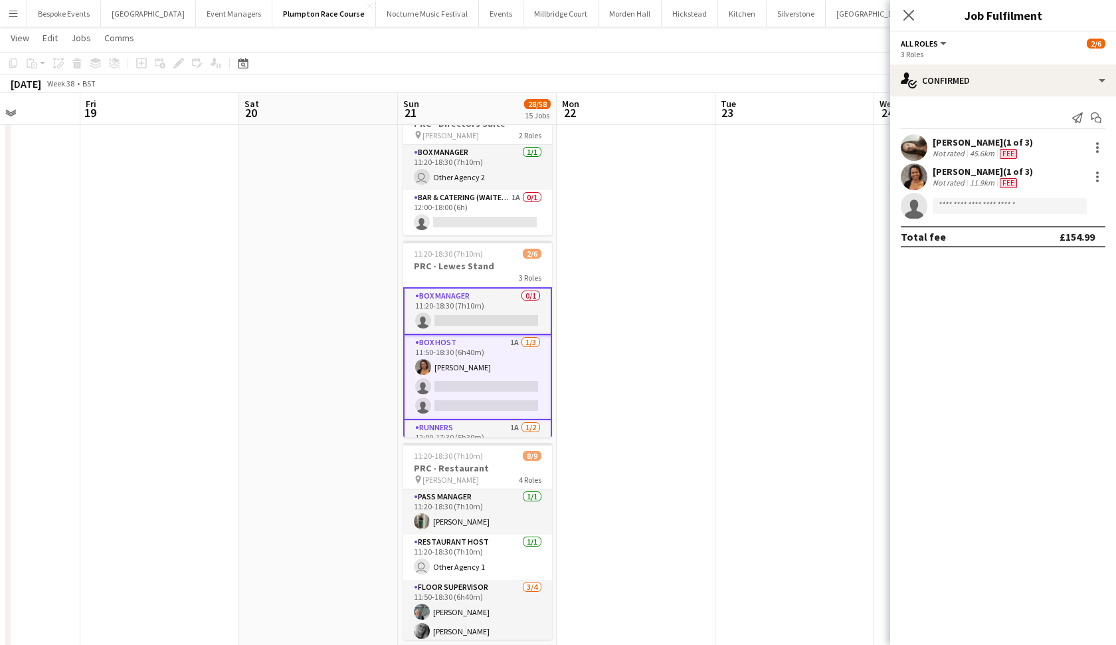
click at [488, 397] on app-card-role "Box Host 1A 1/3 11:50-18:30 (6h40m) Camilla Nchindo single-neutral-actions sing…" at bounding box center [477, 377] width 149 height 85
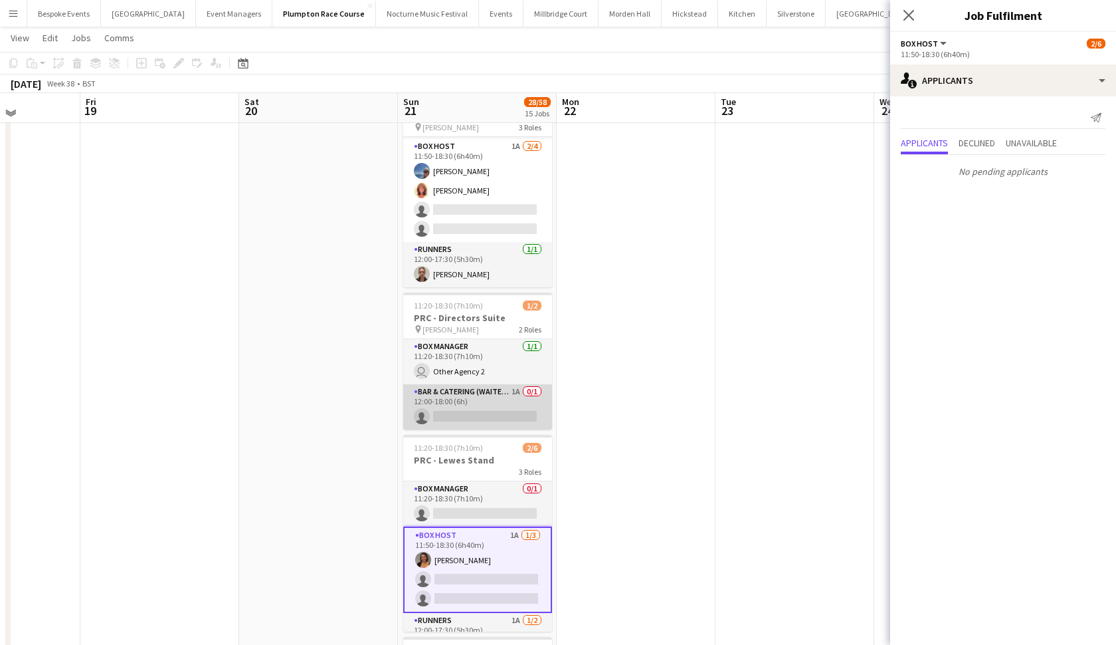
scroll to position [264, 0]
click at [488, 397] on app-card-role "Bar & Catering (Waiter / waitress) 1A 0/1 12:00-18:00 (6h) single-neutral-actio…" at bounding box center [477, 408] width 149 height 45
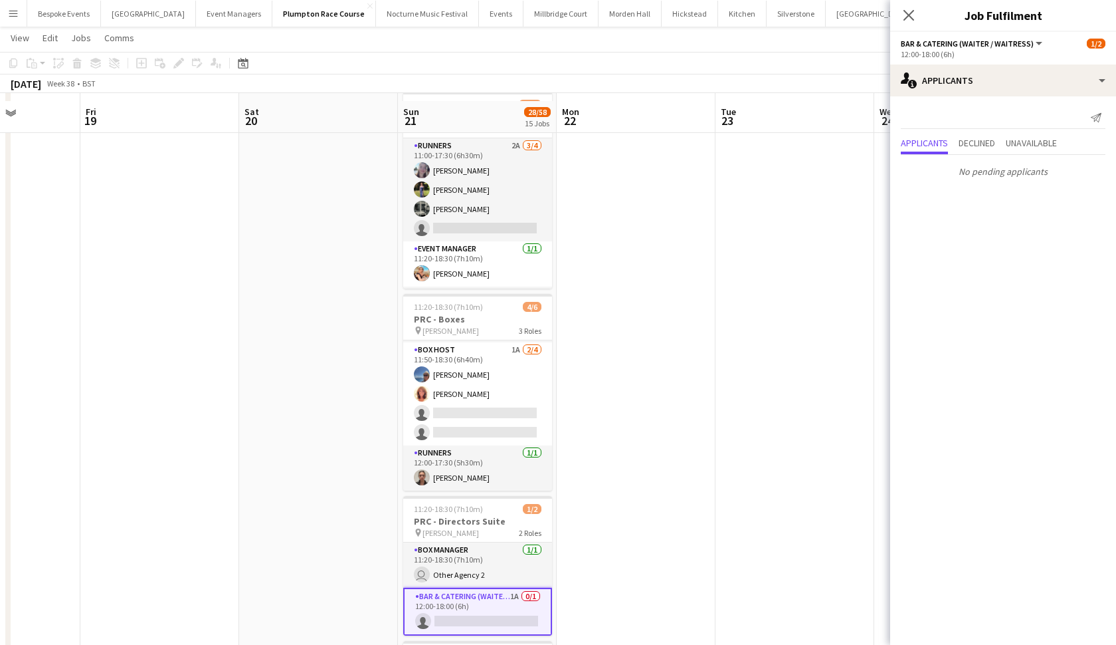
scroll to position [54, 0]
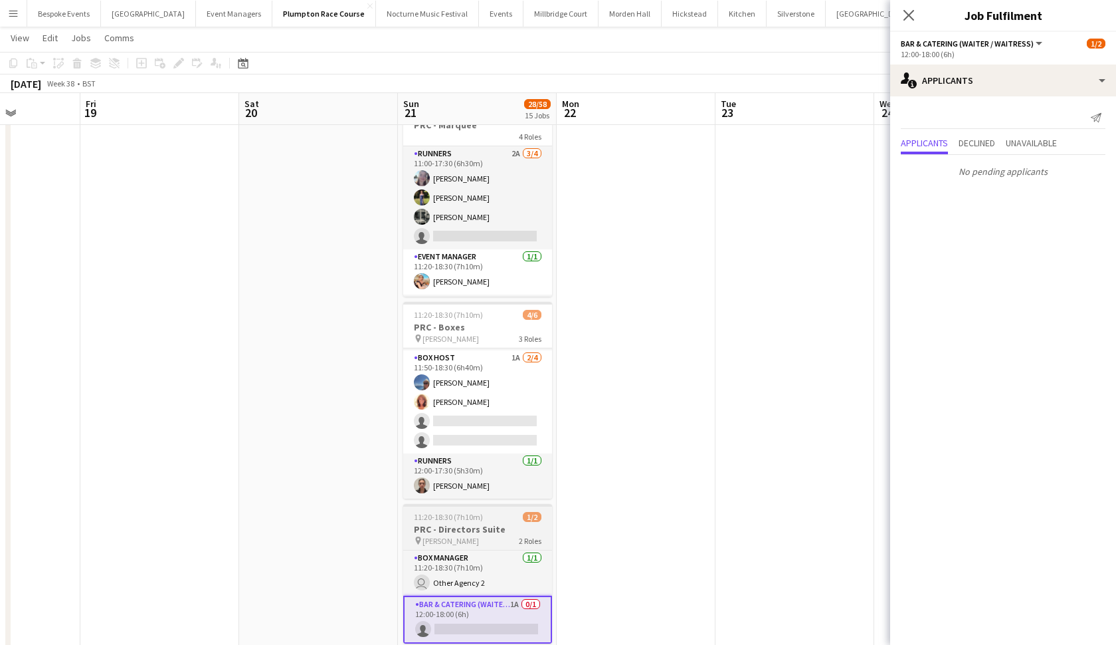
click at [488, 397] on app-card-role "Box Host 1A 2/4 11:50-18:30 (6h40m) Erika Cummings Annette Woolman single-neutr…" at bounding box center [477, 401] width 149 height 103
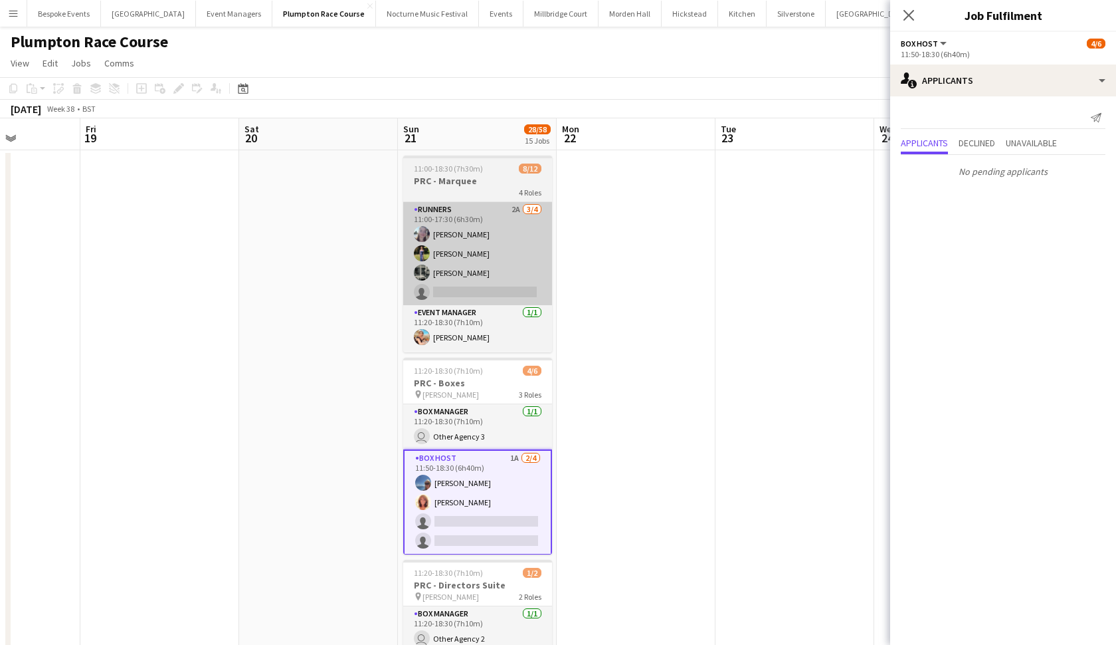
scroll to position [0, 0]
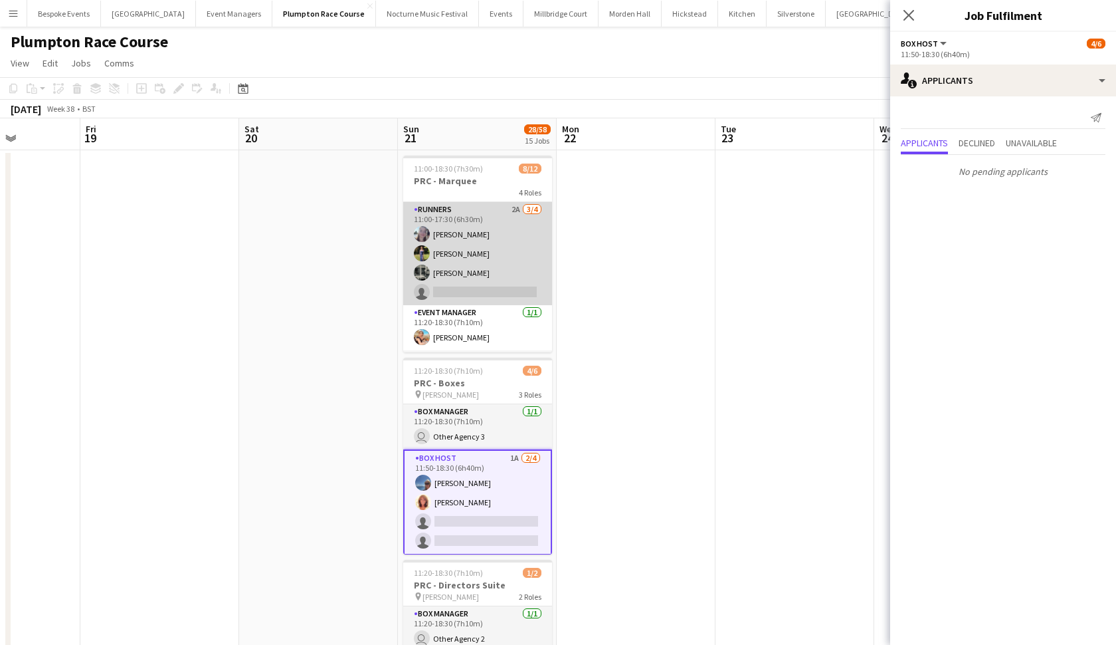
click at [516, 222] on app-card-role "Runners 2A 3/4 11:00-17:30 (6h30m) Ella Kennedy Holly Hunter Molly Middlehurst …" at bounding box center [477, 253] width 149 height 103
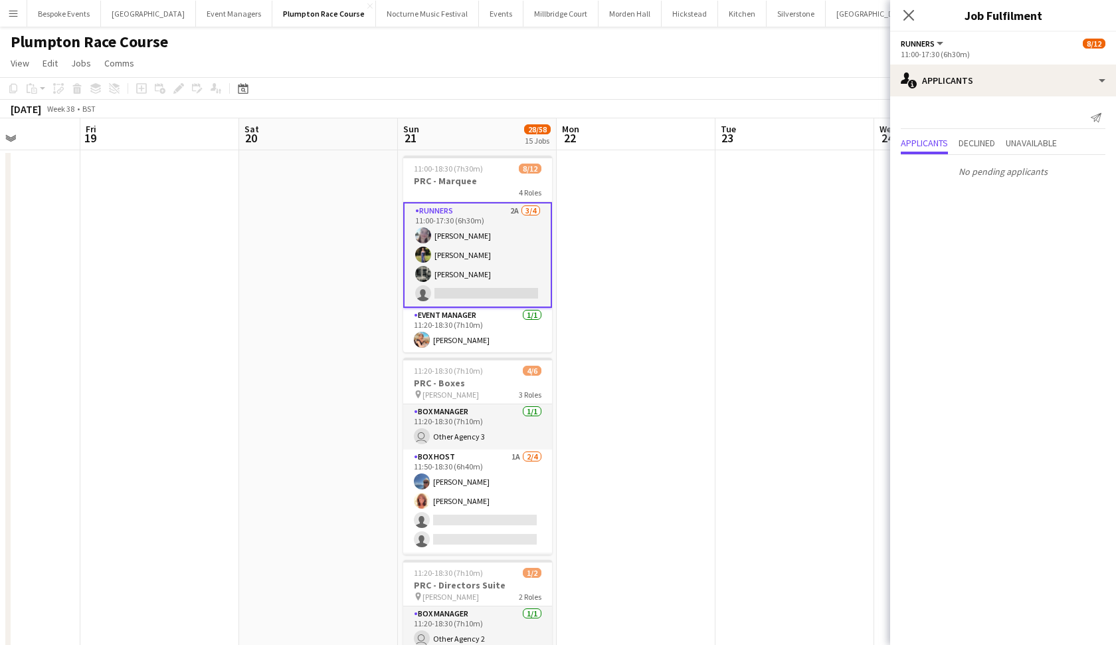
click at [7, 13] on button "Menu" at bounding box center [13, 13] width 27 height 27
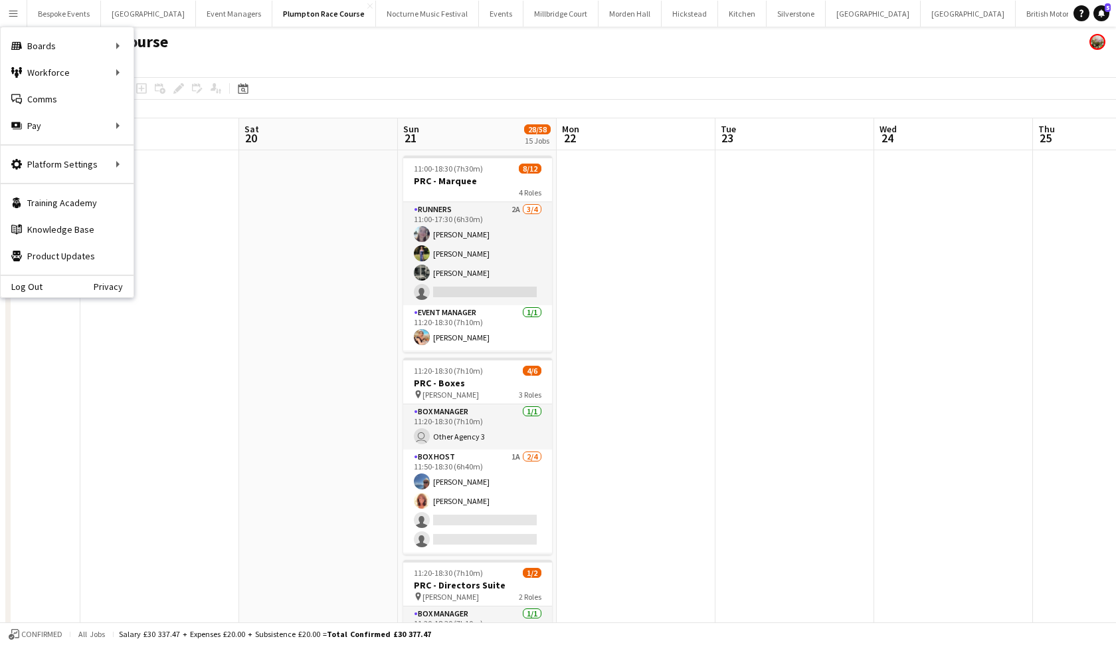
click at [7, 13] on button "Menu" at bounding box center [13, 13] width 27 height 27
click at [172, 83] on link "My Workforce" at bounding box center [200, 72] width 133 height 27
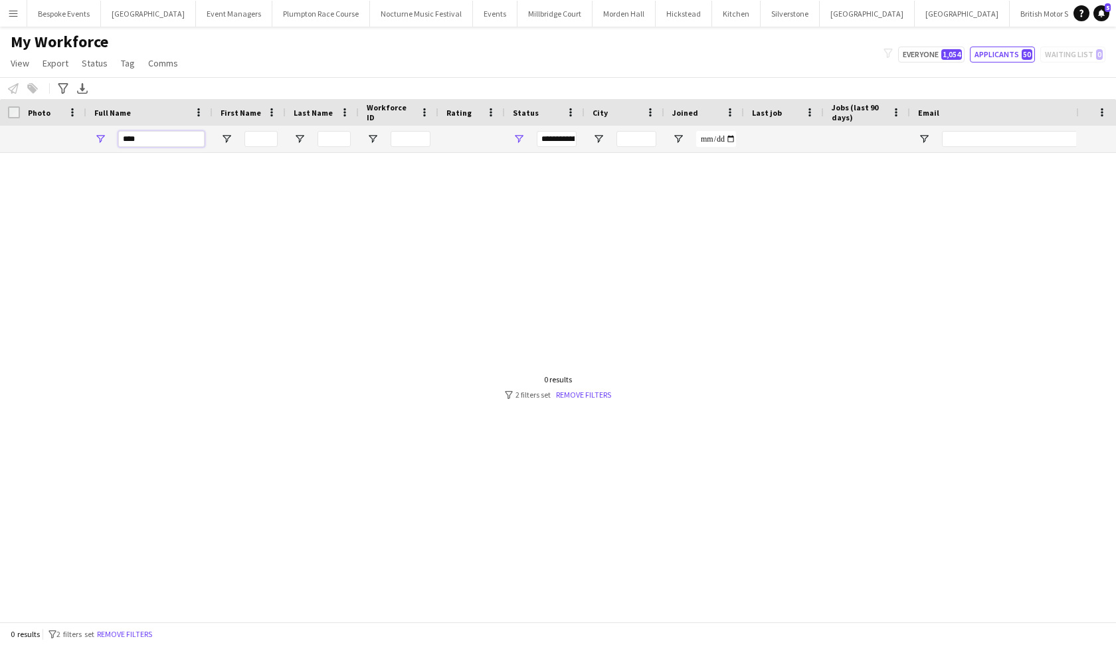
drag, startPoint x: 148, startPoint y: 142, endPoint x: 91, endPoint y: 140, distance: 57.2
click at [91, 140] on div "****" at bounding box center [149, 139] width 126 height 27
type input "**********"
click at [957, 53] on span "1,054" at bounding box center [952, 54] width 21 height 11
type input "**********"
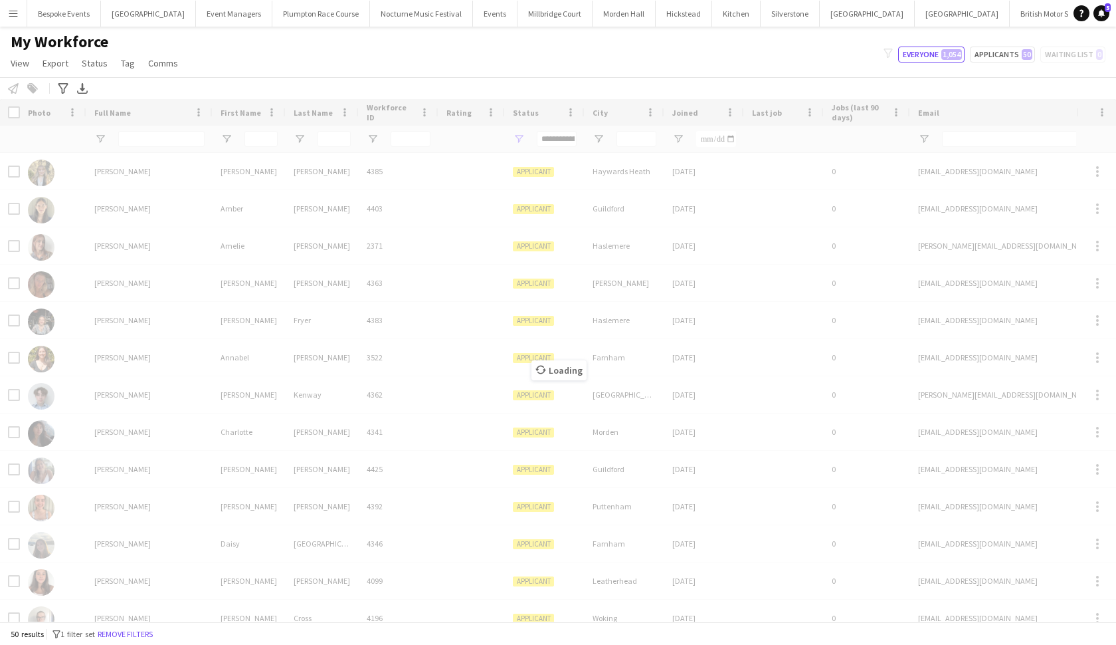
click at [187, 140] on div "Loading" at bounding box center [558, 360] width 1116 height 522
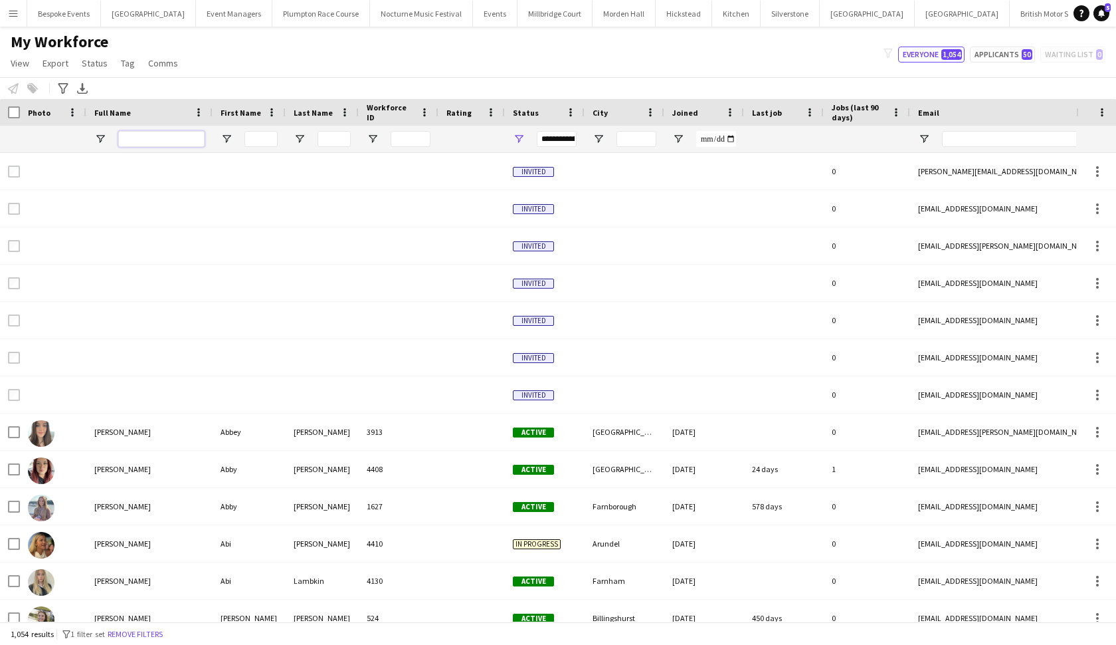
click at [164, 141] on input "Full Name Filter Input" at bounding box center [161, 139] width 86 height 16
type input "**********"
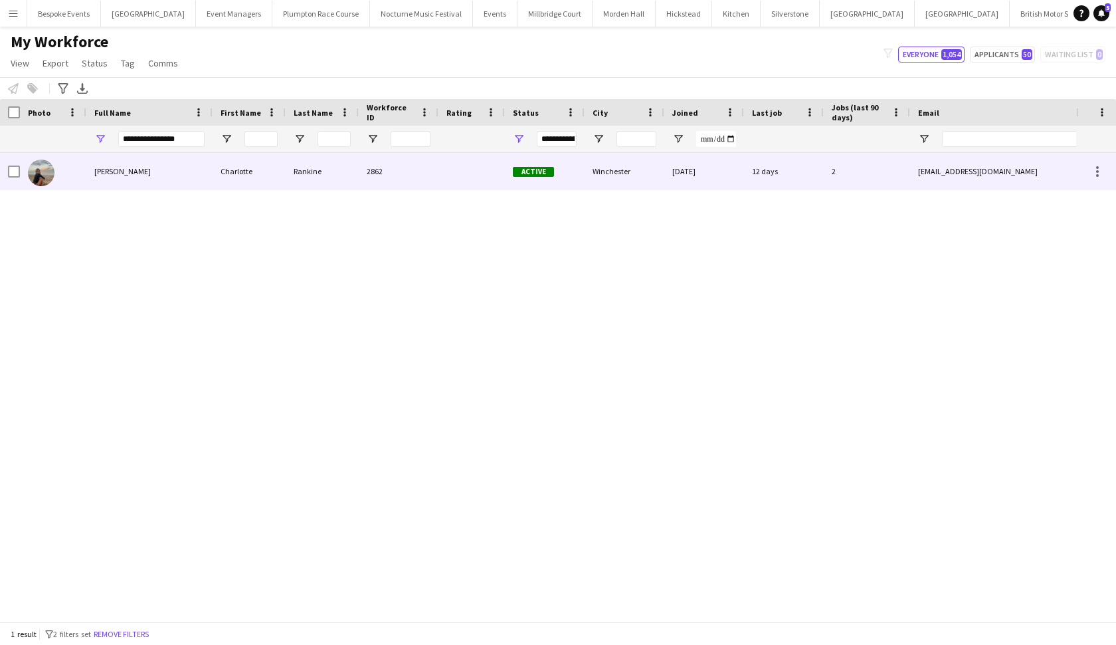
click at [112, 168] on span "Charlotte Rankine" at bounding box center [122, 171] width 56 height 10
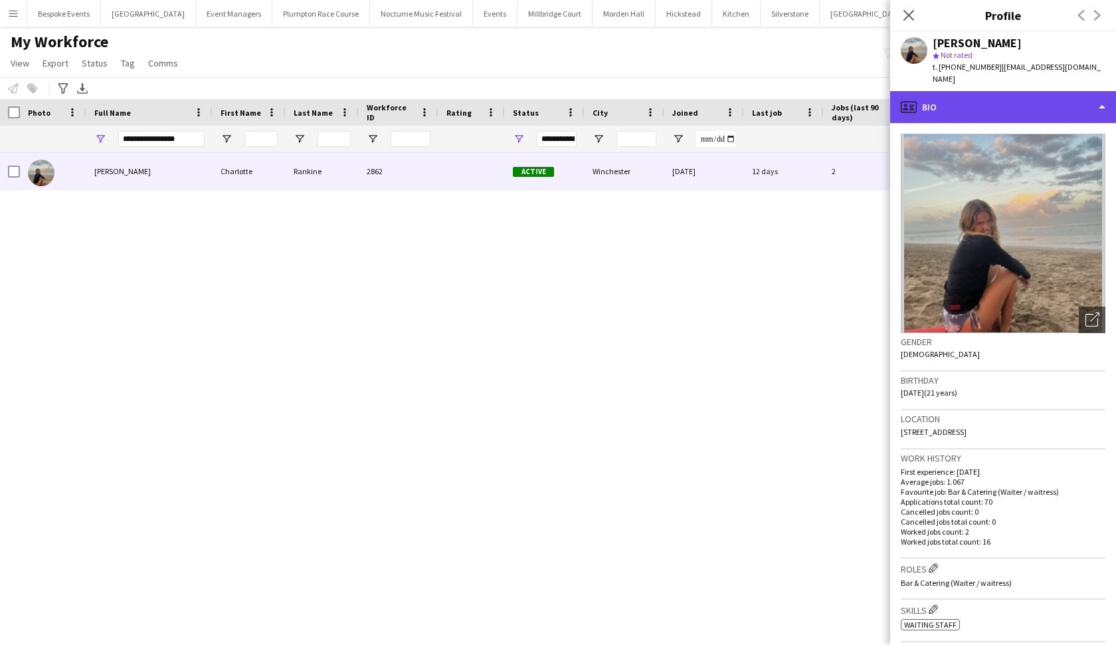
click at [976, 99] on div "profile Bio" at bounding box center [1003, 107] width 226 height 32
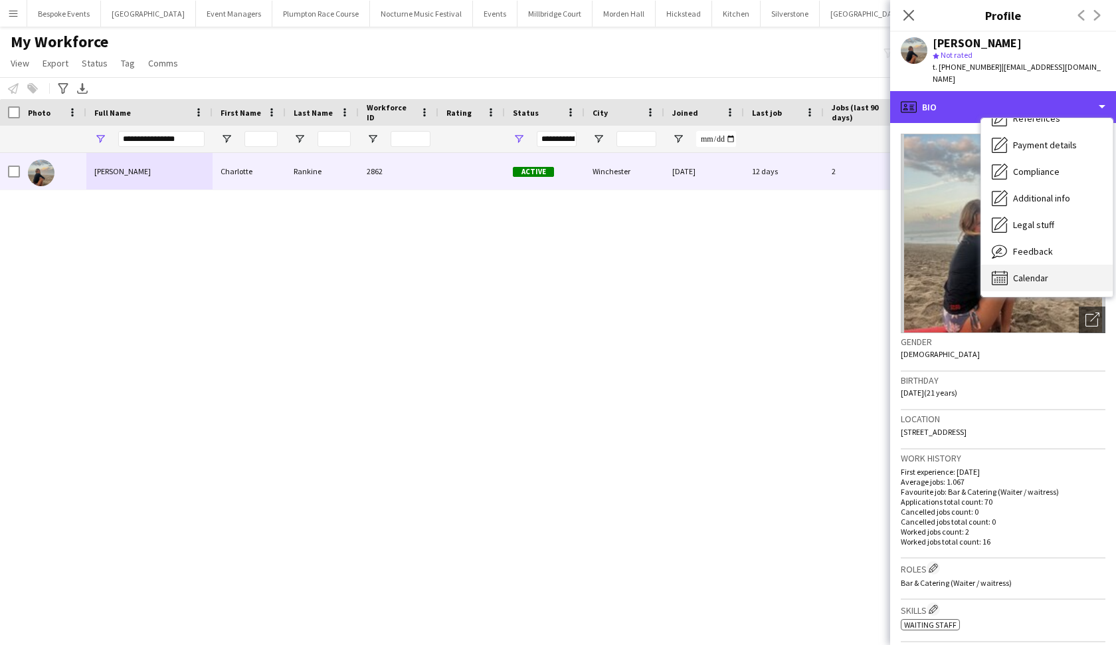
scroll to position [151, 0]
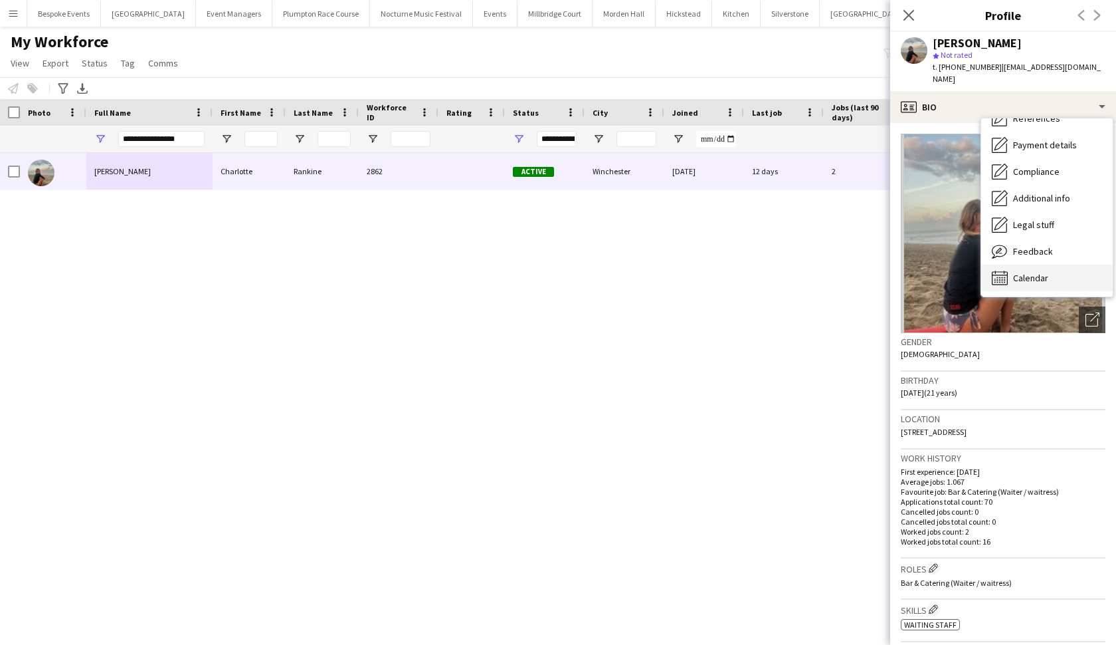
click at [976, 272] on span "Calendar" at bounding box center [1030, 278] width 35 height 12
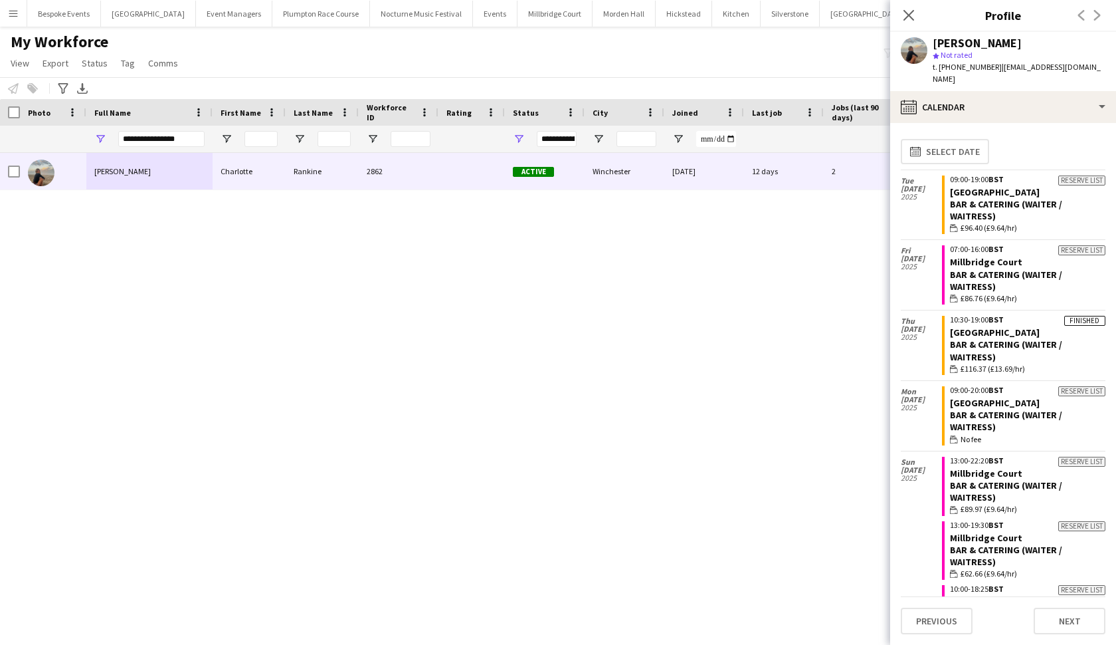
scroll to position [0, 0]
click at [9, 10] on app-icon "Menu" at bounding box center [13, 13] width 11 height 11
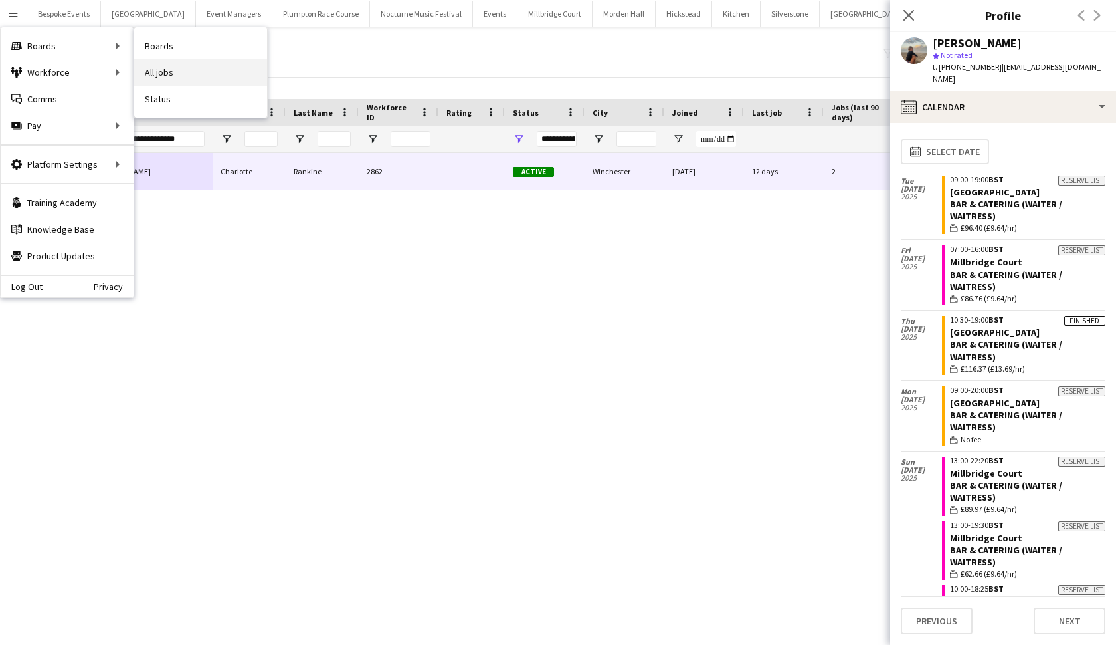
click at [264, 83] on link "All jobs" at bounding box center [200, 72] width 133 height 27
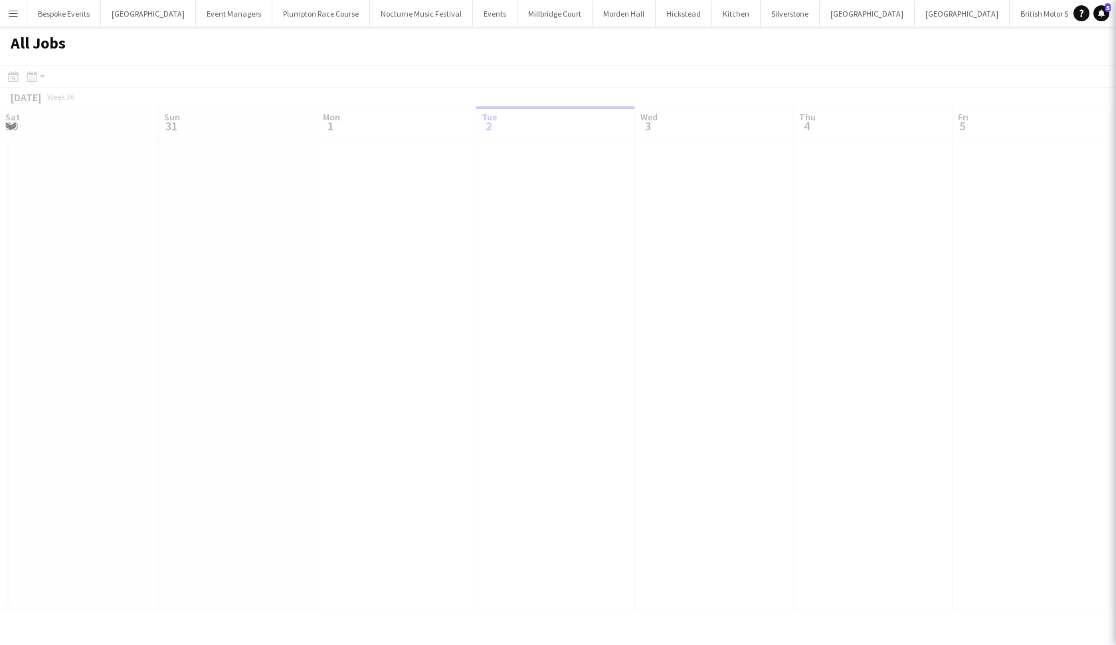
scroll to position [0, 318]
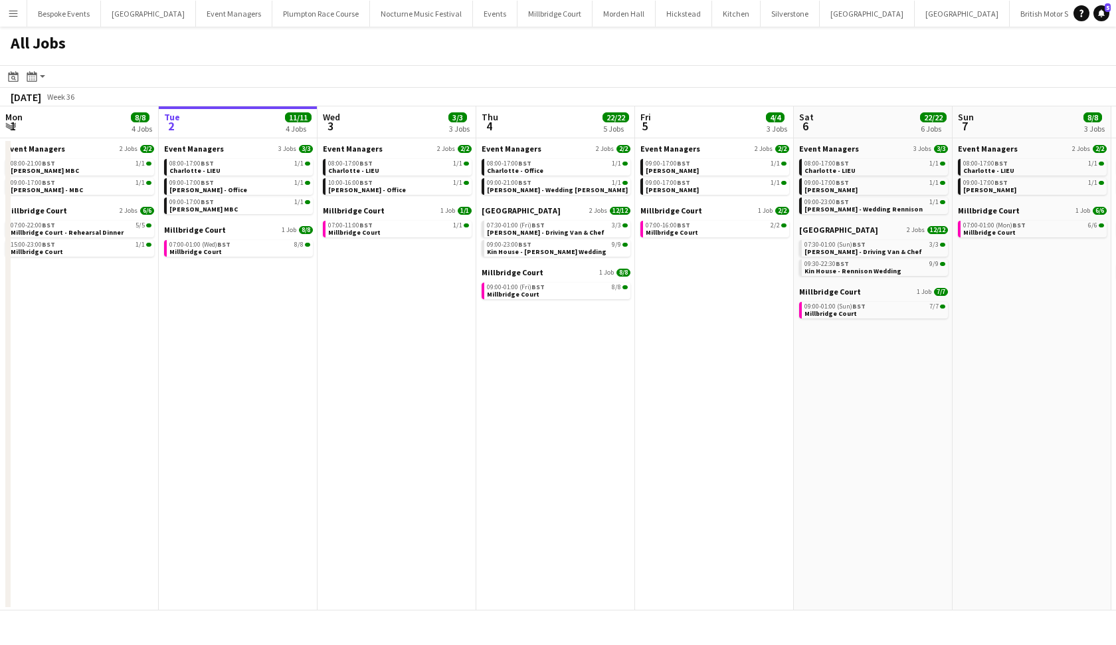
click at [11, 18] on app-icon "Menu" at bounding box center [13, 13] width 11 height 11
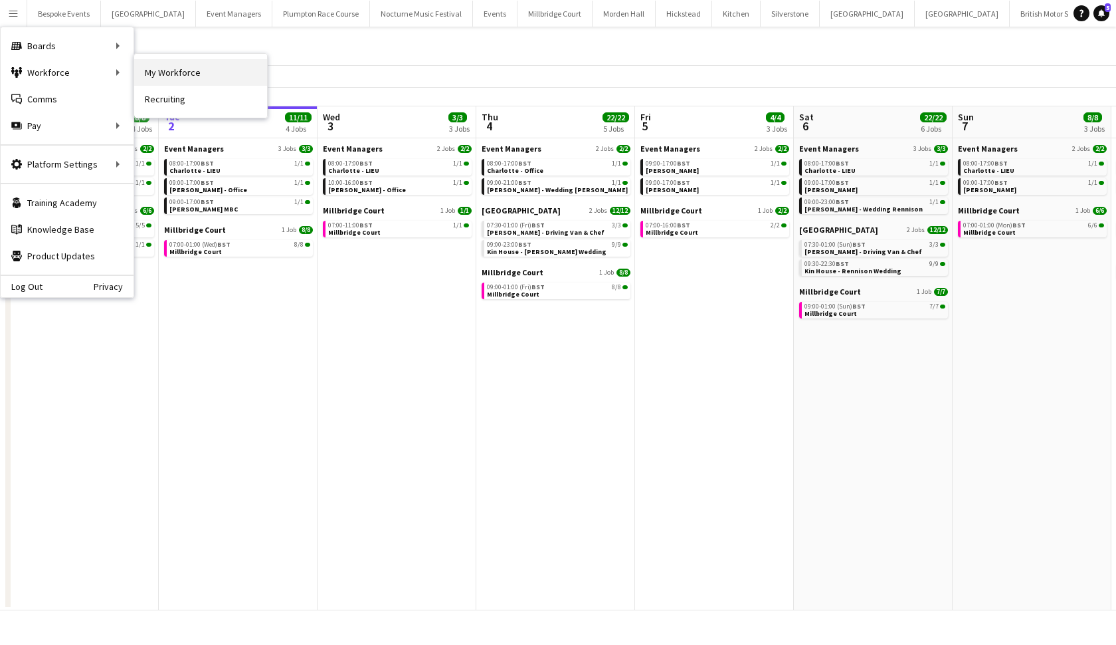
click at [153, 72] on link "My Workforce" at bounding box center [200, 72] width 133 height 27
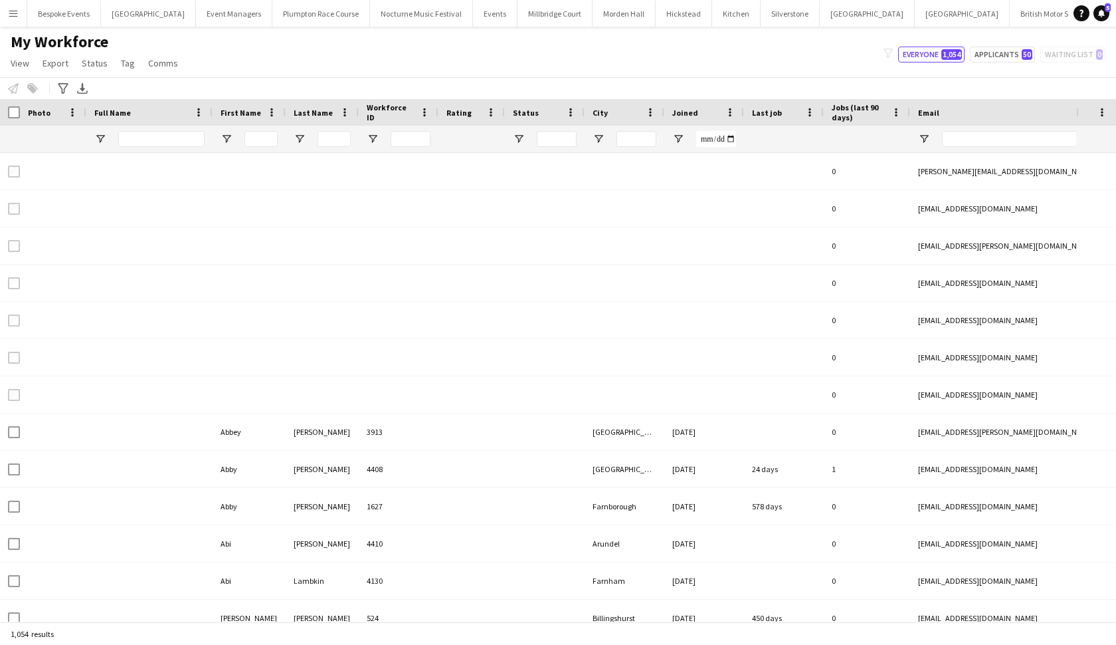
type input "**********"
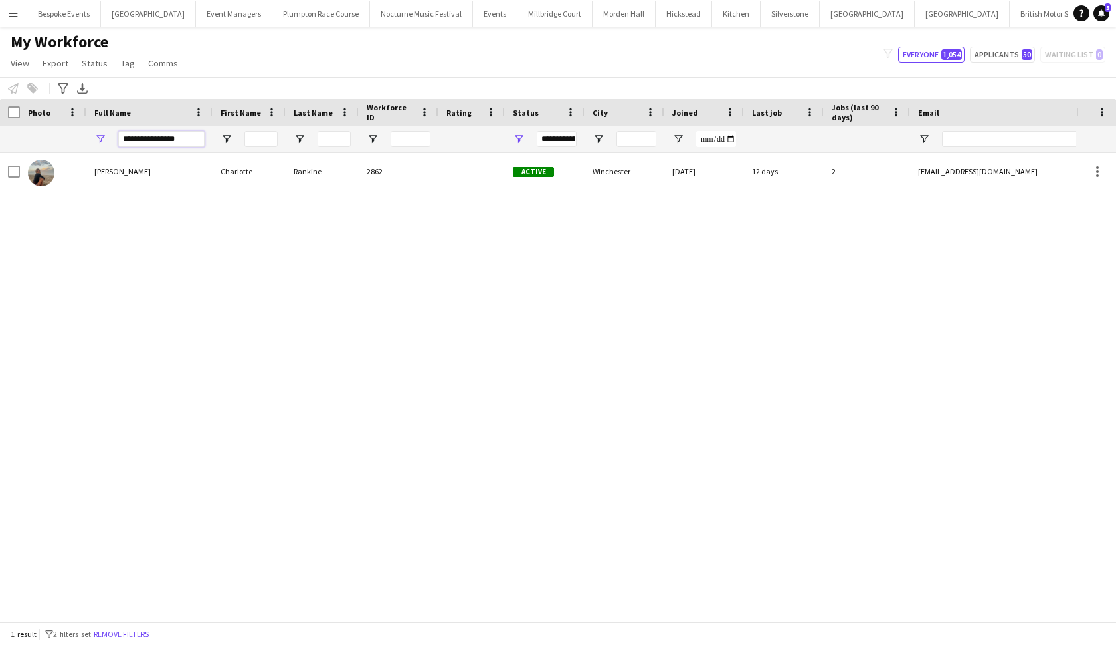
drag, startPoint x: 182, startPoint y: 141, endPoint x: 95, endPoint y: 126, distance: 88.4
click at [95, 126] on div "**********" at bounding box center [149, 139] width 126 height 27
click at [369, 183] on div at bounding box center [538, 387] width 1076 height 468
click at [565, 141] on div "**********" at bounding box center [557, 139] width 40 height 16
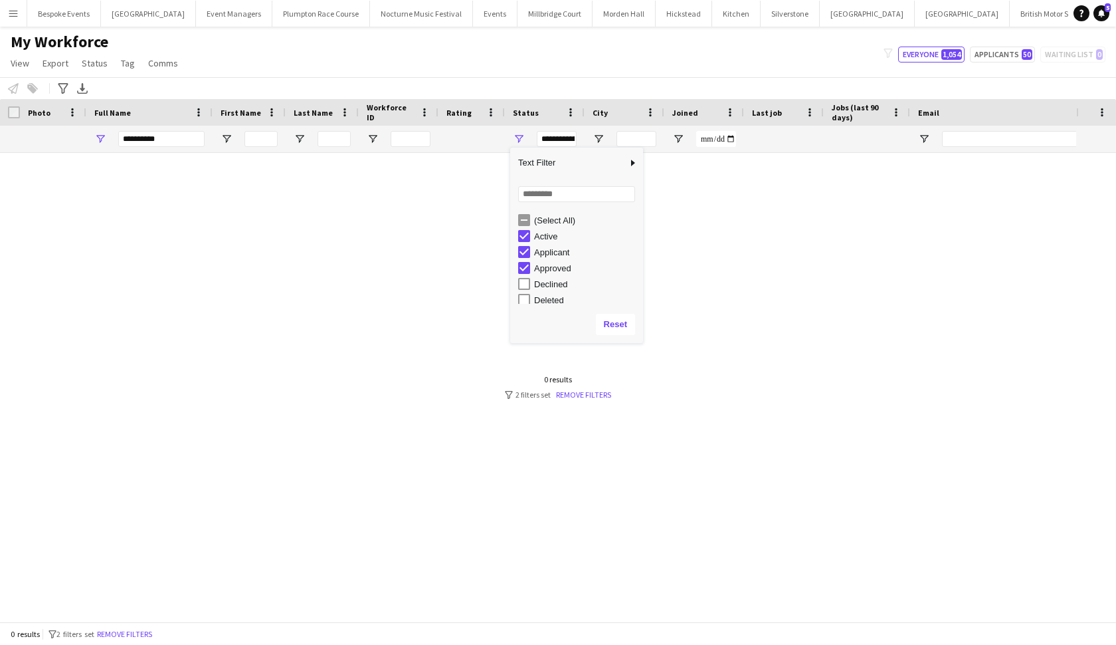
click at [976, 64] on div "My Workforce View Views Default view mena New Starter New view Update view Dele…" at bounding box center [558, 54] width 1116 height 45
click at [186, 136] on input "**********" at bounding box center [161, 139] width 86 height 16
type input "**********"
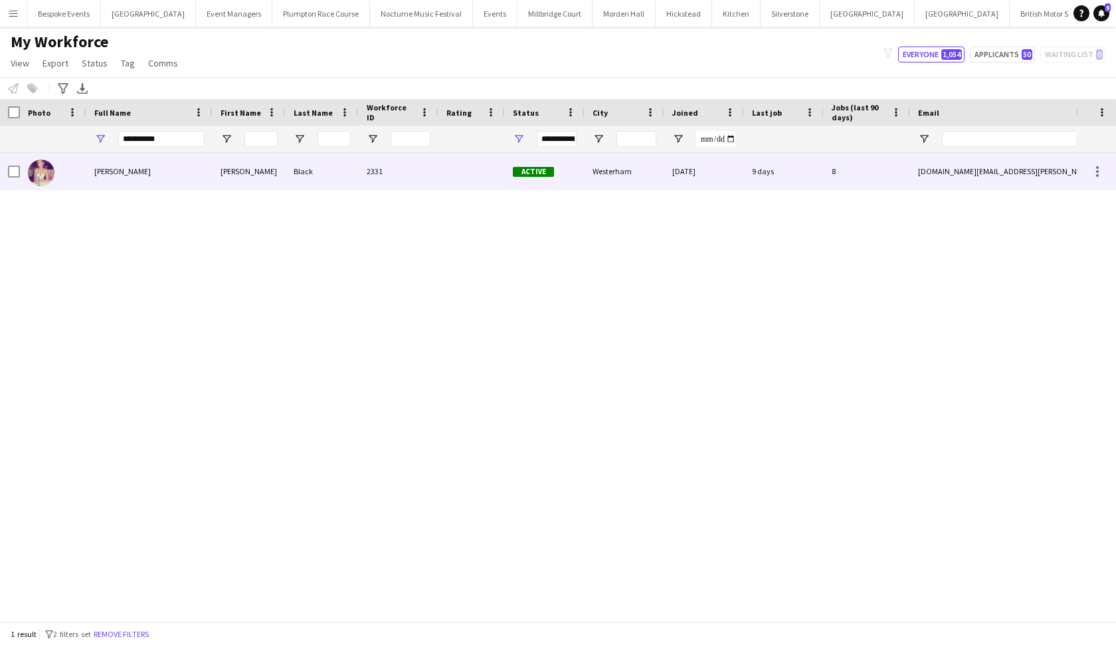
click at [124, 173] on span "[PERSON_NAME]" at bounding box center [122, 171] width 56 height 10
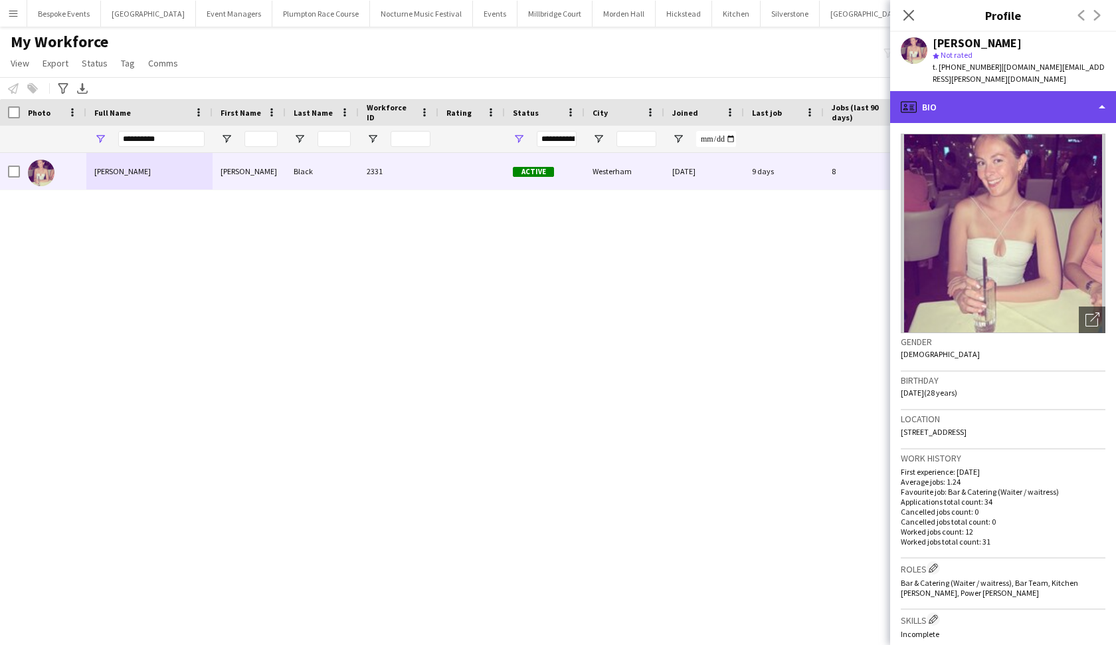
click at [976, 91] on div "profile Bio" at bounding box center [1003, 107] width 226 height 32
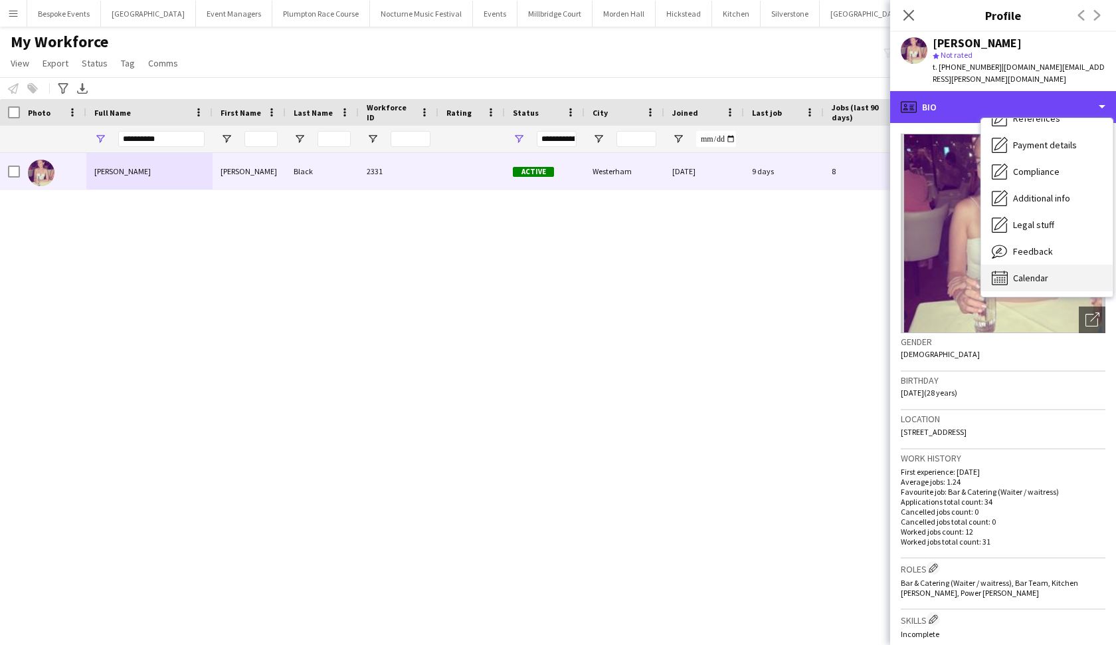
scroll to position [152, 0]
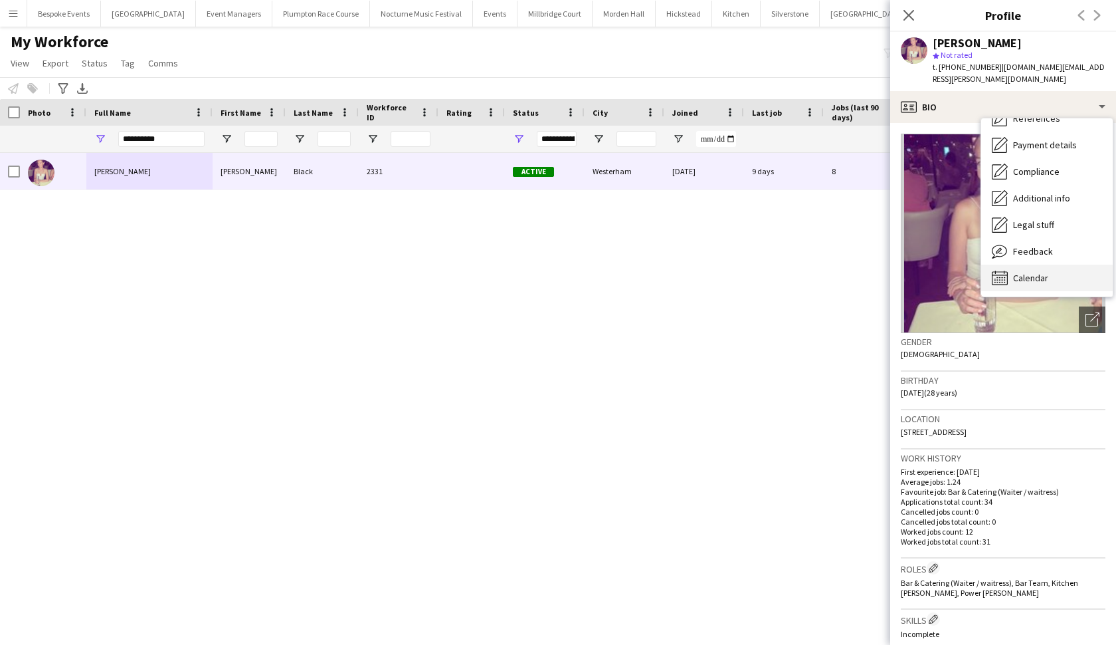
click at [976, 270] on icon "Calendar" at bounding box center [1000, 278] width 16 height 16
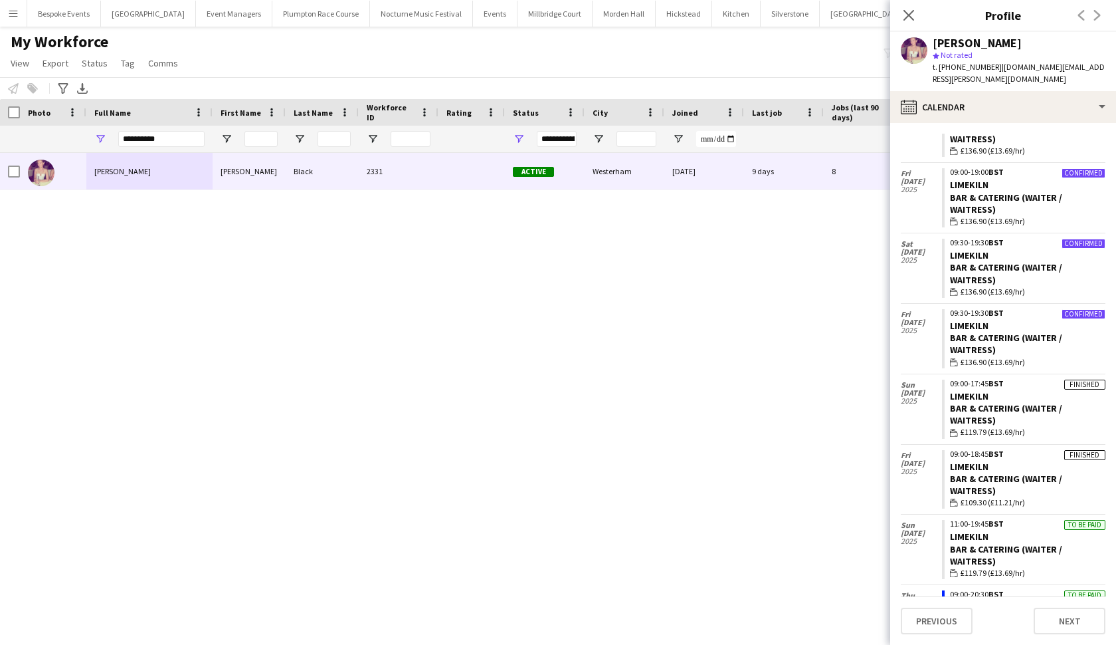
scroll to position [78, 0]
click at [976, 460] on link "LIMEKILN" at bounding box center [969, 466] width 39 height 12
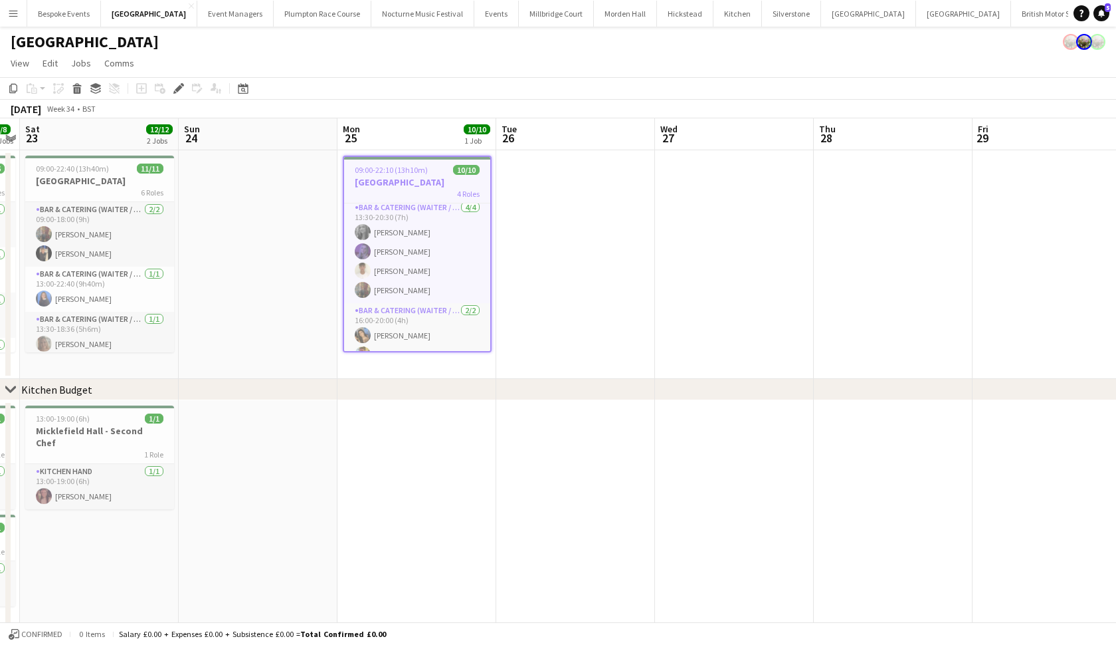
scroll to position [68, 0]
click at [409, 243] on app-card-role "Bar & Catering (Waiter / waitress) 4/4 13:30-20:30 (7h) Alice Ruttley Layla Ozc…" at bounding box center [417, 250] width 146 height 103
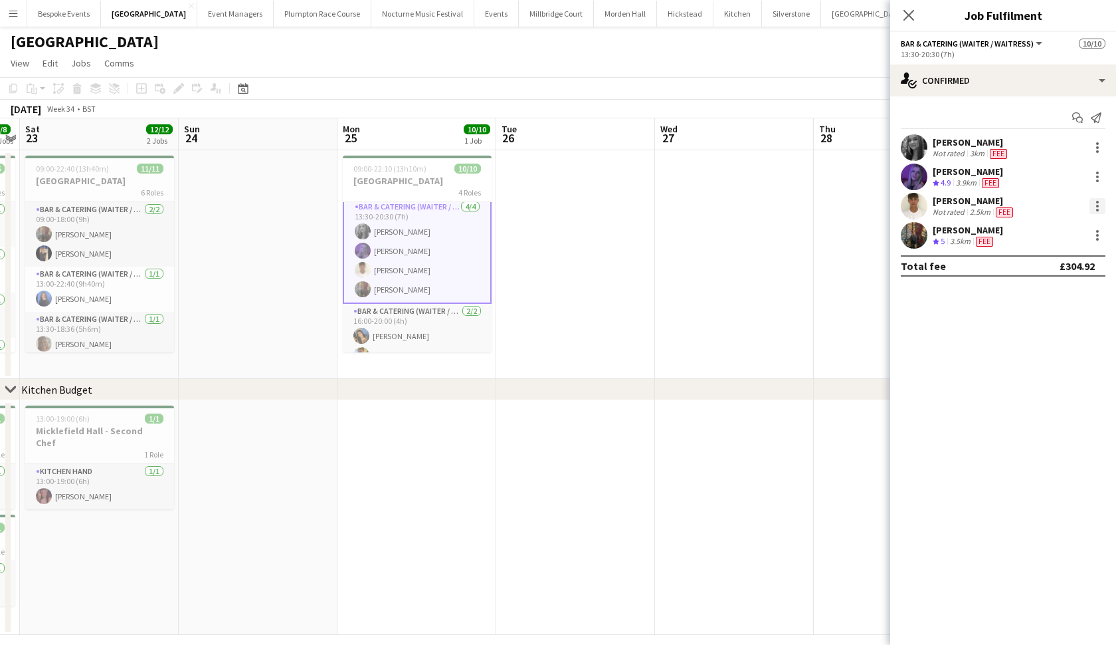
click at [1096, 203] on div at bounding box center [1098, 206] width 16 height 16
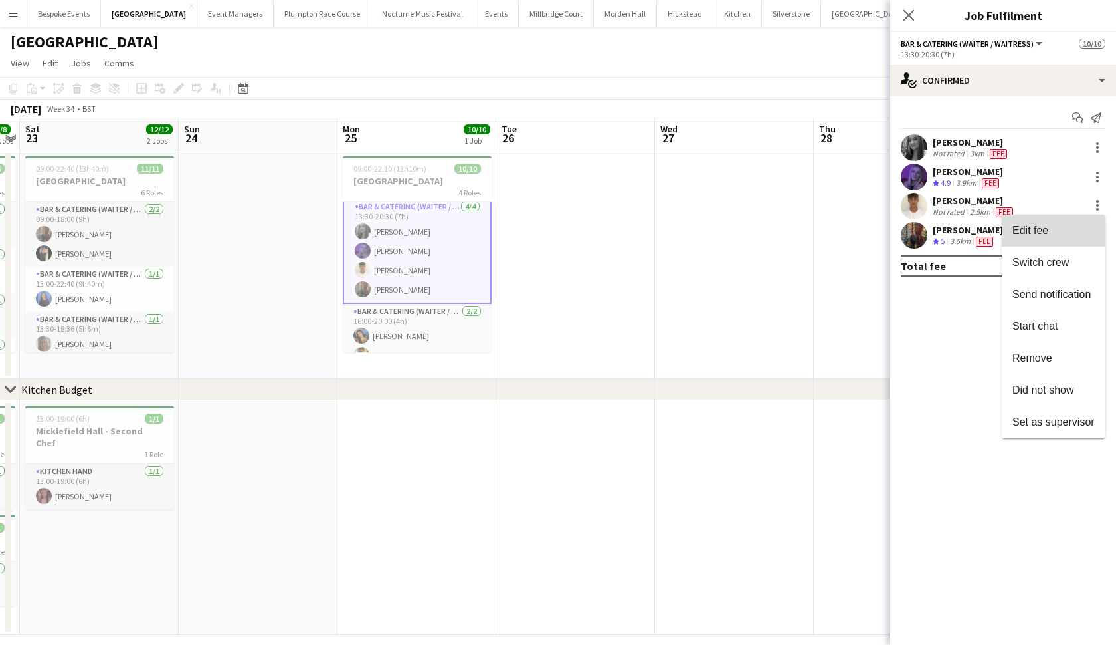
click at [1045, 226] on span "Edit fee" at bounding box center [1031, 230] width 36 height 11
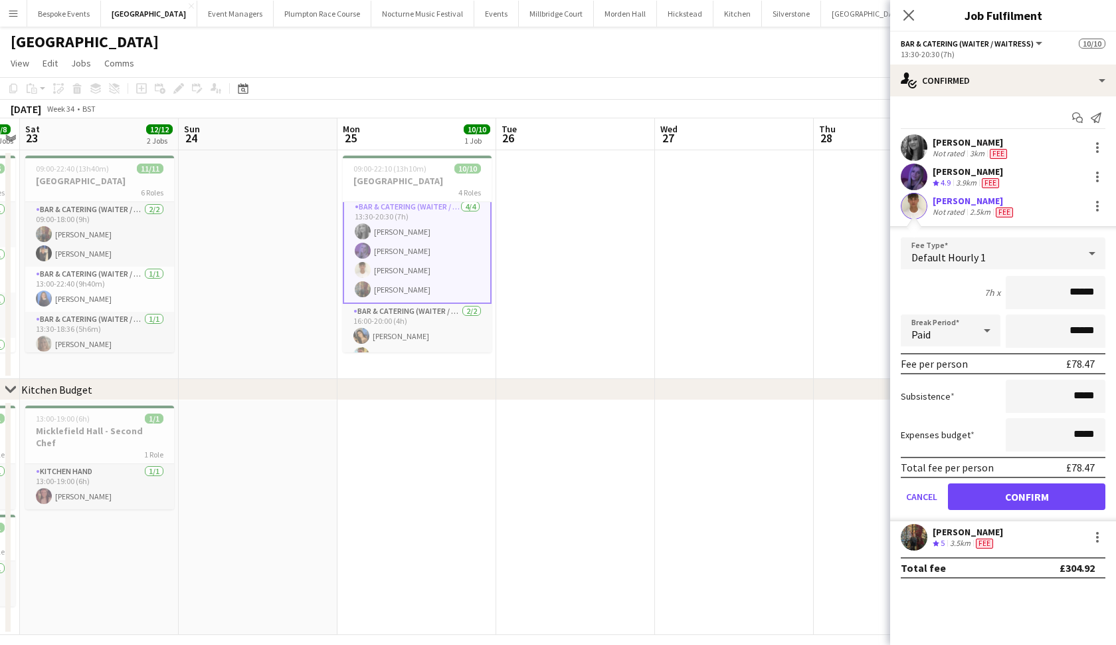
click at [914, 200] on app-user-avatar at bounding box center [914, 206] width 27 height 27
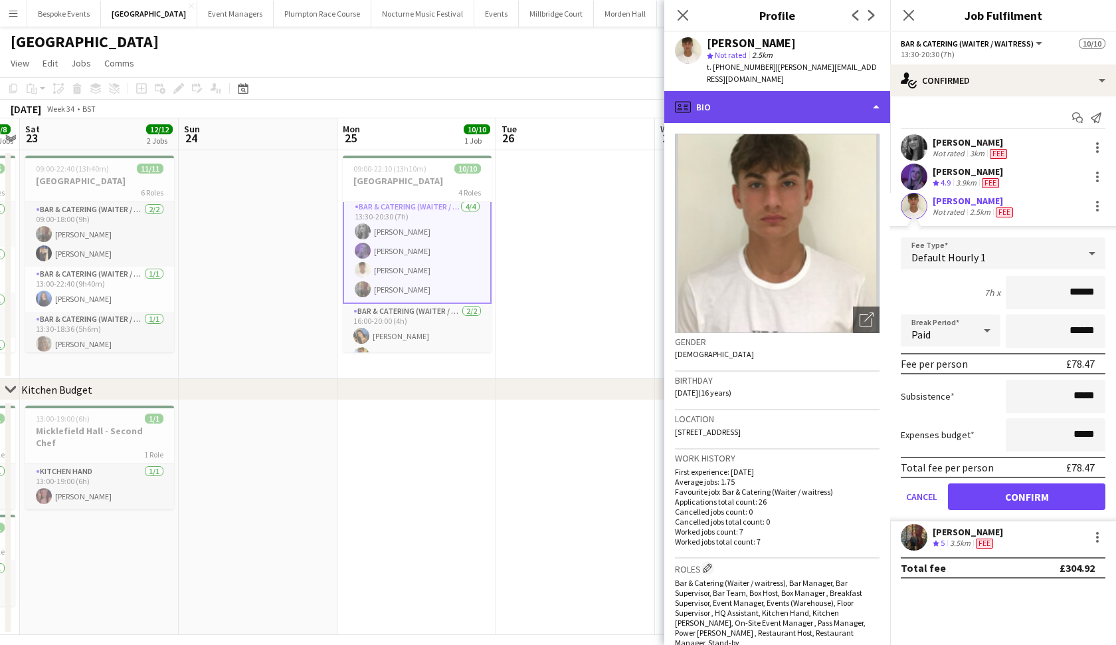
click at [845, 106] on div "profile Bio" at bounding box center [777, 107] width 226 height 32
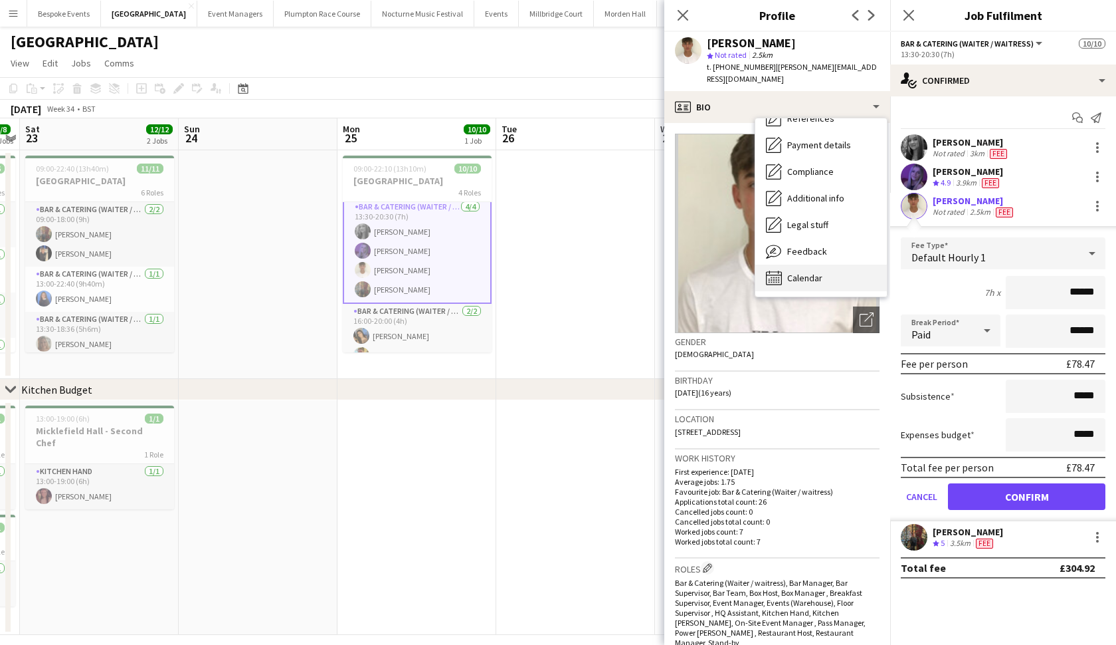
scroll to position [151, 0]
click at [841, 272] on div "Calendar Calendar" at bounding box center [821, 277] width 132 height 27
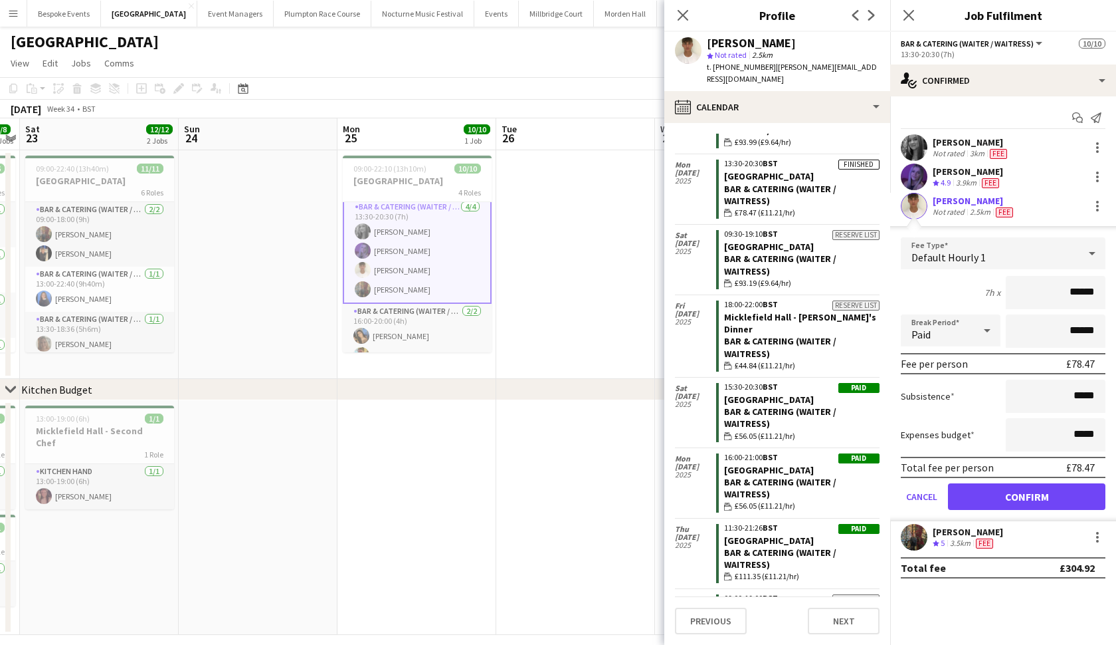
scroll to position [1291, 0]
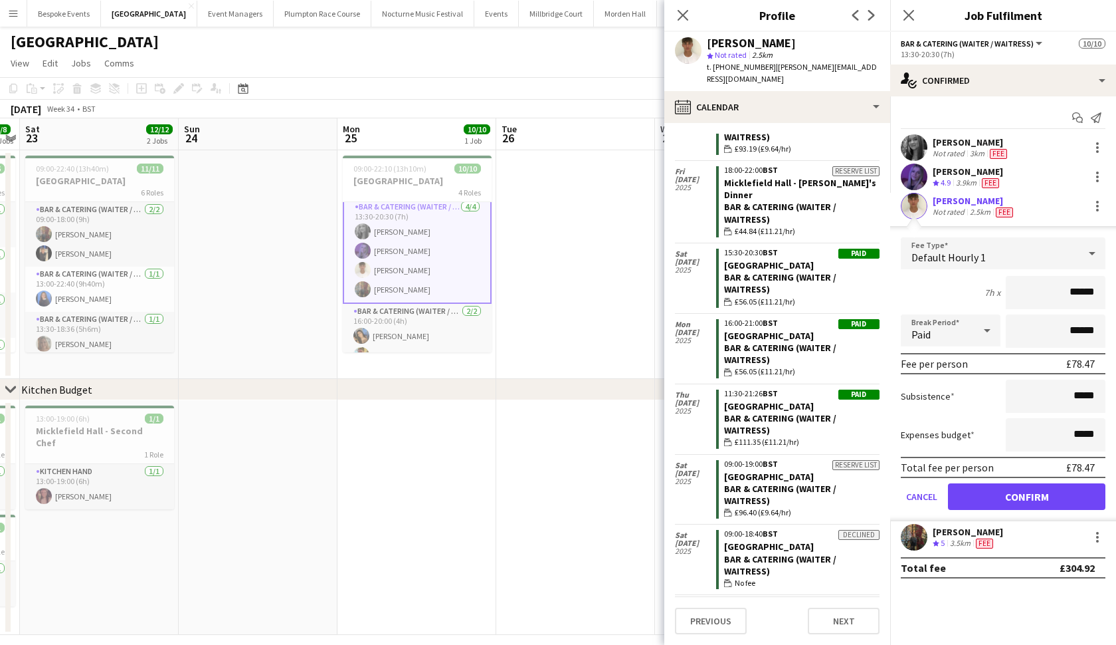
click at [920, 178] on app-user-avatar at bounding box center [914, 176] width 27 height 27
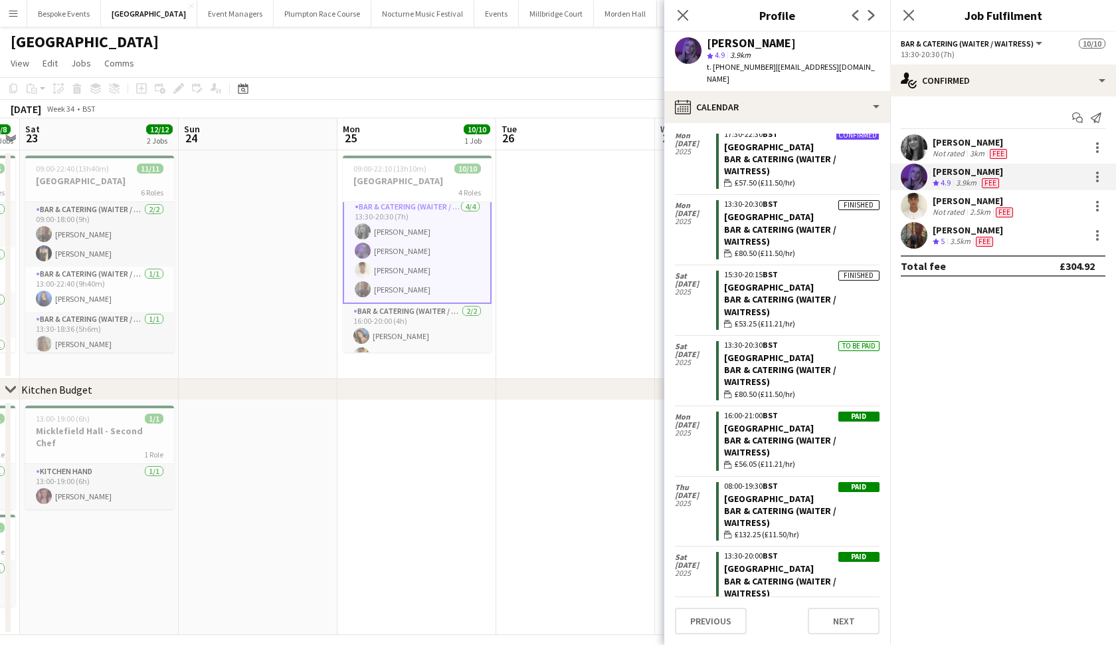
scroll to position [47, 0]
click at [914, 148] on app-user-avatar at bounding box center [914, 147] width 27 height 27
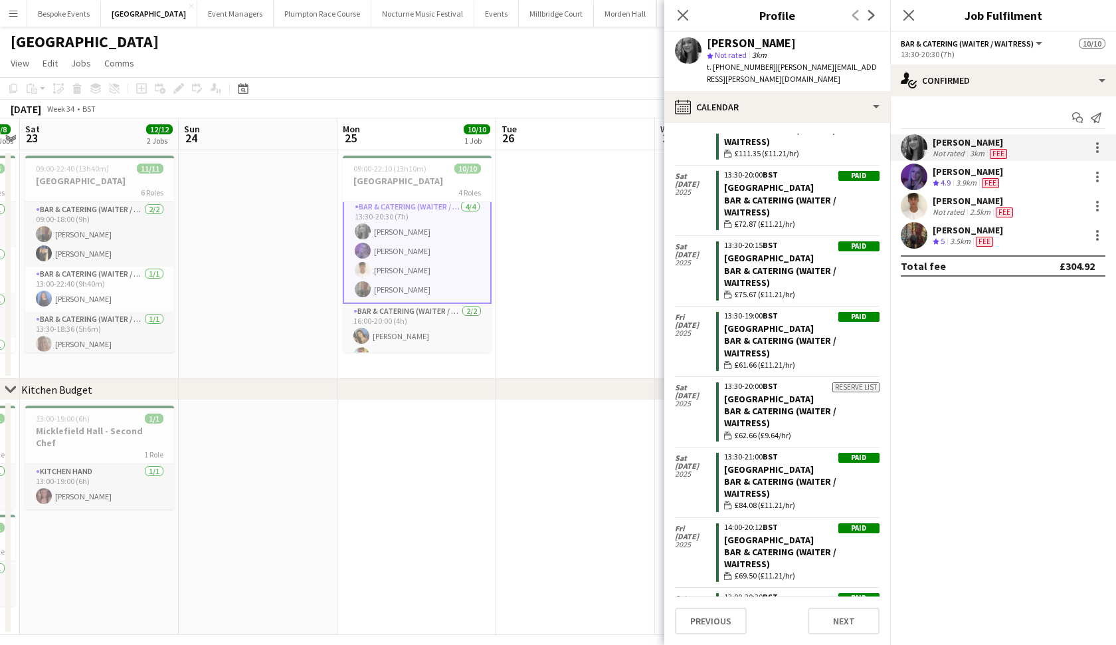
scroll to position [1554, 0]
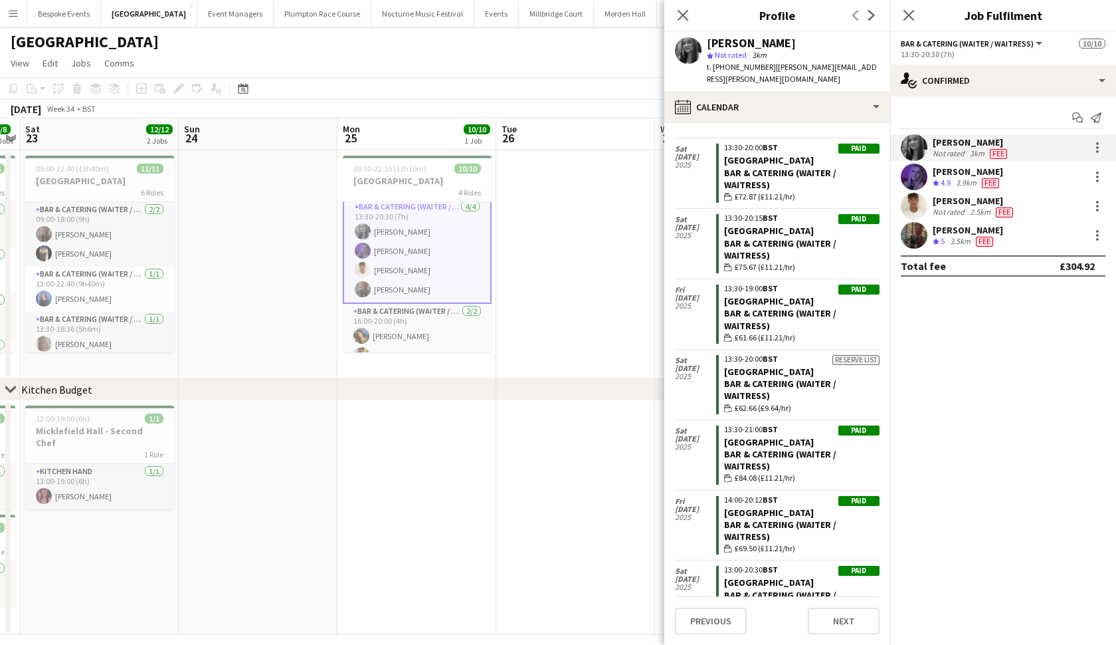
click at [904, 248] on app-confirmed-crew "Alice Ruttley Not rated 3km Fee Layla Ozcan Crew rating 4.9 3.9km Fee Harrison …" at bounding box center [1003, 205] width 226 height 142
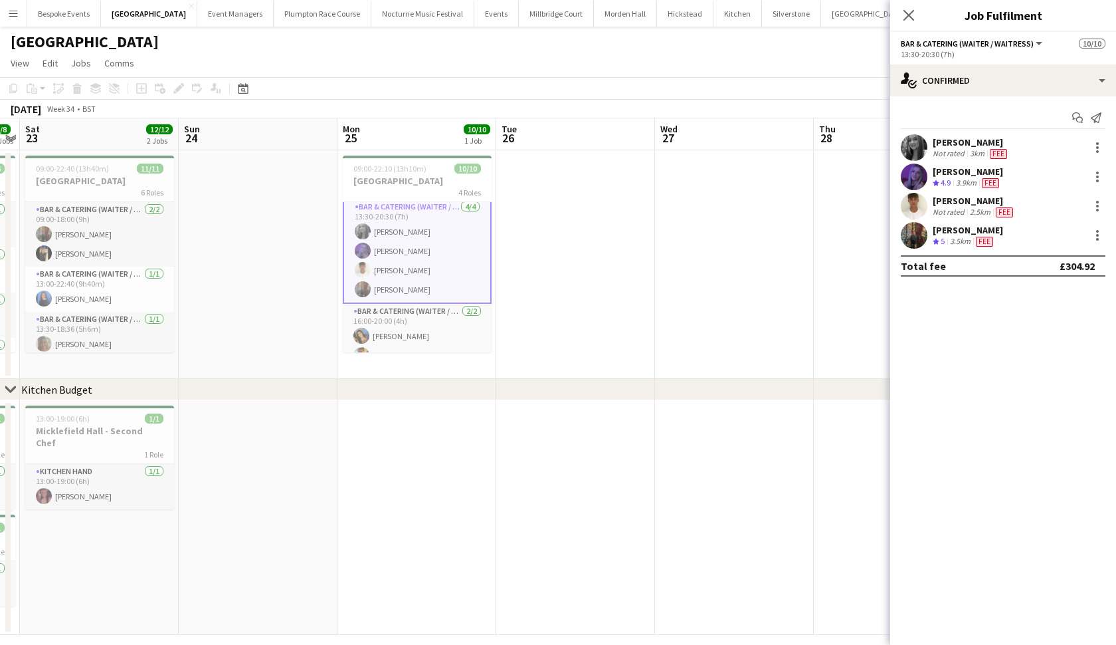
click at [912, 244] on app-user-avatar at bounding box center [914, 235] width 27 height 27
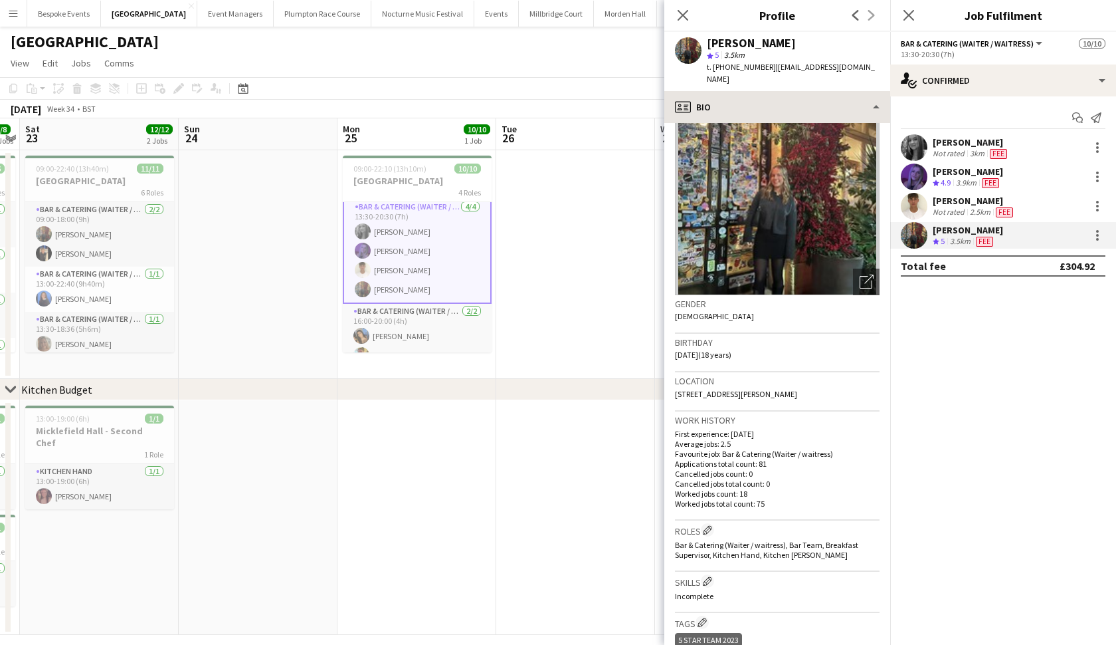
scroll to position [41, 0]
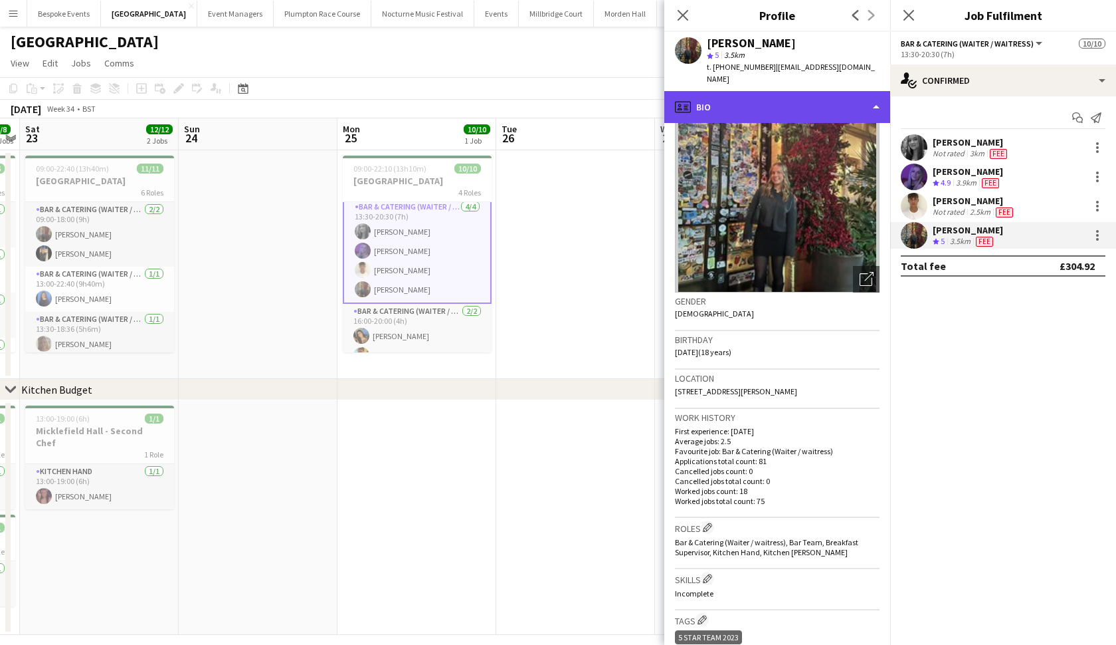
click at [810, 92] on div "profile Bio" at bounding box center [777, 107] width 226 height 32
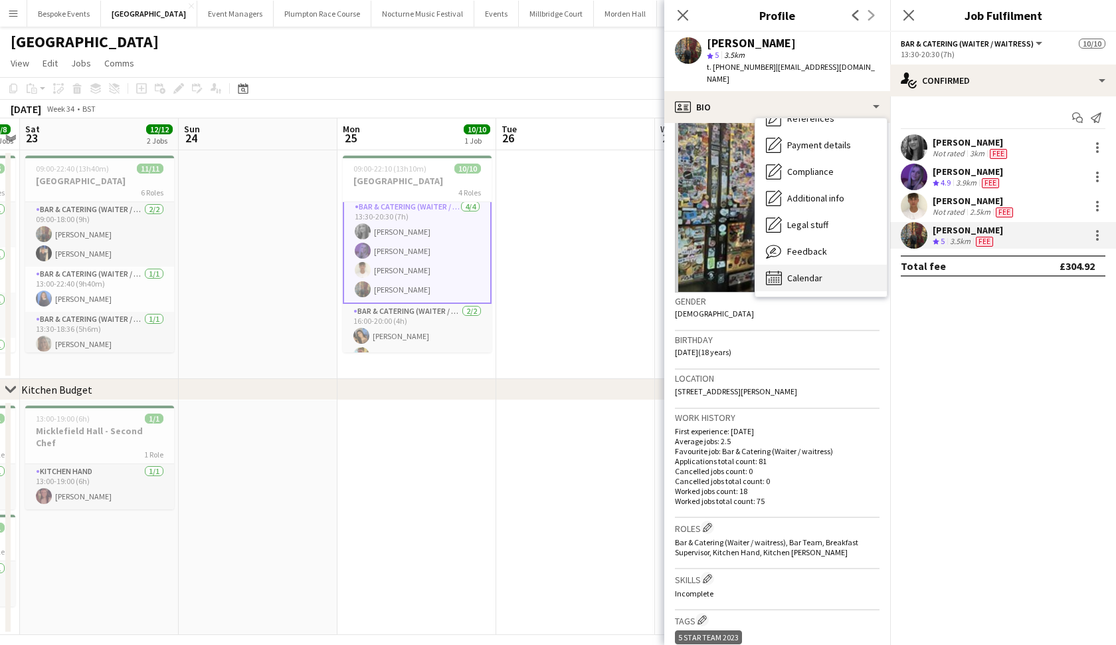
scroll to position [152, 0]
click at [797, 272] on span "Calendar" at bounding box center [804, 278] width 35 height 12
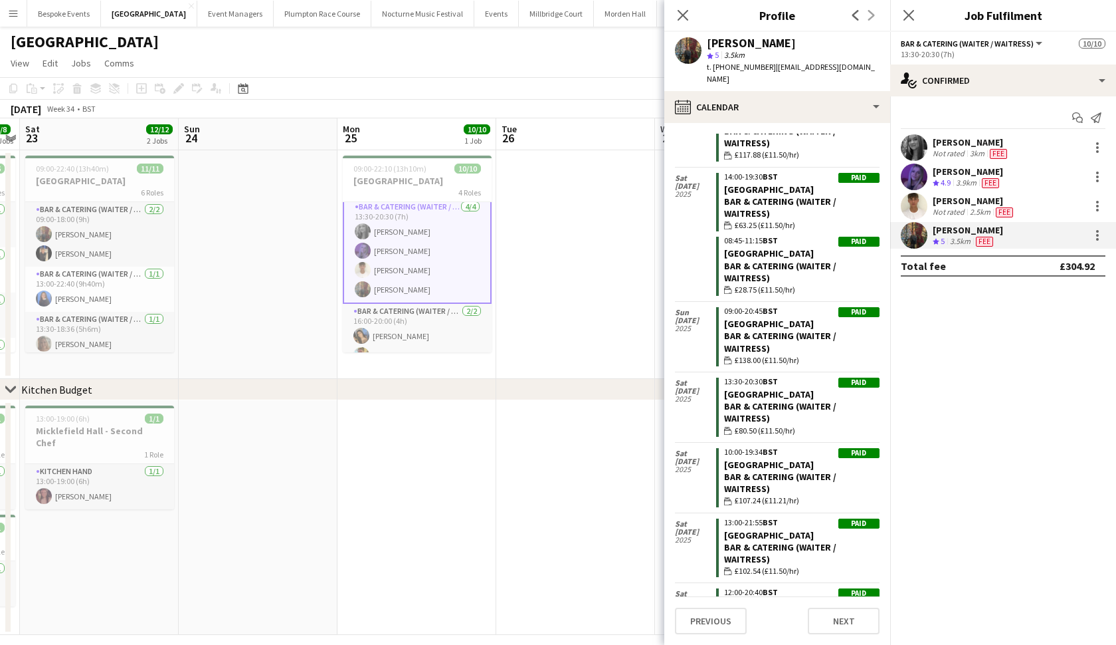
scroll to position [1286, 0]
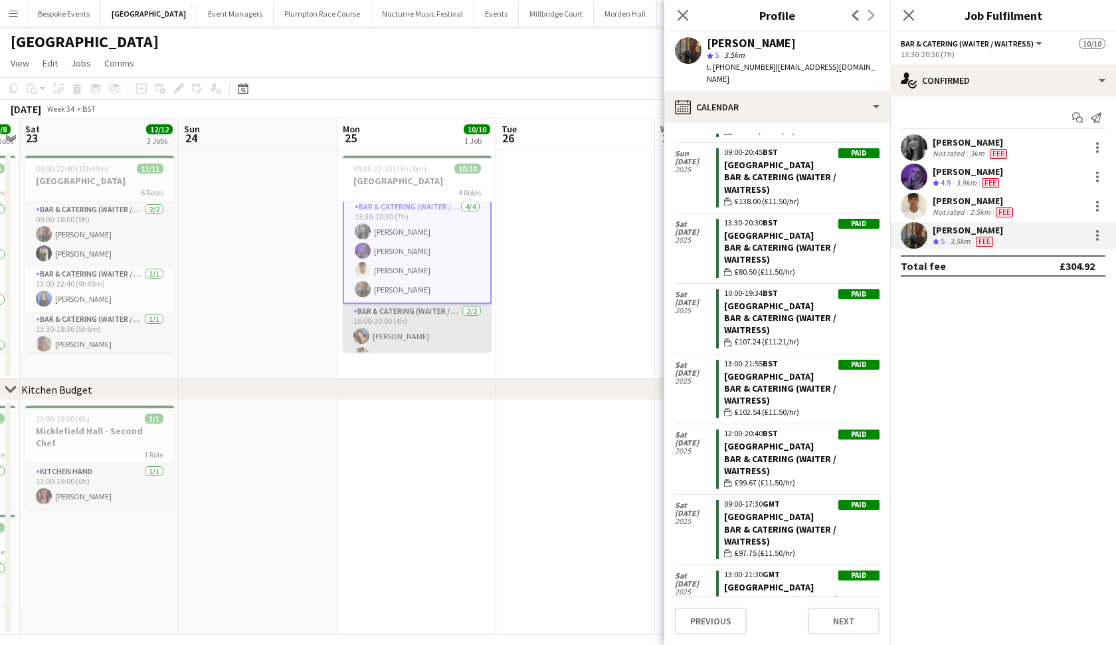
click at [371, 330] on app-card-role "Bar & Catering (Waiter / waitress) 2/2 16:00-20:00 (4h) Alisha Tailor Alexandra…" at bounding box center [417, 336] width 149 height 64
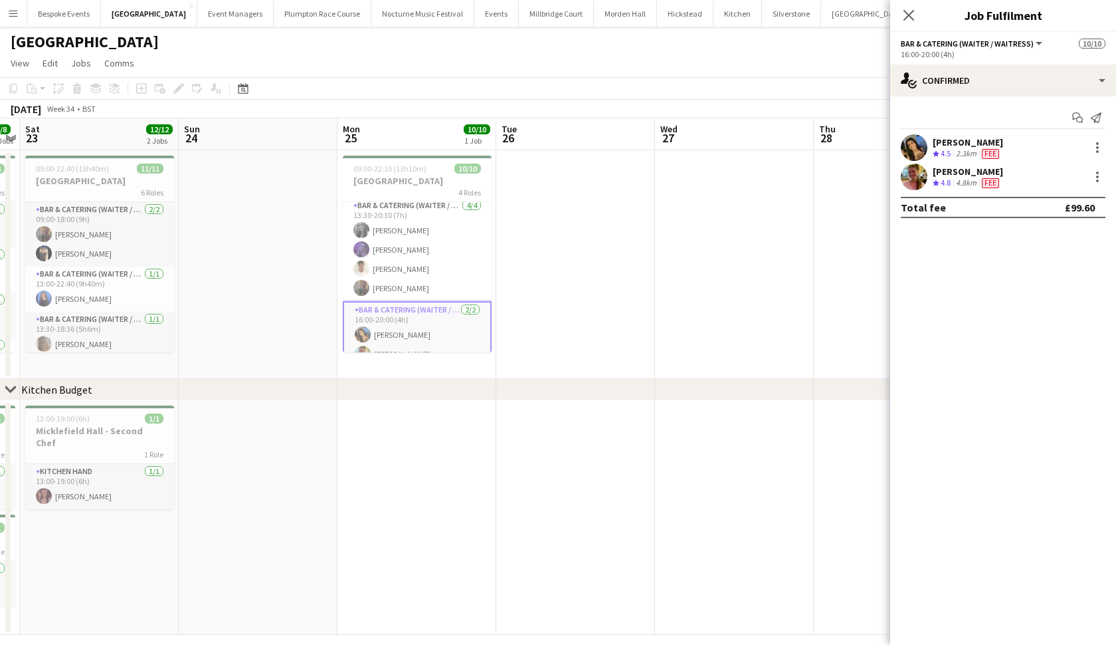
click at [925, 147] on app-user-avatar at bounding box center [914, 147] width 27 height 27
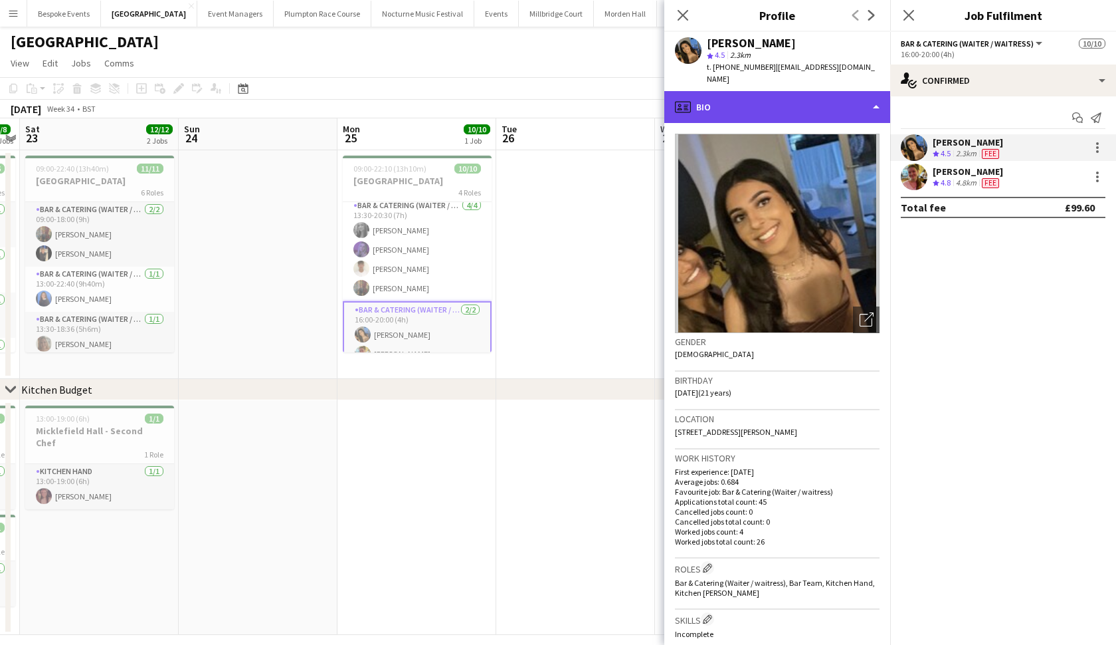
click at [799, 100] on div "profile Bio" at bounding box center [777, 107] width 226 height 32
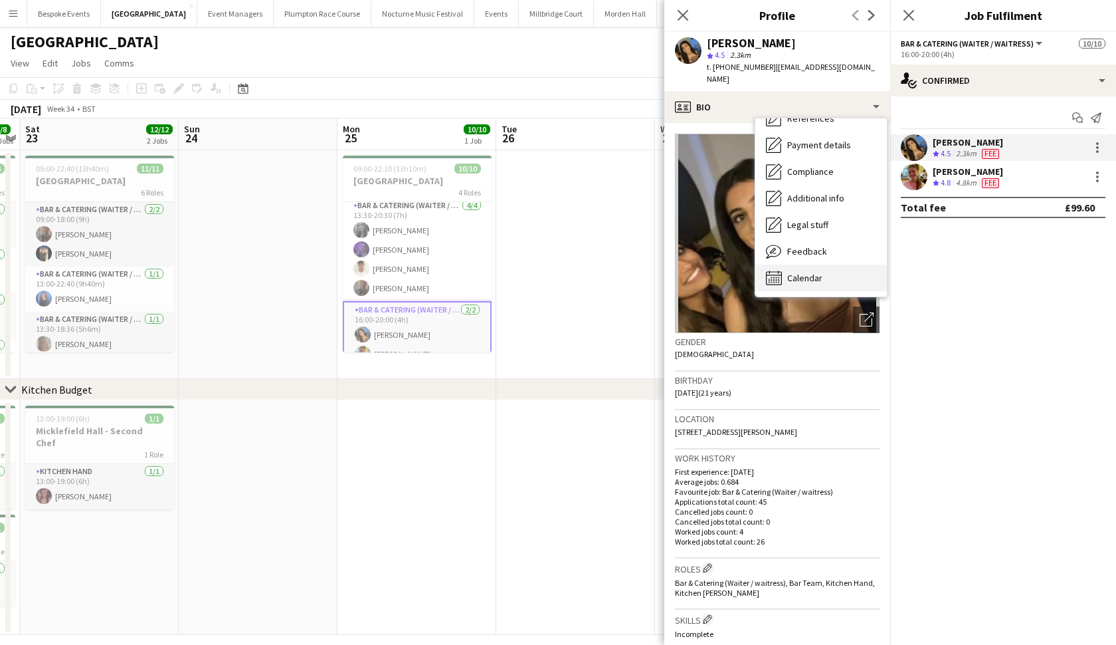
scroll to position [151, 0]
click at [787, 264] on div "Calendar Calendar" at bounding box center [821, 277] width 132 height 27
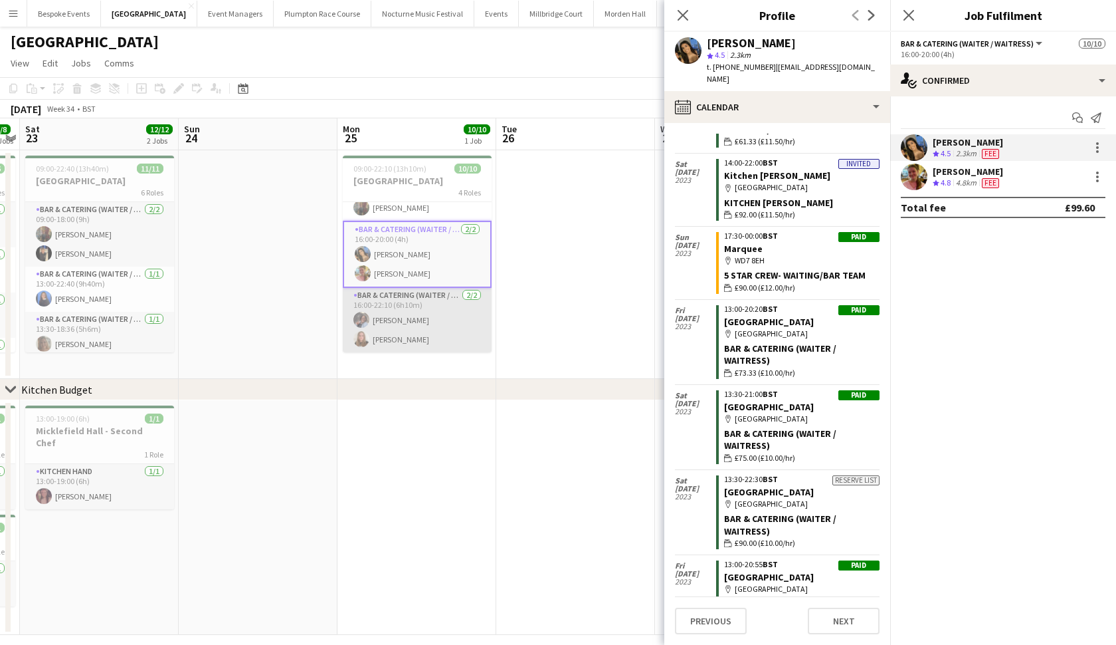
scroll to position [149, 0]
click at [424, 321] on app-card-role "Bar & Catering (Waiter / waitress) 2/2 16:00-22:10 (6h10m) Deborah Edema Daisy …" at bounding box center [417, 320] width 149 height 64
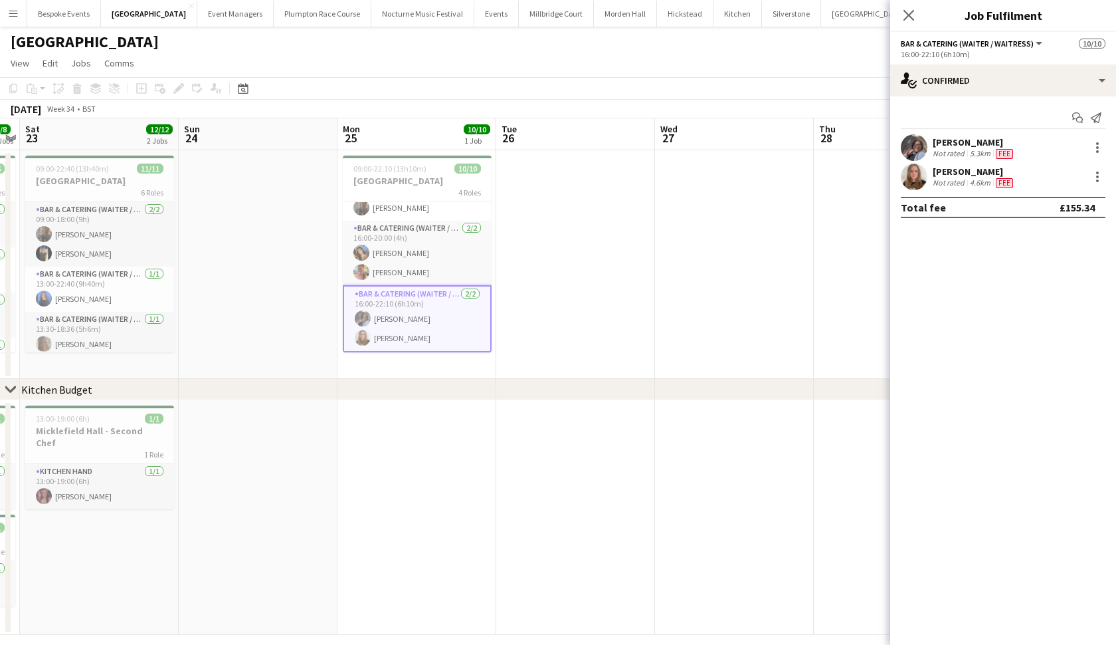
click at [914, 177] on app-user-avatar at bounding box center [914, 176] width 27 height 27
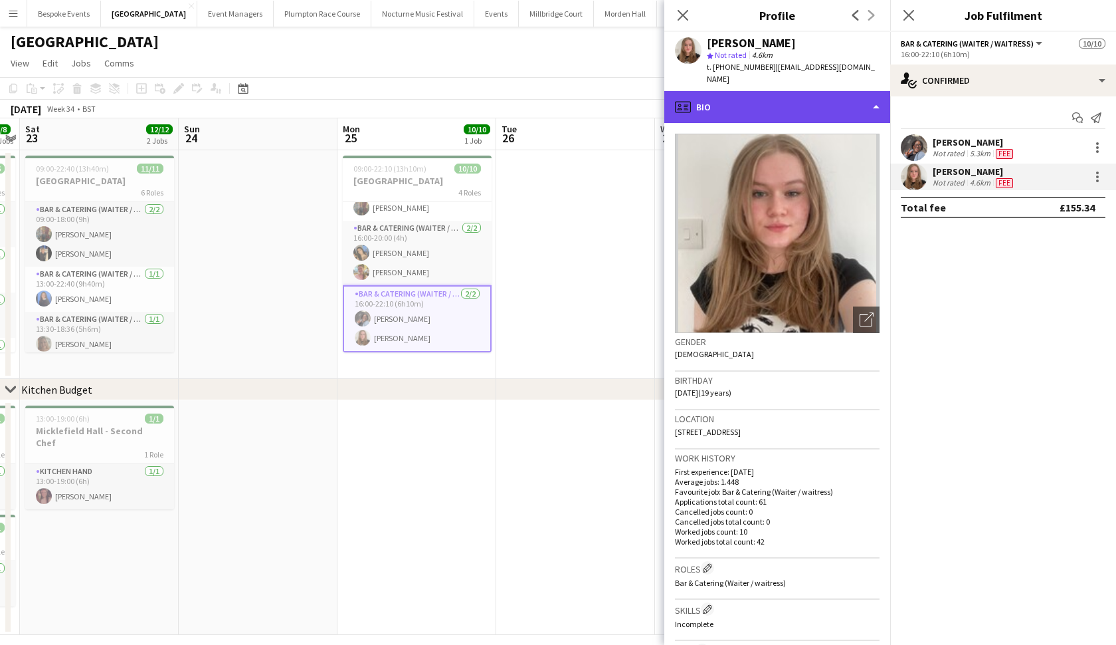
click at [823, 104] on div "profile Bio" at bounding box center [777, 107] width 226 height 32
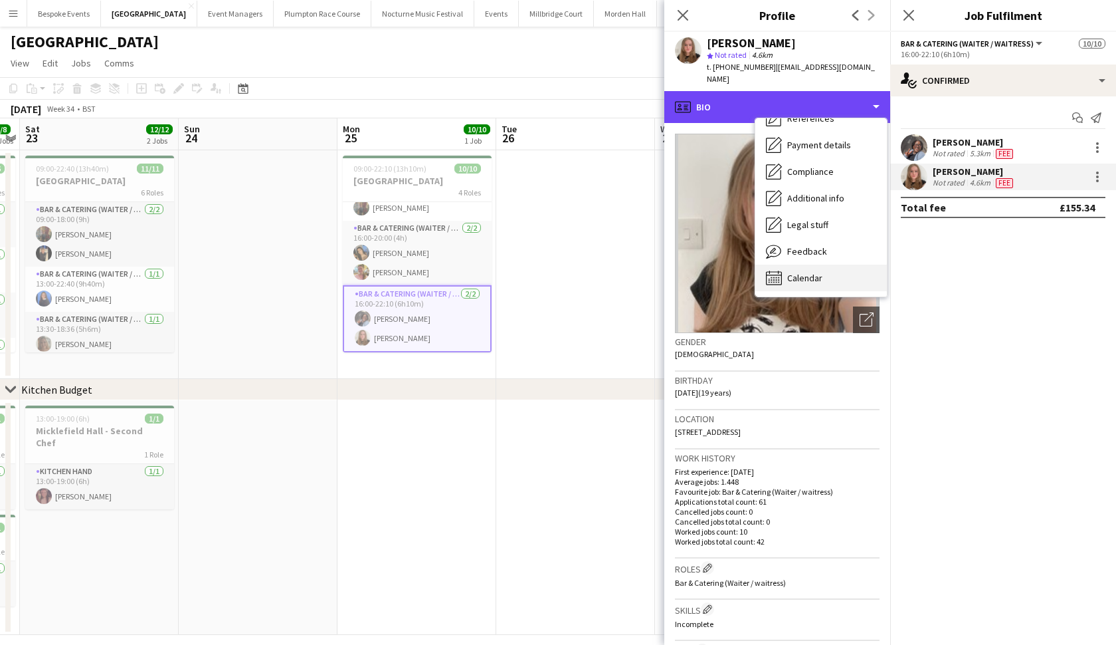
scroll to position [151, 0]
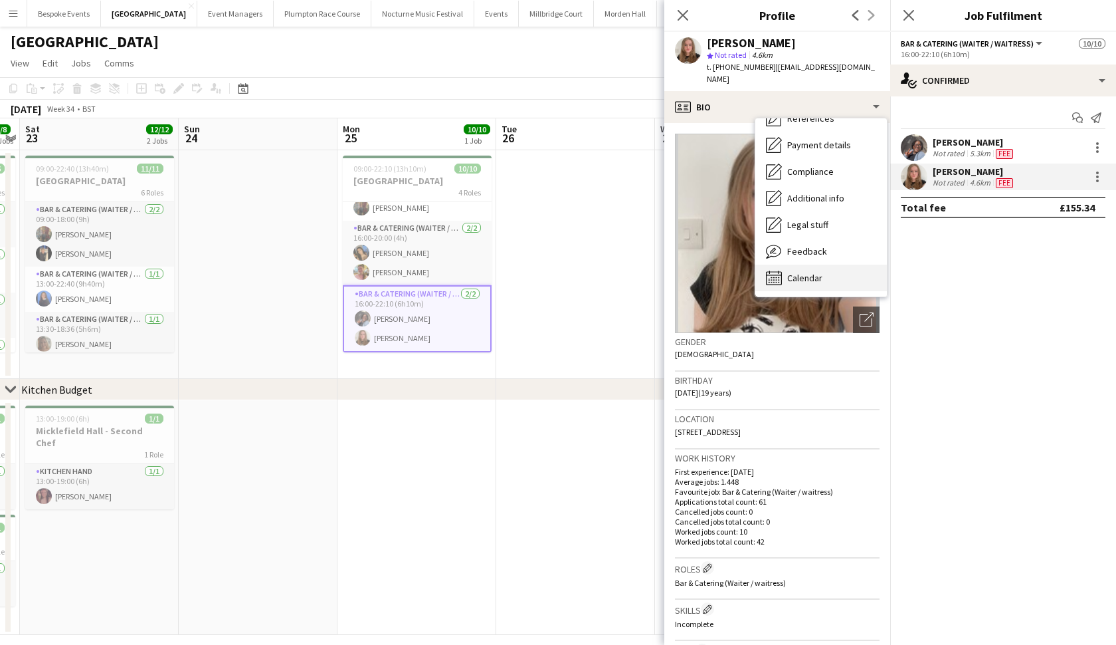
click at [802, 272] on span "Calendar" at bounding box center [804, 278] width 35 height 12
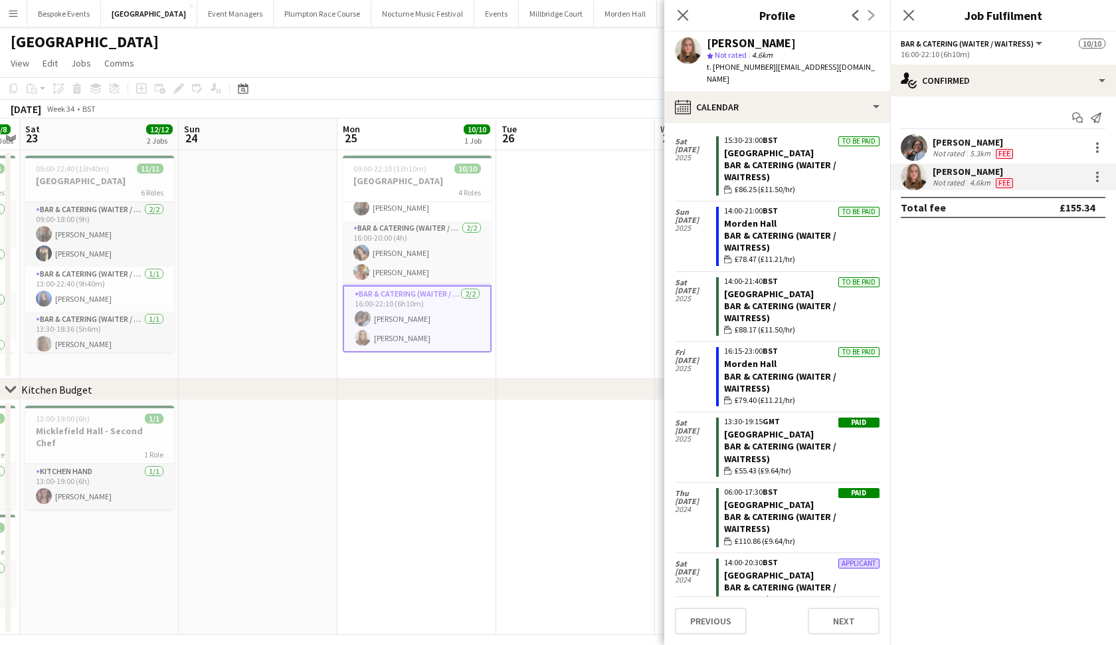
scroll to position [749, 0]
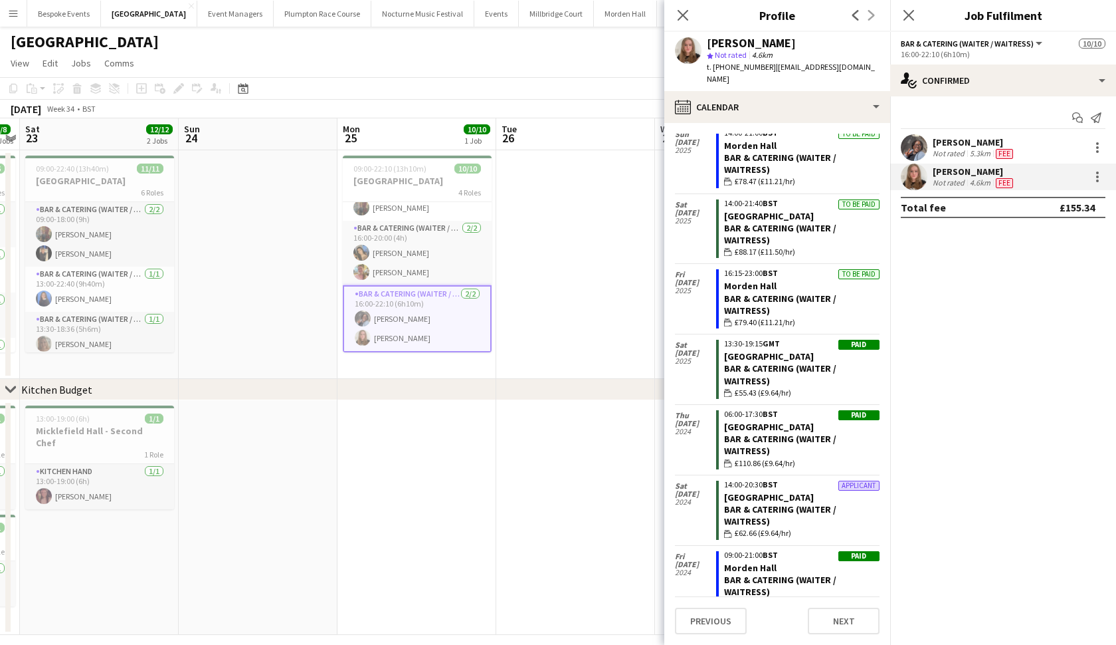
click at [601, 351] on app-date-cell at bounding box center [575, 264] width 159 height 229
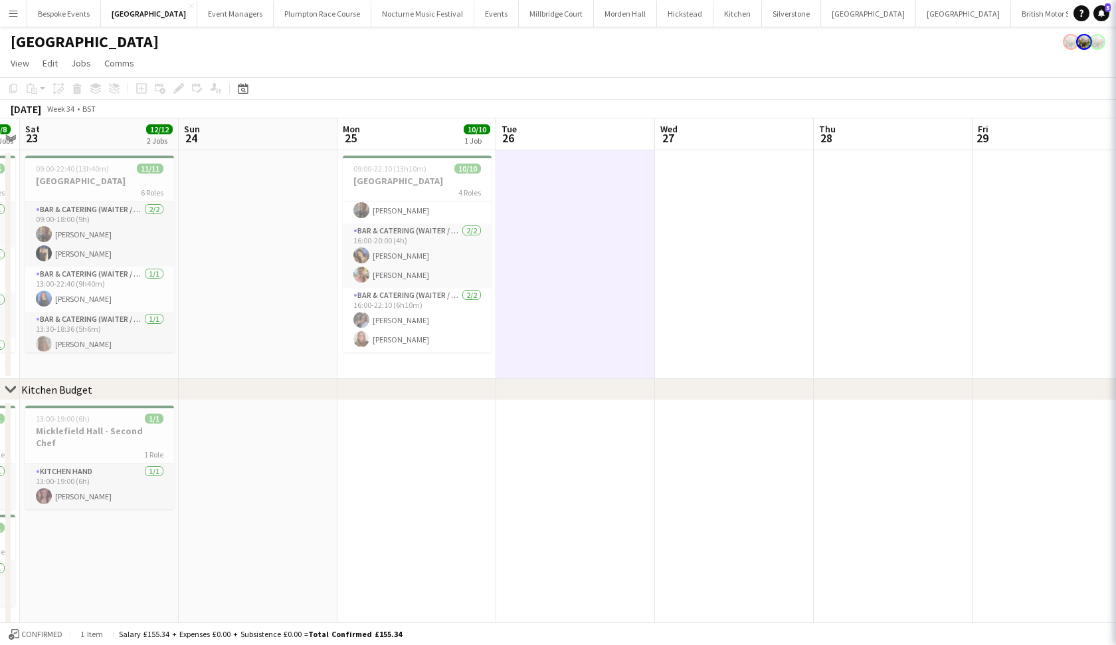
scroll to position [146, 0]
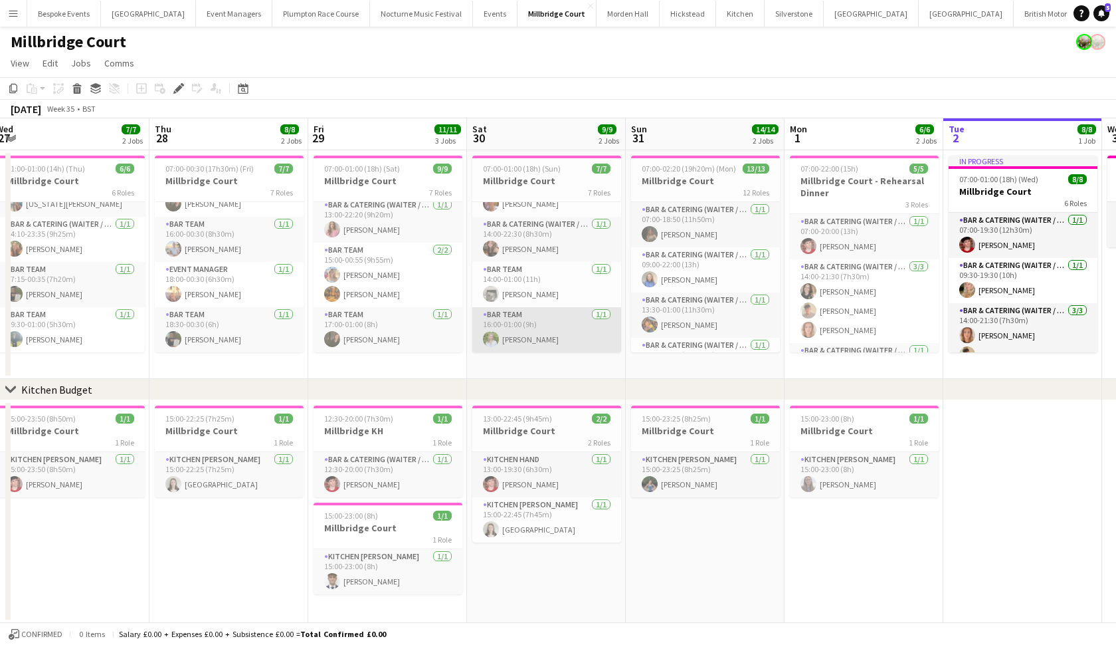
scroll to position [166, 0]
click at [492, 314] on app-card-role "Bar Team 1/1 16:00-01:00 (9h) Isobel Jackson-Proes" at bounding box center [546, 329] width 149 height 45
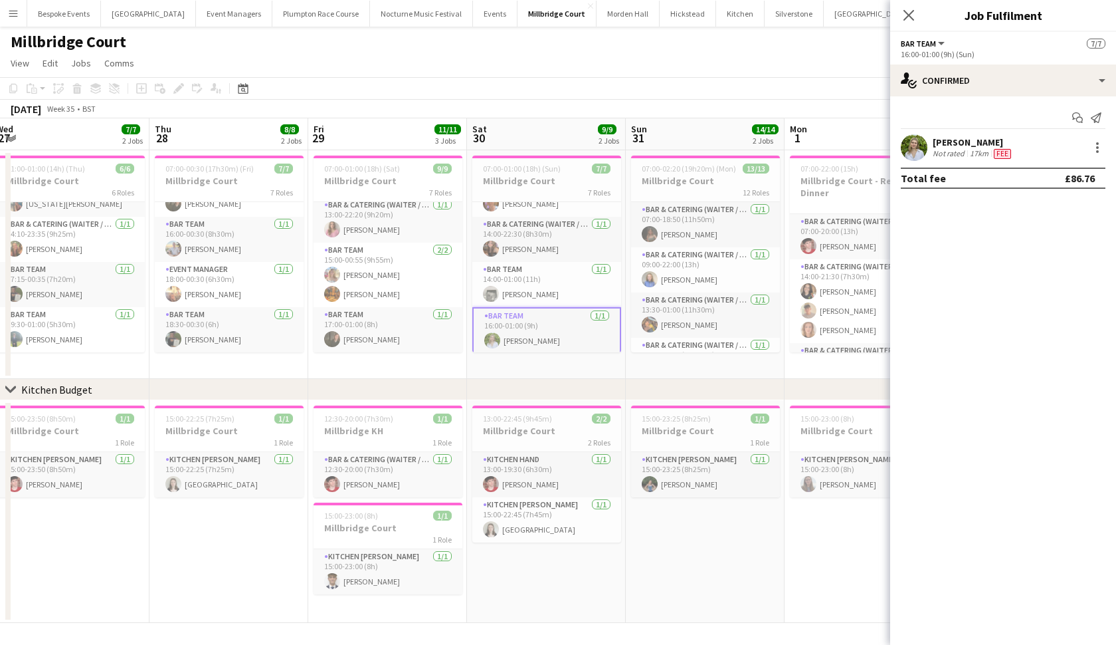
click at [910, 150] on app-user-avatar at bounding box center [914, 147] width 27 height 27
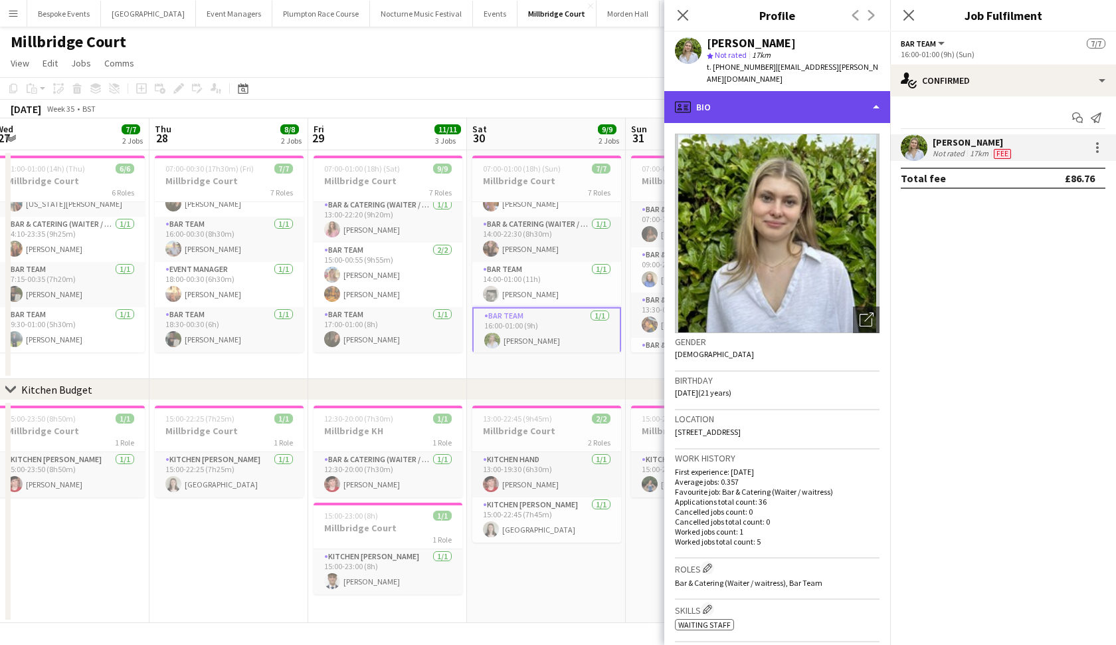
click at [875, 93] on div "profile Bio" at bounding box center [777, 107] width 226 height 32
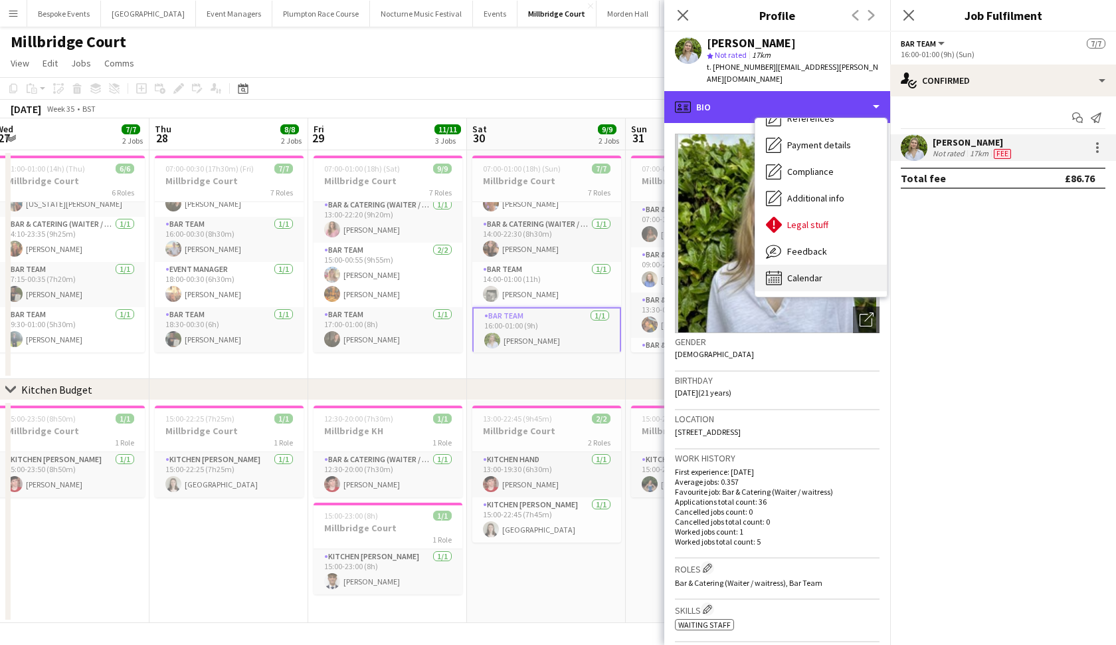
scroll to position [151, 0]
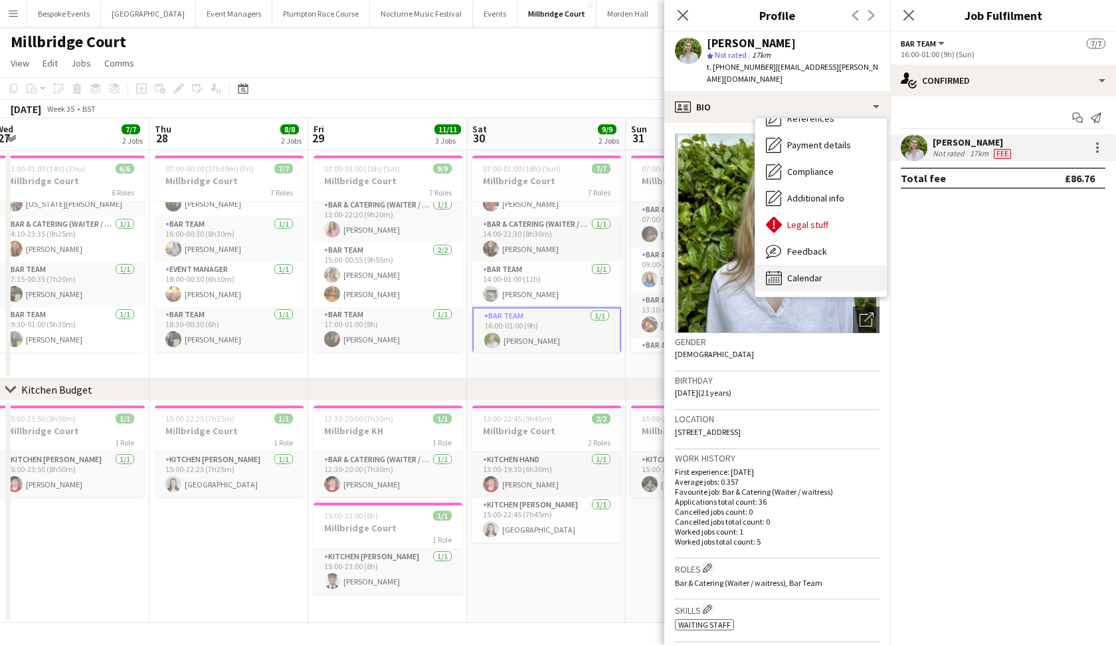
click at [799, 272] on span "Calendar" at bounding box center [804, 278] width 35 height 12
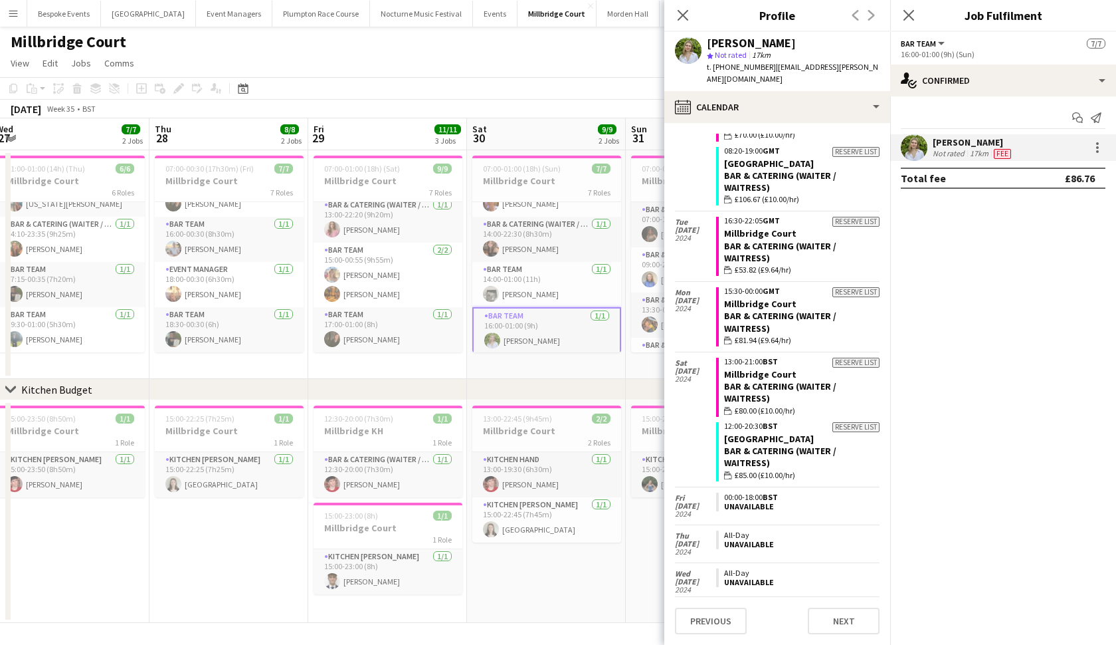
scroll to position [5177, 0]
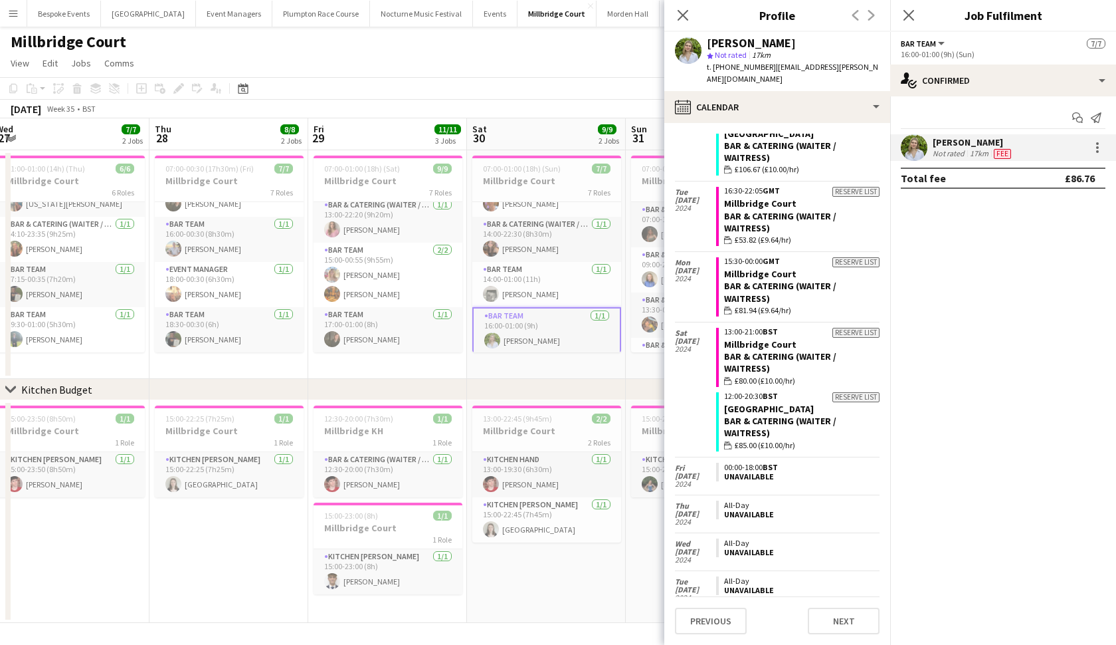
click at [615, 72] on app-page-menu "View Day view expanded Day view collapsed Month view Date picker Jump to today …" at bounding box center [558, 64] width 1116 height 25
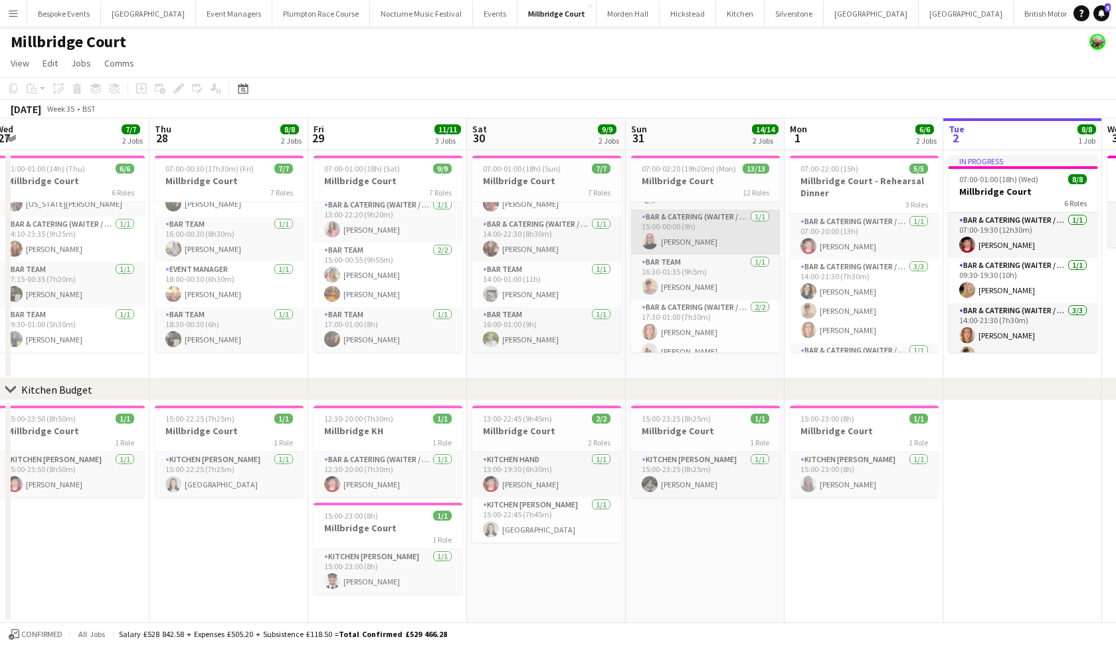
scroll to position [222, 0]
click at [688, 243] on app-card-role "Bar & Catering (Waiter / waitress) 1/1 15:00-00:00 (9h) Mia Hall" at bounding box center [705, 228] width 149 height 45
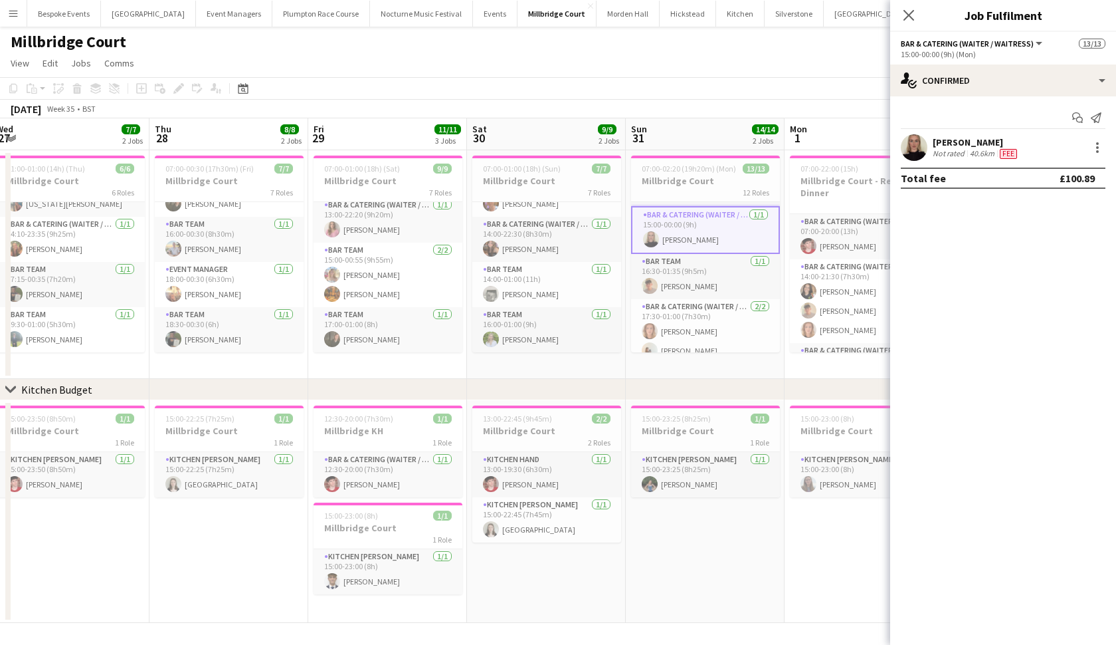
click at [917, 156] on app-user-avatar at bounding box center [914, 147] width 27 height 27
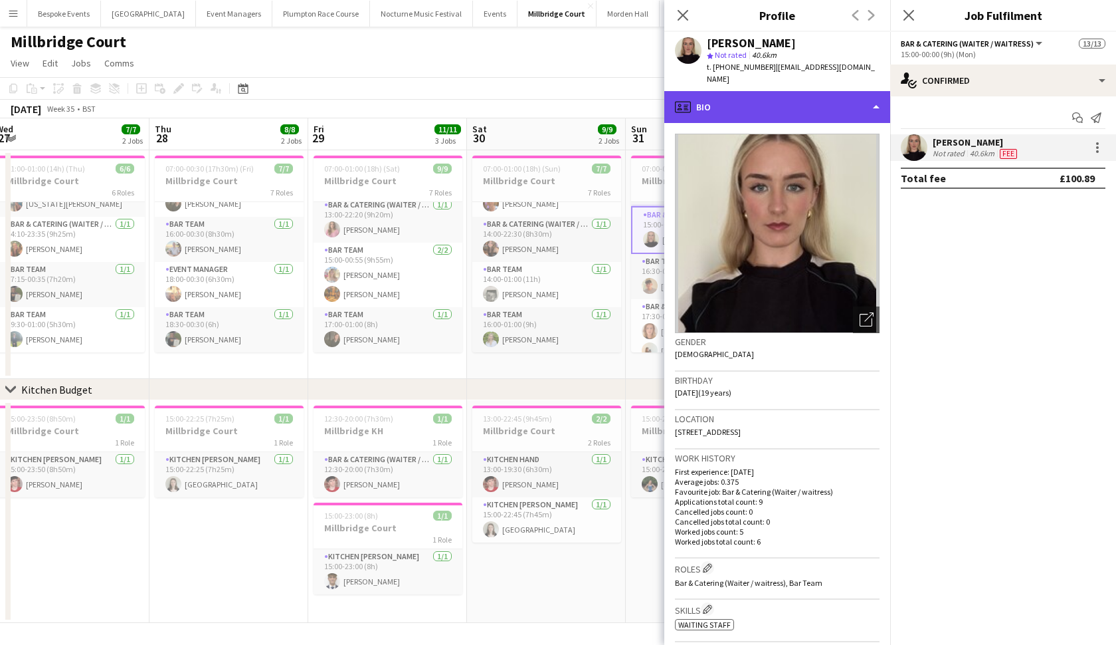
click at [844, 91] on div "profile Bio" at bounding box center [777, 107] width 226 height 32
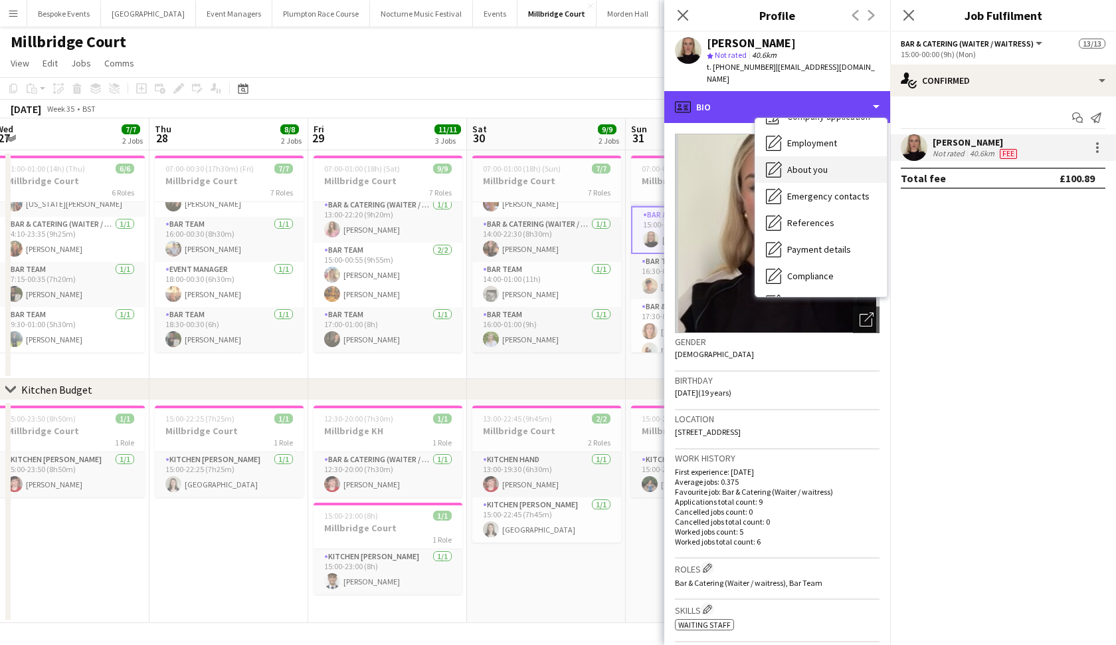
scroll to position [151, 0]
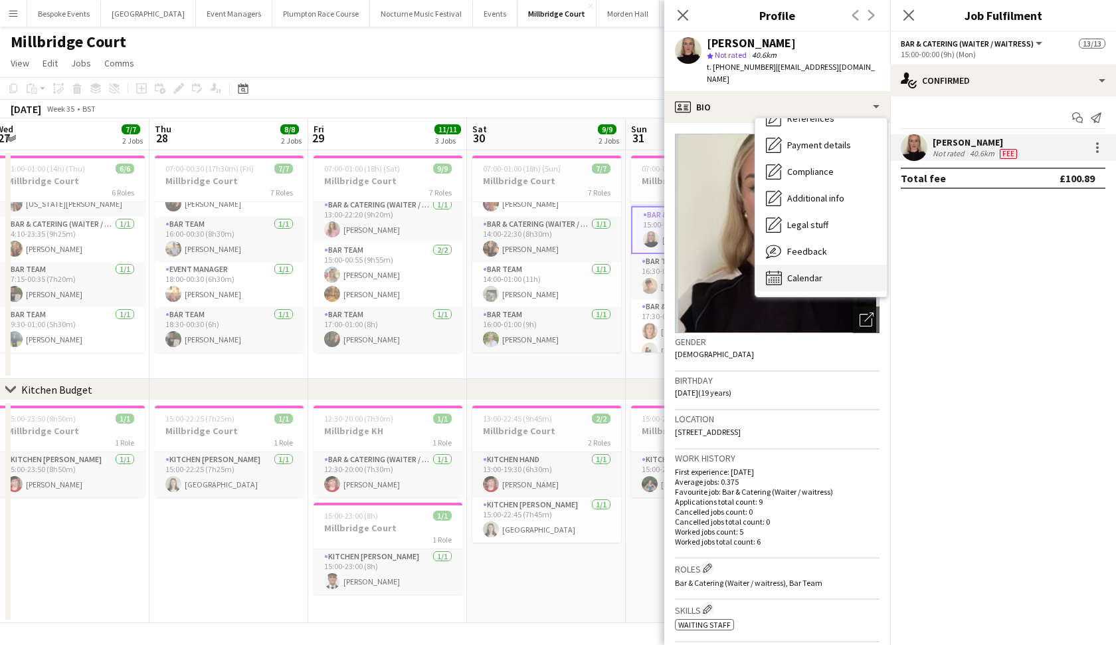
click at [807, 273] on div "Calendar Calendar" at bounding box center [821, 277] width 132 height 27
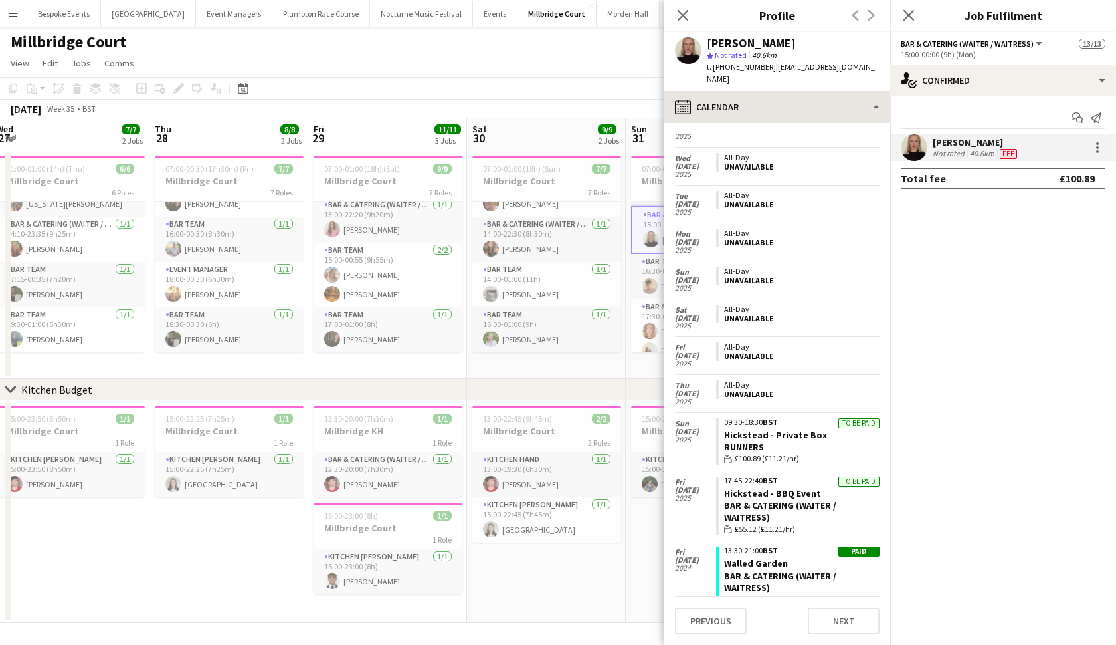
scroll to position [725, 0]
click at [636, 70] on app-page-menu "View Day view expanded Day view collapsed Month view Date picker Jump to today …" at bounding box center [558, 64] width 1116 height 25
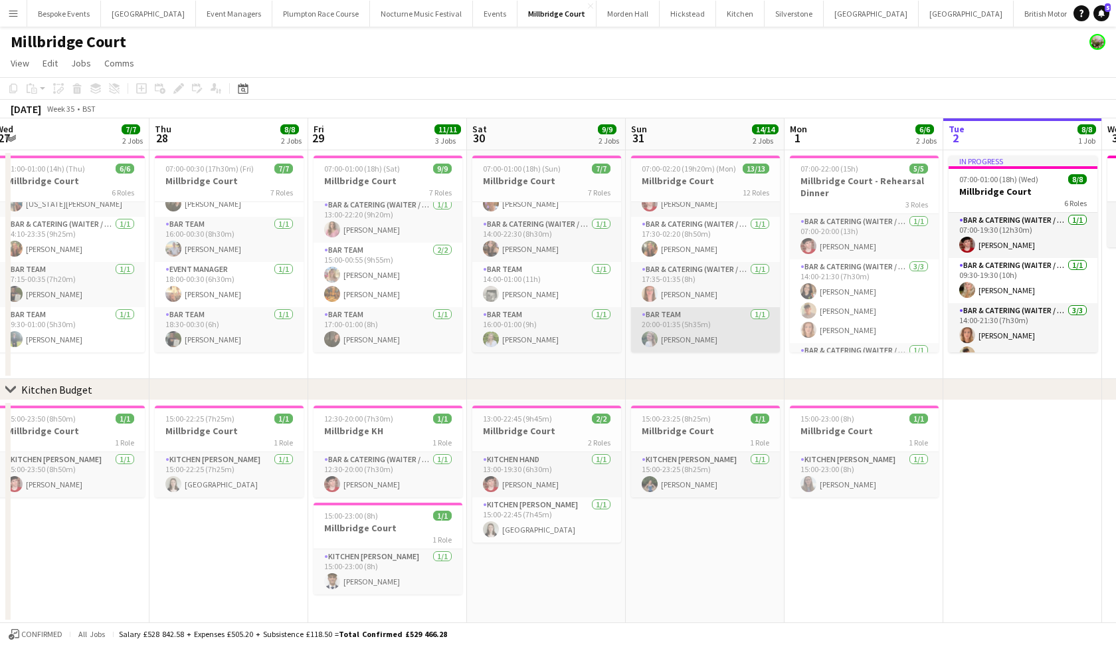
scroll to position [411, 0]
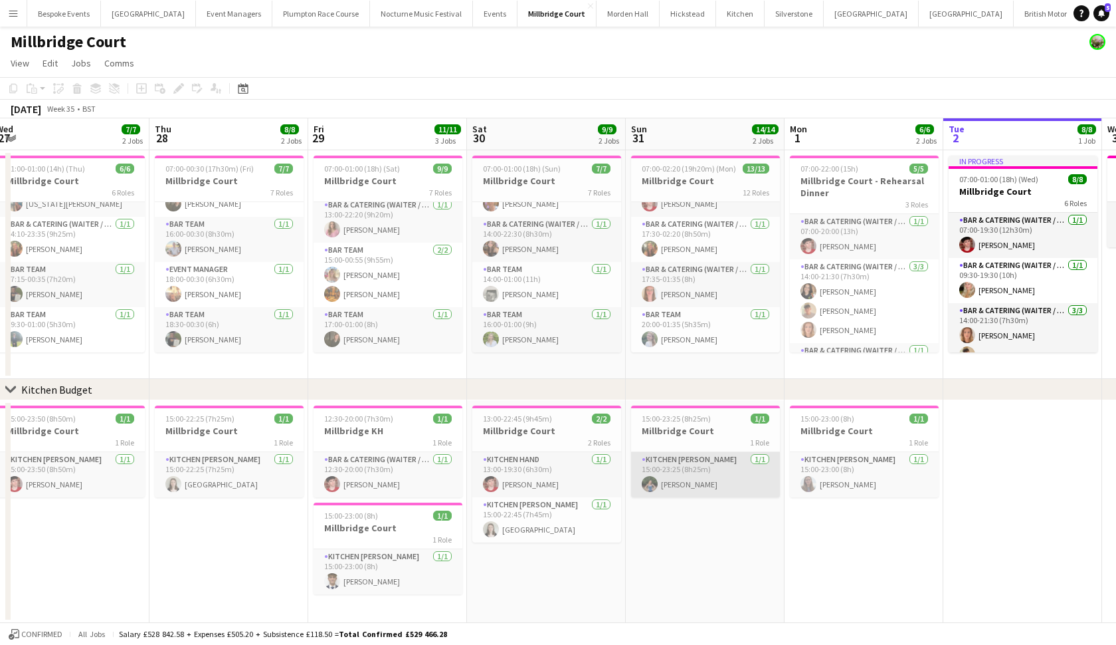
click at [648, 463] on app-card-role "Kitchen Porter 1/1 15:00-23:25 (8h25m) Violet Beaumont" at bounding box center [705, 474] width 149 height 45
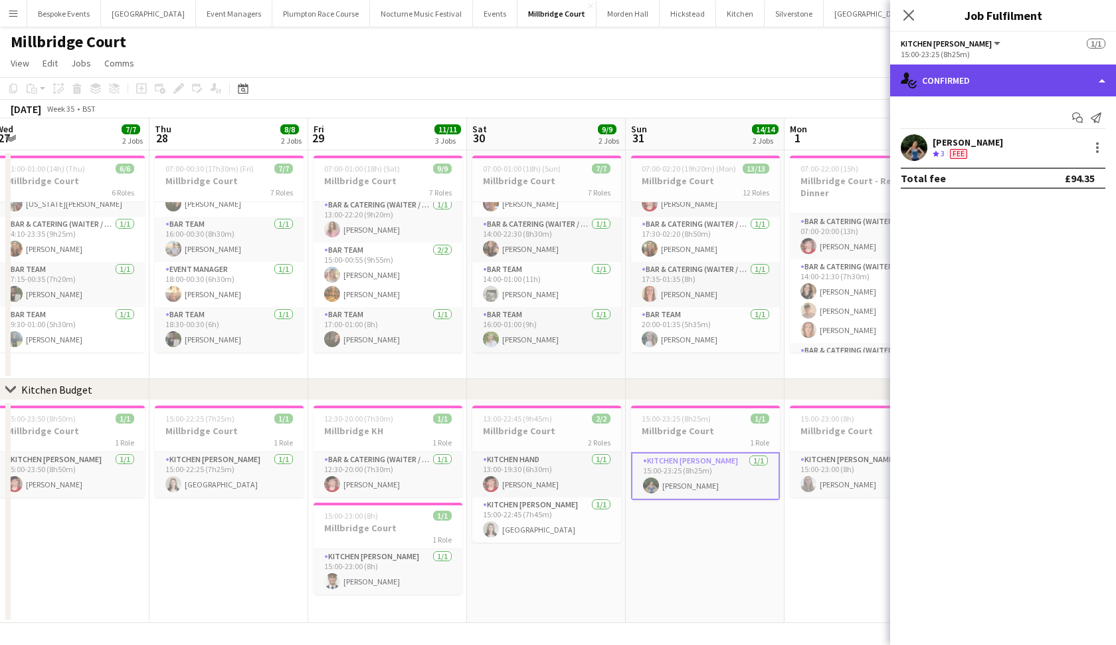
click at [972, 80] on div "single-neutral-actions-check-2 Confirmed" at bounding box center [1003, 80] width 226 height 32
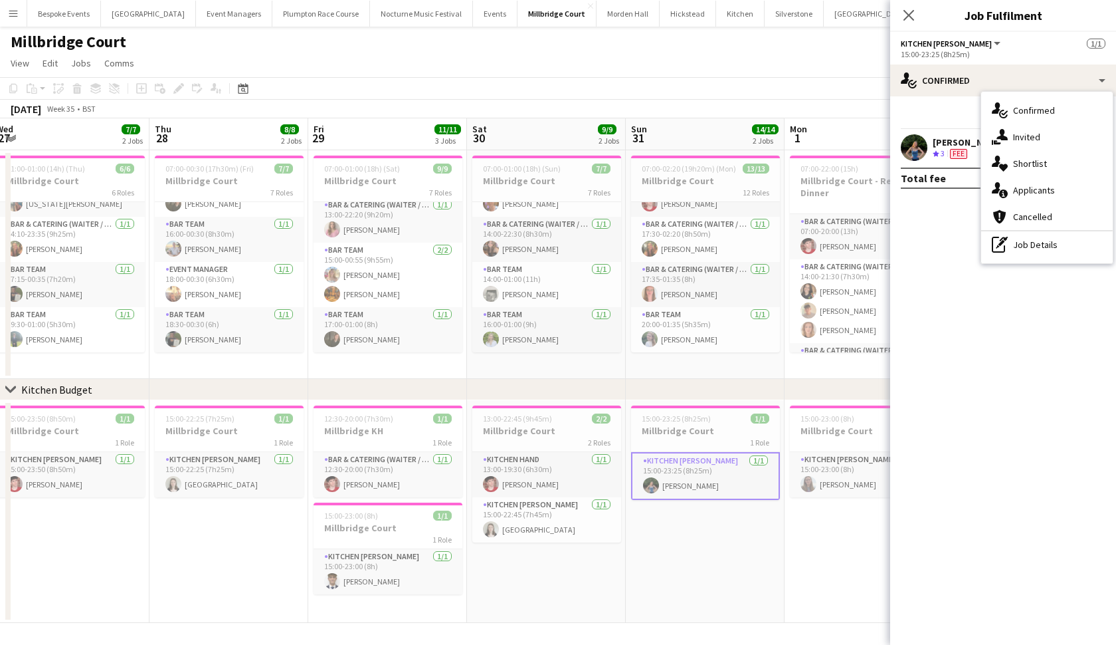
click at [912, 150] on app-user-avatar at bounding box center [914, 147] width 27 height 27
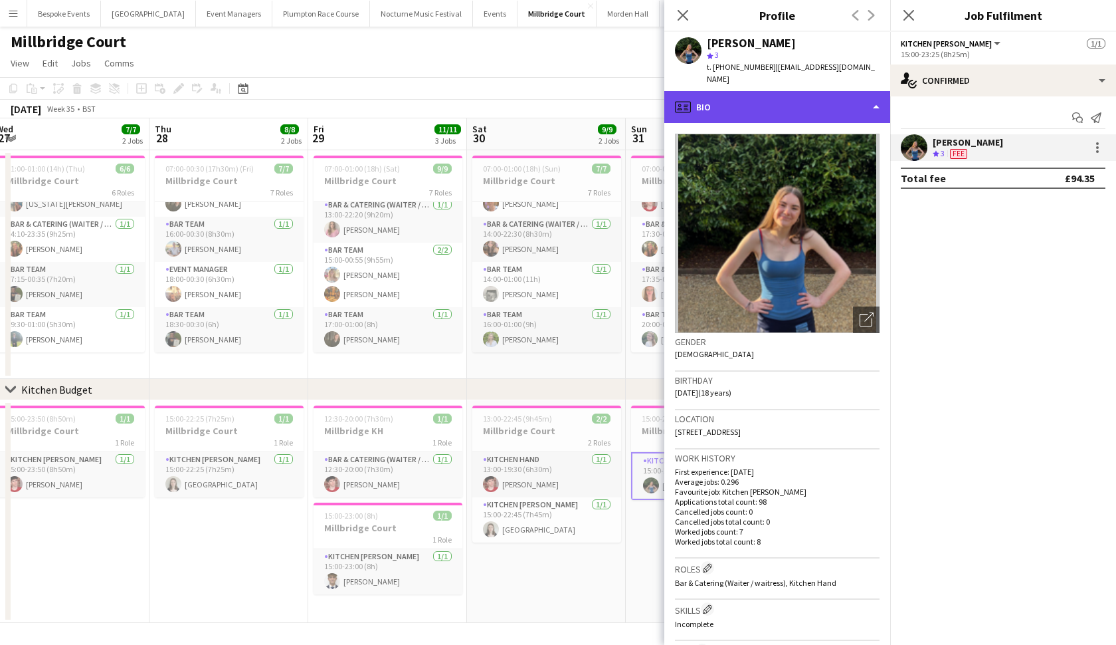
click at [864, 94] on div "profile Bio" at bounding box center [777, 107] width 226 height 32
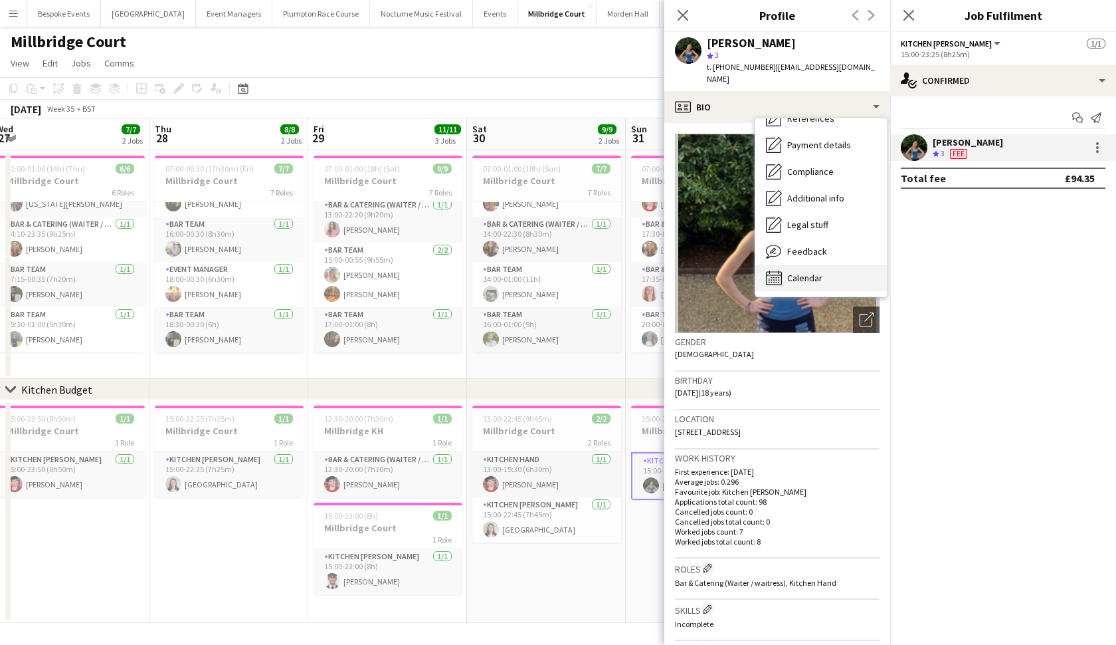
scroll to position [151, 0]
click at [813, 272] on span "Calendar" at bounding box center [804, 278] width 35 height 12
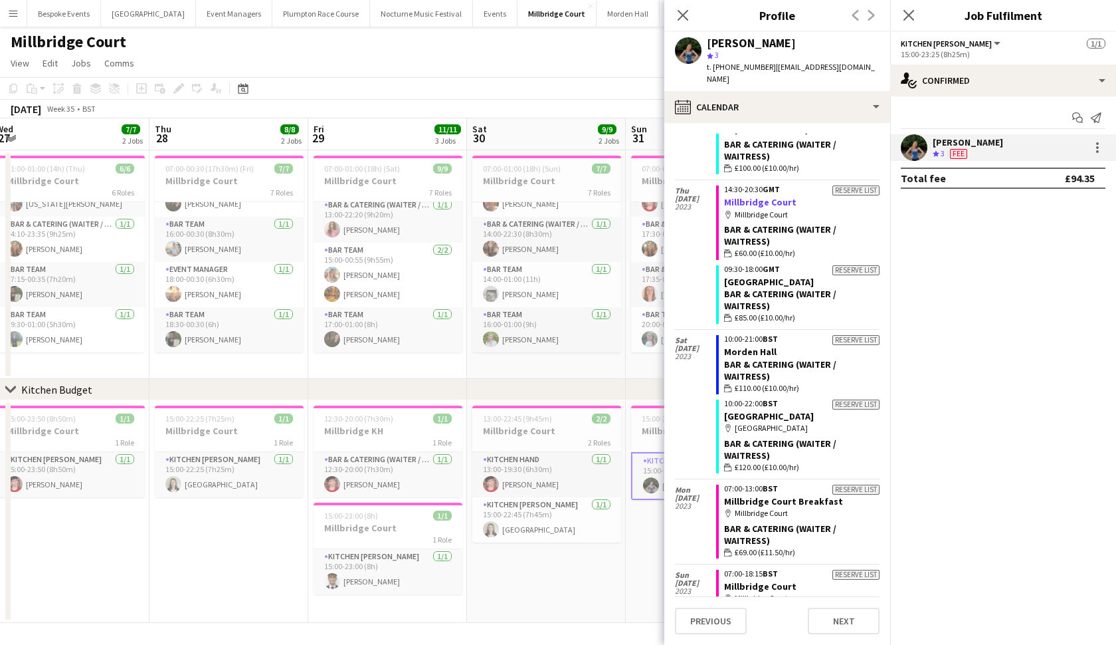
scroll to position [4952, 0]
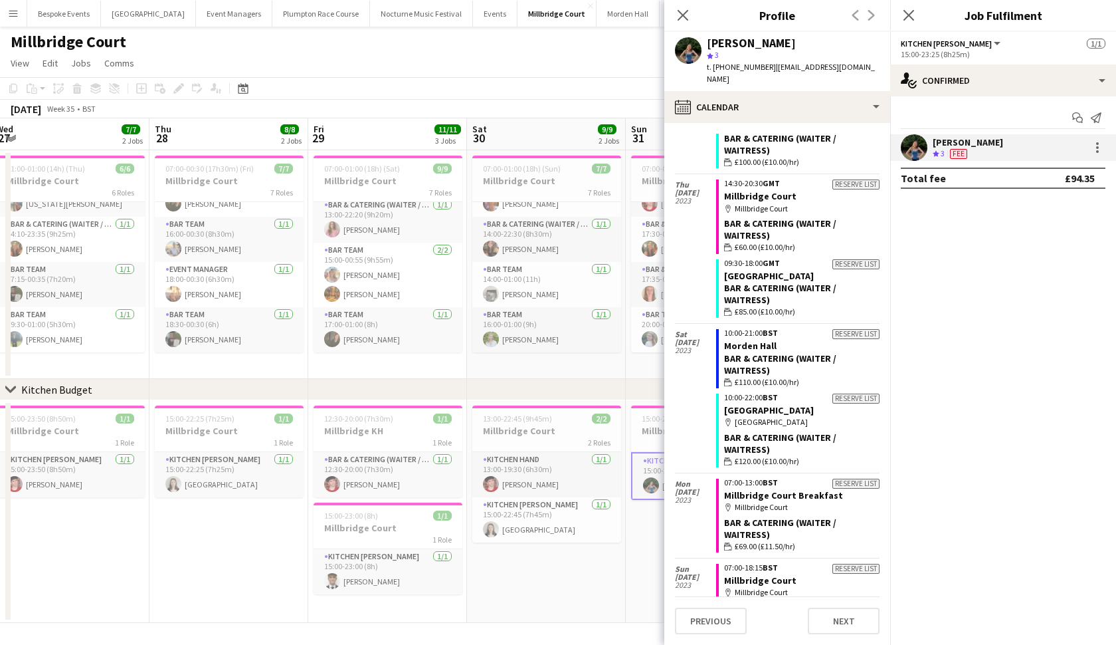
click at [627, 54] on app-page-menu "View Day view expanded Day view collapsed Month view Date picker Jump to today …" at bounding box center [558, 64] width 1116 height 25
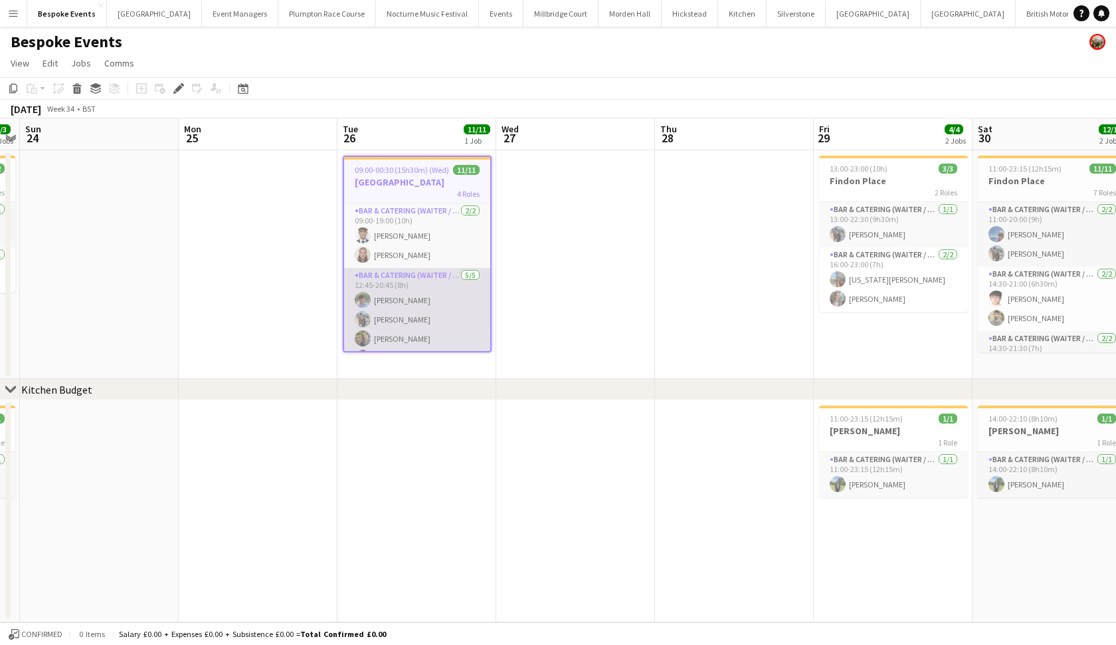
scroll to position [9, 0]
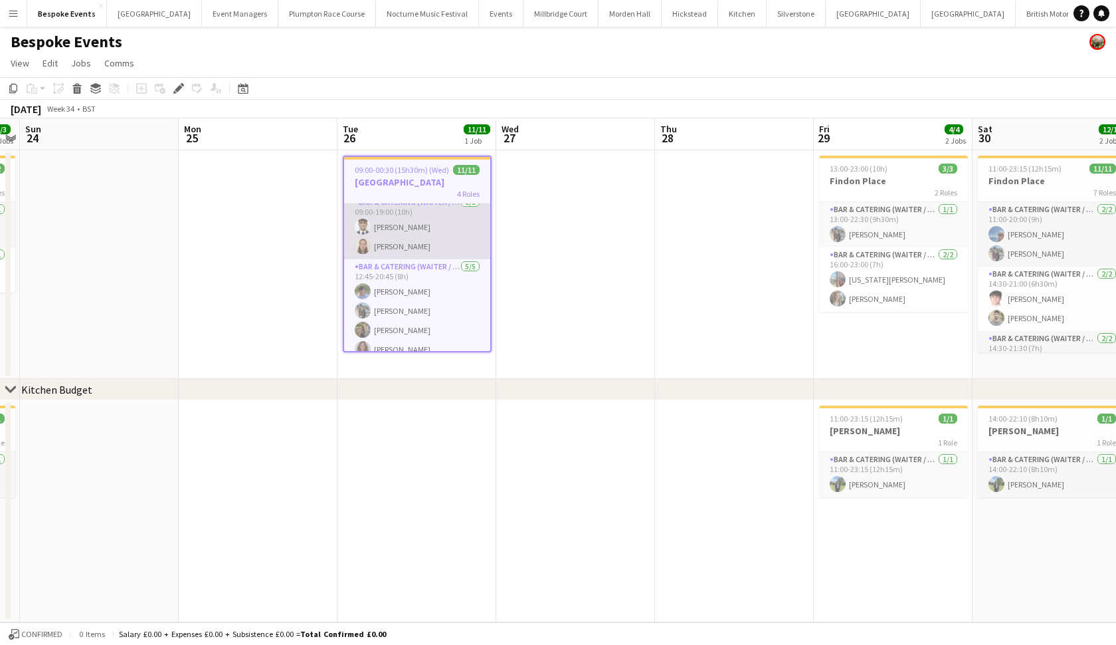
click at [425, 237] on app-card-role "Bar & Catering (Waiter / waitress) [DATE] 09:00-19:00 (10h) [PERSON_NAME] [PERS…" at bounding box center [417, 227] width 146 height 64
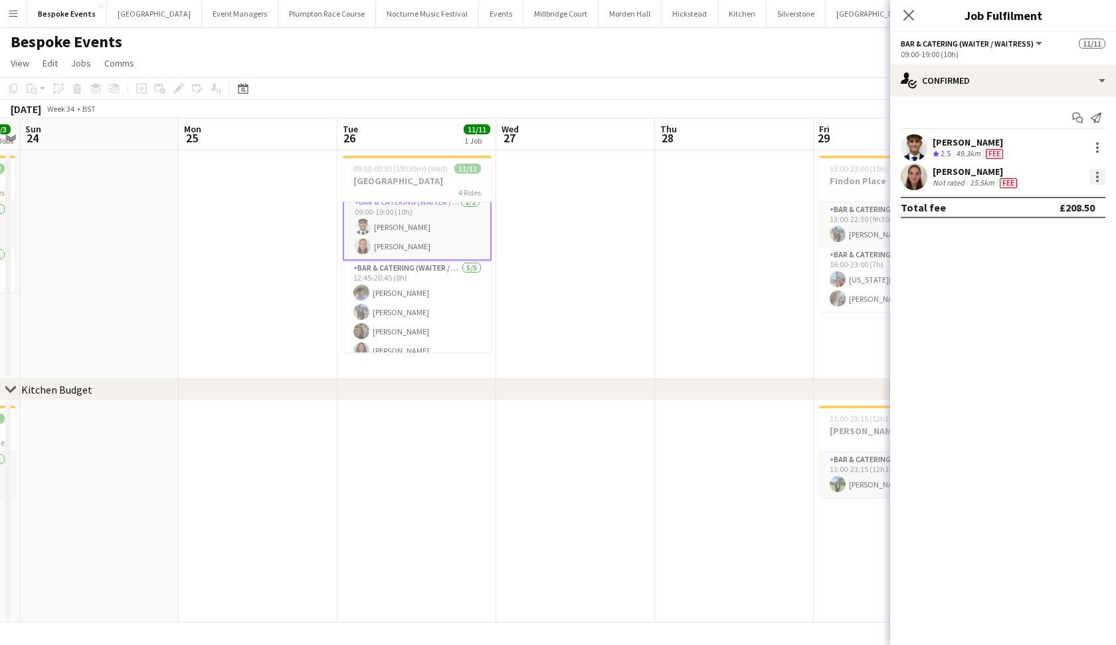
click at [1100, 172] on div at bounding box center [1098, 177] width 16 height 16
click at [920, 176] on div at bounding box center [558, 322] width 1116 height 645
click at [920, 176] on app-user-avatar at bounding box center [914, 176] width 27 height 27
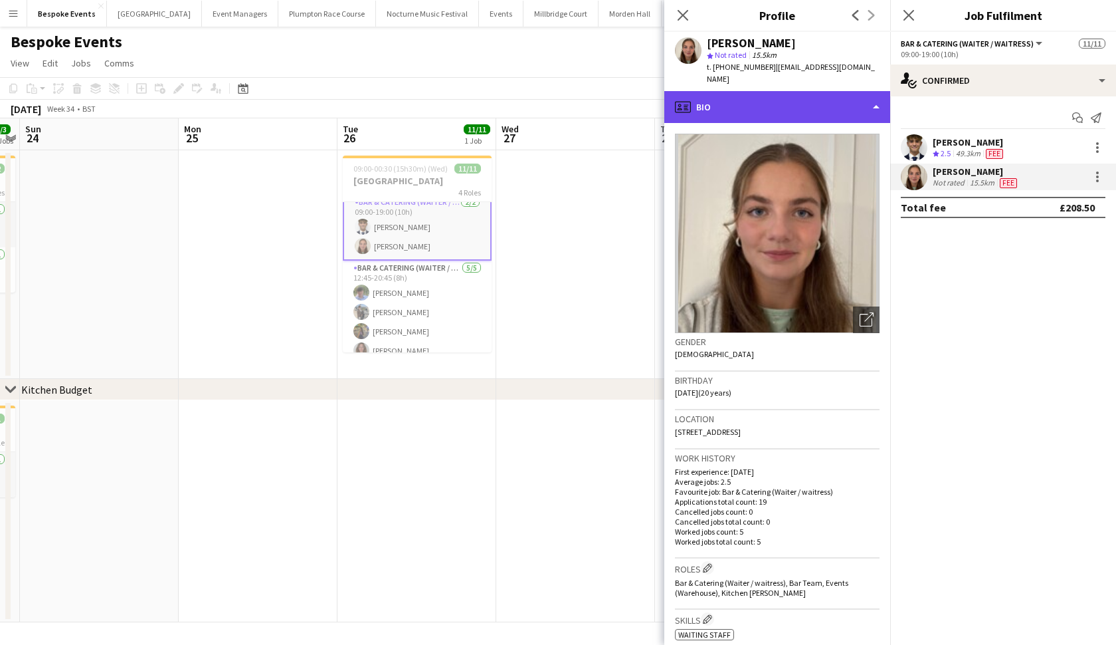
click at [853, 102] on div "profile Bio" at bounding box center [777, 107] width 226 height 32
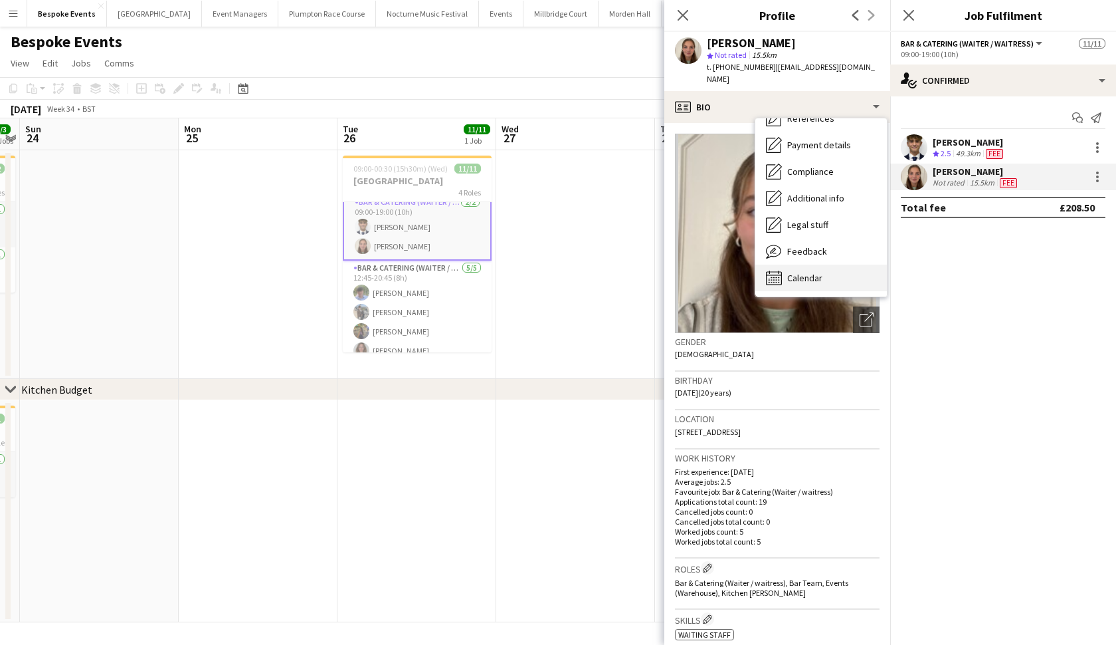
scroll to position [151, 0]
click at [821, 264] on div "Calendar Calendar" at bounding box center [821, 277] width 132 height 27
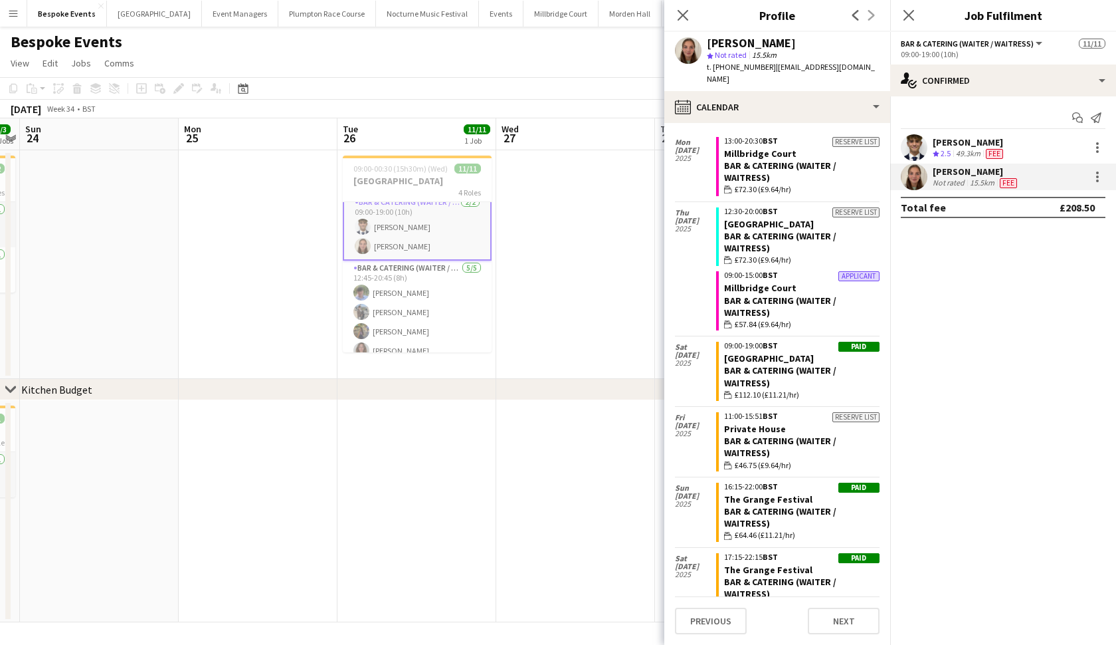
scroll to position [1291, 0]
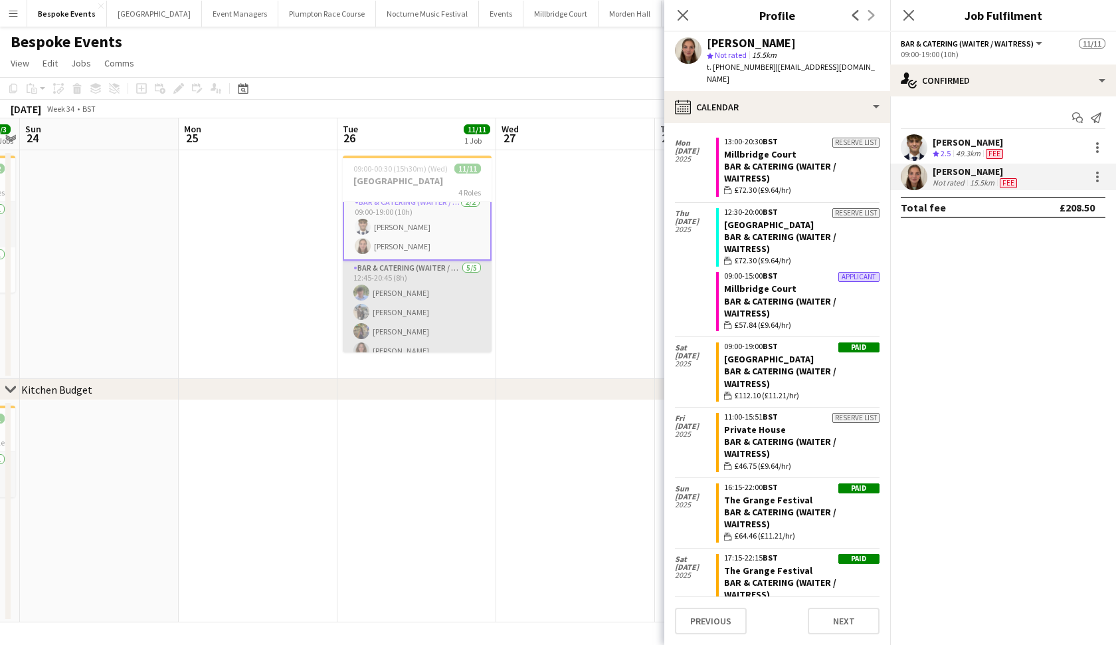
click at [460, 292] on app-card-role "Bar & Catering (Waiter / waitress) [DATE] 12:45-20:45 (8h) [PERSON_NAME] [PERSO…" at bounding box center [417, 321] width 149 height 122
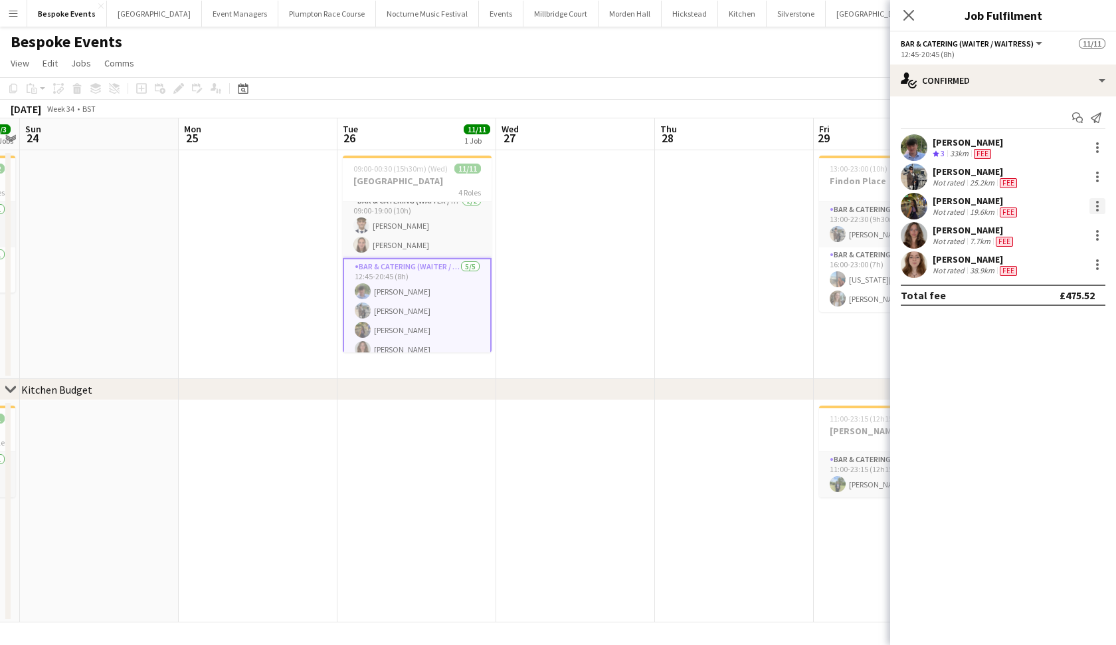
click at [1096, 207] on div at bounding box center [1098, 206] width 16 height 16
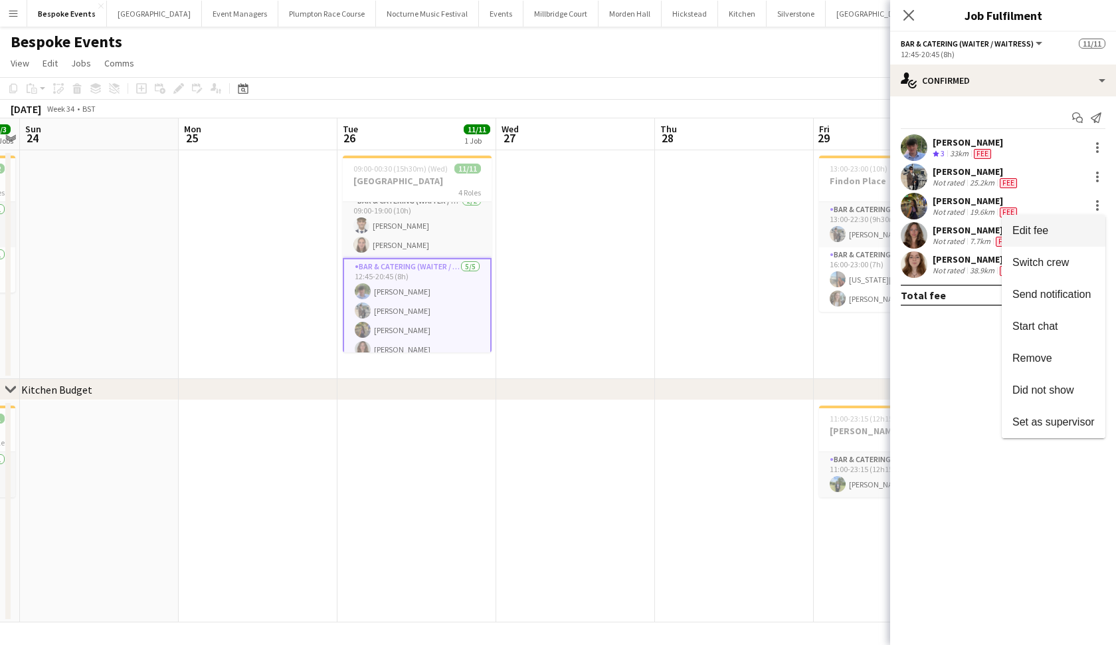
click at [1034, 233] on span "Edit fee" at bounding box center [1031, 230] width 36 height 11
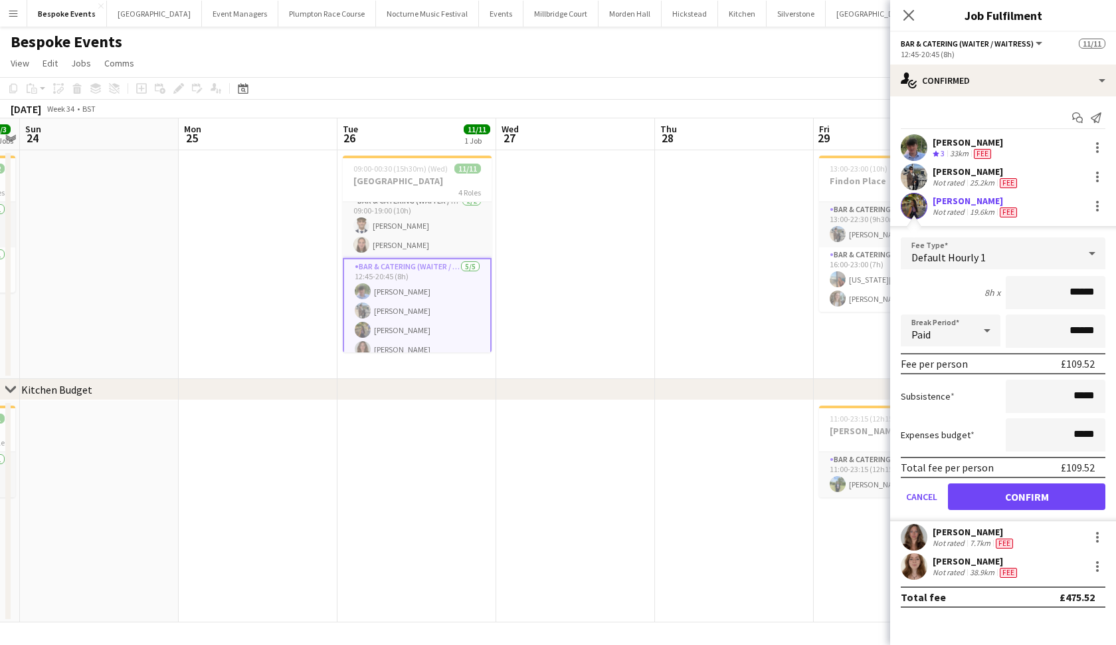
click at [910, 209] on app-user-avatar at bounding box center [914, 206] width 27 height 27
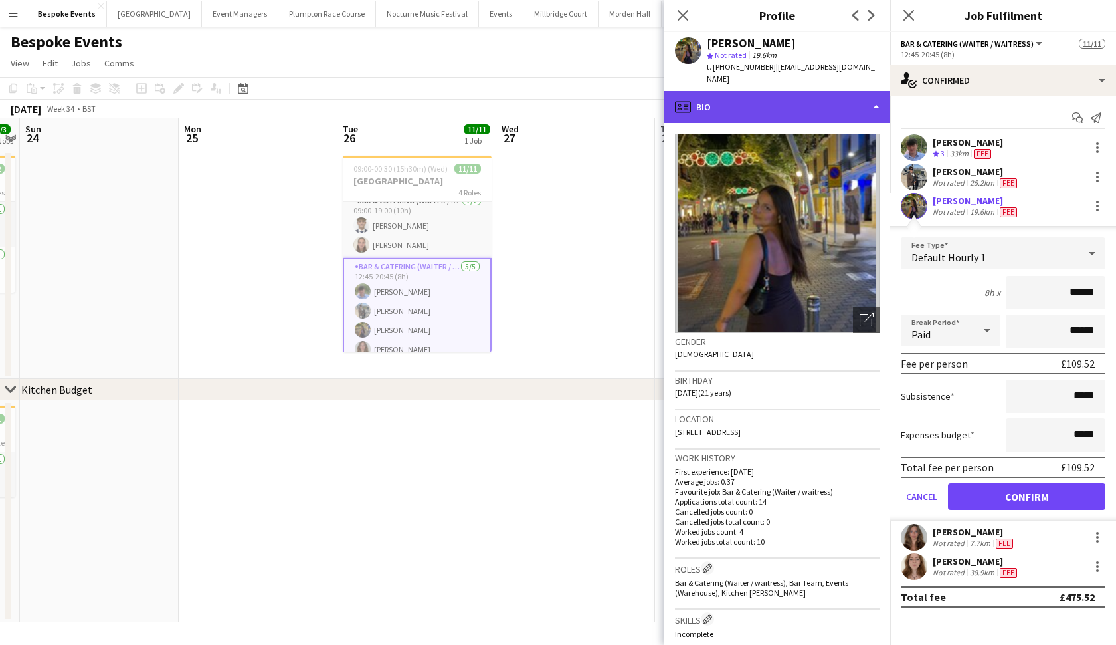
click at [831, 91] on div "profile Bio" at bounding box center [777, 107] width 226 height 32
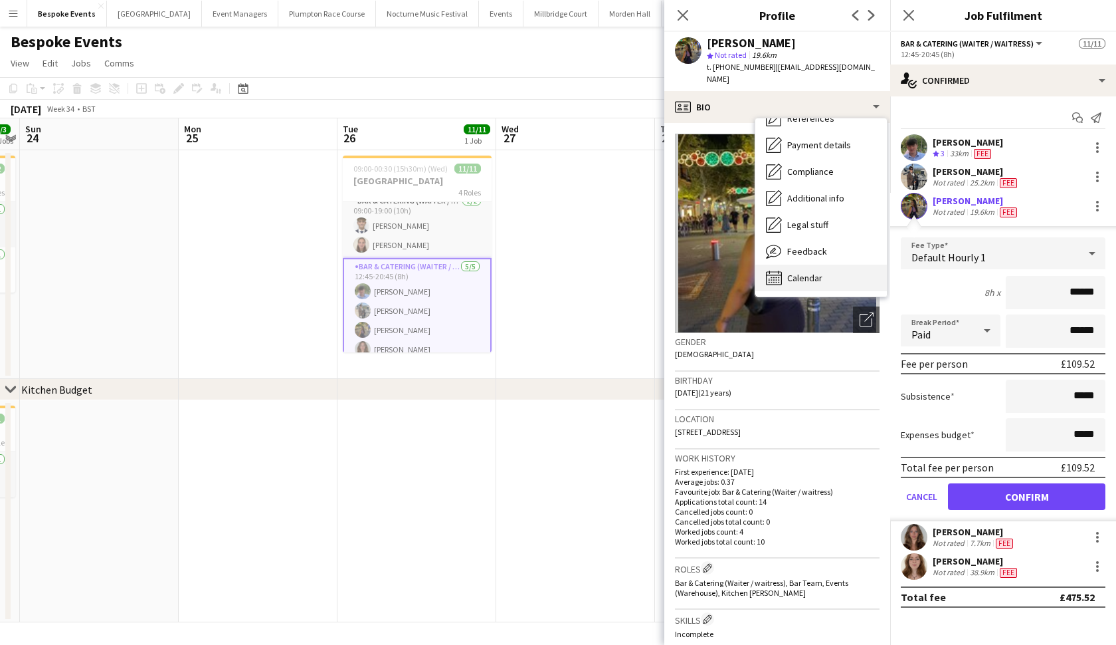
scroll to position [151, 0]
click at [795, 264] on div "Calendar Calendar" at bounding box center [821, 277] width 132 height 27
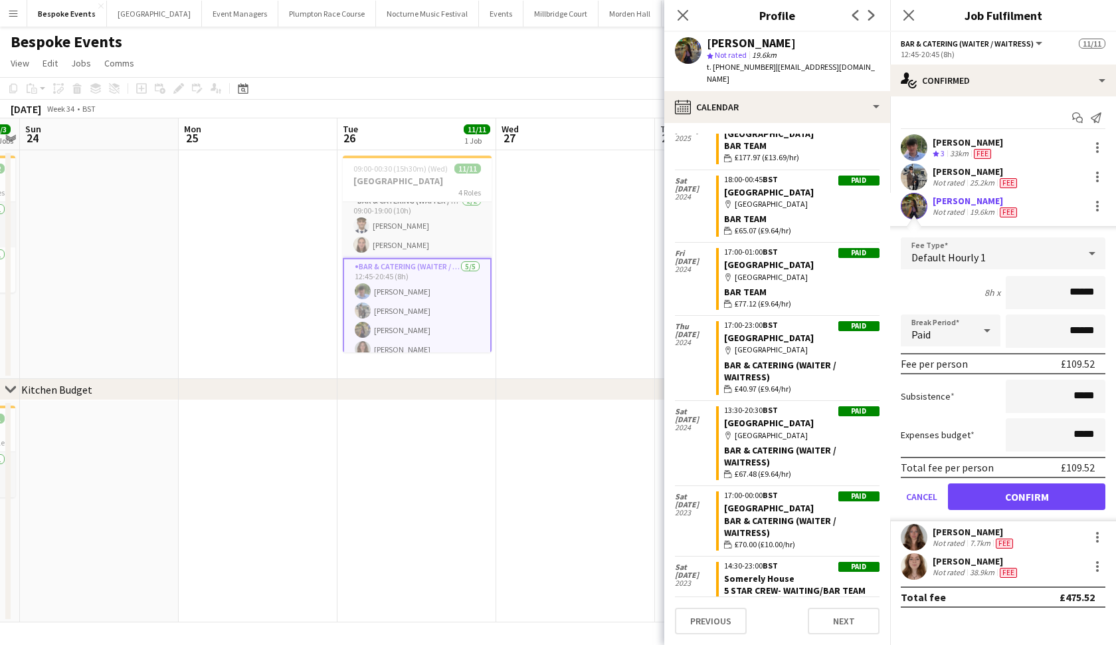
scroll to position [0, 0]
click at [1099, 540] on div at bounding box center [1098, 537] width 16 height 16
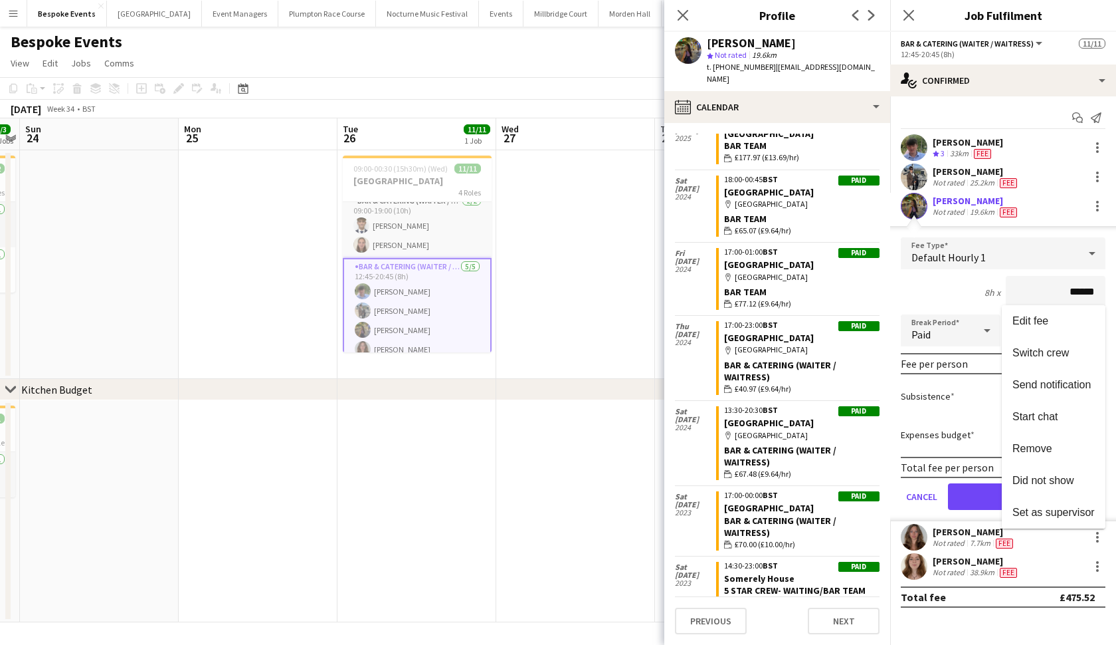
click at [913, 532] on div at bounding box center [558, 322] width 1116 height 645
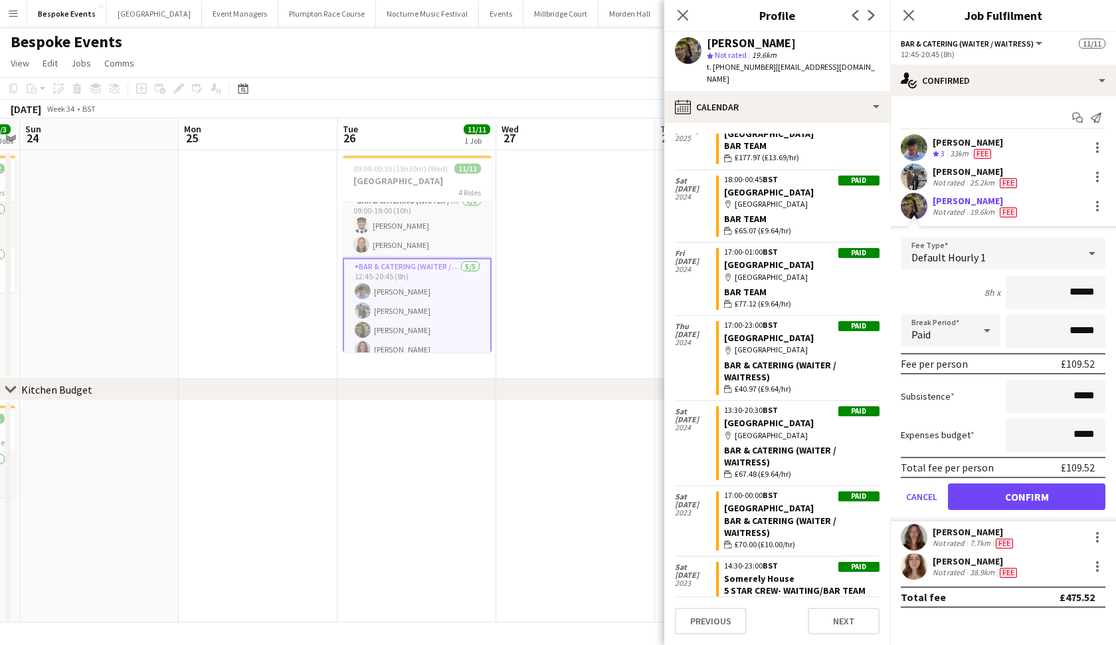
click at [913, 532] on app-user-avatar at bounding box center [914, 537] width 27 height 27
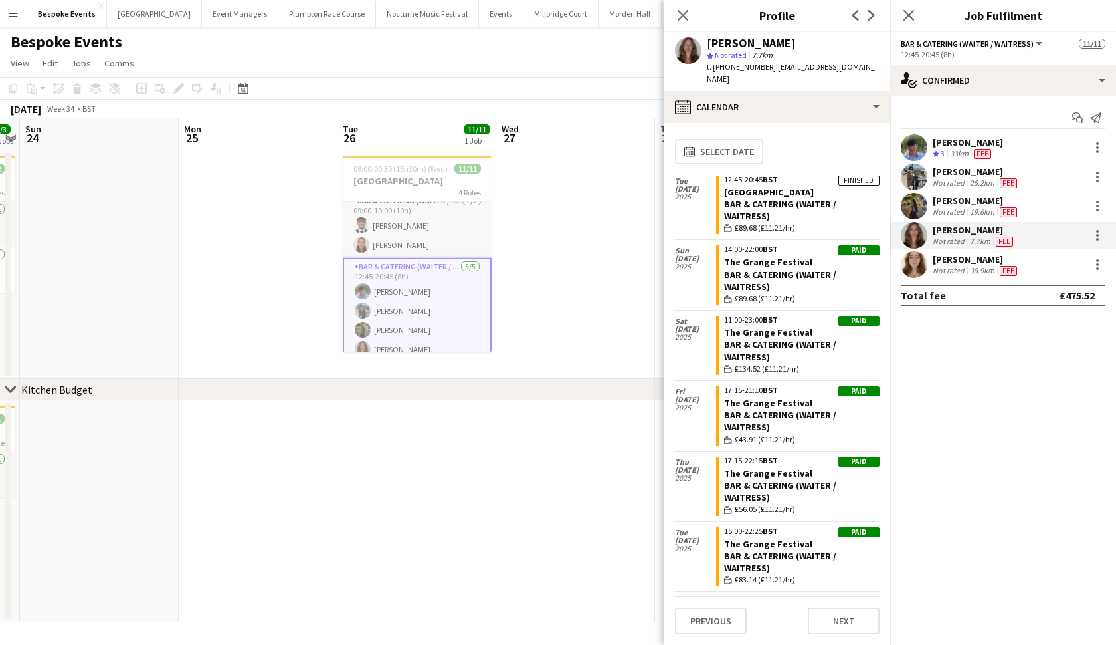
click at [909, 270] on app-user-avatar at bounding box center [914, 264] width 27 height 27
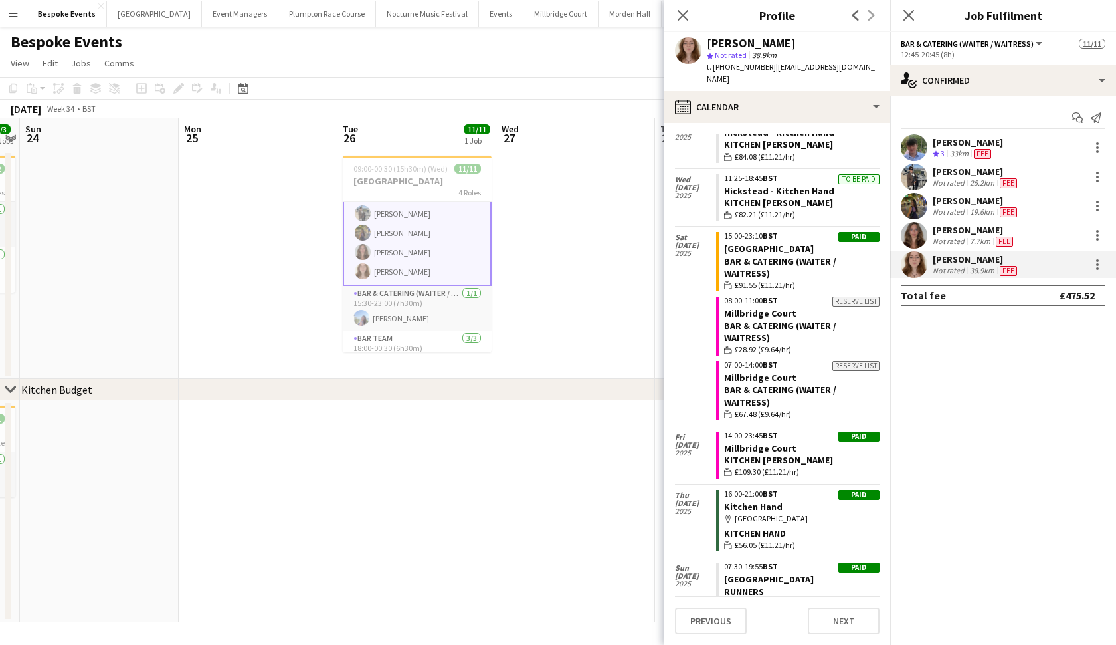
scroll to position [130, 0]
click at [425, 294] on app-card-role "Bar & Catering (Waiter / waitress) 1/1 15:30-23:00 (7h30m) Lily Webster" at bounding box center [417, 284] width 149 height 45
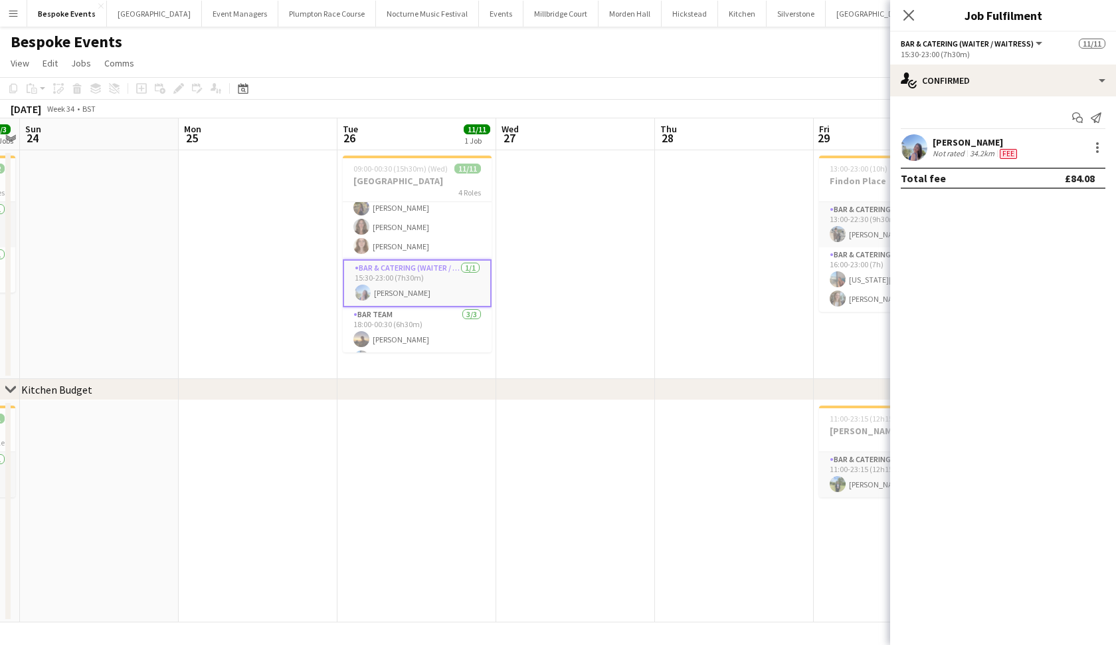
click at [920, 148] on app-user-avatar at bounding box center [914, 147] width 27 height 27
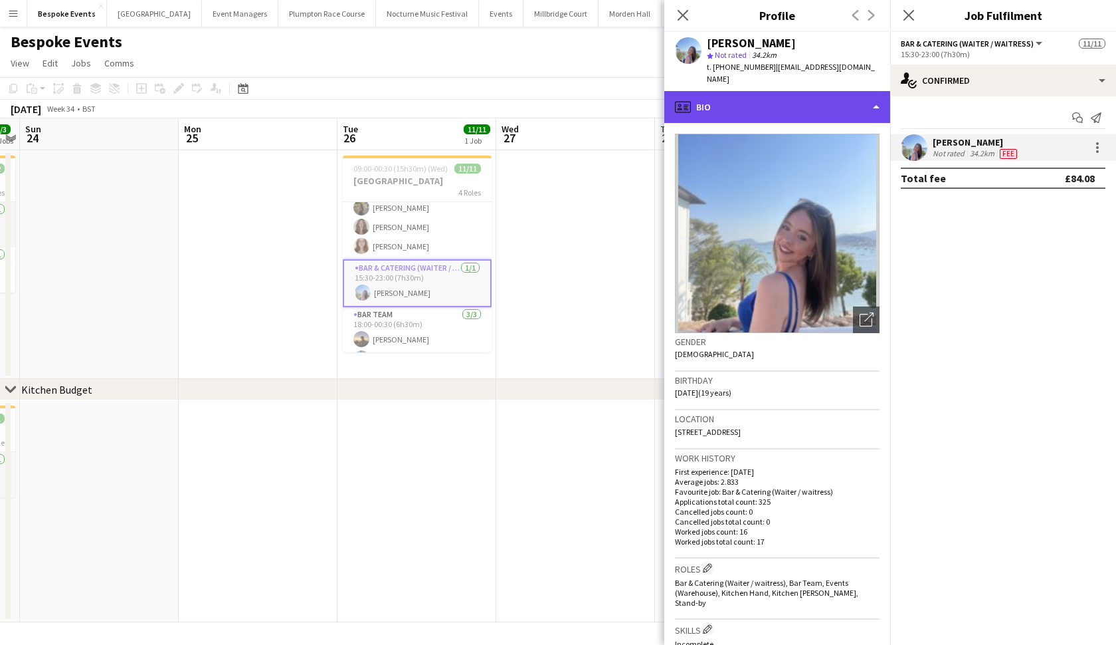
click at [874, 96] on div "profile Bio" at bounding box center [777, 107] width 226 height 32
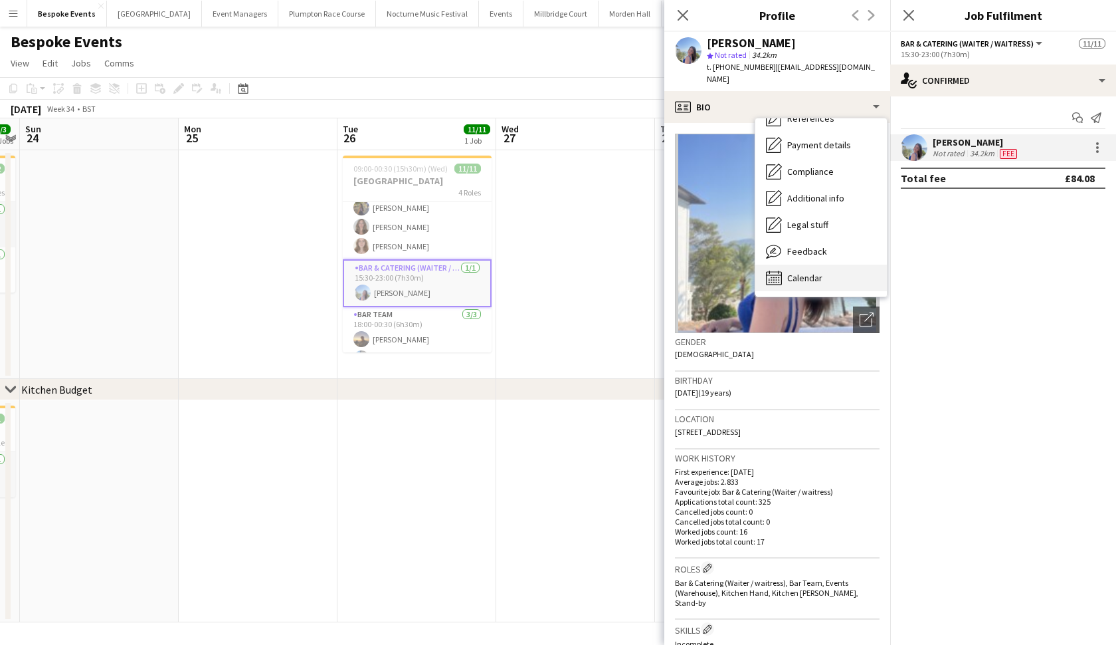
scroll to position [151, 0]
click at [799, 272] on span "Calendar" at bounding box center [804, 278] width 35 height 12
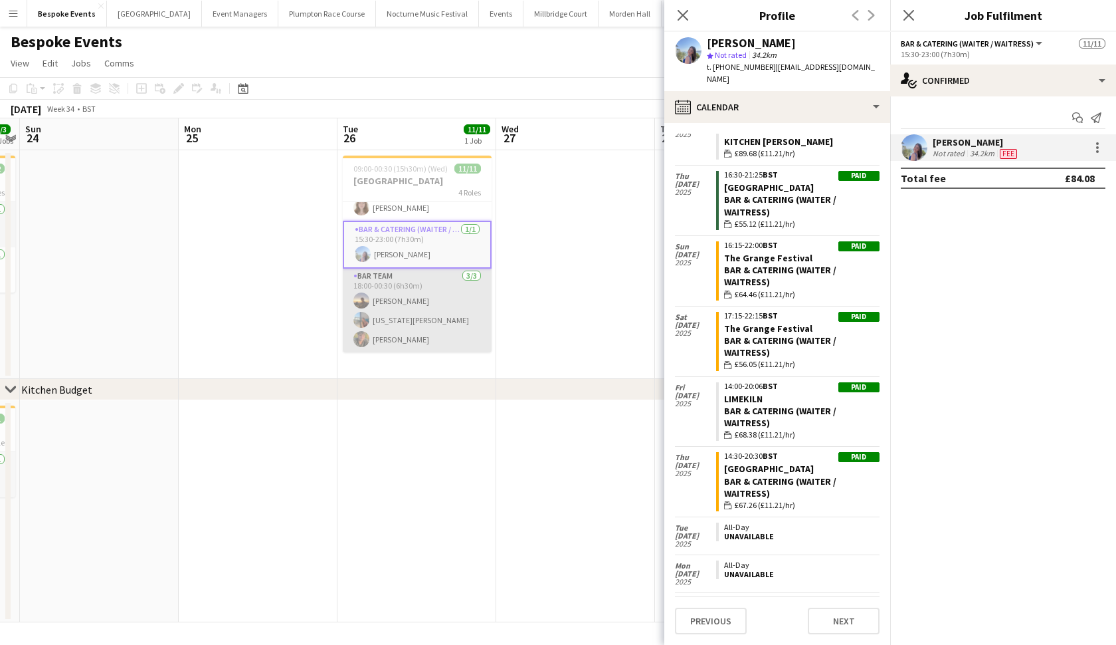
scroll to position [168, 0]
click at [406, 330] on app-card-role "Bar Team 3/3 18:00-00:30 (6h30m) Harry Thomas georgia willoughby sam hibberd" at bounding box center [417, 310] width 149 height 84
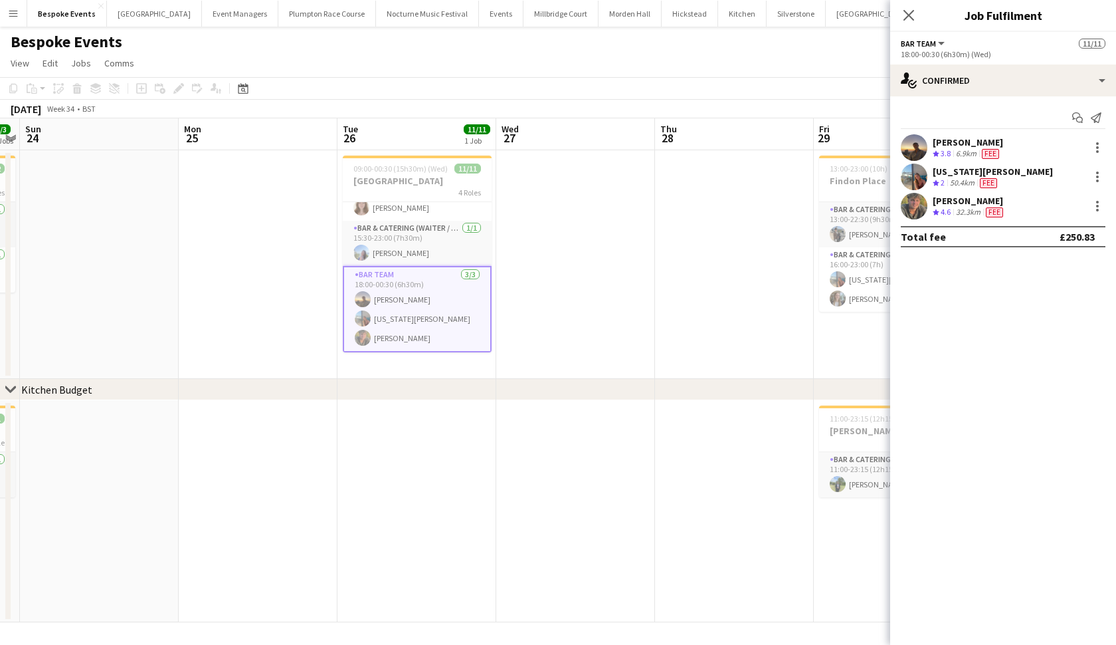
click at [672, 275] on app-date-cell at bounding box center [734, 264] width 159 height 229
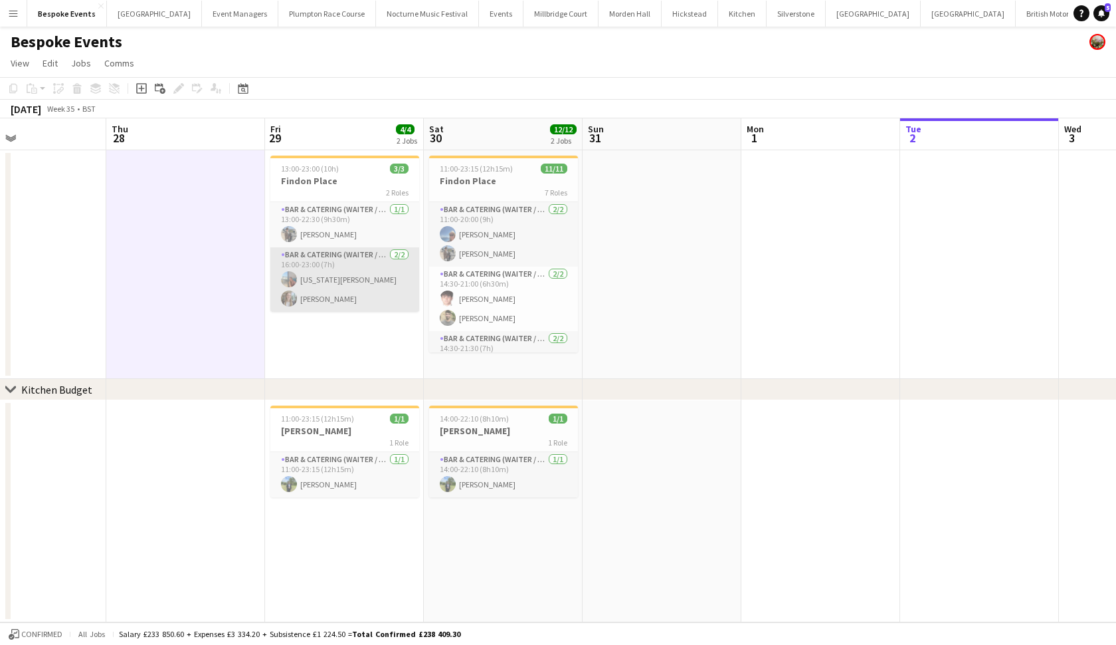
scroll to position [0, 374]
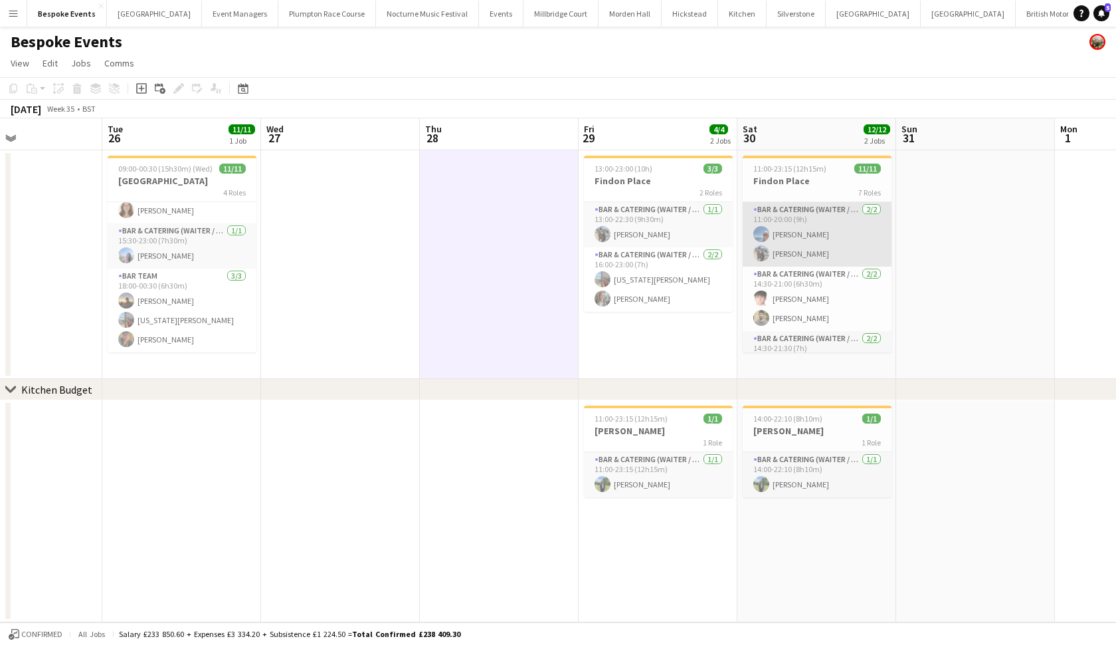
click at [846, 248] on app-card-role "Bar & Catering (Waiter / waitress) 2/2 11:00-20:00 (9h) Erika Cummings Linda Sa…" at bounding box center [817, 234] width 149 height 64
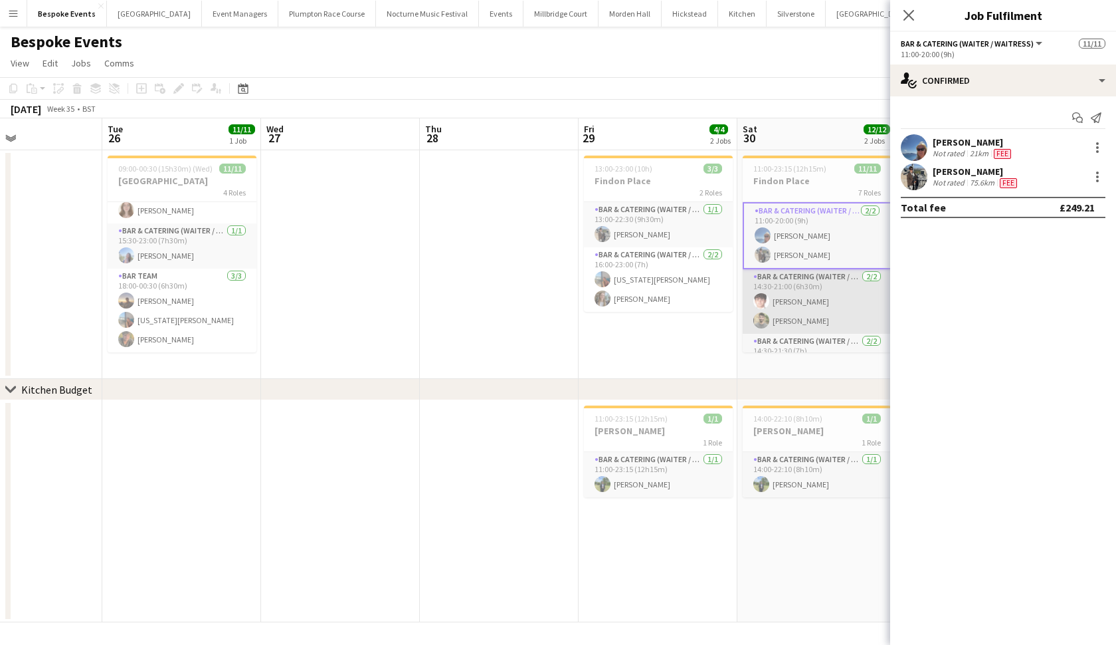
click at [819, 292] on app-card-role "Bar & Catering (Waiter / waitress) 2/2 14:30-21:00 (6h30m) Max Pressley Jacques…" at bounding box center [817, 301] width 149 height 64
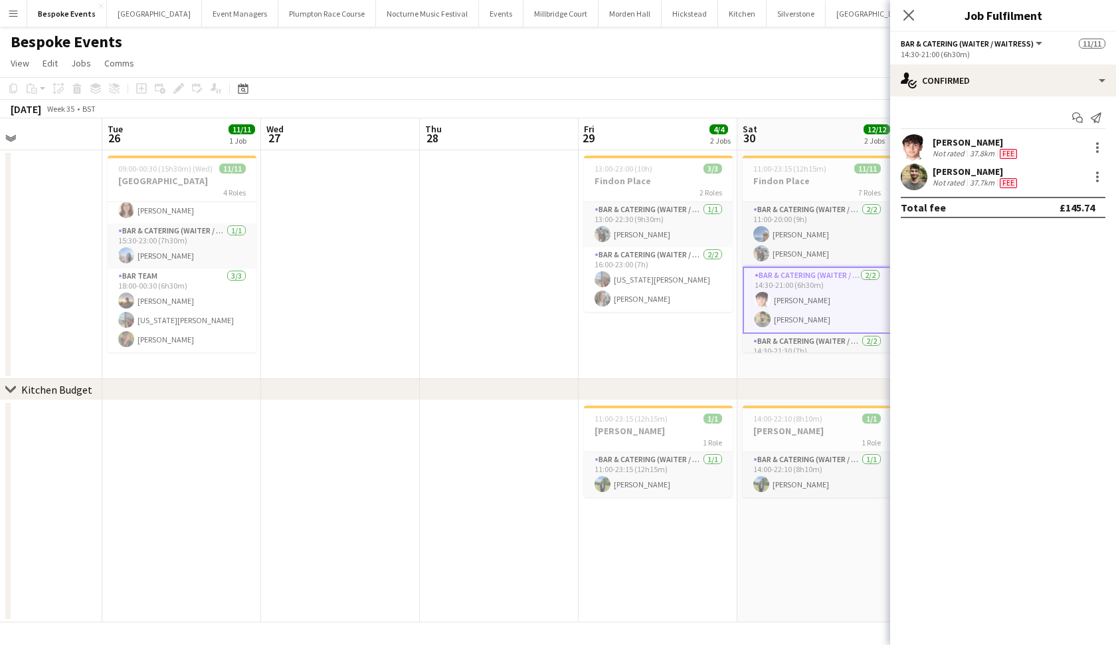
click at [914, 148] on app-user-avatar at bounding box center [914, 147] width 27 height 27
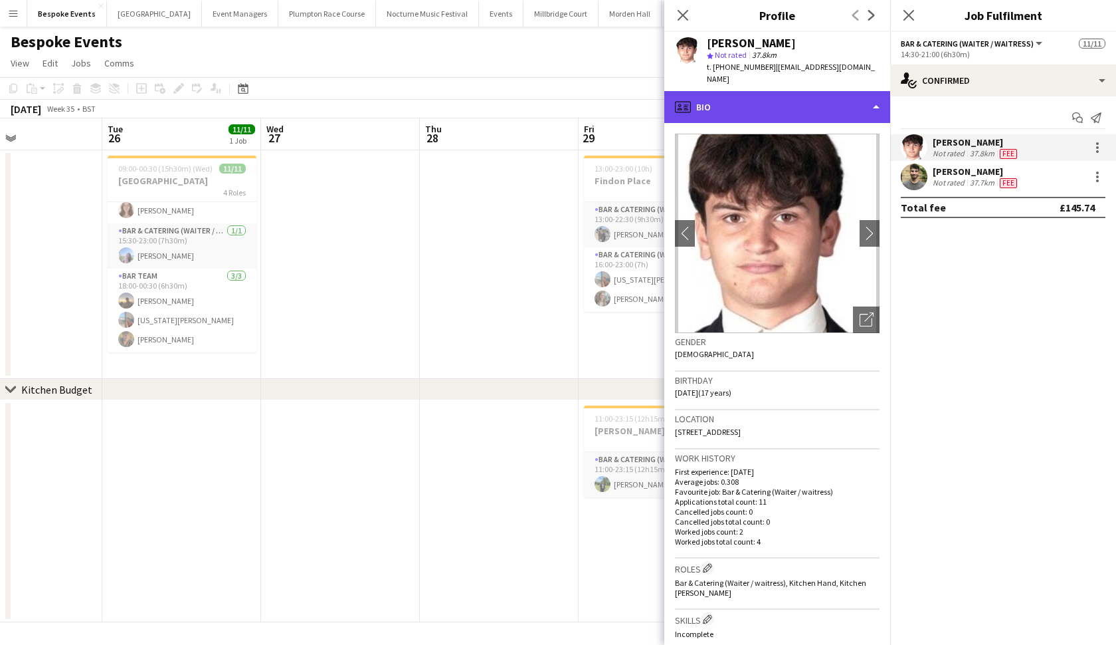
click at [823, 92] on div "profile Bio" at bounding box center [777, 107] width 226 height 32
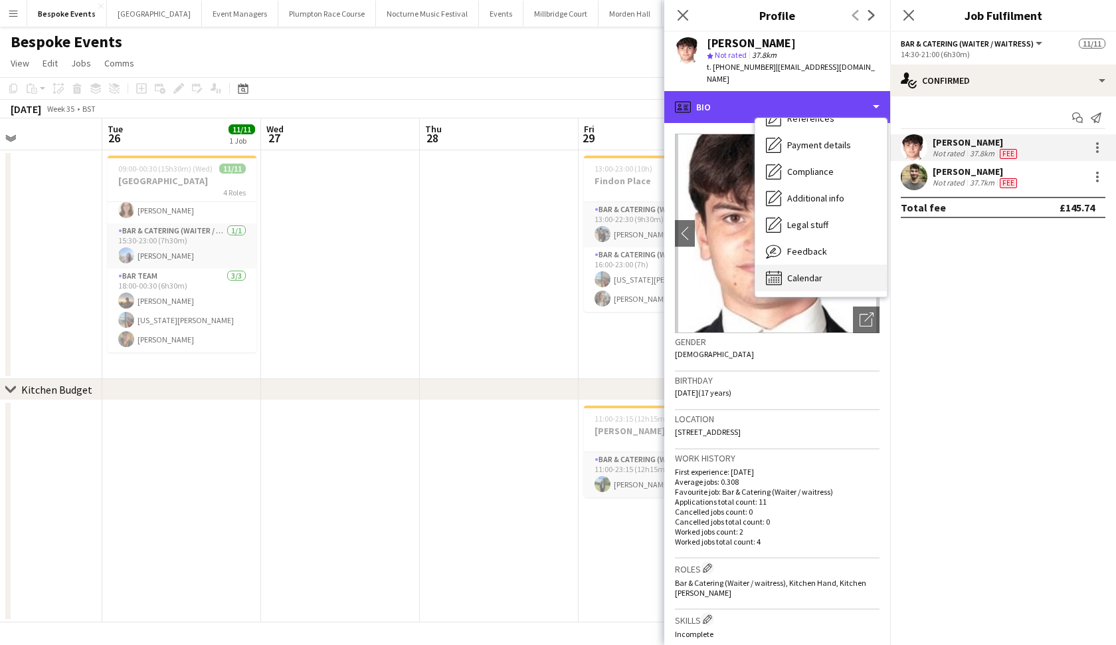
scroll to position [151, 0]
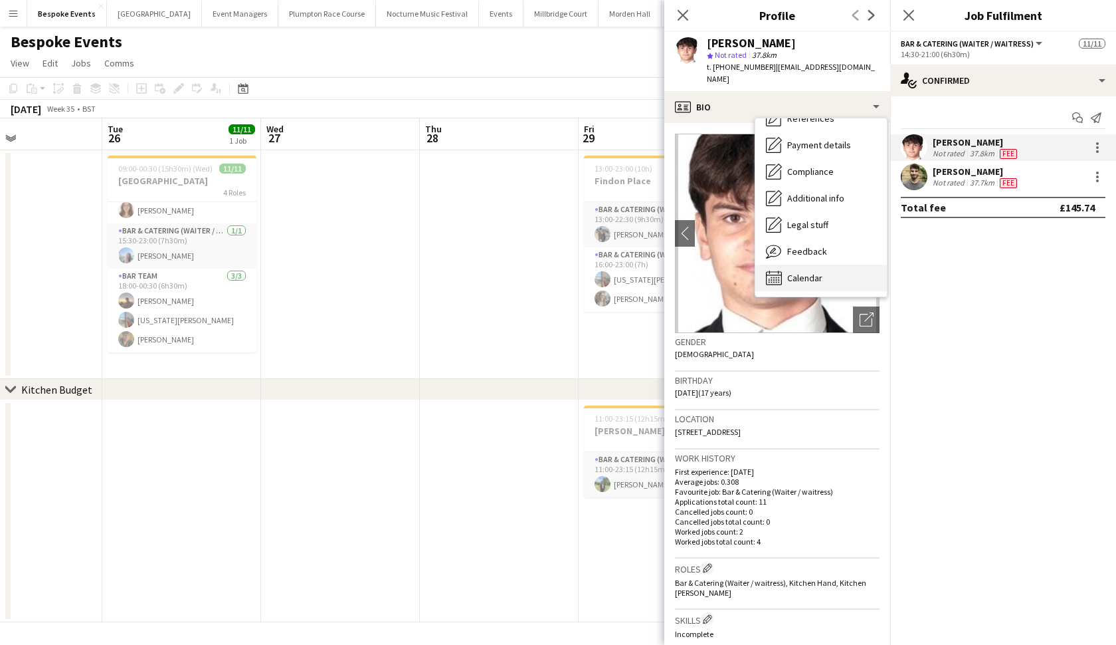
click at [797, 264] on div "Calendar Calendar" at bounding box center [821, 277] width 132 height 27
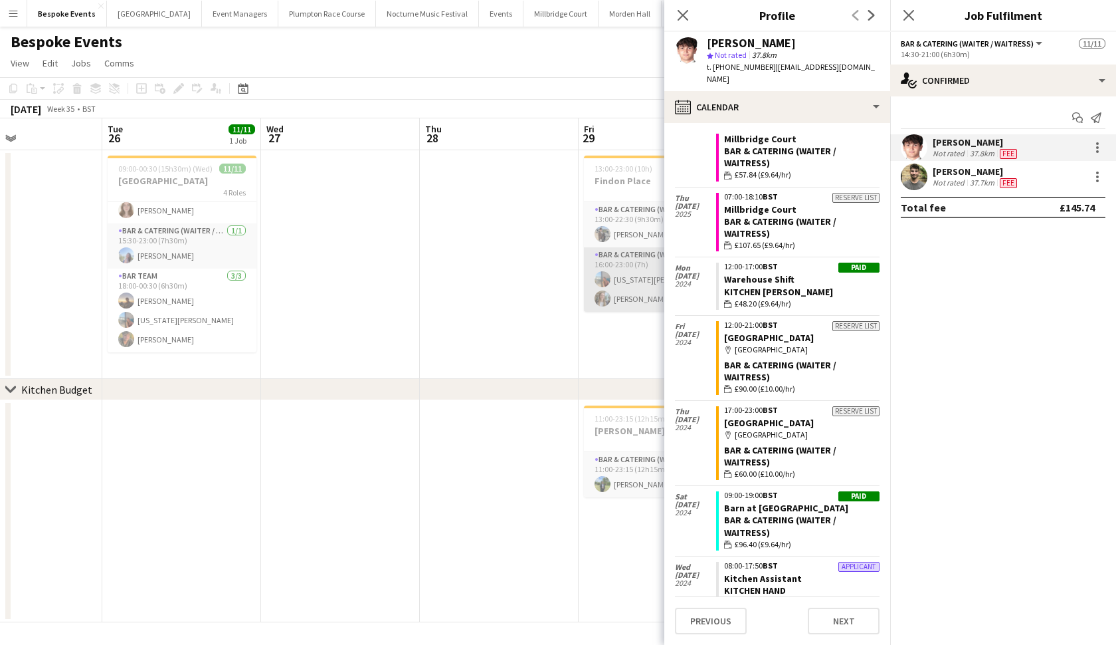
scroll to position [328, 0]
click at [537, 278] on app-date-cell at bounding box center [499, 264] width 159 height 229
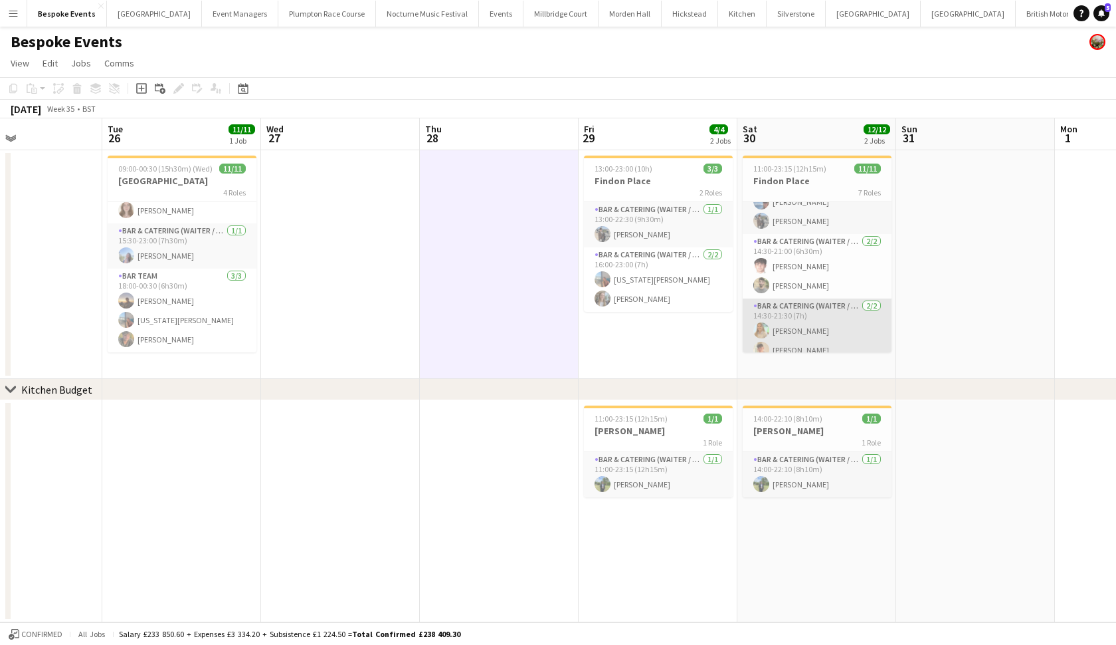
scroll to position [31, 0]
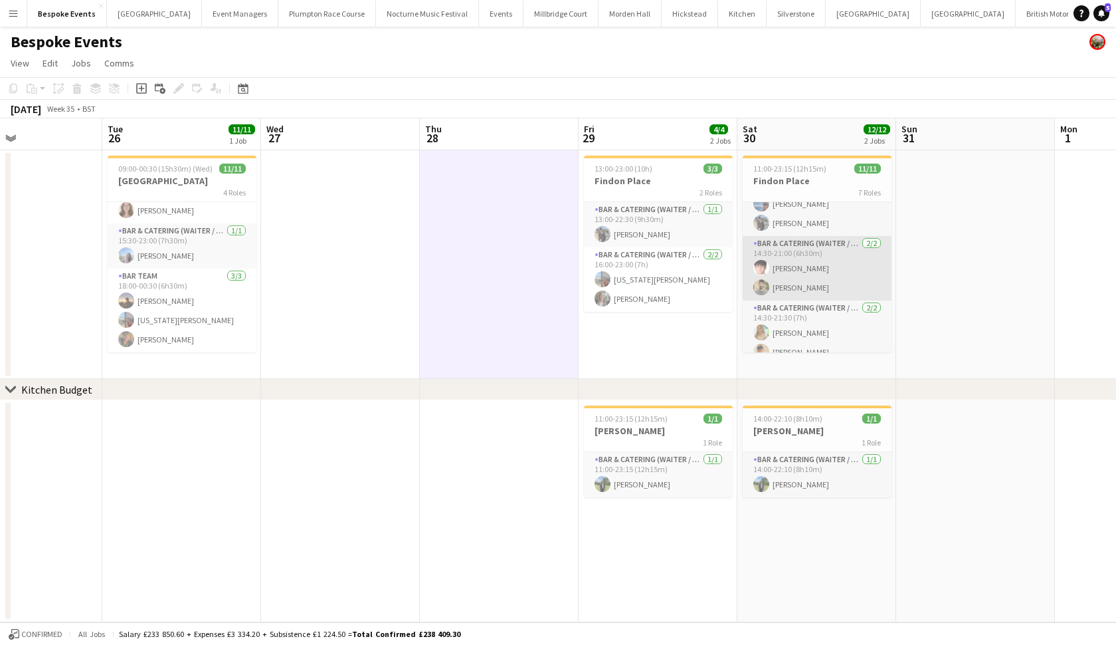
click at [797, 284] on app-card-role "Bar & Catering (Waiter / waitress) 2/2 14:30-21:00 (6h30m) Max Pressley Jacques…" at bounding box center [817, 268] width 149 height 64
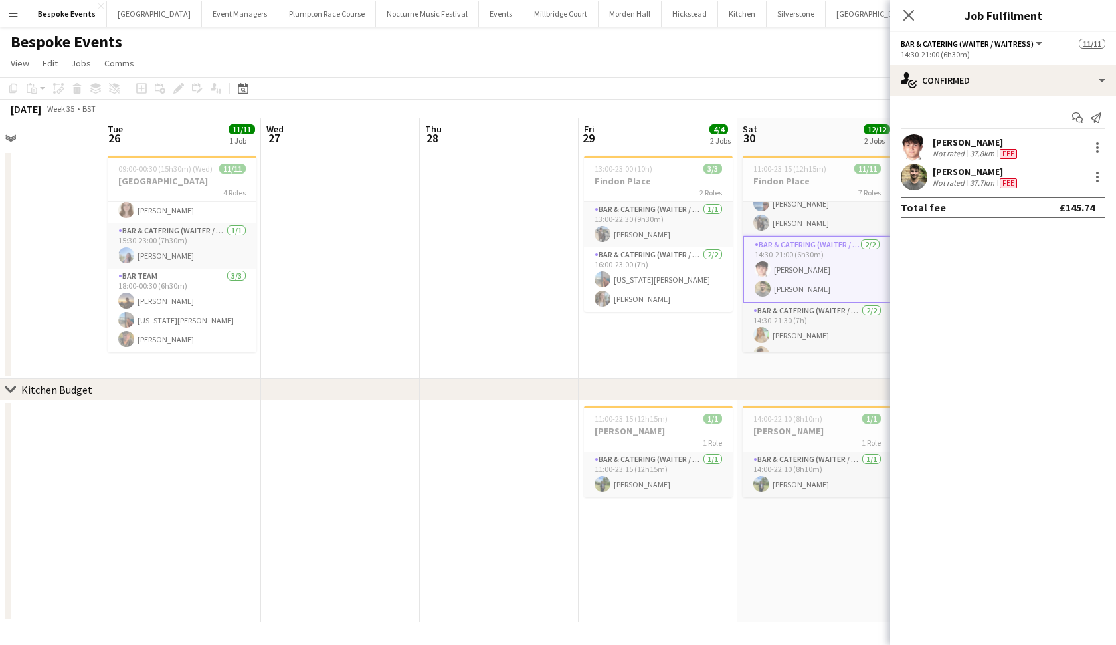
click at [922, 149] on app-user-avatar at bounding box center [914, 147] width 27 height 27
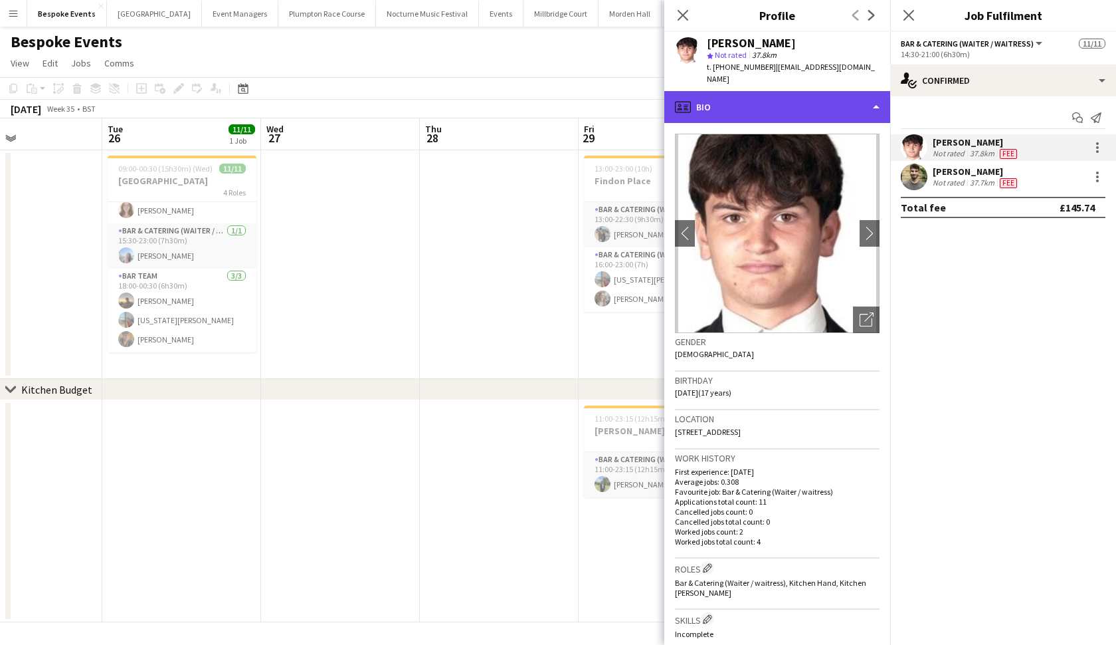
click at [861, 99] on div "profile Bio" at bounding box center [777, 107] width 226 height 32
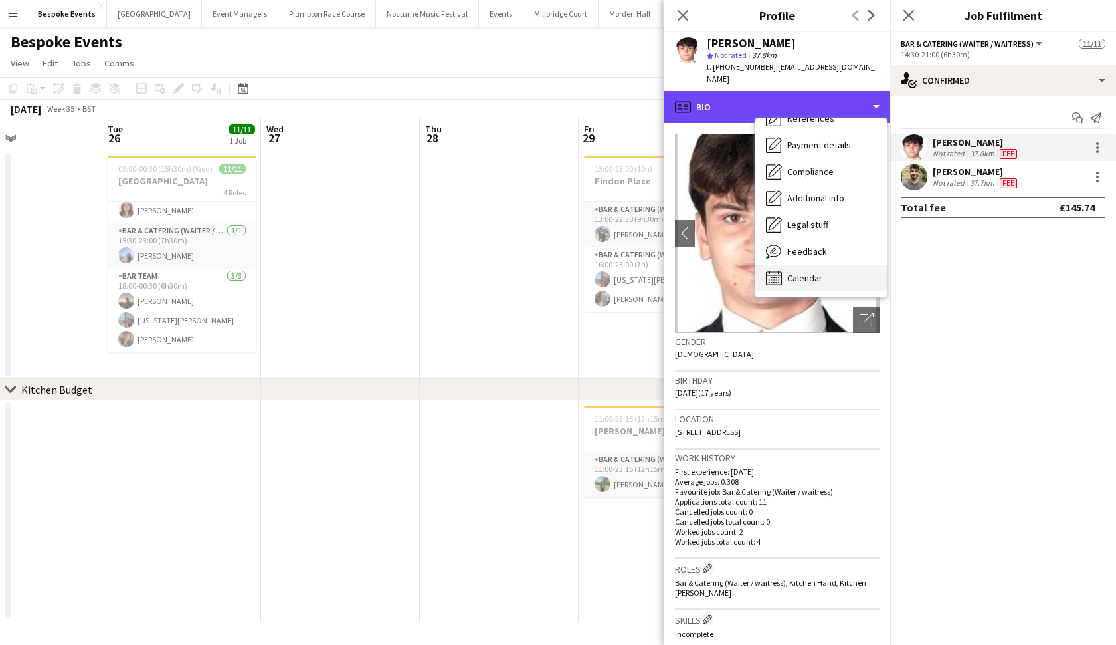
scroll to position [151, 0]
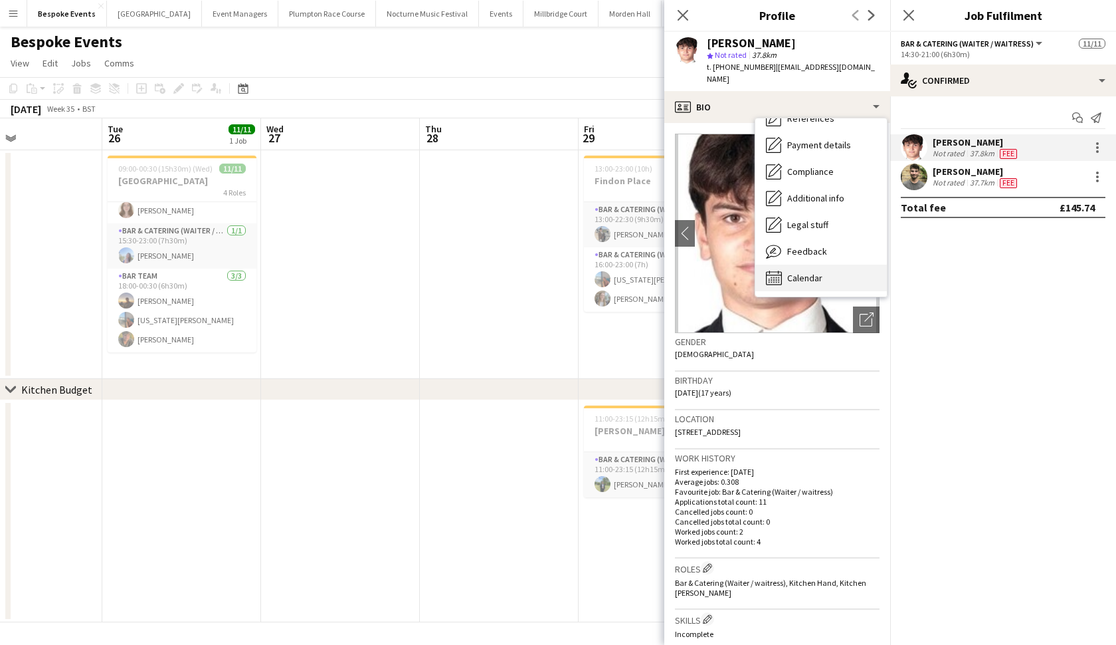
click at [802, 272] on span "Calendar" at bounding box center [804, 278] width 35 height 12
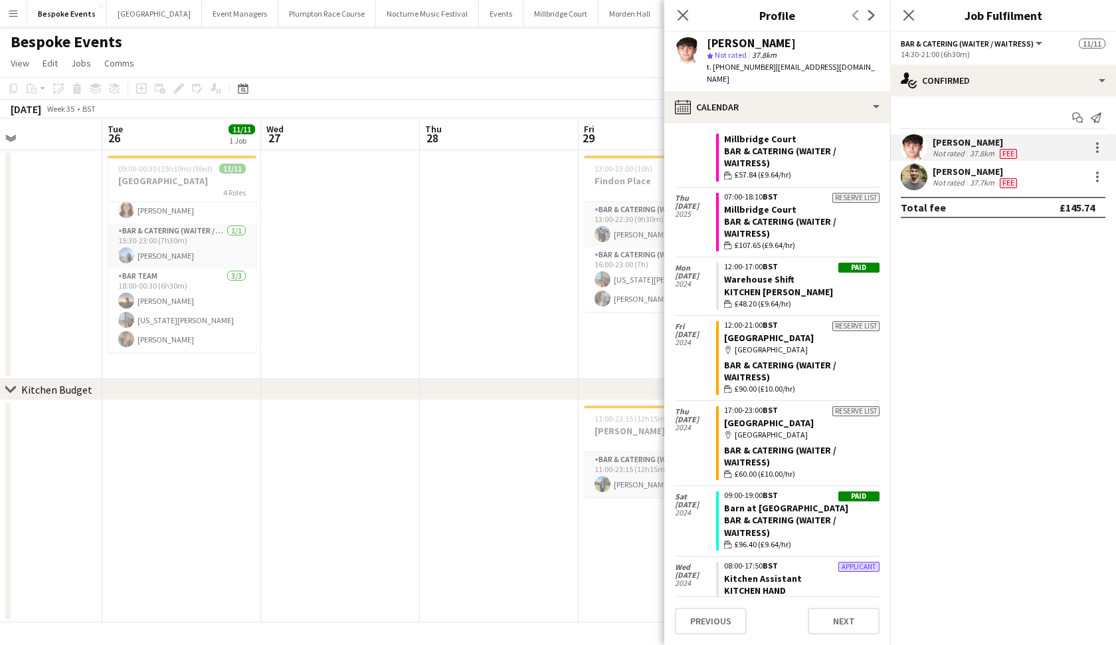
scroll to position [328, 0]
click at [471, 320] on app-date-cell at bounding box center [499, 264] width 159 height 229
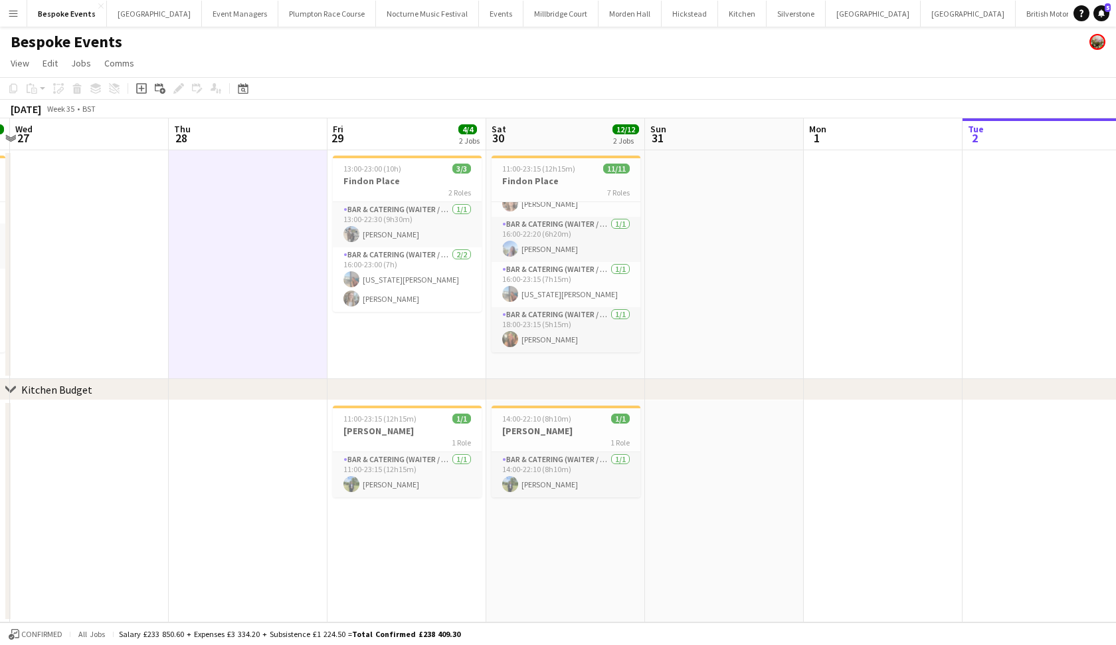
scroll to position [0, 0]
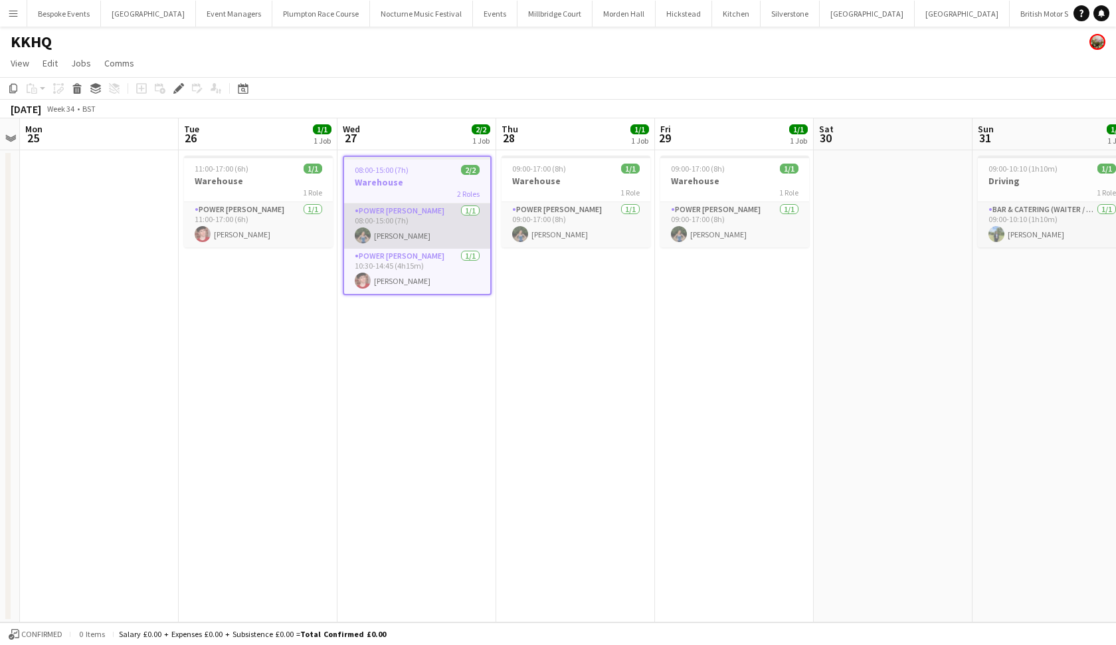
click at [436, 236] on app-card-role "Power [PERSON_NAME] [DATE] 08:00-15:00 (7h) [PERSON_NAME]" at bounding box center [417, 225] width 146 height 45
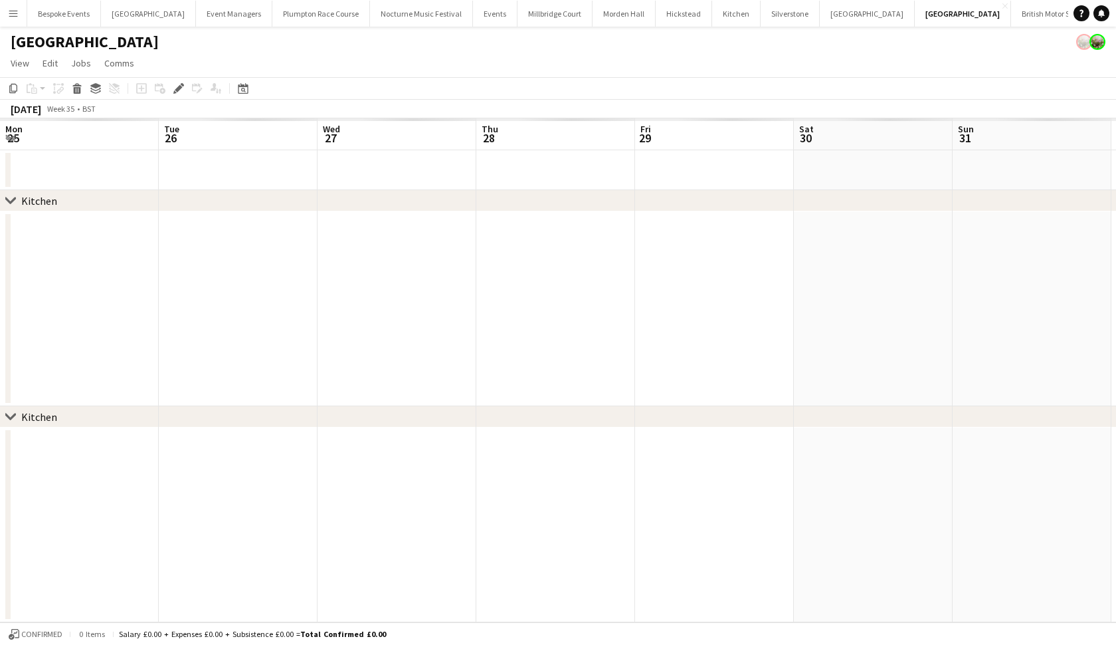
scroll to position [0, 456]
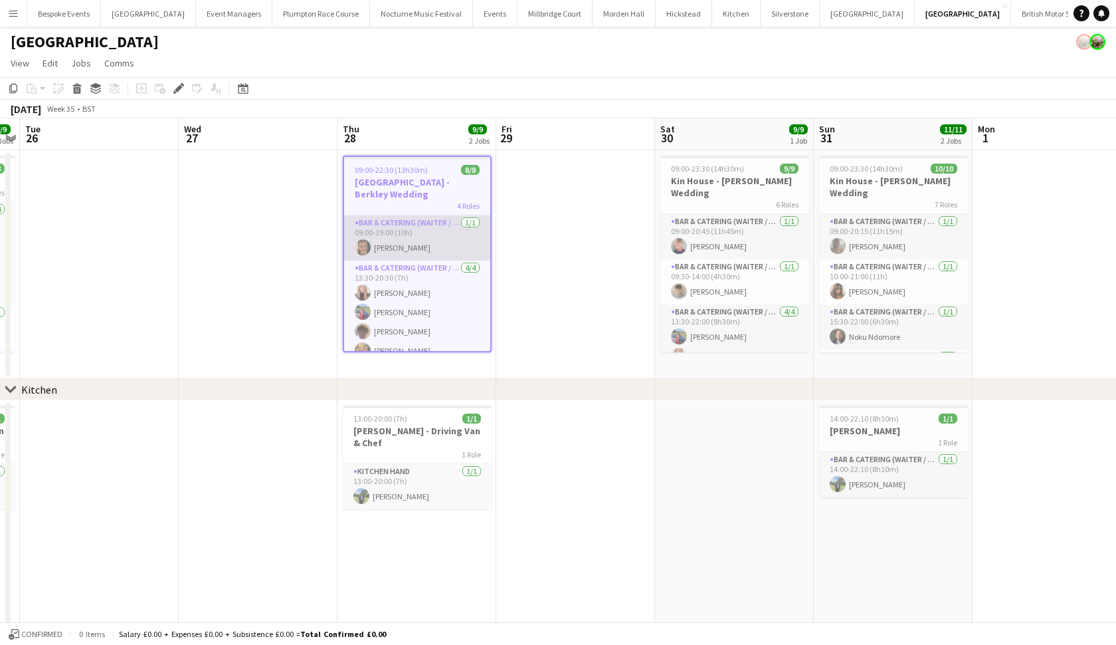
click at [433, 231] on app-card-role "Bar & Catering (Waiter / waitress) [DATE] 09:00-19:00 (10h) [PERSON_NAME]" at bounding box center [417, 237] width 146 height 45
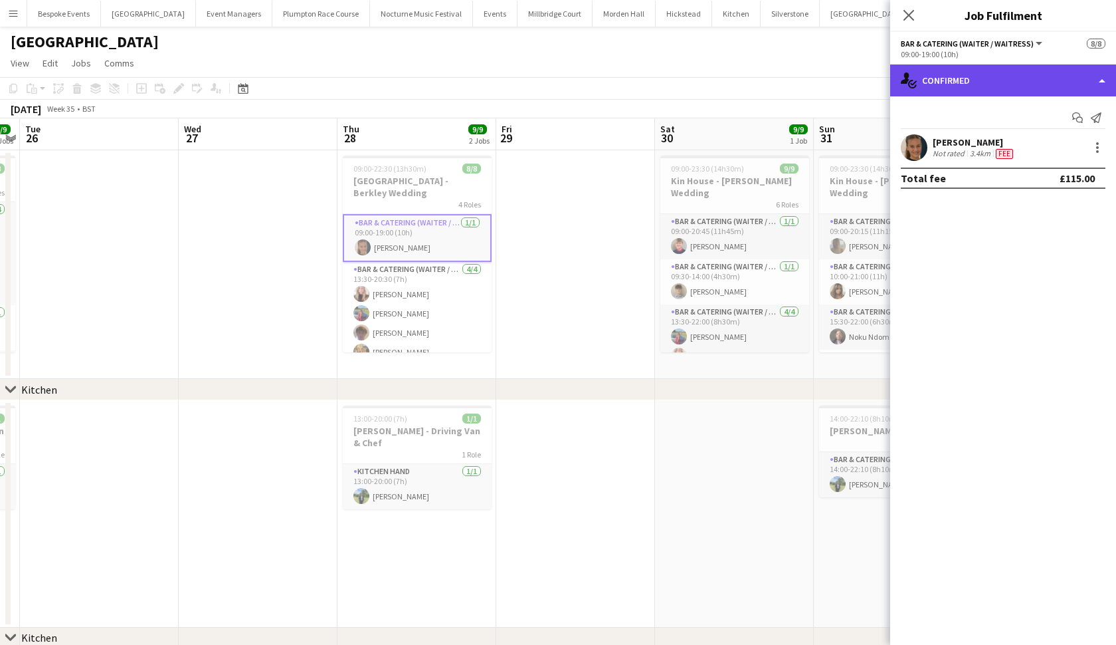
click at [958, 93] on div "single-neutral-actions-check-2 Confirmed" at bounding box center [1003, 80] width 226 height 32
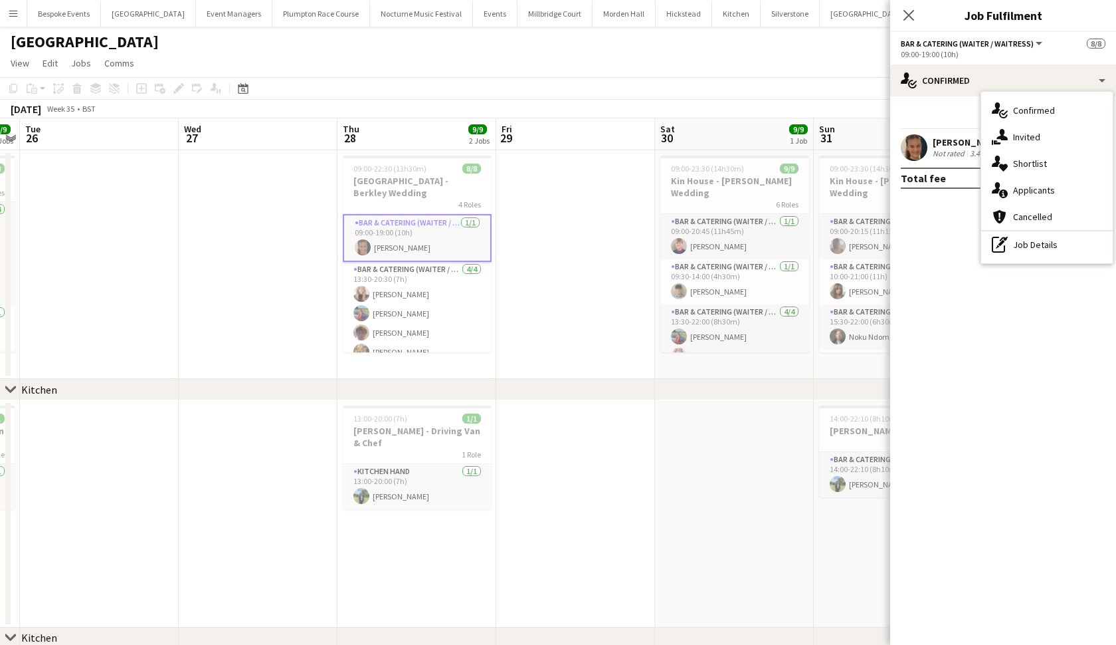
click at [905, 148] on app-user-avatar at bounding box center [914, 147] width 27 height 27
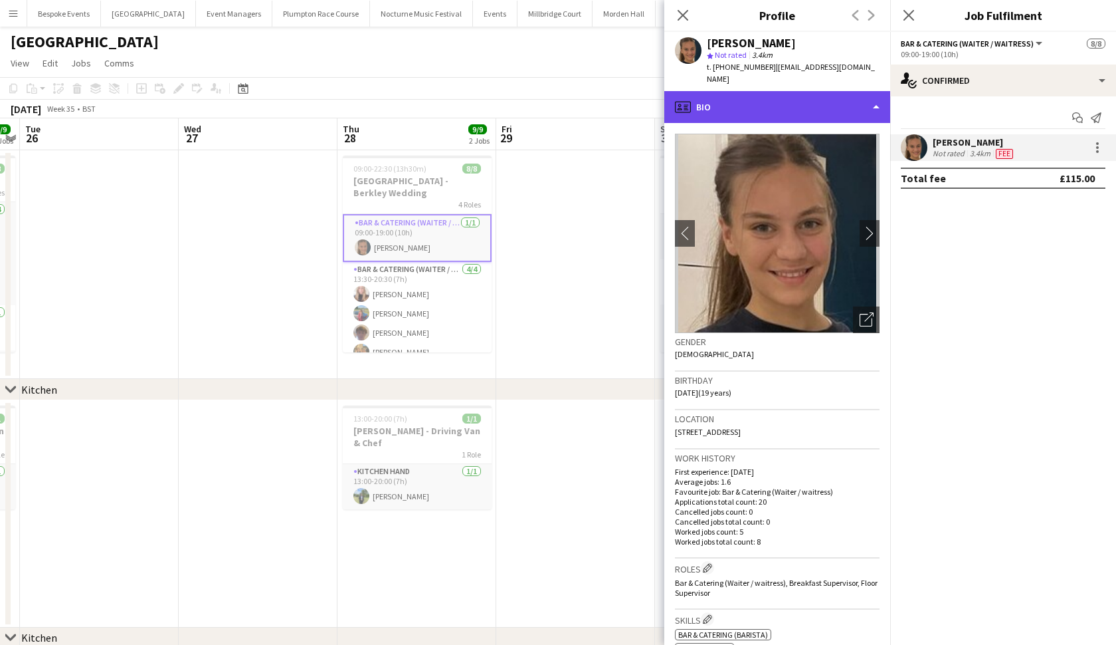
click at [860, 91] on div "profile Bio" at bounding box center [777, 107] width 226 height 32
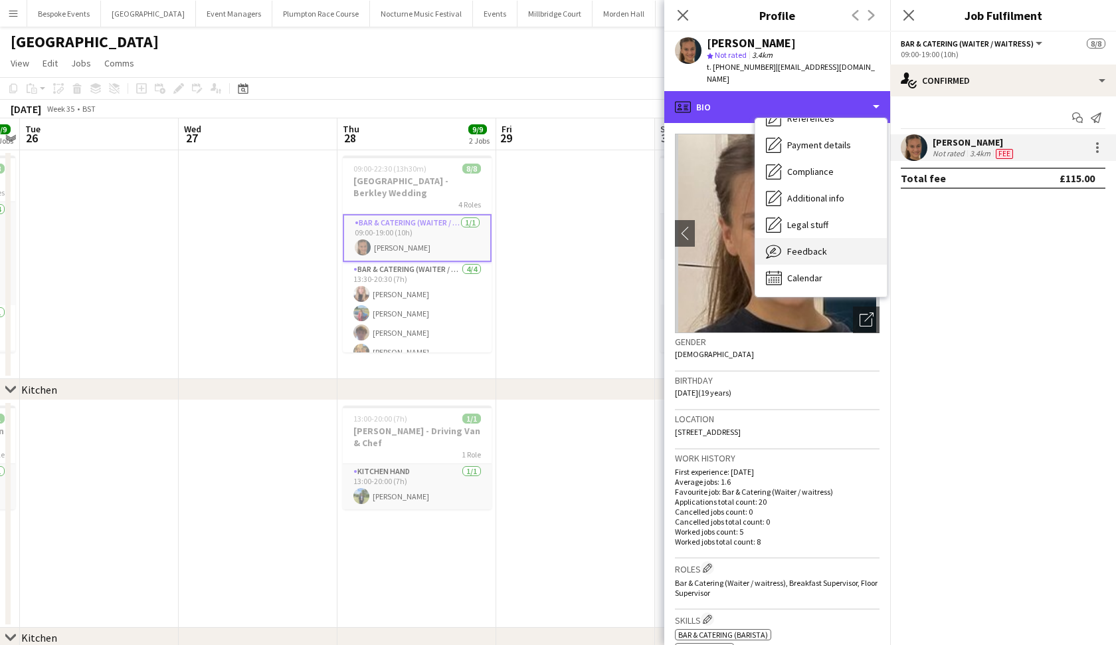
scroll to position [151, 0]
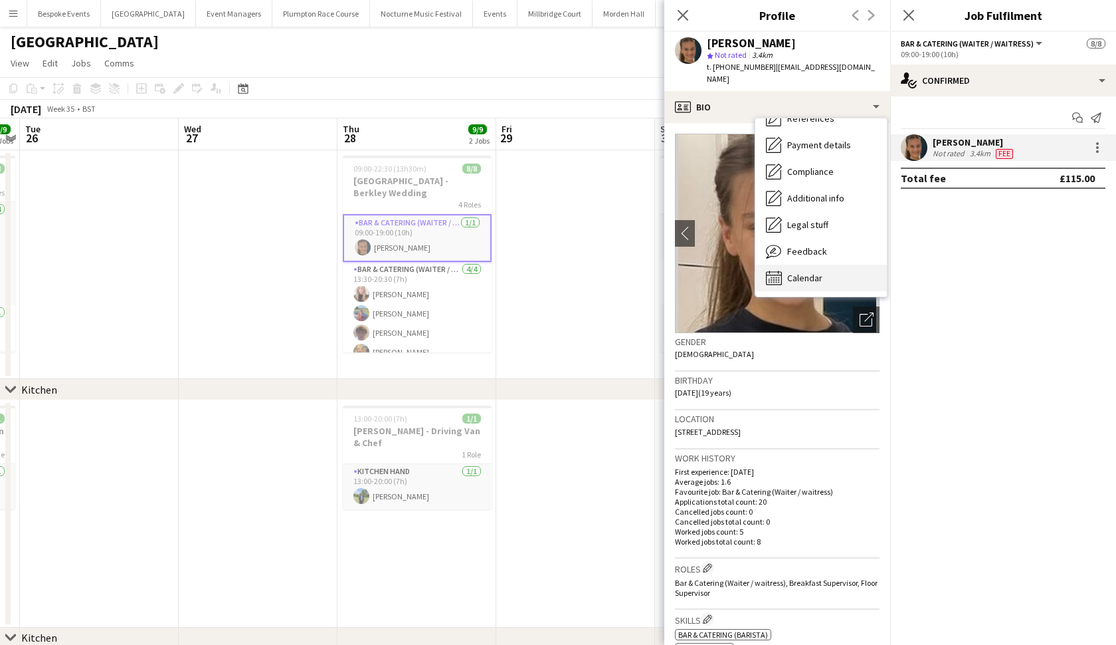
click at [827, 267] on div "Calendar Calendar" at bounding box center [821, 277] width 132 height 27
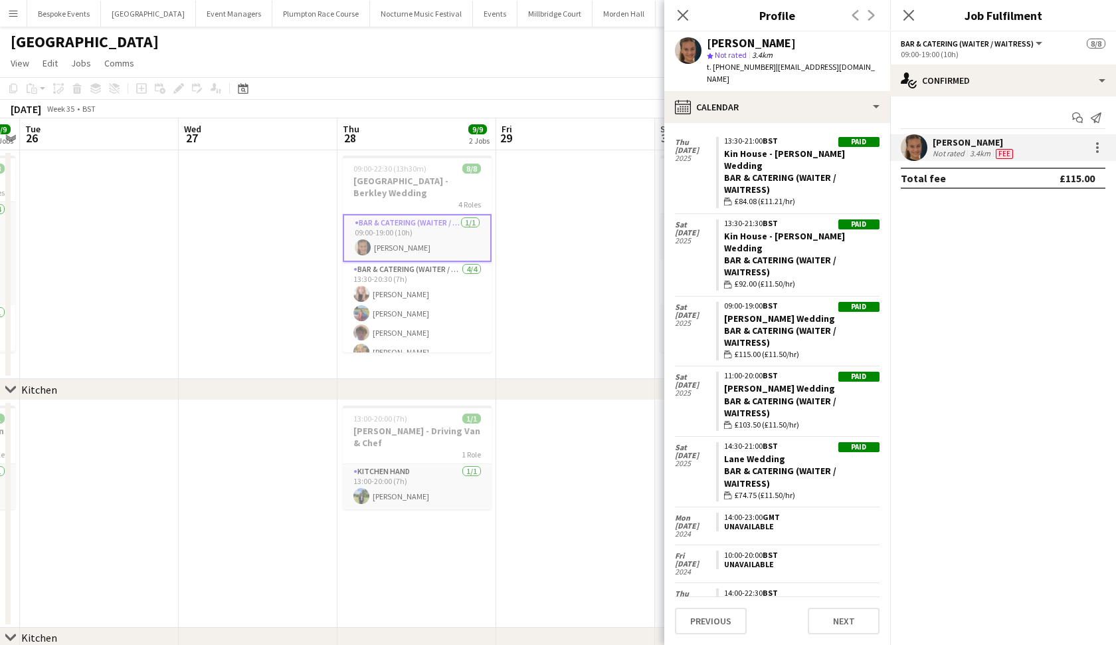
scroll to position [906, 0]
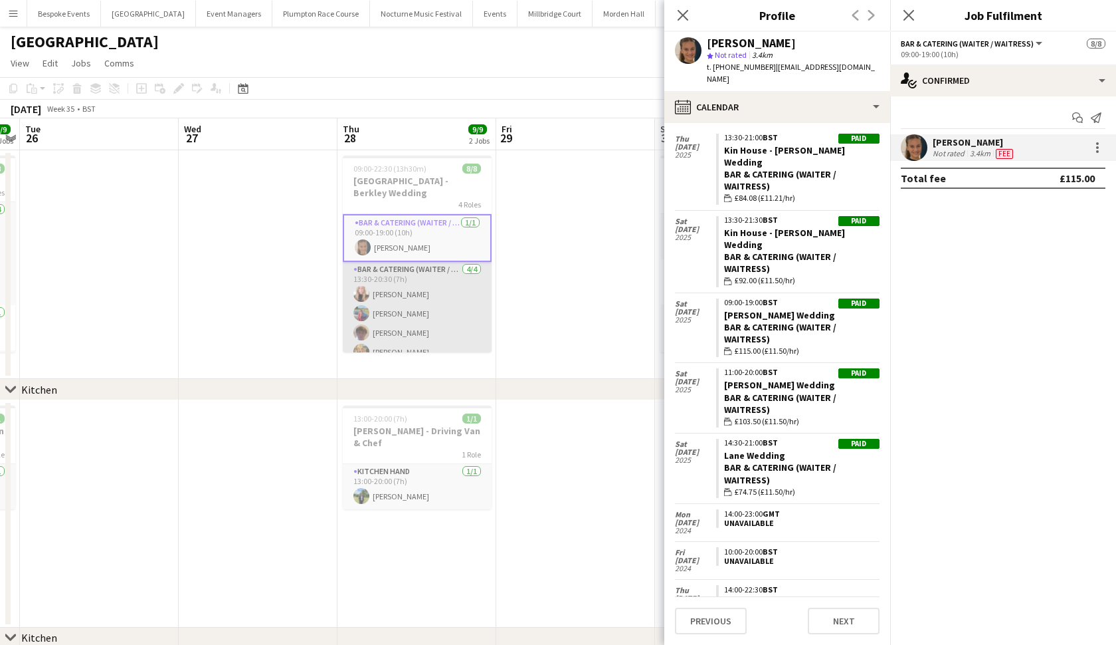
click at [445, 298] on app-card-role "Bar & Catering (Waiter / waitress) [DATE] 13:30-20:30 (7h) [PERSON_NAME] [PERSO…" at bounding box center [417, 313] width 149 height 103
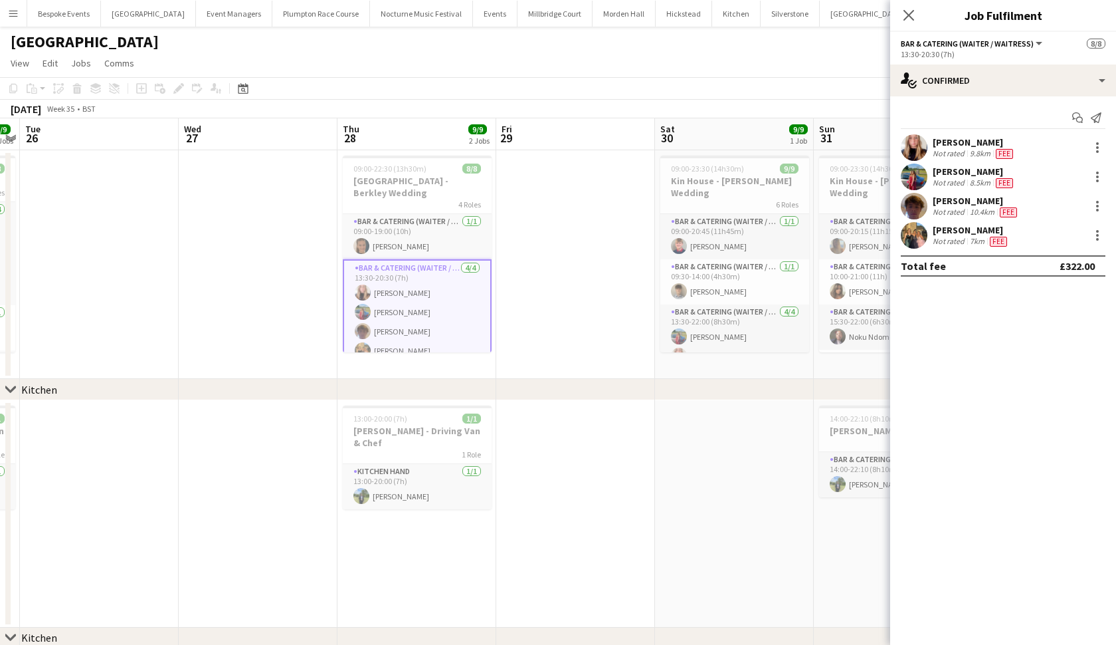
click at [914, 149] on app-user-avatar at bounding box center [914, 147] width 27 height 27
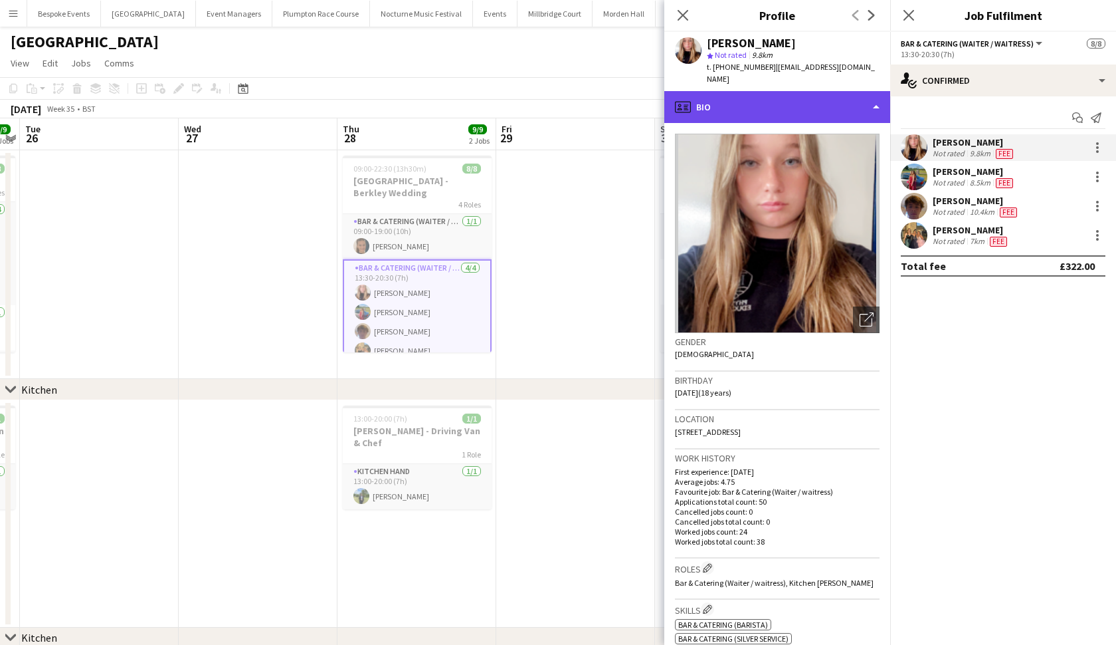
click at [801, 103] on div "profile Bio" at bounding box center [777, 107] width 226 height 32
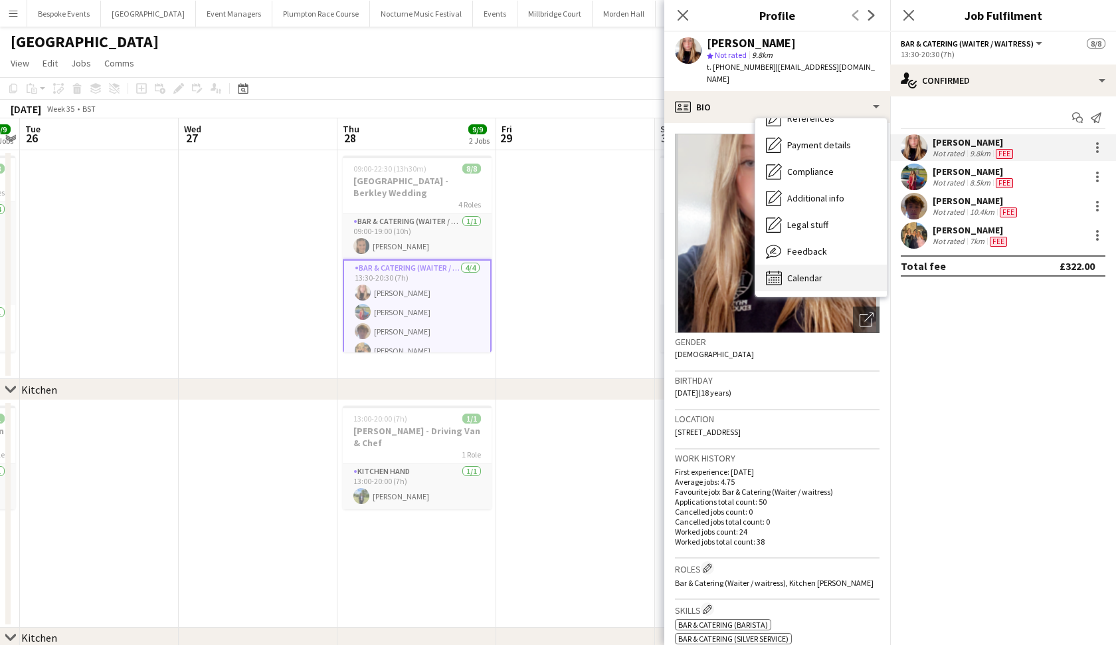
scroll to position [151, 0]
click at [802, 264] on div "Calendar Calendar" at bounding box center [821, 277] width 132 height 27
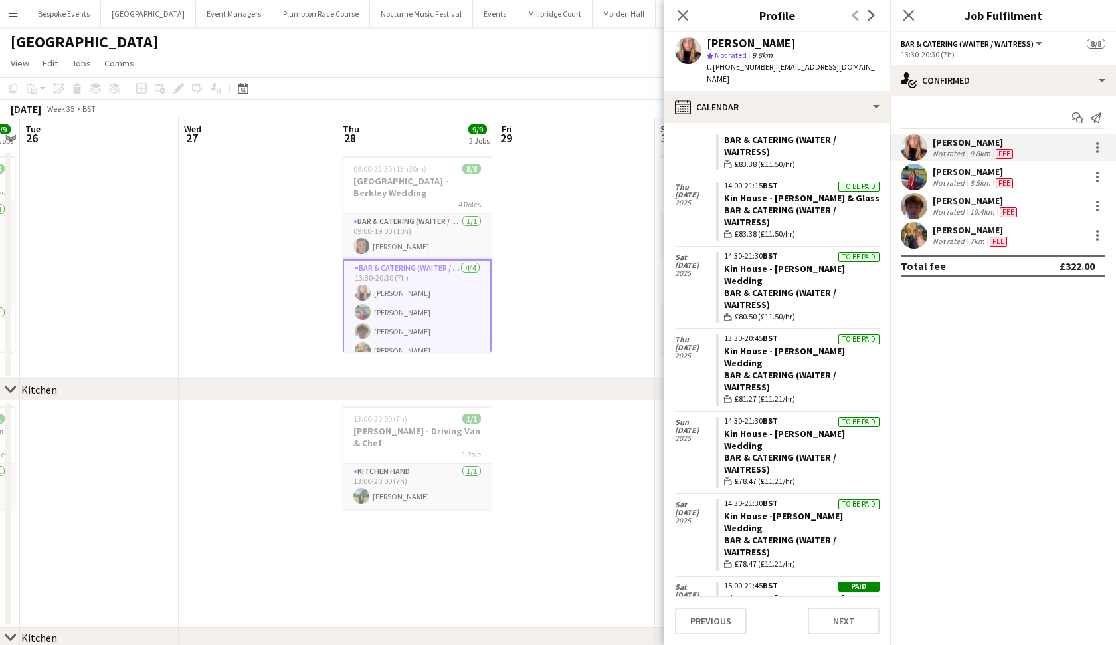
scroll to position [1654, 0]
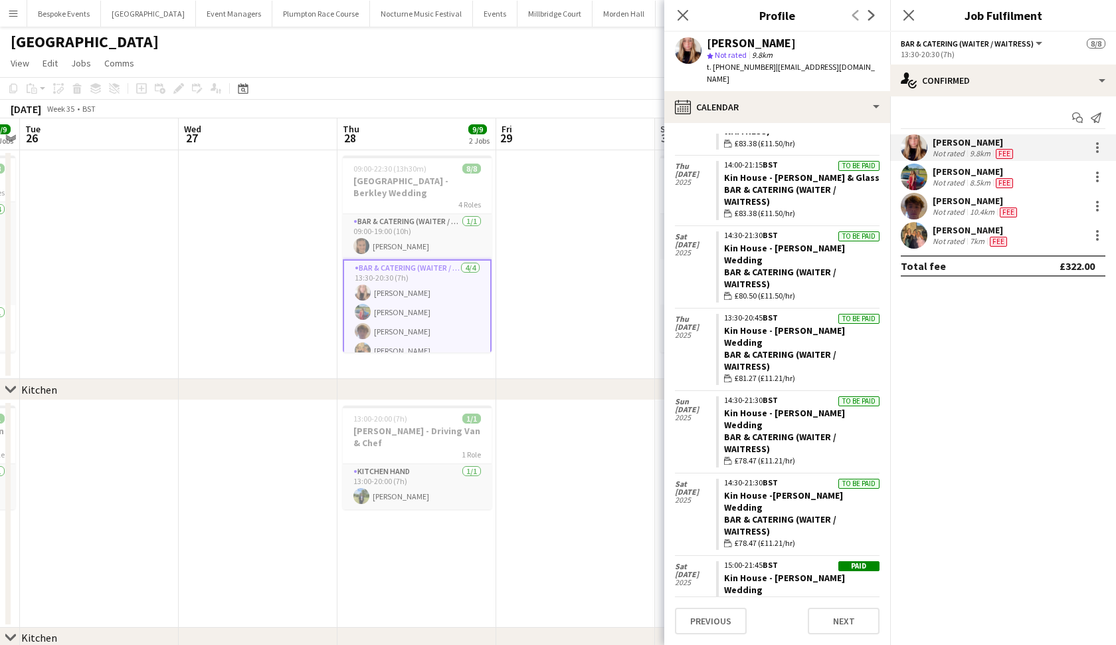
click at [916, 173] on app-user-avatar at bounding box center [914, 176] width 27 height 27
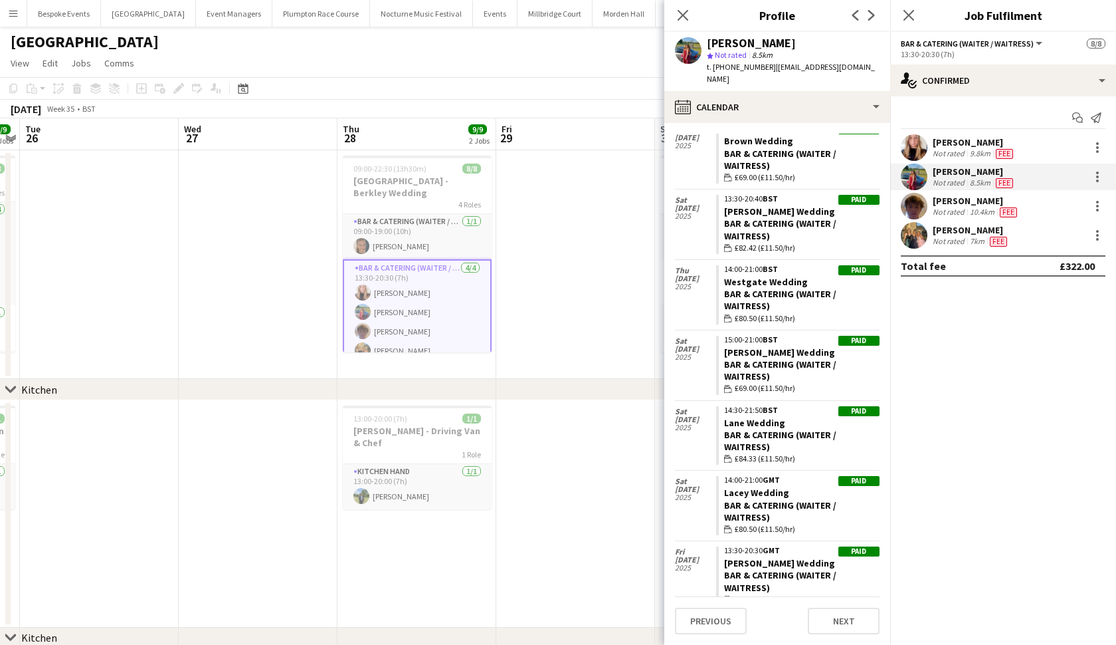
scroll to position [5197, 0]
click at [914, 215] on app-user-avatar at bounding box center [914, 206] width 27 height 27
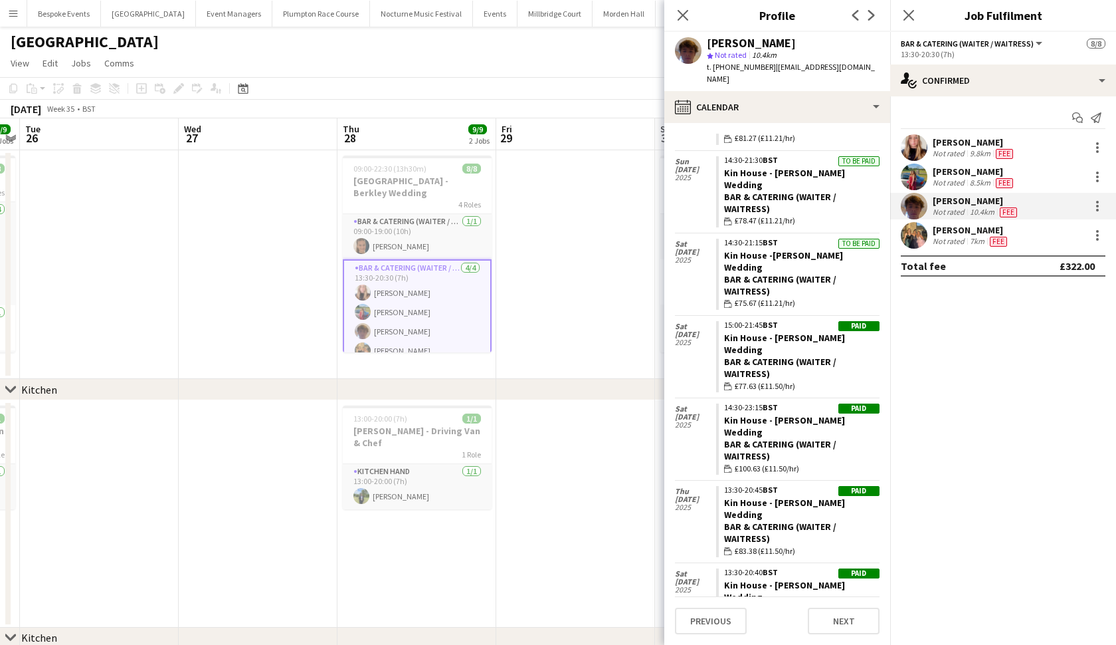
scroll to position [2363, 0]
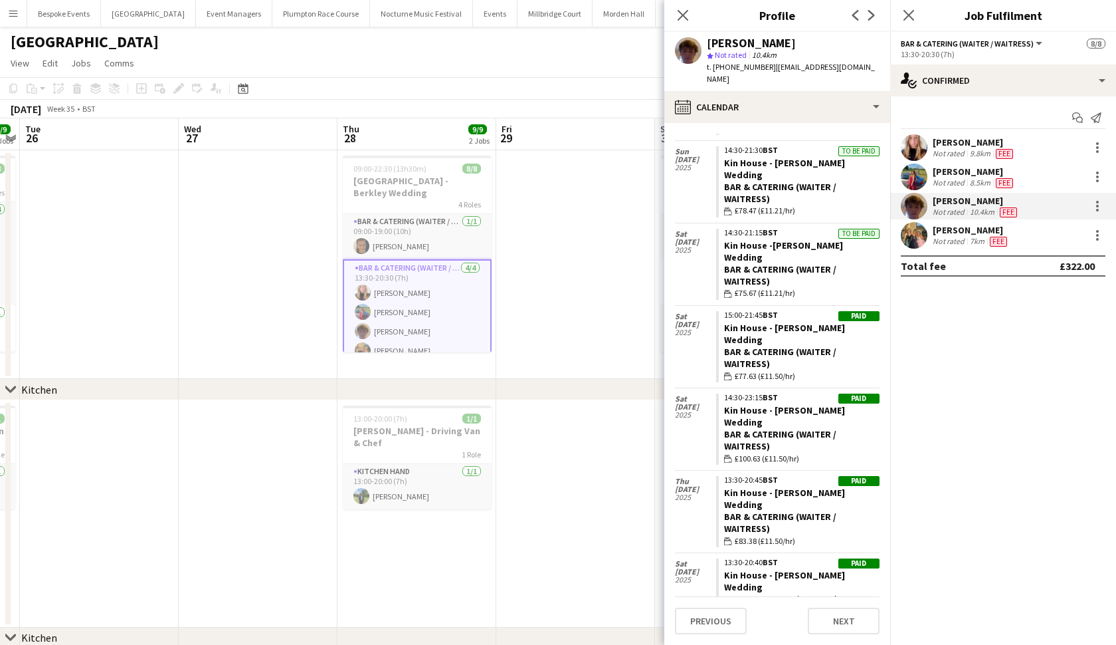
click at [908, 237] on app-user-avatar at bounding box center [914, 235] width 27 height 27
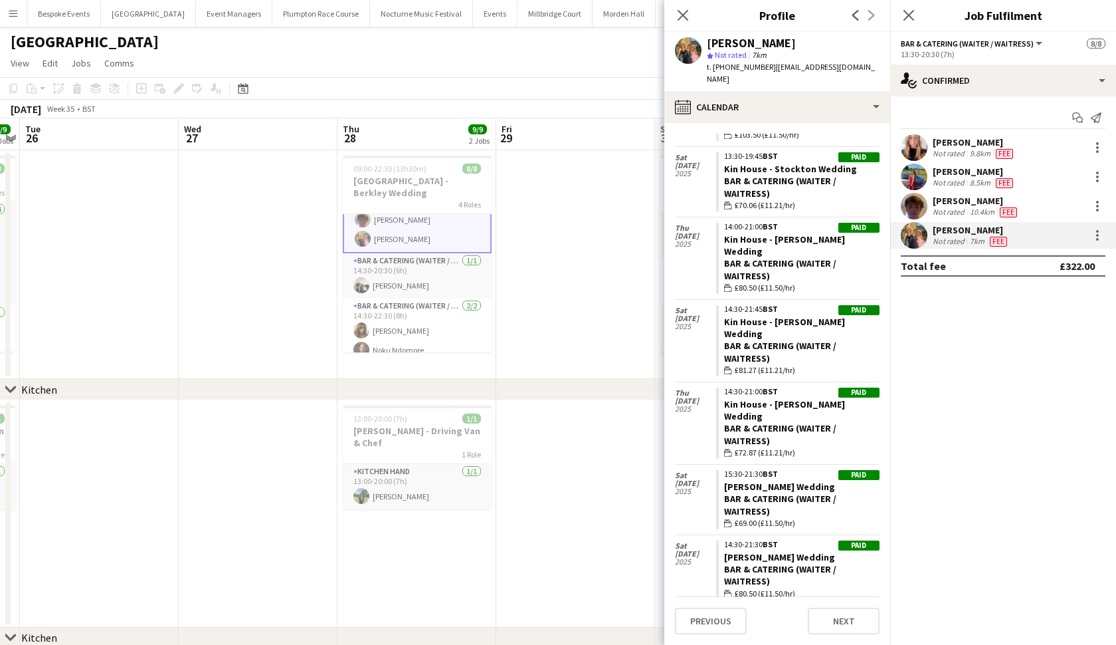
scroll to position [110, 0]
click at [391, 275] on app-card-role "Bar & Catering (Waiter / waitress) 1/1 14:30-20:30 (6h) Arnie Thompson" at bounding box center [417, 276] width 149 height 45
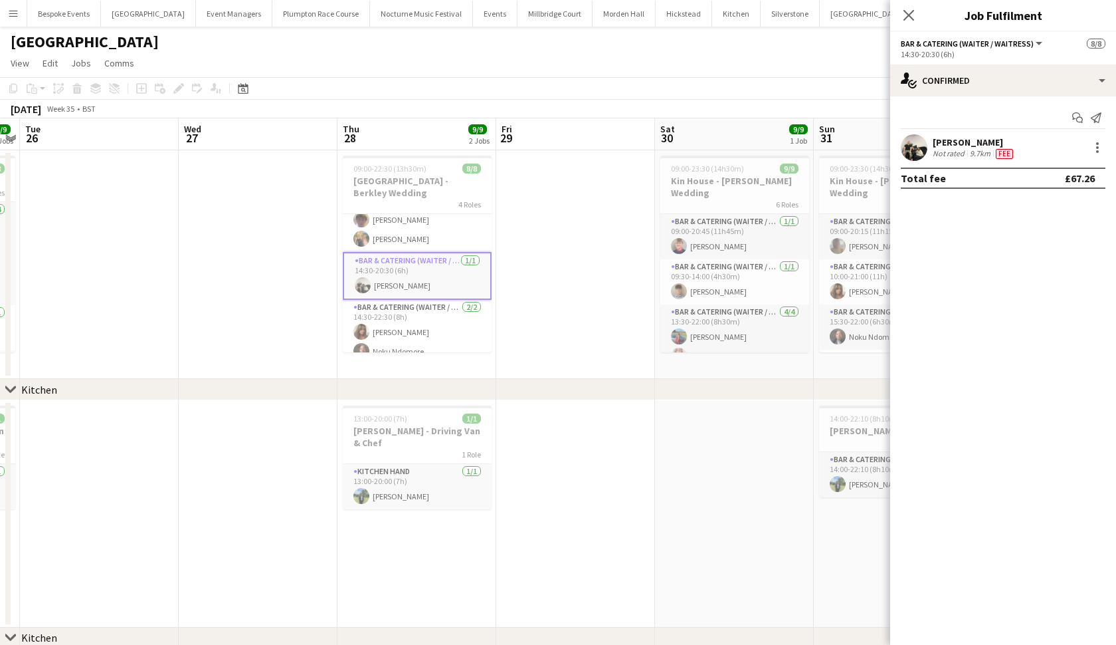
click at [922, 134] on div at bounding box center [914, 147] width 27 height 27
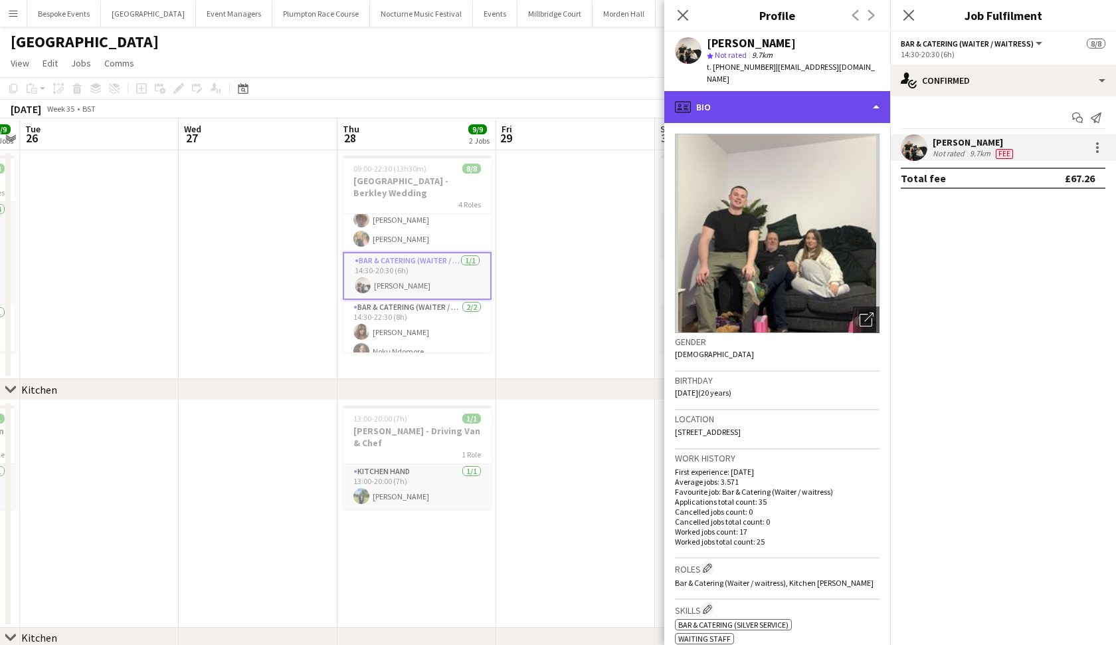
click at [748, 91] on div "profile Bio" at bounding box center [777, 107] width 226 height 32
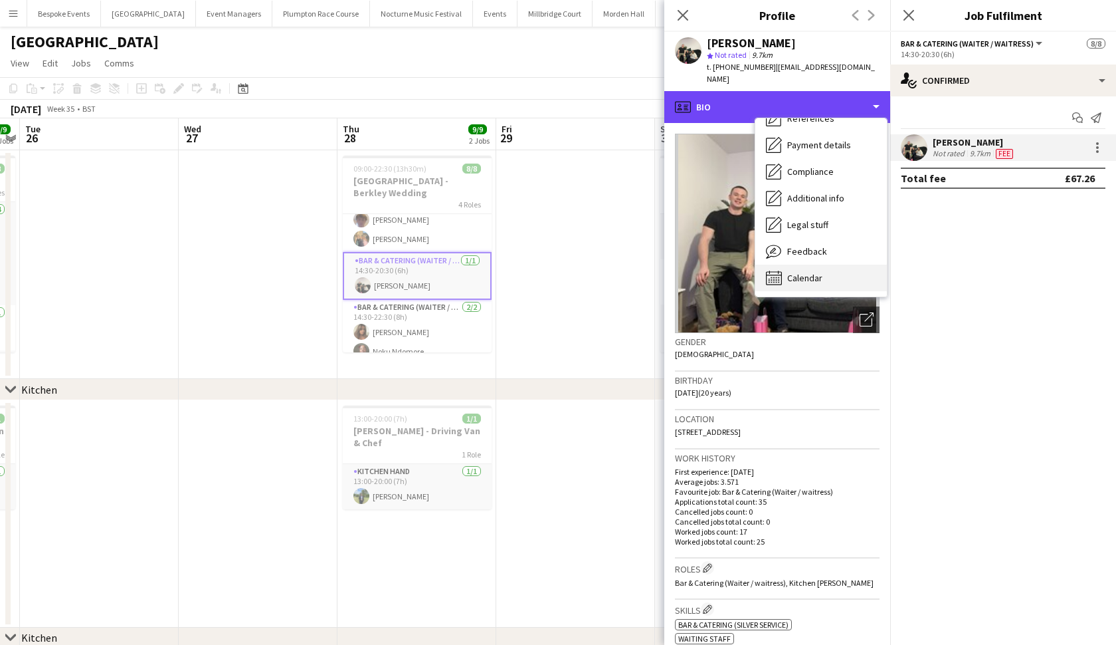
scroll to position [151, 0]
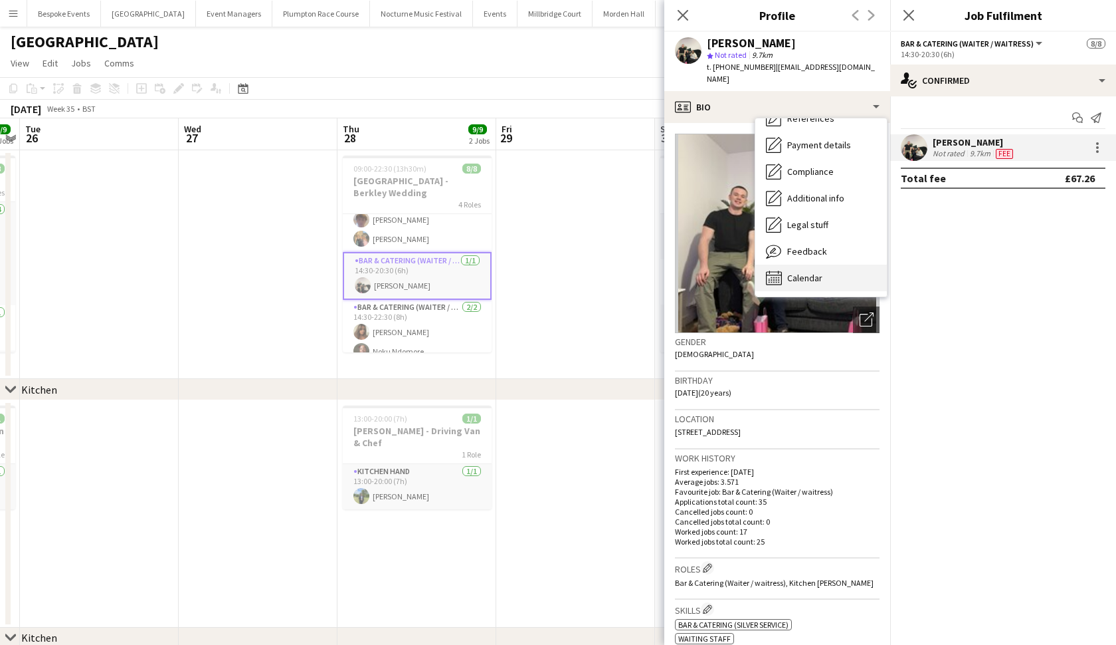
click at [807, 272] on span "Calendar" at bounding box center [804, 278] width 35 height 12
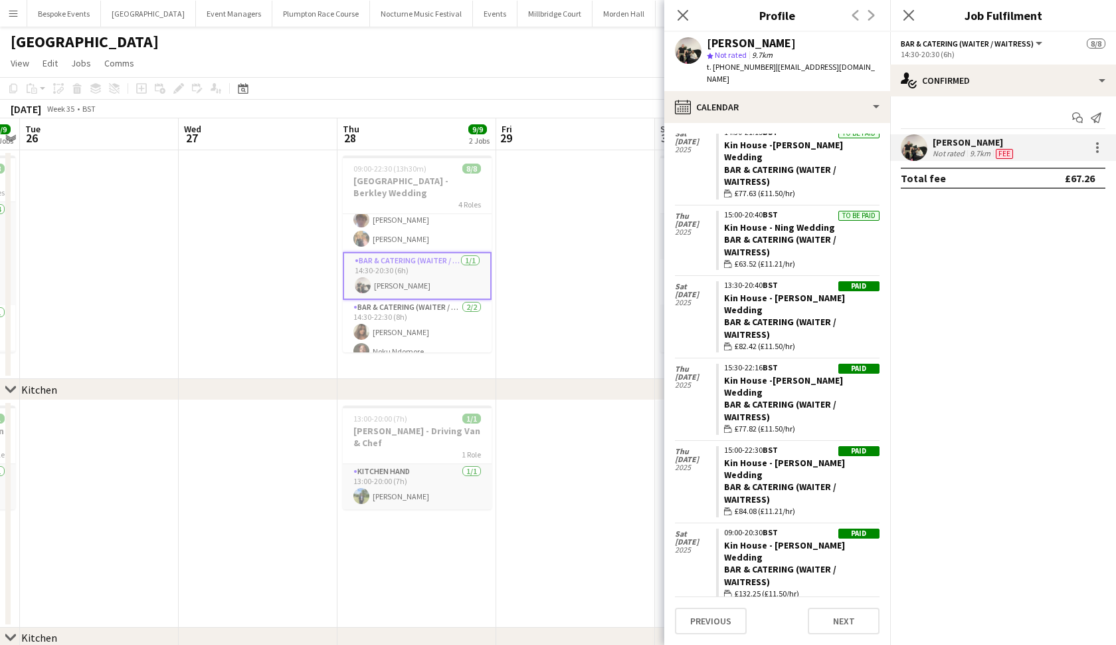
scroll to position [753, 0]
click at [413, 315] on app-card-role "Bar & Catering (Waiter / waitress) 2/2 14:30-22:30 (8h) Tia Jacobs Noku Ndomore" at bounding box center [417, 332] width 149 height 64
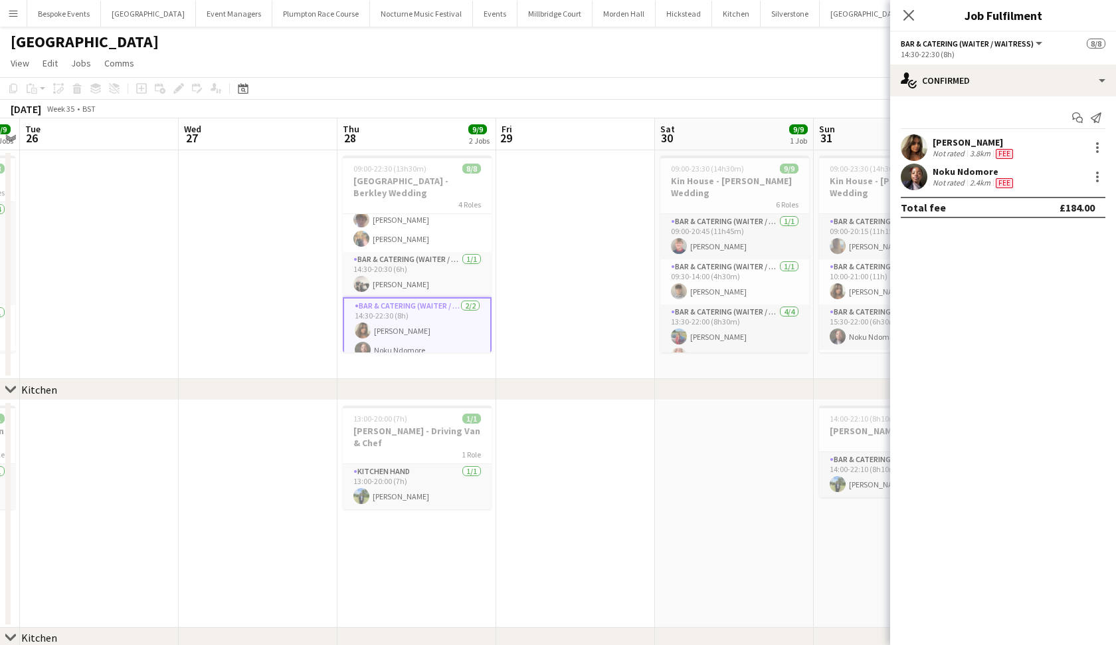
click at [915, 141] on app-user-avatar at bounding box center [914, 147] width 27 height 27
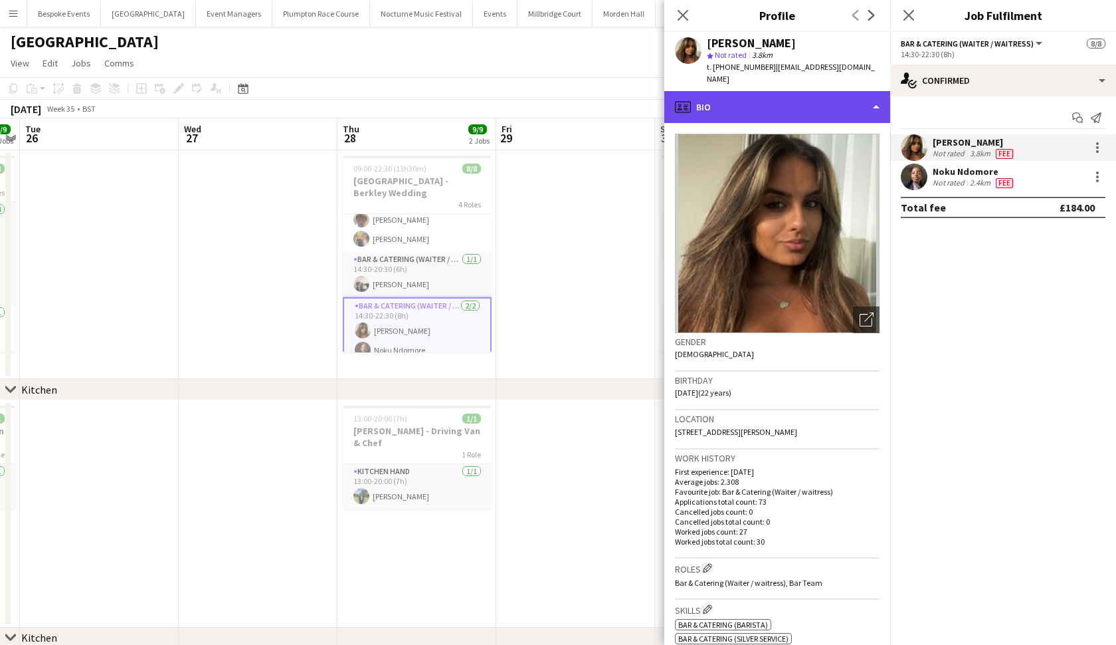
click at [843, 110] on div "profile Bio" at bounding box center [777, 107] width 226 height 32
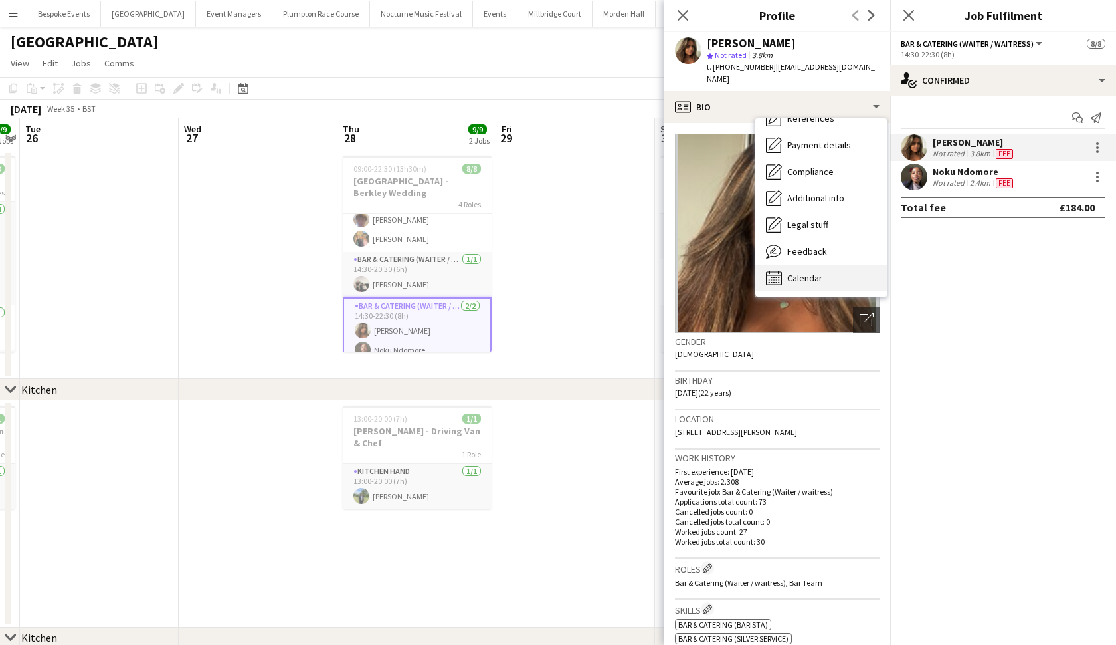
scroll to position [151, 0]
click at [816, 272] on span "Calendar" at bounding box center [804, 278] width 35 height 12
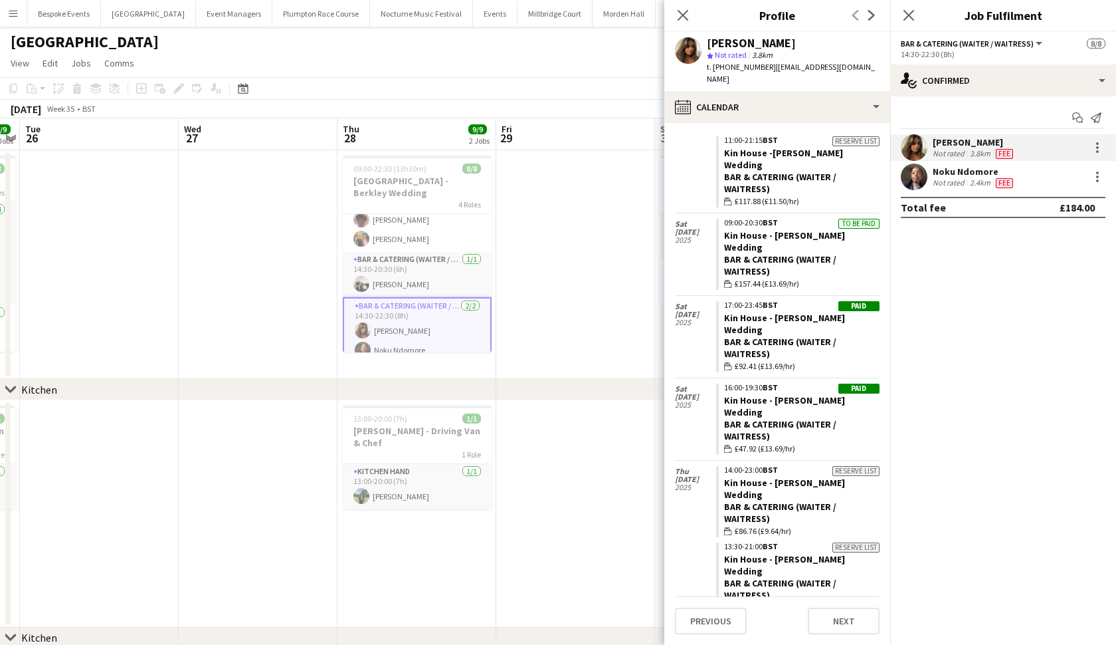
scroll to position [2666, 0]
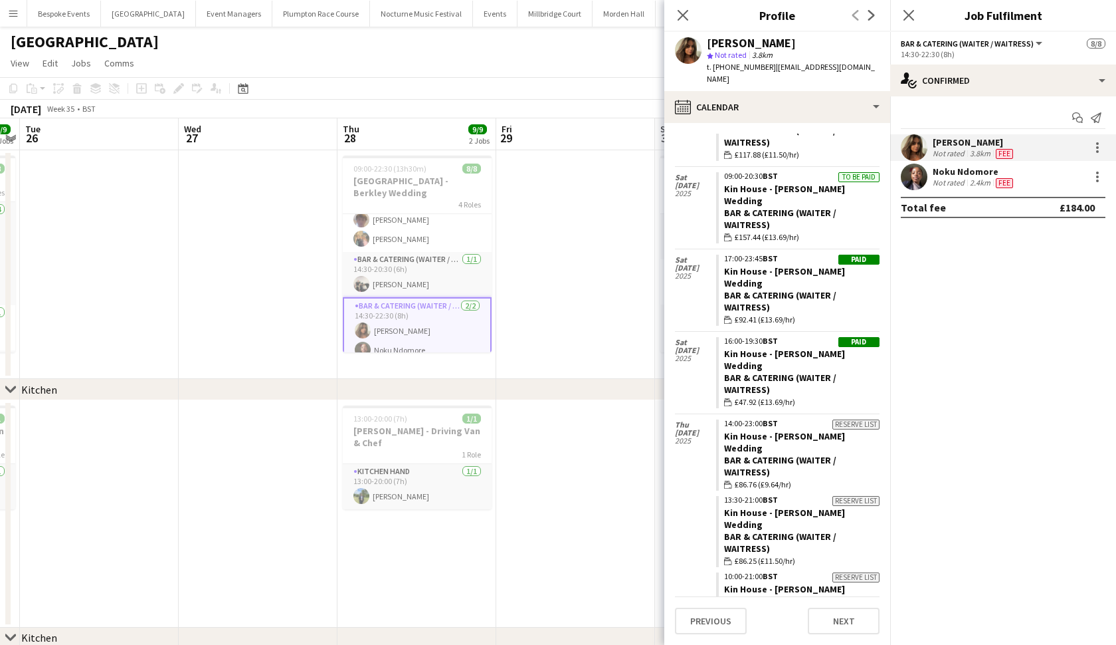
click at [903, 183] on app-user-avatar at bounding box center [914, 176] width 27 height 27
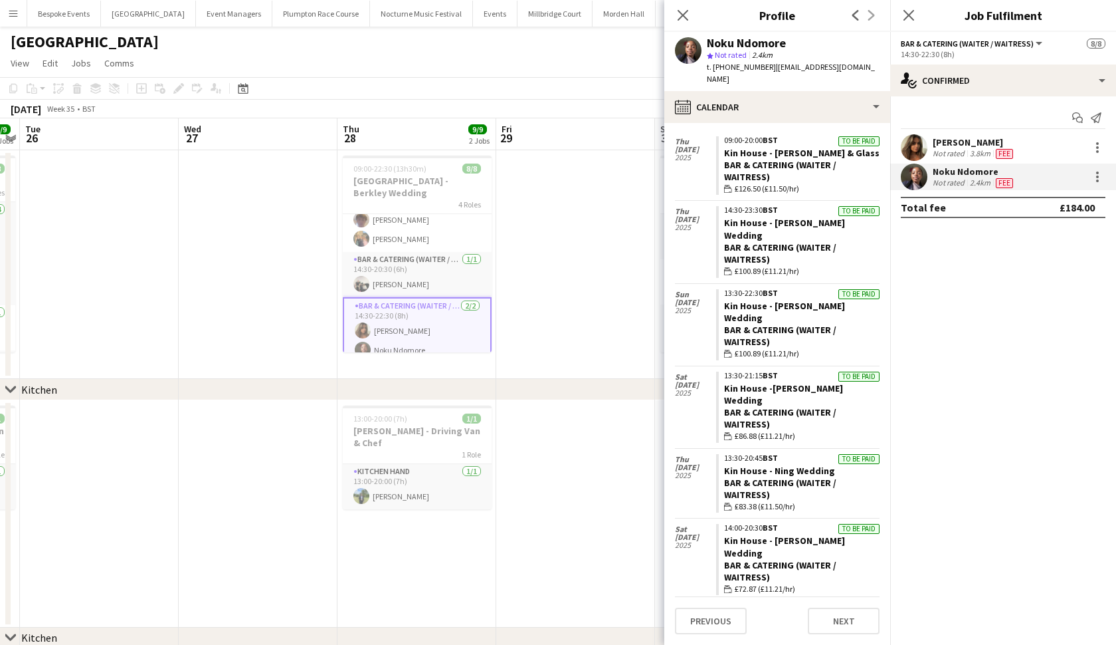
scroll to position [2535, 0]
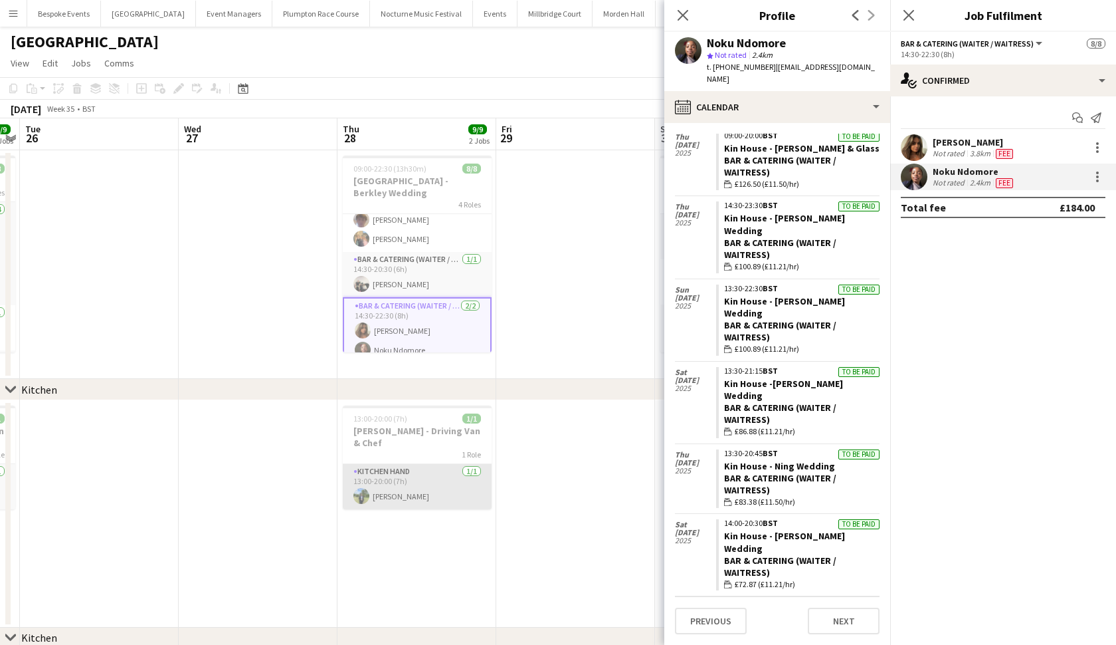
click at [415, 473] on app-card-role "Kitchen Hand 1/1 13:00-20:00 (7h) Harvey Gardner" at bounding box center [417, 486] width 149 height 45
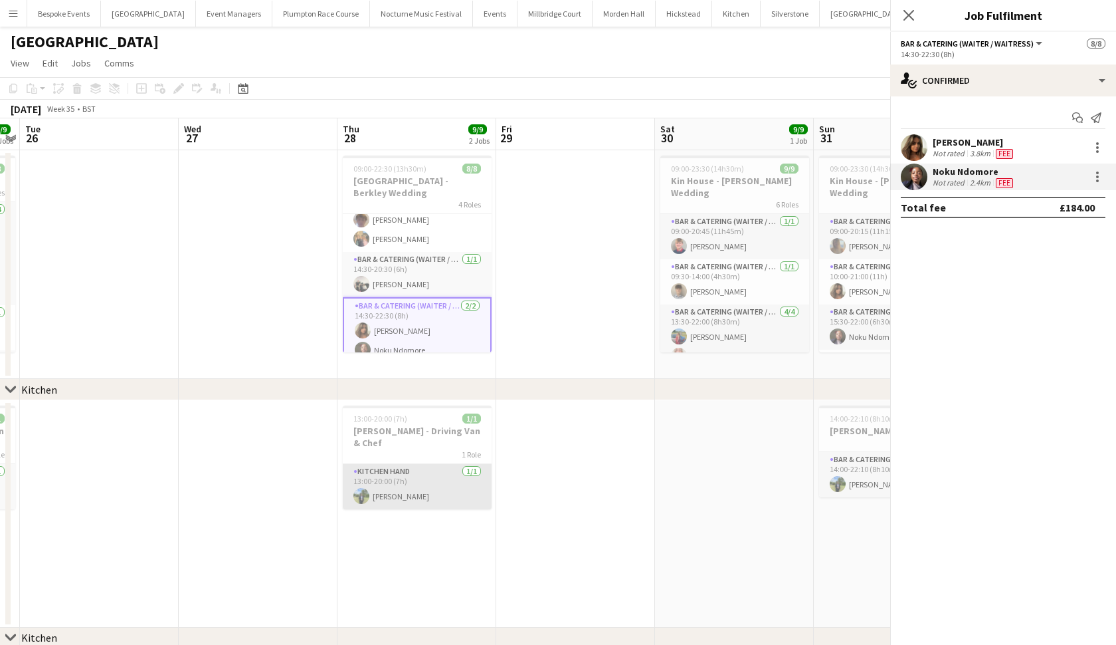
scroll to position [108, 0]
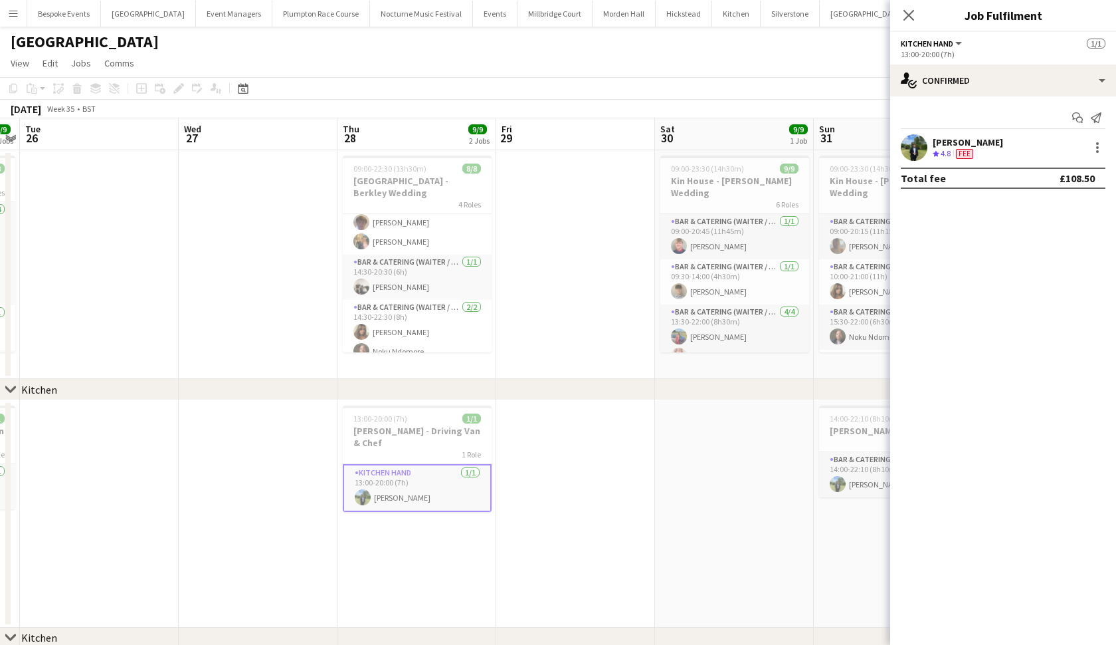
click at [916, 155] on app-user-avatar at bounding box center [914, 147] width 27 height 27
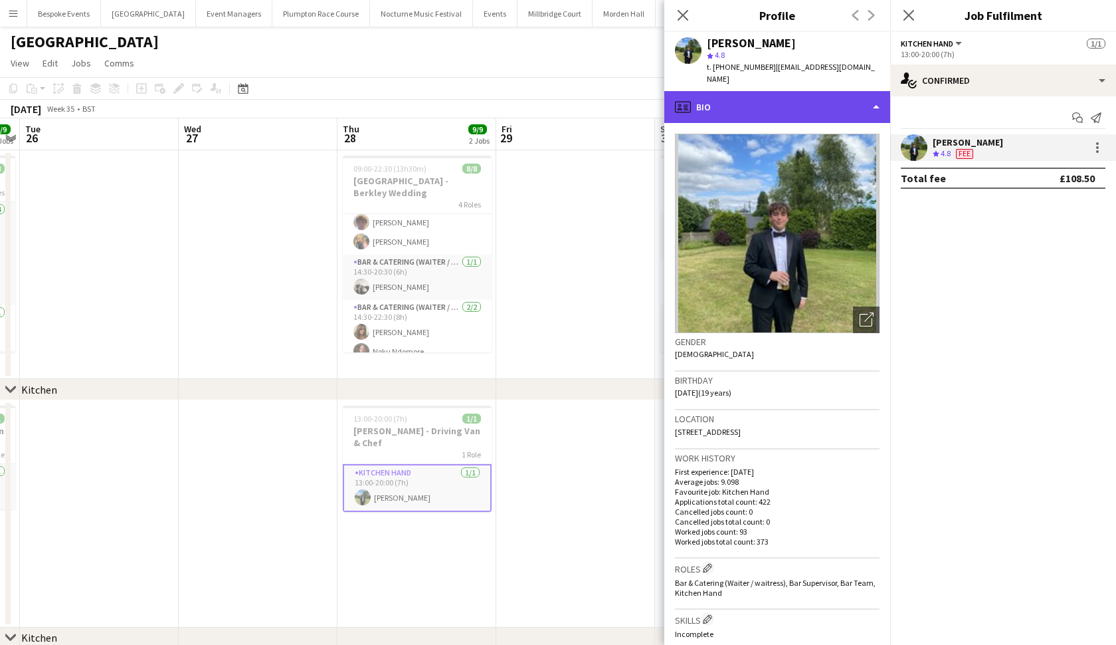
click at [818, 95] on div "profile Bio" at bounding box center [777, 107] width 226 height 32
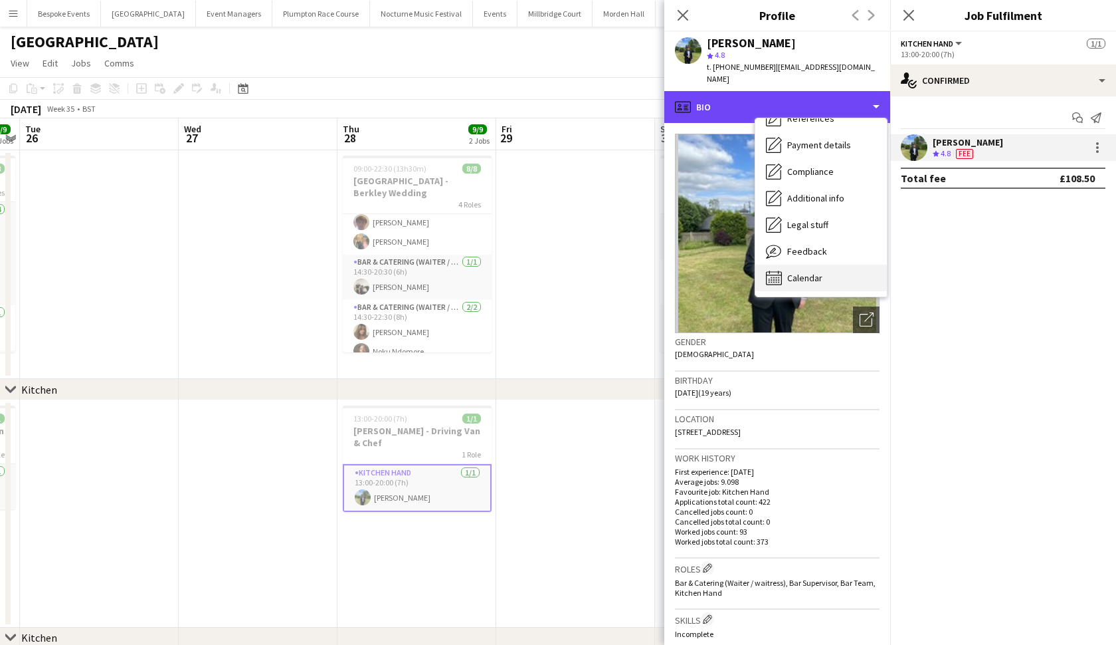
scroll to position [151, 0]
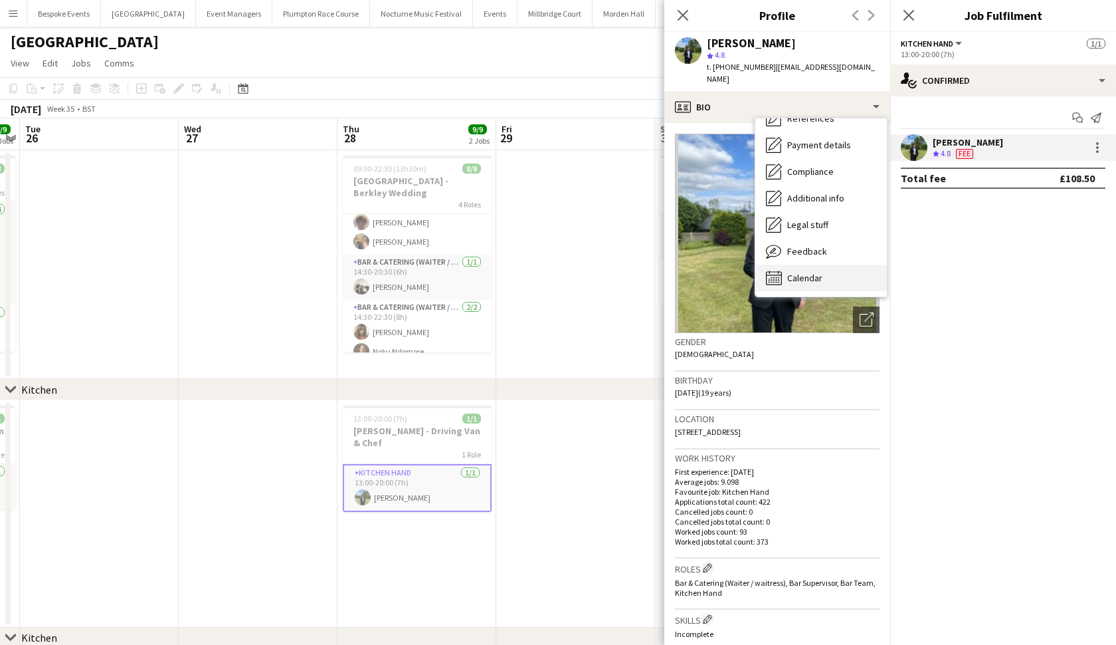
click at [798, 272] on span "Calendar" at bounding box center [804, 278] width 35 height 12
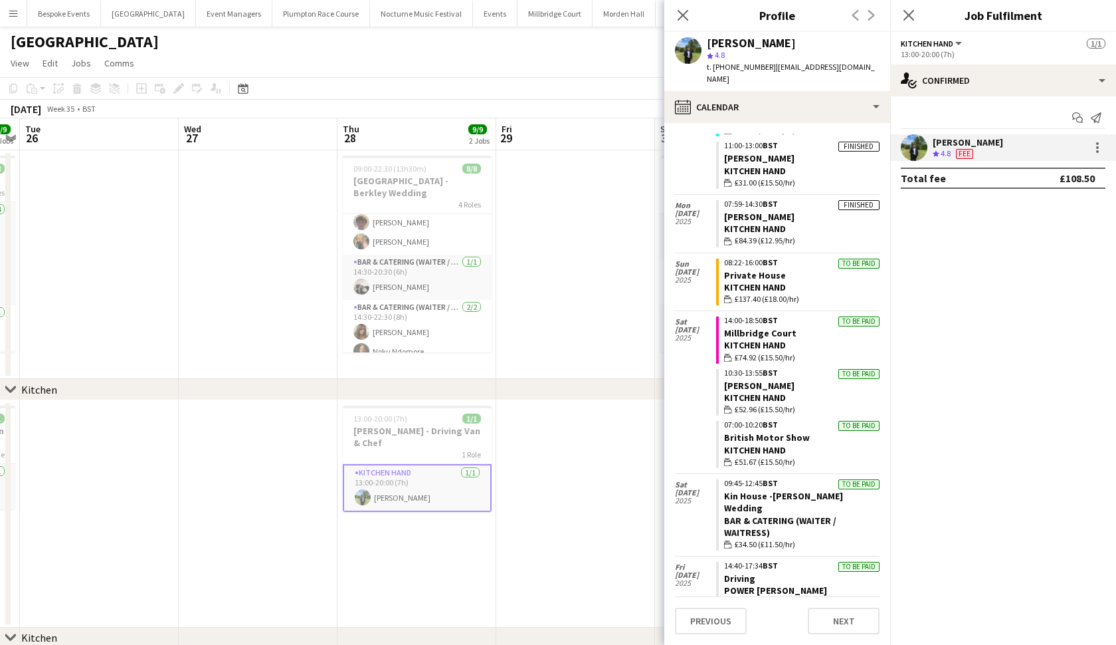
scroll to position [2326, 0]
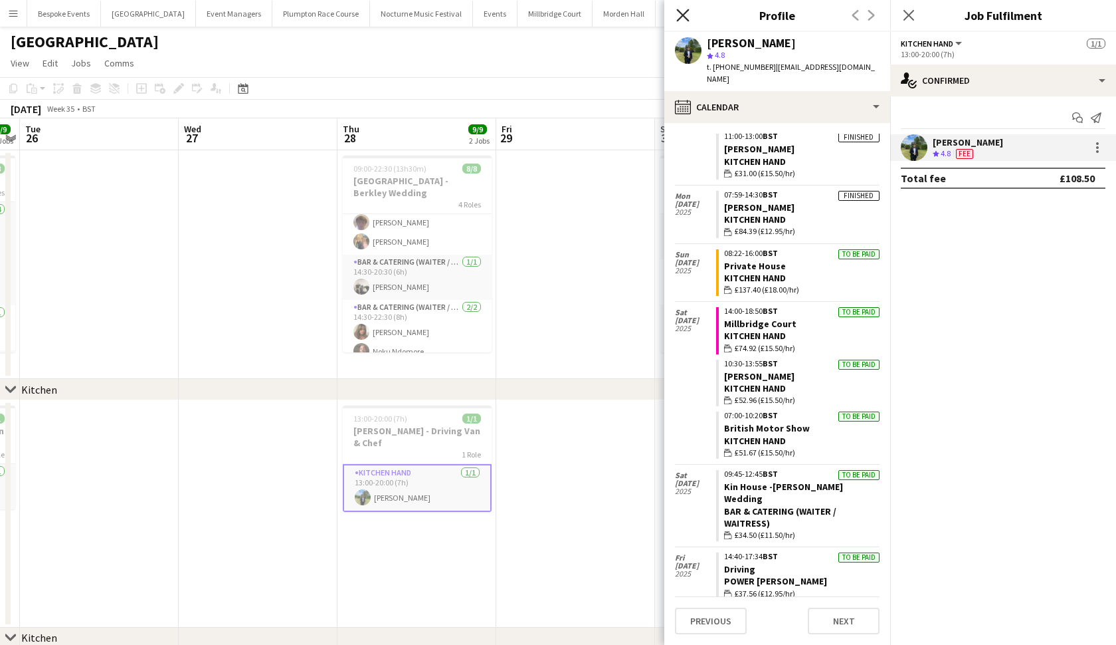
click at [682, 14] on icon at bounding box center [682, 15] width 13 height 13
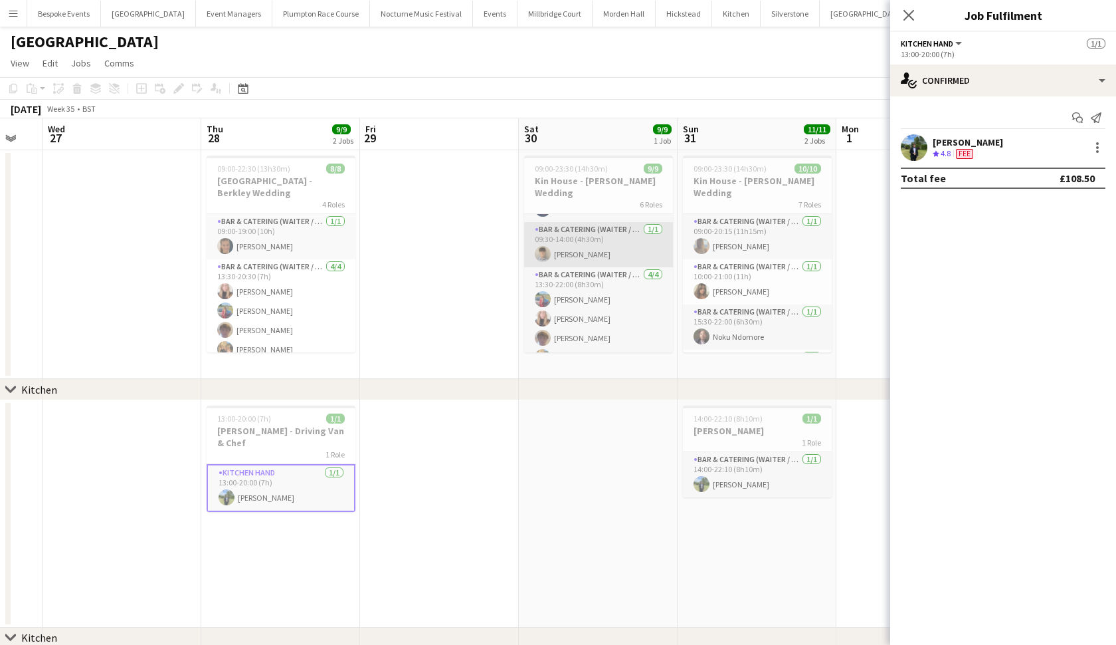
scroll to position [39, 0]
click at [576, 225] on app-card-role "Bar & Catering (Waiter / waitress) 1/1 09:30-14:00 (4h30m) Matt Farnfield" at bounding box center [598, 243] width 149 height 45
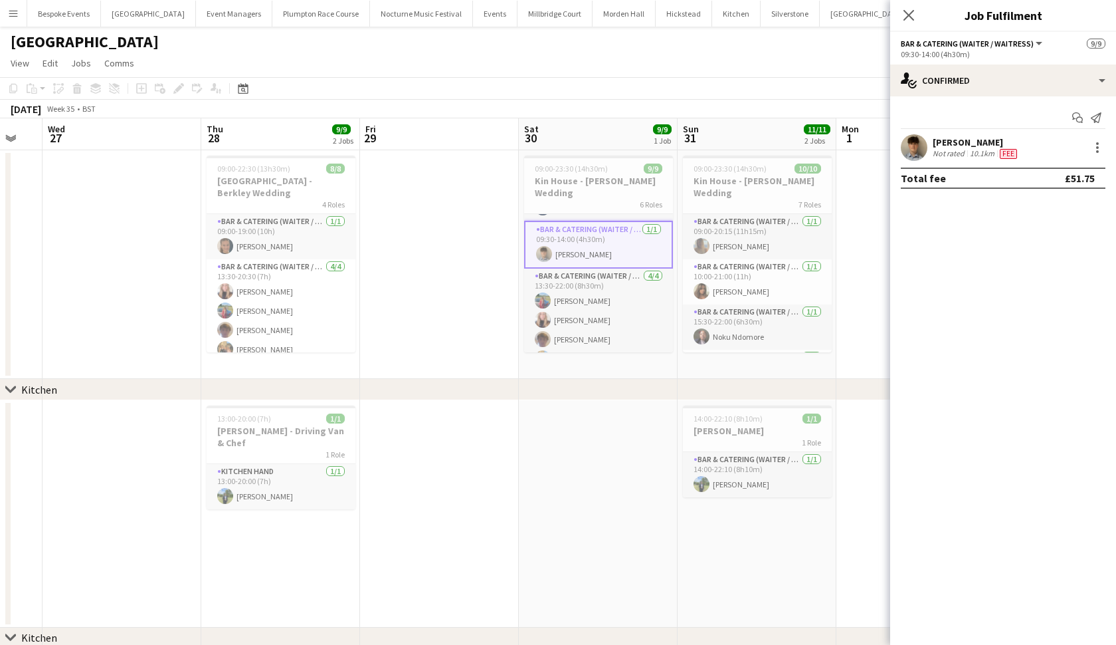
click at [912, 146] on app-user-avatar at bounding box center [914, 147] width 27 height 27
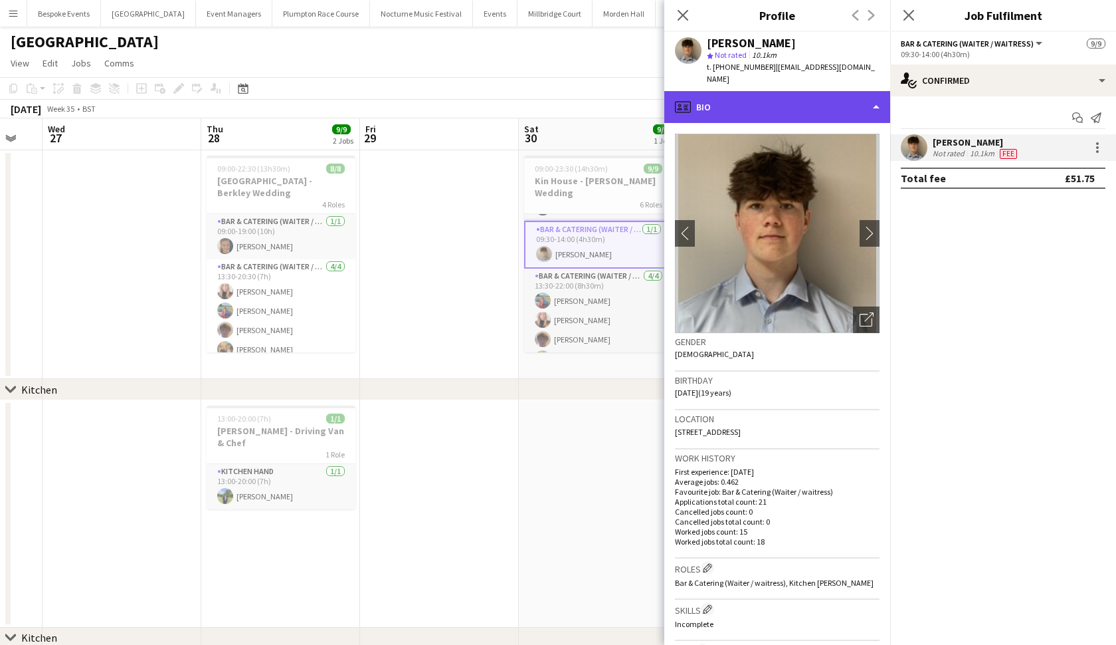
click at [829, 97] on div "profile Bio" at bounding box center [777, 107] width 226 height 32
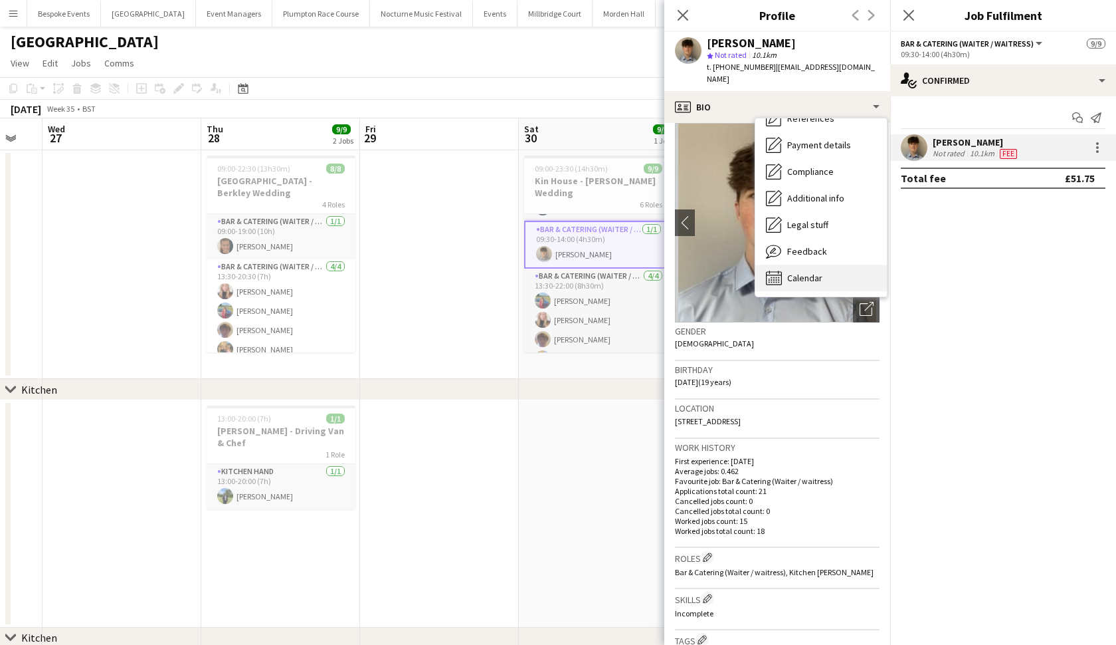
scroll to position [151, 0]
click at [798, 272] on span "Calendar" at bounding box center [804, 278] width 35 height 12
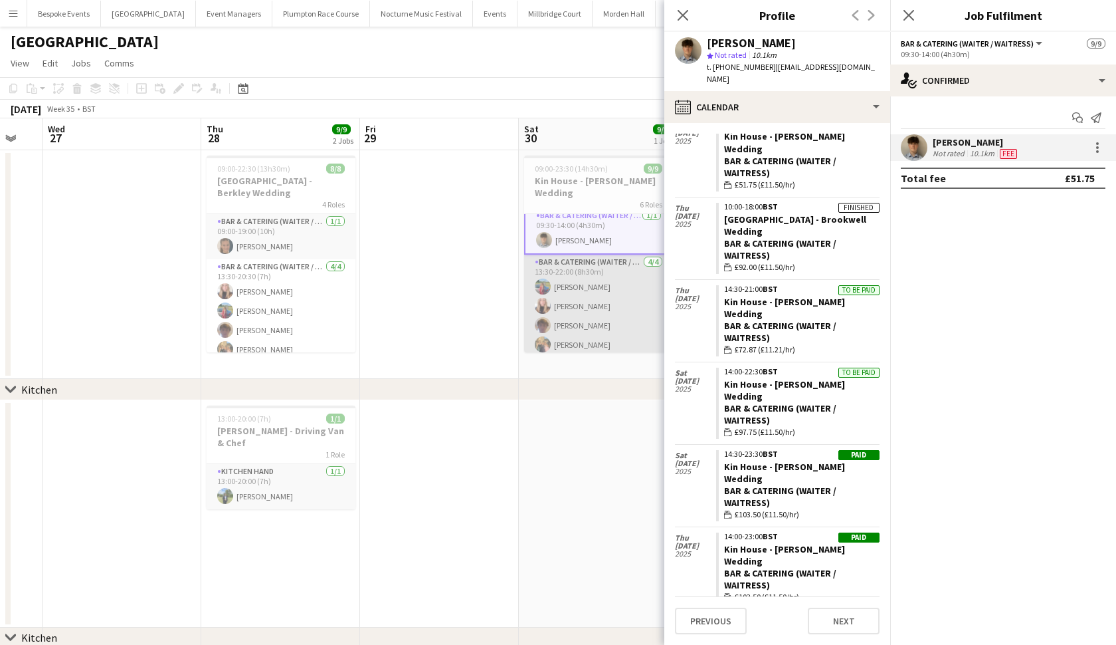
scroll to position [53, 0]
click at [599, 298] on app-card-role "Bar & Catering (Waiter / waitress) 4/4 13:30-22:00 (8h30m) Megan Hamill Katie T…" at bounding box center [598, 305] width 149 height 103
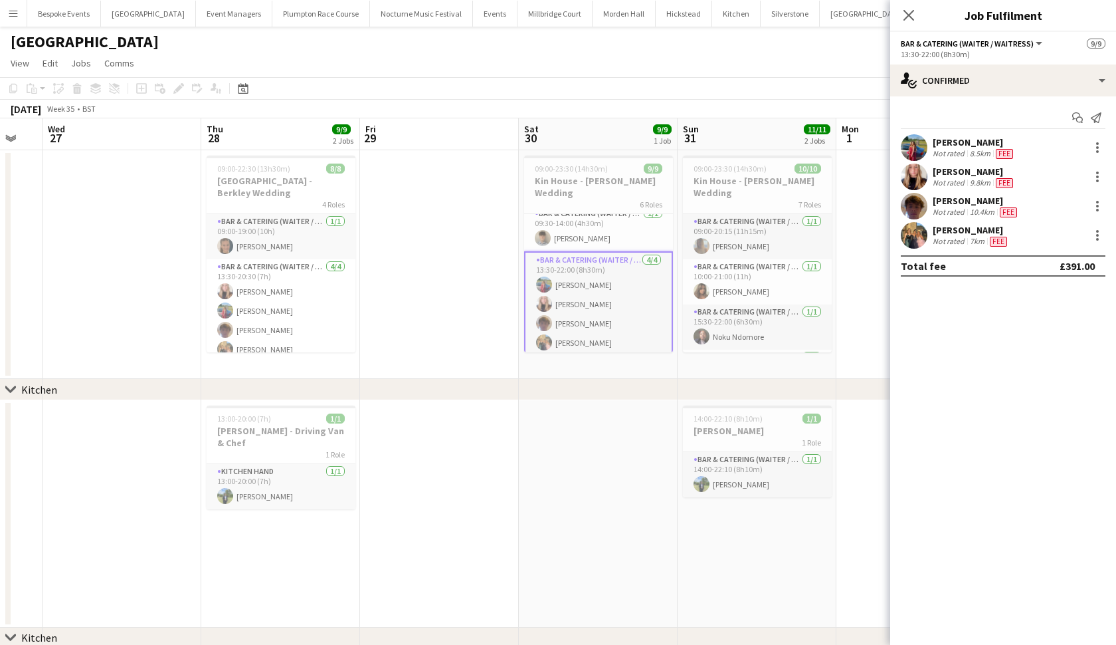
click at [918, 142] on app-user-avatar at bounding box center [914, 147] width 27 height 27
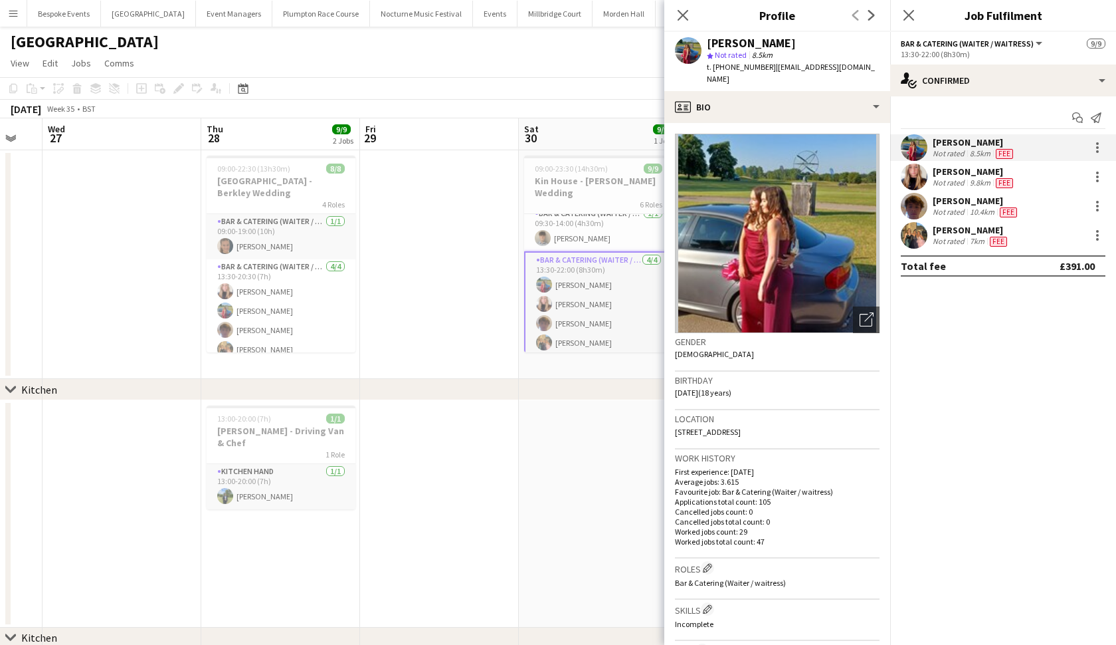
click at [571, 437] on app-date-cell at bounding box center [598, 513] width 159 height 227
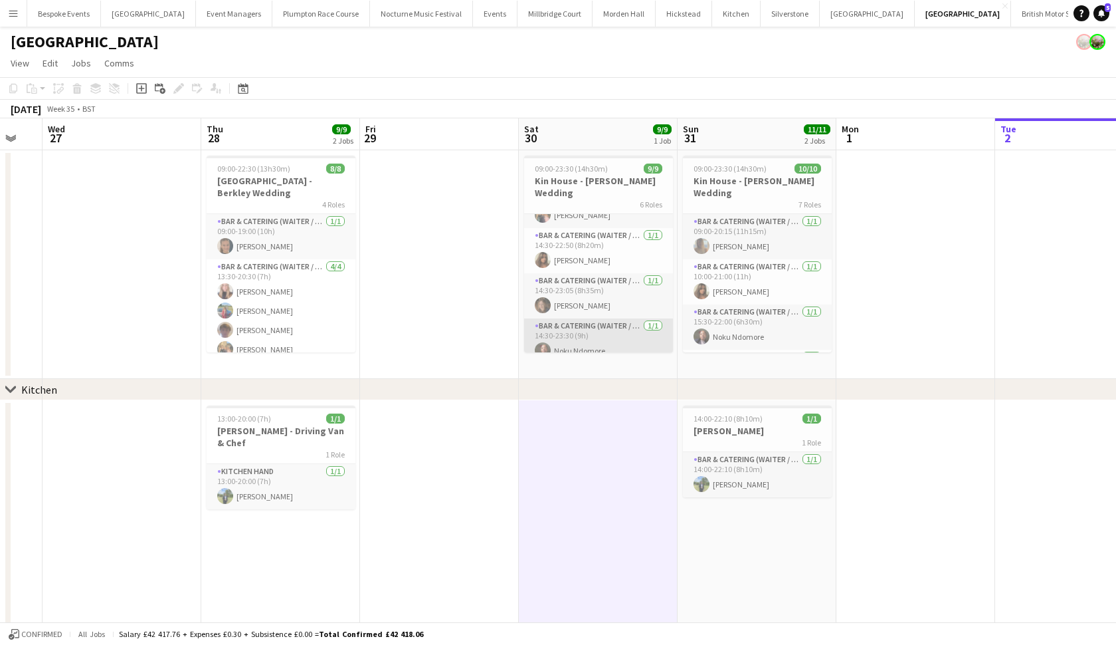
scroll to position [179, 0]
click at [587, 284] on app-card-role "Bar & Catering (Waiter / waitress) 1/1 14:30-23:05 (8h35m) Sally Bunney" at bounding box center [598, 296] width 149 height 45
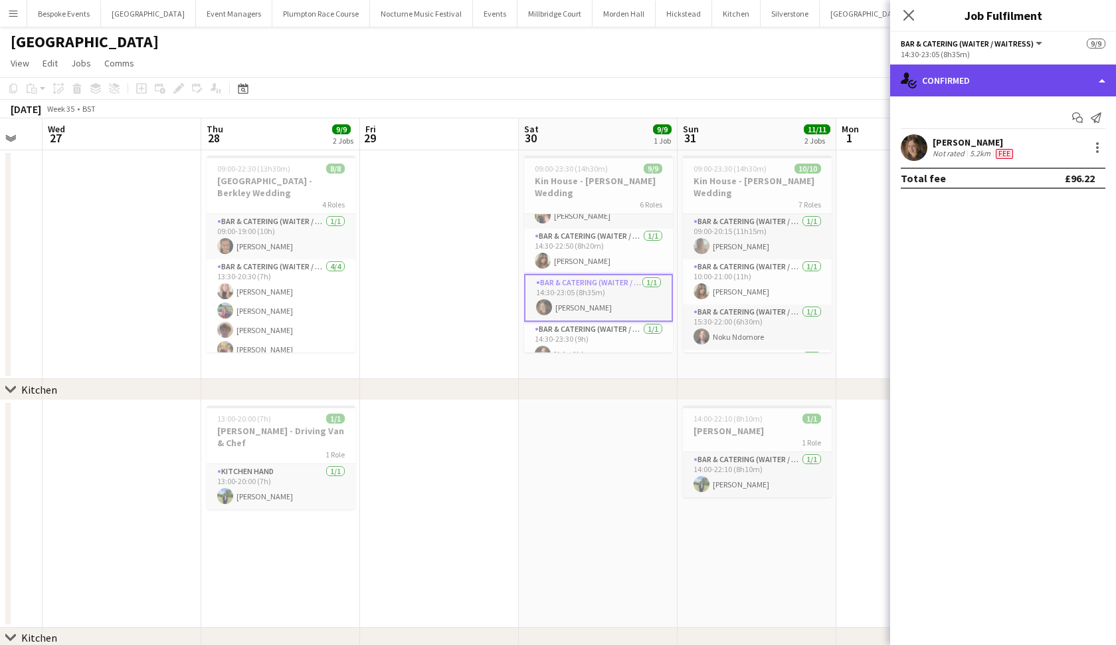
click at [1026, 76] on div "single-neutral-actions-check-2 Confirmed" at bounding box center [1003, 80] width 226 height 32
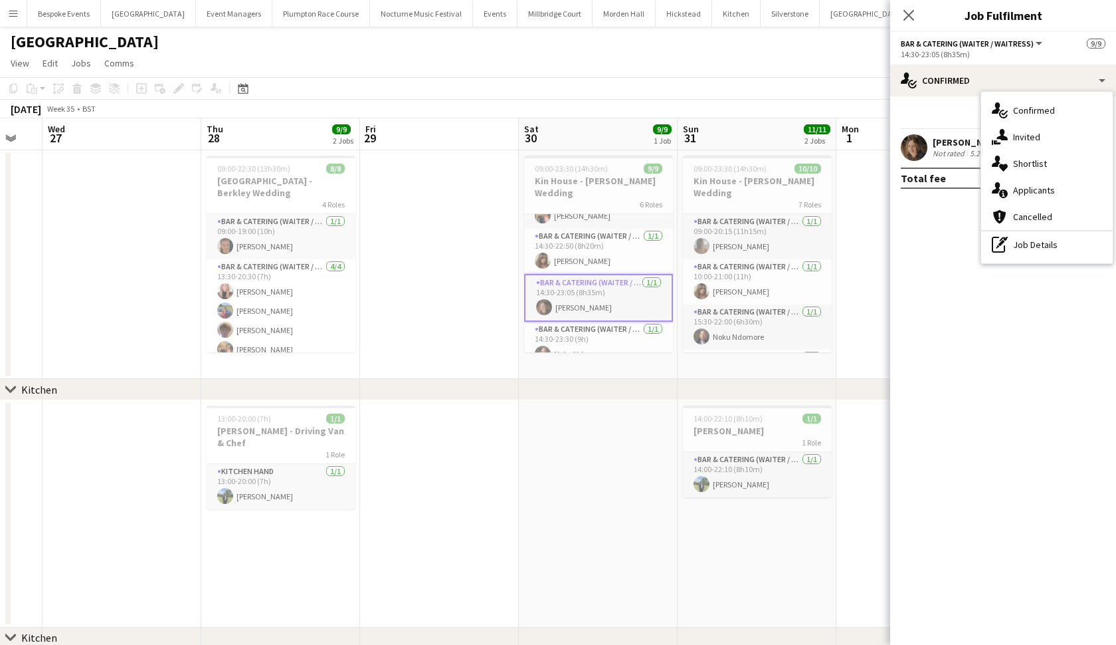
click at [908, 146] on app-user-avatar at bounding box center [914, 147] width 27 height 27
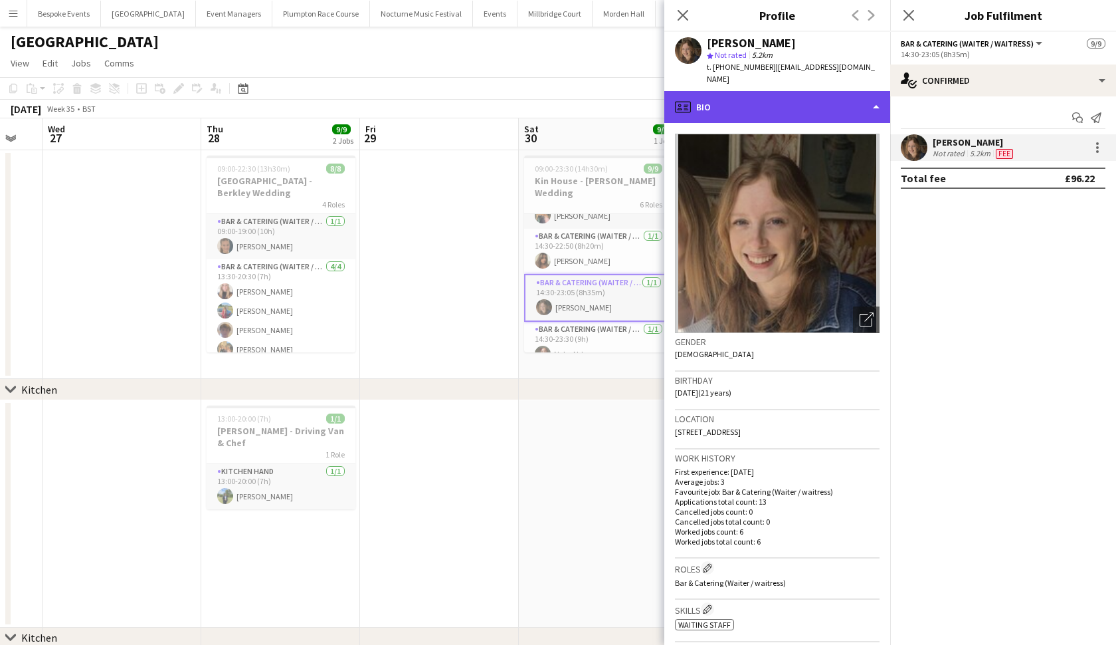
click at [831, 99] on div "profile Bio" at bounding box center [777, 107] width 226 height 32
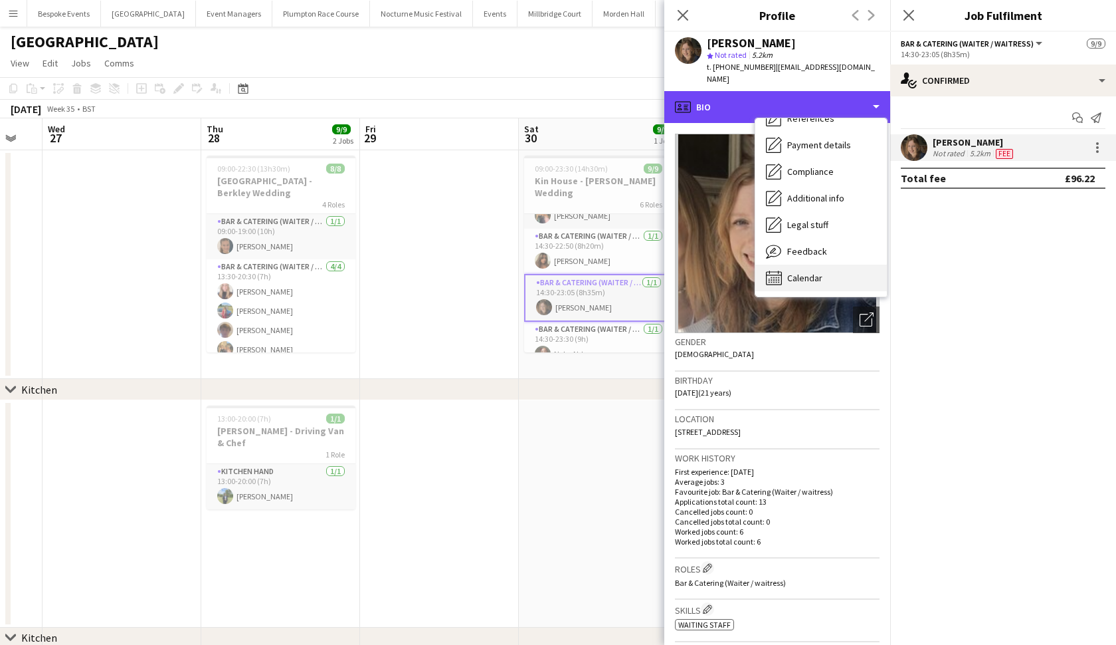
scroll to position [151, 0]
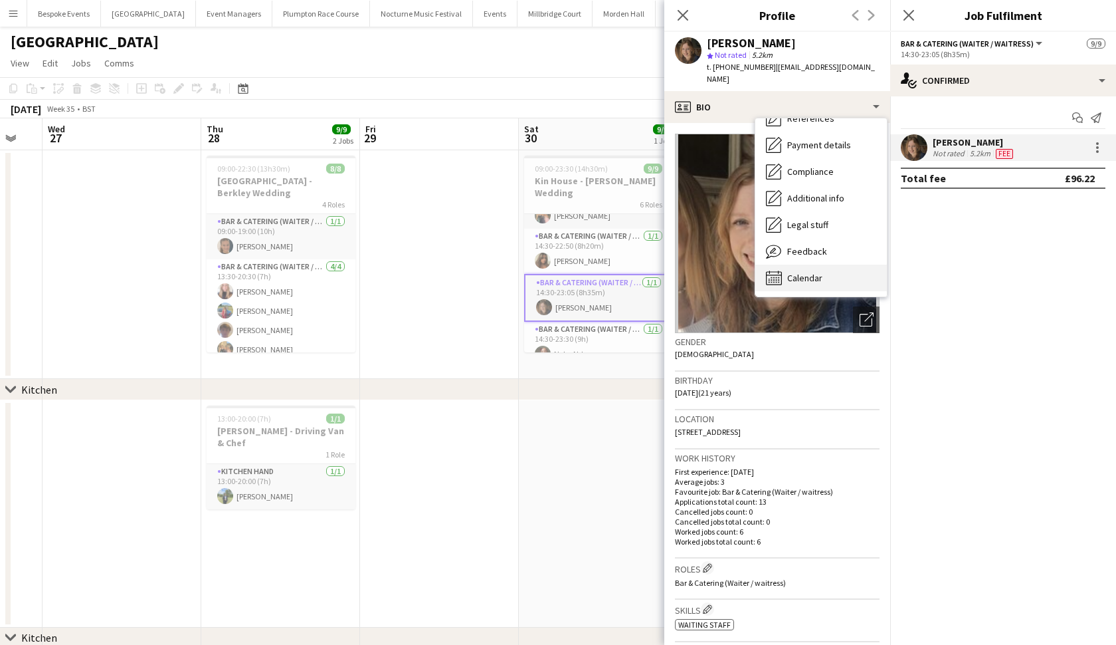
click at [826, 264] on div "Calendar Calendar" at bounding box center [821, 277] width 132 height 27
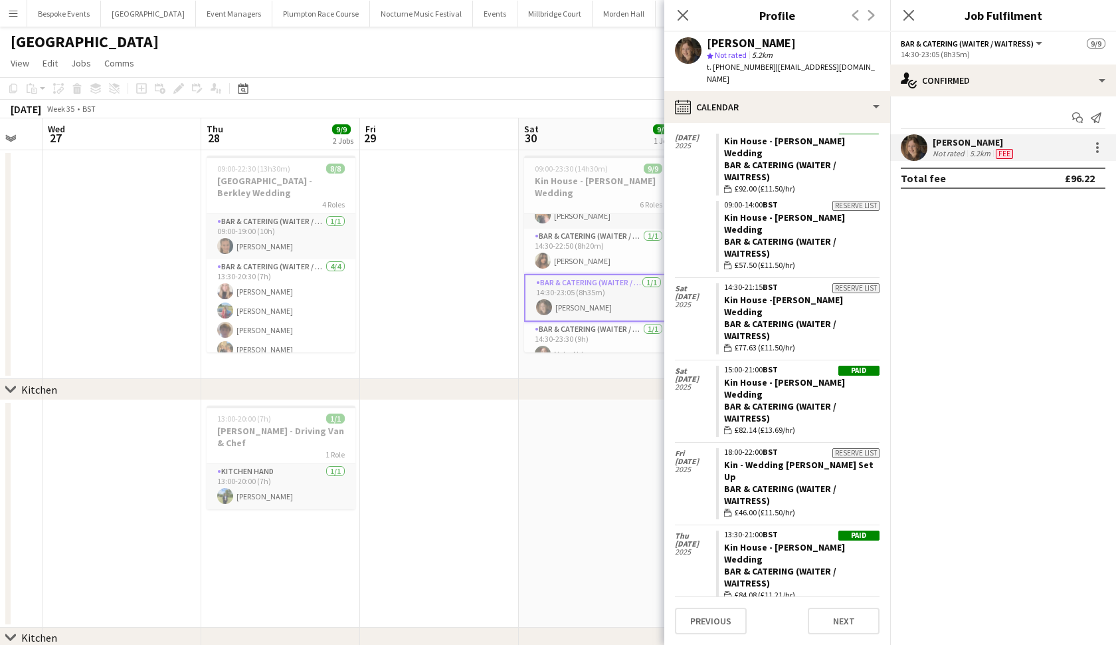
scroll to position [635, 0]
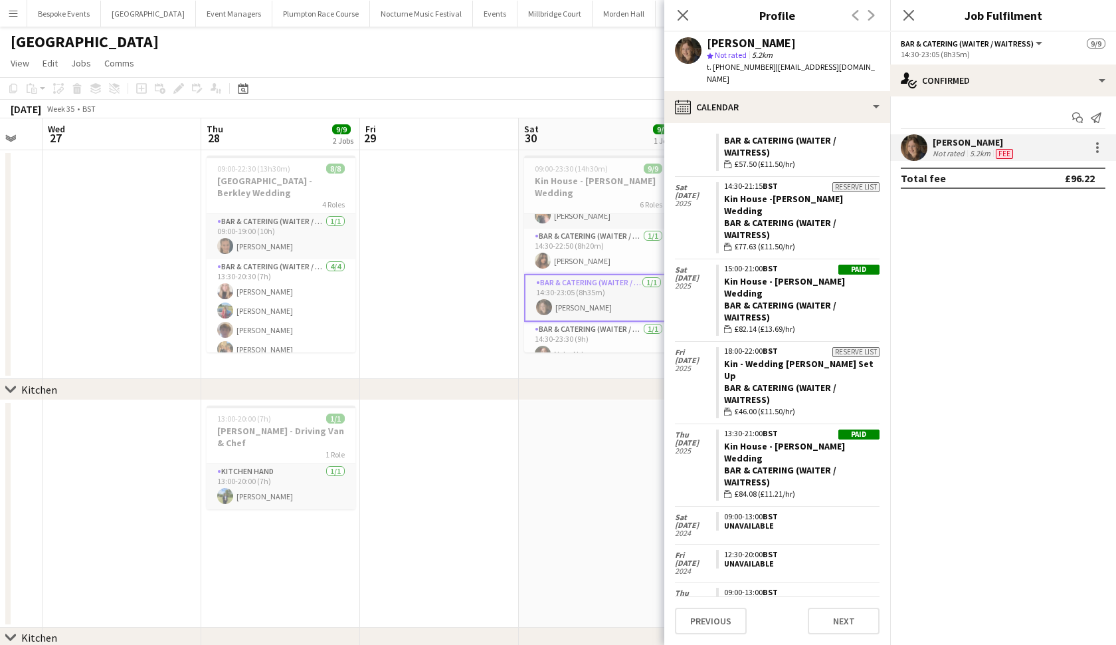
click at [542, 464] on app-date-cell at bounding box center [598, 513] width 159 height 227
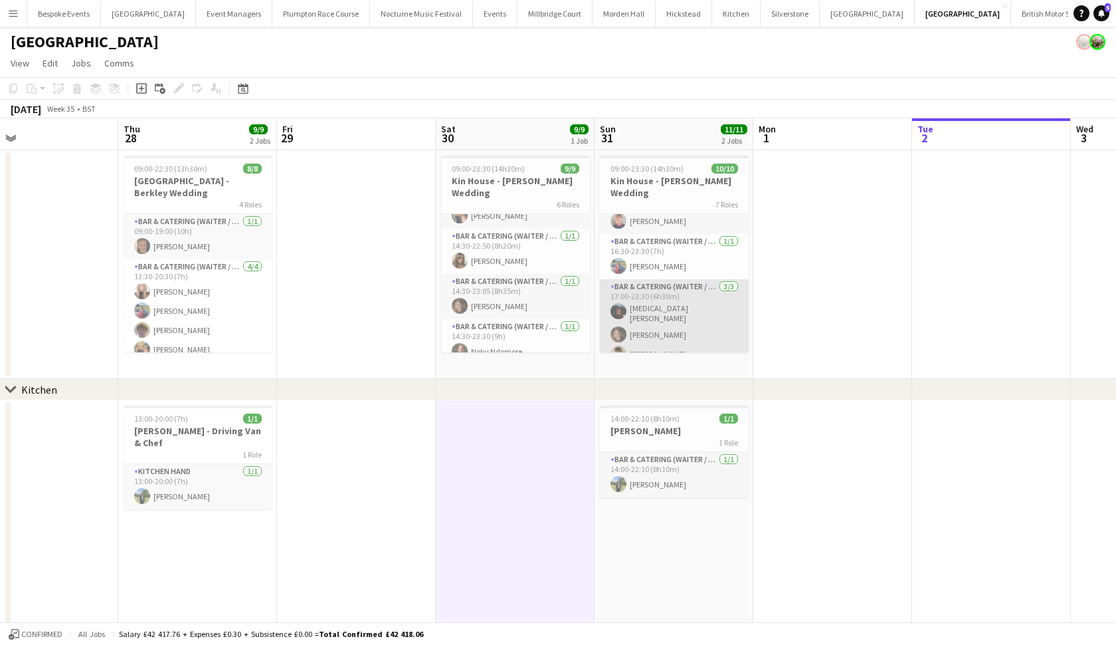
scroll to position [224, 0]
click at [627, 285] on app-card-role "Bar & Catering (Waiter / waitress) 3/3 17:00-23:30 (6h30m) Nikita Jacobs Sally …" at bounding box center [674, 324] width 149 height 88
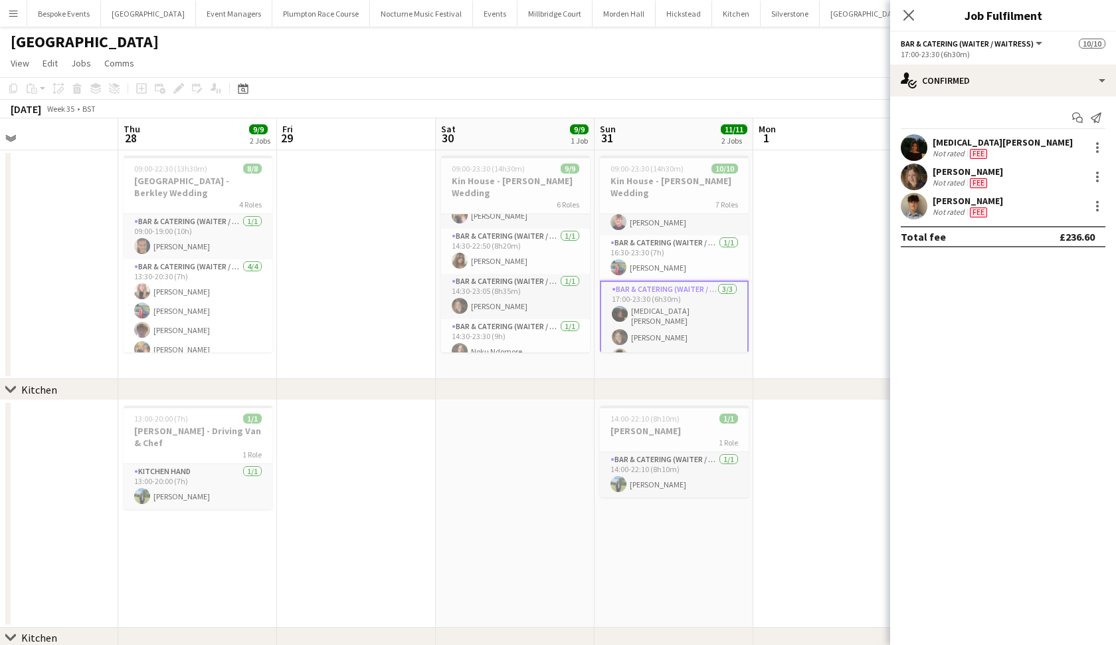
click at [916, 151] on app-user-avatar at bounding box center [914, 147] width 27 height 27
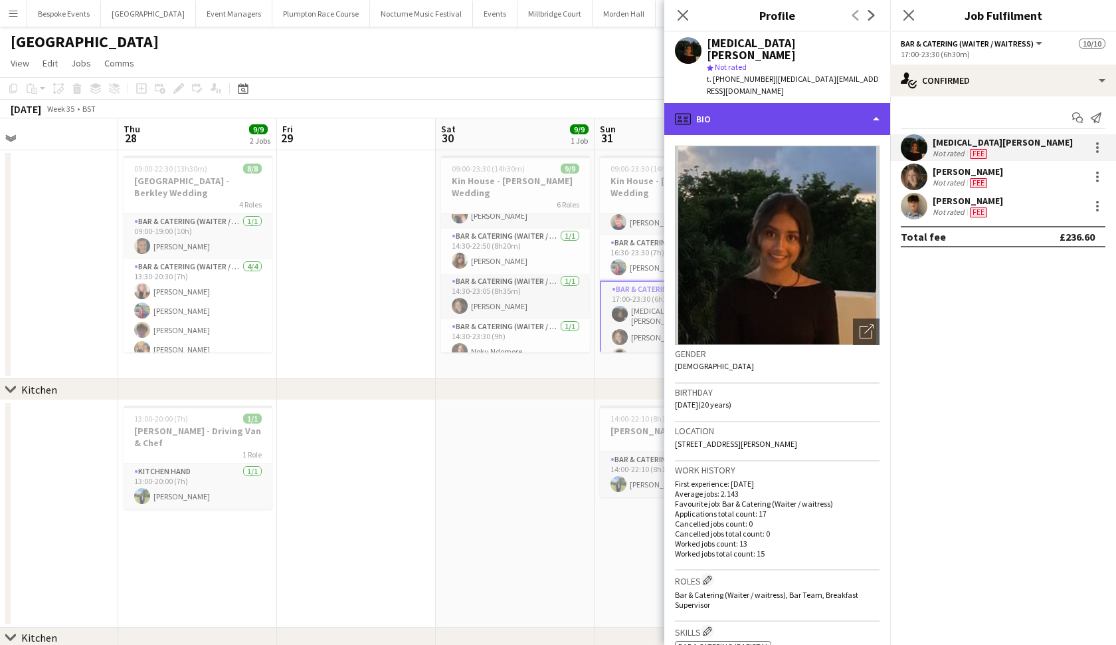
click at [851, 103] on div "profile Bio" at bounding box center [777, 119] width 226 height 32
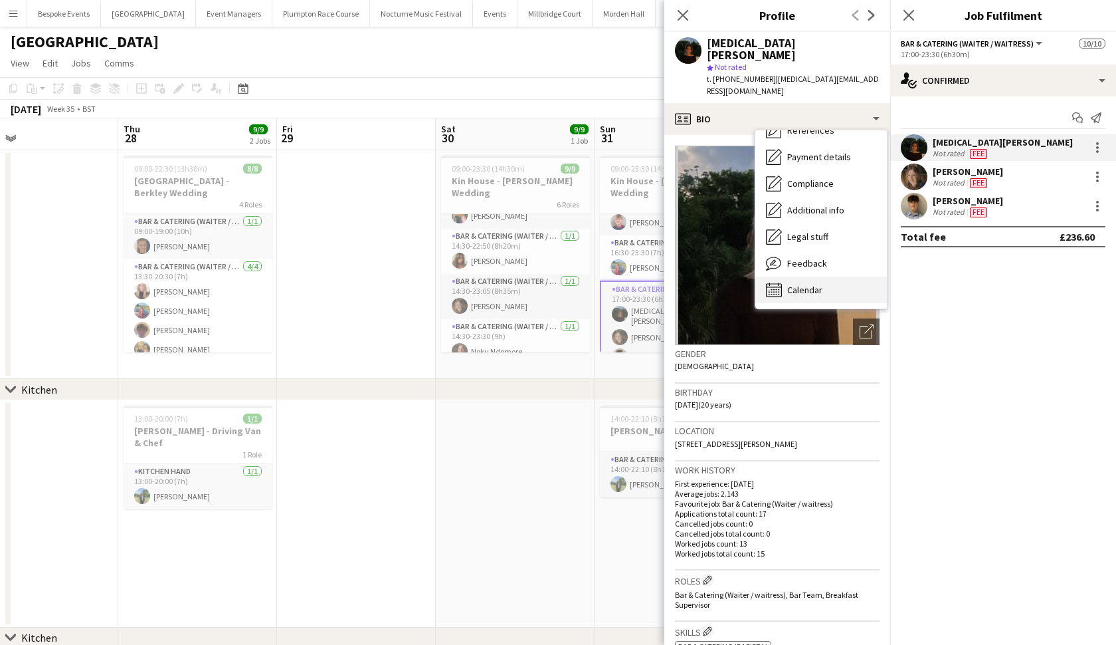
scroll to position [151, 0]
click at [797, 284] on span "Calendar" at bounding box center [804, 290] width 35 height 12
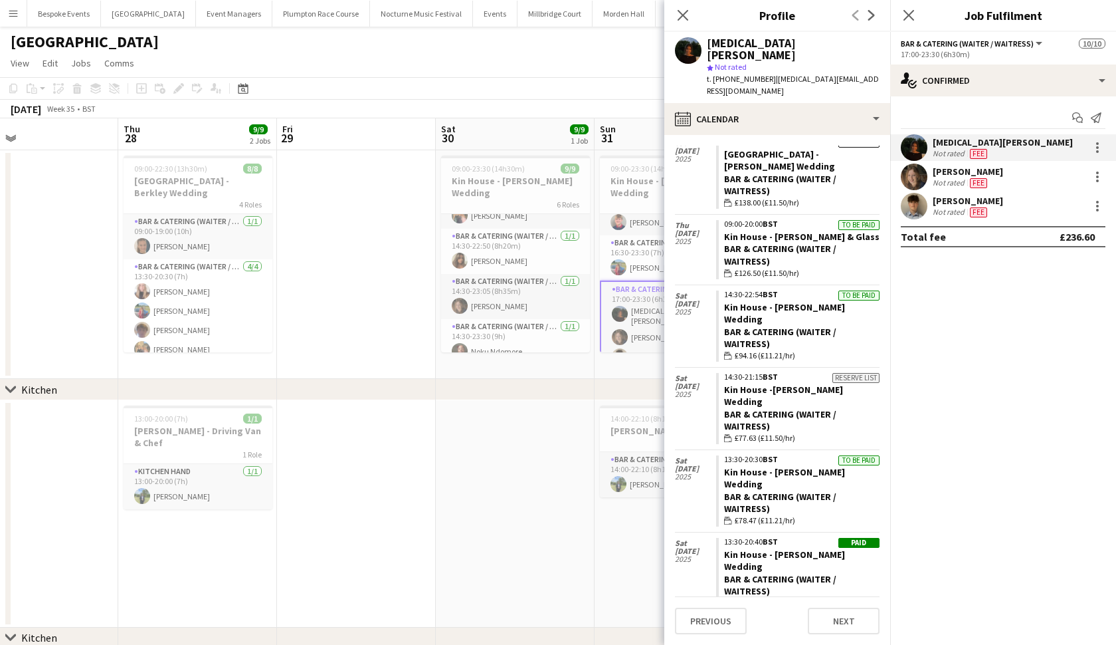
scroll to position [354, 0]
click at [577, 466] on app-date-cell at bounding box center [515, 513] width 159 height 227
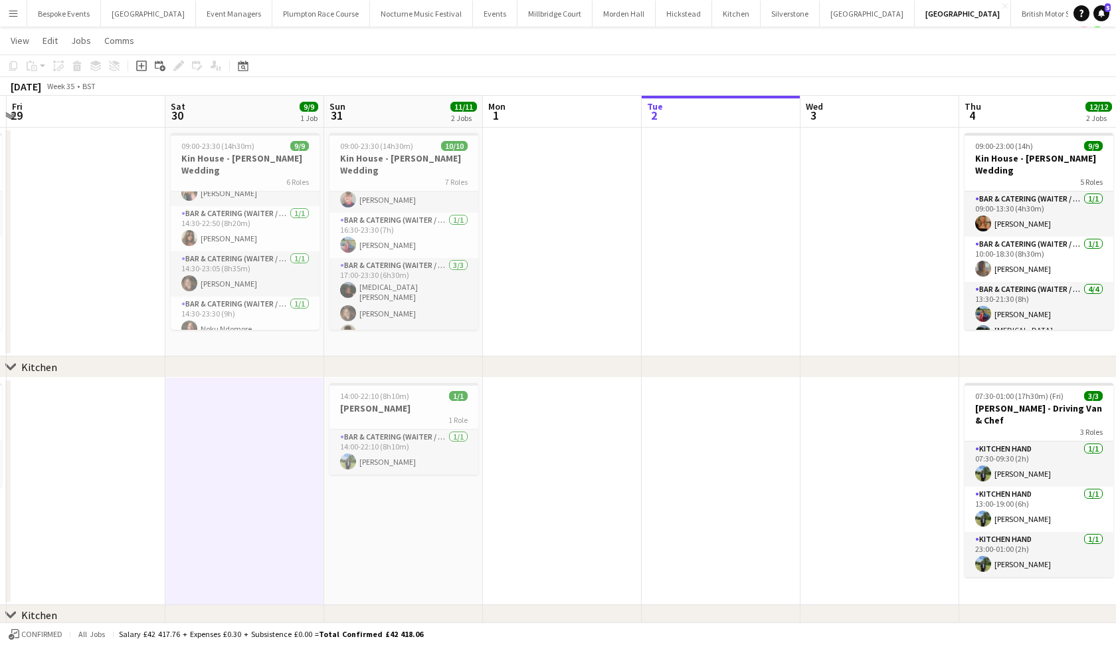
scroll to position [0, 308]
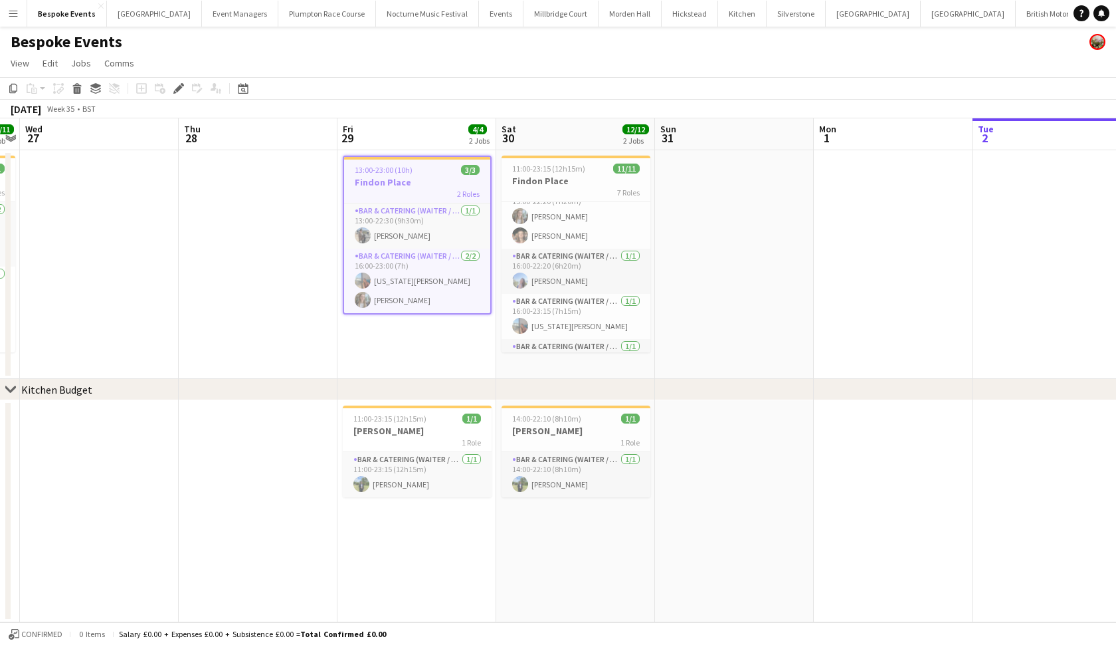
scroll to position [213, 0]
click at [577, 284] on app-card-role "Bar & Catering (Waiter / waitress) [DATE] 16:00-22:20 (6h20m) [PERSON_NAME]" at bounding box center [576, 269] width 149 height 45
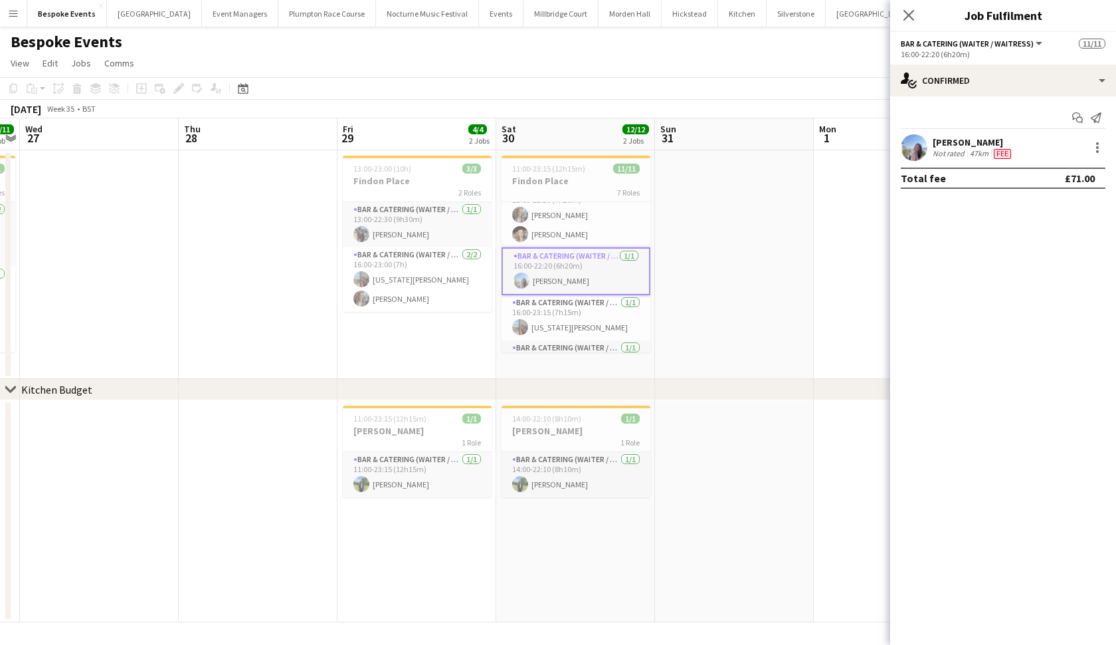
click at [910, 159] on app-user-avatar at bounding box center [914, 147] width 27 height 27
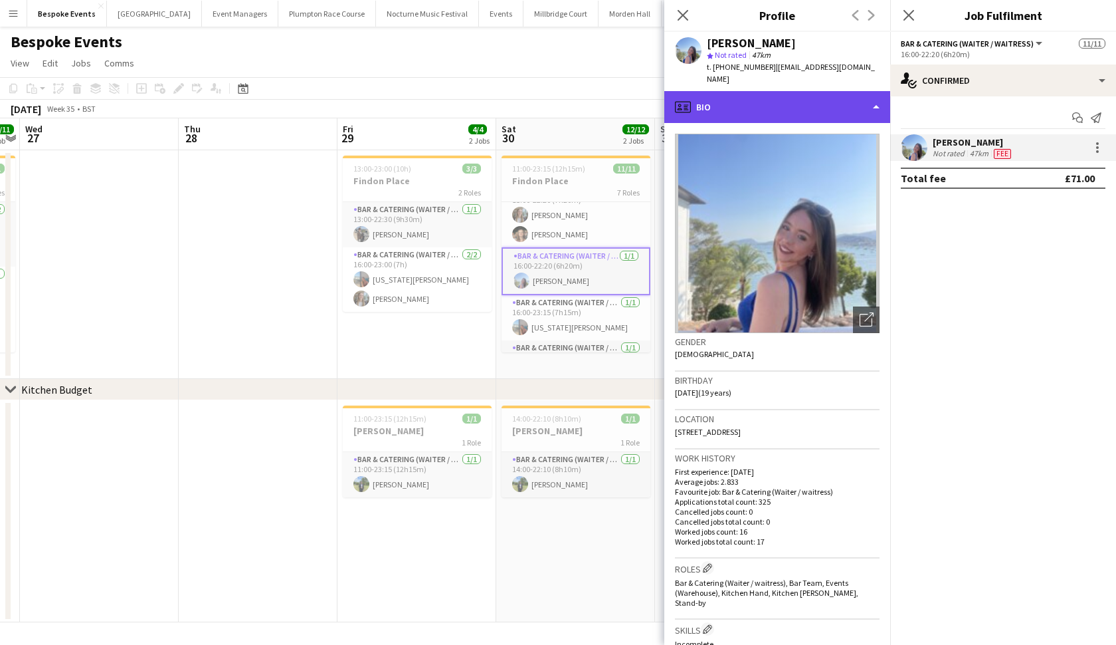
click at [848, 98] on div "profile Bio" at bounding box center [777, 107] width 226 height 32
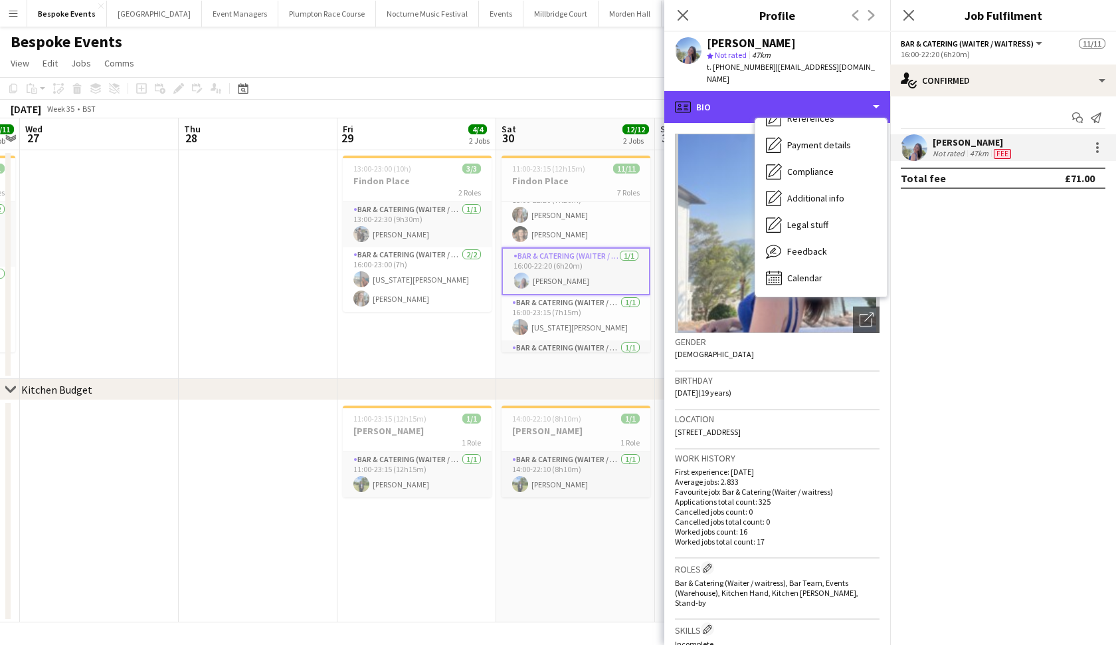
scroll to position [151, 0]
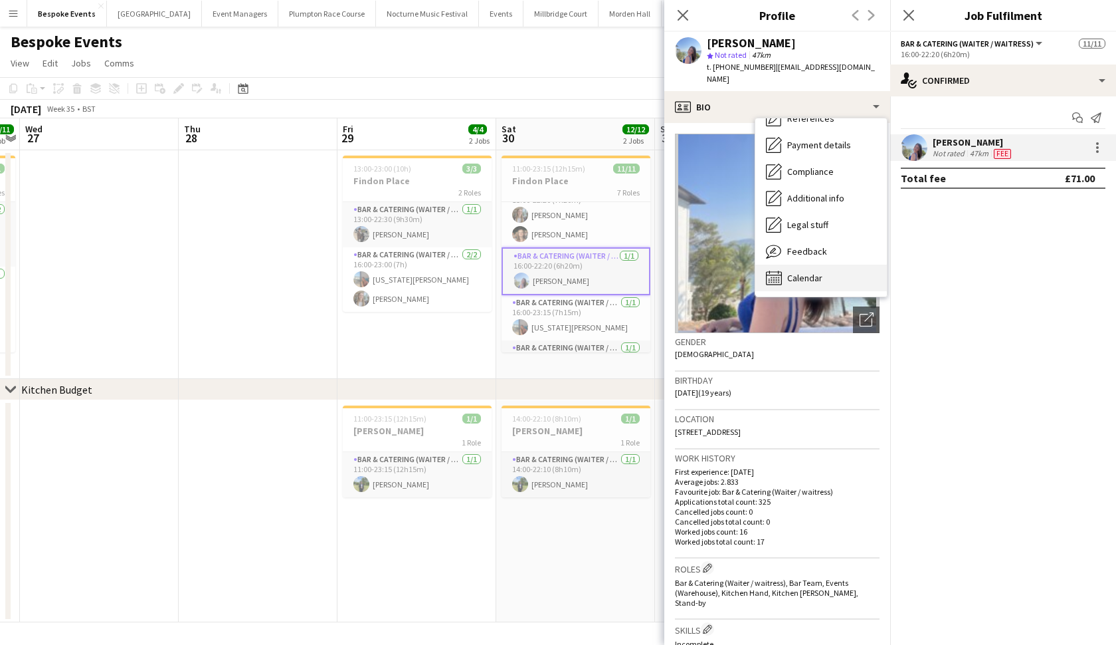
click at [801, 275] on div "Calendar Calendar" at bounding box center [821, 277] width 132 height 27
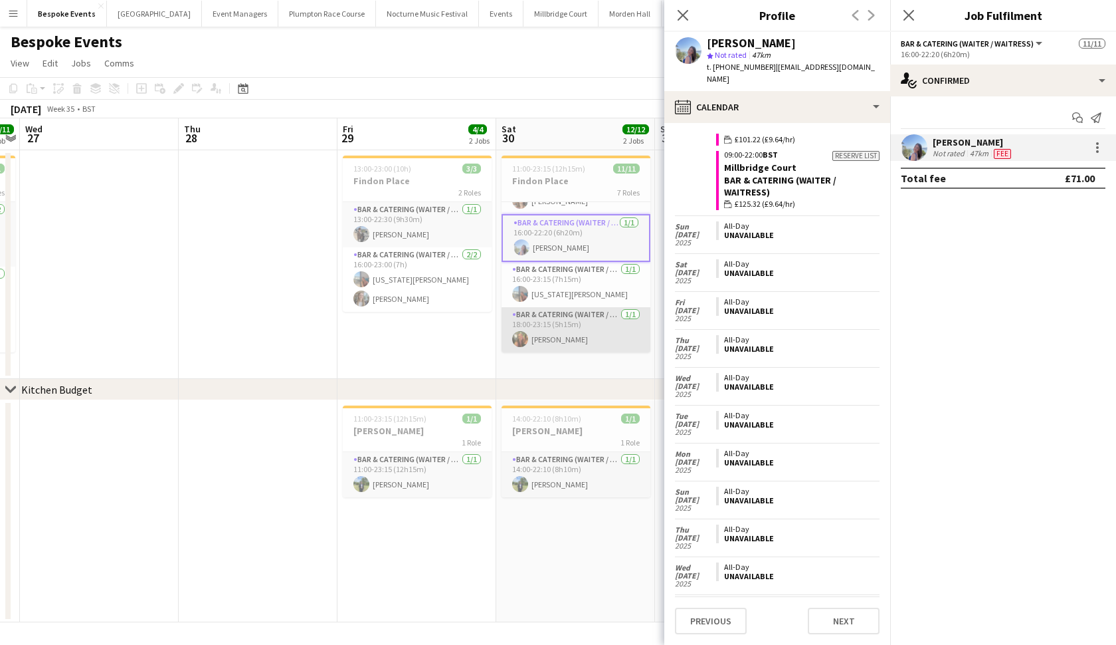
scroll to position [246, 0]
click at [514, 584] on app-date-cell "14:00-22:10 (8h10m) 1/1 [PERSON_NAME] 1 Role Bar & Catering (Waiter / waitress)…" at bounding box center [575, 511] width 159 height 222
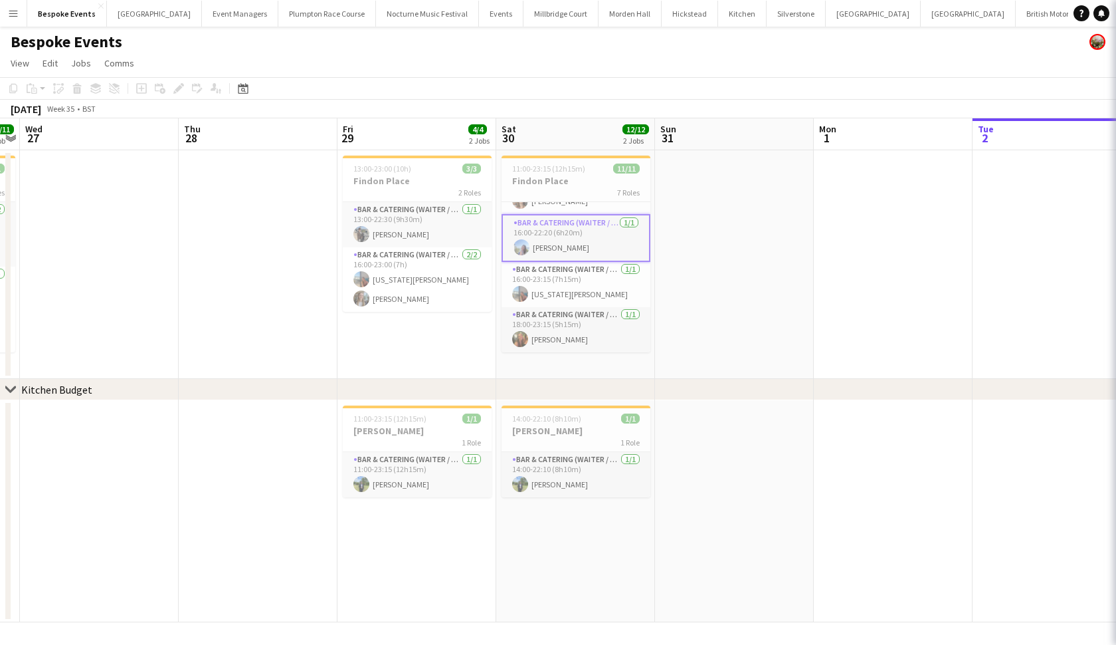
scroll to position [243, 0]
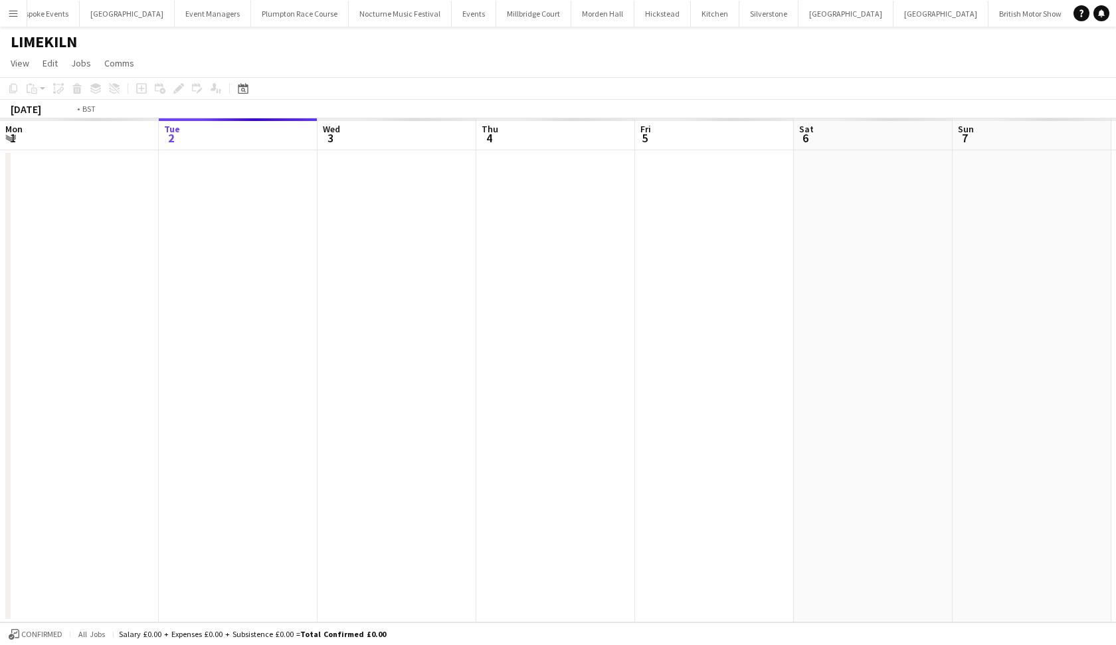
scroll to position [0, 456]
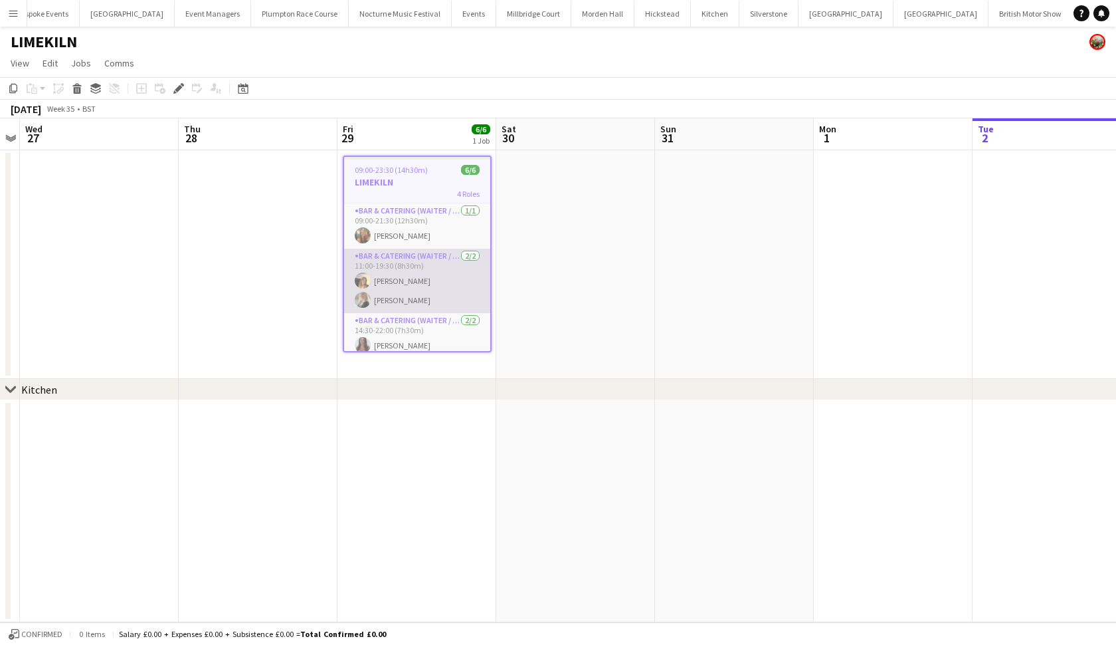
click at [431, 260] on app-card-role "Bar & Catering (Waiter / waitress) 2/2 11:00-19:30 (8h30m) Lana Golesworthy Til…" at bounding box center [417, 280] width 146 height 64
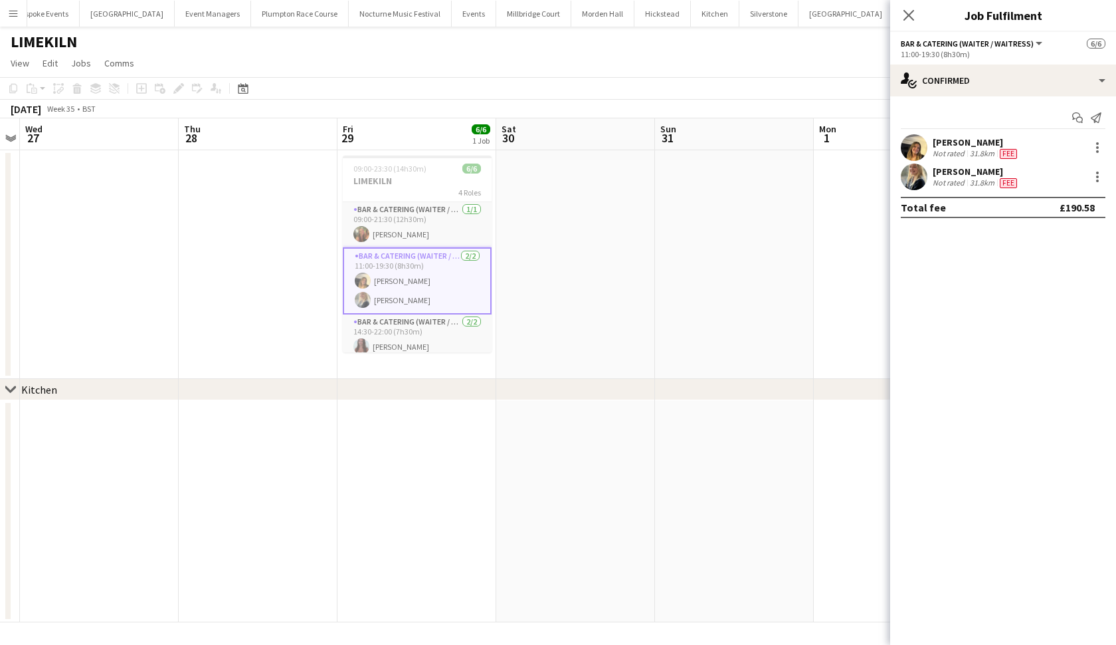
click at [918, 146] on app-user-avatar at bounding box center [914, 147] width 27 height 27
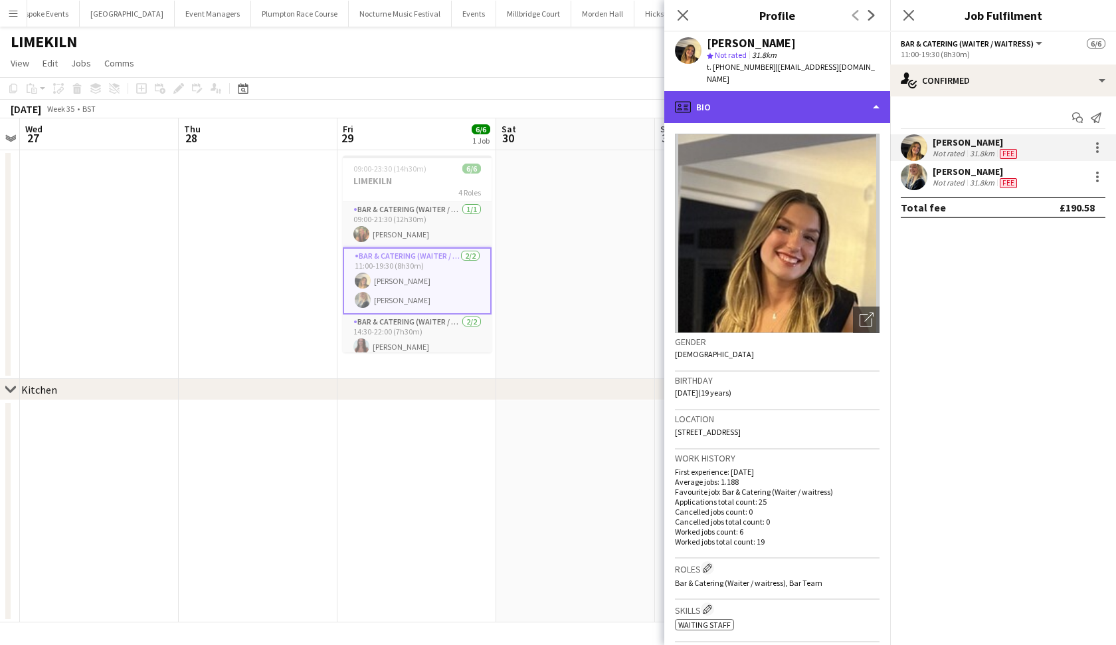
click at [803, 97] on div "profile Bio" at bounding box center [777, 107] width 226 height 32
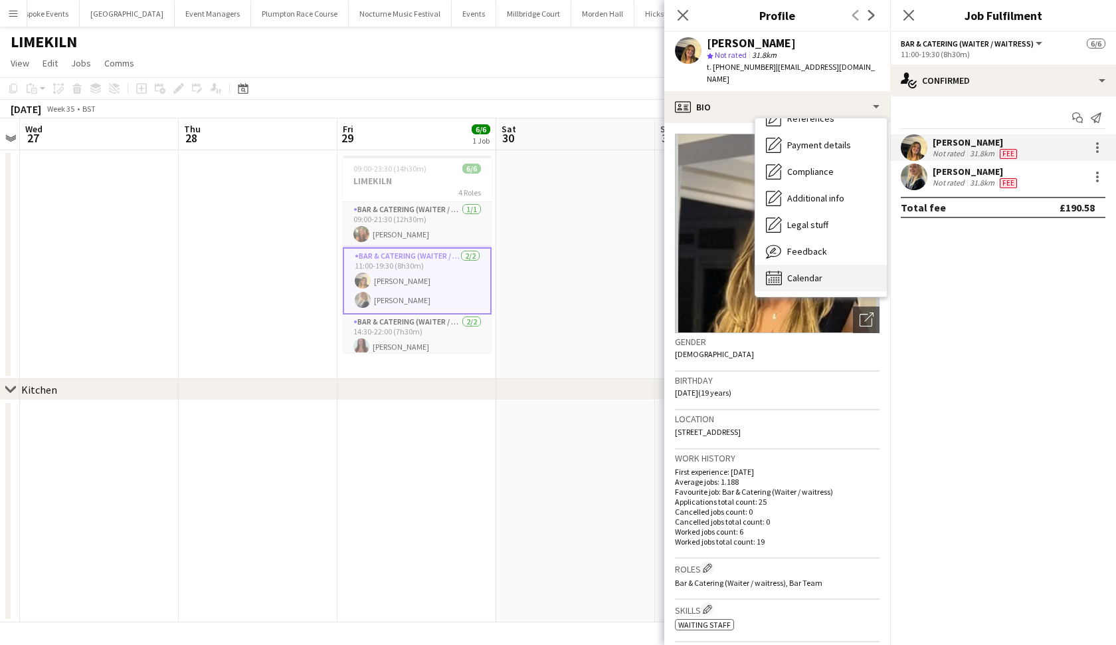
scroll to position [0, 0]
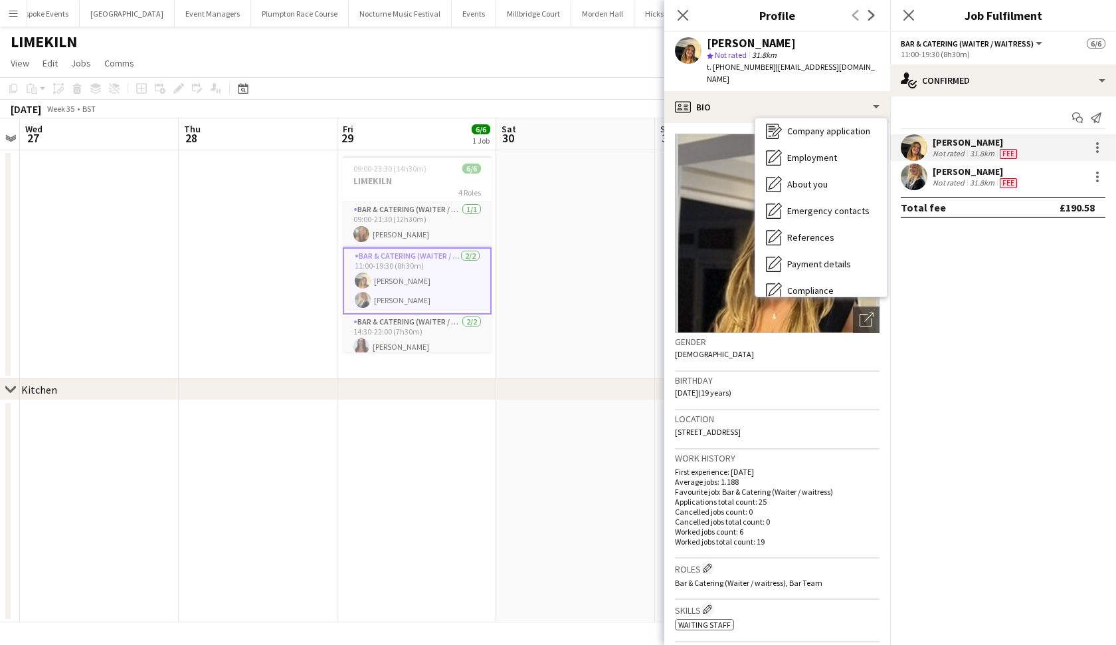
click at [798, 391] on span "Calendar" at bounding box center [804, 397] width 35 height 12
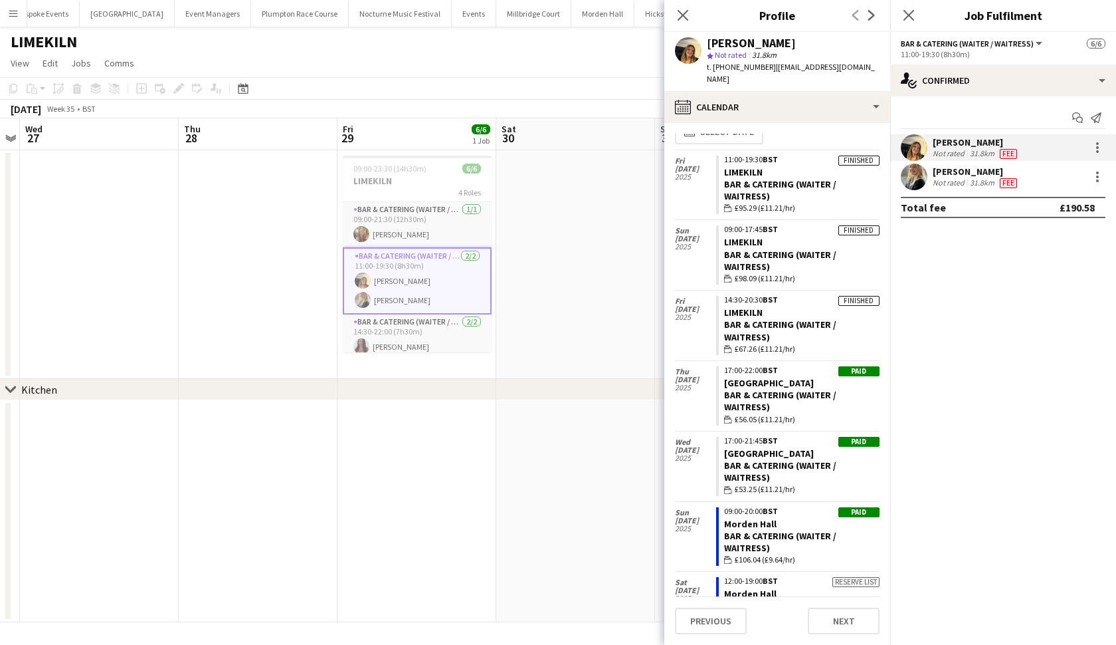
scroll to position [21, 0]
click at [922, 170] on app-user-avatar at bounding box center [914, 176] width 27 height 27
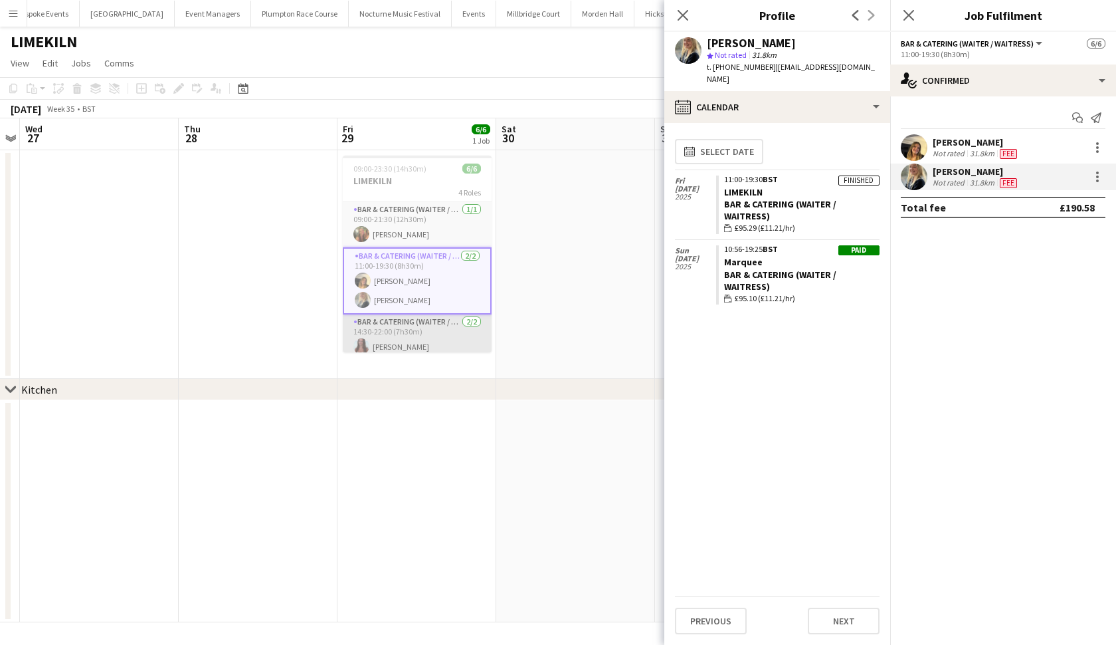
click at [417, 328] on app-card-role "Bar & Catering (Waiter / waitress) 2/2 14:30-22:00 (7h30m) Beatrice Norris Oliv…" at bounding box center [417, 346] width 149 height 64
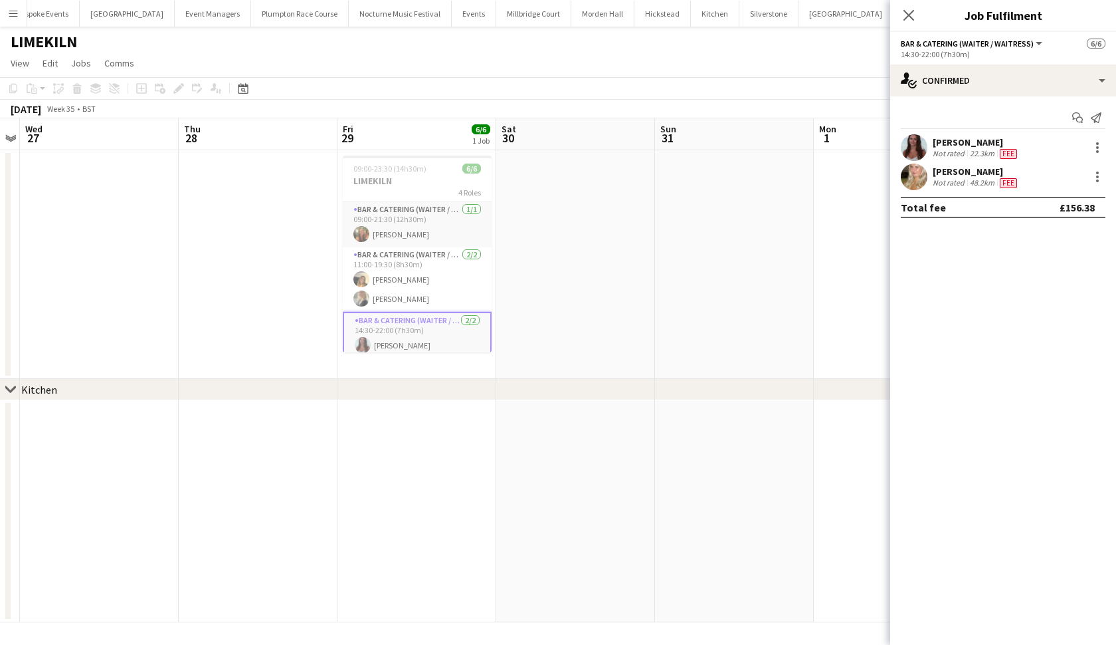
click at [923, 150] on app-user-avatar at bounding box center [914, 147] width 27 height 27
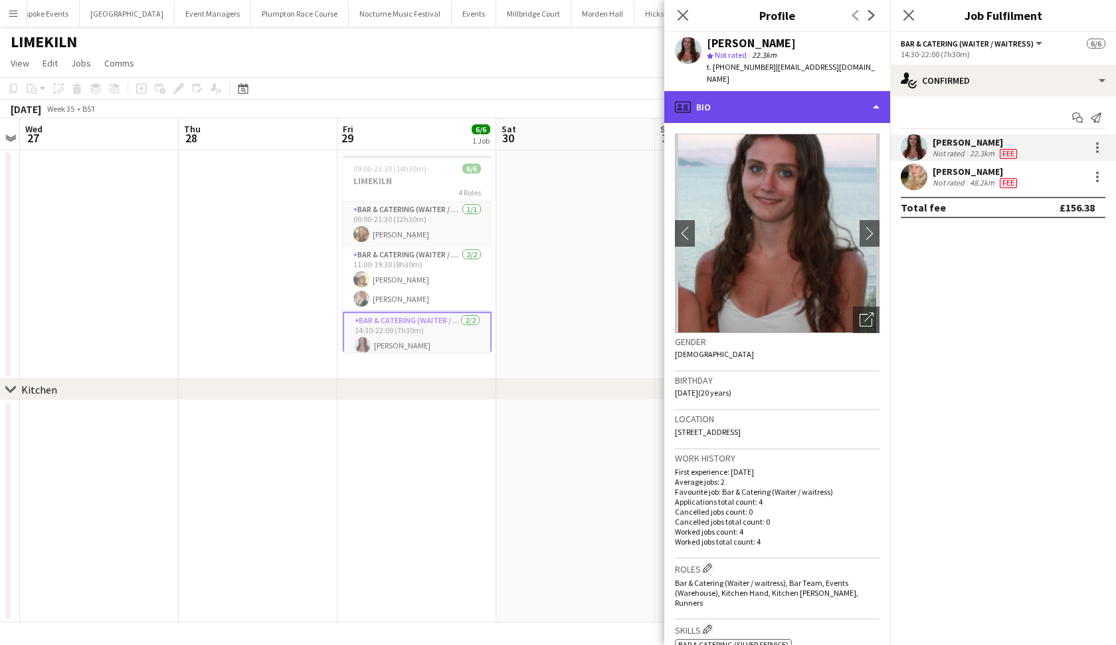
click at [837, 102] on div "profile Bio" at bounding box center [777, 107] width 226 height 32
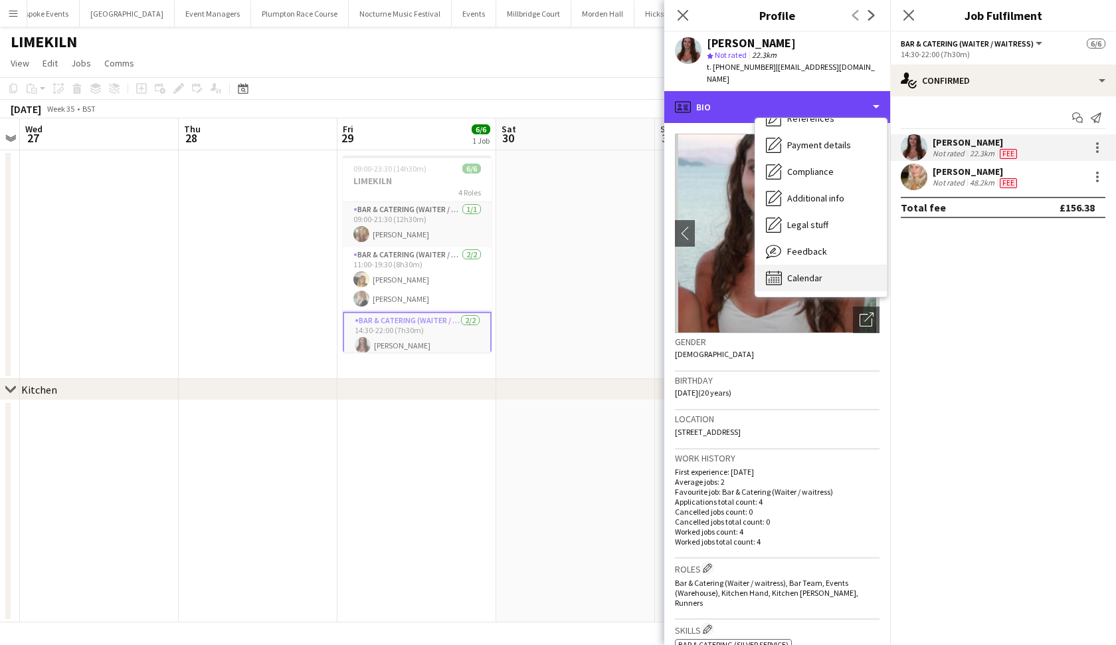
scroll to position [151, 0]
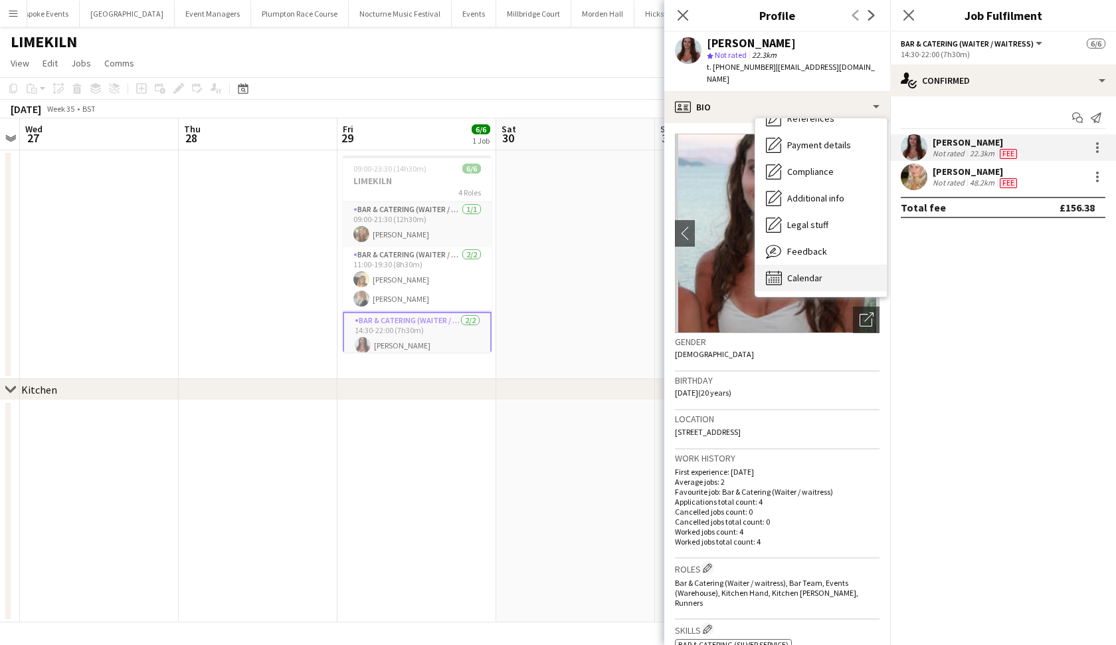
click at [807, 272] on div "Calendar Calendar" at bounding box center [821, 277] width 132 height 27
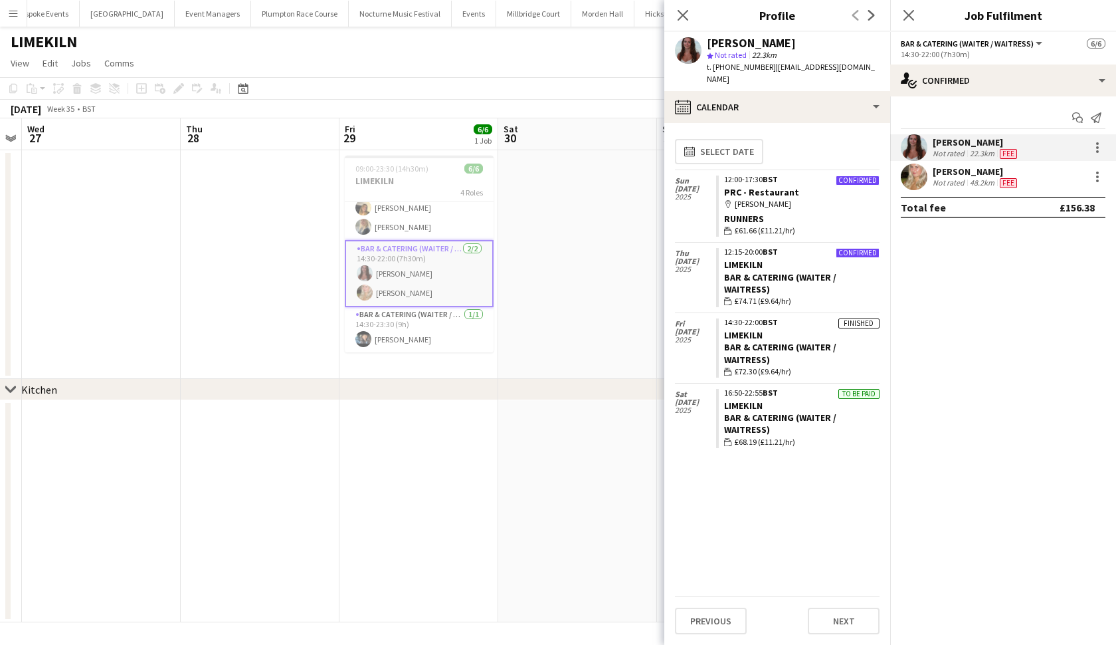
scroll to position [72, 0]
click at [438, 323] on app-card-role "Bar & Catering (Waiter / waitress) 1/1 14:30-23:30 (9h) Lydia Cameron" at bounding box center [419, 329] width 149 height 45
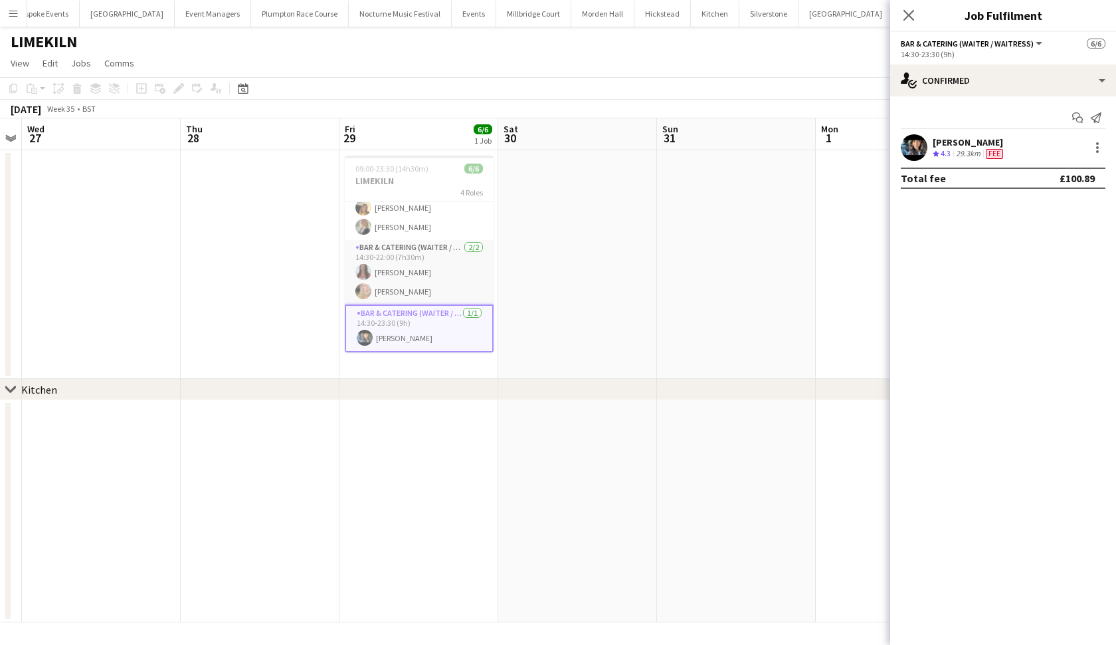
click at [928, 151] on div "Lydia Cameron Crew rating 4.3 29.3km Fee" at bounding box center [1003, 147] width 226 height 27
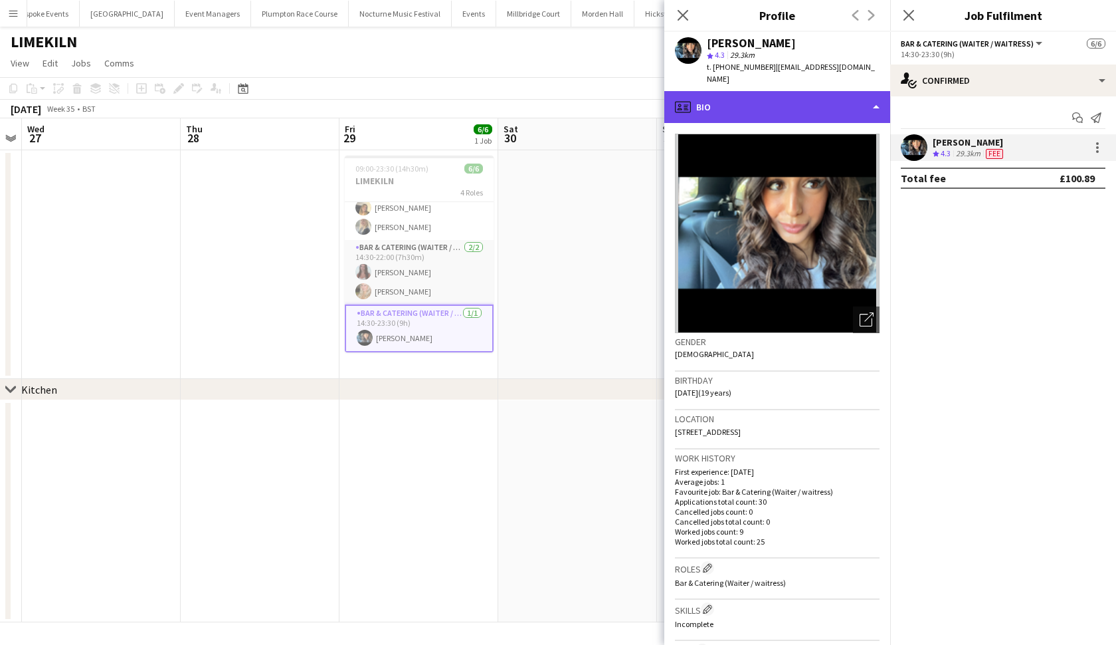
click at [812, 91] on div "profile Bio" at bounding box center [777, 107] width 226 height 32
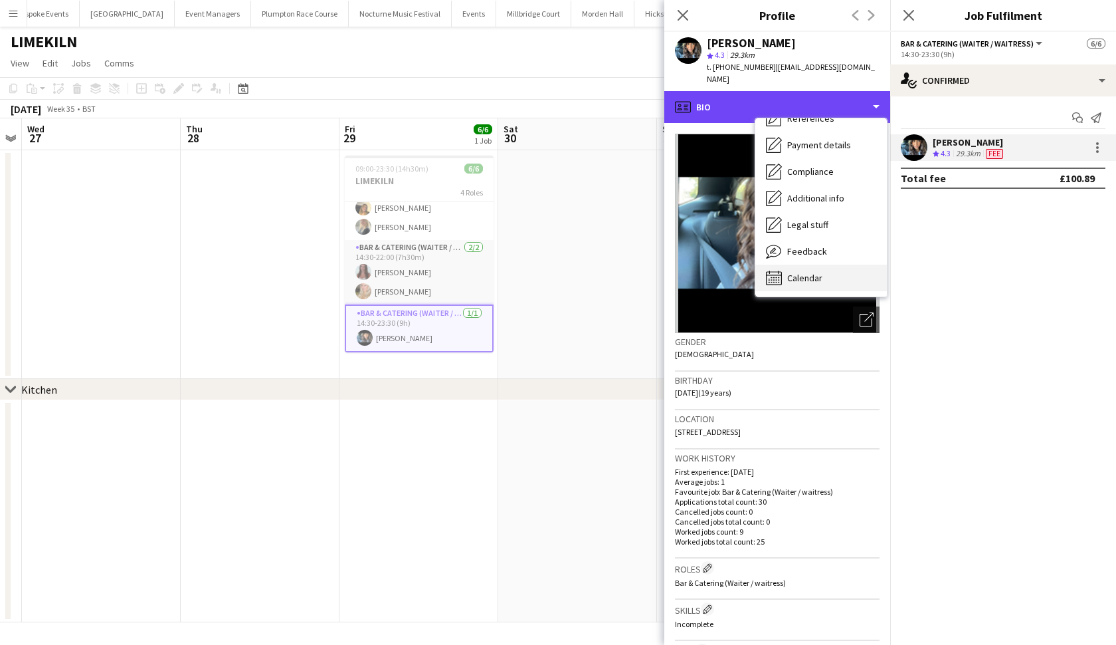
scroll to position [151, 0]
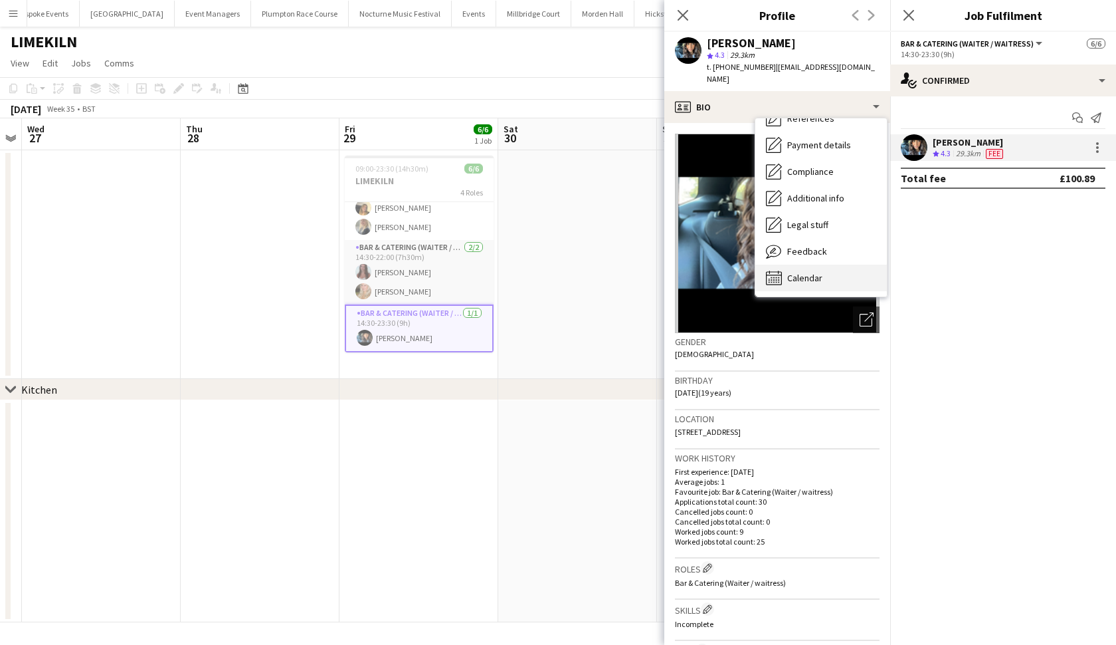
click at [800, 272] on span "Calendar" at bounding box center [804, 278] width 35 height 12
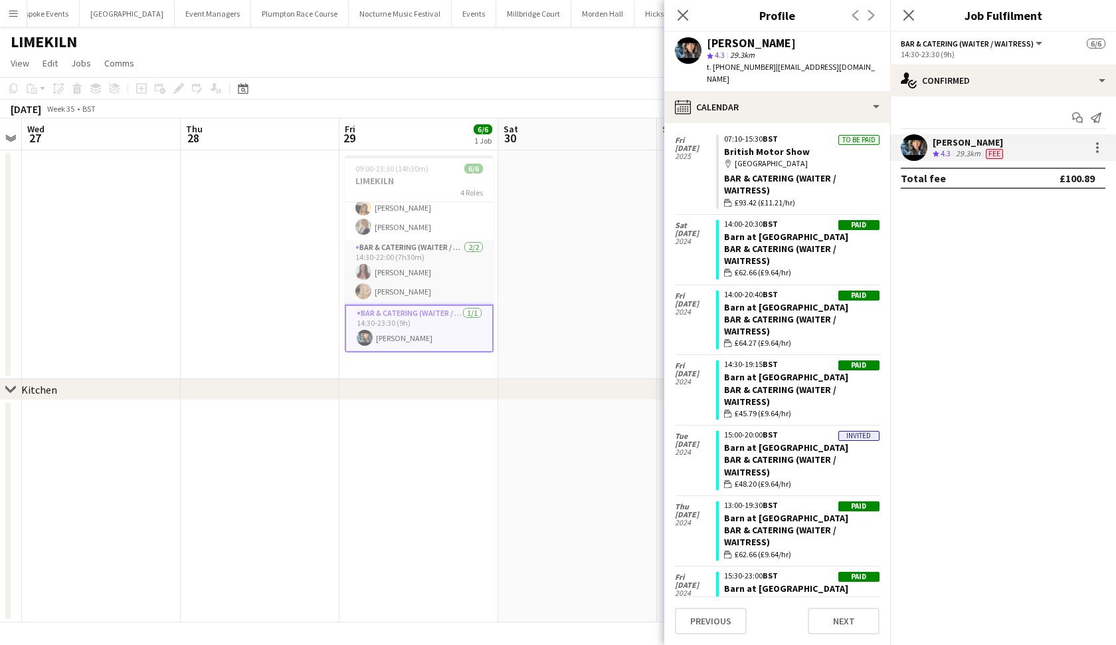
scroll to position [985, 0]
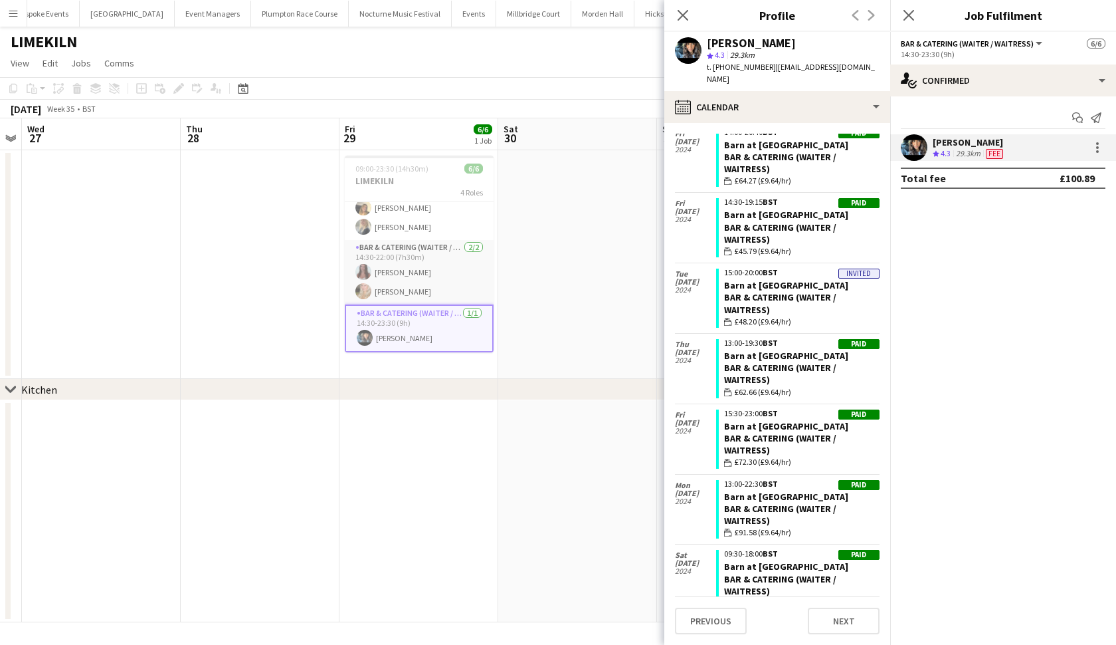
click at [569, 334] on app-date-cell at bounding box center [577, 264] width 159 height 229
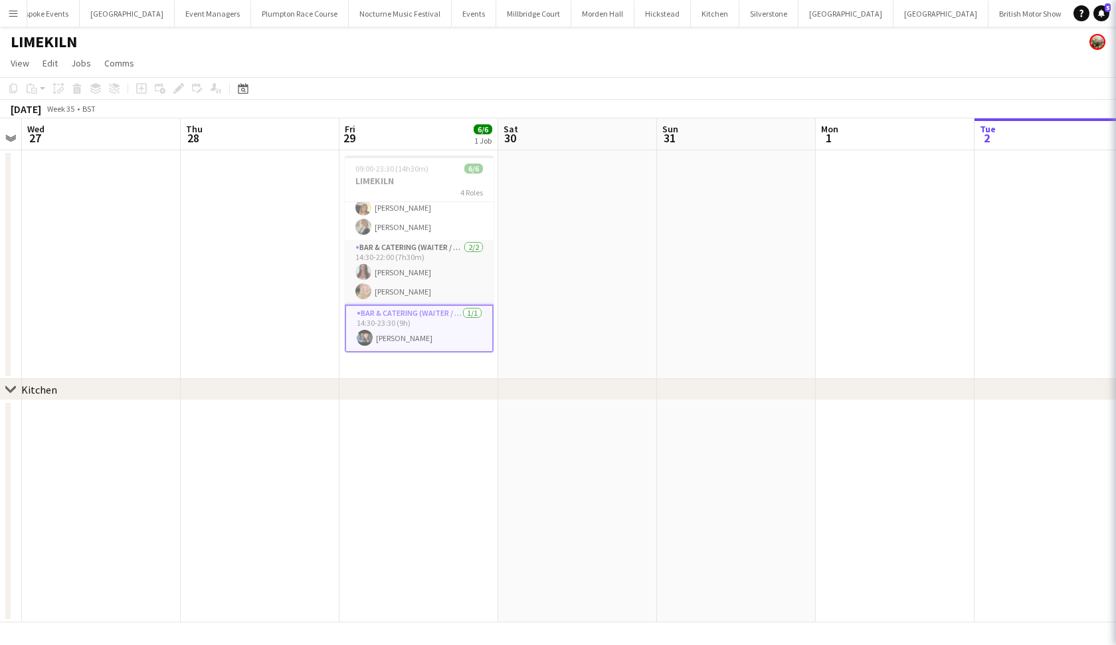
scroll to position [69, 0]
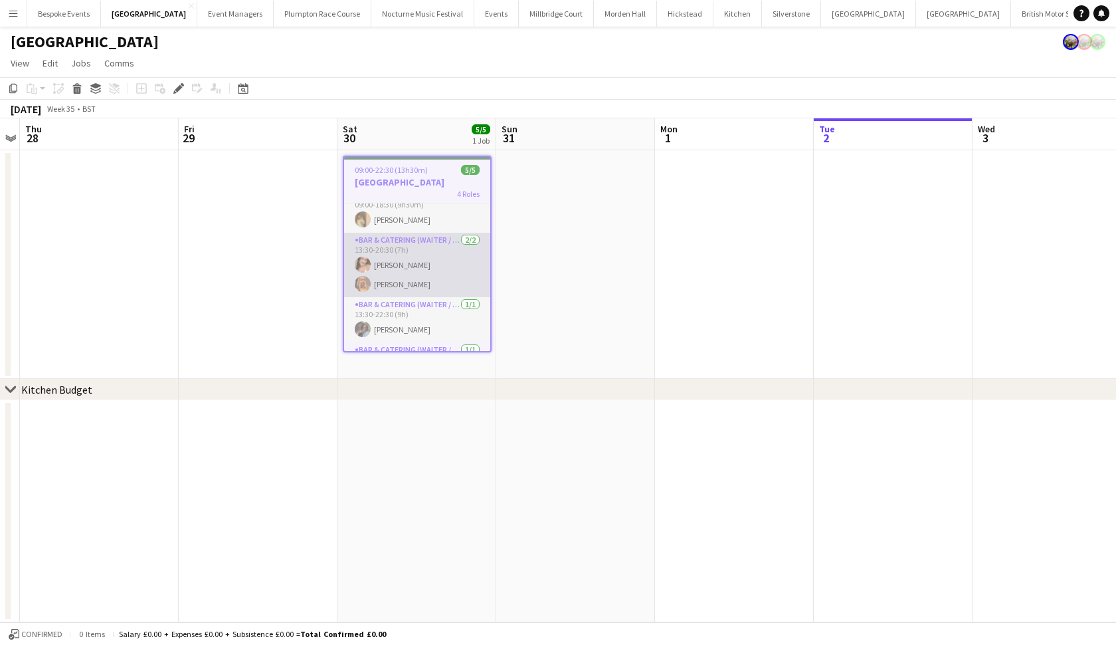
scroll to position [18, 0]
click at [404, 276] on app-card-role "Bar & Catering (Waiter / waitress) [DATE] 13:30-20:30 (7h) [PERSON_NAME] [PERSO…" at bounding box center [417, 263] width 146 height 64
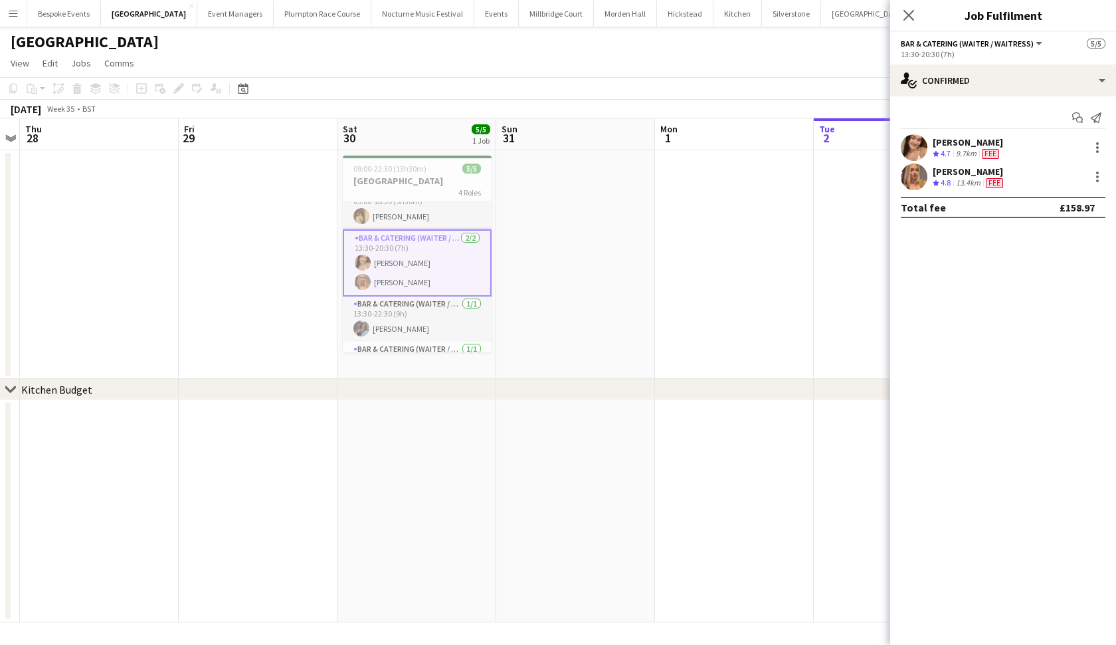
click at [916, 146] on app-user-avatar at bounding box center [914, 147] width 27 height 27
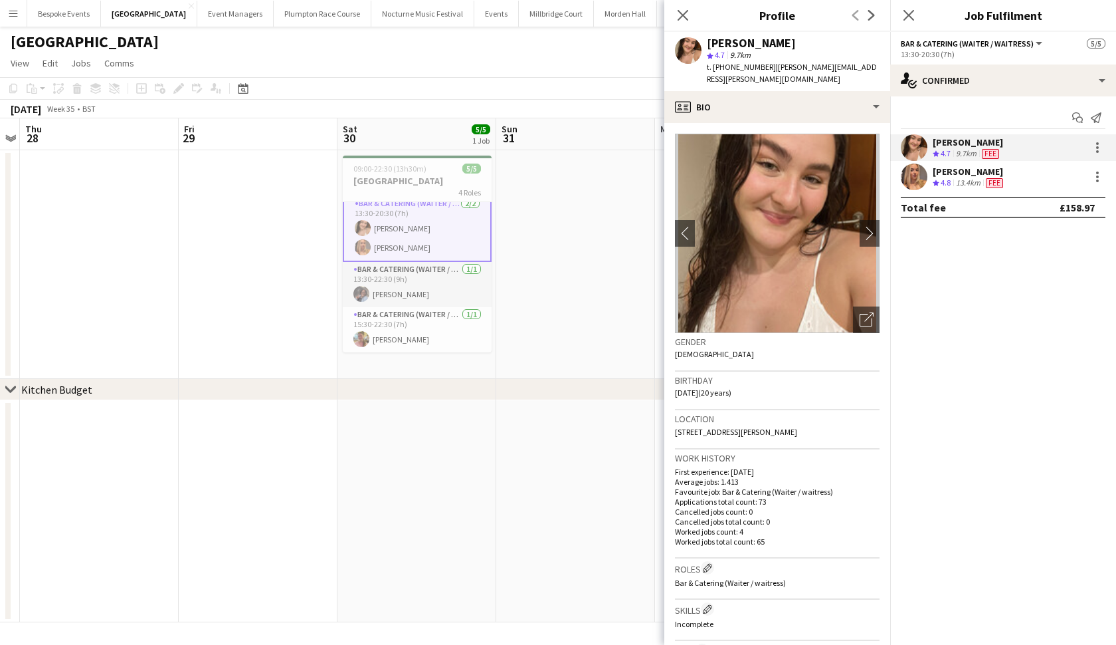
click at [573, 378] on app-date-cell at bounding box center [575, 264] width 159 height 229
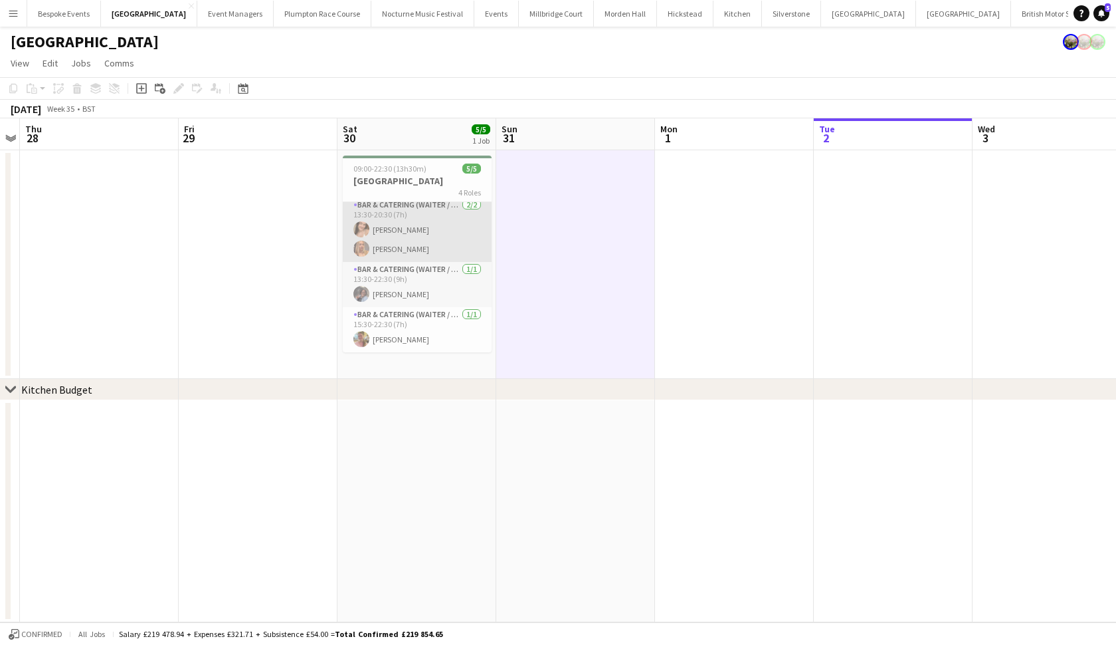
scroll to position [50, 0]
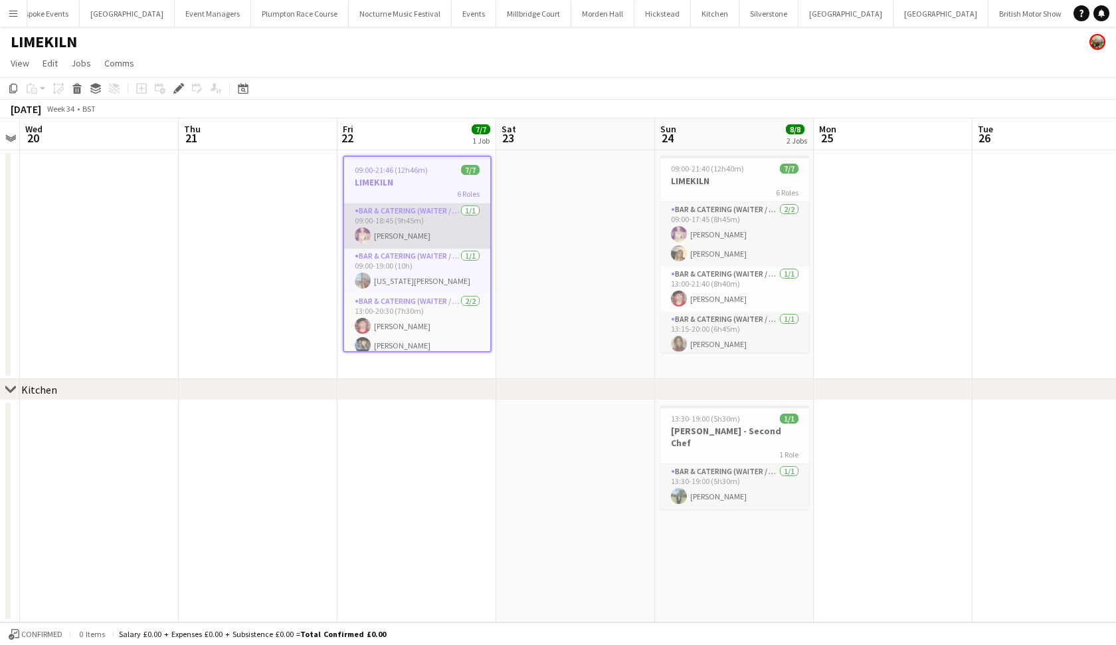
click at [399, 239] on app-card-role "Bar & Catering (Waiter / waitress) [DATE] 09:00-18:45 (9h45m) [PERSON_NAME]" at bounding box center [417, 225] width 146 height 45
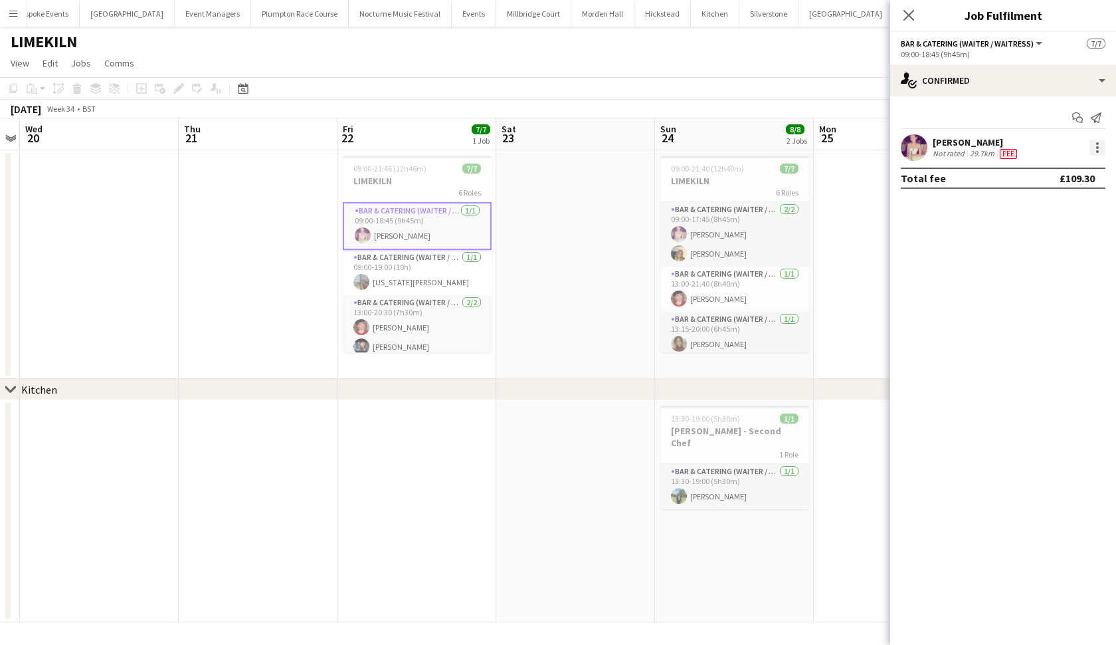
click at [1092, 148] on div at bounding box center [1098, 148] width 16 height 16
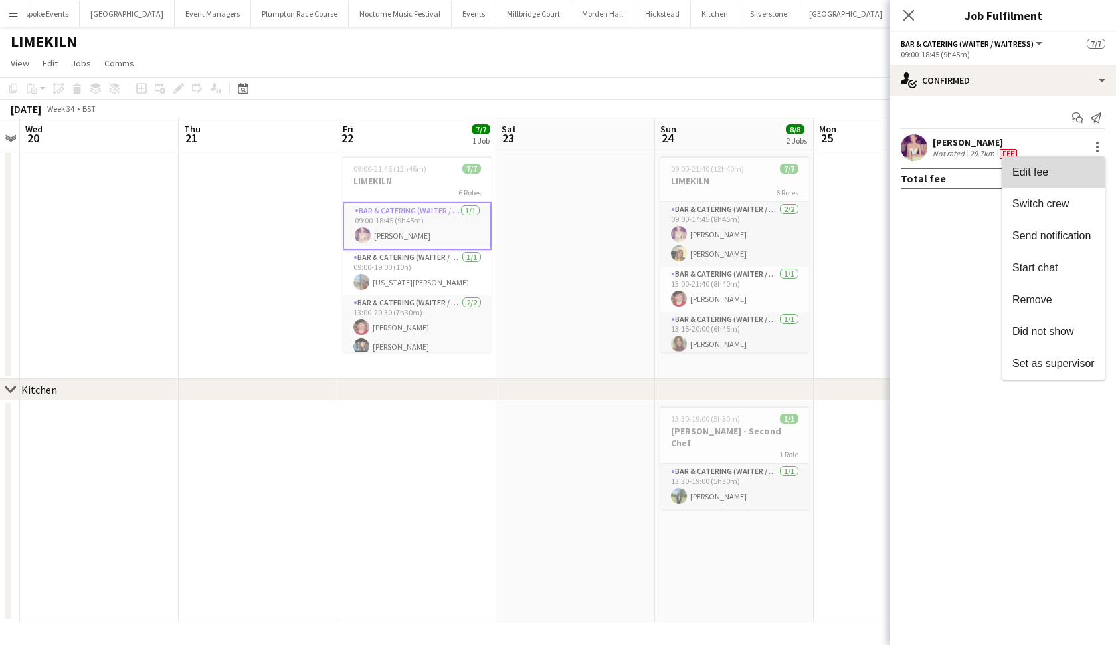
click at [1030, 173] on span "Edit fee" at bounding box center [1031, 171] width 36 height 11
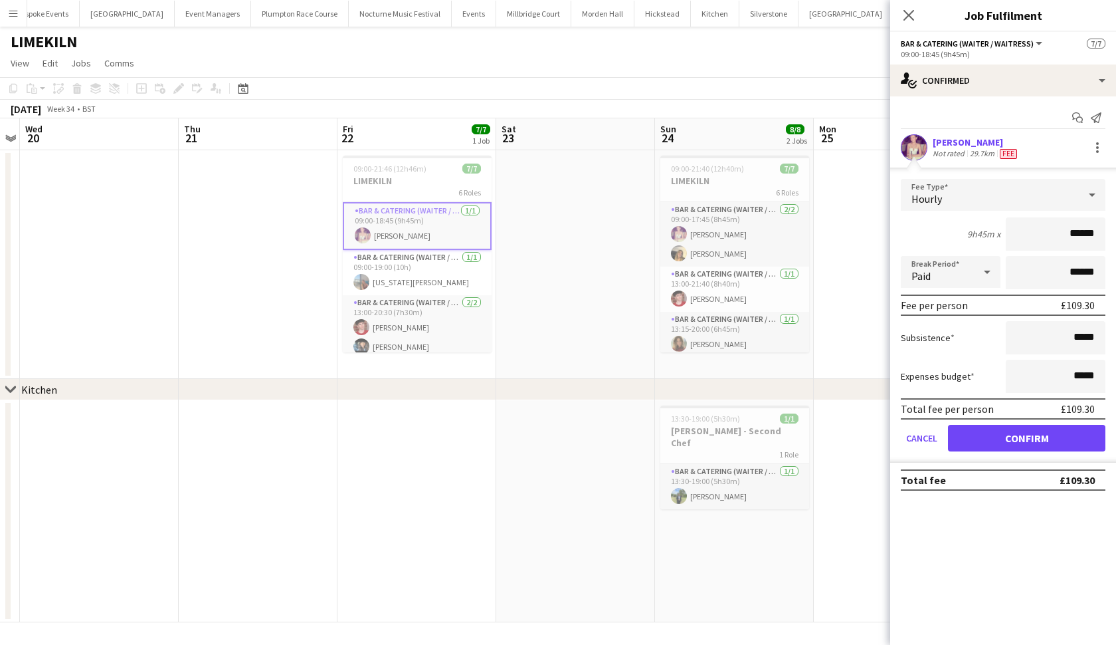
click at [900, 144] on div "[PERSON_NAME] Not rated 29.7km Fee" at bounding box center [1003, 147] width 226 height 27
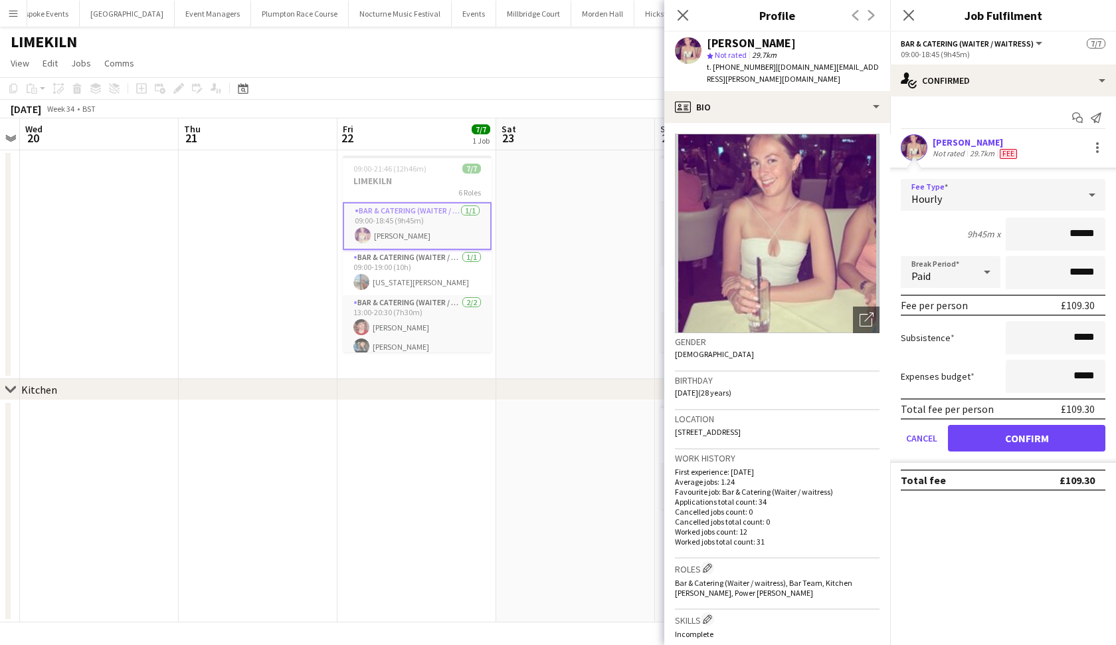
click at [1080, 197] on div at bounding box center [1092, 194] width 27 height 27
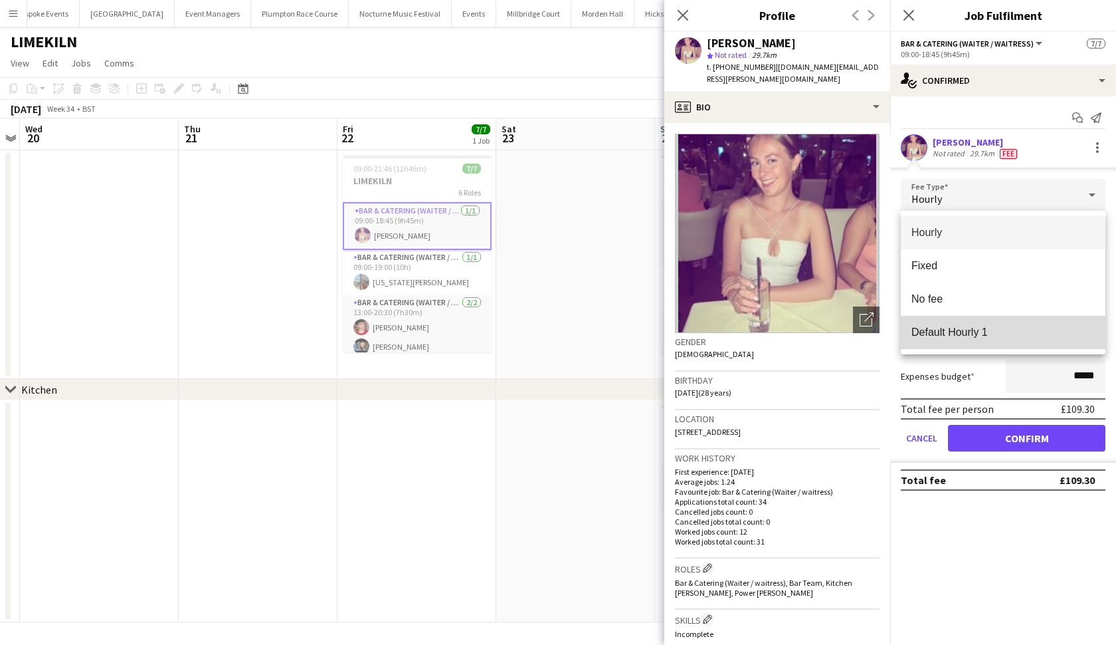
click at [930, 336] on span "Default Hourly 1" at bounding box center [1003, 332] width 183 height 13
type input "******"
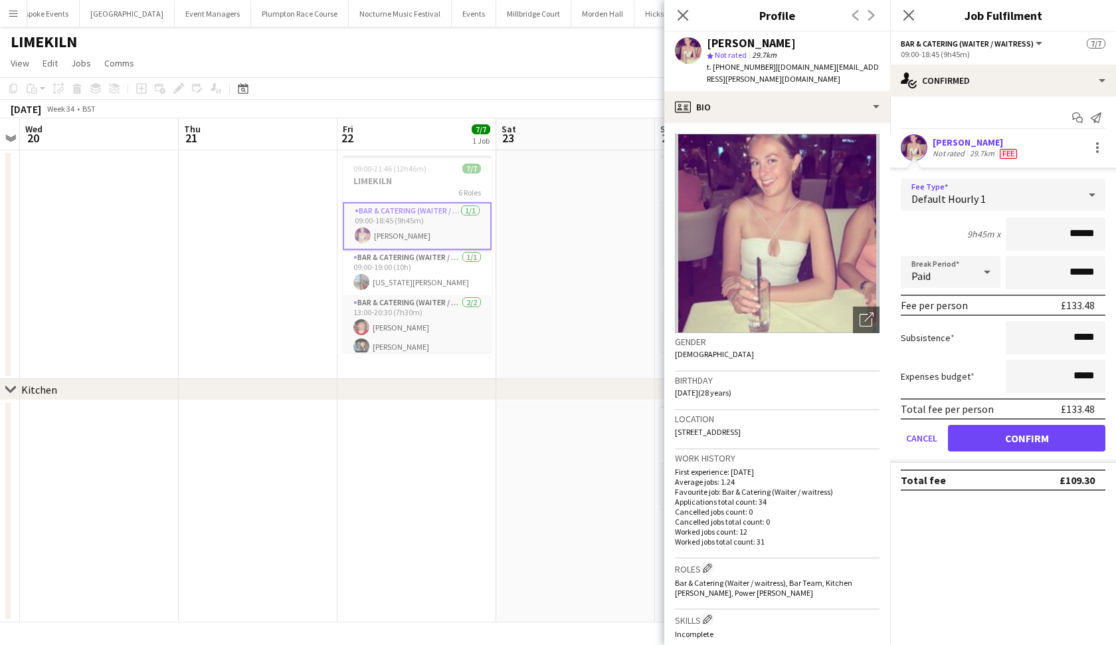
click at [996, 443] on button "Confirm" at bounding box center [1026, 438] width 157 height 27
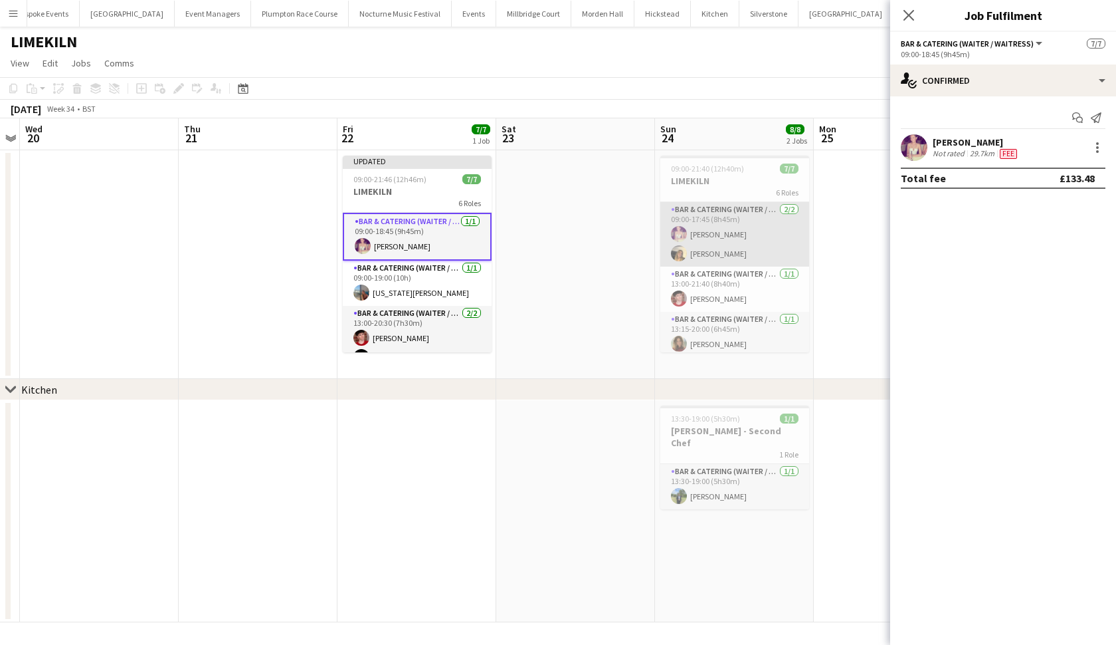
click at [747, 226] on app-card-role "Bar & Catering (Waiter / waitress) [DATE] 09:00-17:45 (8h45m) [PERSON_NAME] [PE…" at bounding box center [734, 234] width 149 height 64
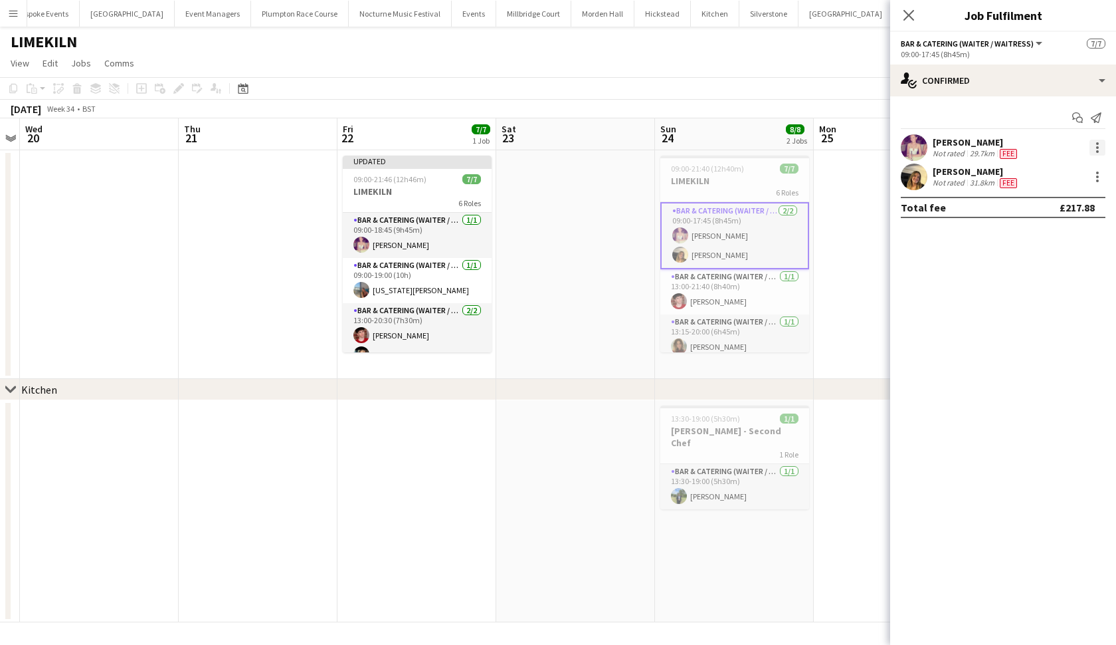
click at [1094, 149] on div at bounding box center [1098, 148] width 16 height 16
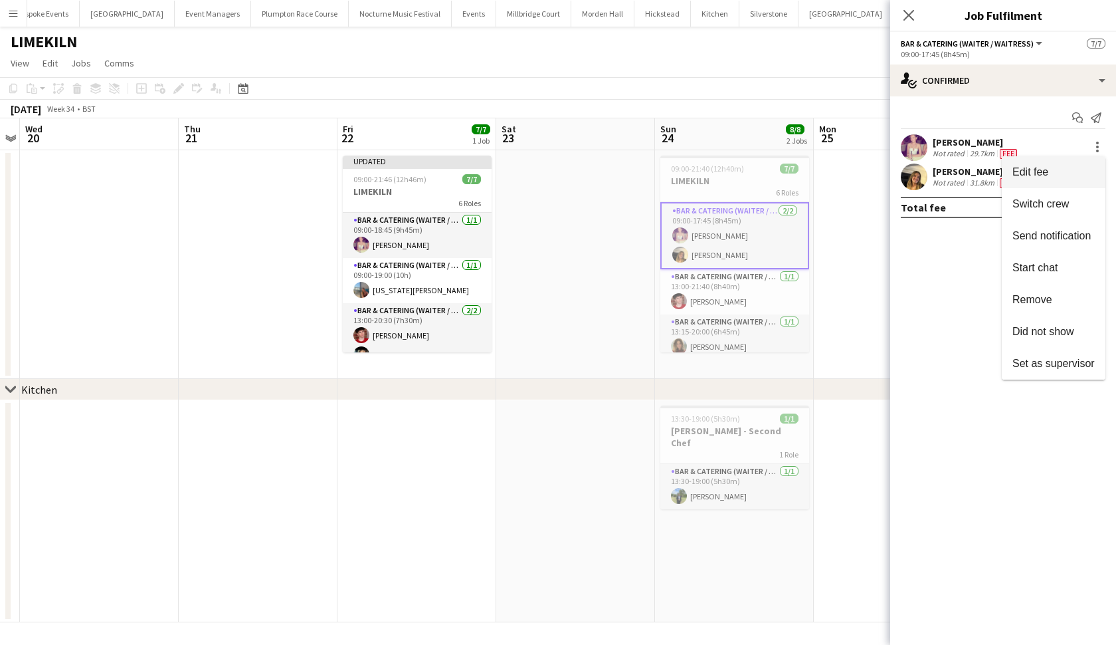
click at [1048, 169] on span "Edit fee" at bounding box center [1031, 171] width 36 height 11
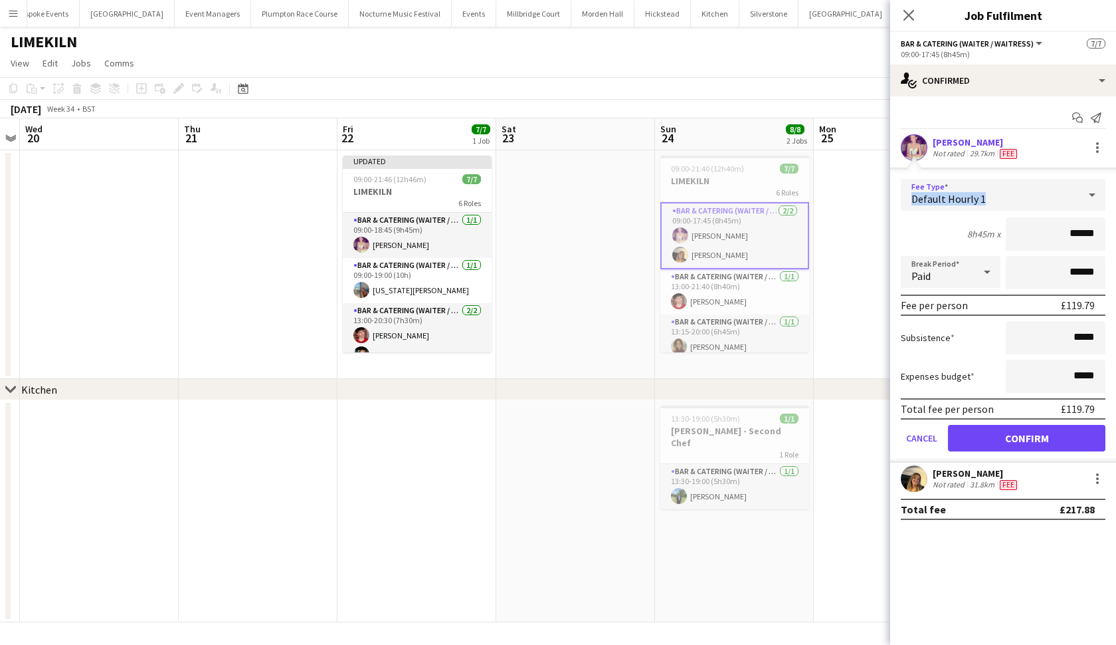
click at [1046, 192] on div "Default Hourly 1" at bounding box center [990, 195] width 178 height 32
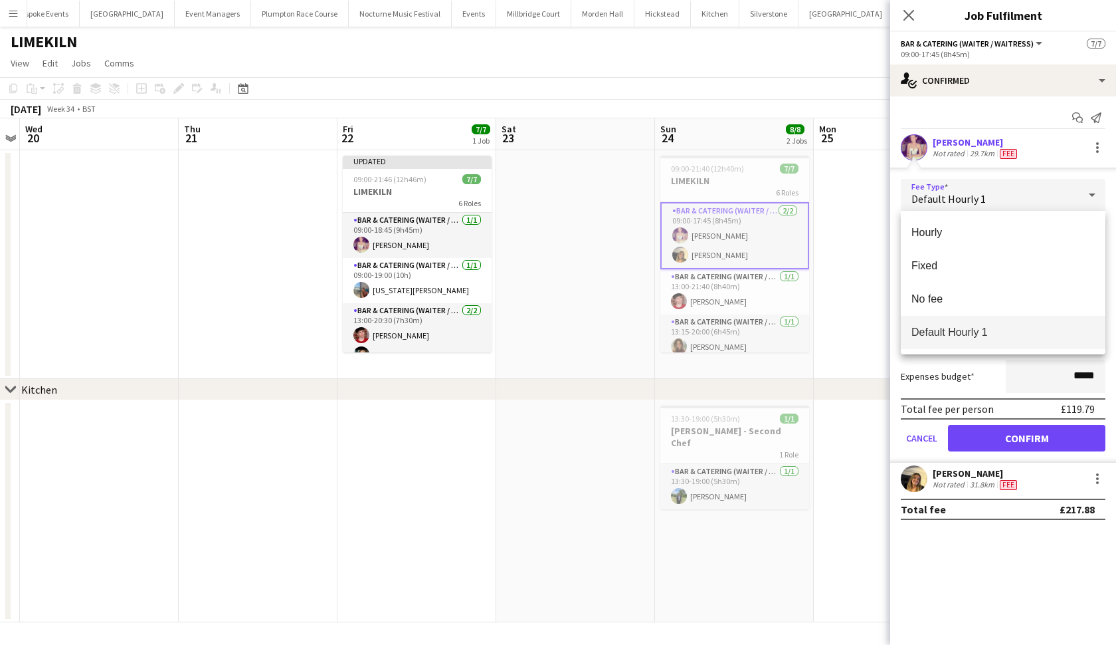
click at [848, 404] on div at bounding box center [558, 322] width 1116 height 645
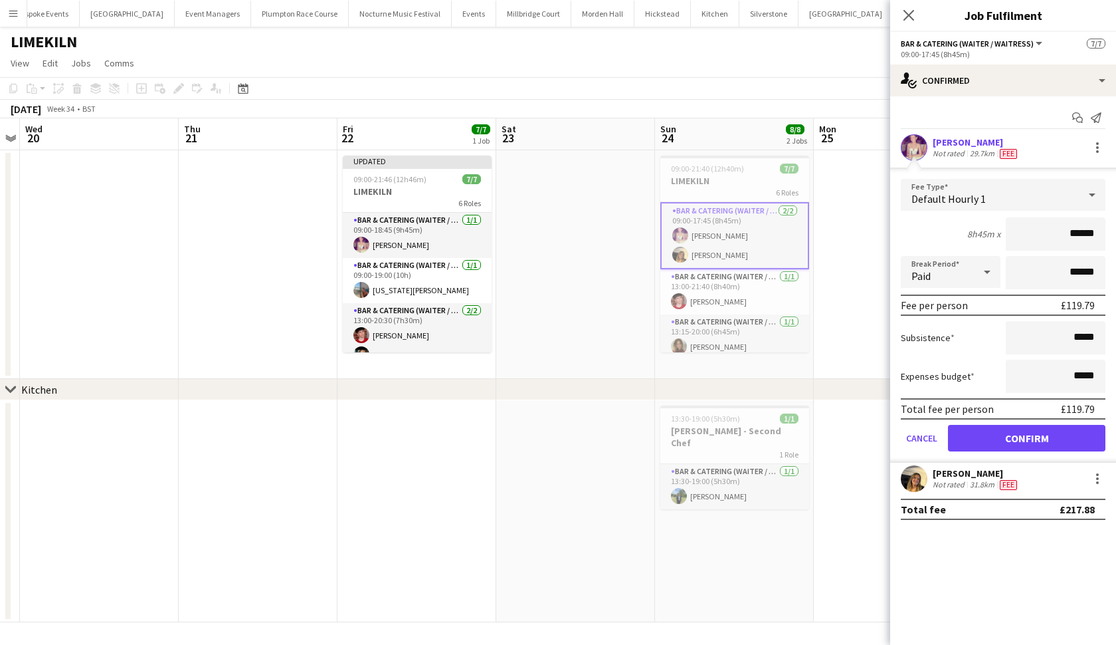
click at [864, 58] on app-page-menu "View Day view expanded Day view collapsed Month view Date picker Jump to [DATE]…" at bounding box center [558, 64] width 1116 height 25
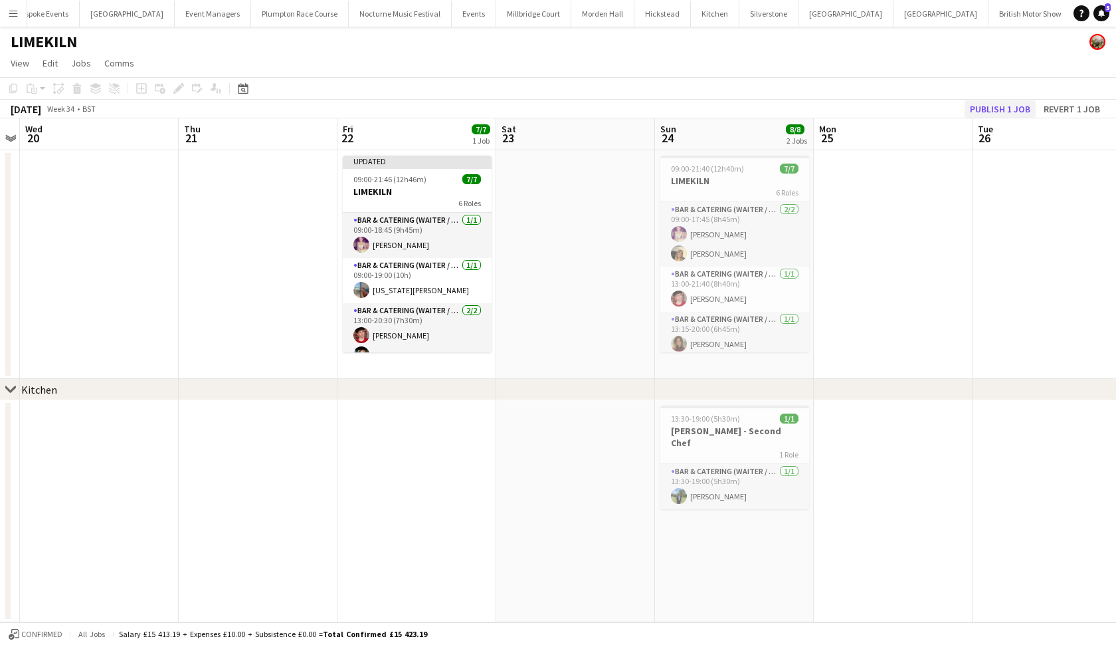
click at [991, 103] on button "Publish 1 job" at bounding box center [1000, 108] width 71 height 17
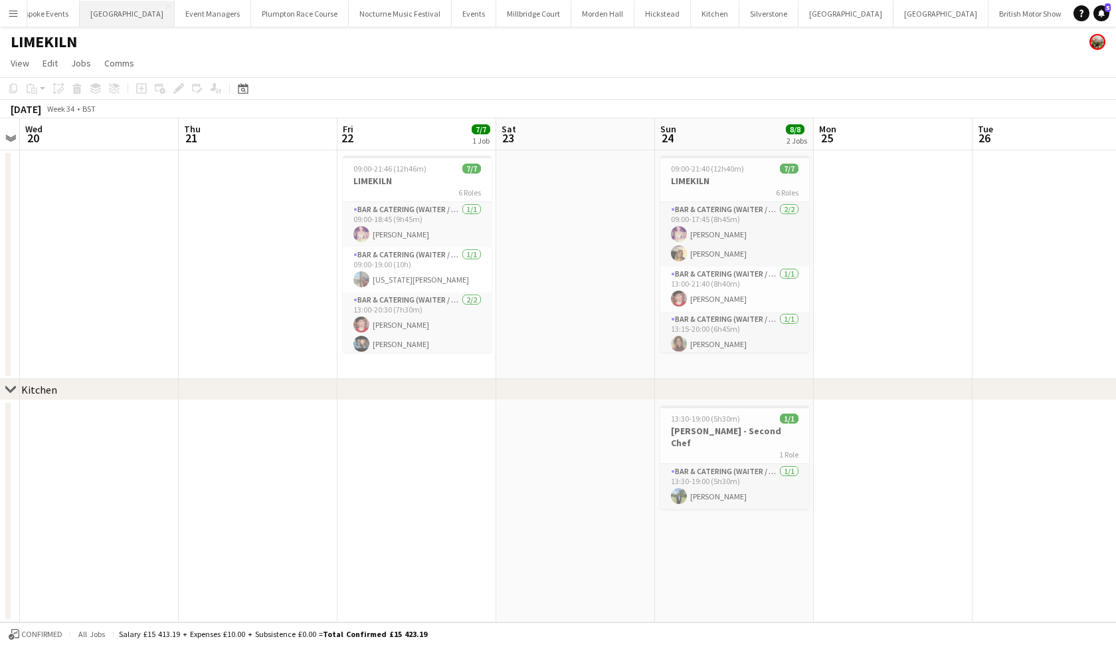
click at [130, 15] on button "[GEOGRAPHIC_DATA] Close" at bounding box center [127, 14] width 95 height 26
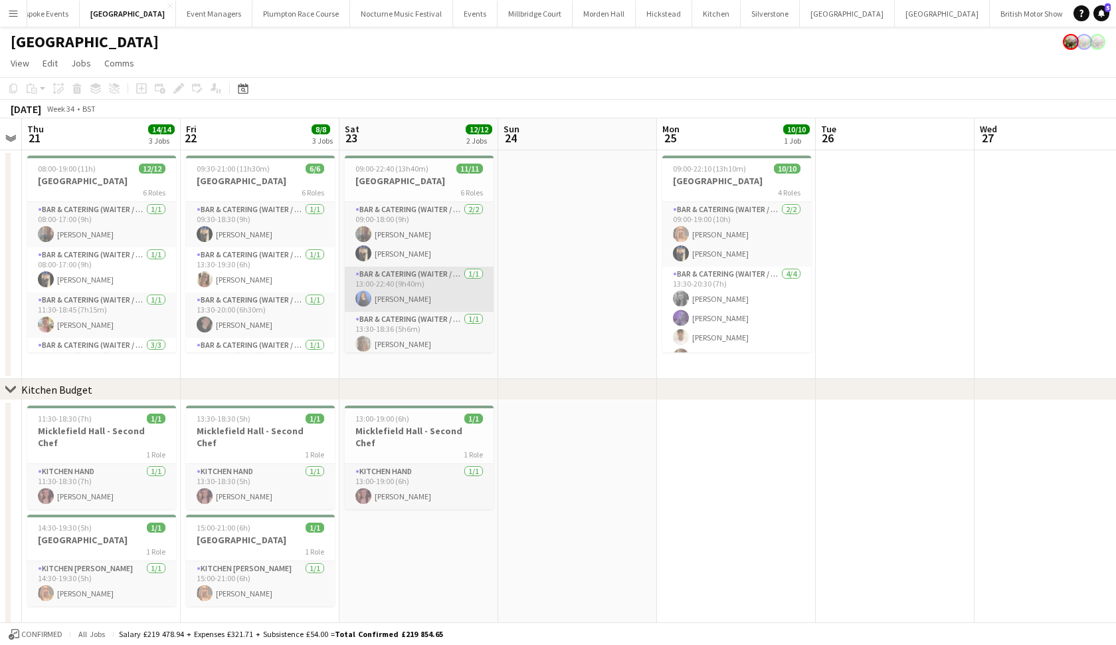
scroll to position [0, 292]
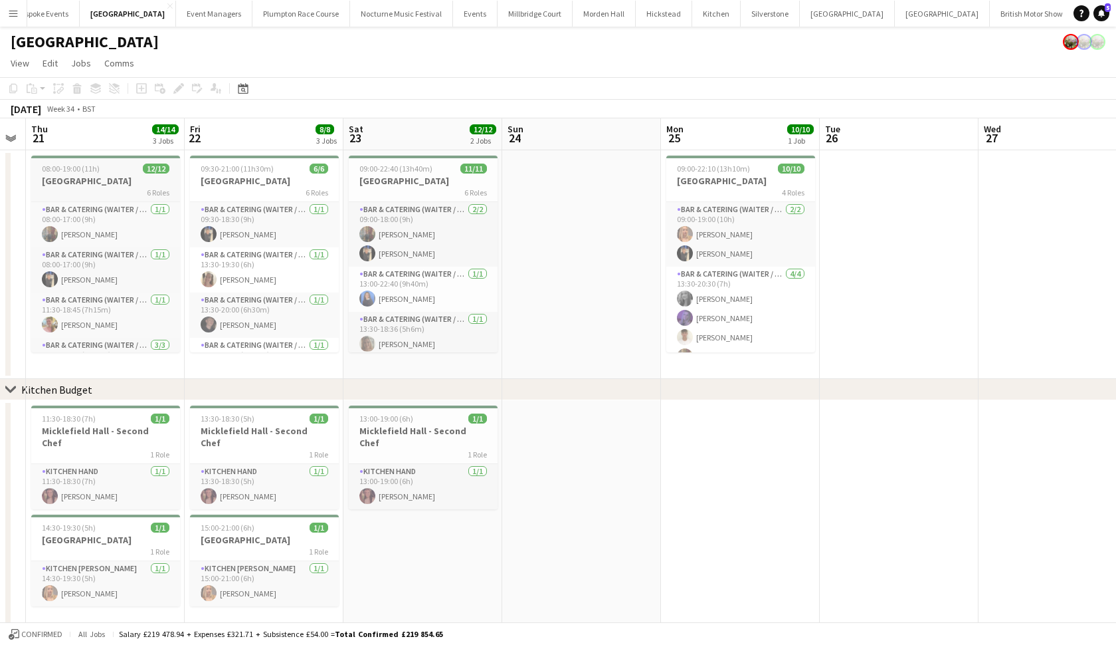
click at [83, 181] on h3 "[GEOGRAPHIC_DATA]" at bounding box center [105, 181] width 149 height 12
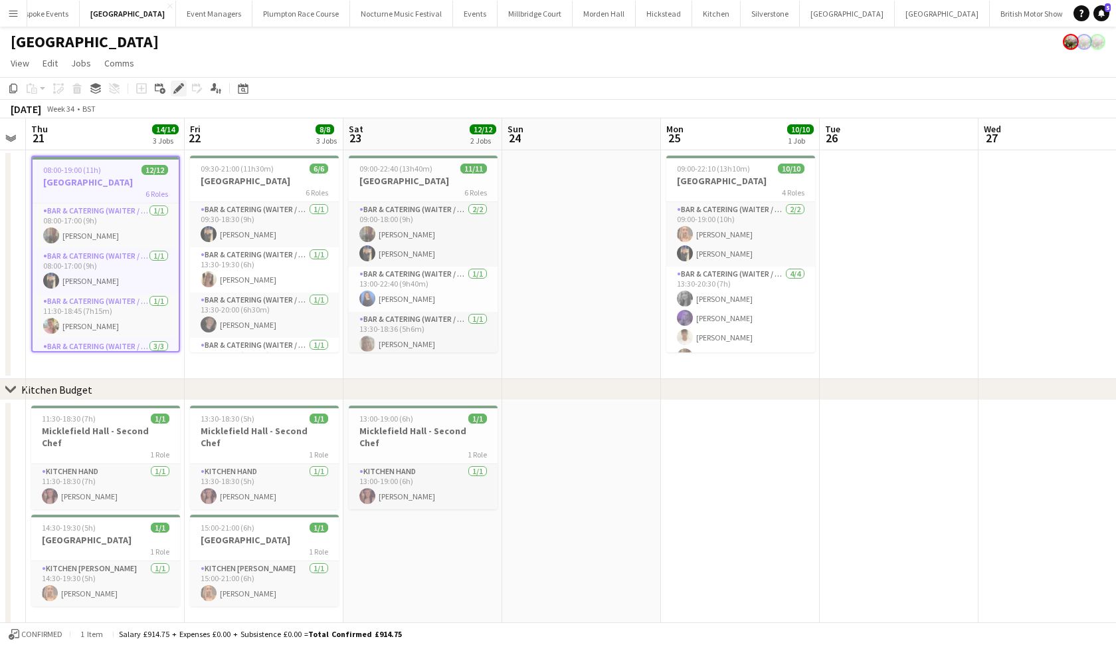
click at [181, 87] on icon at bounding box center [178, 88] width 7 height 7
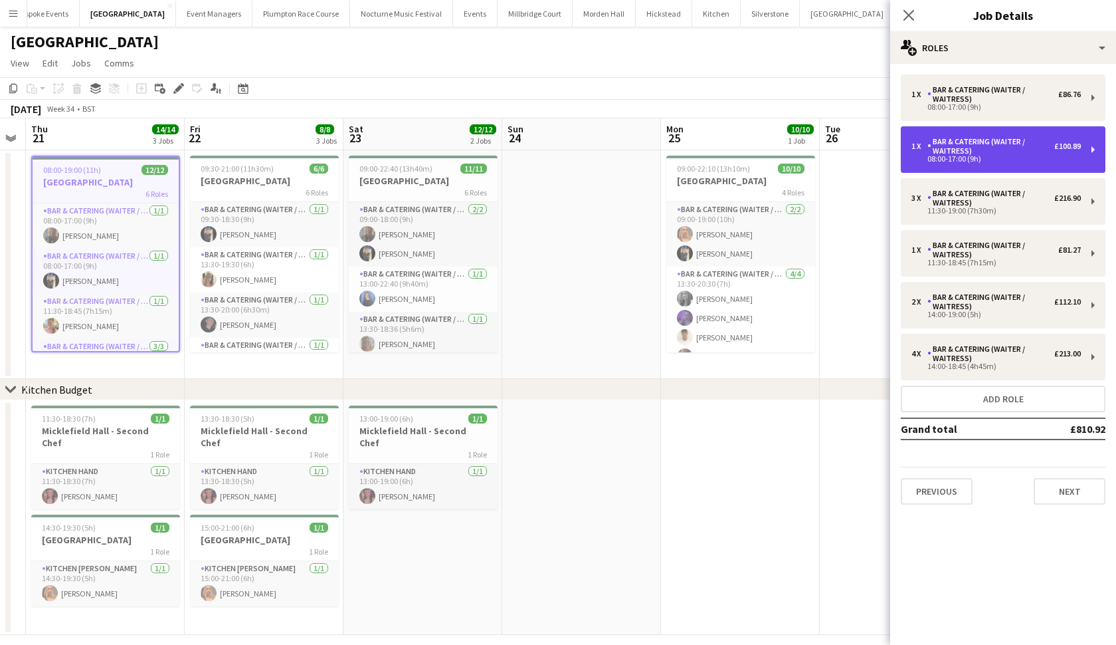
click at [969, 149] on div "Bar & Catering (Waiter / waitress)" at bounding box center [991, 146] width 127 height 19
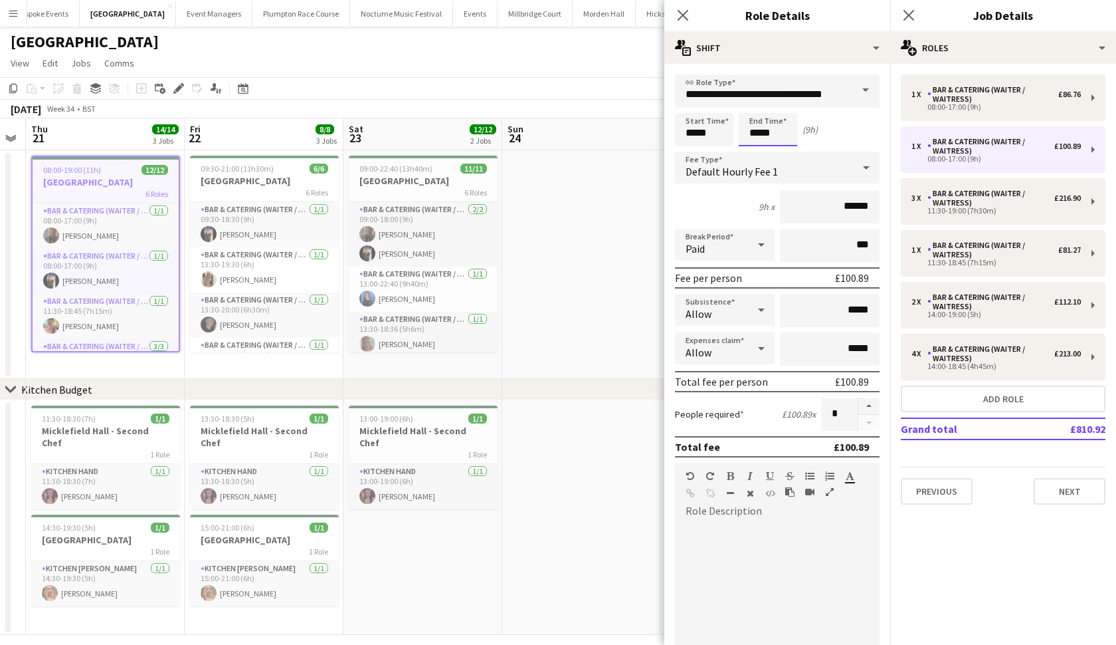
click at [757, 136] on body "Menu Boards Boards Boards All jobs Status Workforce Workforce My Workforce Recr…" at bounding box center [558, 328] width 1116 height 657
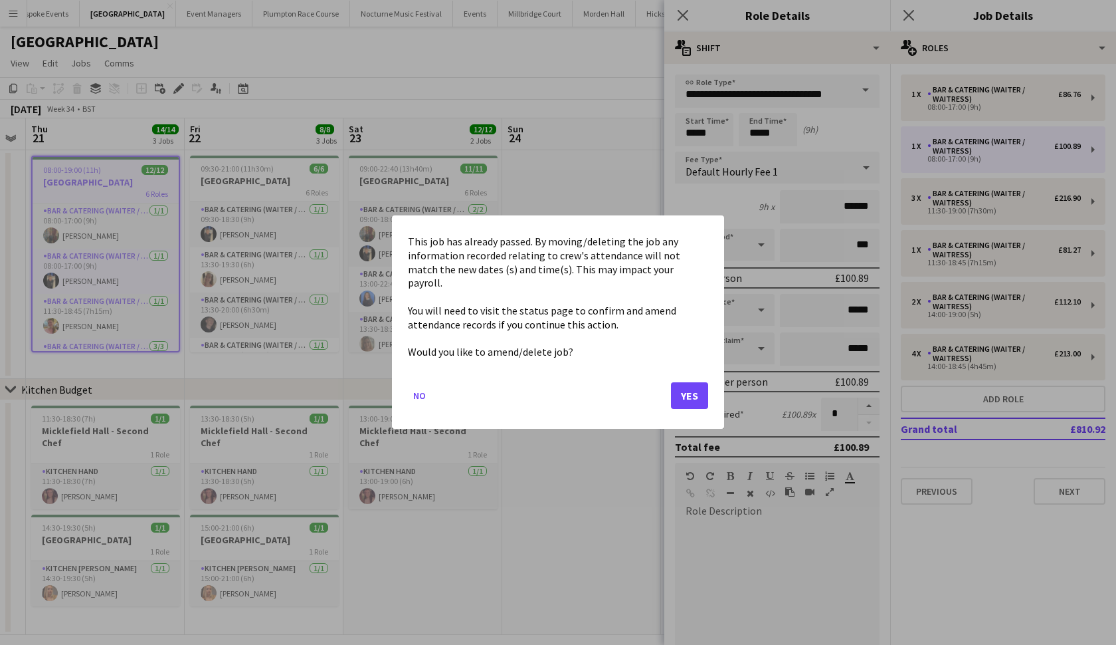
click at [684, 385] on button "Yes" at bounding box center [689, 396] width 37 height 27
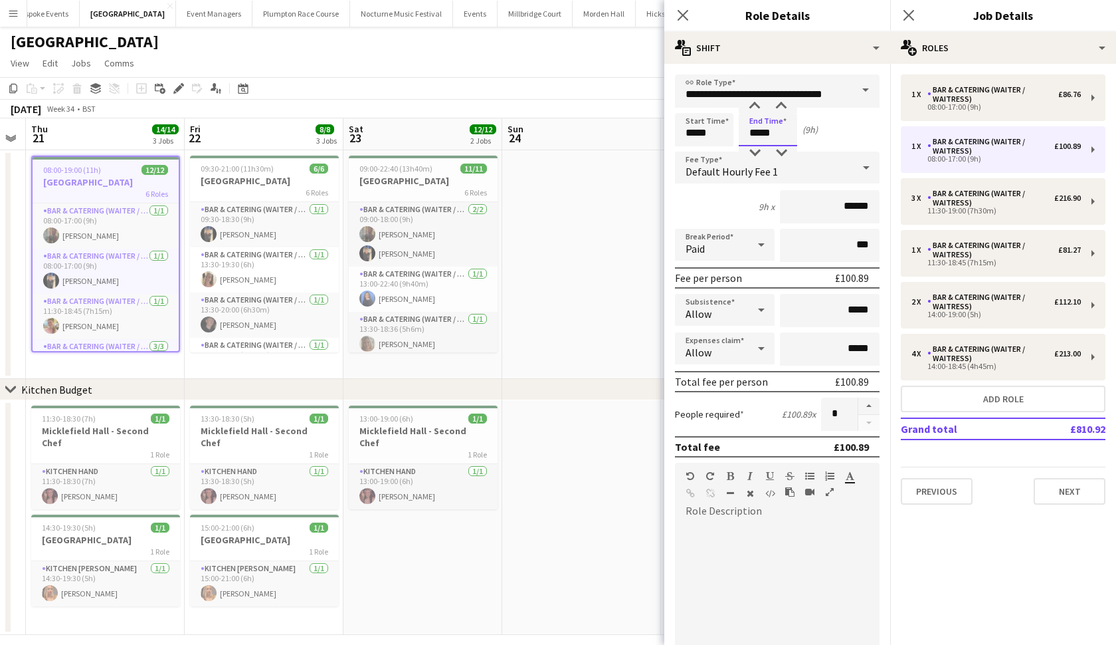
type input "*****"
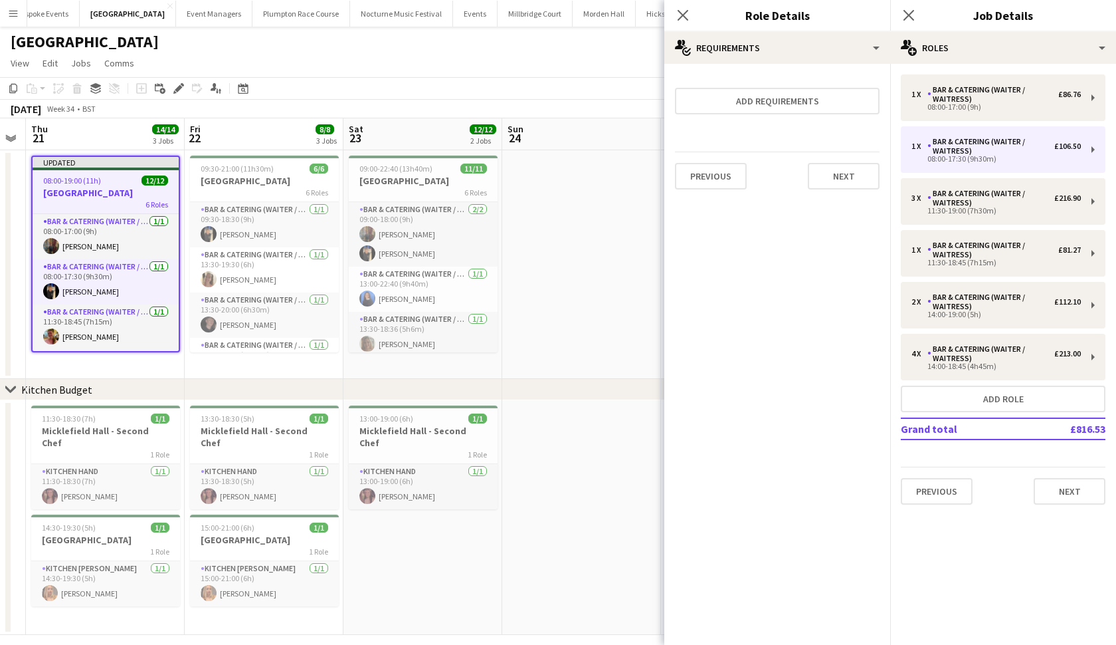
click at [607, 285] on app-date-cell at bounding box center [581, 264] width 159 height 229
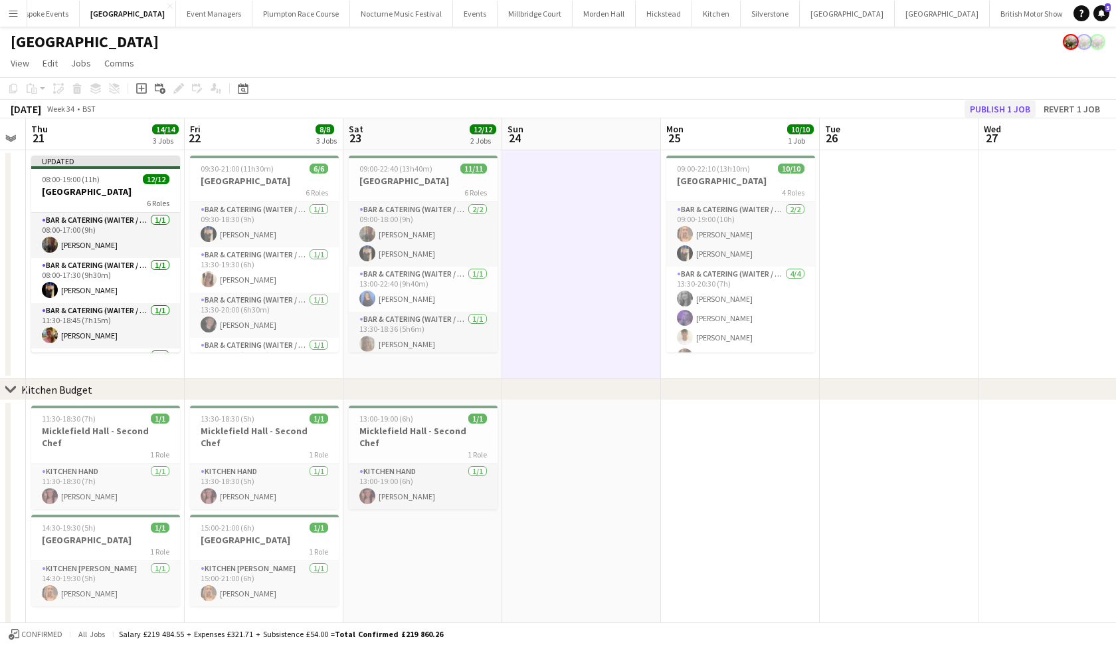
click at [980, 113] on button "Publish 1 job" at bounding box center [1000, 108] width 71 height 17
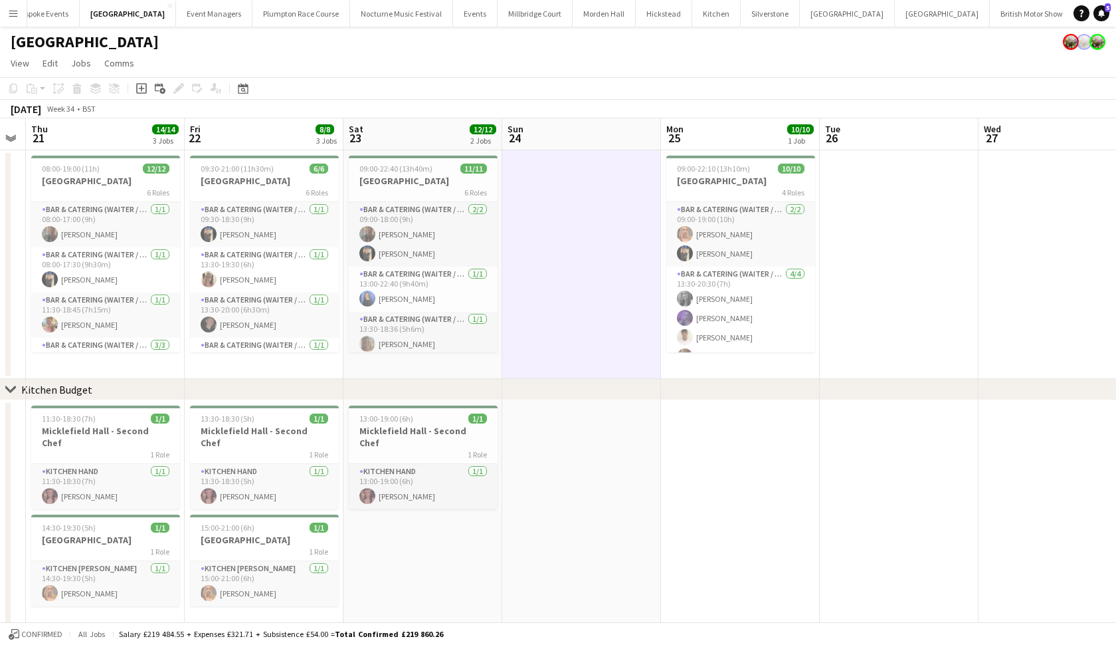
click at [13, 14] on app-icon "Menu" at bounding box center [13, 13] width 11 height 11
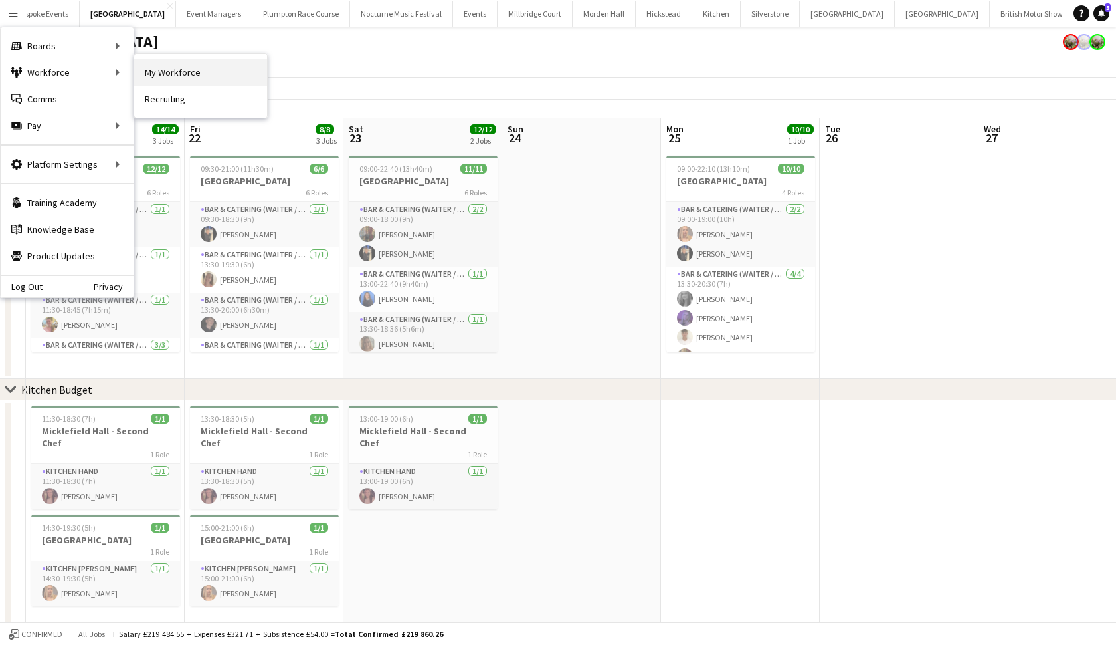
click at [164, 70] on link "My Workforce" at bounding box center [200, 72] width 133 height 27
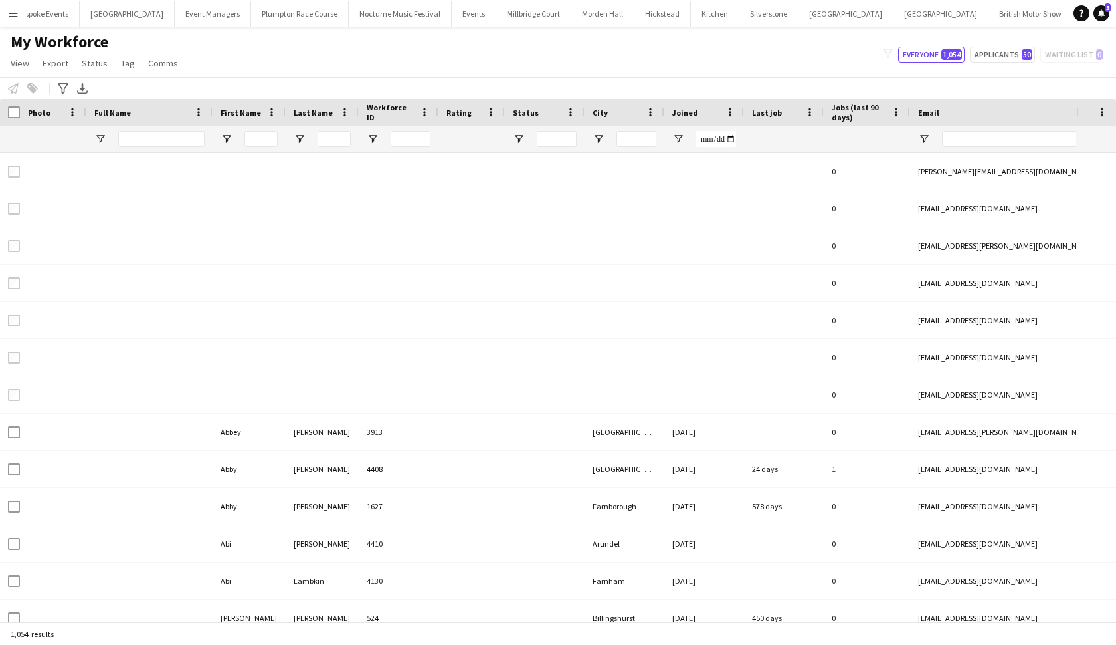
type input "**********"
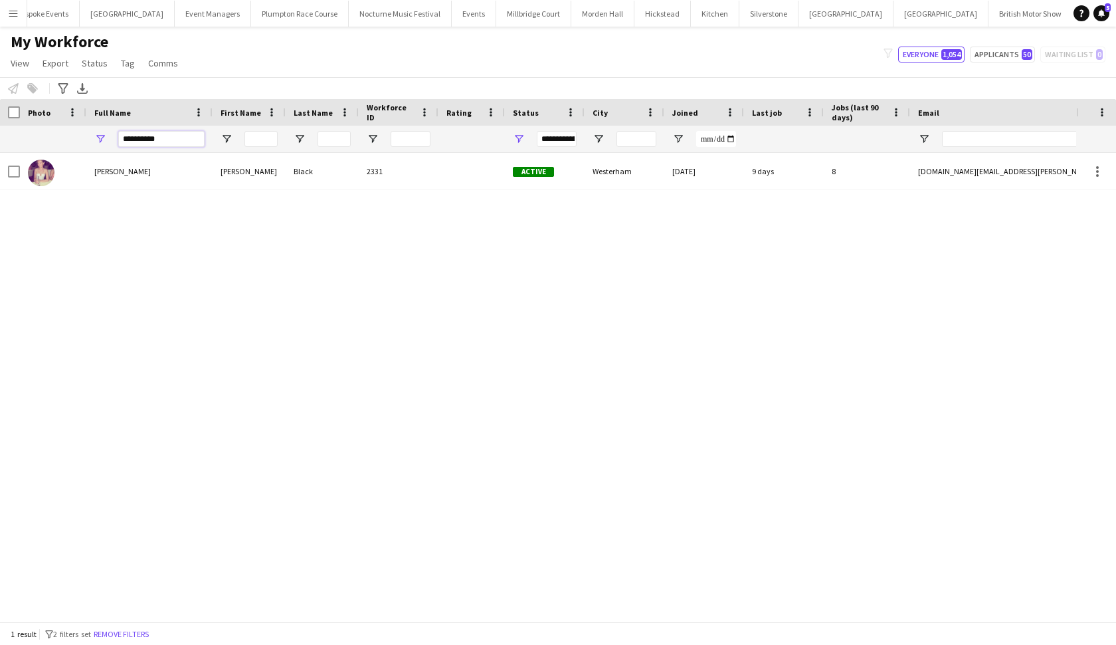
click at [189, 138] on input "**********" at bounding box center [161, 139] width 86 height 16
type input "*"
type input "**********"
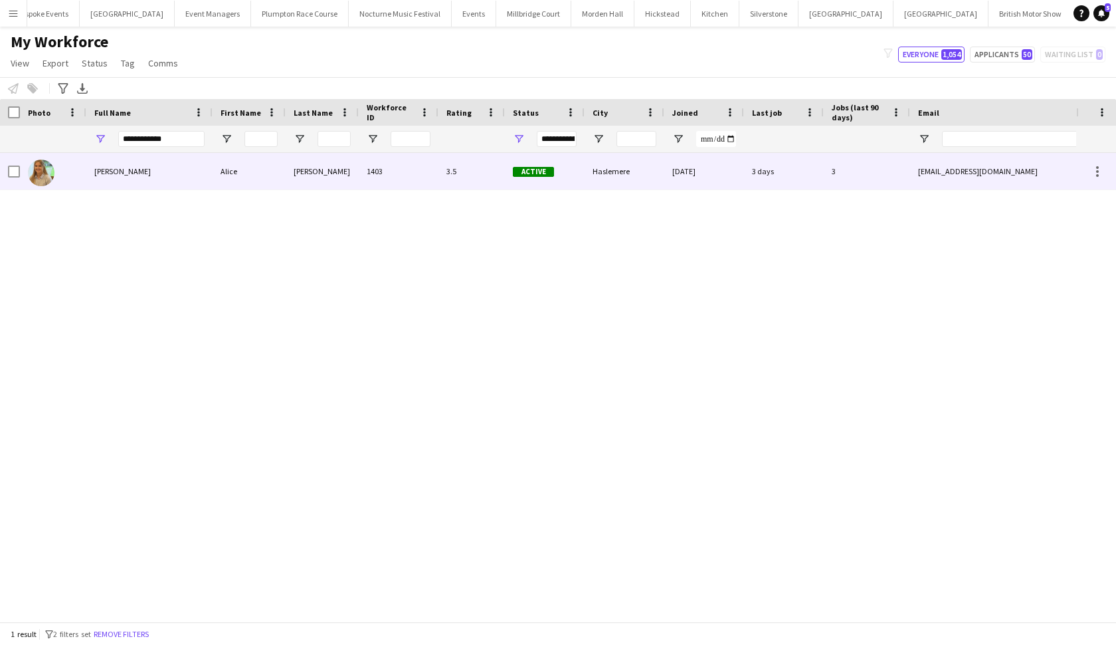
click at [155, 173] on div "[PERSON_NAME]" at bounding box center [149, 171] width 126 height 37
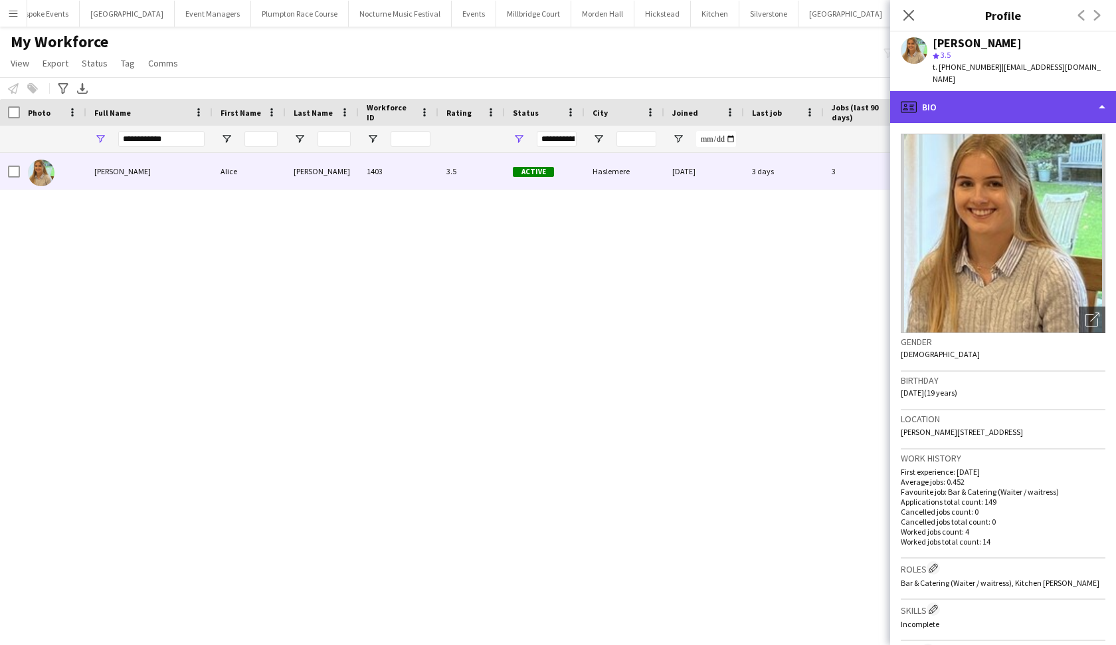
click at [953, 103] on div "profile Bio" at bounding box center [1003, 107] width 226 height 32
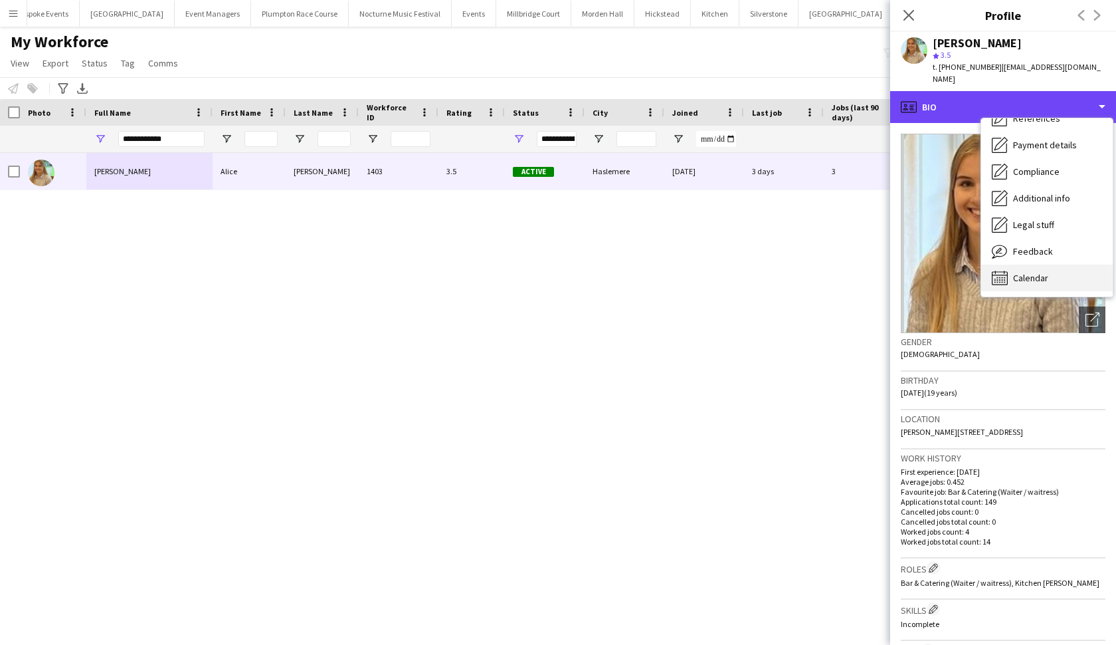
scroll to position [151, 0]
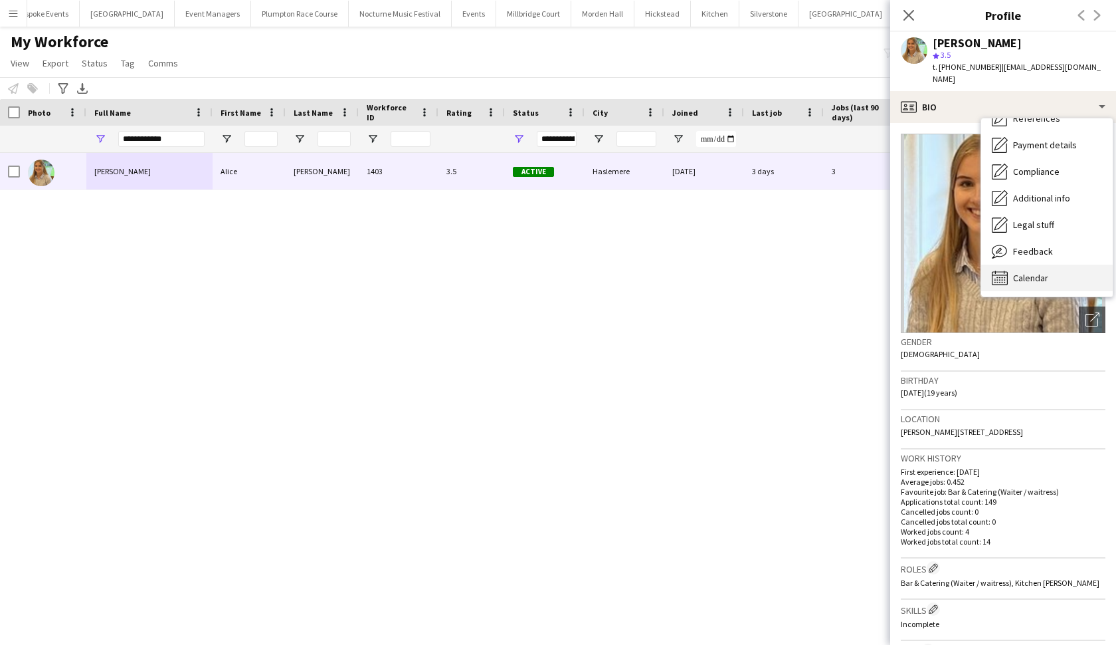
click at [1025, 264] on div "Calendar Calendar" at bounding box center [1047, 277] width 132 height 27
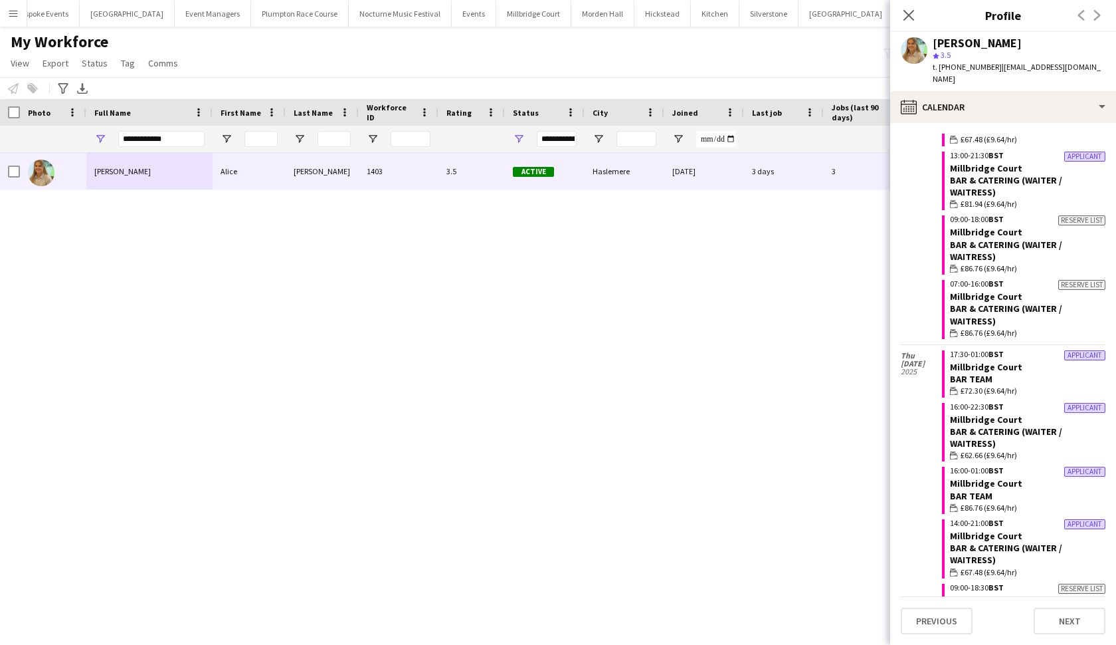
scroll to position [1661, 0]
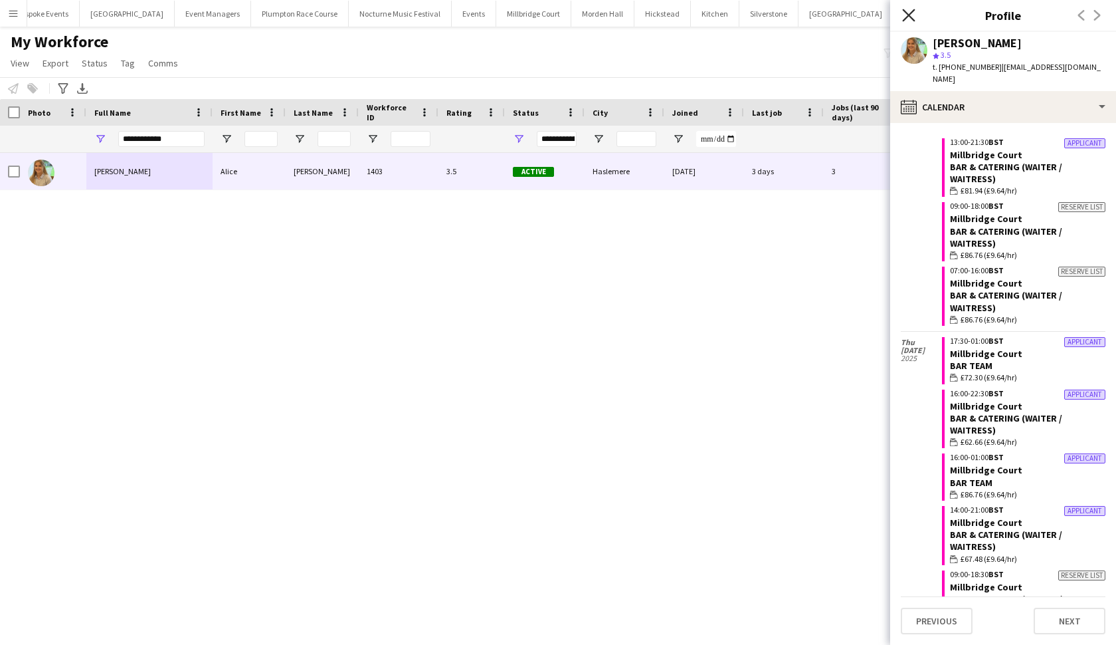
click at [910, 17] on icon at bounding box center [908, 15] width 13 height 13
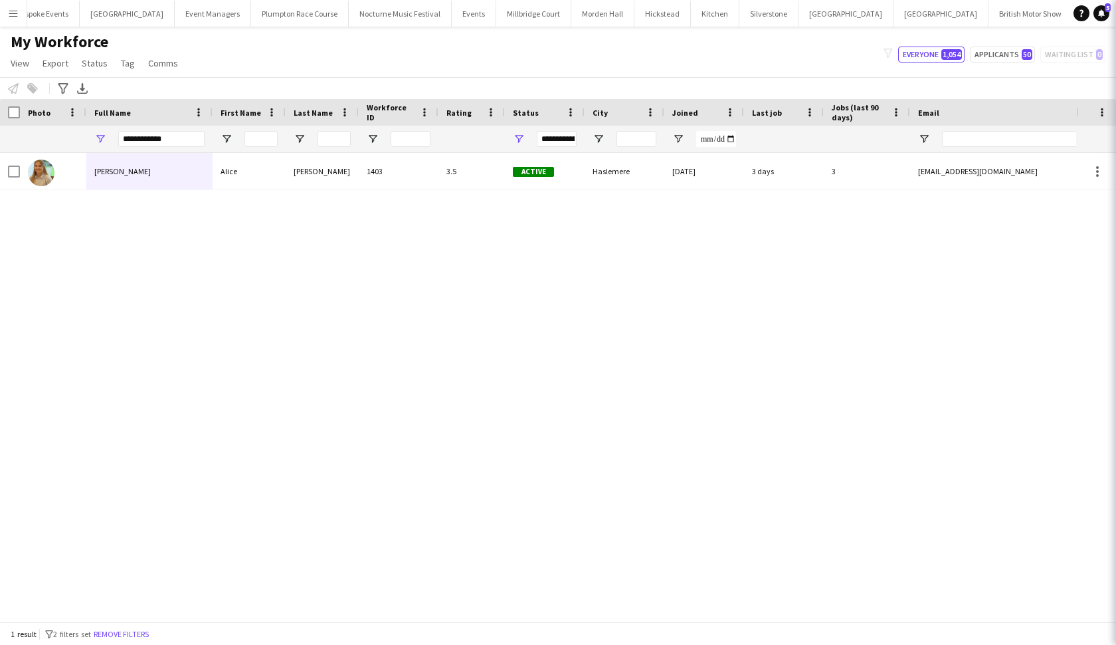
click at [1116, 17] on icon at bounding box center [1134, 15] width 13 height 13
click at [1101, 17] on button "LIMEKILN Close" at bounding box center [1128, 14] width 54 height 26
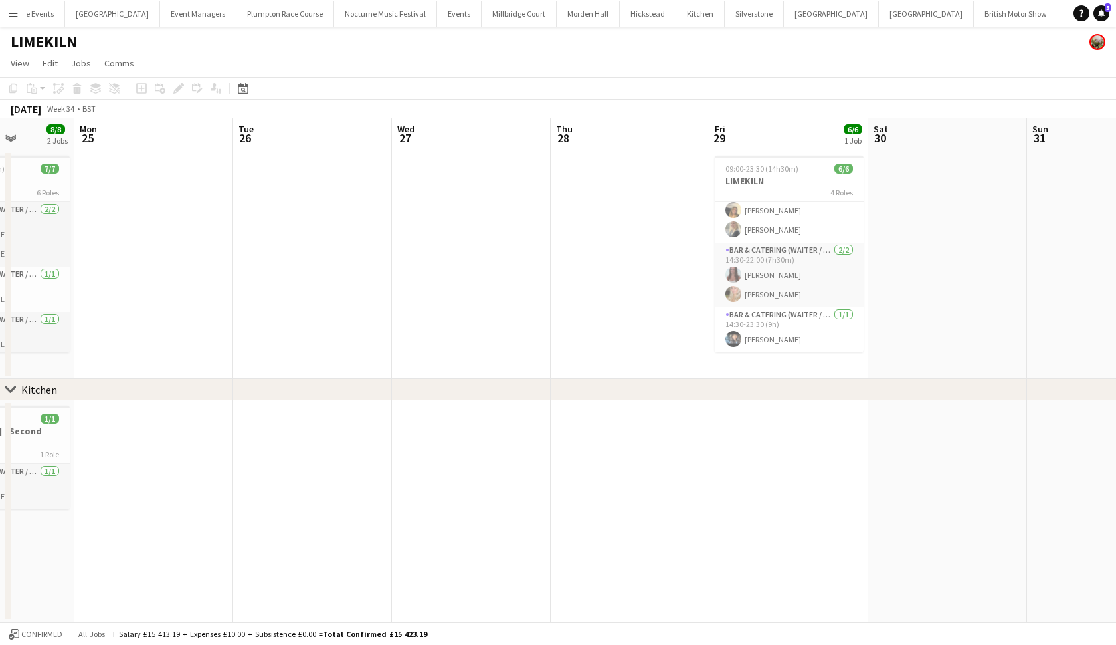
scroll to position [69, 0]
click at [510, 15] on button "[GEOGRAPHIC_DATA]" at bounding box center [519, 14] width 75 height 26
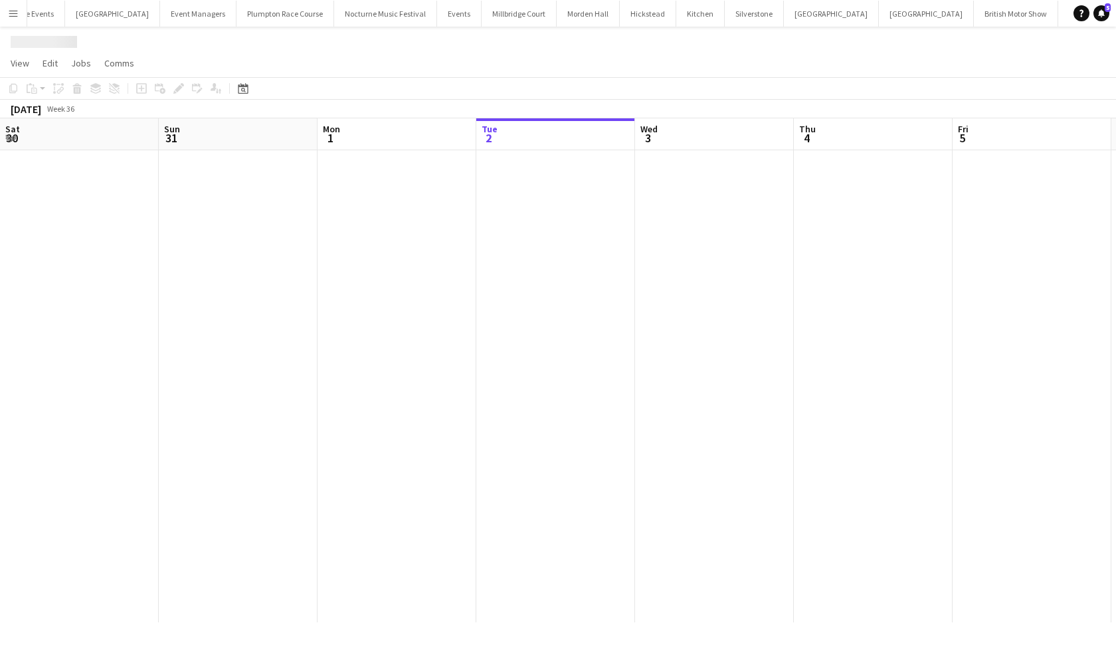
click at [510, 15] on button "[GEOGRAPHIC_DATA]" at bounding box center [519, 14] width 75 height 26
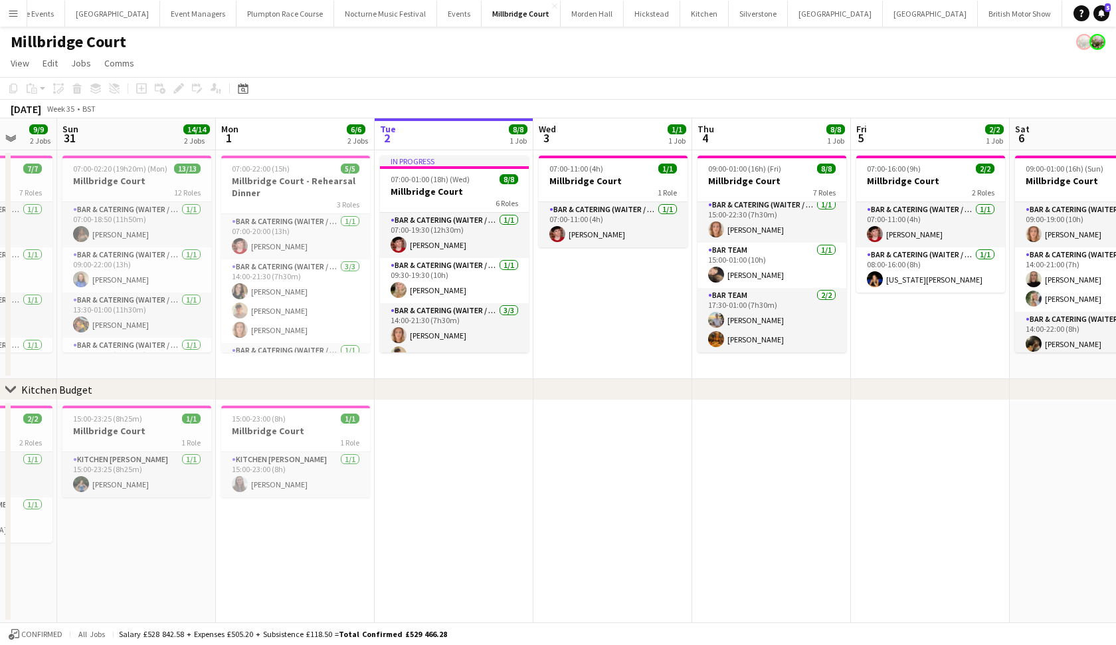
scroll to position [0, 528]
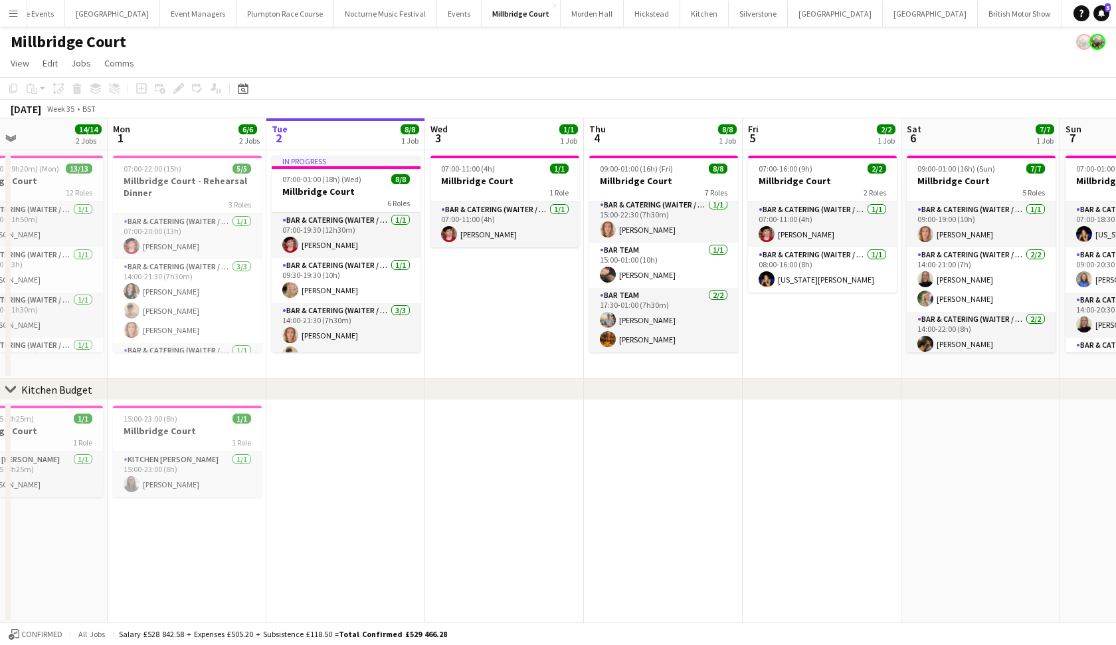
click at [13, 19] on button "Menu" at bounding box center [13, 13] width 27 height 27
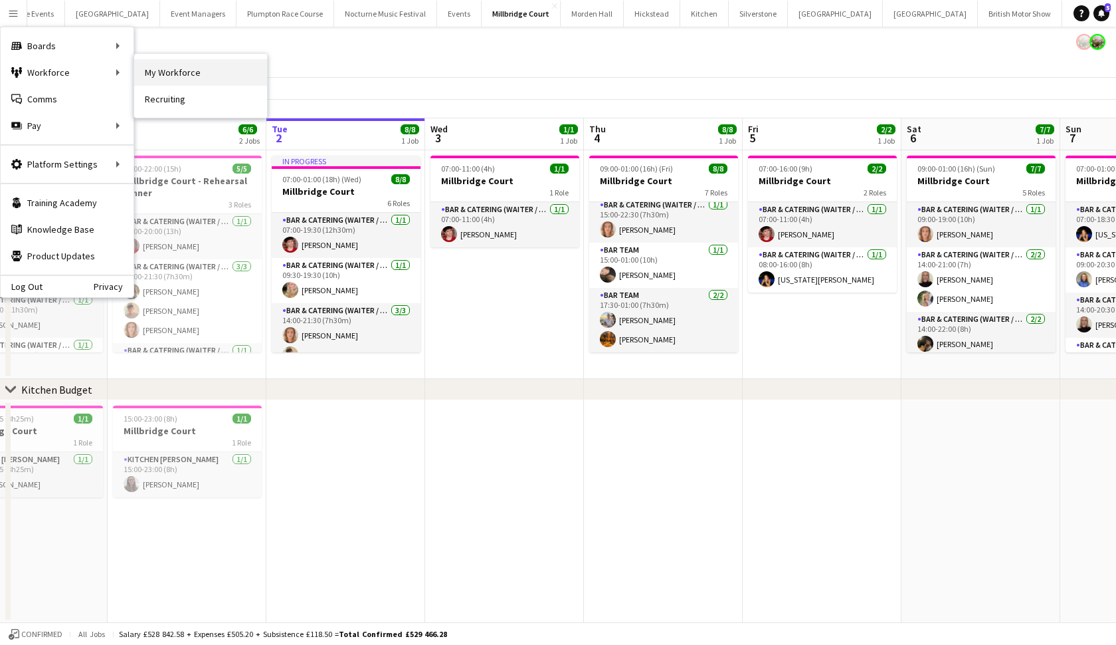
click at [145, 74] on link "My Workforce" at bounding box center [200, 72] width 133 height 27
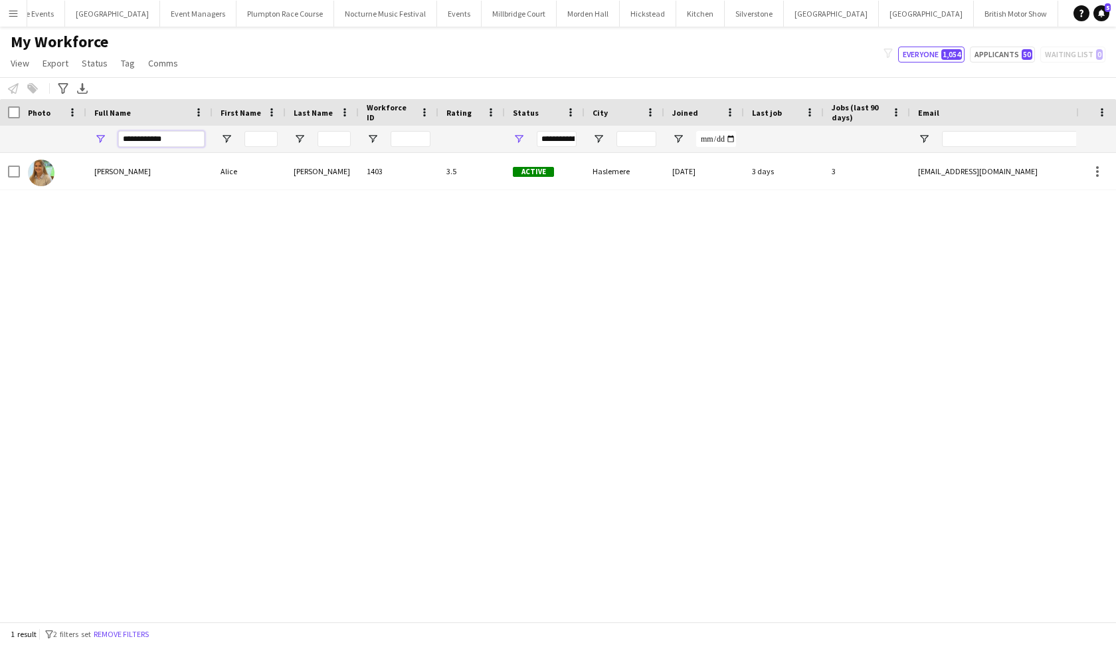
drag, startPoint x: 170, startPoint y: 140, endPoint x: 122, endPoint y: 128, distance: 49.5
click at [122, 128] on div "**********" at bounding box center [161, 139] width 86 height 27
drag, startPoint x: 122, startPoint y: 128, endPoint x: 132, endPoint y: 169, distance: 43.0
click at [132, 169] on span "[PERSON_NAME]" at bounding box center [122, 171] width 56 height 10
click at [166, 136] on input "**********" at bounding box center [161, 139] width 86 height 16
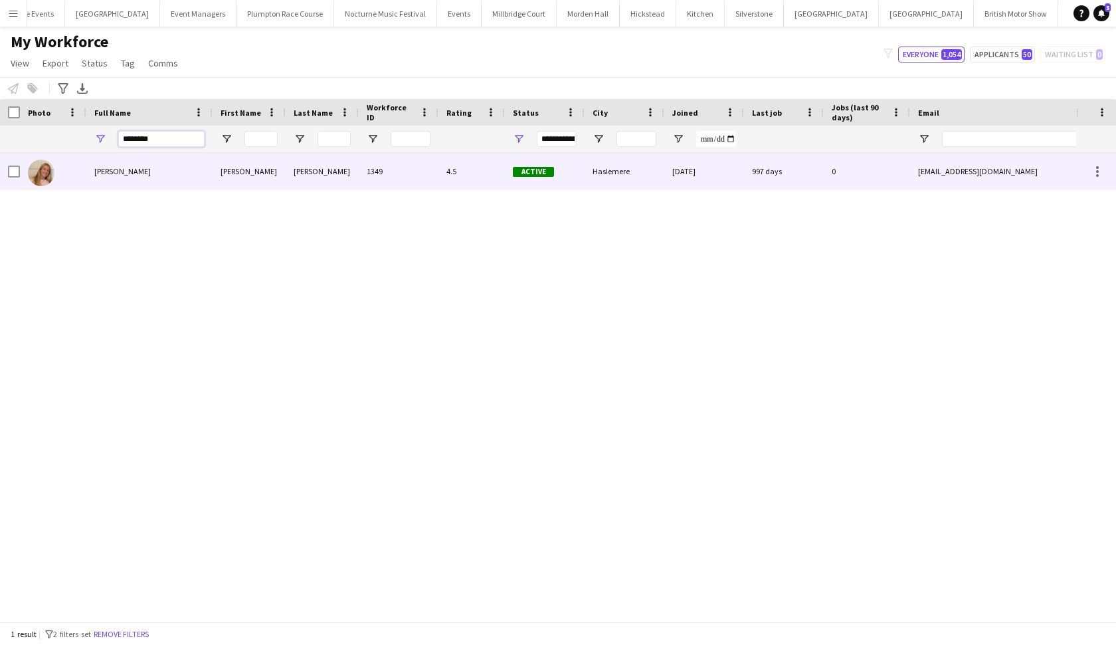
type input "********"
click at [162, 165] on div "[PERSON_NAME]" at bounding box center [149, 171] width 126 height 37
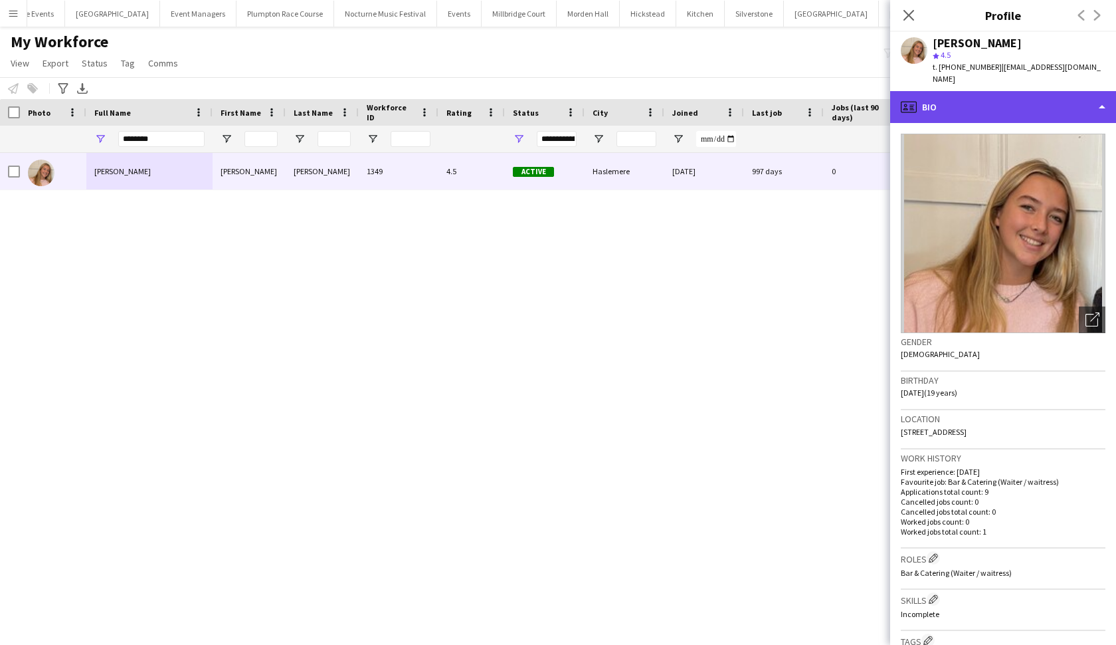
click at [1009, 91] on div "profile Bio" at bounding box center [1003, 107] width 226 height 32
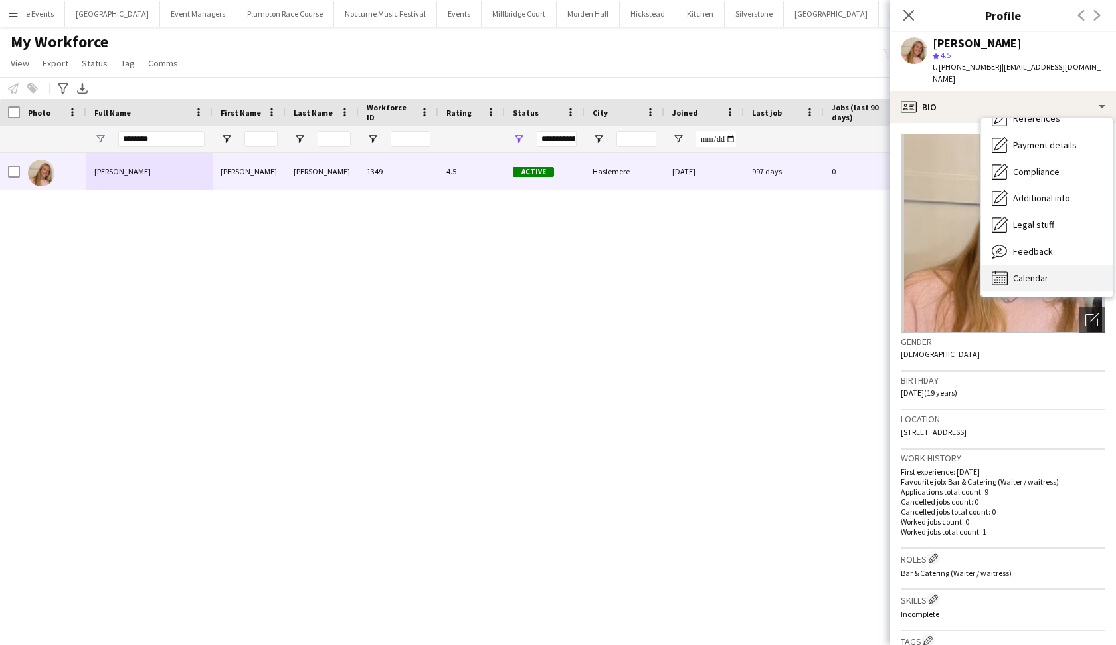
scroll to position [151, 0]
click at [1031, 272] on span "Calendar" at bounding box center [1030, 278] width 35 height 12
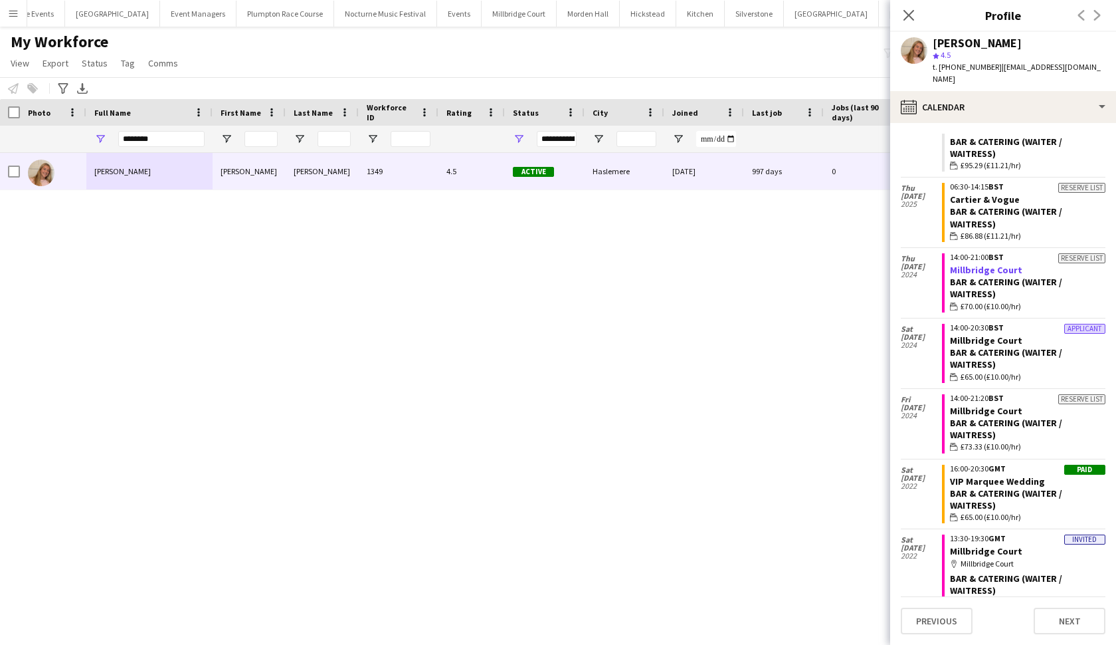
scroll to position [302, 0]
